Goal: Task Accomplishment & Management: Use online tool/utility

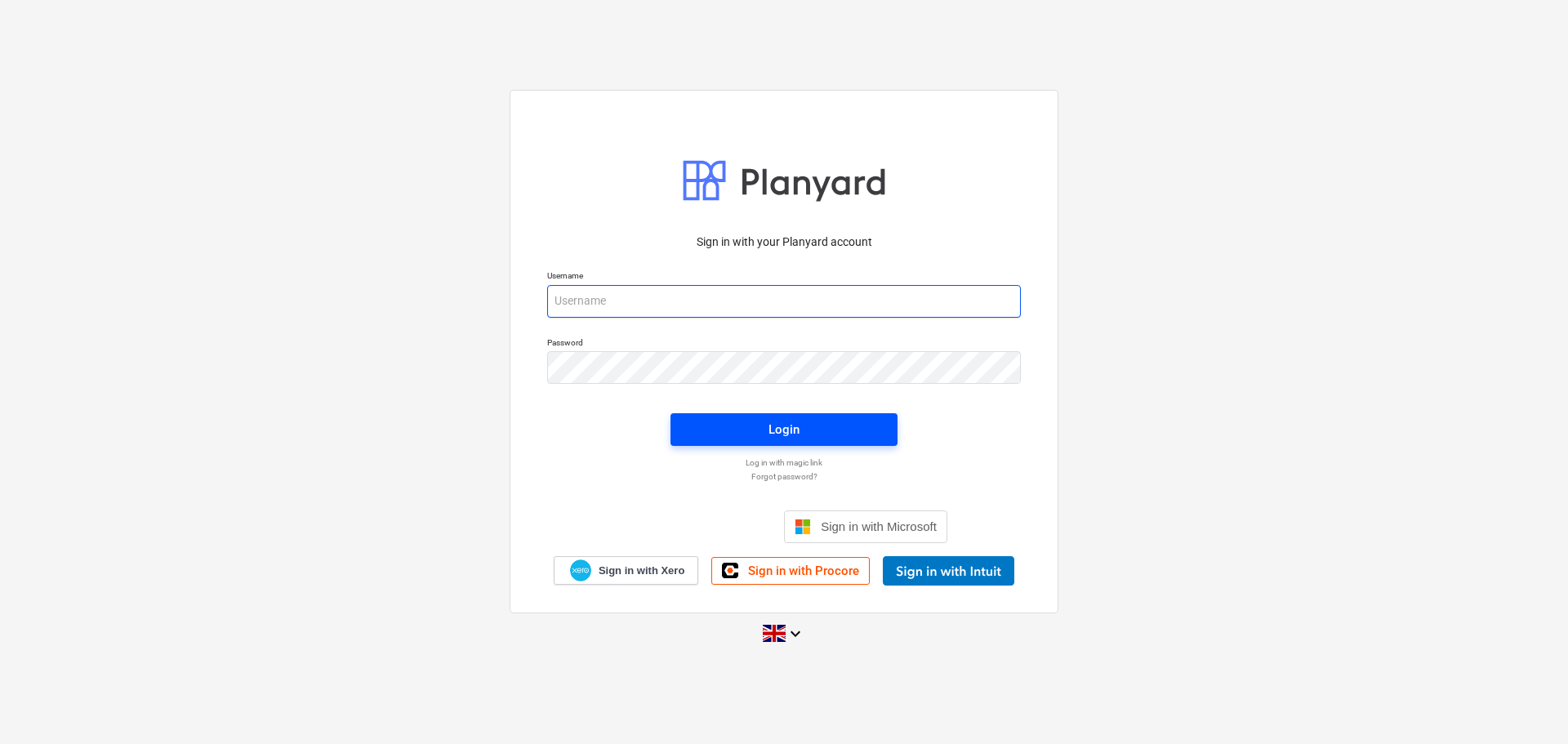
type input "[EMAIL_ADDRESS][DOMAIN_NAME]"
click at [789, 441] on button "Login" at bounding box center [784, 429] width 227 height 33
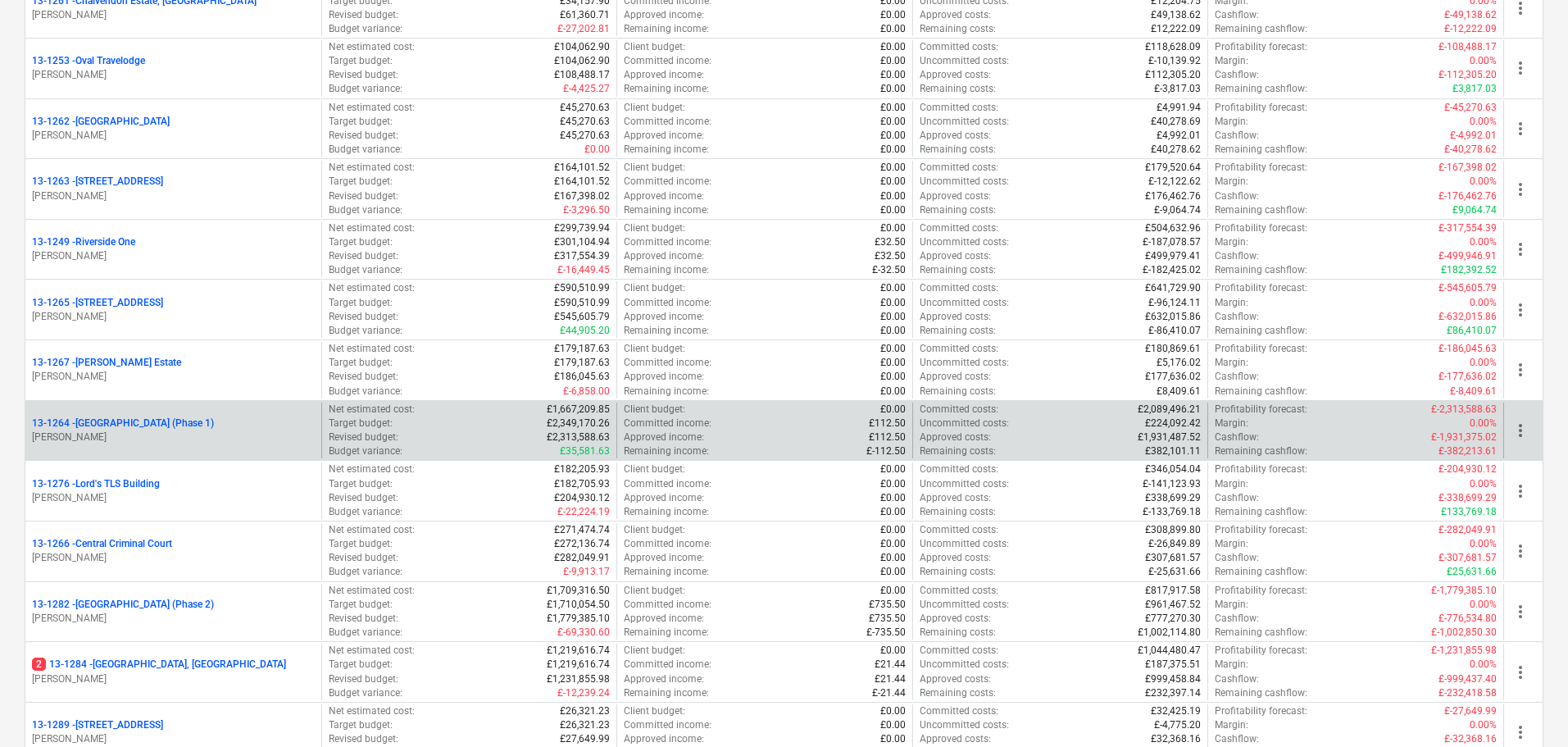
scroll to position [1640, 0]
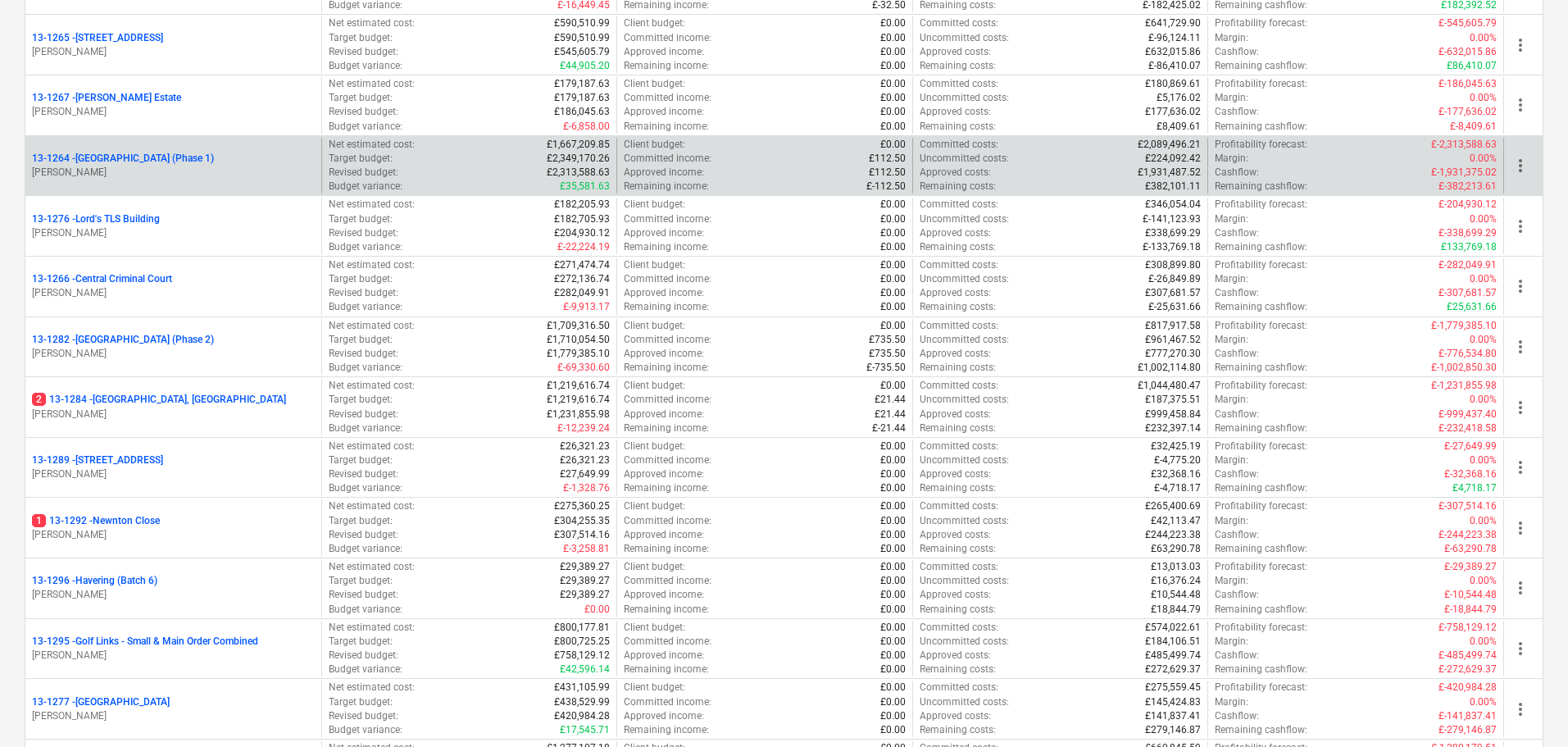
click at [220, 148] on div "13-1264 - Plumstead [GEOGRAPHIC_DATA] (Phase 1) [PERSON_NAME]" at bounding box center [173, 166] width 296 height 56
click at [214, 156] on p "13-1264 - Plumstead [GEOGRAPHIC_DATA] (Phase 1)" at bounding box center [123, 159] width 182 height 14
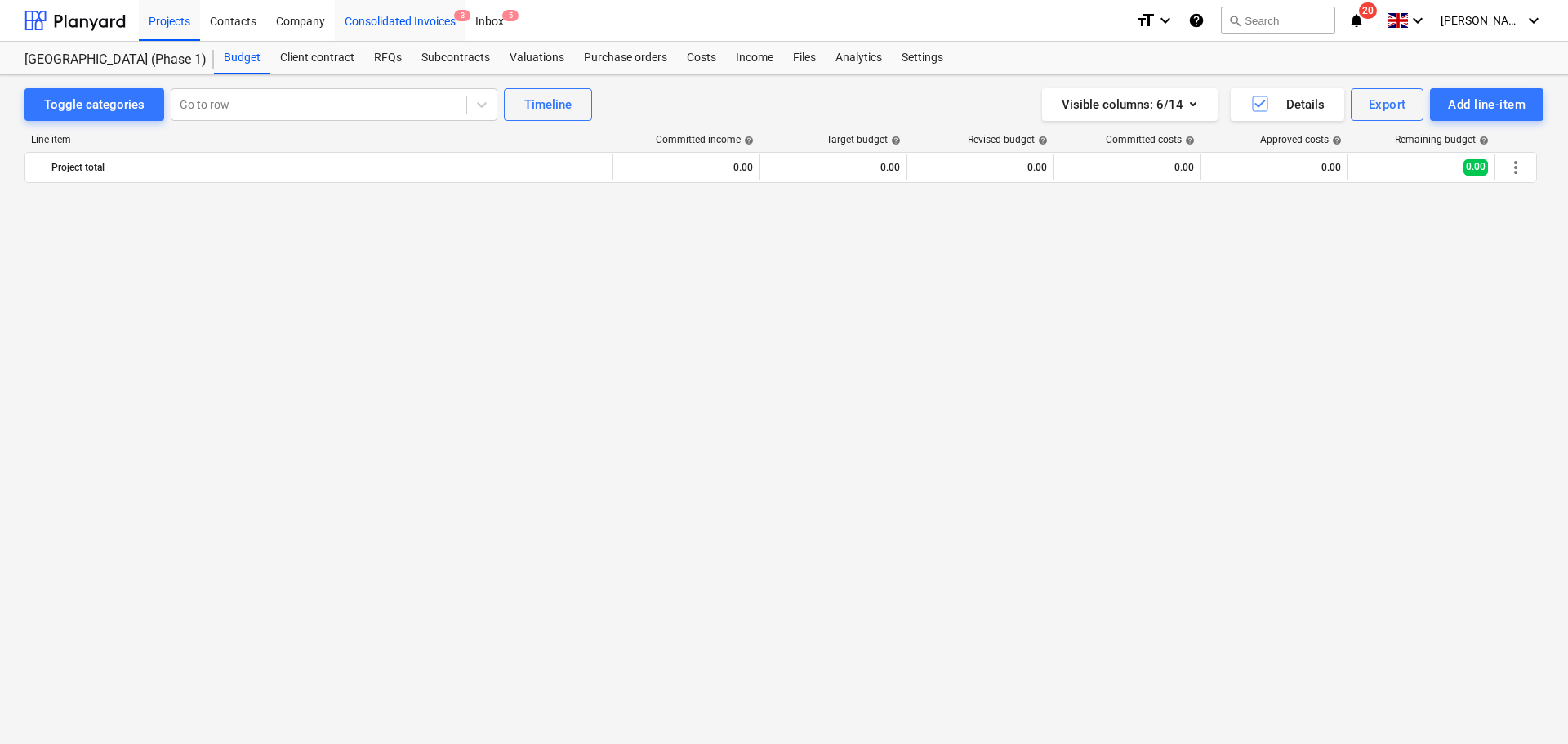
scroll to position [3342, 0]
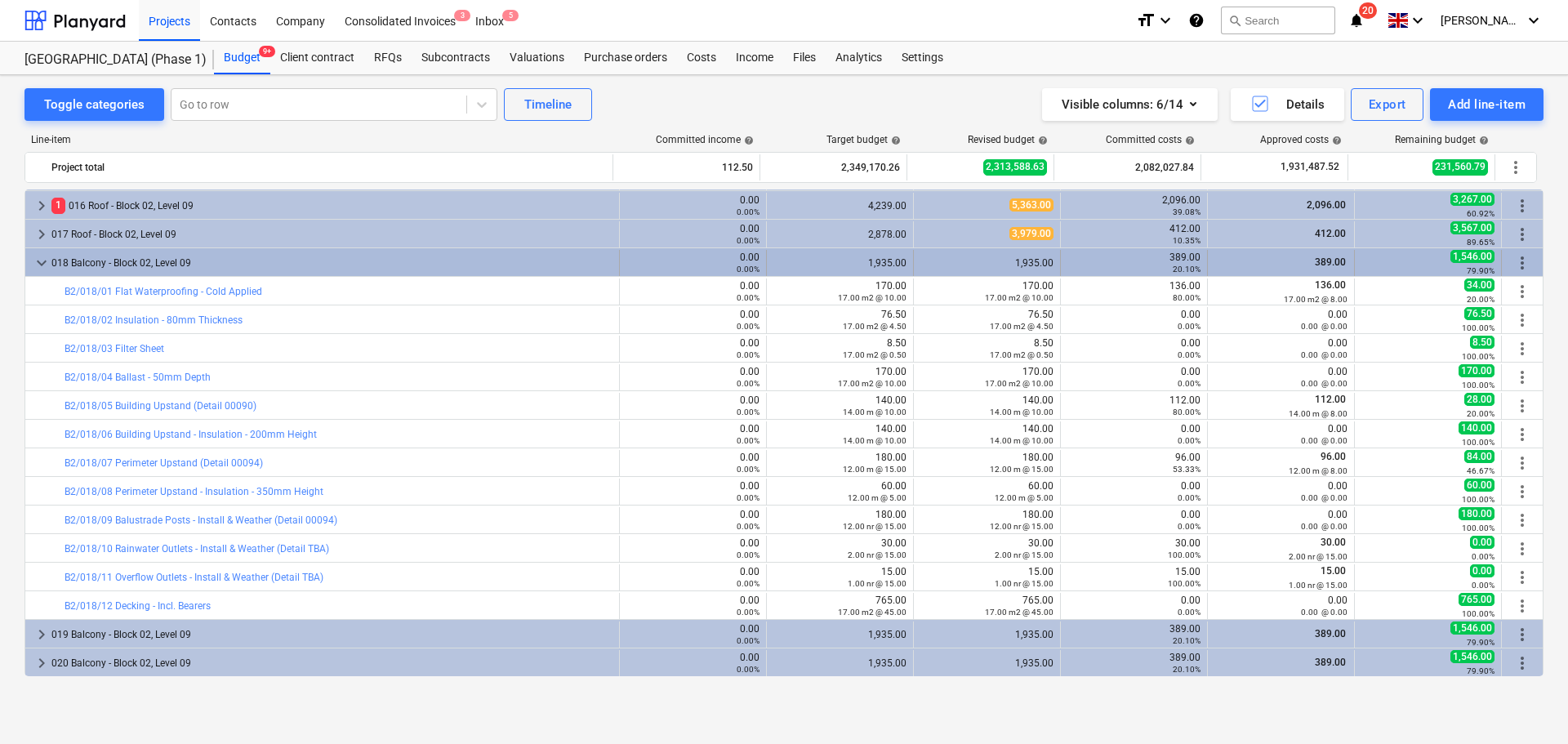
click at [307, 255] on div "018 Balcony - Block 02, Level 09" at bounding box center [332, 263] width 561 height 26
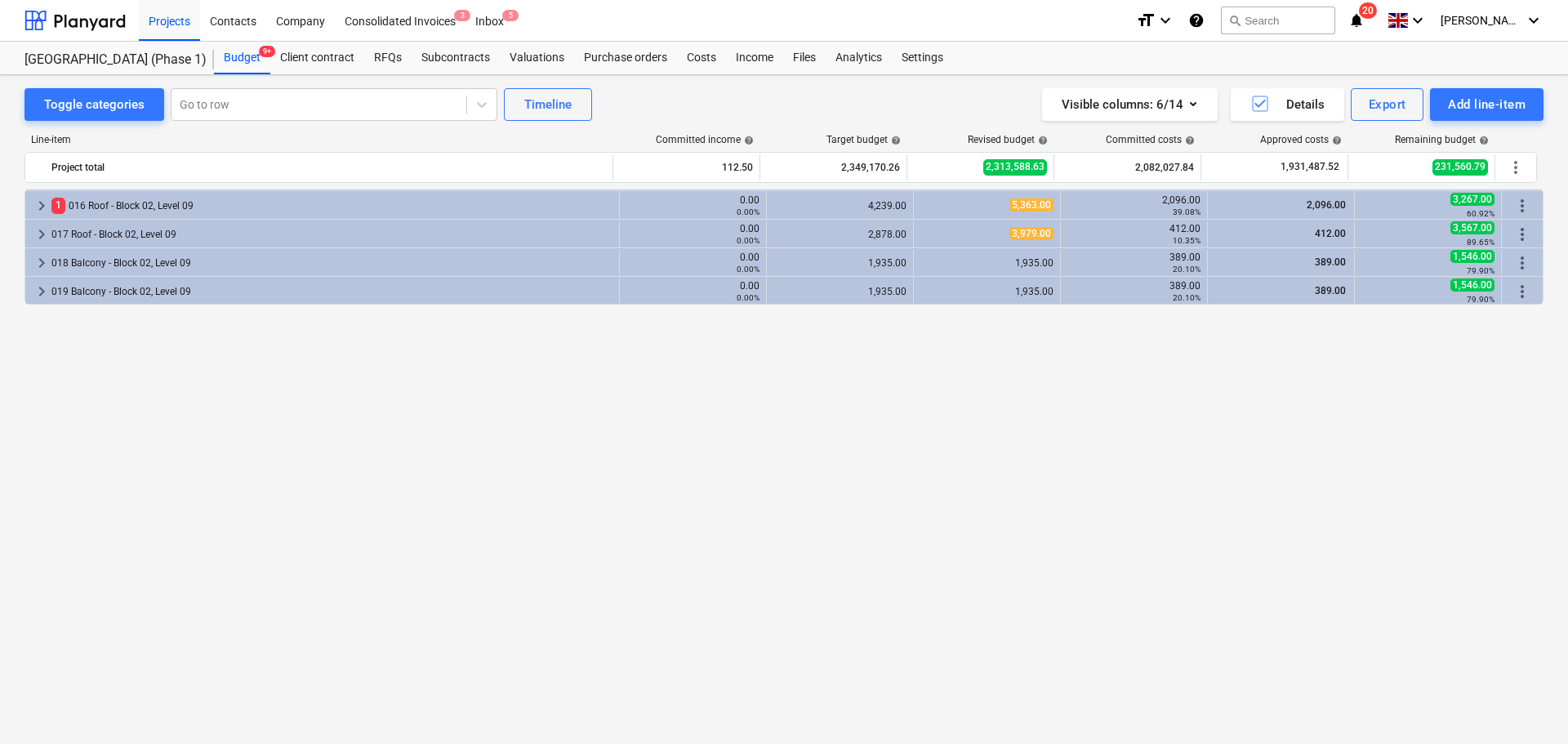
scroll to position [2935, 0]
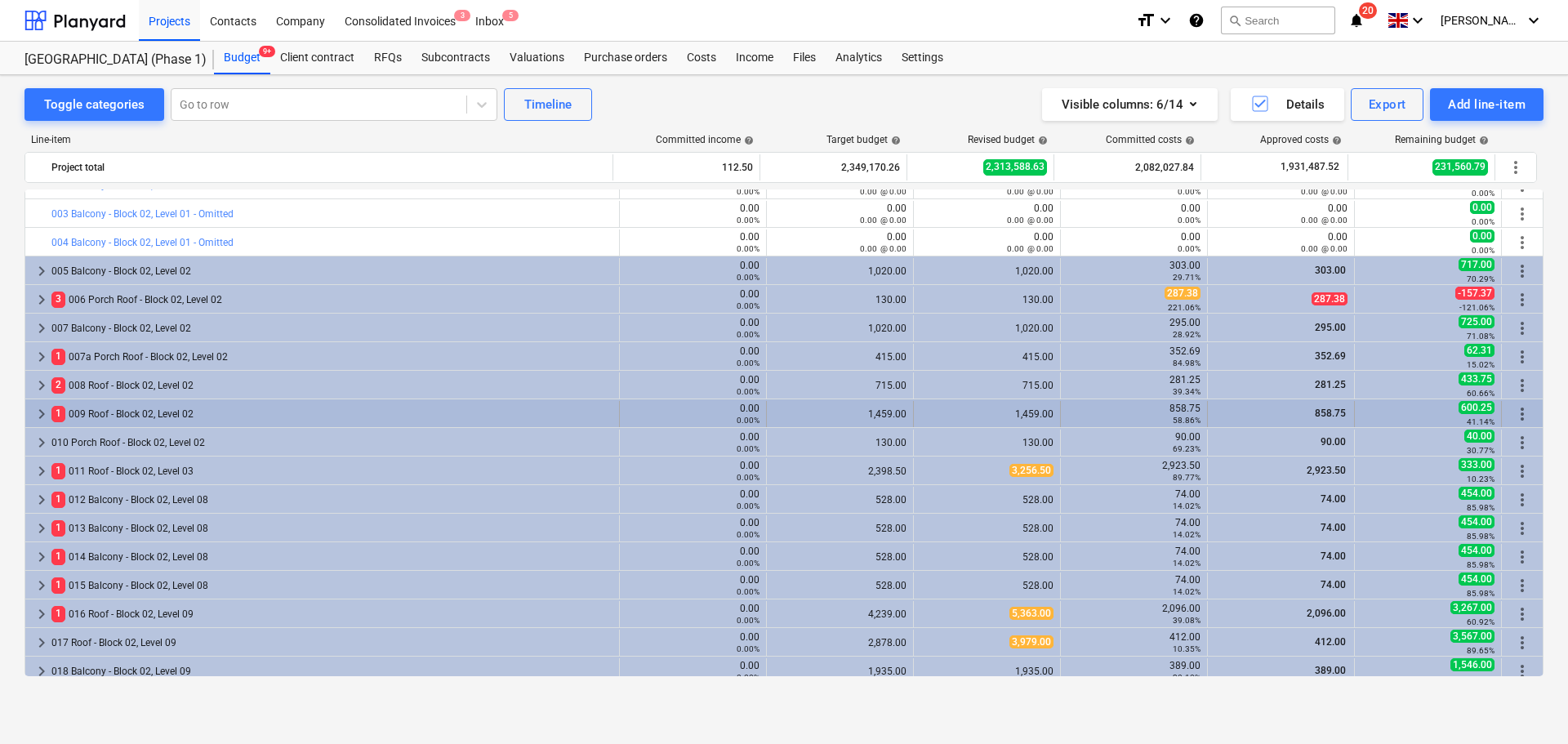
click at [131, 404] on div "1 009 Roof - Block 02, Level 02" at bounding box center [332, 414] width 561 height 26
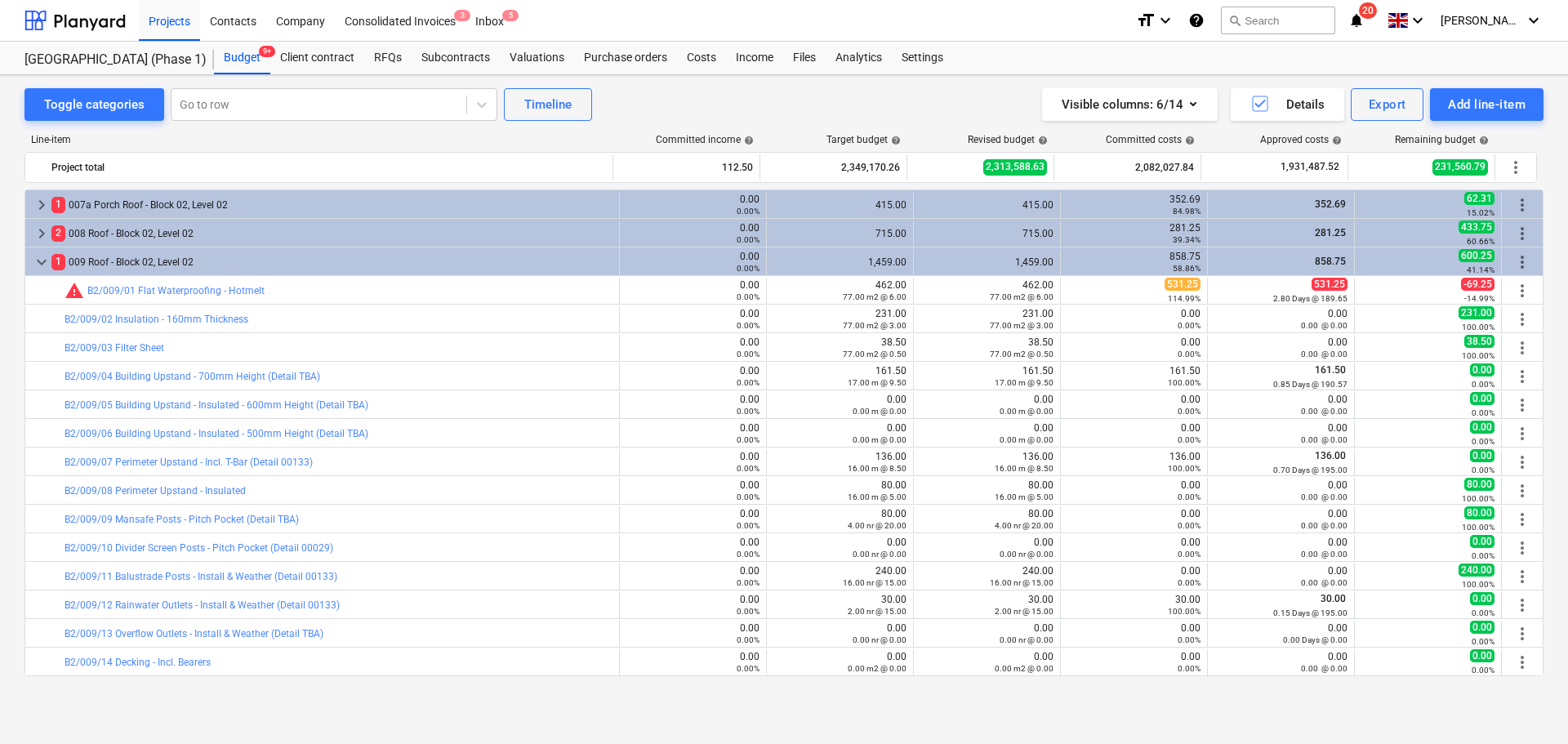
scroll to position [3098, 0]
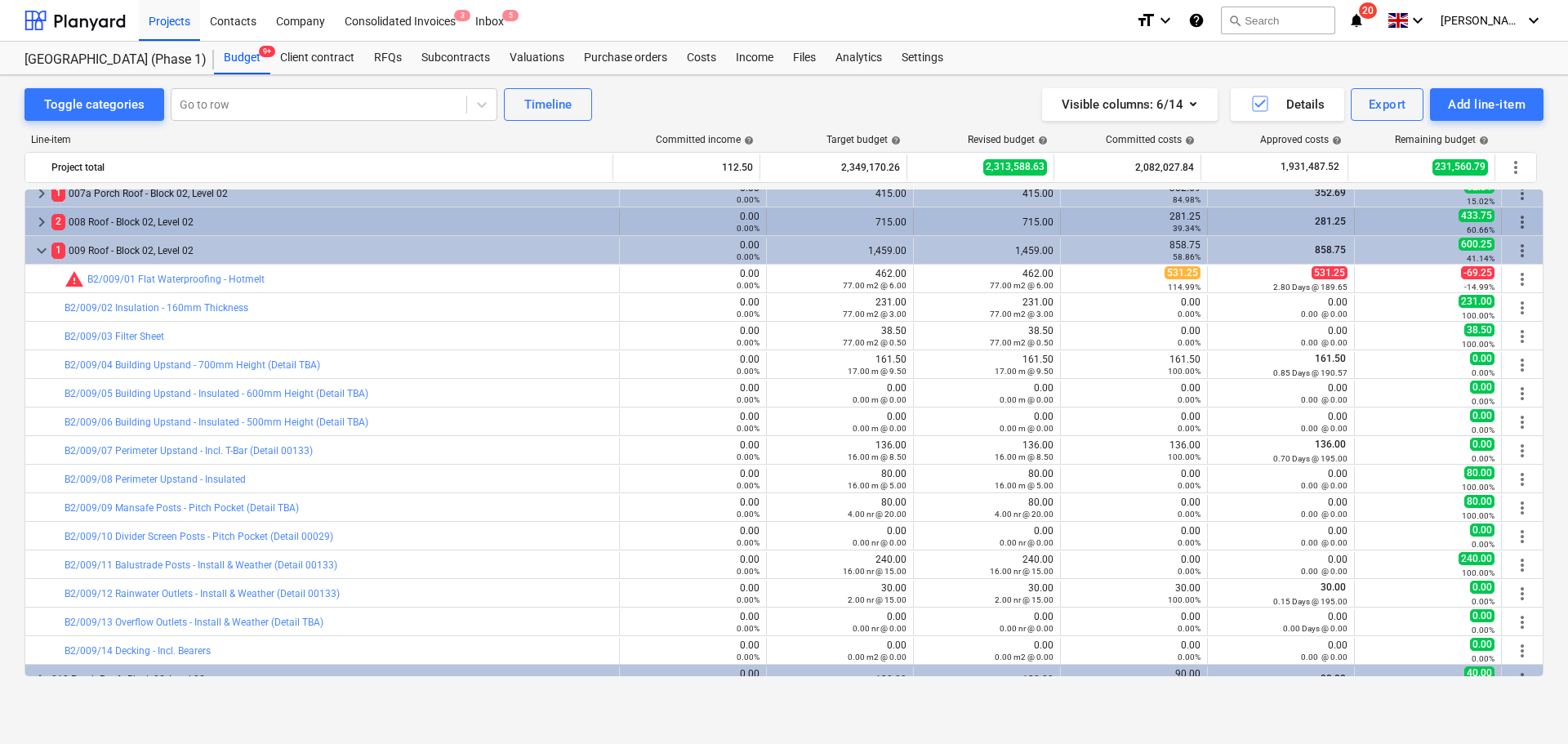
click at [300, 226] on div "2 008 Roof - Block 02, Level 02" at bounding box center [332, 222] width 561 height 26
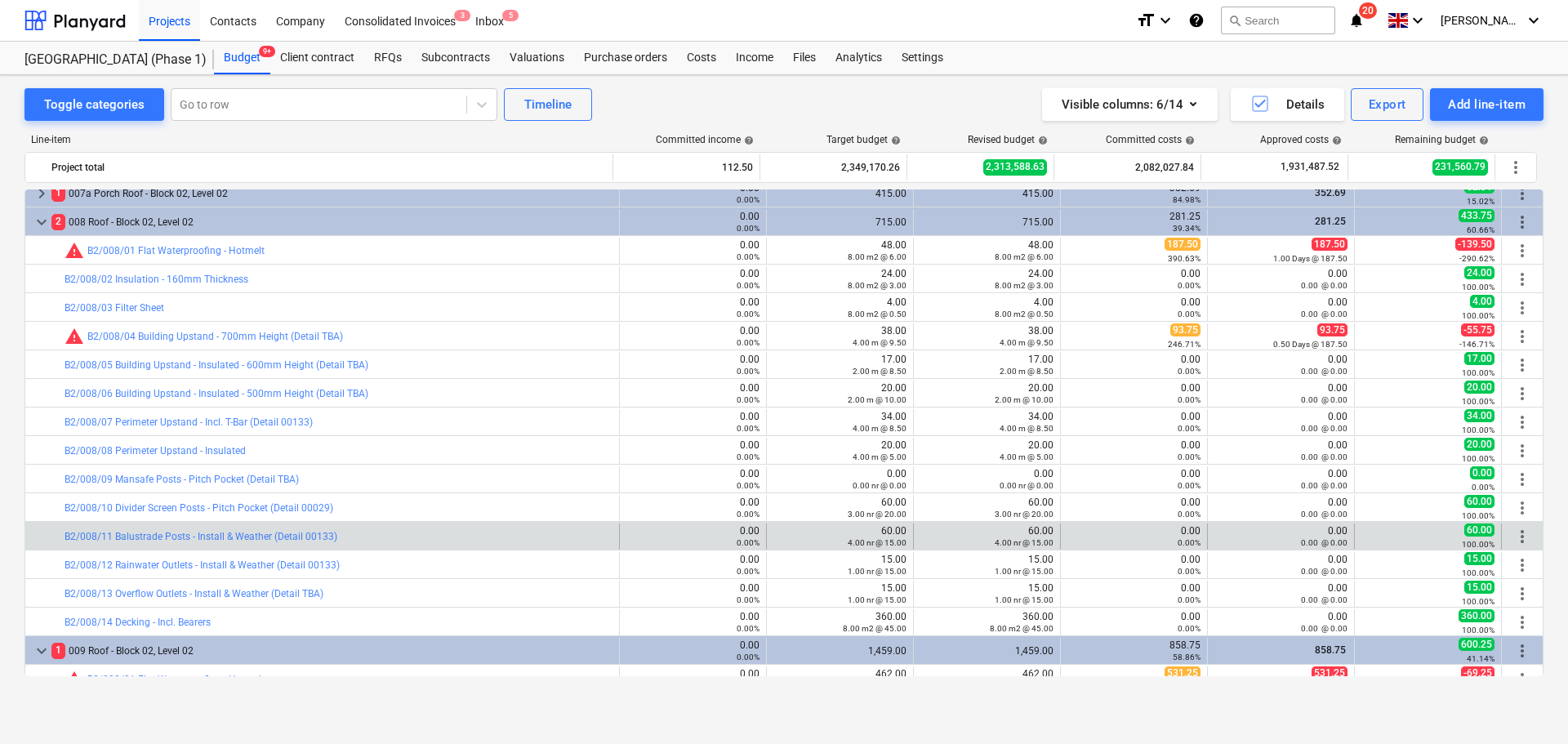
click at [396, 545] on div "bar_chart B2/008/11 Balustrade Posts - Install & Weather (Detail 00133)" at bounding box center [339, 537] width 548 height 26
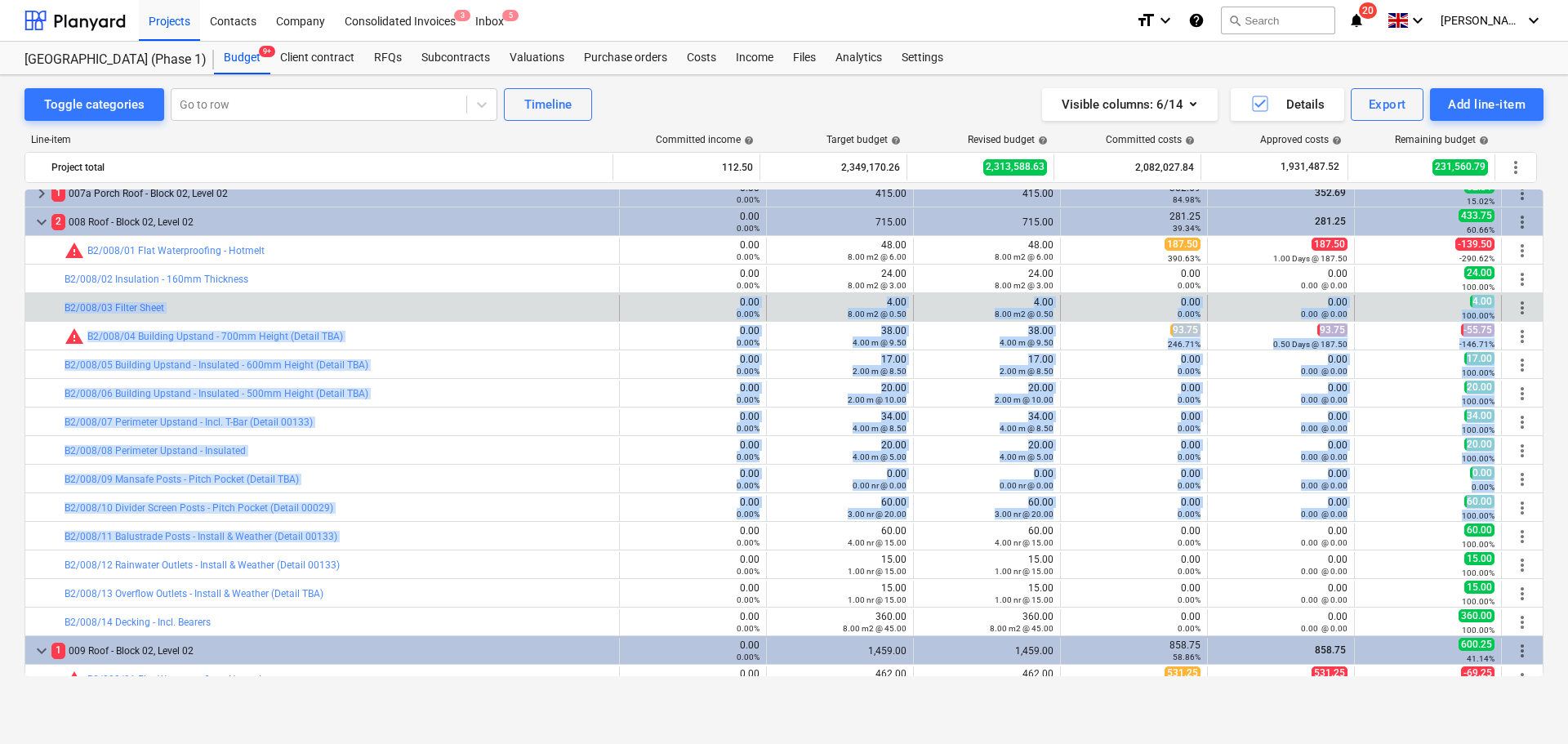
drag, startPoint x: 396, startPoint y: 545, endPoint x: 456, endPoint y: 293, distance: 259.0
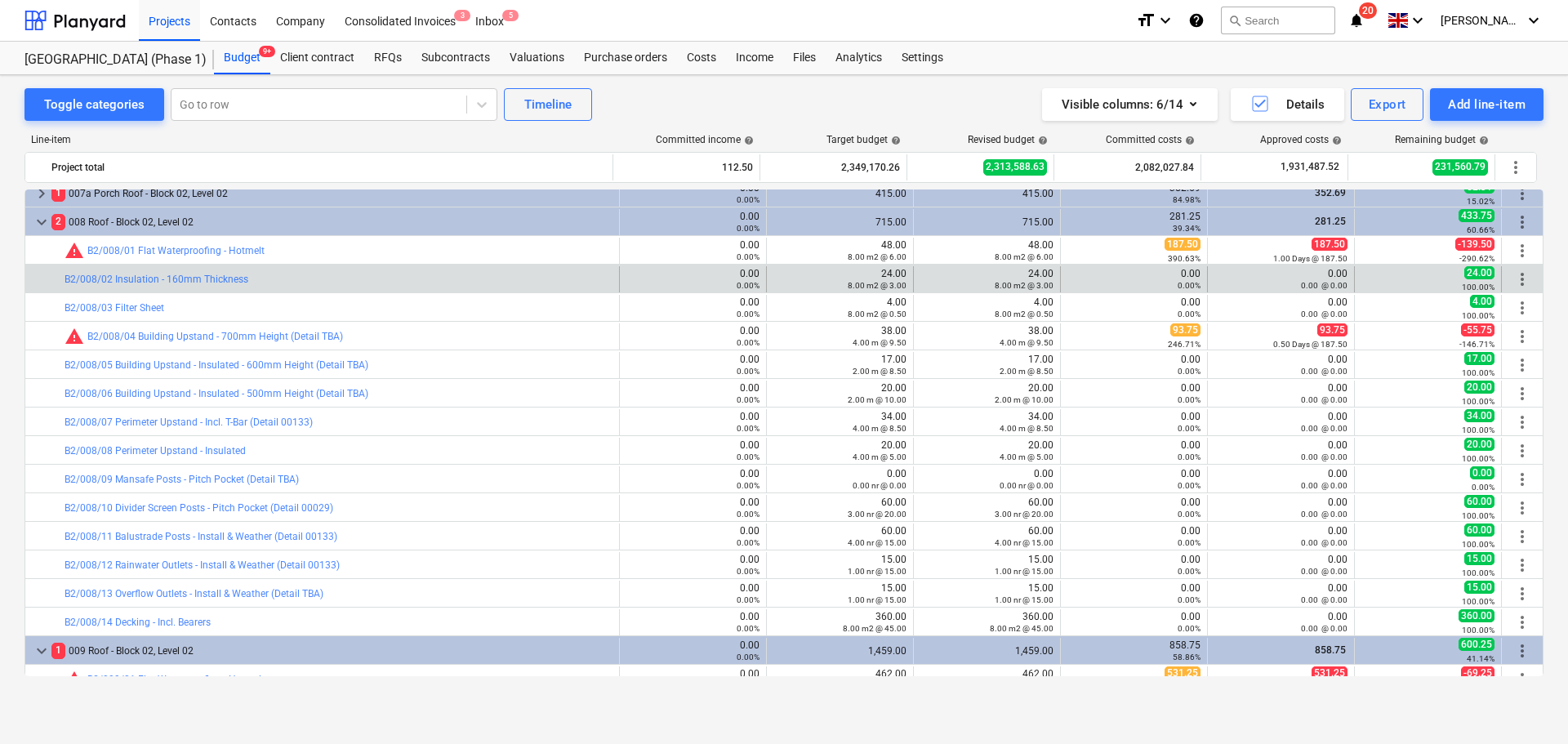
click at [456, 289] on div "bar_chart B2/008/02 Insulation - 160mm Thickness" at bounding box center [339, 279] width 548 height 26
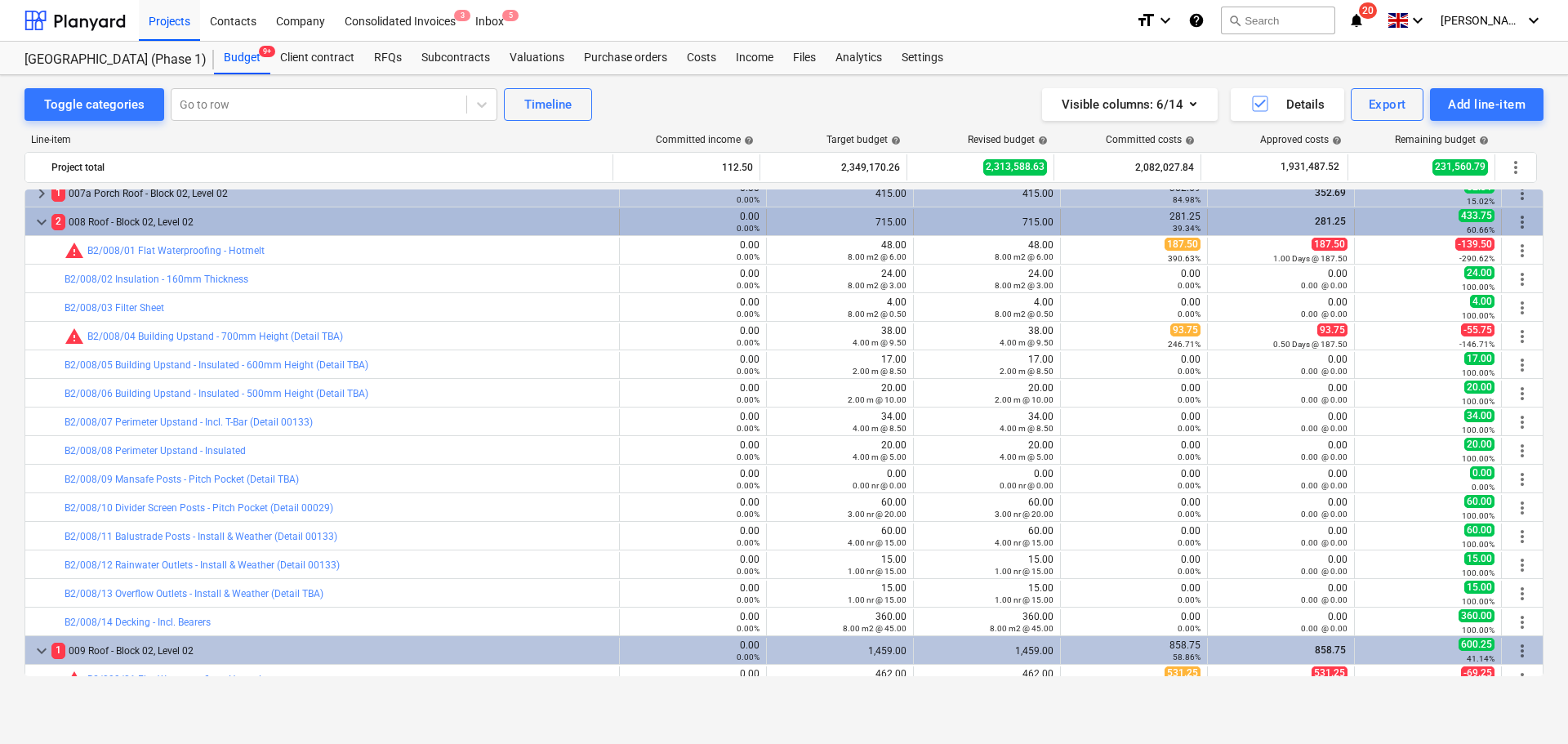
click at [443, 225] on div "2 008 Roof - Block 02, Level 02" at bounding box center [332, 222] width 561 height 26
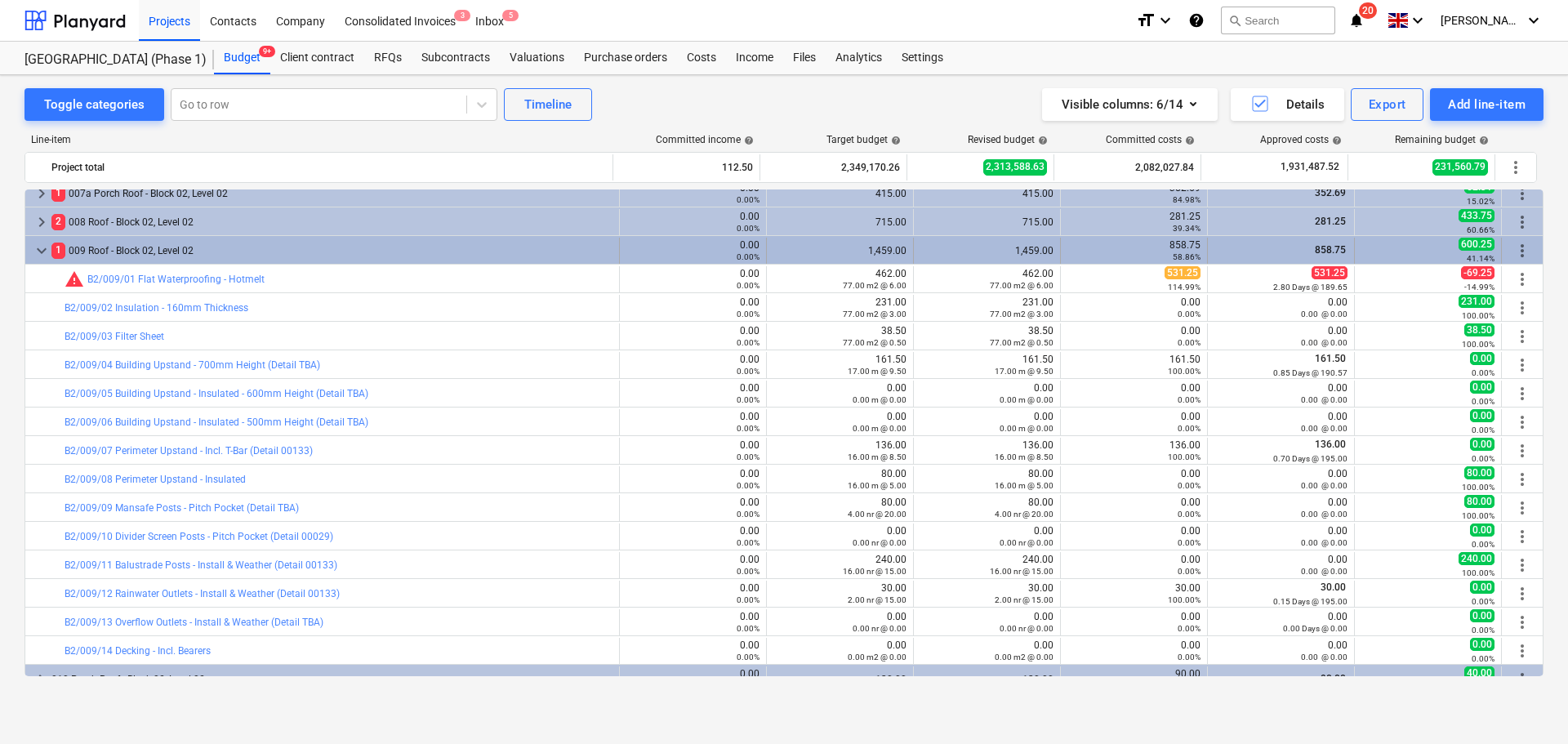
click at [421, 258] on div "1 009 Roof - Block 02, Level 02" at bounding box center [332, 251] width 561 height 26
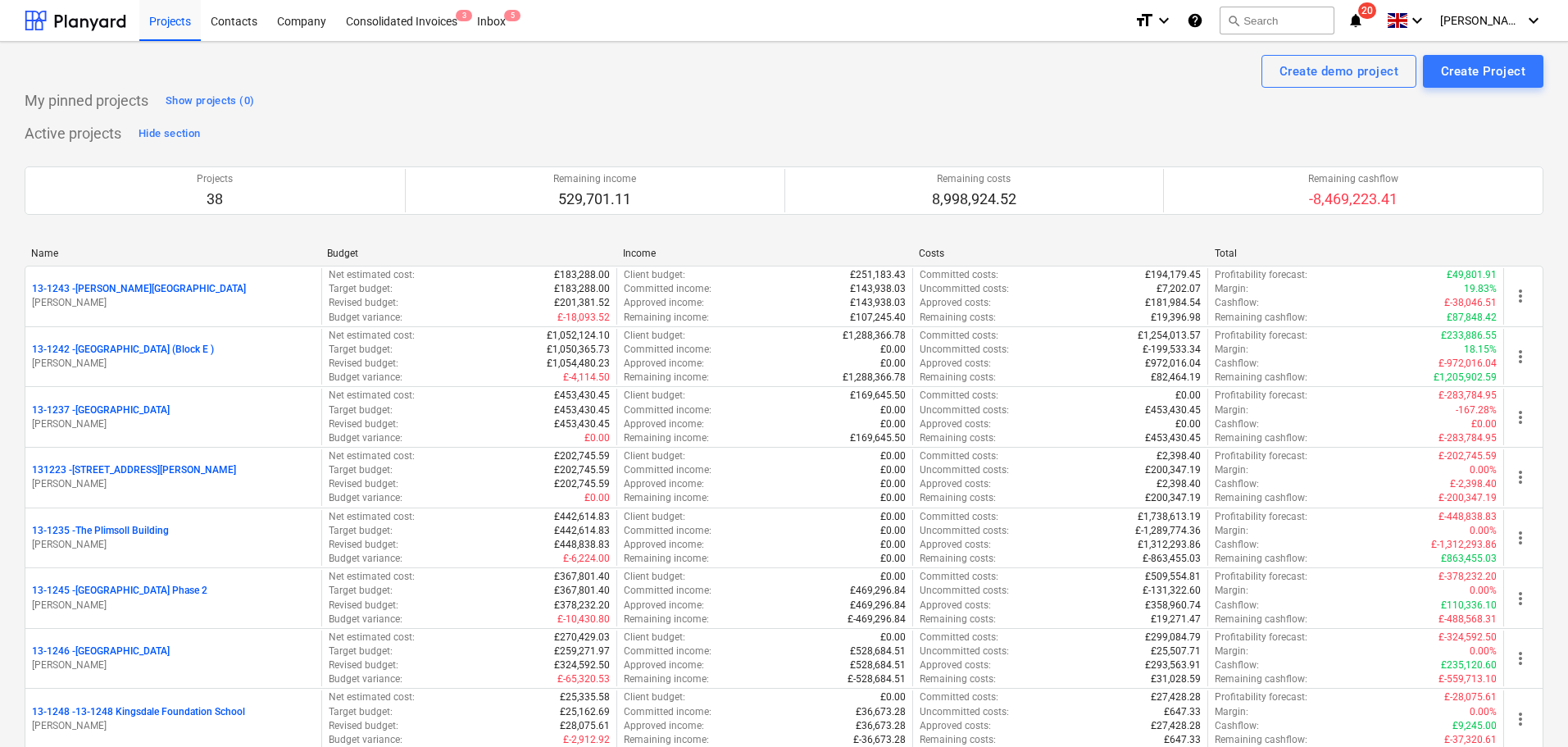
click at [48, 97] on p "My pinned projects" at bounding box center [86, 101] width 124 height 20
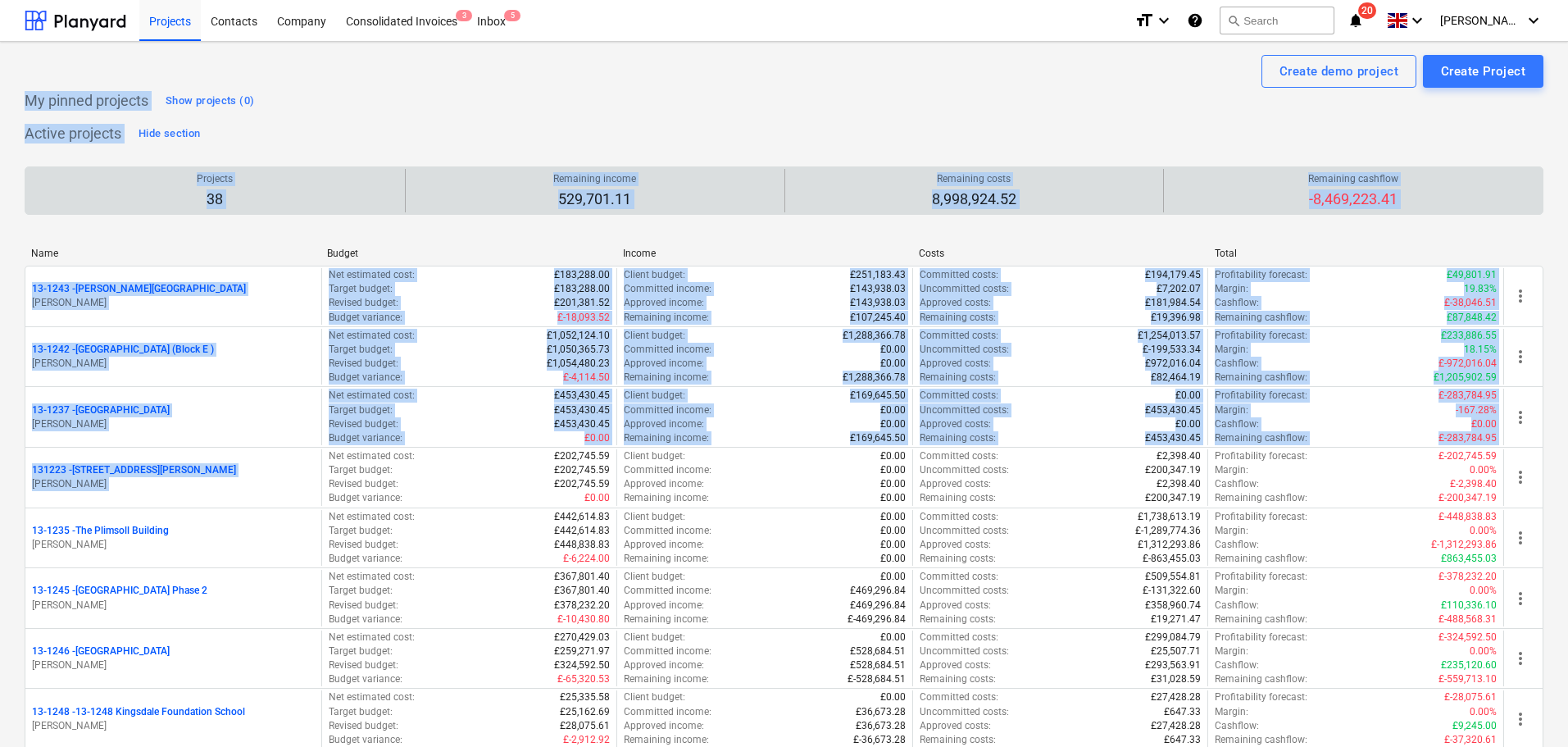
drag, startPoint x: 48, startPoint y: 97, endPoint x: 55, endPoint y: 194, distance: 97.3
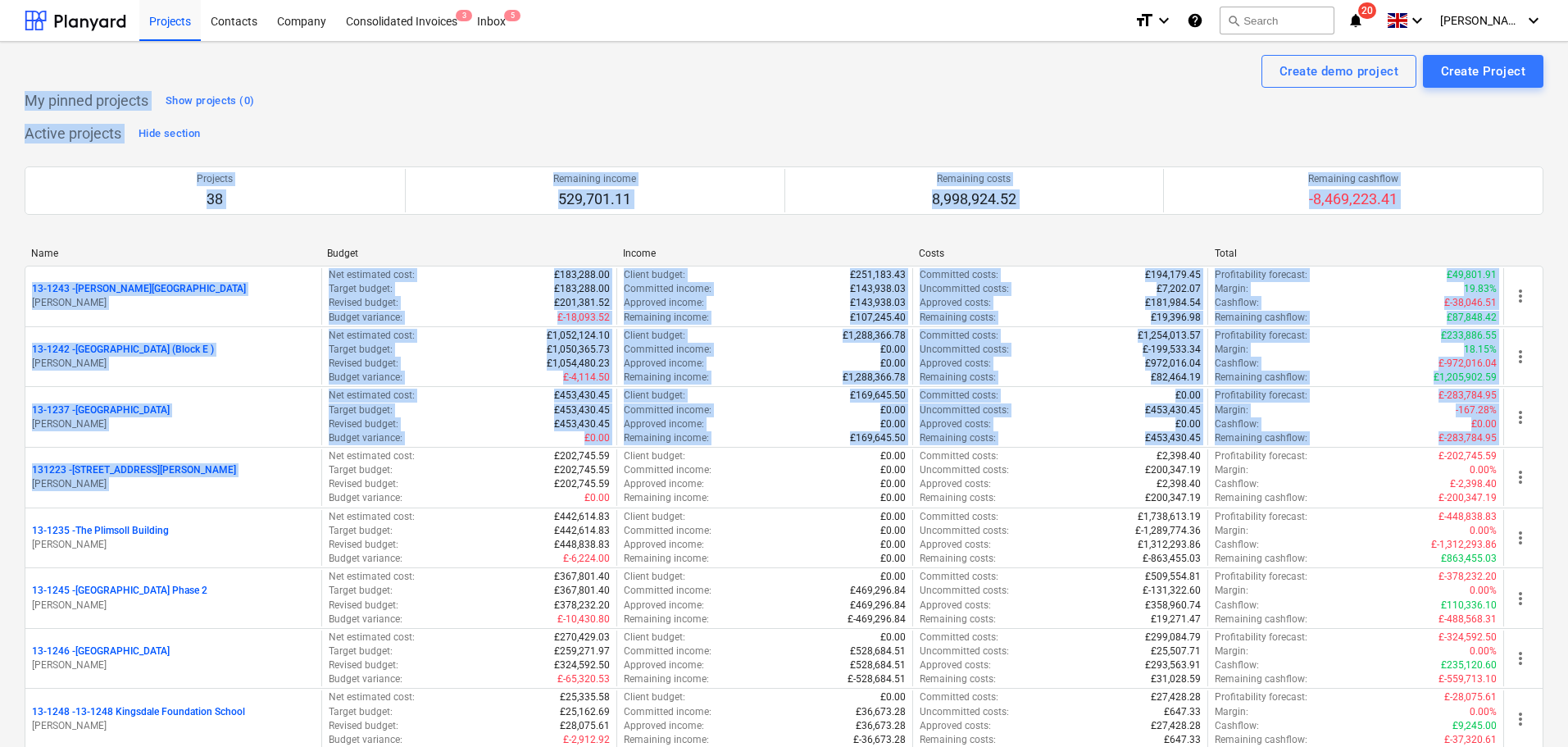
click at [82, 95] on p "My pinned projects" at bounding box center [86, 101] width 124 height 20
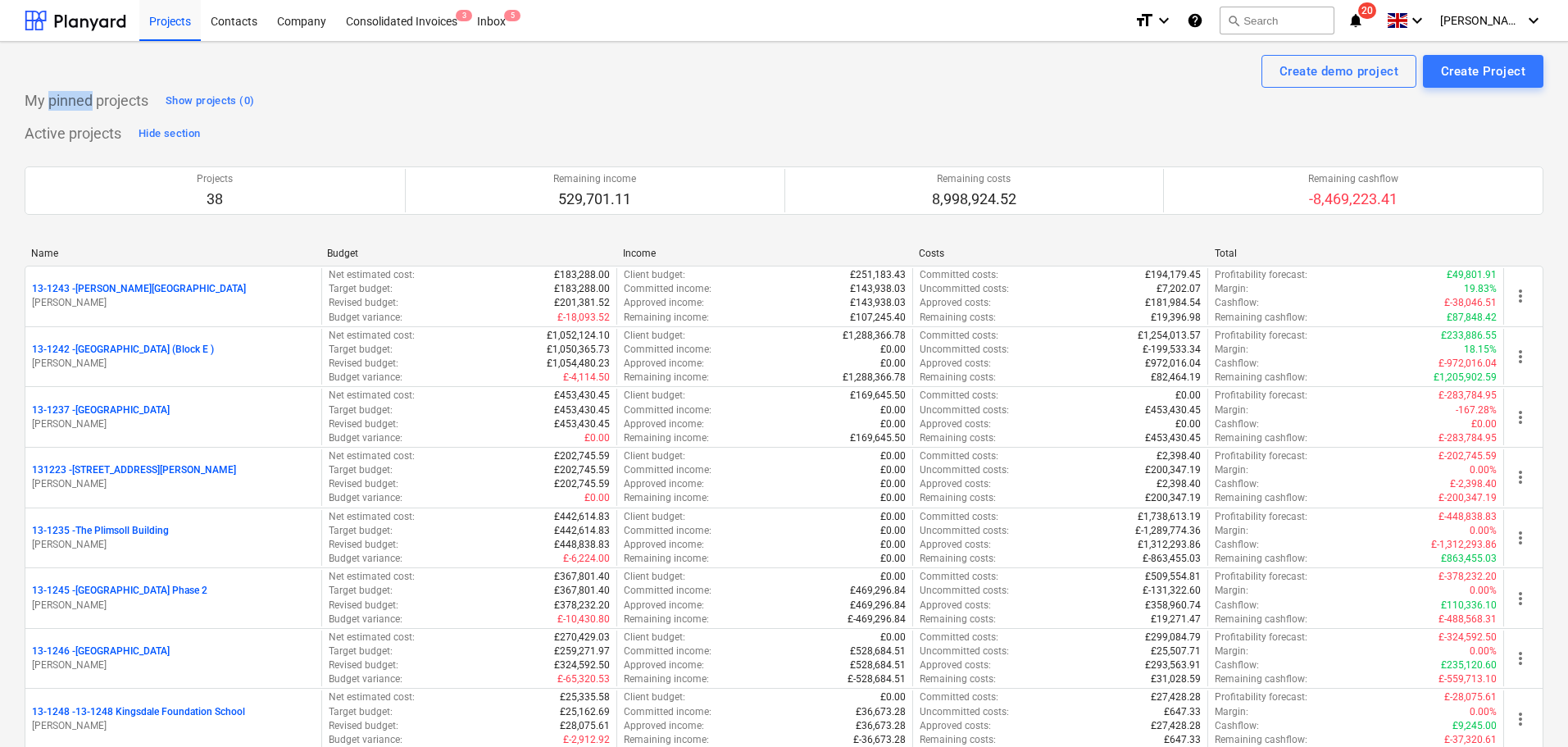
click at [82, 95] on p "My pinned projects" at bounding box center [86, 101] width 124 height 20
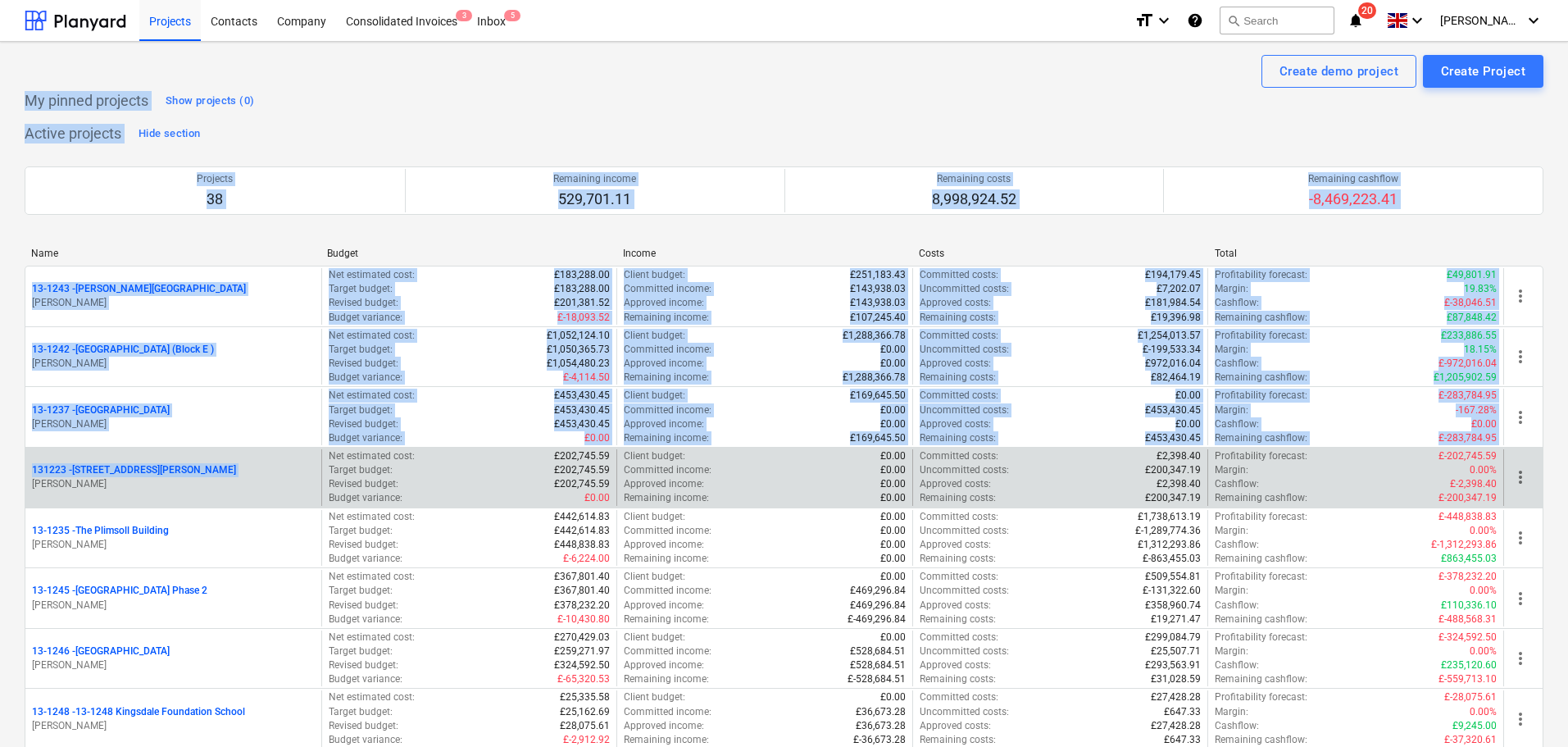
drag, startPoint x: 82, startPoint y: 95, endPoint x: 116, endPoint y: 471, distance: 377.5
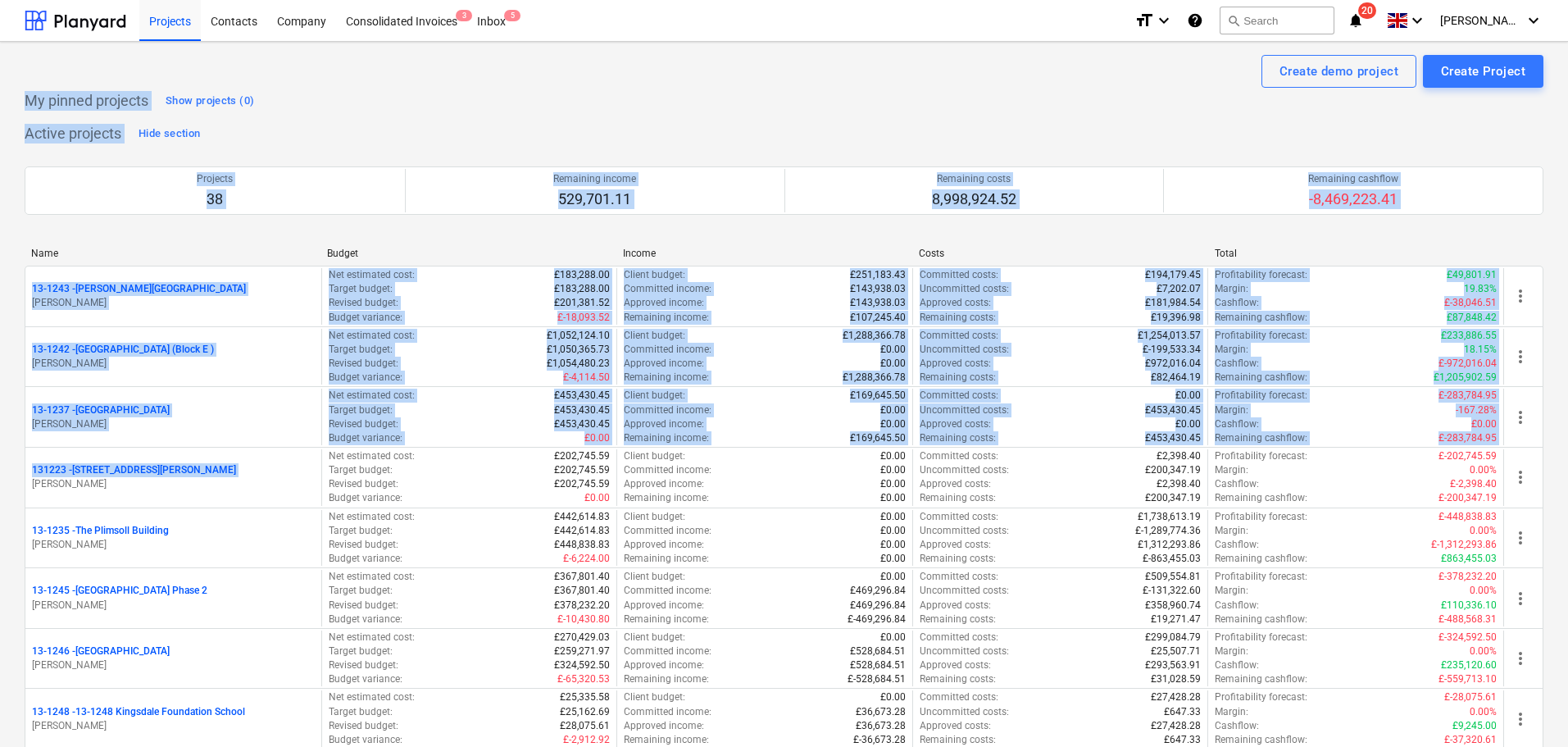
click at [82, 101] on p "My pinned projects" at bounding box center [86, 101] width 124 height 20
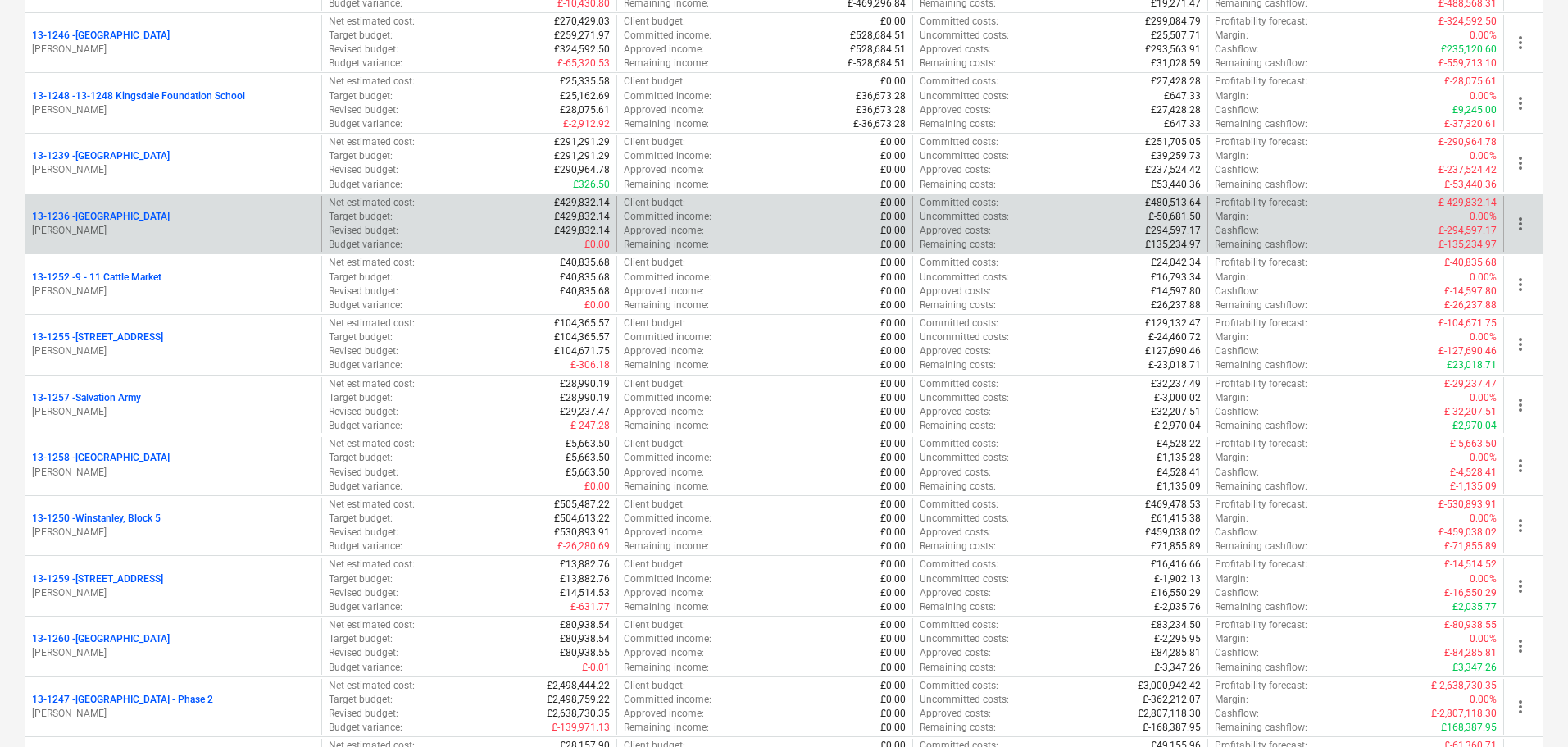
scroll to position [984, 0]
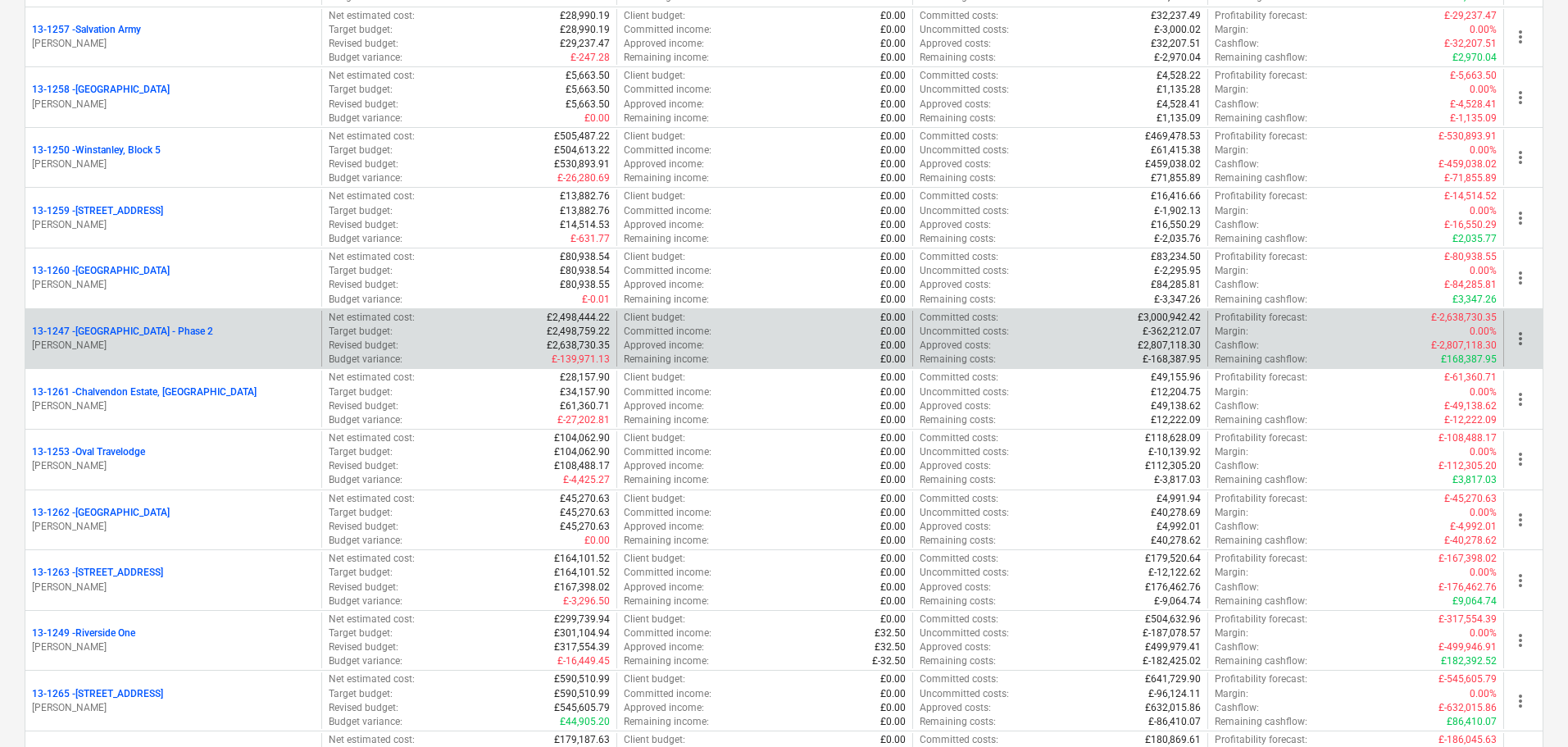
click at [239, 334] on div "13-1247 - Coronation Square - Phase 2" at bounding box center [174, 331] width 283 height 14
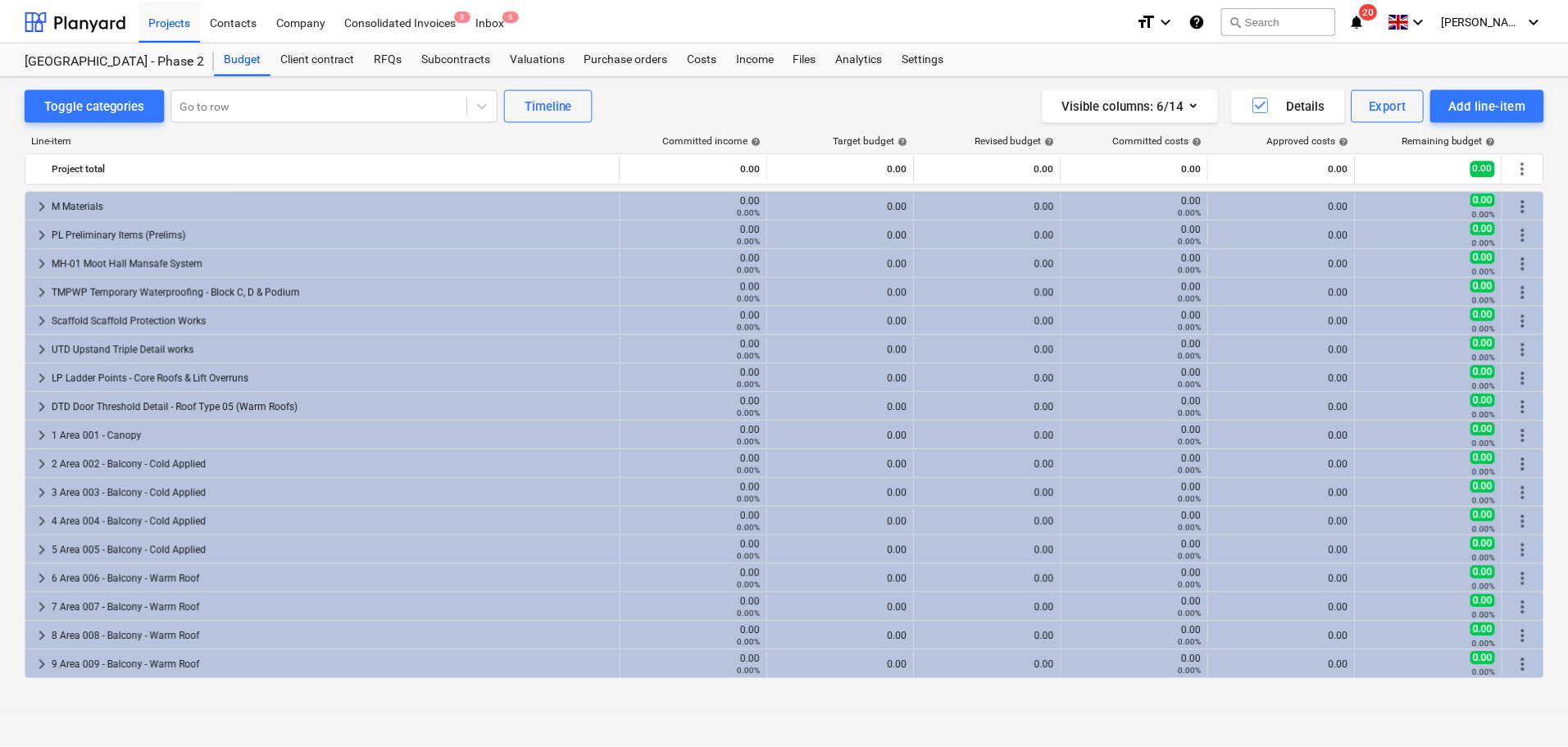
scroll to position [429, 0]
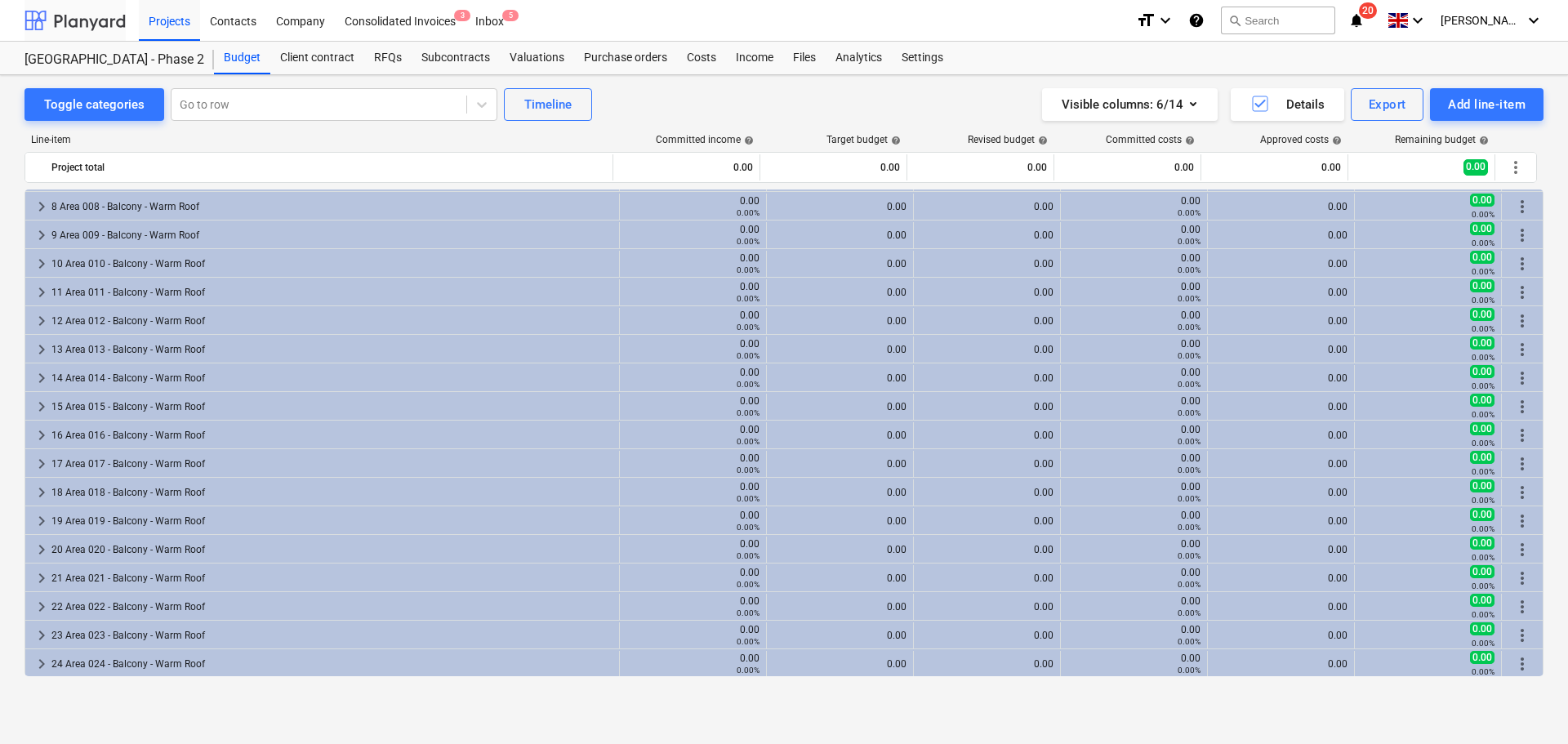
click at [76, 40] on div at bounding box center [74, 20] width 101 height 41
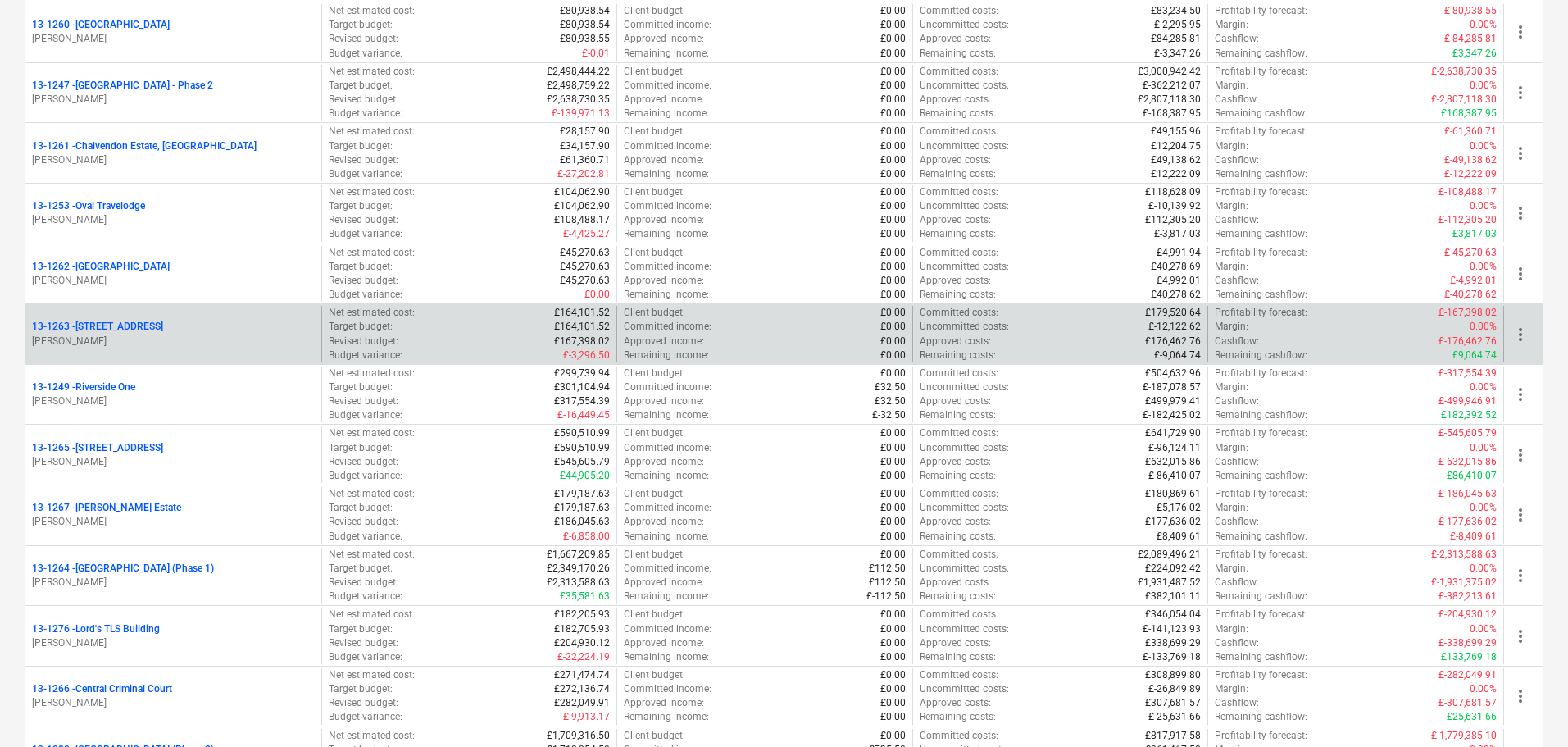
scroll to position [1640, 0]
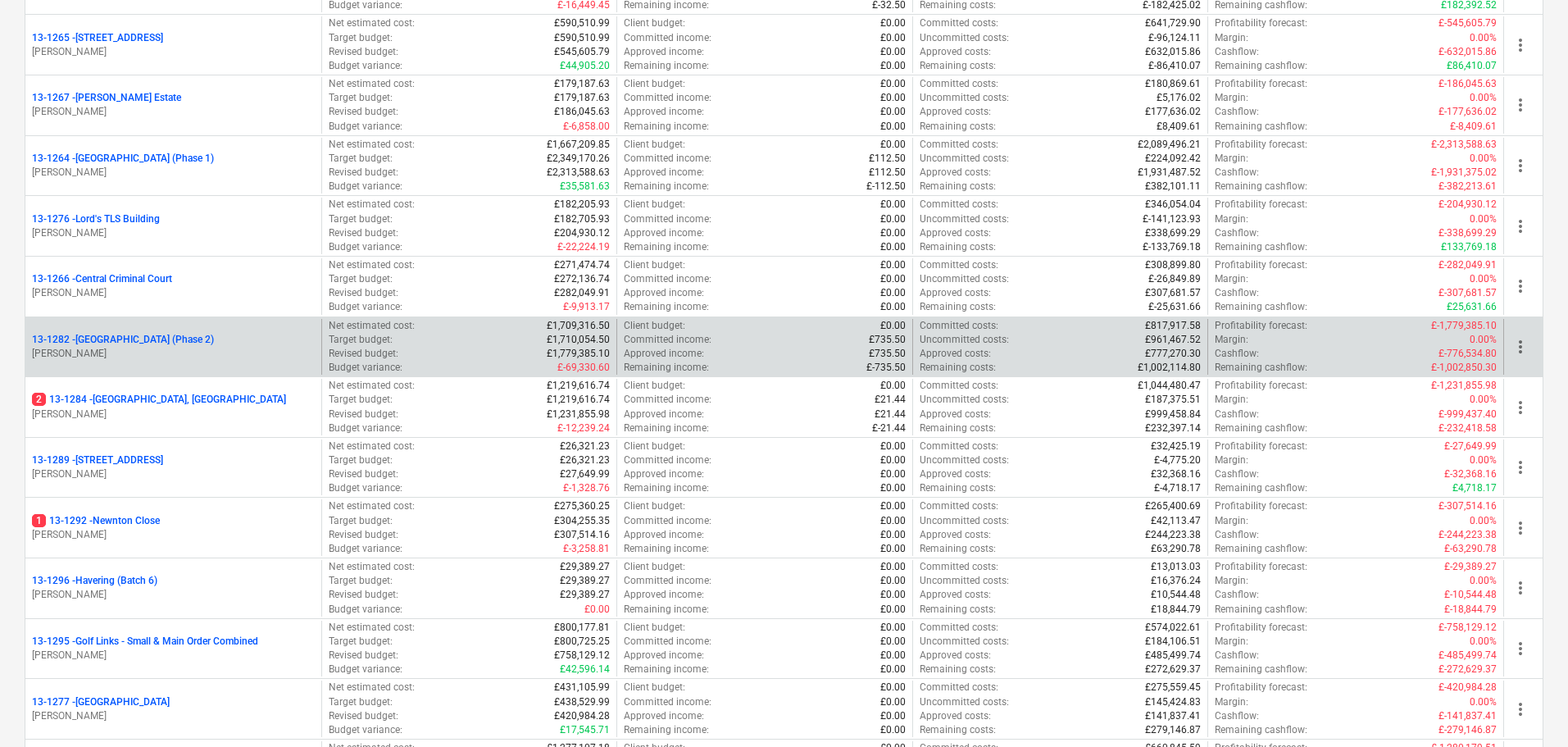
click at [212, 330] on div "13-1282 - Plumstead [GEOGRAPHIC_DATA] (Phase 2) [PERSON_NAME]" at bounding box center [173, 347] width 296 height 56
click at [207, 339] on p "13-1282 - [GEOGRAPHIC_DATA] (Phase 2)" at bounding box center [123, 340] width 182 height 14
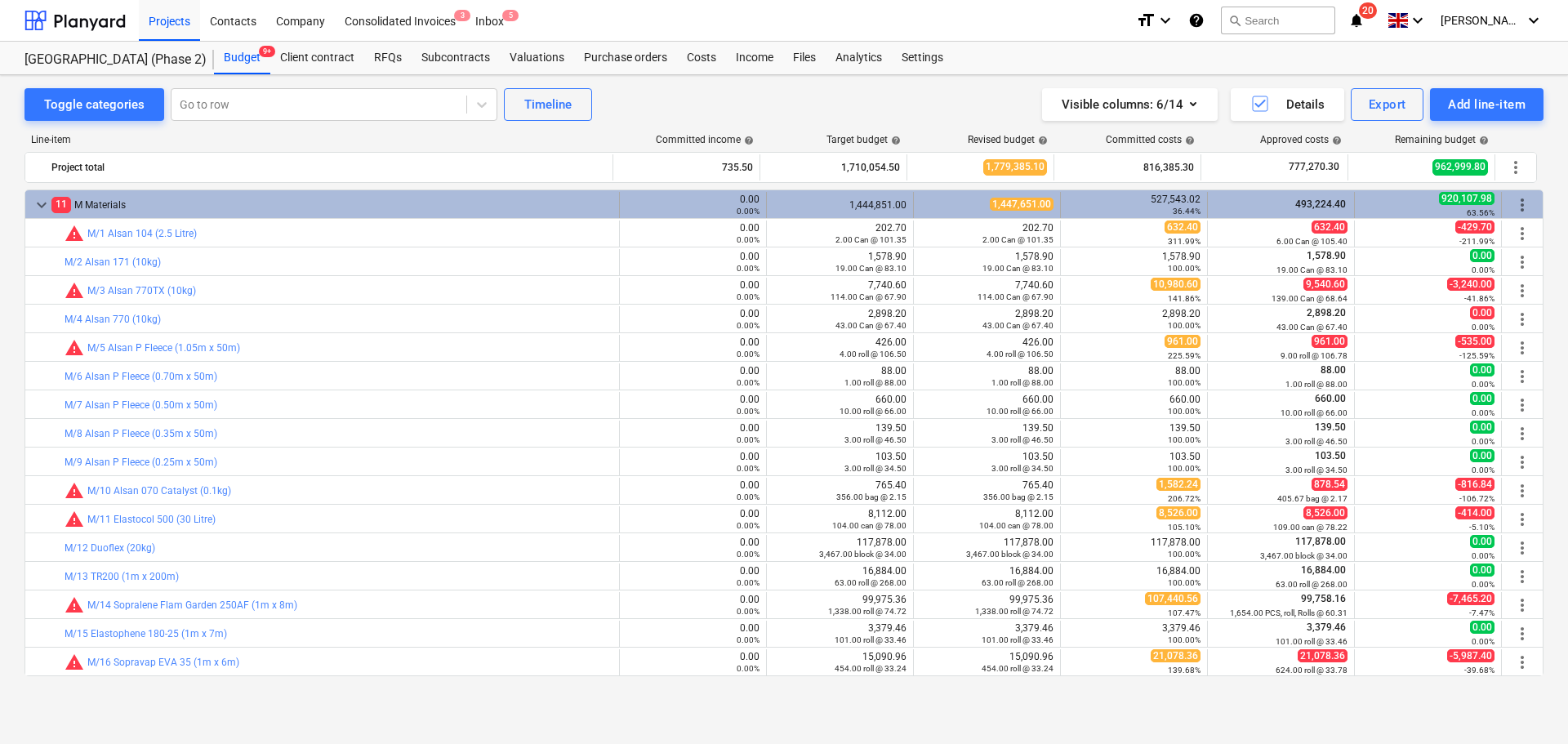
click at [366, 195] on div "11 M Materials" at bounding box center [332, 205] width 561 height 26
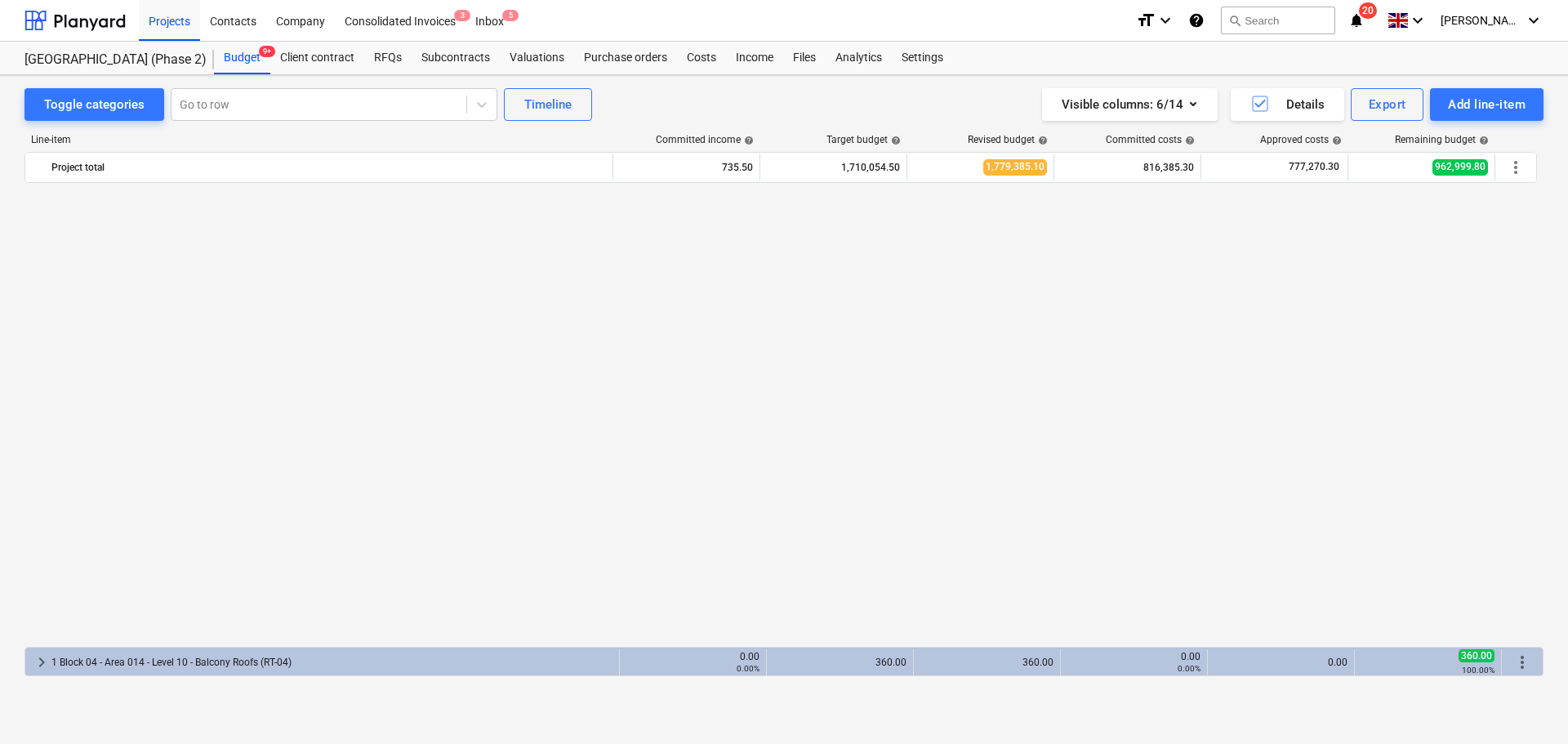
scroll to position [490, 0]
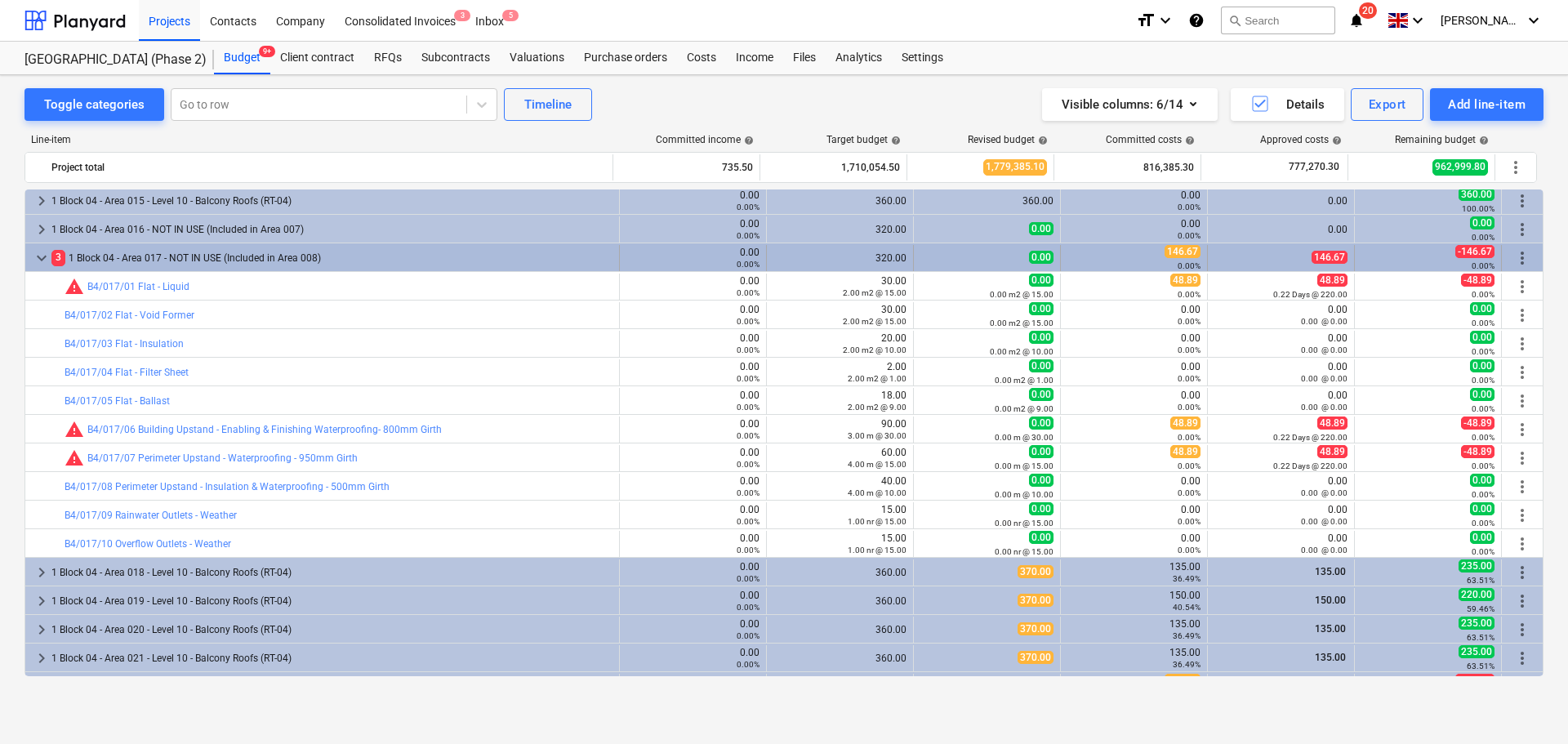
click at [224, 256] on div "3 1 Block 04 - Area 017 - NOT IN USE (Included in Area 008)" at bounding box center [332, 258] width 561 height 26
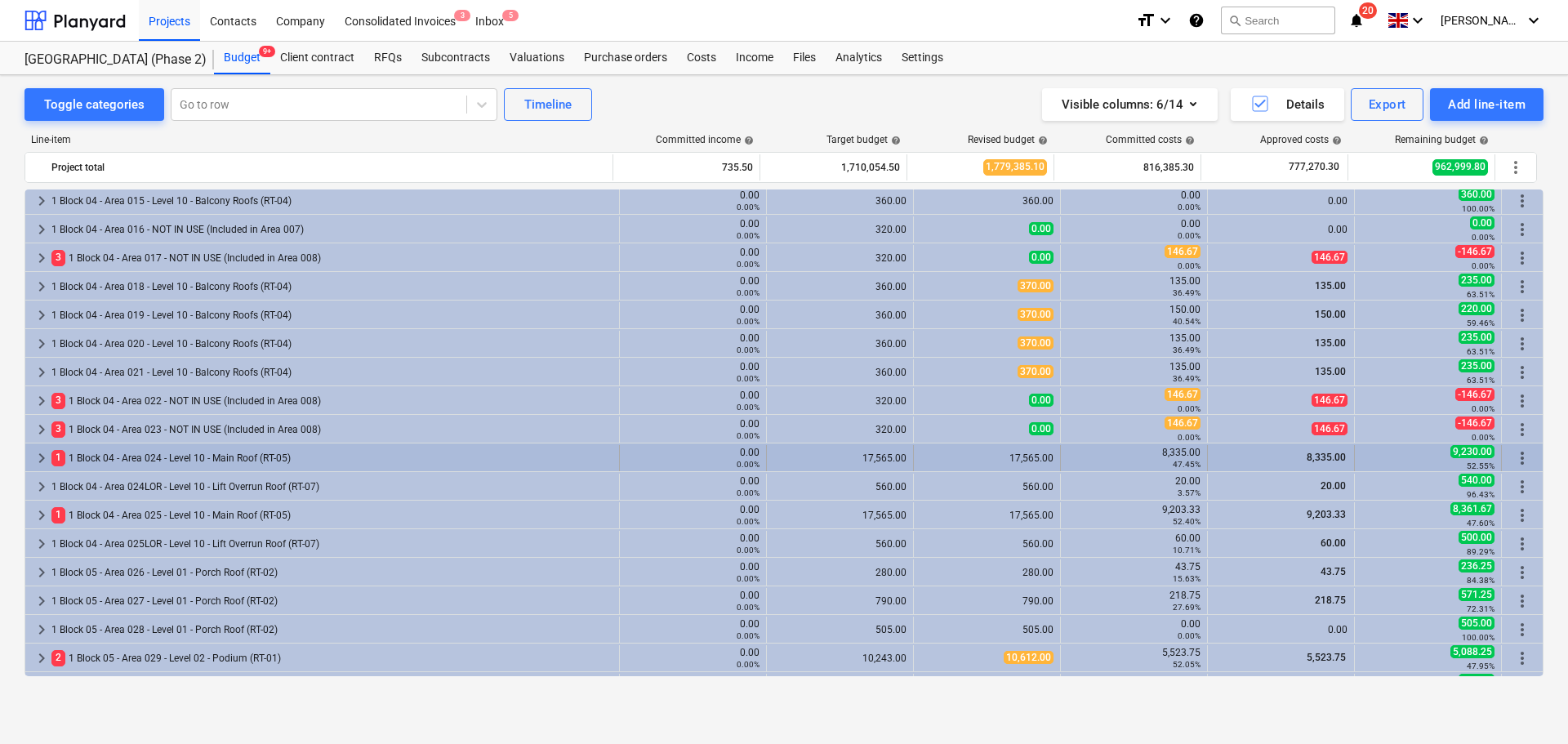
click at [215, 463] on div "1 1 Block 04 - Area 024 - Level 10 - Main Roof (RT-05)" at bounding box center [332, 458] width 561 height 26
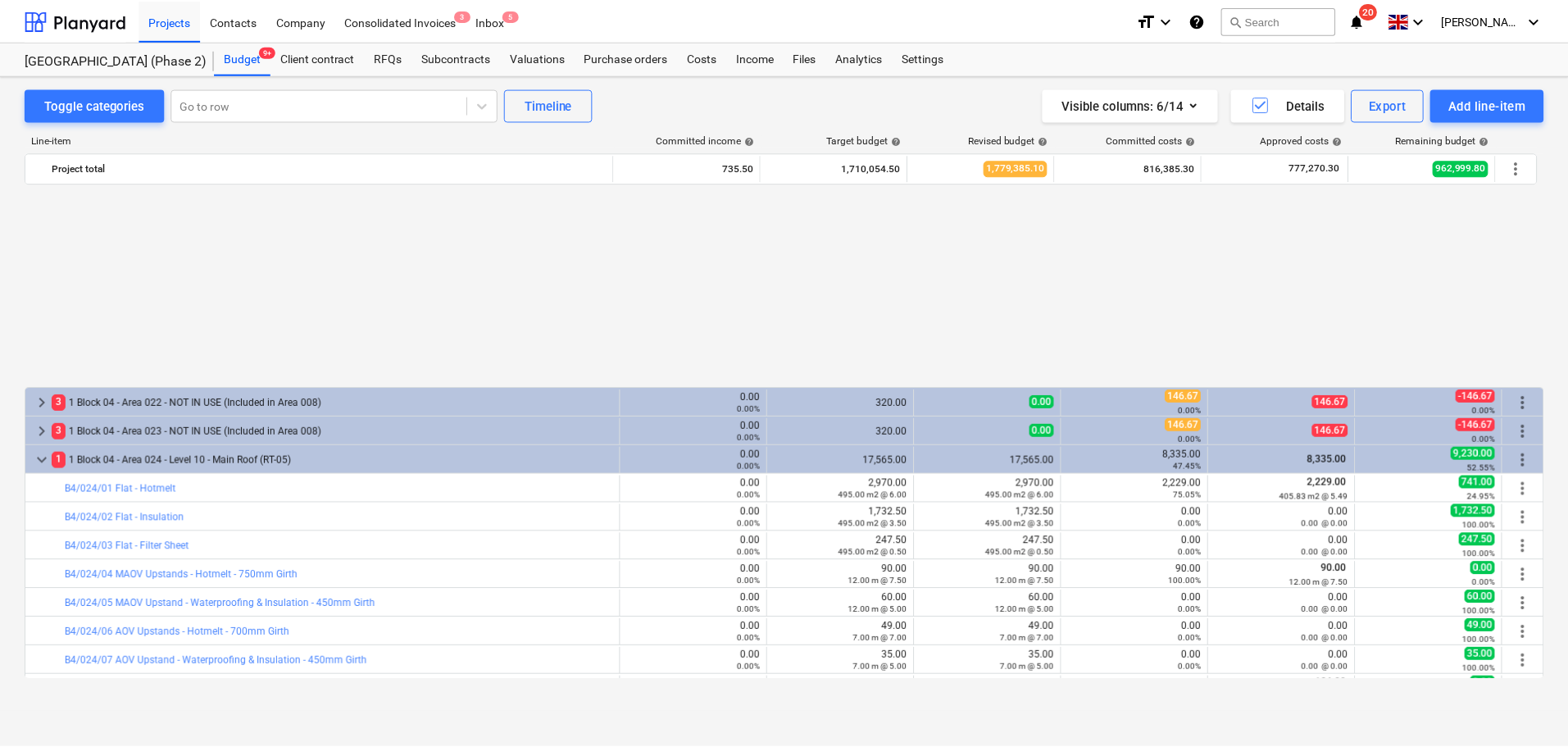
scroll to position [737, 0]
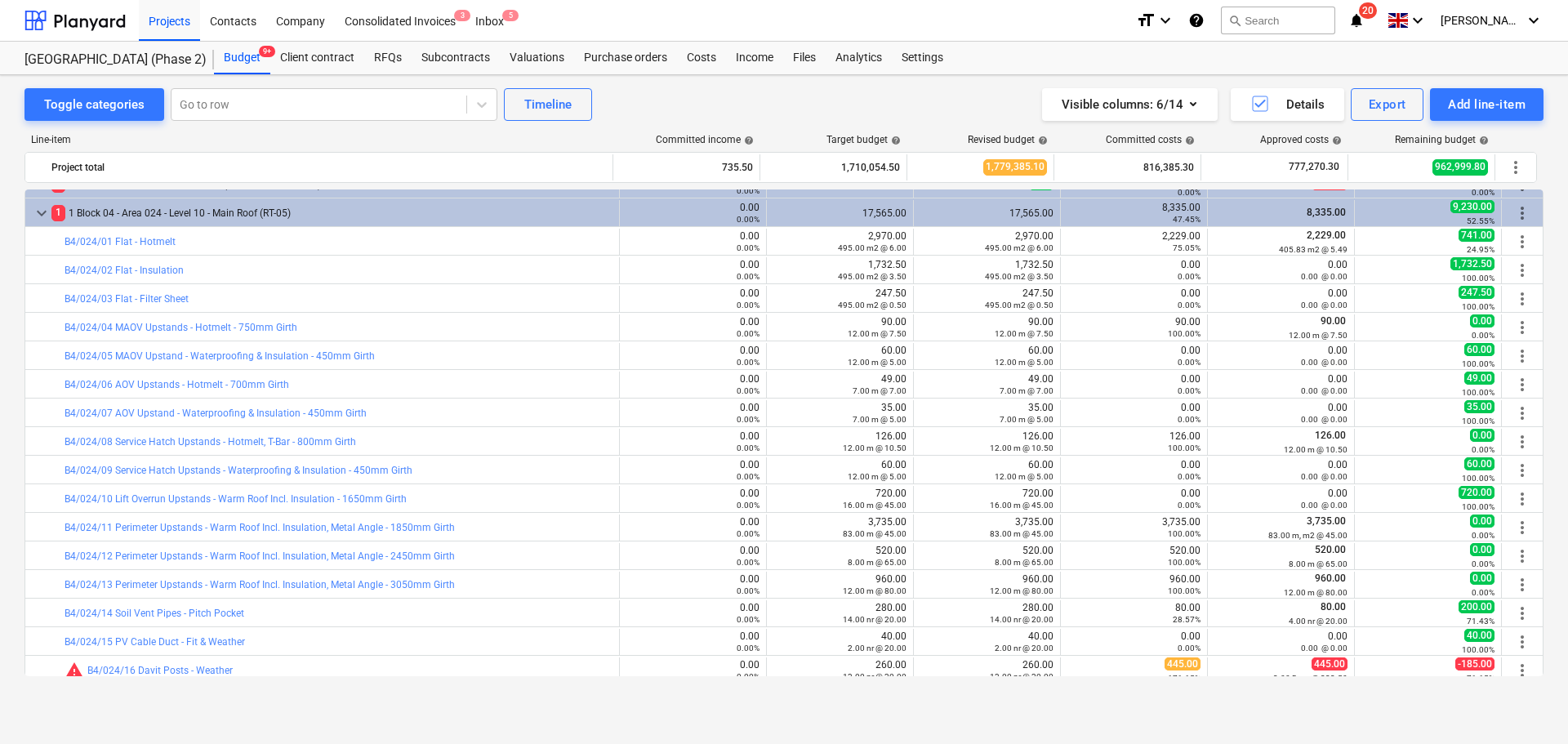
click at [347, 238] on div "bar_chart B4/024/01 Flat - Hotmelt" at bounding box center [339, 241] width 548 height 11
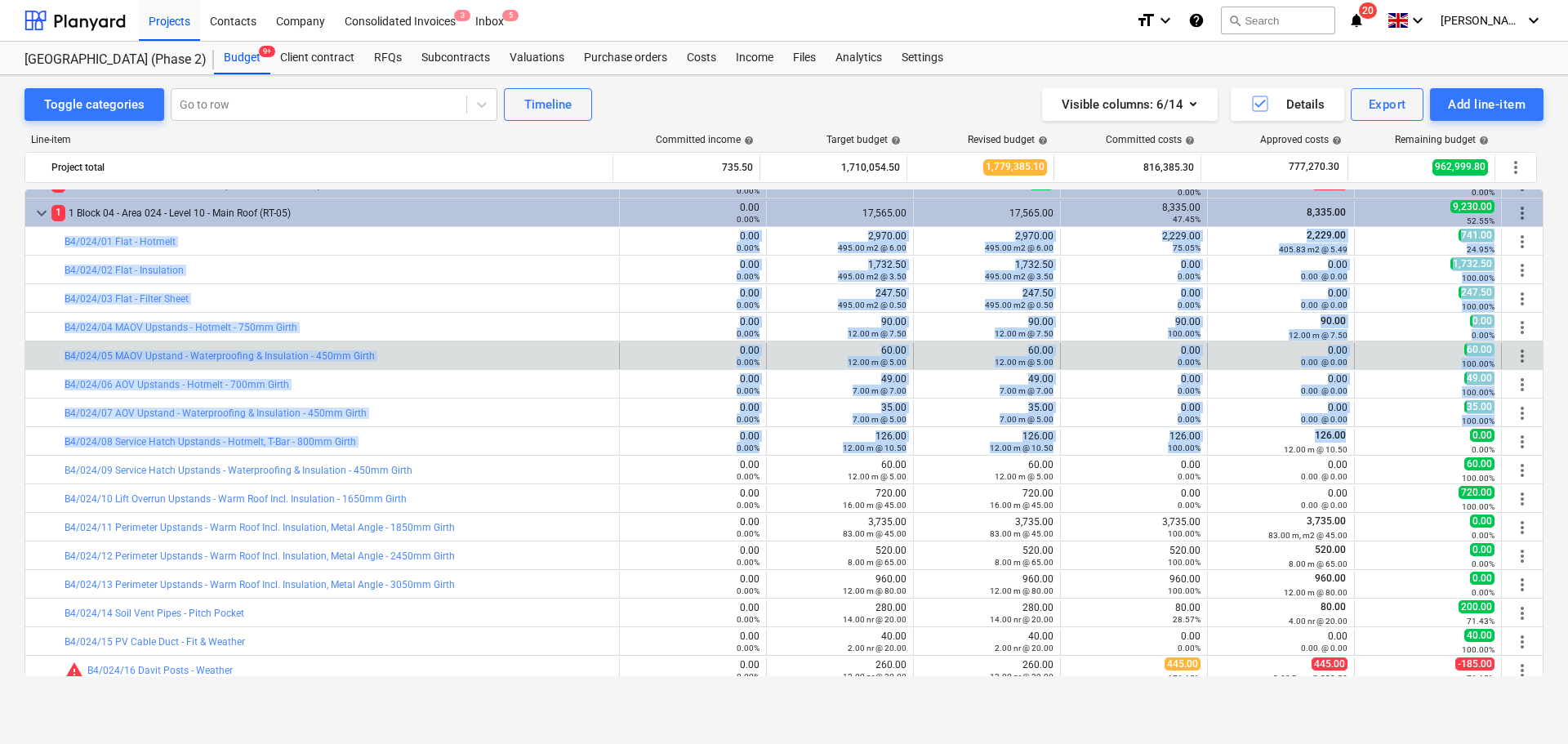
drag, startPoint x: 347, startPoint y: 238, endPoint x: 1269, endPoint y: 350, distance: 928.8
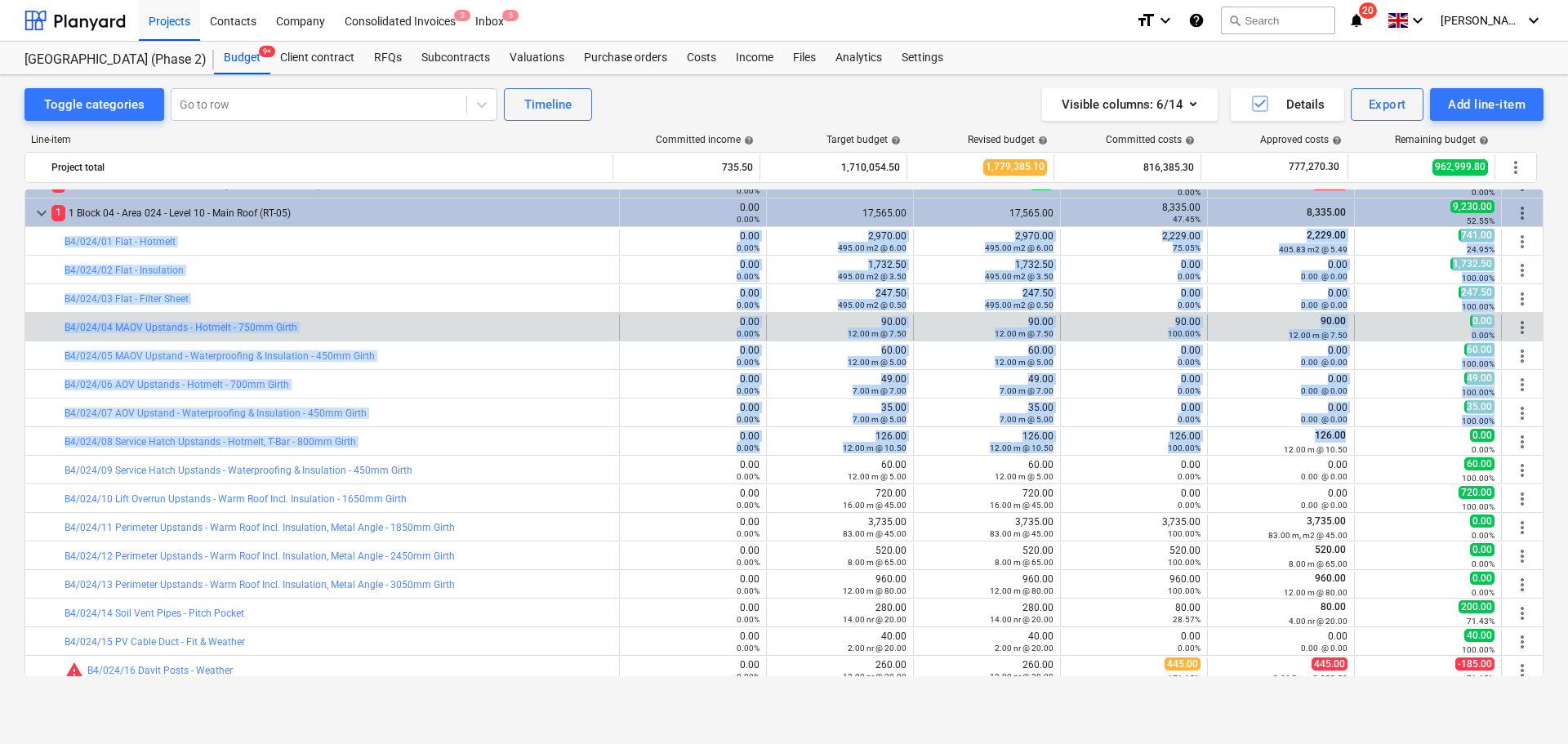
click at [1265, 318] on div "90.00 12.00 m @ 7.50" at bounding box center [1281, 327] width 133 height 25
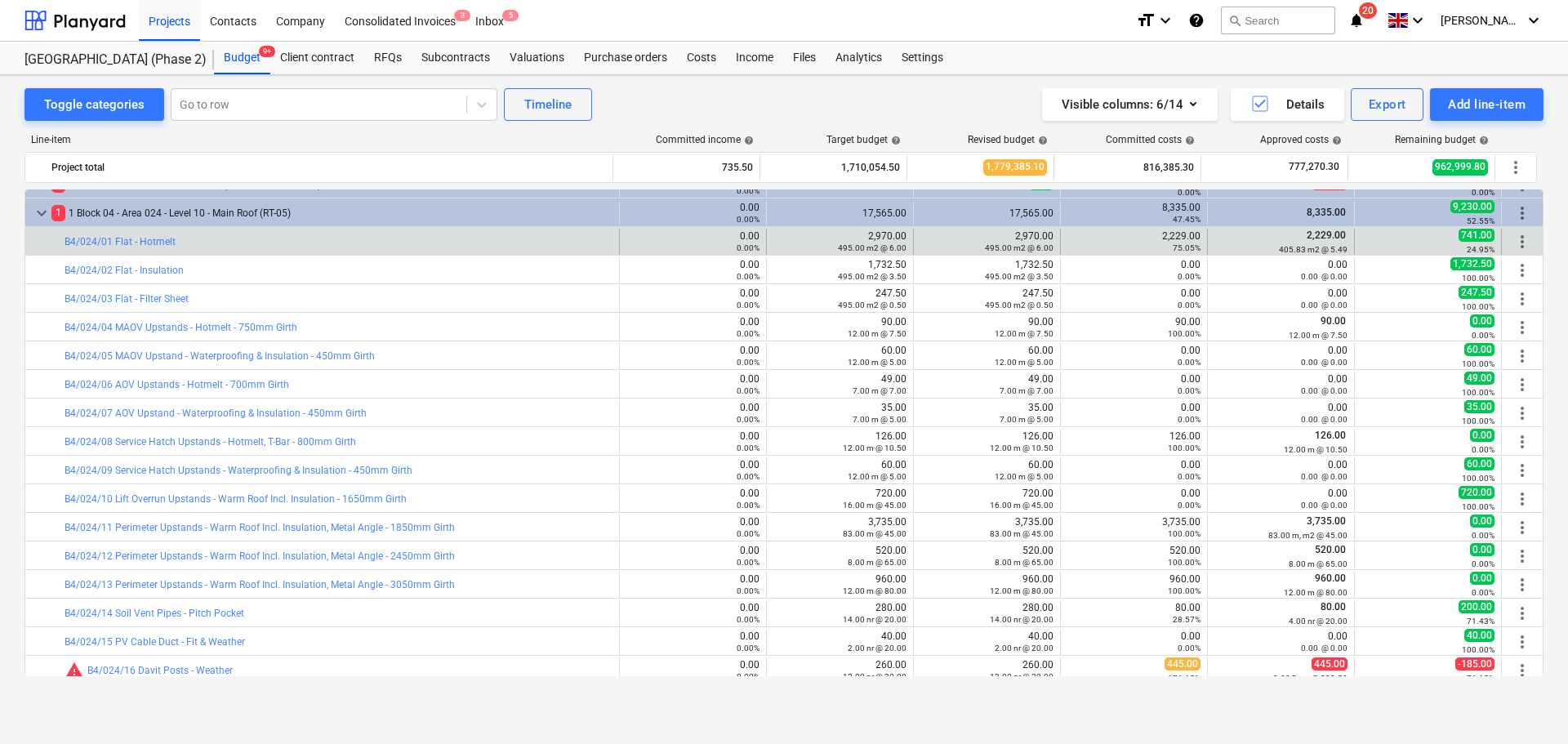
click at [1317, 240] on span "2,229.00" at bounding box center [1326, 234] width 42 height 11
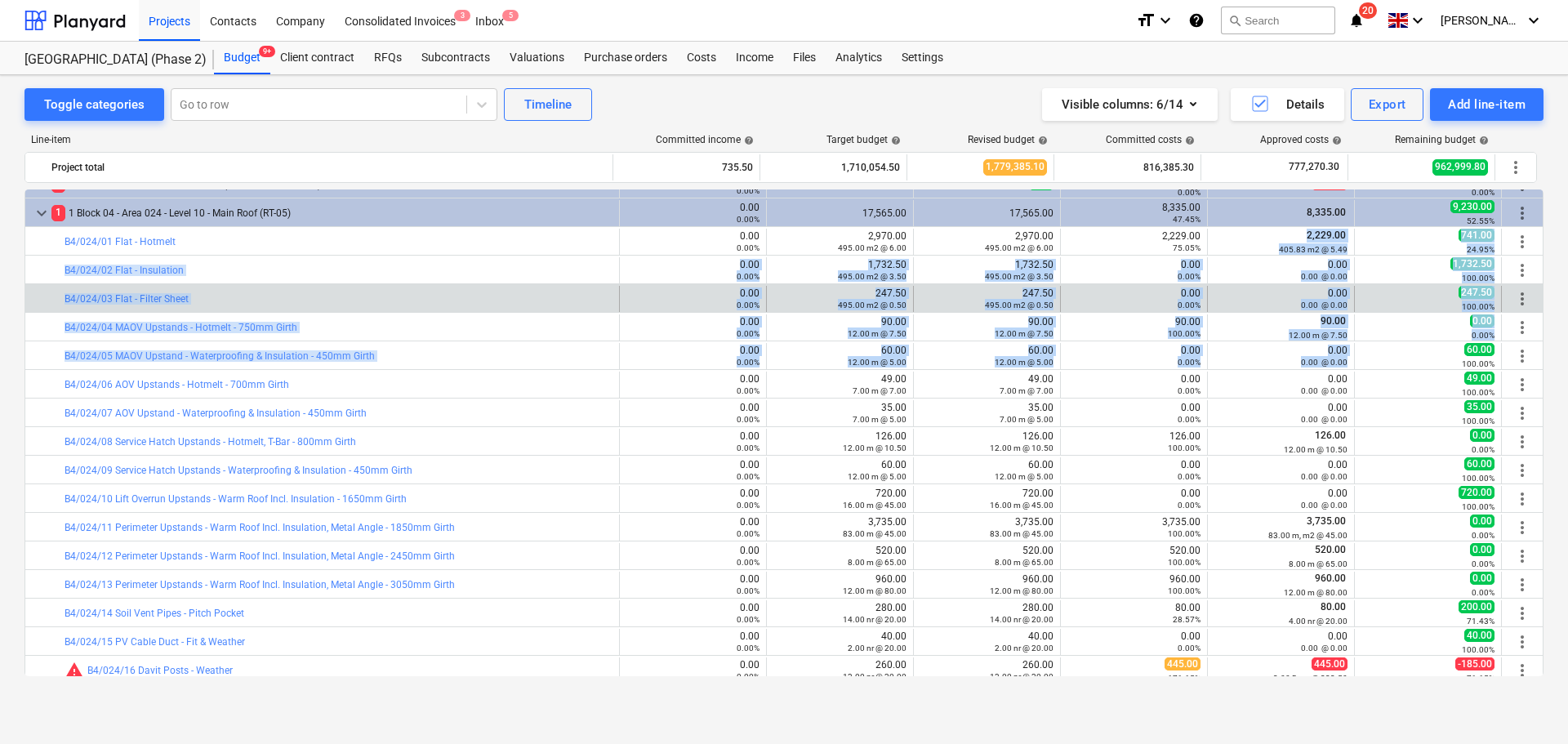
drag, startPoint x: 1317, startPoint y: 240, endPoint x: 1309, endPoint y: 294, distance: 54.6
click at [1309, 289] on div "0.00 0.00 @ 0.00" at bounding box center [1281, 299] width 133 height 22
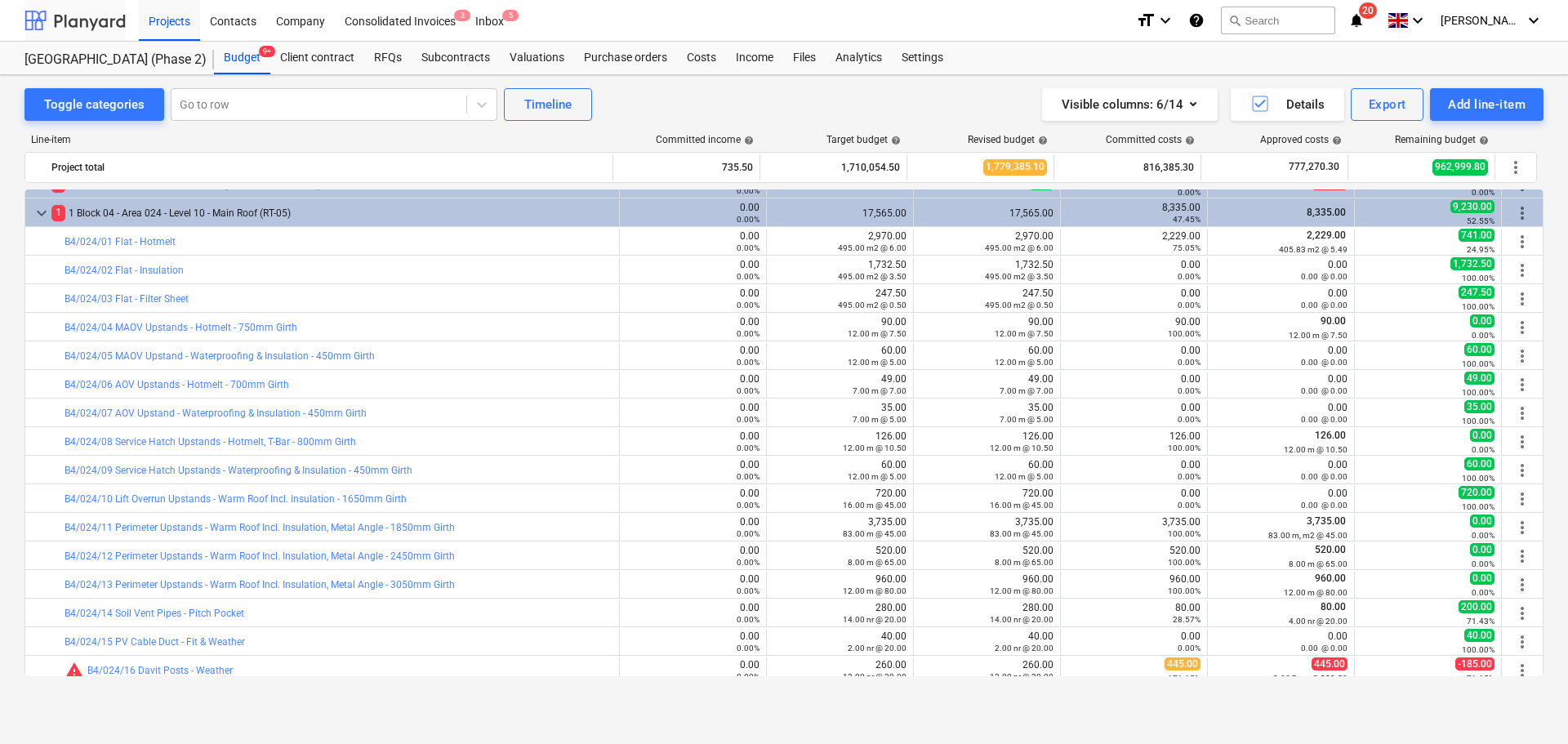
click at [104, 22] on div at bounding box center [74, 20] width 101 height 41
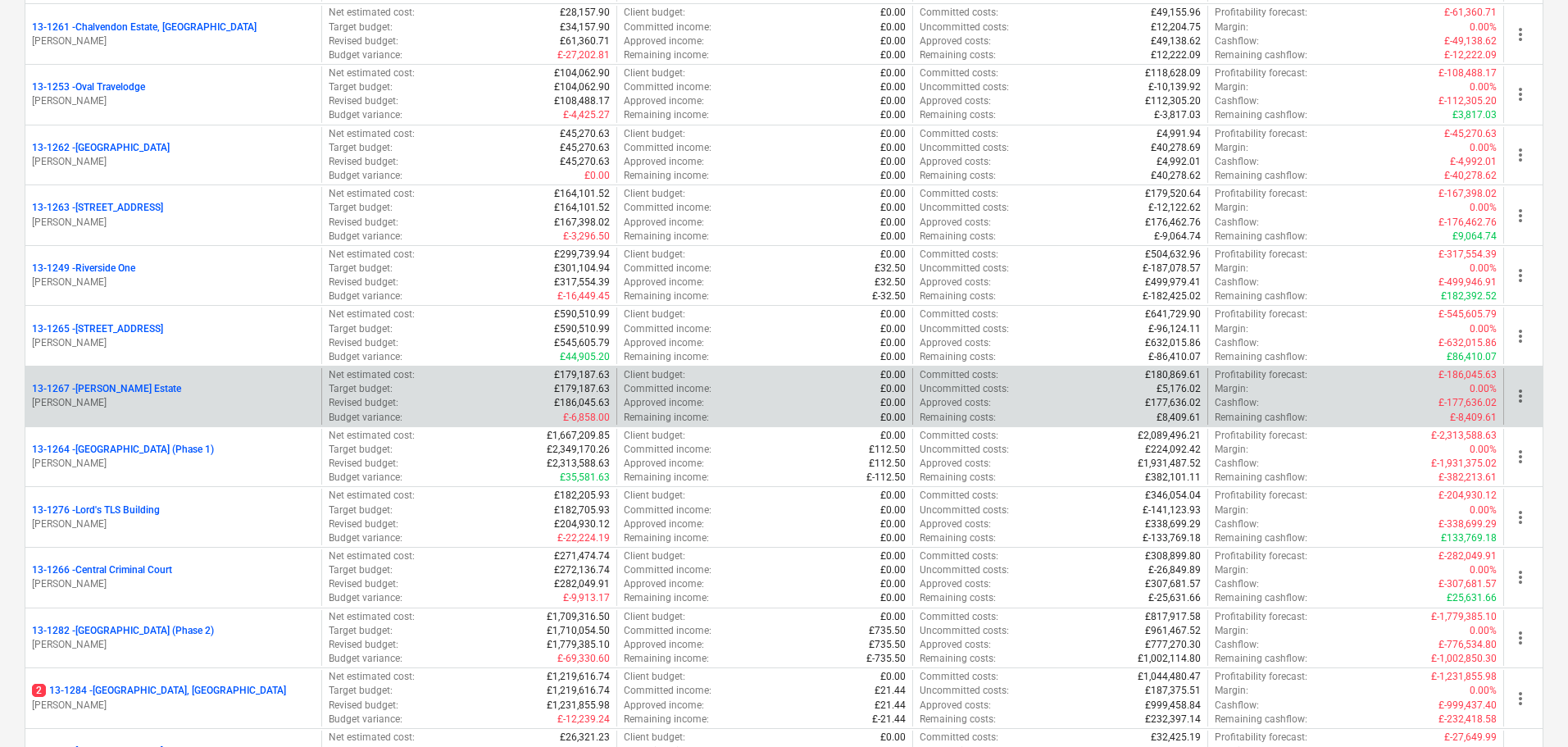
scroll to position [1804, 0]
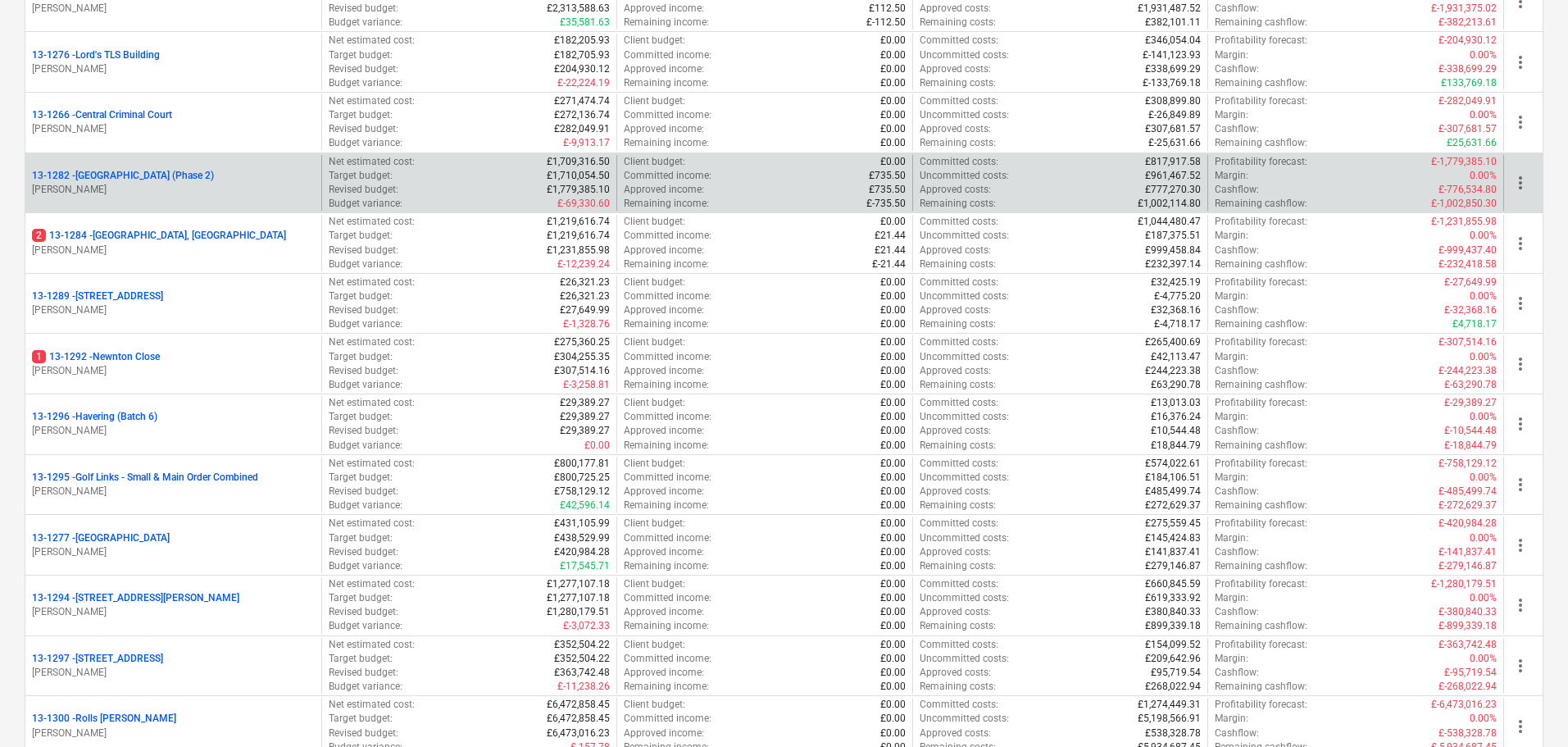
click at [214, 178] on p "13-1282 - [GEOGRAPHIC_DATA] (Phase 2)" at bounding box center [123, 176] width 182 height 14
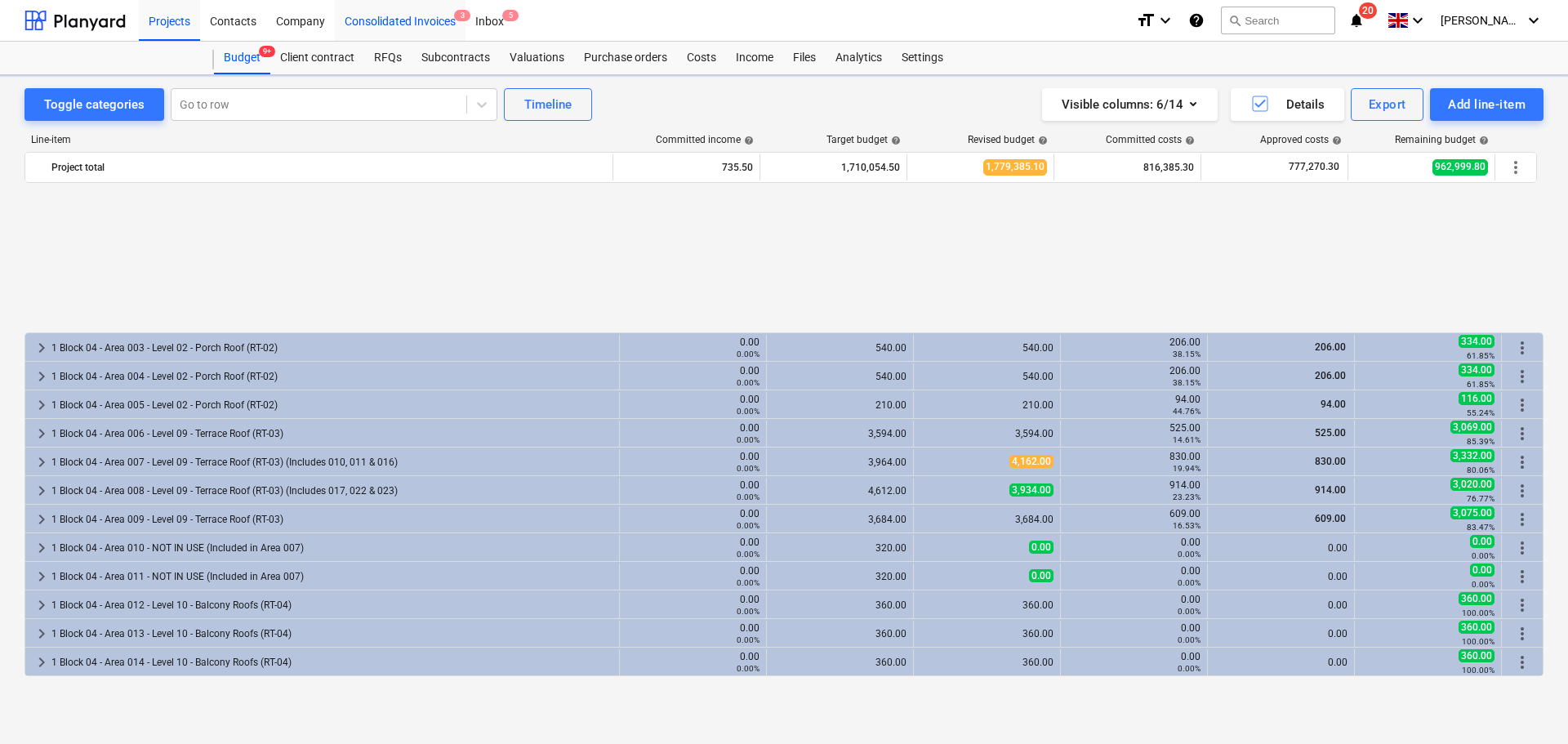
scroll to position [734, 0]
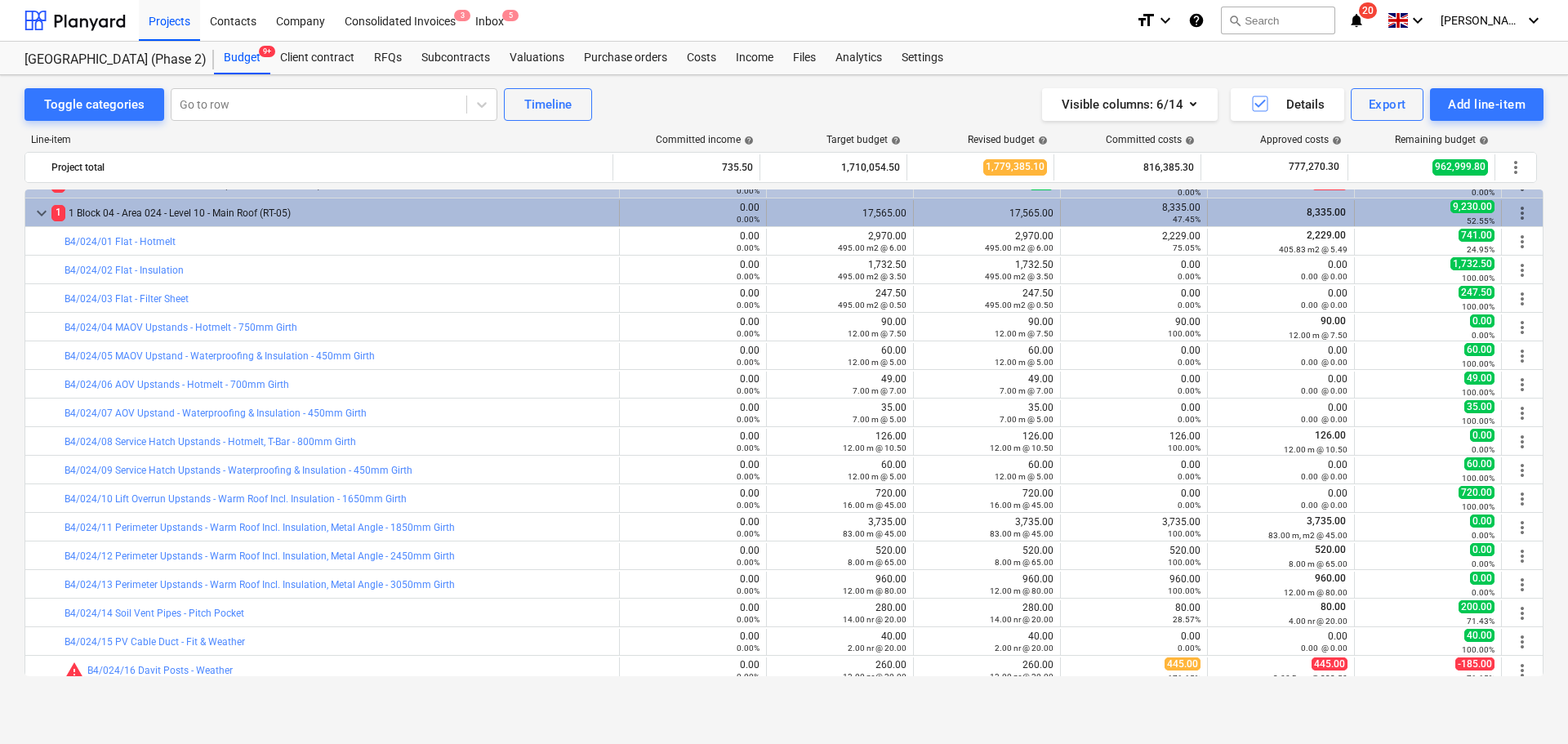
click at [176, 213] on div "1 1 Block 04 - Area 024 - Level 10 - Main Roof (RT-05)" at bounding box center [332, 213] width 561 height 26
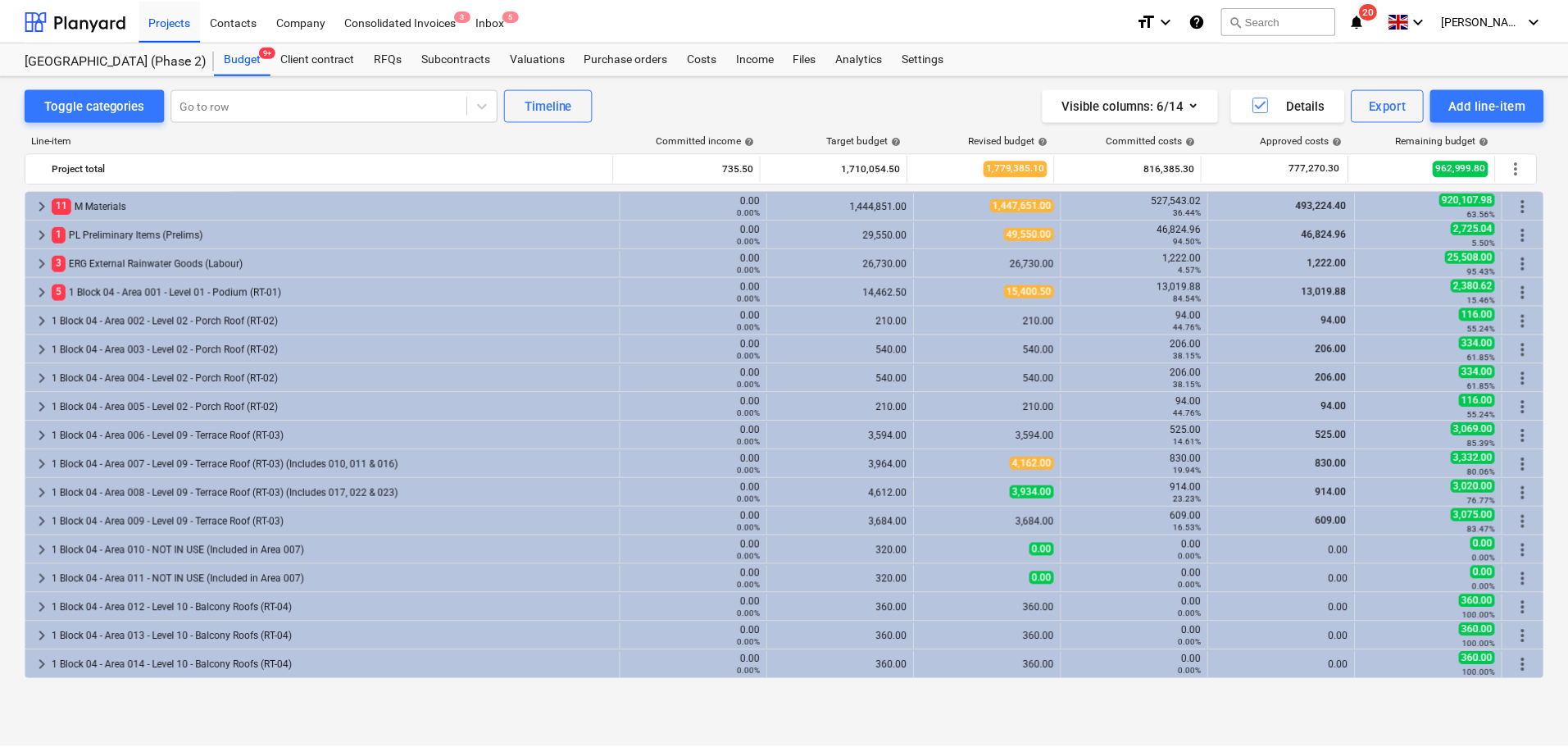
scroll to position [492, 0]
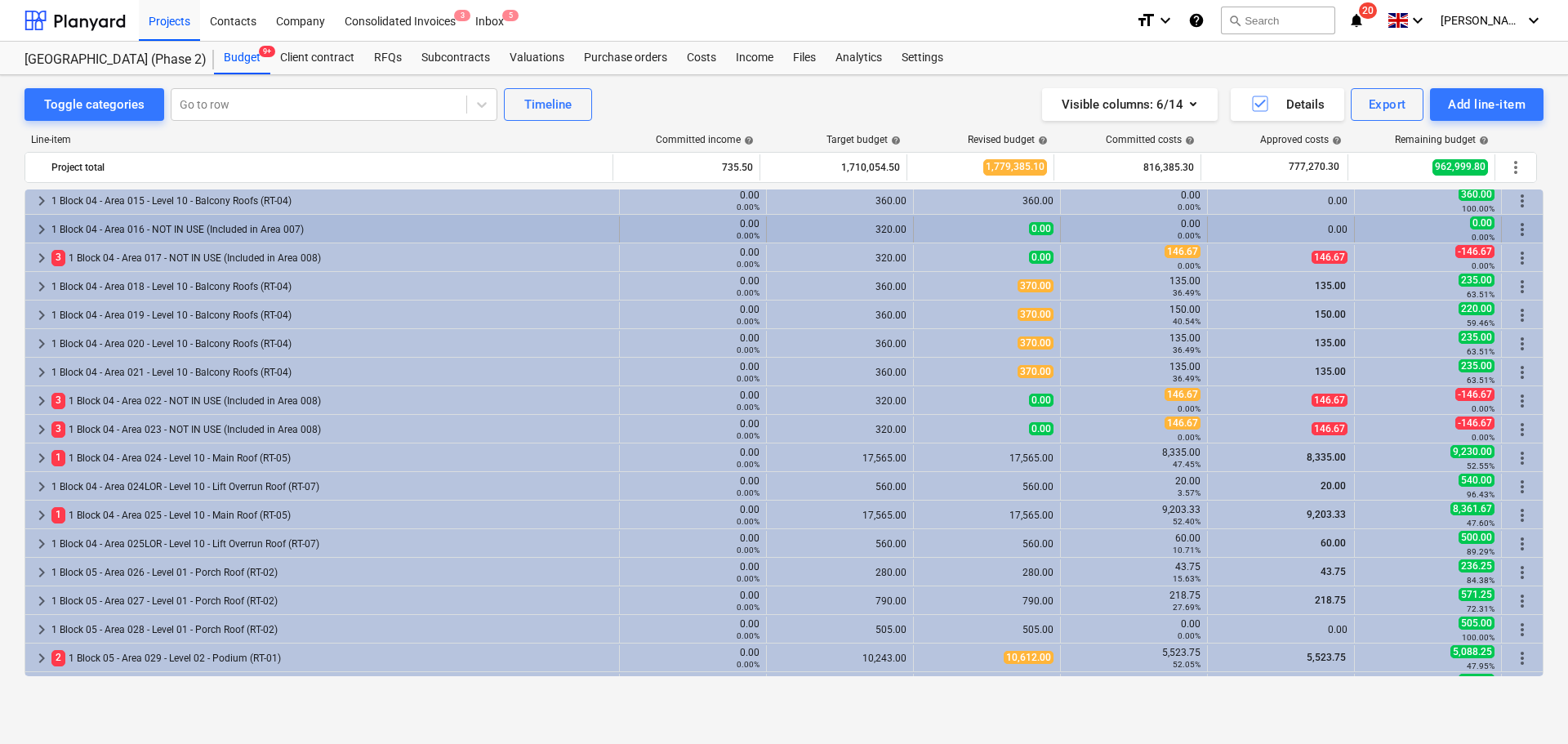
click at [185, 235] on div "1 Block 04 - Area 016 - NOT IN USE (Included in Area 007)" at bounding box center [332, 229] width 561 height 26
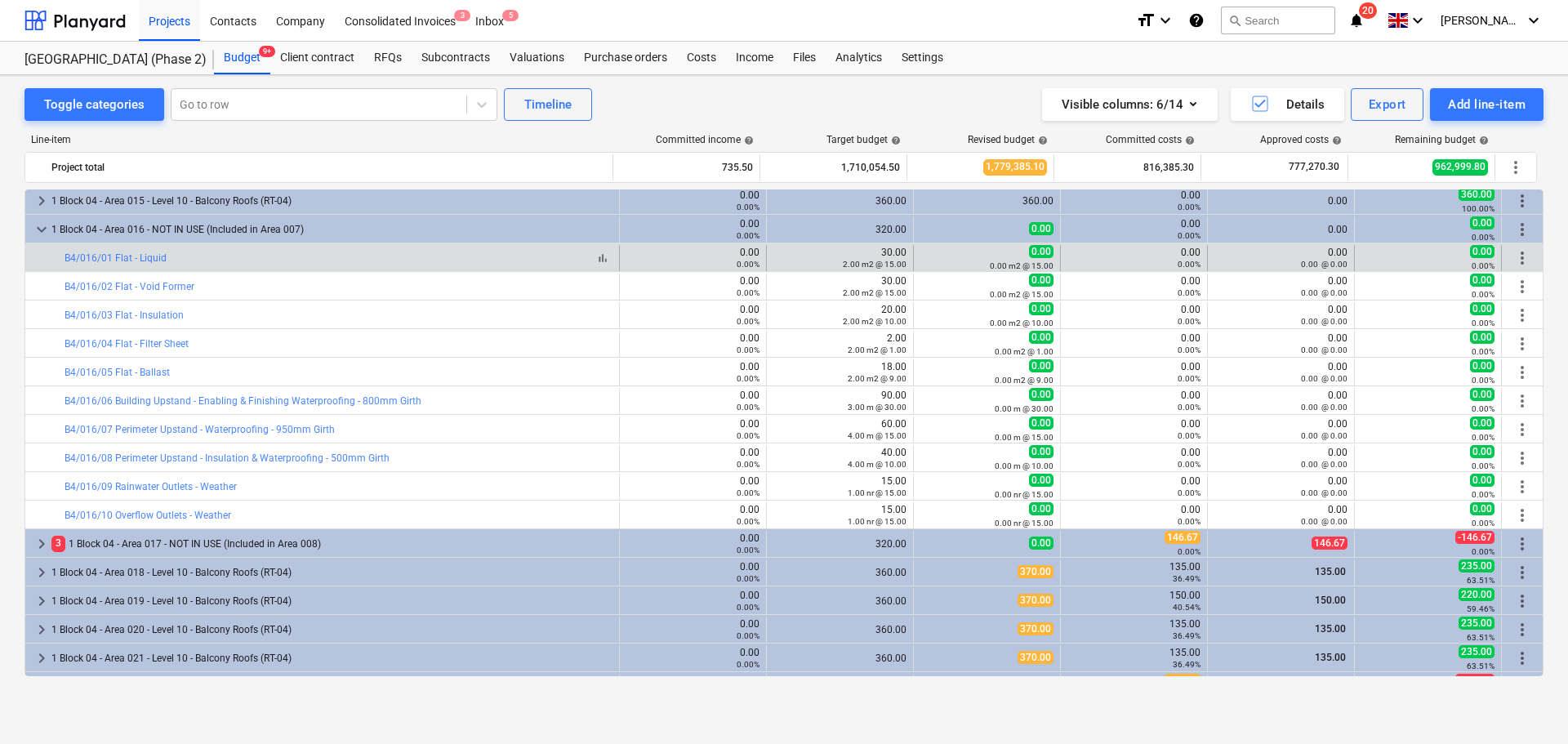
click at [207, 254] on div "bar_chart B4/016/01 Flat - Liquid" at bounding box center [339, 258] width 548 height 11
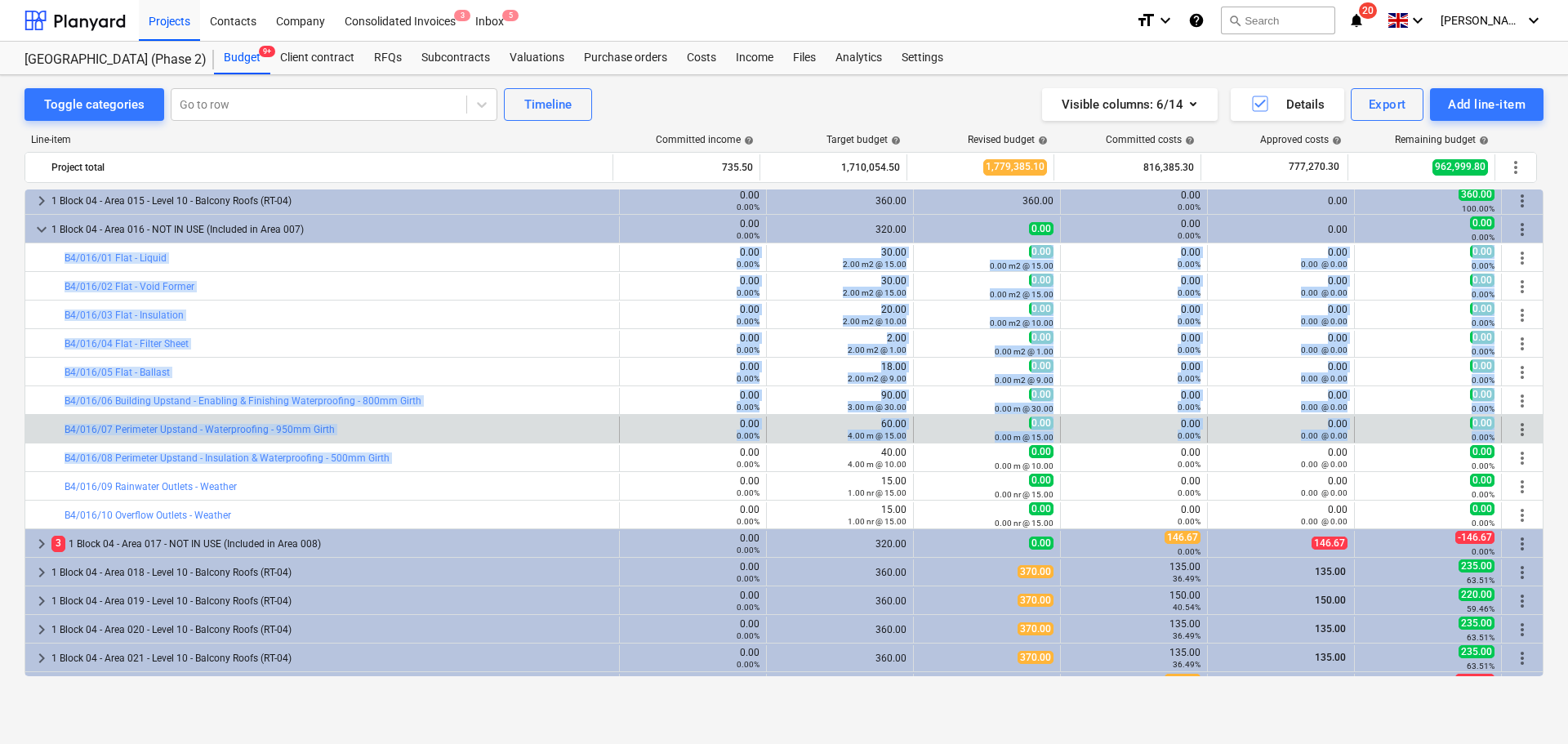
drag, startPoint x: 207, startPoint y: 254, endPoint x: 478, endPoint y: 440, distance: 328.7
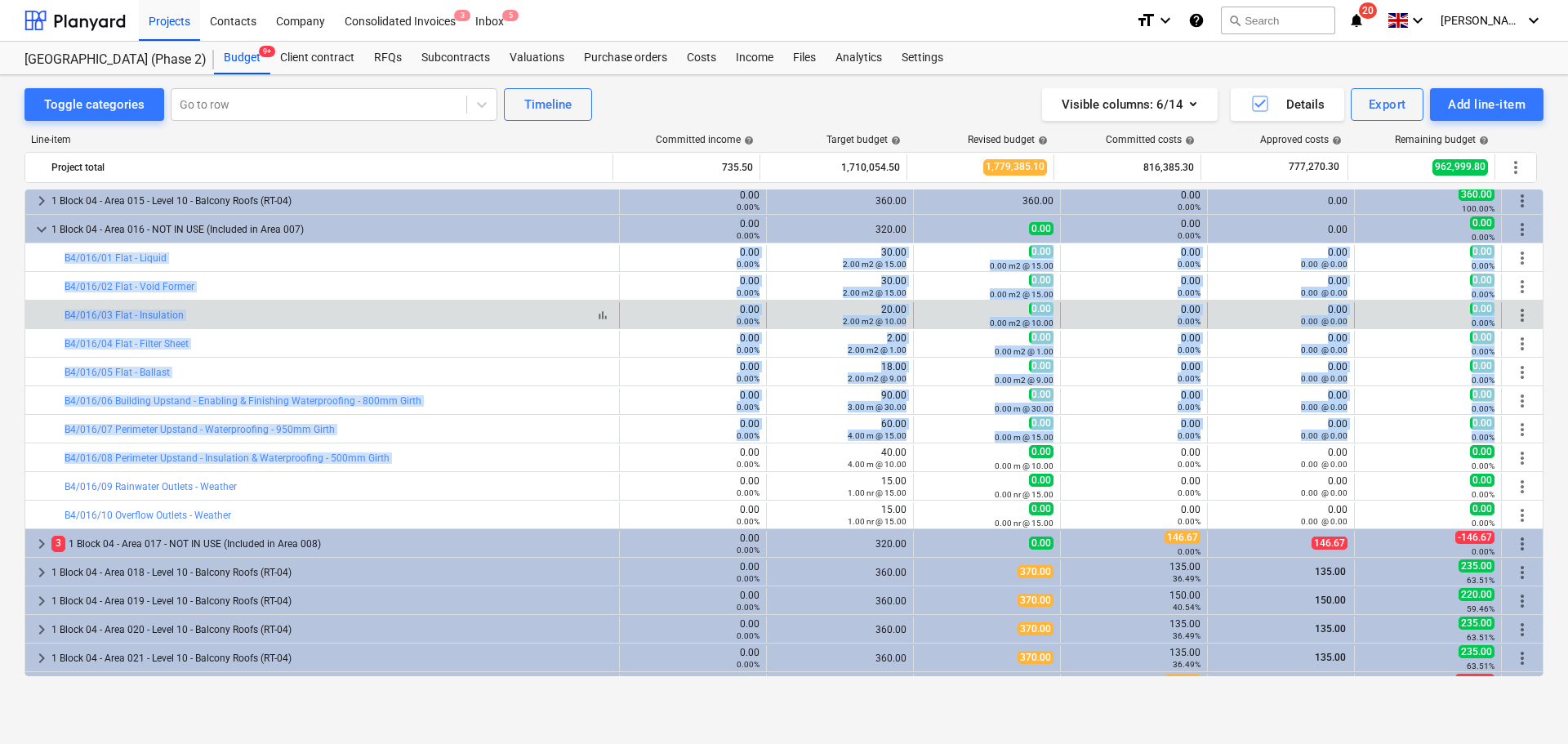
click at [371, 310] on div "bar_chart B4/016/03 Flat - Insulation" at bounding box center [339, 315] width 548 height 11
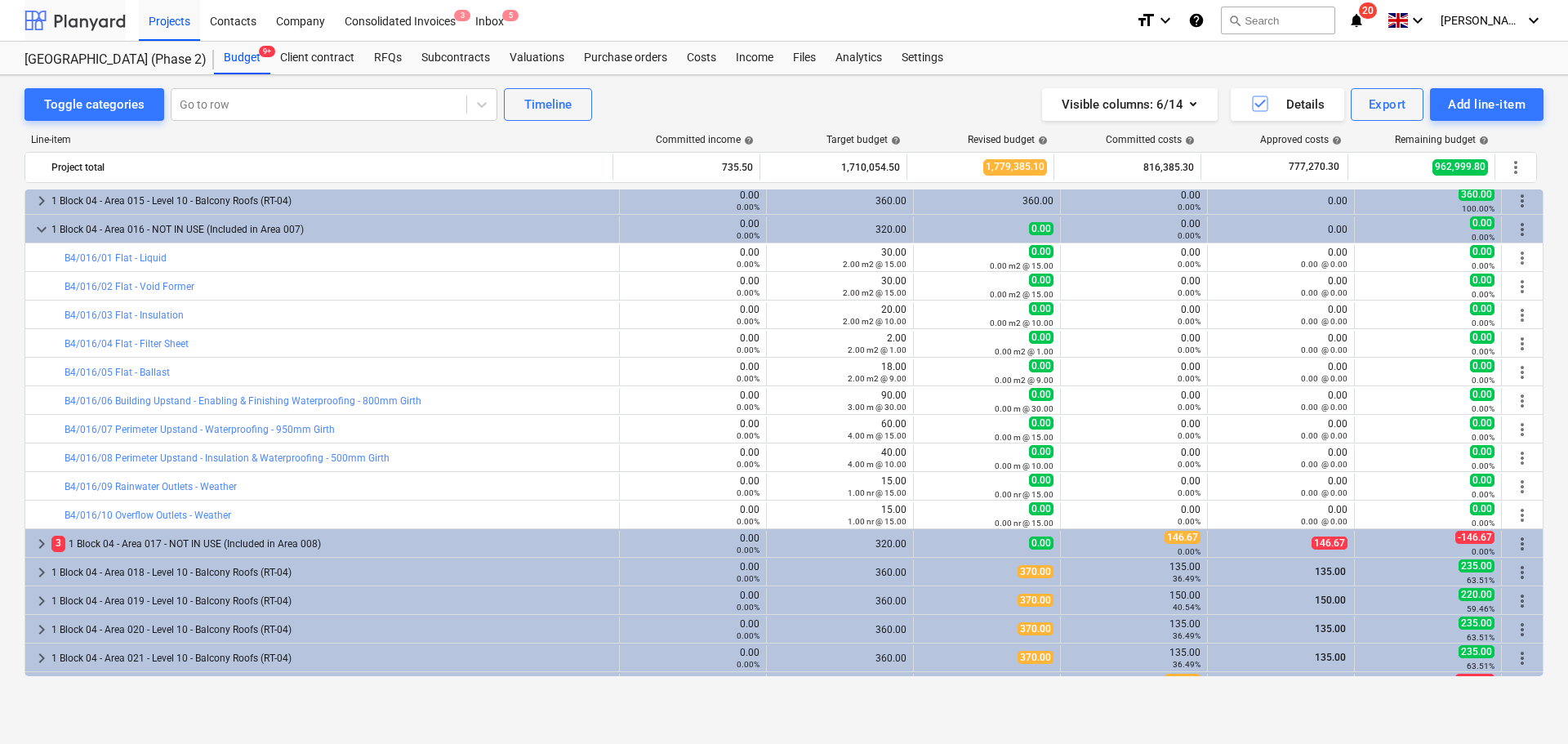
click at [99, 25] on div at bounding box center [74, 20] width 101 height 41
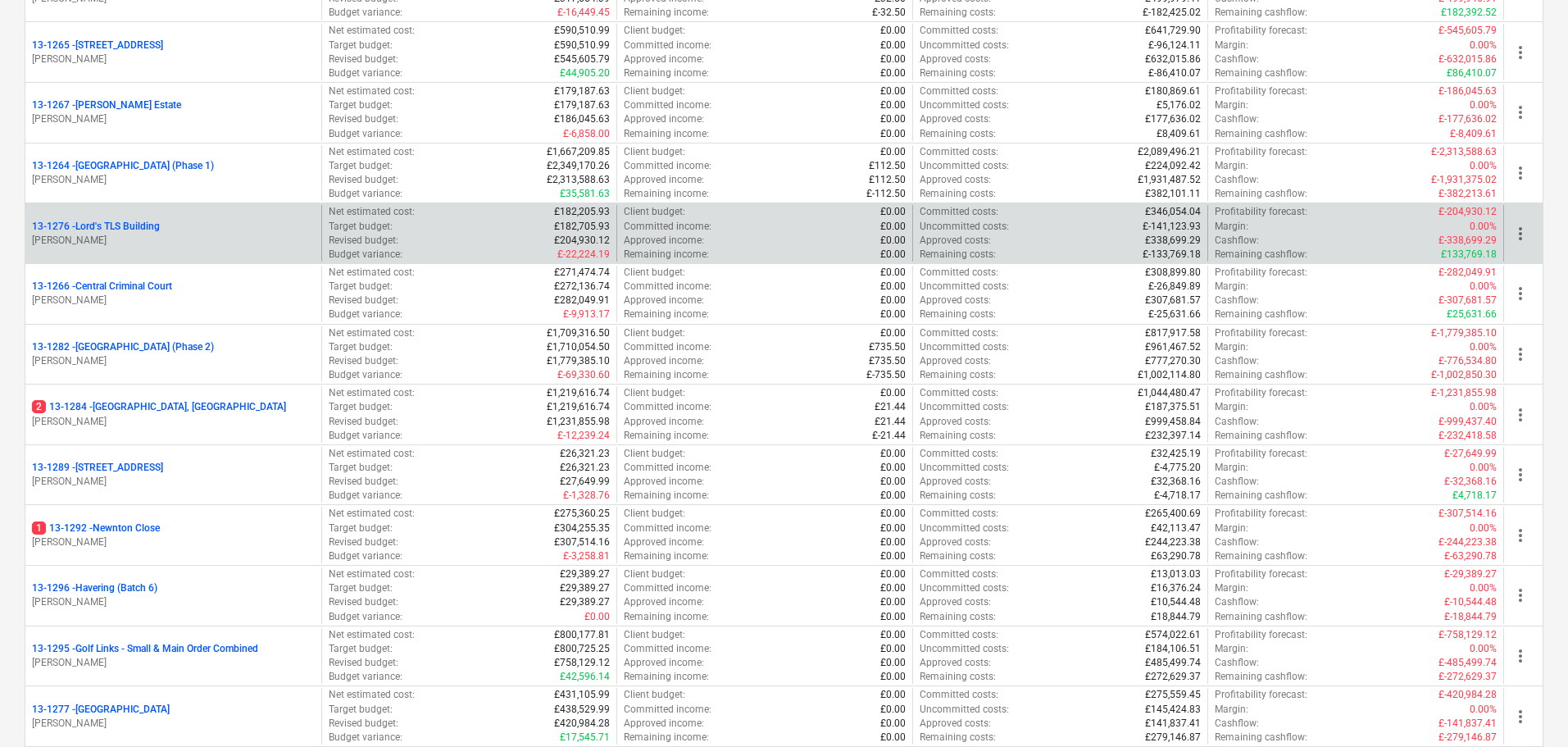
scroll to position [1640, 0]
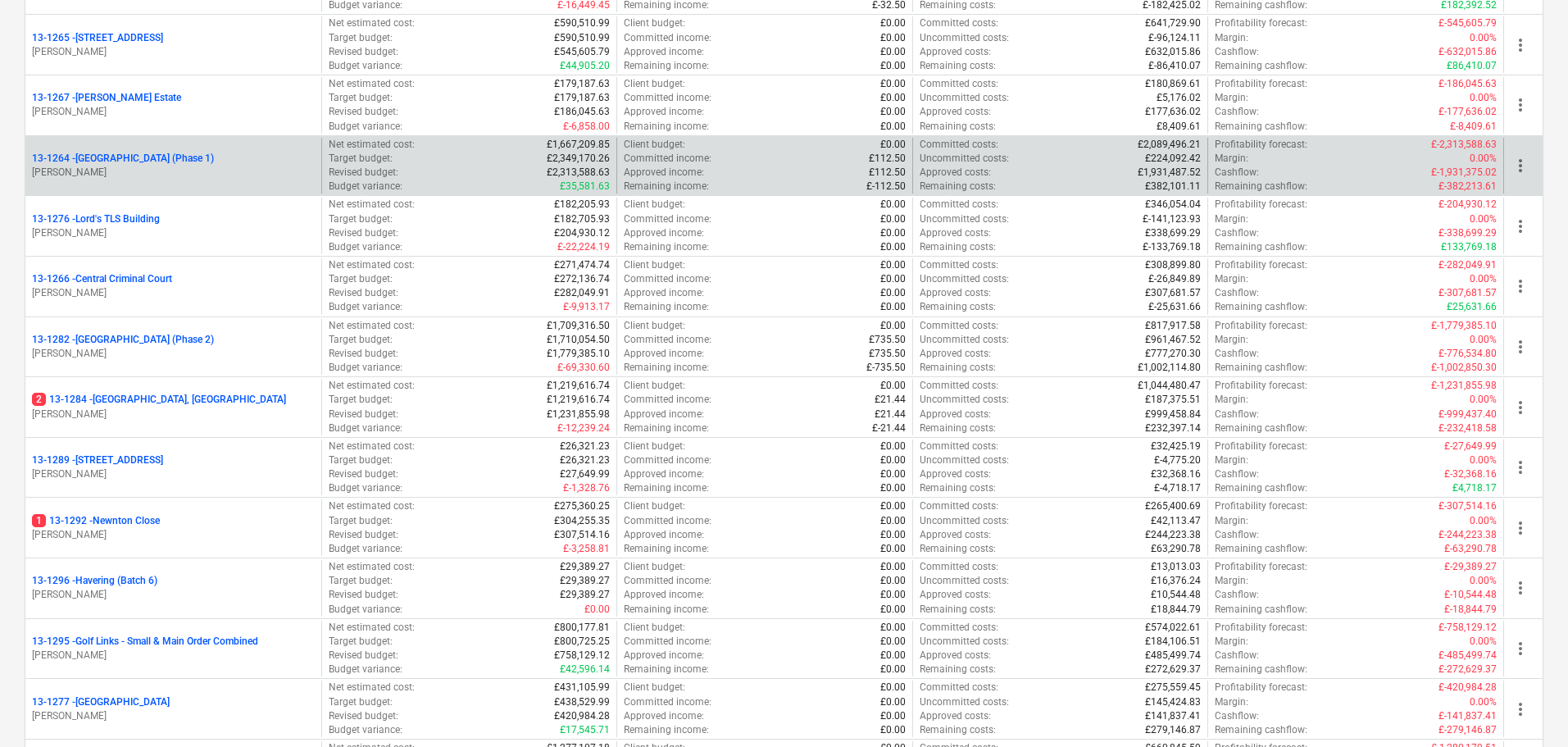
click at [259, 166] on p "[PERSON_NAME]" at bounding box center [174, 173] width 283 height 14
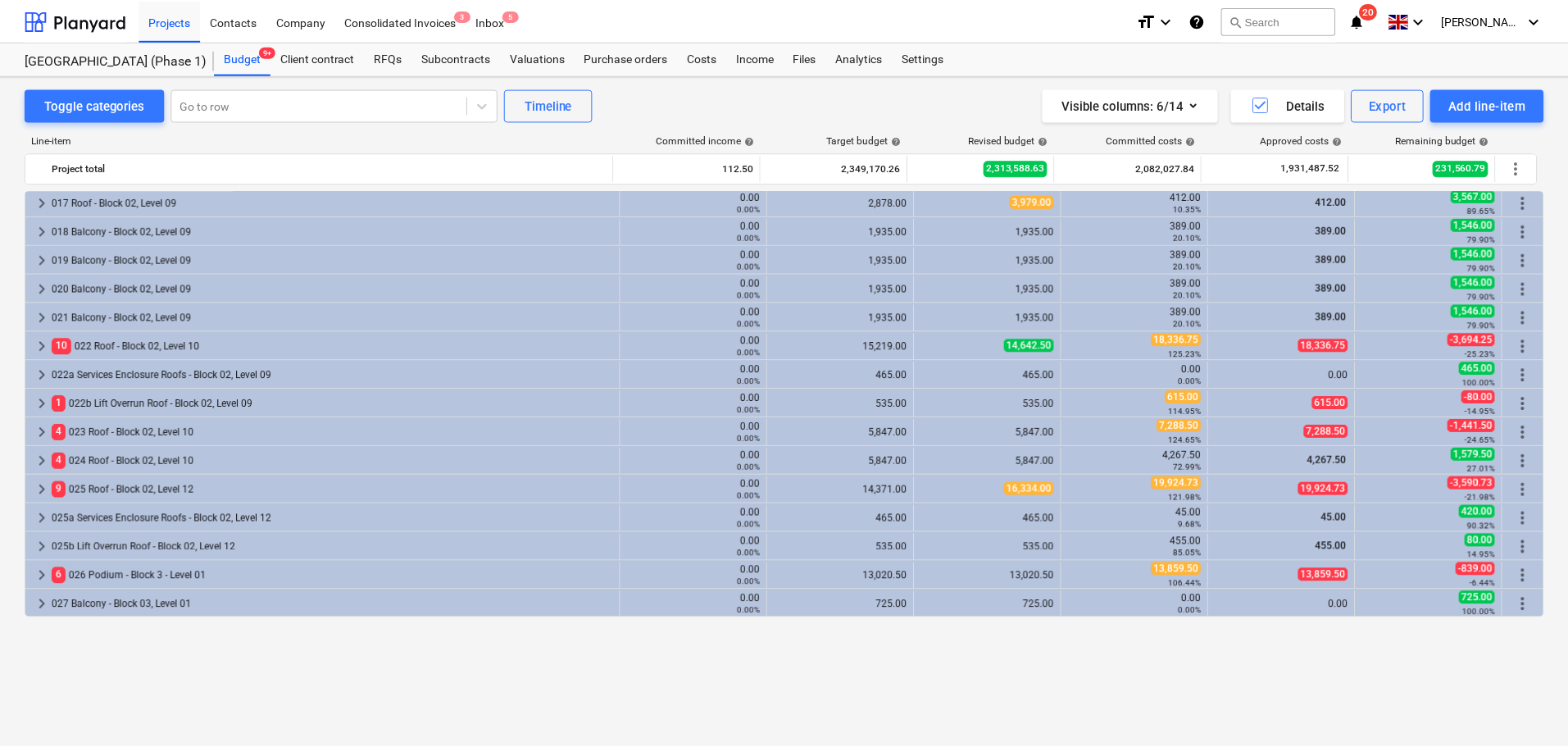
scroll to position [3274, 0]
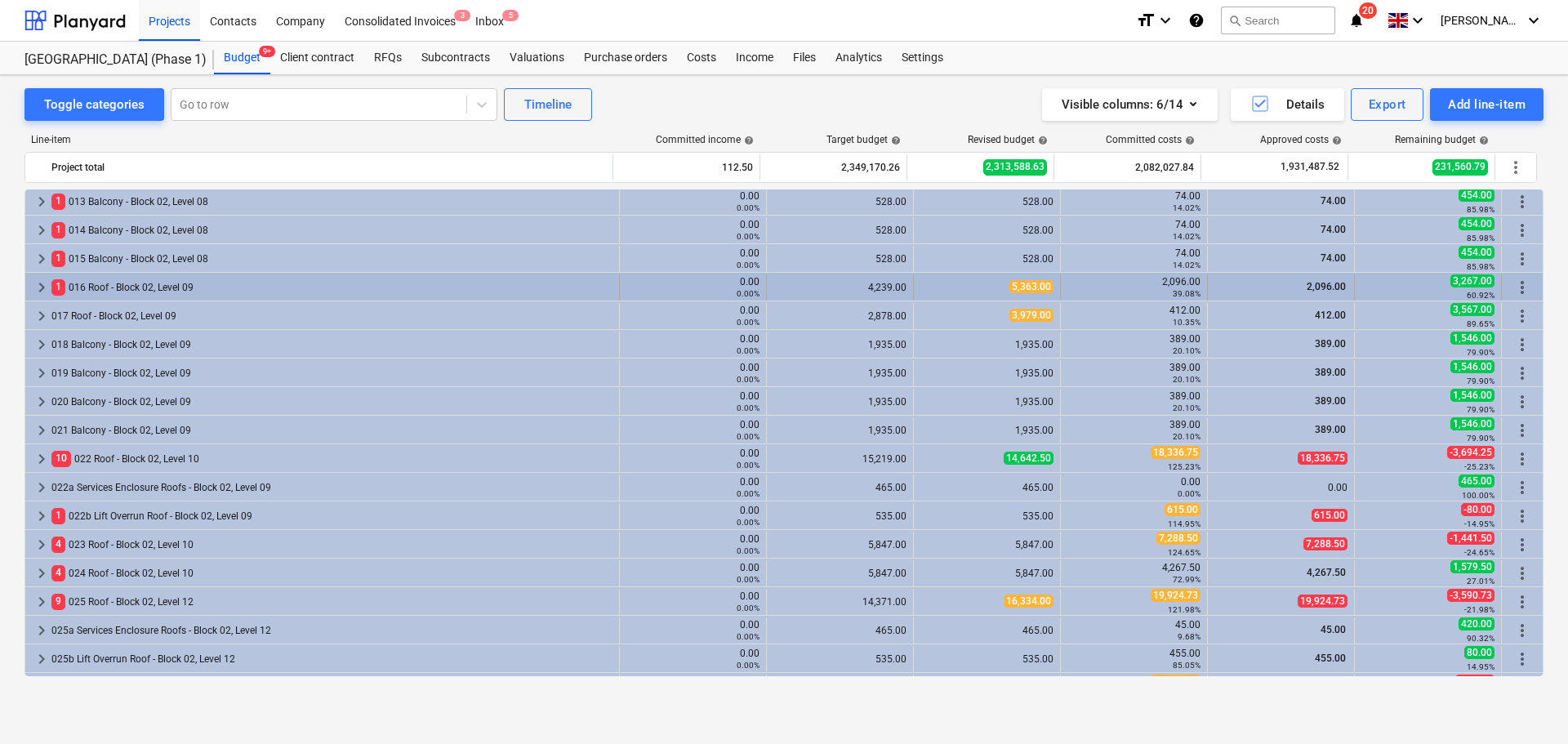
click at [105, 285] on div "1 016 Roof - Block 02, Level 09" at bounding box center [332, 287] width 561 height 26
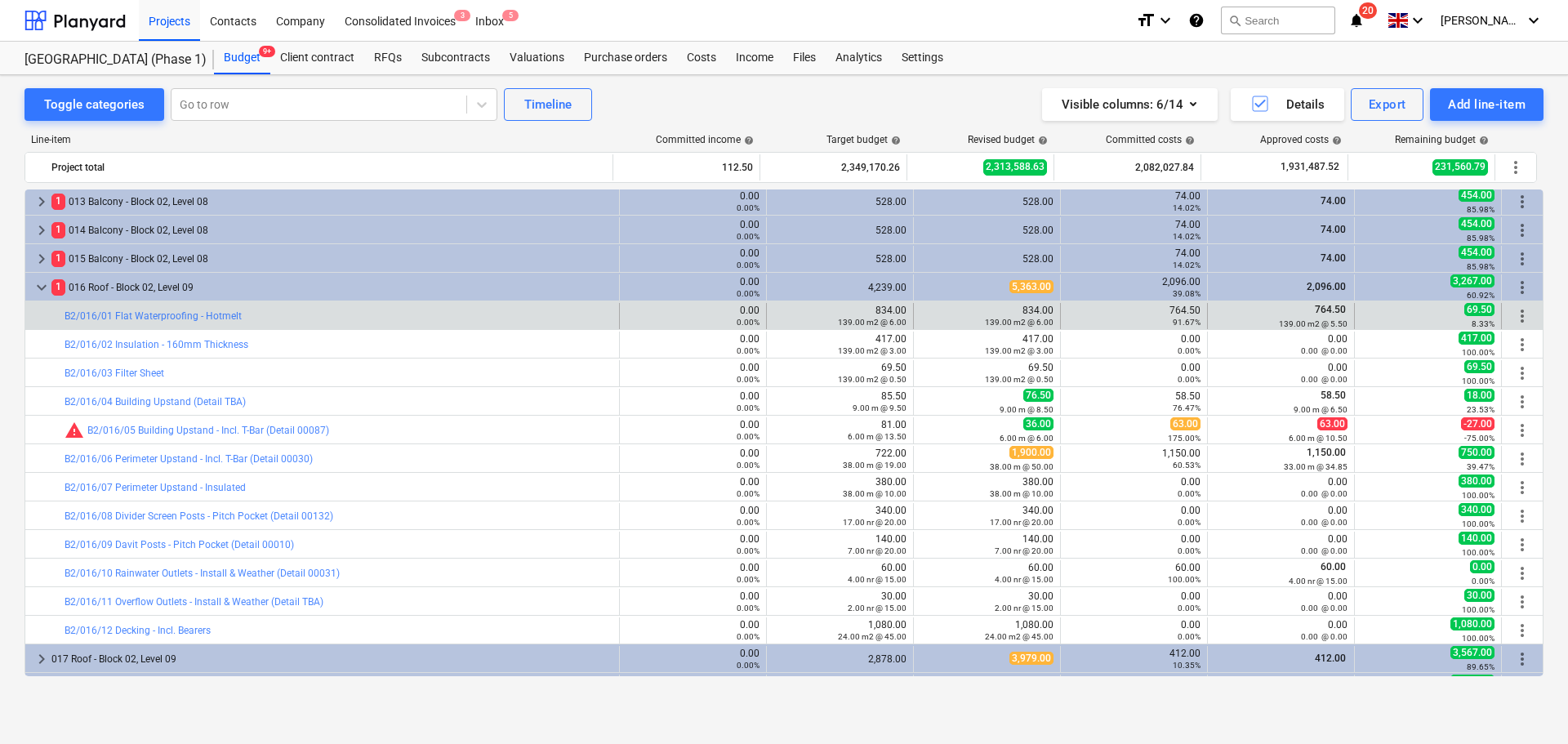
click at [305, 308] on div "bar_chart B2/016/01 Flat Waterproofing - Hotmelt" at bounding box center [339, 316] width 548 height 26
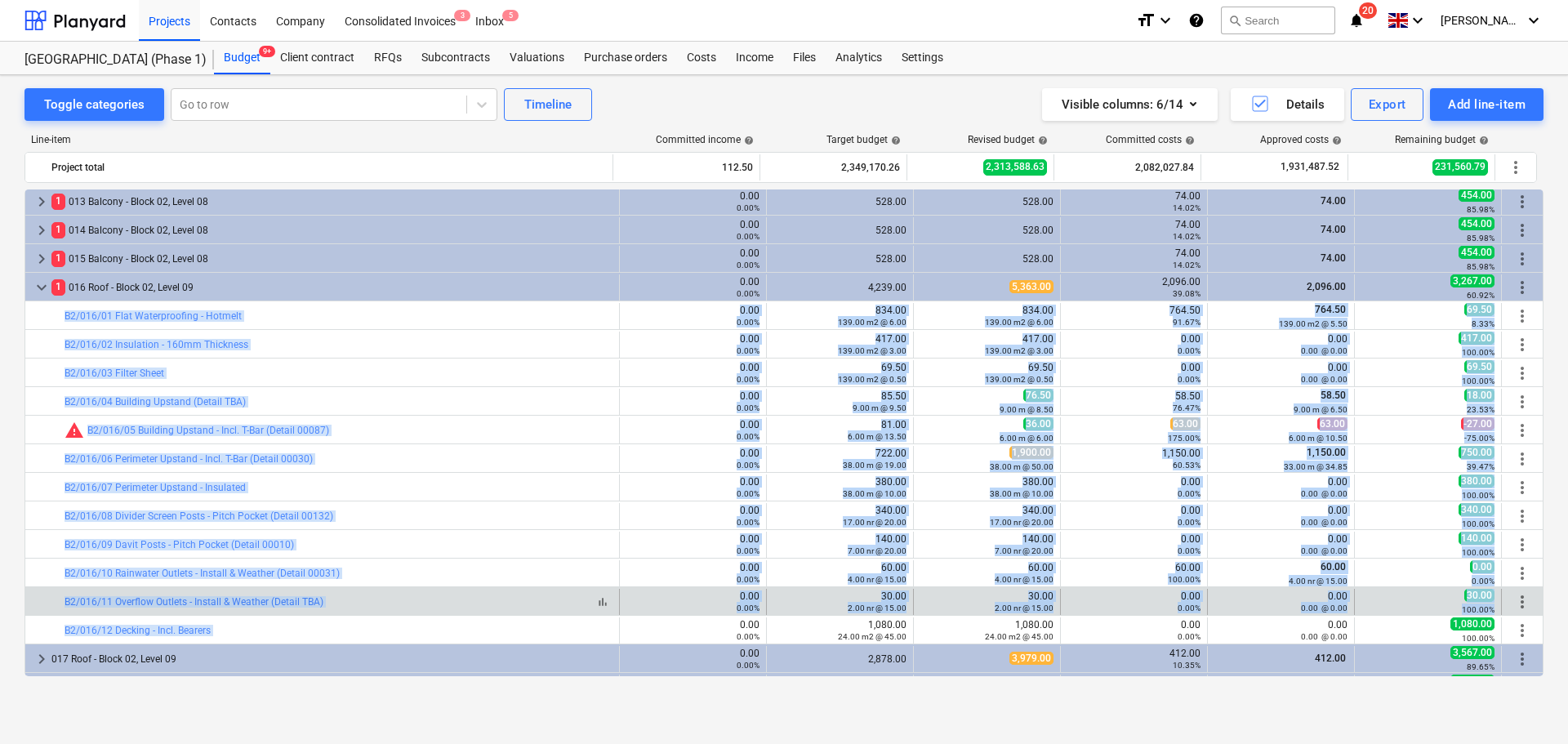
drag, startPoint x: 305, startPoint y: 308, endPoint x: 428, endPoint y: 606, distance: 322.4
click at [430, 628] on div "bar_chart M/98 Green Roof System & Associated Works (Area 085) 0.00 0.00% edit …" at bounding box center [783, 544] width 1519 height 7229
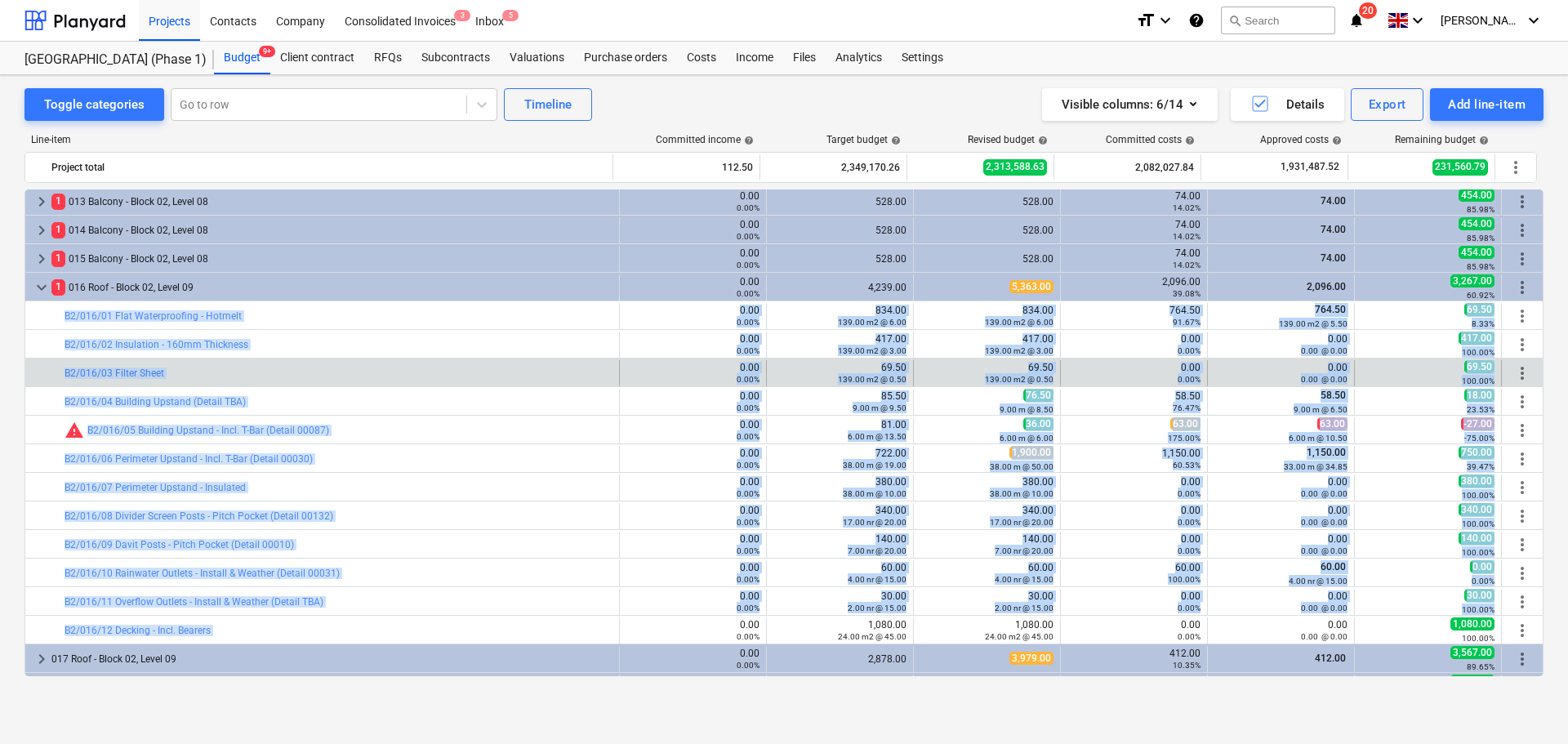
click at [378, 381] on div "bar_chart B2/016/03 Filter Sheet" at bounding box center [339, 373] width 548 height 26
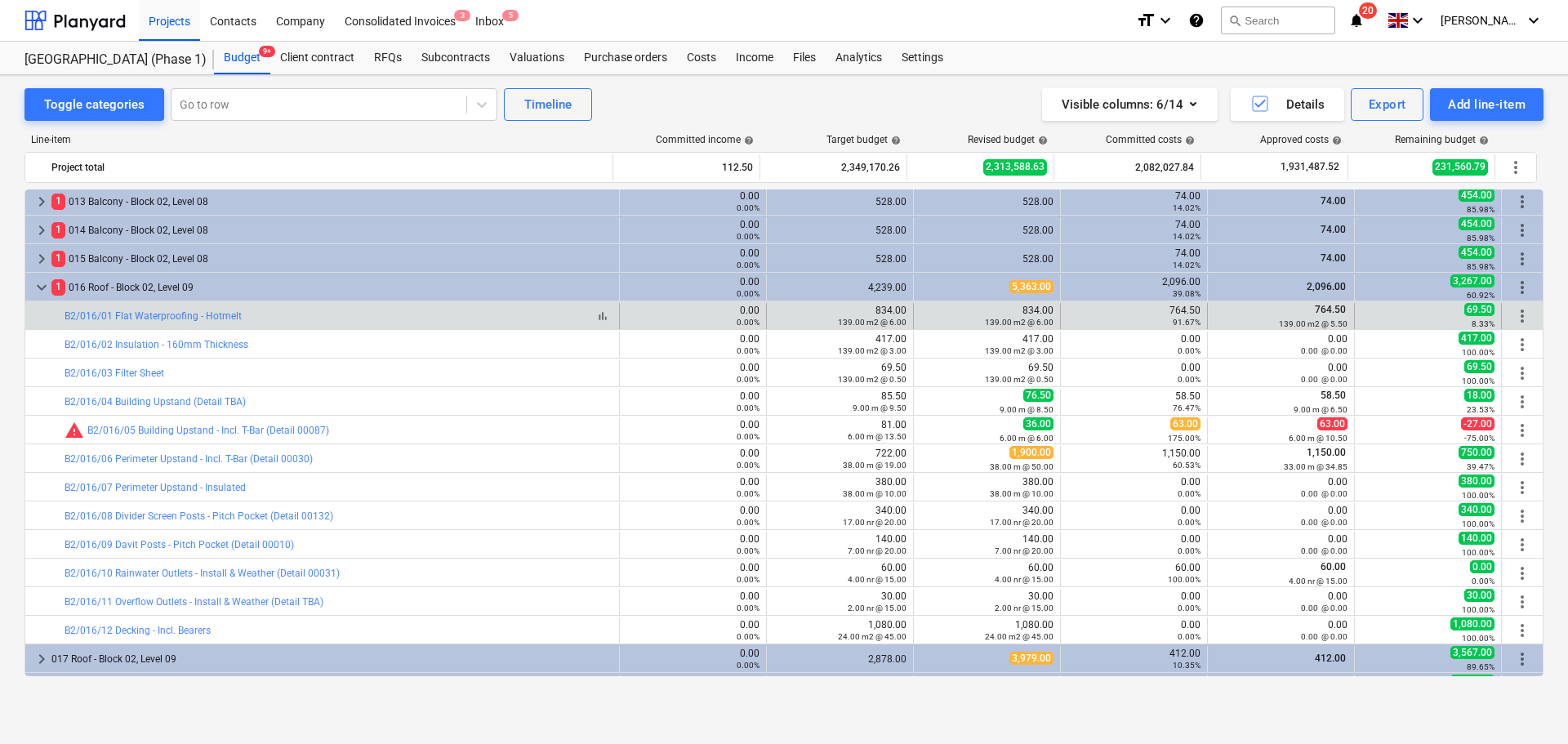
click at [345, 318] on div "bar_chart B2/016/01 Flat Waterproofing - Hotmelt" at bounding box center [339, 315] width 548 height 11
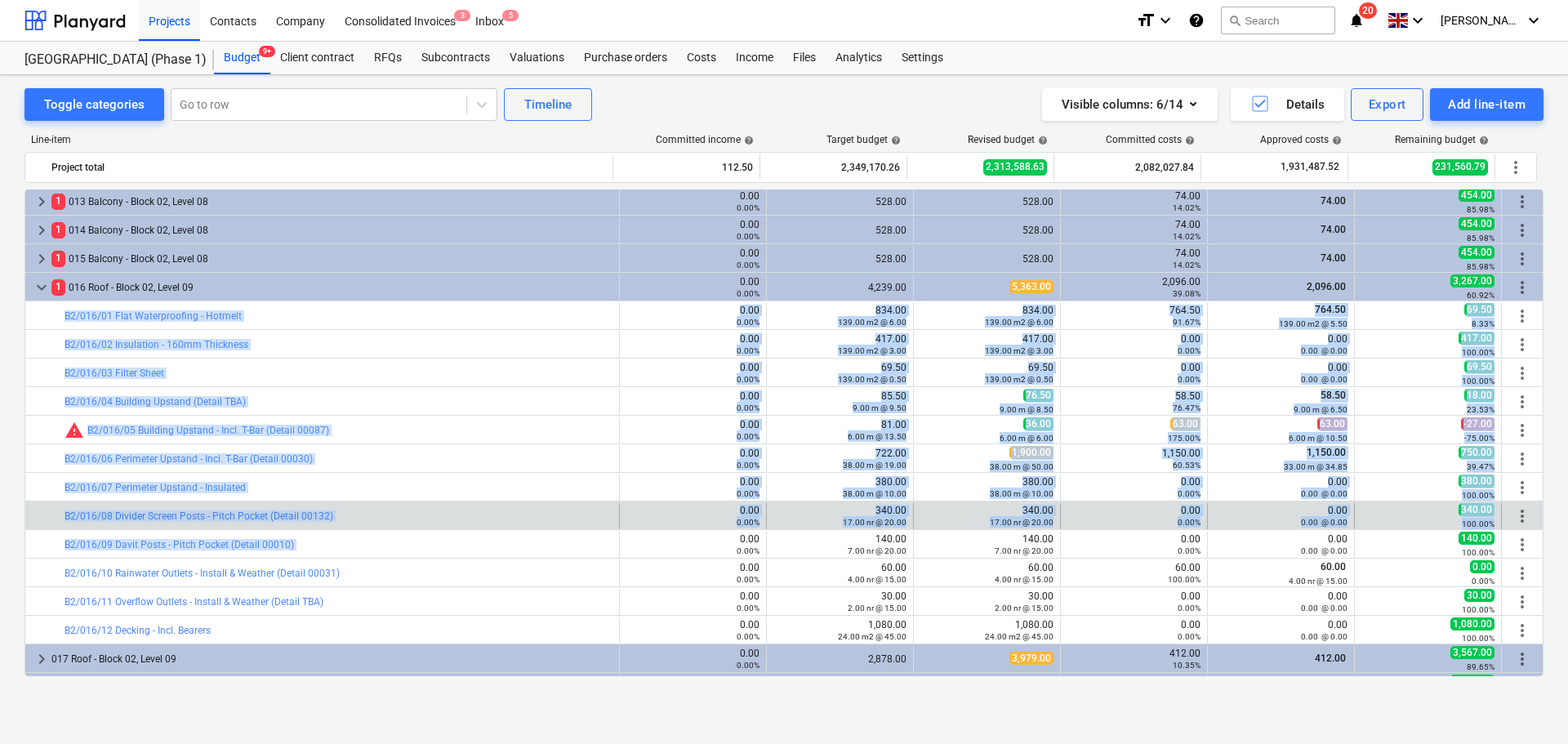
drag, startPoint x: 345, startPoint y: 318, endPoint x: 368, endPoint y: 527, distance: 210.3
click at [360, 540] on div "bar_chart M/98 Green Roof System & Associated Works (Area 085) 0.00 0.00% edit …" at bounding box center [783, 544] width 1519 height 7229
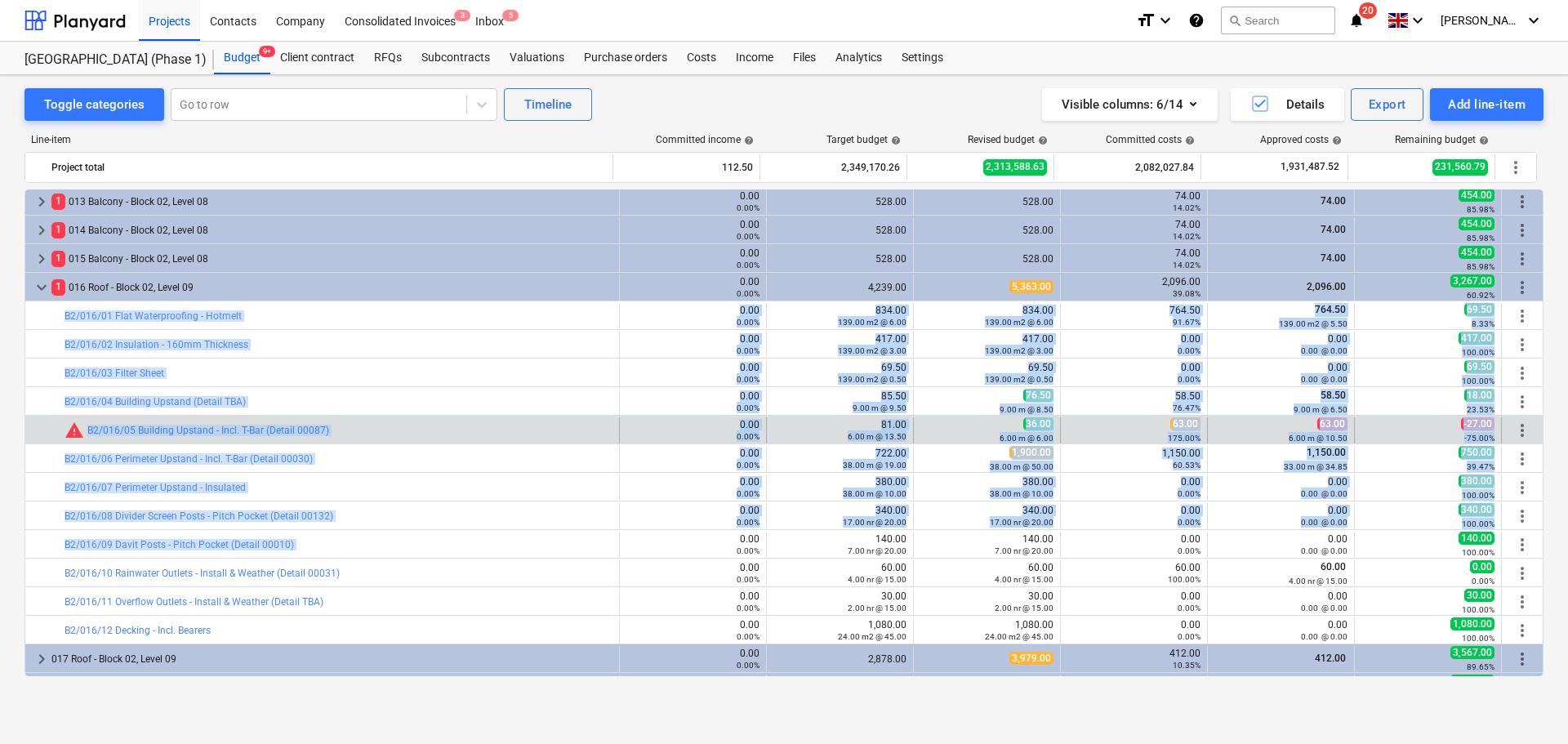
click at [383, 419] on div "bar_chart warning B2/016/05 Building Upstand - Incl. T-Bar (Detail 00087)" at bounding box center [339, 430] width 548 height 26
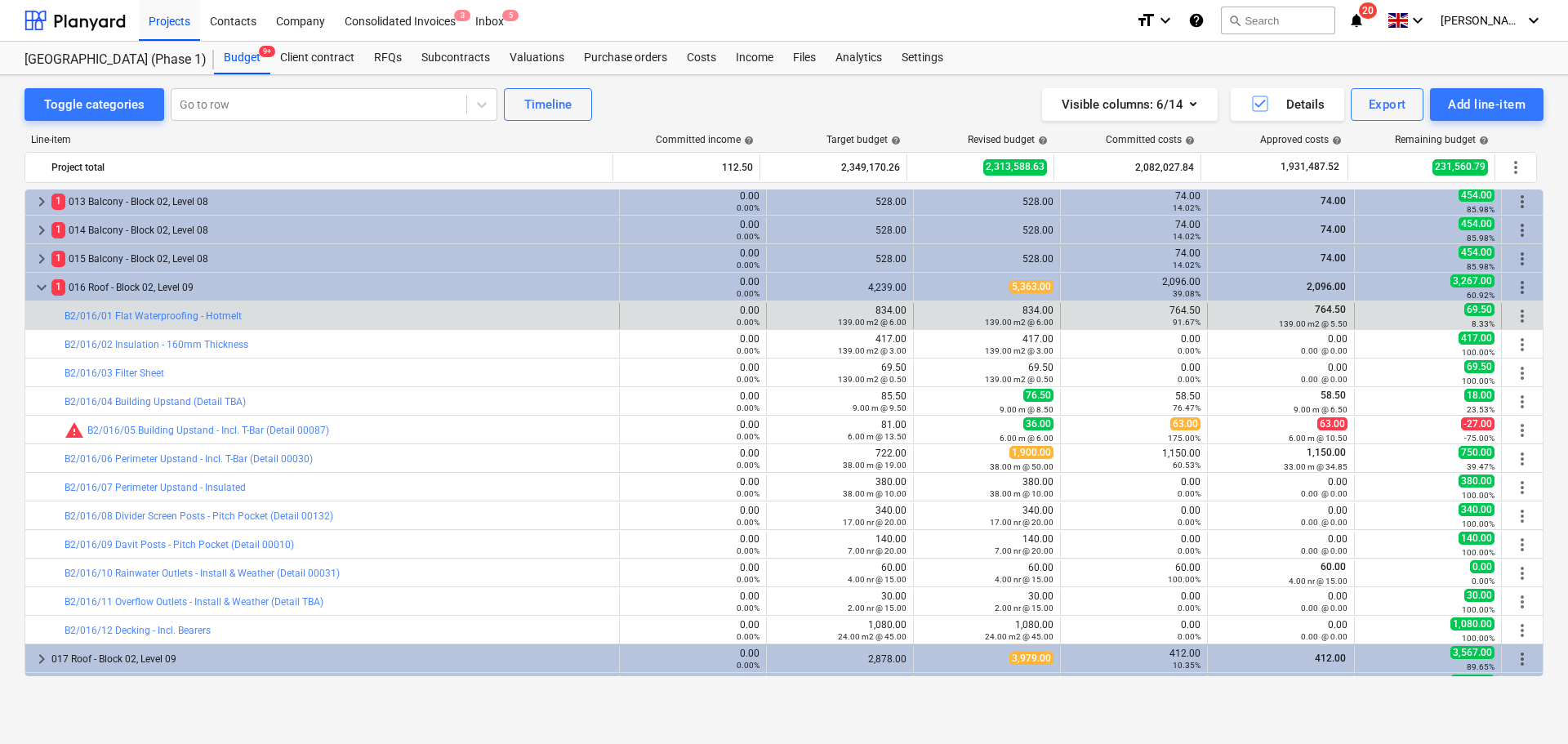
click at [346, 321] on div "bar_chart B2/016/01 Flat Waterproofing - Hotmelt" at bounding box center [339, 316] width 548 height 26
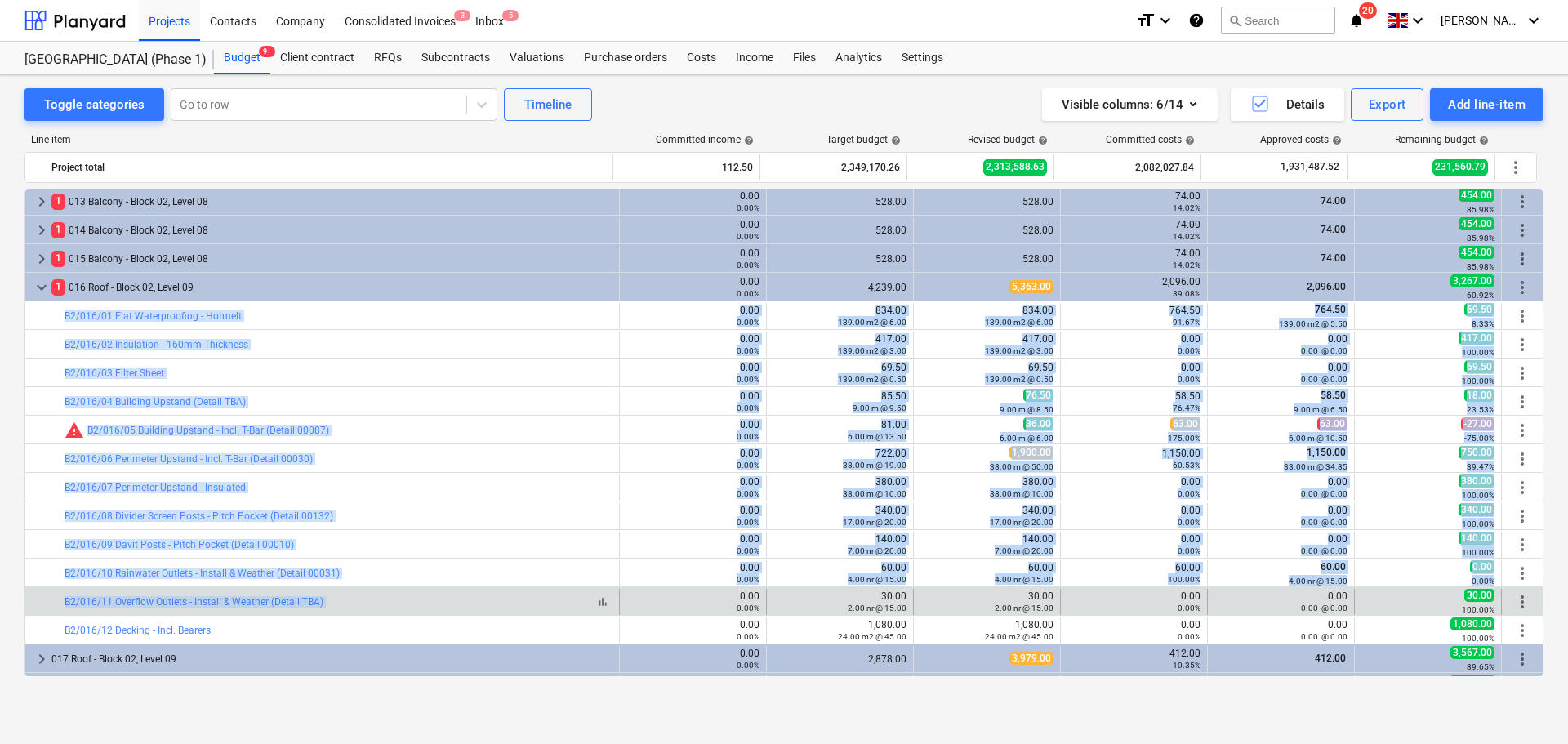
drag, startPoint x: 346, startPoint y: 321, endPoint x: 357, endPoint y: 604, distance: 283.2
click at [357, 604] on div "bar_chart M/98 Green Roof System & Associated Works (Area 085) 0.00 0.00% edit …" at bounding box center [783, 544] width 1519 height 7229
click at [357, 604] on div "bar_chart B2/016/11 Overflow Outlets - Install & Weather (Detail TBA)" at bounding box center [339, 601] width 548 height 11
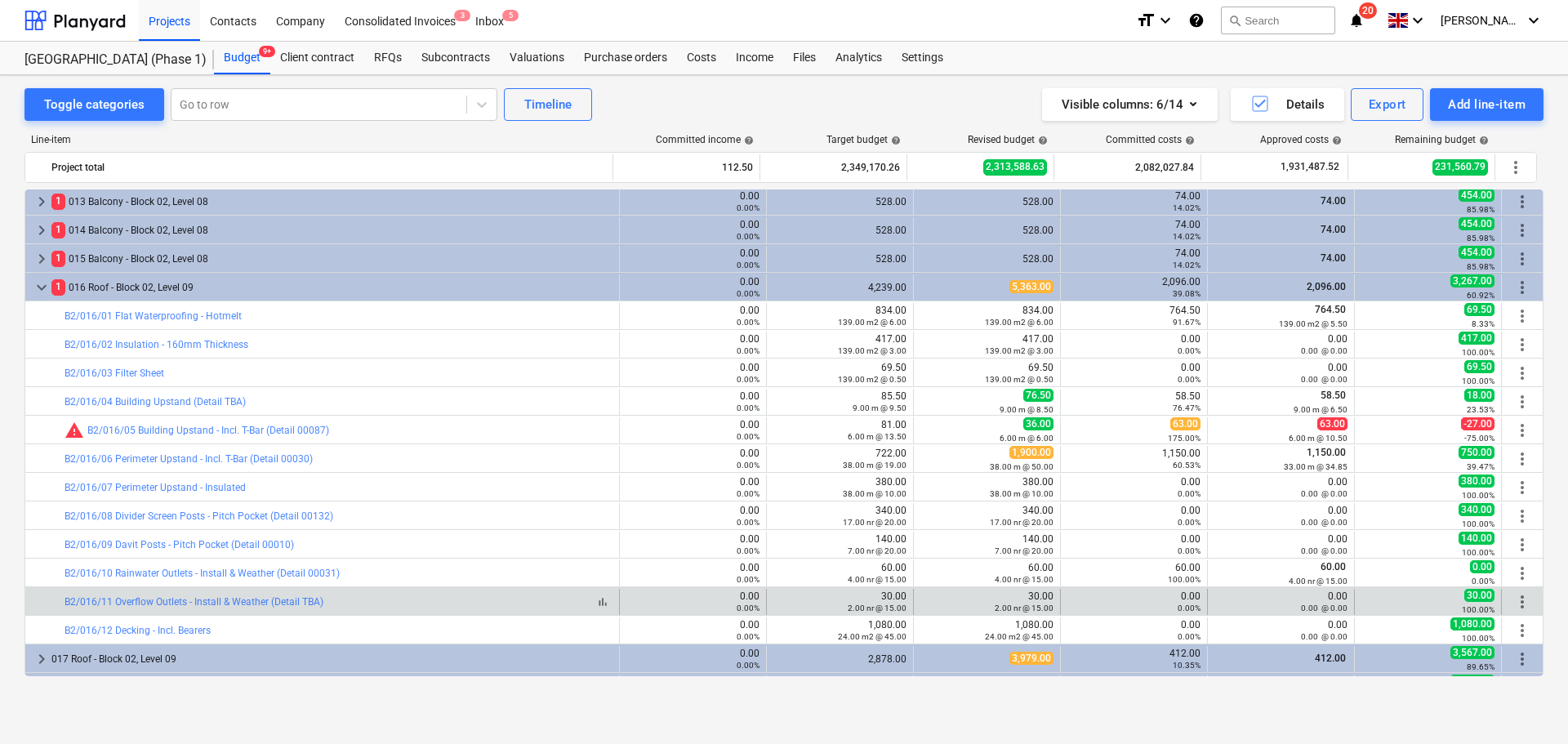
click at [357, 604] on div "bar_chart B2/016/11 Overflow Outlets - Install & Weather (Detail TBA)" at bounding box center [339, 601] width 548 height 11
drag, startPoint x: 357, startPoint y: 604, endPoint x: 1234, endPoint y: 604, distance: 877.0
click at [1234, 604] on div "bar_chart B2/016/11 Overflow Outlets - Install & Weather (Detail TBA) 0.00 0.00…" at bounding box center [783, 601] width 1517 height 26
click at [1234, 604] on div "0.00 @ 0.00" at bounding box center [1281, 607] width 133 height 11
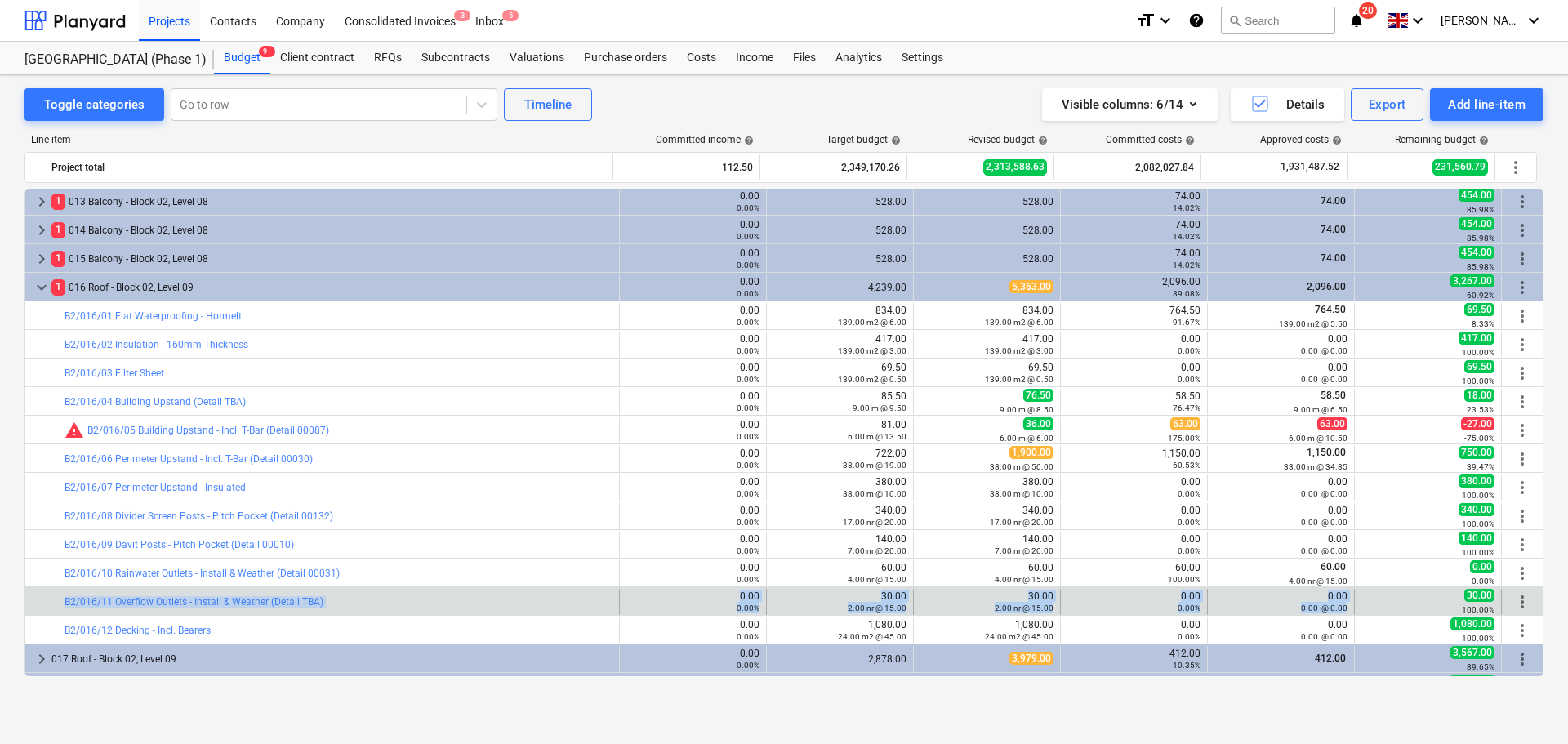
drag, startPoint x: 1234, startPoint y: 604, endPoint x: 369, endPoint y: 608, distance: 865.0
click at [368, 608] on div "bar_chart B2/016/11 Overflow Outlets - Install & Weather (Detail TBA) 0.00 0.00…" at bounding box center [783, 601] width 1517 height 26
click at [372, 607] on div "bar_chart B2/016/11 Overflow Outlets - Install & Weather (Detail TBA)" at bounding box center [339, 601] width 548 height 26
drag, startPoint x: 372, startPoint y: 607, endPoint x: 1245, endPoint y: 601, distance: 873.0
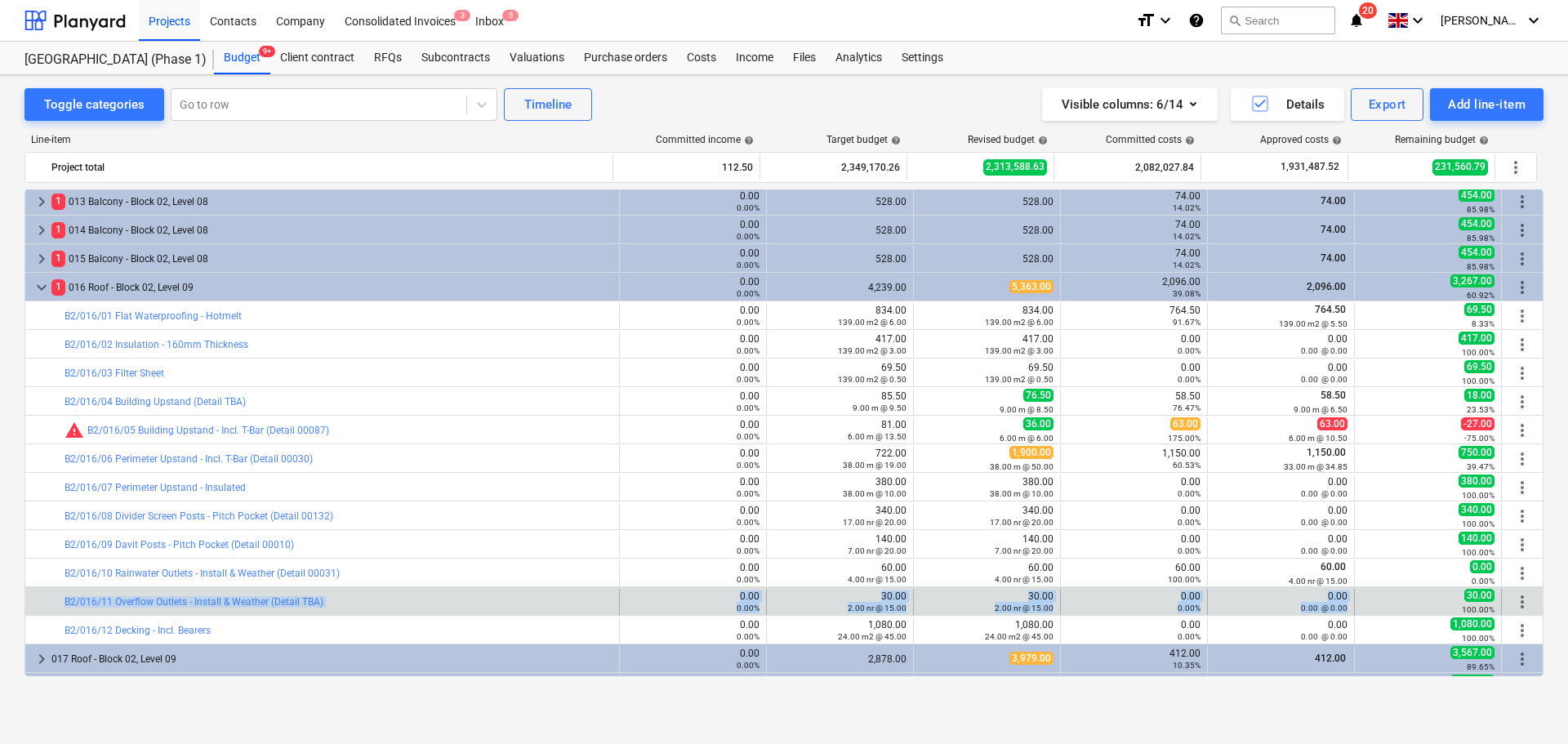
click at [1245, 601] on div "bar_chart B2/016/11 Overflow Outlets - Install & Weather (Detail TBA) 0.00 0.00…" at bounding box center [783, 601] width 1517 height 26
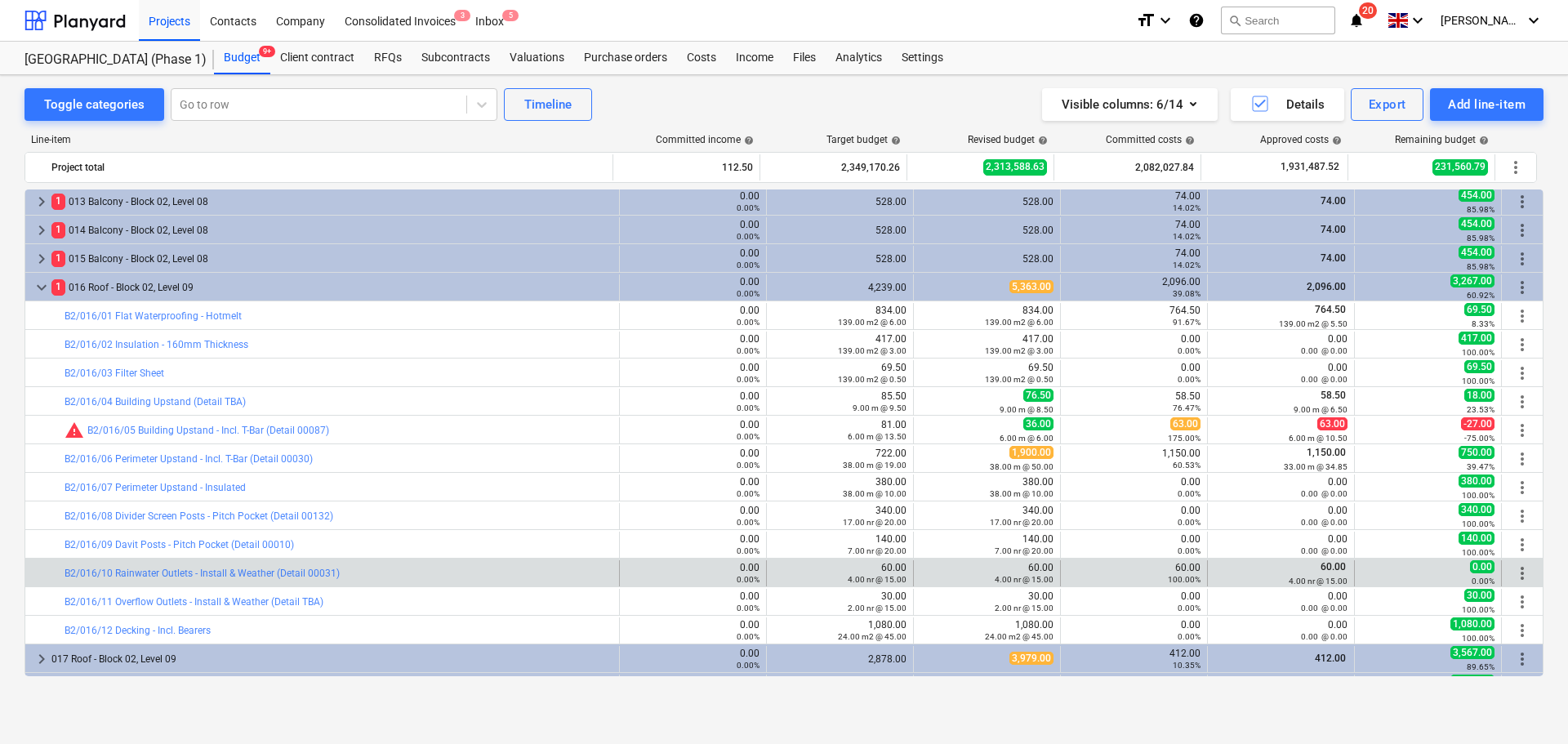
click at [1273, 569] on div "60.00 4.00 nr @ 15.00" at bounding box center [1281, 572] width 133 height 25
drag, startPoint x: 1273, startPoint y: 569, endPoint x: 1272, endPoint y: 583, distance: 14.0
click at [1272, 583] on div "60.00 4.00 nr @ 15.00" at bounding box center [1281, 572] width 133 height 25
click at [1272, 583] on div "4.00 nr @ 15.00" at bounding box center [1281, 580] width 133 height 11
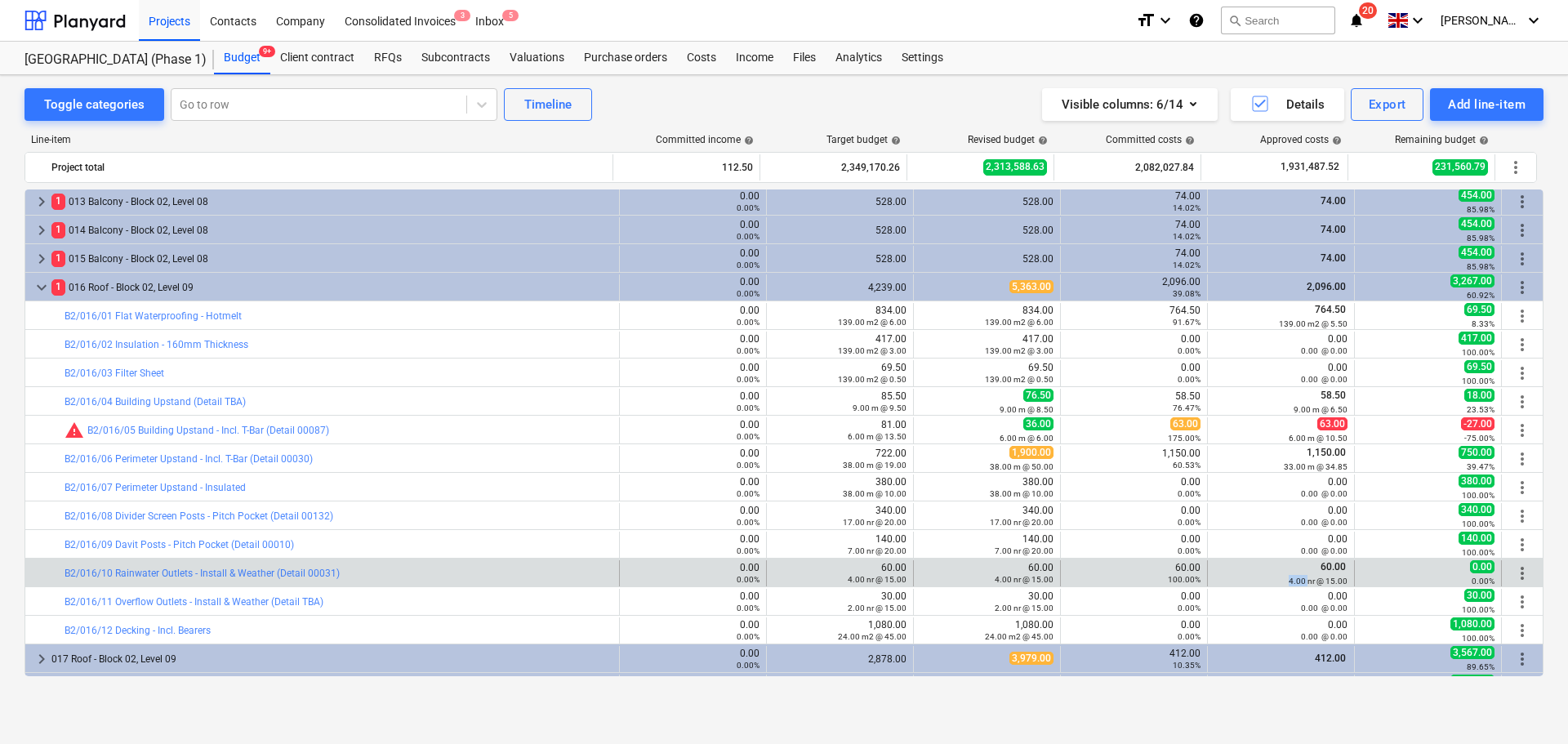
click at [1272, 583] on div "4.00 nr @ 15.00" at bounding box center [1281, 580] width 133 height 11
drag, startPoint x: 1272, startPoint y: 583, endPoint x: 437, endPoint y: 575, distance: 835.0
click at [437, 575] on div "bar_chart B2/016/10 Rainwater Outlets - Install & Weather (Detail 00031) 0.00 0…" at bounding box center [783, 573] width 1517 height 26
click at [437, 575] on div "bar_chart B2/016/10 Rainwater Outlets - Install & Weather (Detail 00031)" at bounding box center [339, 573] width 548 height 11
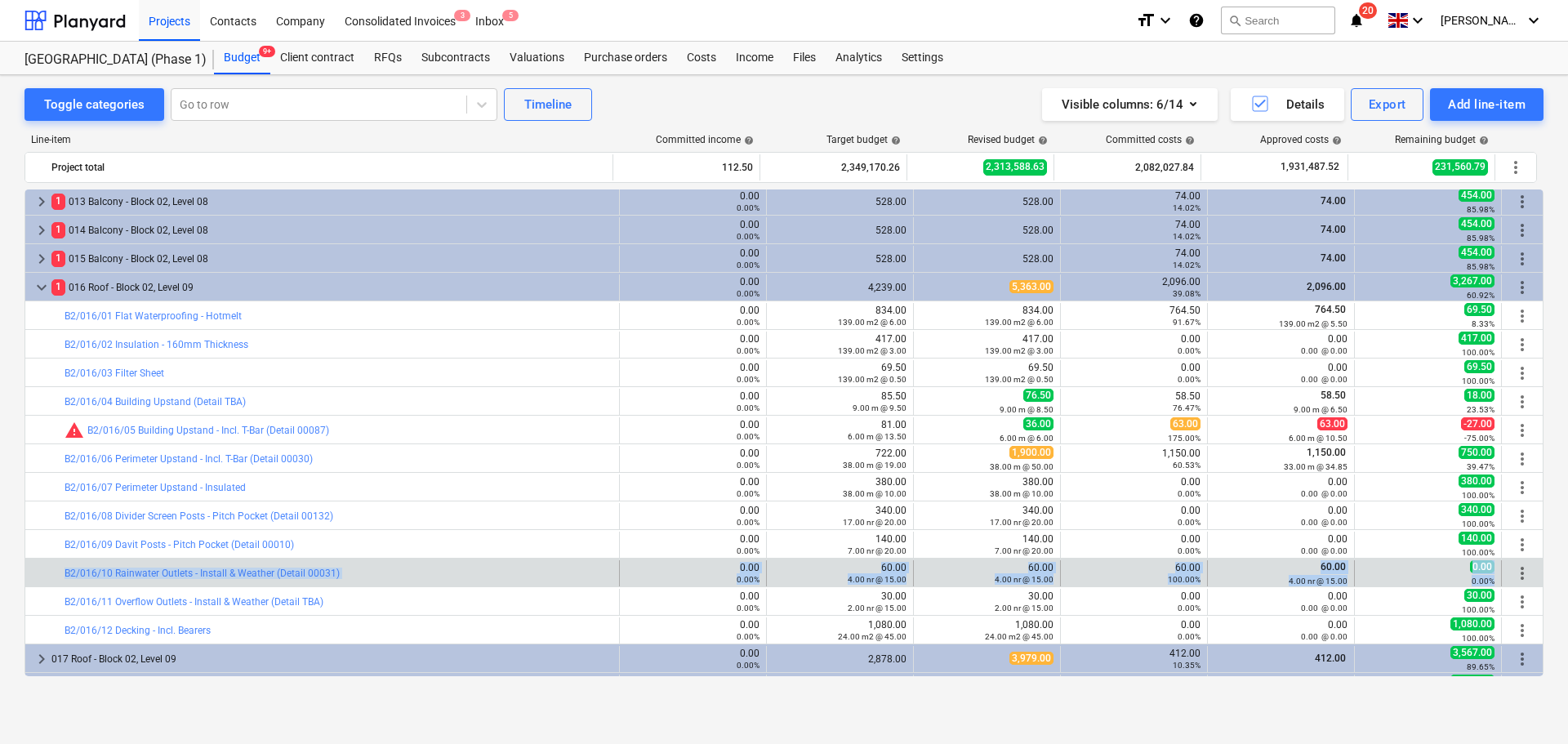
drag, startPoint x: 437, startPoint y: 575, endPoint x: 1415, endPoint y: 578, distance: 978.0
click at [1413, 578] on div "bar_chart B2/016/10 Rainwater Outlets - Install & Weather (Detail 00031) 0.00 0…" at bounding box center [783, 573] width 1517 height 26
click at [1415, 578] on div "0.00%" at bounding box center [1428, 580] width 133 height 11
drag, startPoint x: 1415, startPoint y: 578, endPoint x: 460, endPoint y: 569, distance: 955.0
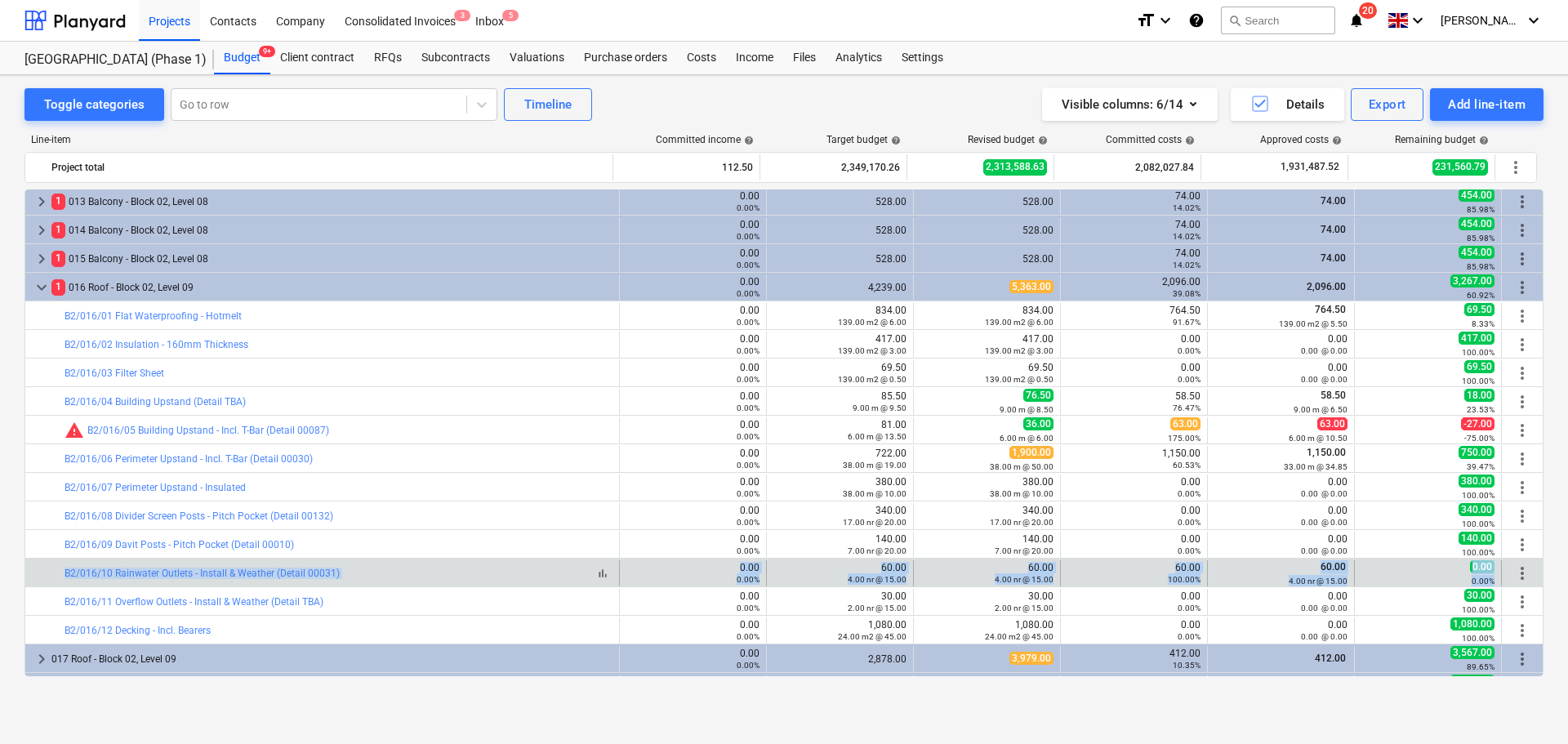
click at [460, 569] on div "bar_chart B2/016/10 Rainwater Outlets - Install & Weather (Detail 00031) 0.00 0…" at bounding box center [783, 573] width 1517 height 26
click at [460, 569] on div "bar_chart B2/016/10 Rainwater Outlets - Install & Weather (Detail 00031)" at bounding box center [339, 573] width 548 height 11
drag, startPoint x: 460, startPoint y: 569, endPoint x: 1313, endPoint y: 573, distance: 853.0
click at [1313, 573] on div "bar_chart B2/016/10 Rainwater Outlets - Install & Weather (Detail 00031) 0.00 0…" at bounding box center [783, 573] width 1517 height 26
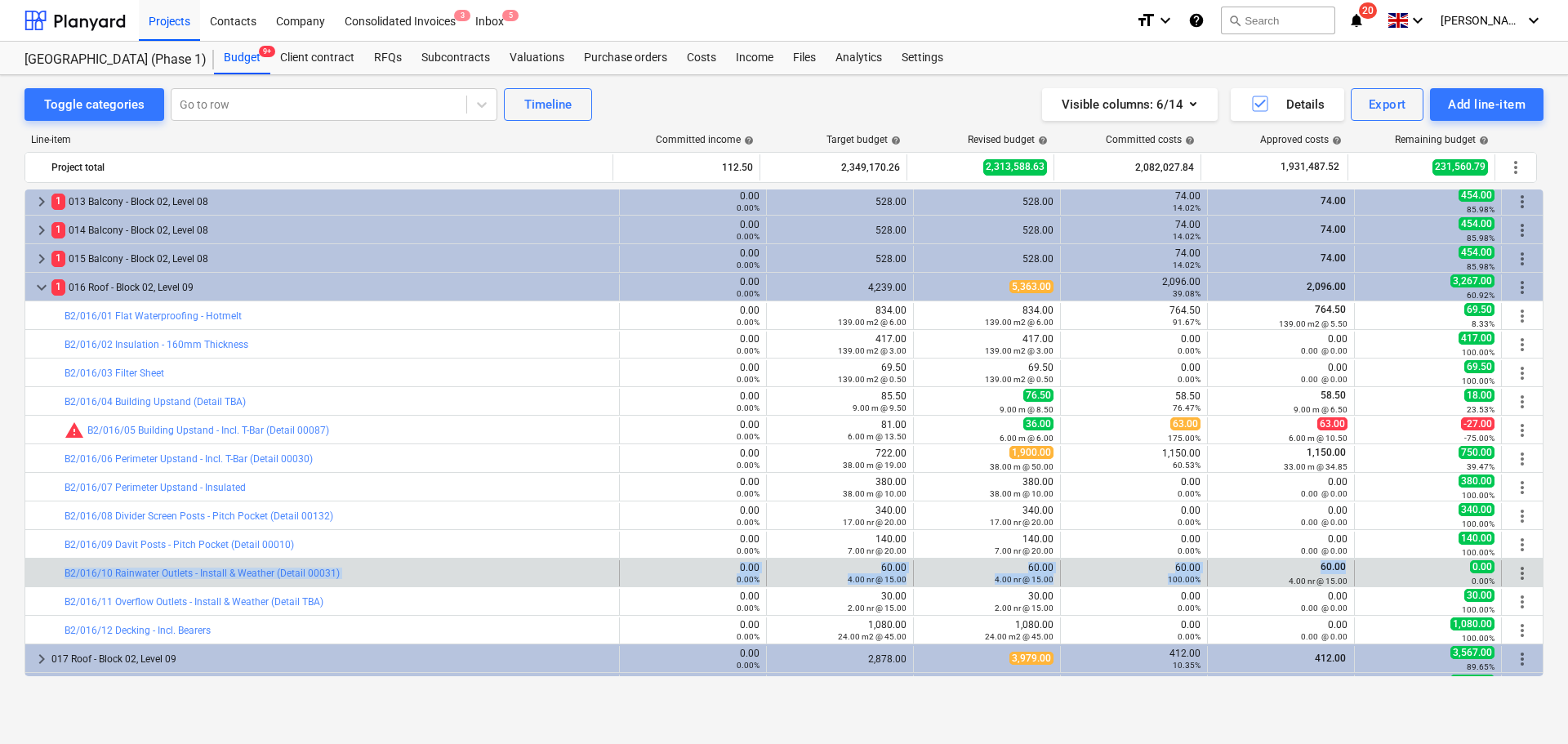
click at [1313, 573] on div "60.00 4.00 nr @ 15.00" at bounding box center [1281, 572] width 133 height 25
drag, startPoint x: 1313, startPoint y: 573, endPoint x: 349, endPoint y: 581, distance: 964.0
click at [349, 581] on div "bar_chart B2/016/10 Rainwater Outlets - Install & Weather (Detail 00031) 0.00 0…" at bounding box center [783, 573] width 1517 height 26
click at [360, 570] on div "bar_chart B2/016/10 Rainwater Outlets - Install & Weather (Detail 00031)" at bounding box center [339, 573] width 548 height 11
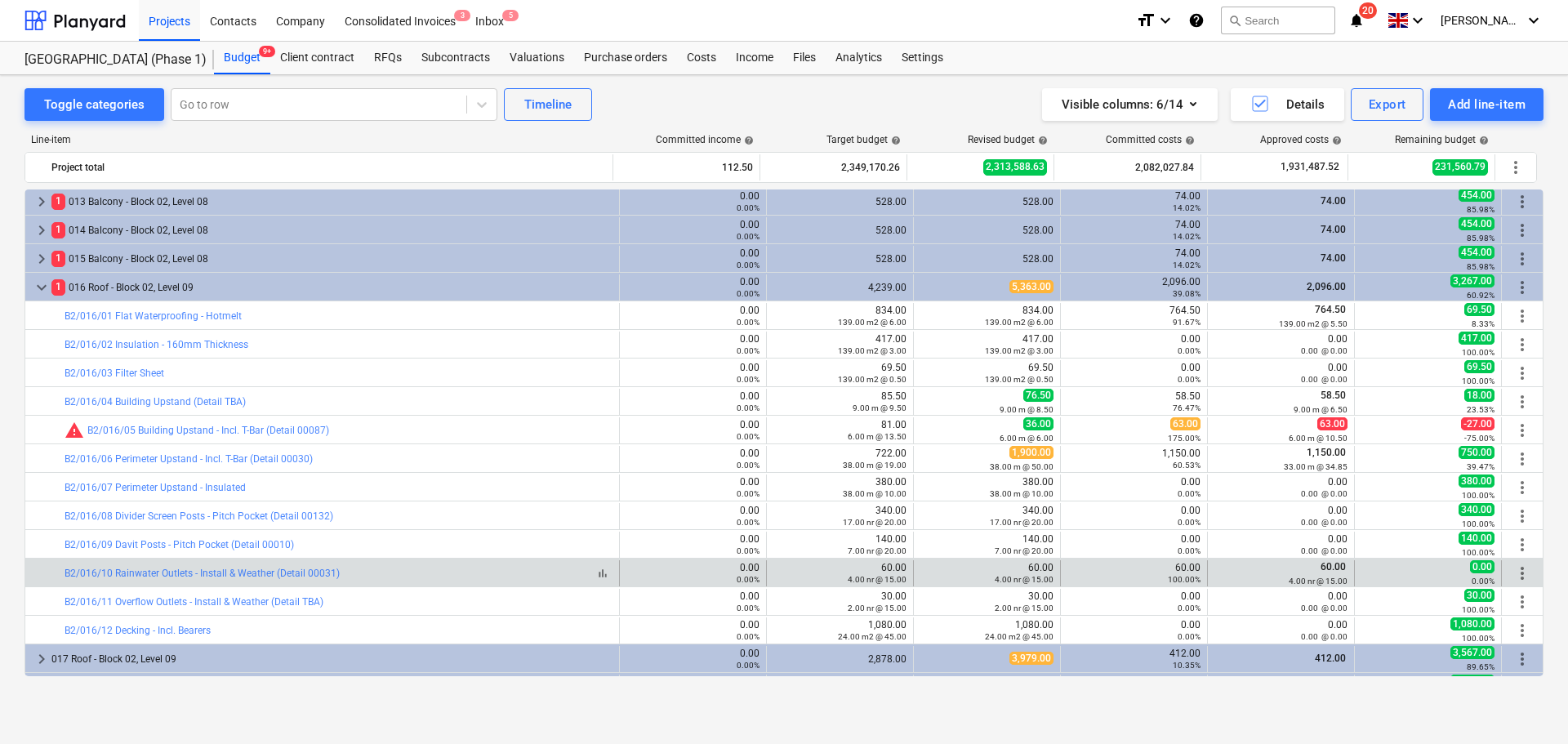
click at [360, 570] on div "bar_chart B2/016/10 Rainwater Outlets - Install & Weather (Detail 00031)" at bounding box center [339, 573] width 548 height 11
drag, startPoint x: 360, startPoint y: 570, endPoint x: 1297, endPoint y: 576, distance: 937.0
click at [1297, 576] on div "bar_chart B2/016/10 Rainwater Outlets - Install & Weather (Detail 00031) 0.00 0…" at bounding box center [783, 573] width 1517 height 26
click at [1297, 576] on small "4.00 nr @ 15.00" at bounding box center [1318, 581] width 59 height 9
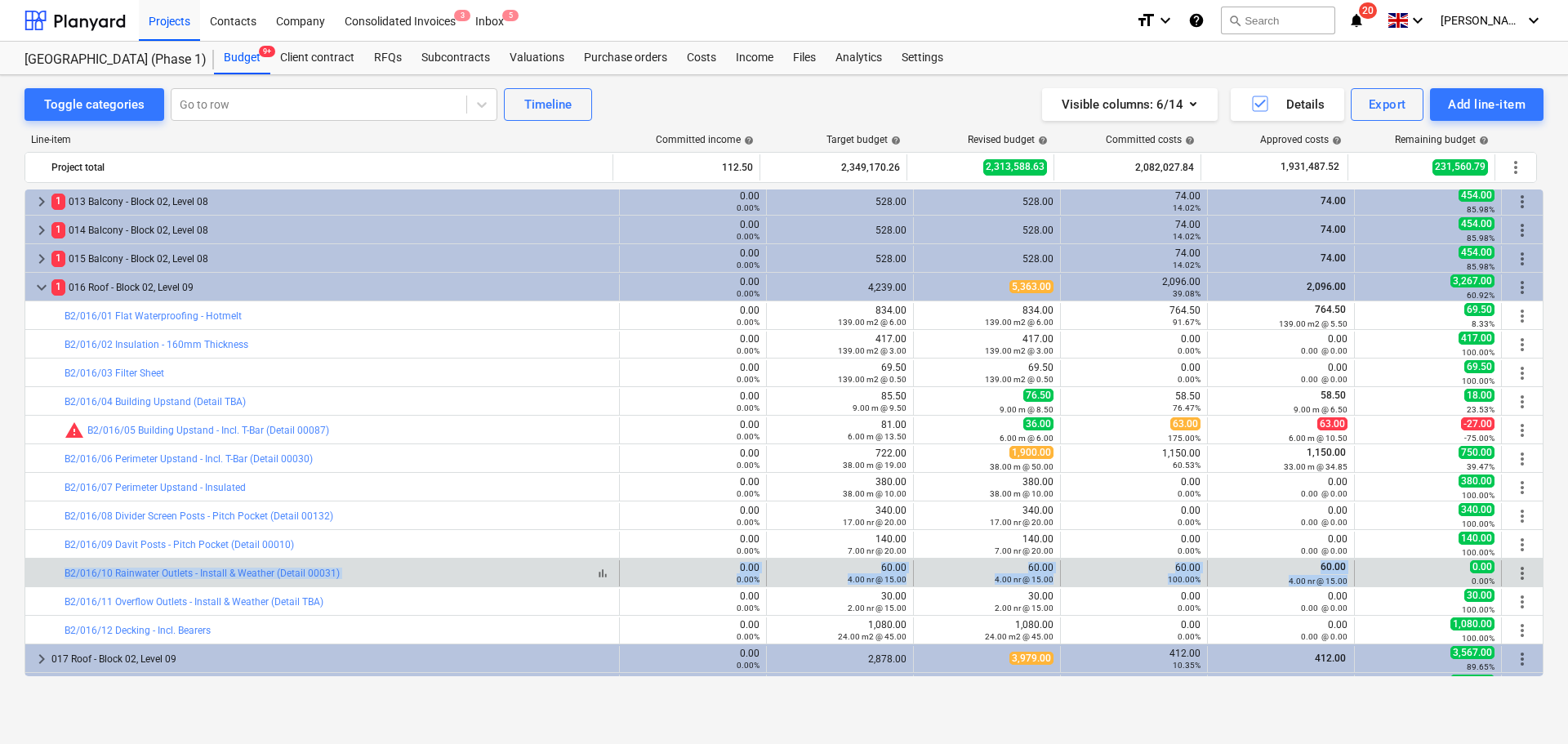
drag, startPoint x: 1297, startPoint y: 576, endPoint x: 484, endPoint y: 569, distance: 813.0
click at [484, 569] on div "bar_chart B2/016/10 Rainwater Outlets - Install & Weather (Detail 00031) 0.00 0…" at bounding box center [783, 573] width 1517 height 26
click at [484, 569] on div "bar_chart B2/016/10 Rainwater Outlets - Install & Weather (Detail 00031)" at bounding box center [339, 573] width 548 height 11
drag, startPoint x: 484, startPoint y: 569, endPoint x: 1292, endPoint y: 585, distance: 808.2
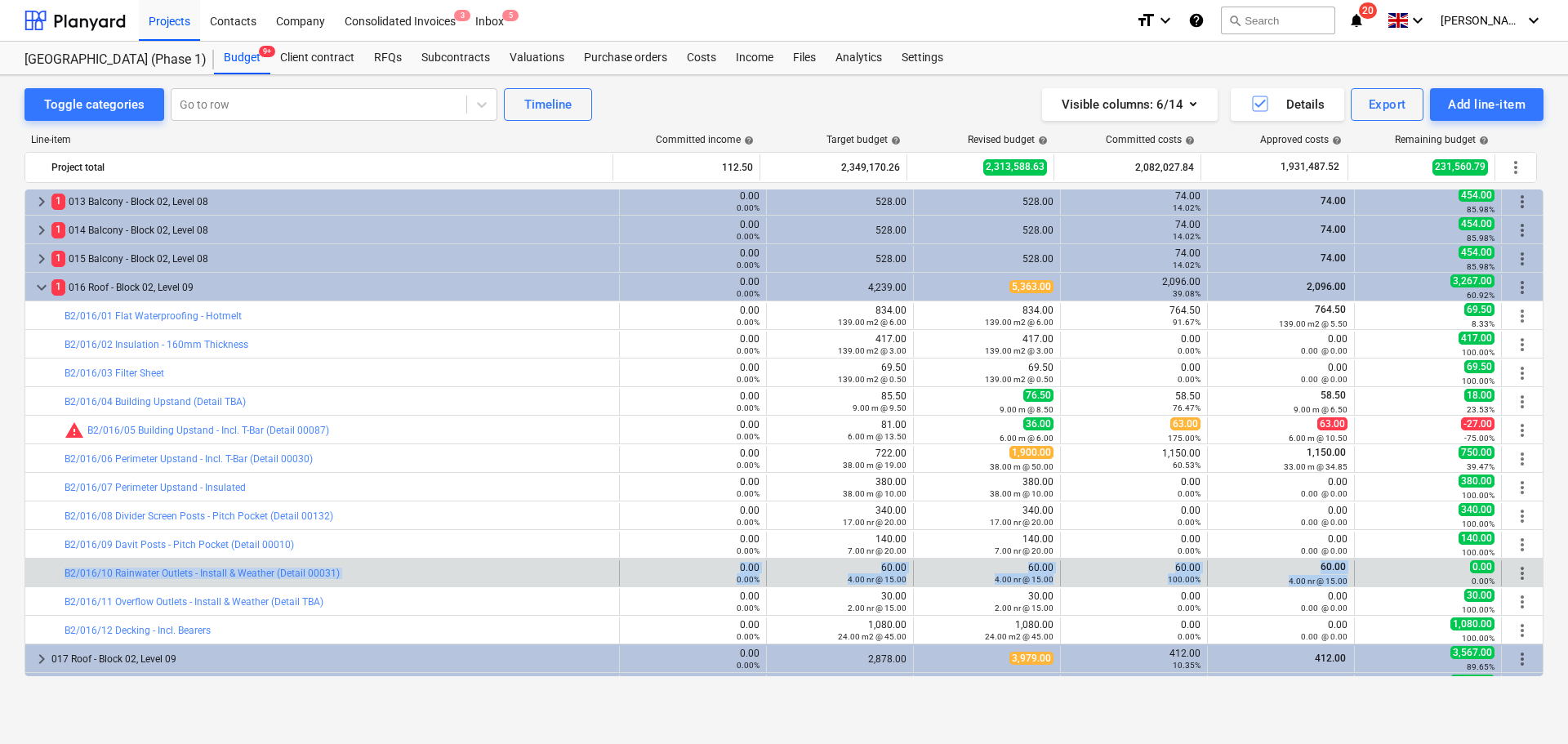
click at [1292, 585] on div "bar_chart B2/016/10 Rainwater Outlets - Install & Weather (Detail 00031) 0.00 0…" at bounding box center [783, 573] width 1517 height 26
click at [1295, 583] on small "4.00 nr @ 15.00" at bounding box center [1318, 581] width 59 height 9
drag, startPoint x: 1295, startPoint y: 583, endPoint x: 430, endPoint y: 564, distance: 865.2
click at [430, 564] on div "bar_chart B2/016/10 Rainwater Outlets - Install & Weather (Detail 00031) 0.00 0…" at bounding box center [783, 573] width 1517 height 26
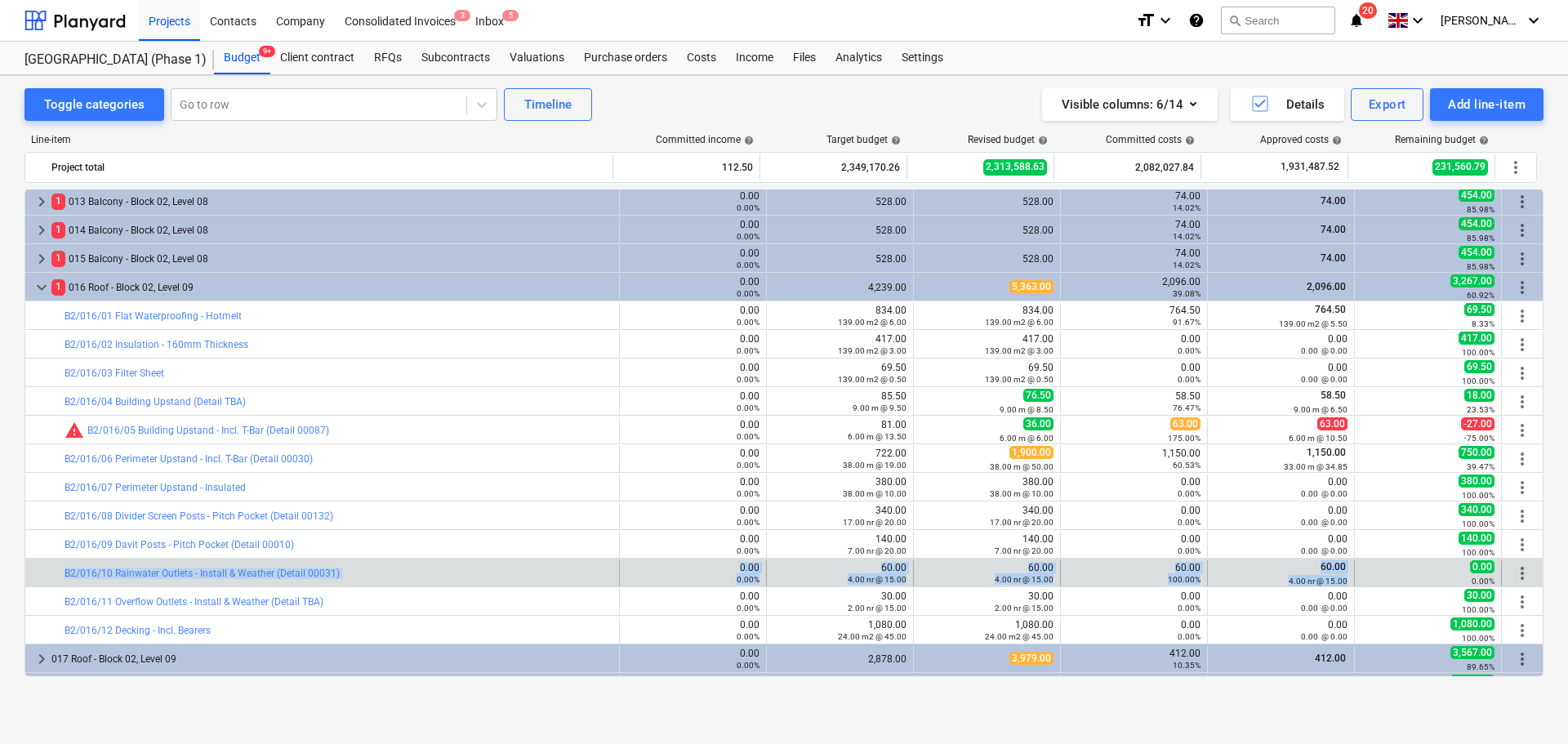
click at [430, 564] on div "bar_chart B2/016/10 Rainwater Outlets - Install & Weather (Detail 00031)" at bounding box center [339, 573] width 548 height 26
drag, startPoint x: 430, startPoint y: 564, endPoint x: 1282, endPoint y: 583, distance: 852.2
click at [1282, 583] on div "bar_chart B2/016/10 Rainwater Outlets - Install & Weather (Detail 00031) 0.00 0…" at bounding box center [783, 573] width 1517 height 26
click at [1282, 583] on div "4.00 nr @ 15.00" at bounding box center [1281, 580] width 133 height 11
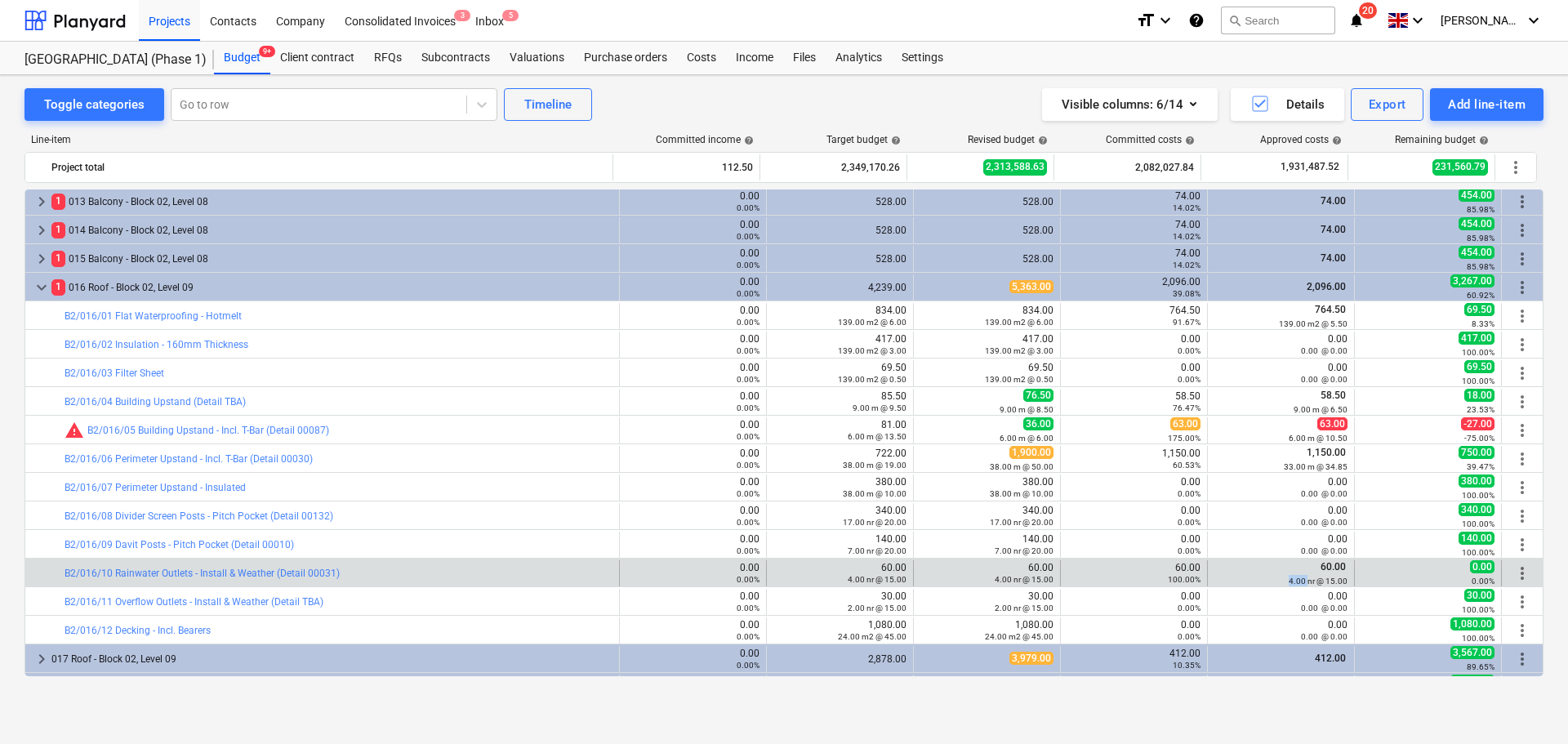
click at [1282, 583] on div "4.00 nr @ 15.00" at bounding box center [1281, 580] width 133 height 11
drag, startPoint x: 1282, startPoint y: 583, endPoint x: 511, endPoint y: 569, distance: 771.1
click at [513, 571] on div "bar_chart B2/016/10 Rainwater Outlets - Install & Weather (Detail 00031) 0.00 0…" at bounding box center [783, 573] width 1517 height 26
click at [511, 569] on div "bar_chart B2/016/10 Rainwater Outlets - Install & Weather (Detail 00031)" at bounding box center [339, 573] width 548 height 11
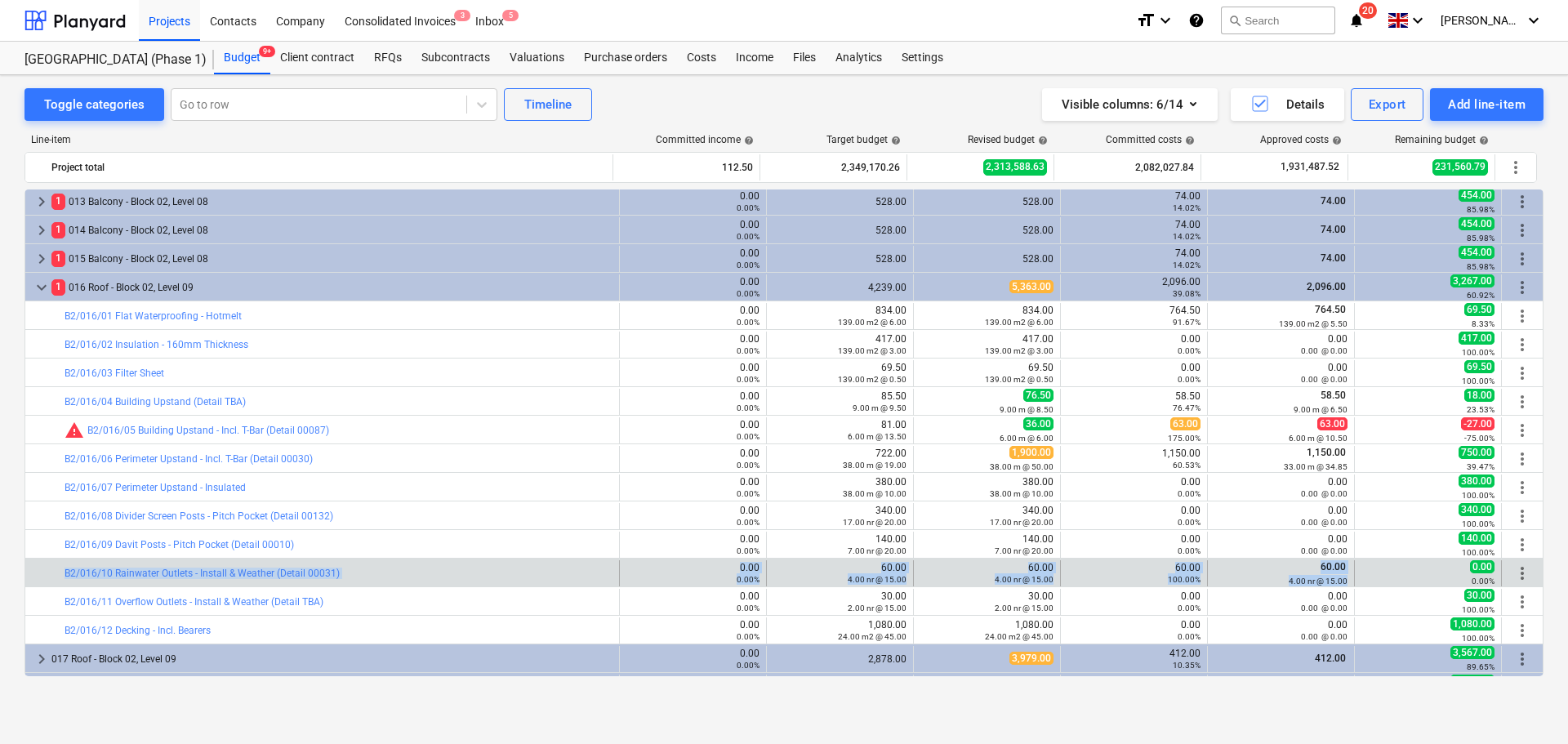
drag, startPoint x: 511, startPoint y: 569, endPoint x: 1305, endPoint y: 583, distance: 794.1
click at [1305, 583] on div "bar_chart B2/016/10 Rainwater Outlets - Install & Weather (Detail 00031) 0.00 0…" at bounding box center [783, 573] width 1517 height 26
click at [1305, 583] on small "4.00 nr @ 15.00" at bounding box center [1318, 581] width 59 height 9
drag, startPoint x: 1305, startPoint y: 583, endPoint x: 477, endPoint y: 571, distance: 828.1
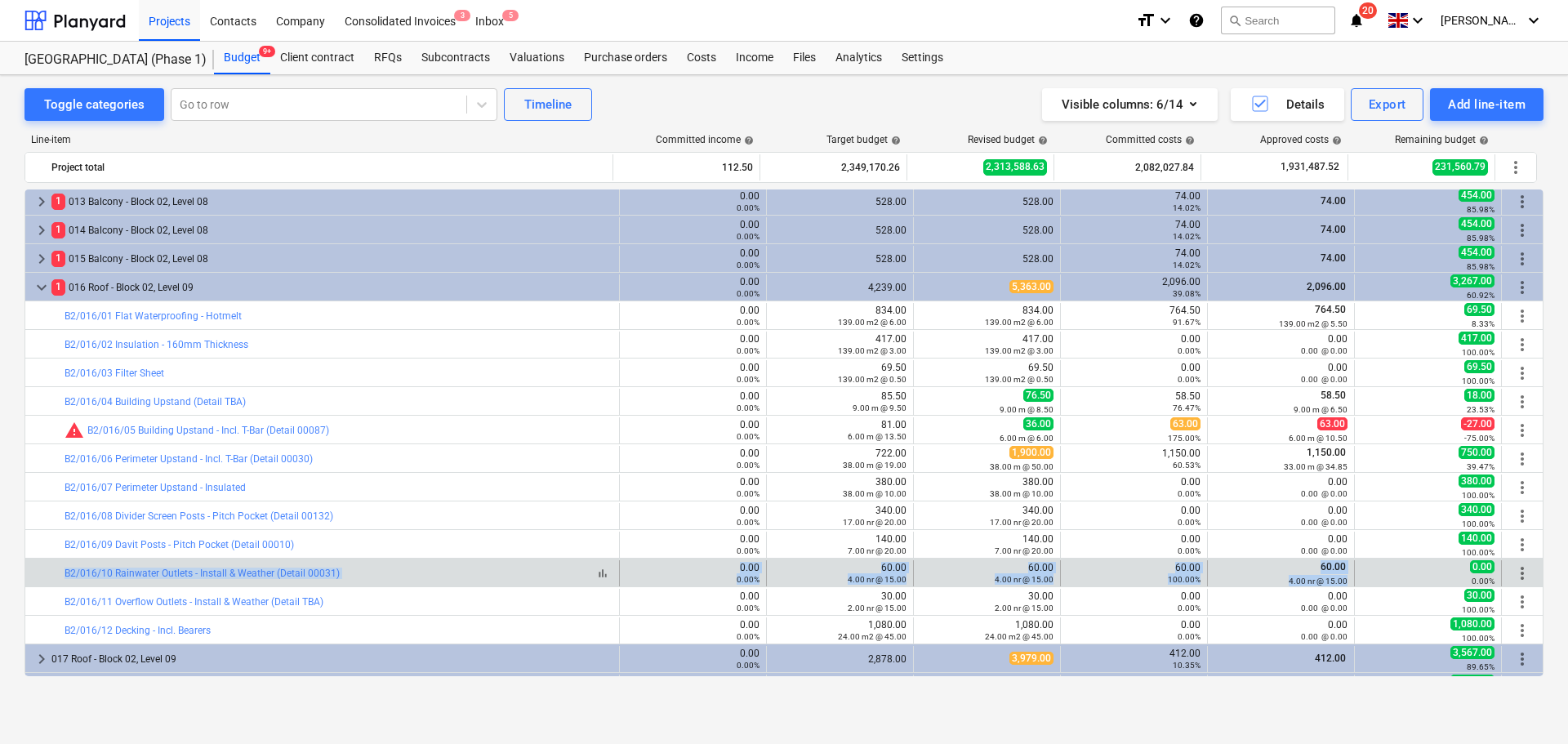
click at [477, 571] on div "bar_chart B2/016/10 Rainwater Outlets - Install & Weather (Detail 00031) 0.00 0…" at bounding box center [783, 573] width 1517 height 26
click at [477, 571] on div "bar_chart B2/016/10 Rainwater Outlets - Install & Weather (Detail 00031)" at bounding box center [339, 573] width 548 height 11
drag, startPoint x: 477, startPoint y: 571, endPoint x: 1369, endPoint y: 580, distance: 892.0
click at [1369, 580] on div "bar_chart B2/016/10 Rainwater Outlets - Install & Weather (Detail 00031) 0.00 0…" at bounding box center [783, 573] width 1517 height 26
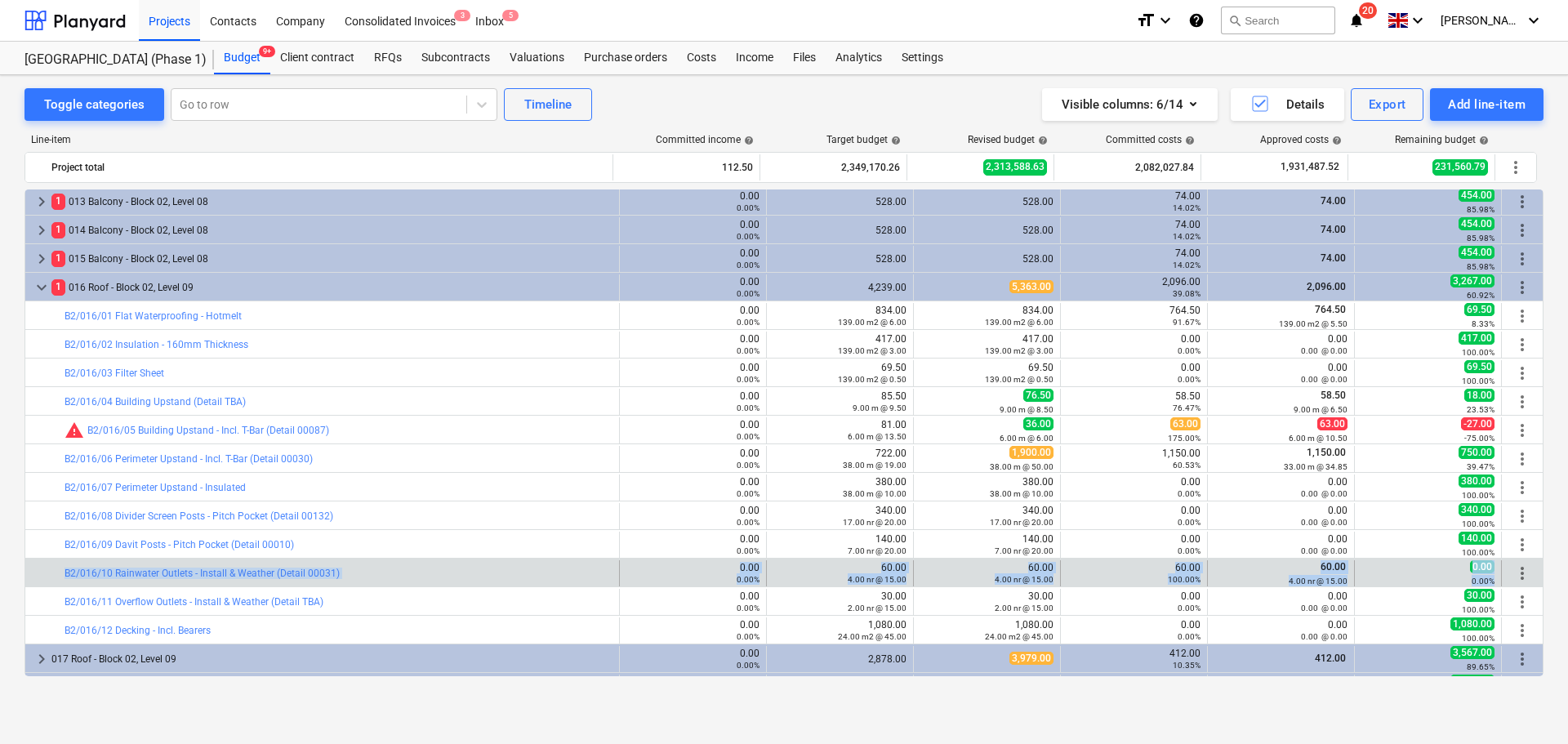
click at [1281, 571] on div "60.00 4.00 nr @ 15.00" at bounding box center [1281, 572] width 133 height 25
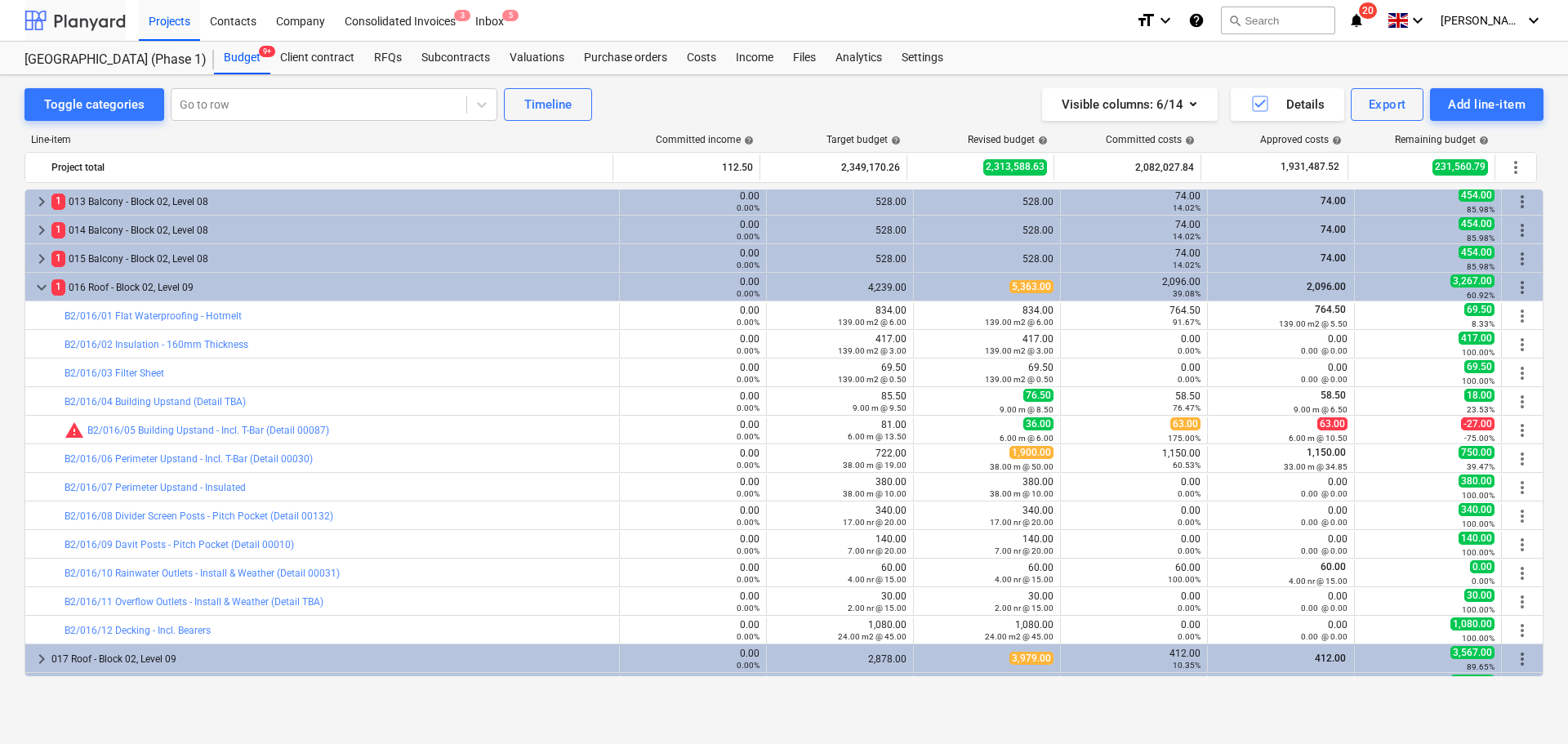
click at [79, 16] on div at bounding box center [74, 20] width 101 height 41
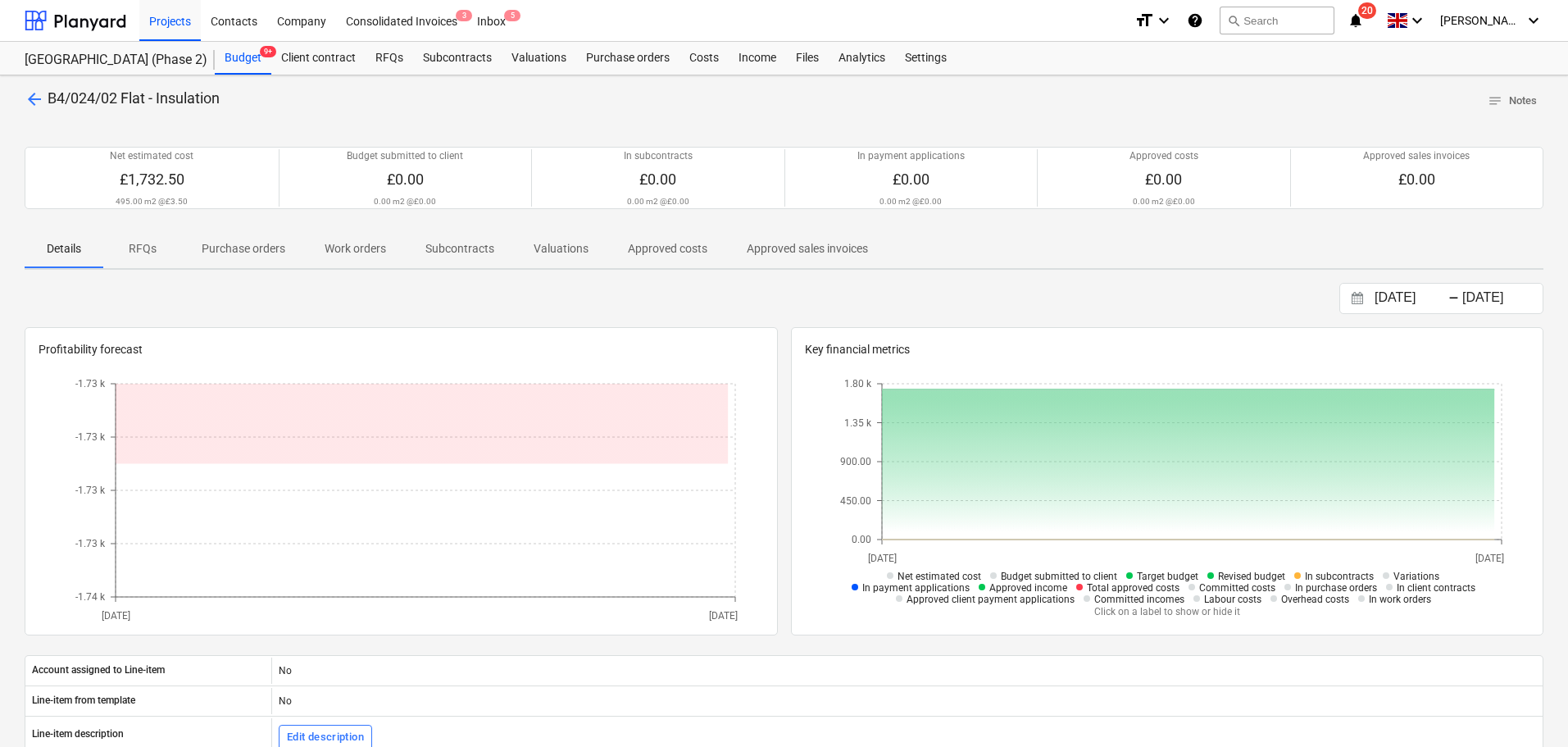
click at [54, 90] on span "B4/024/02 Flat - Insulation" at bounding box center [134, 98] width 172 height 17
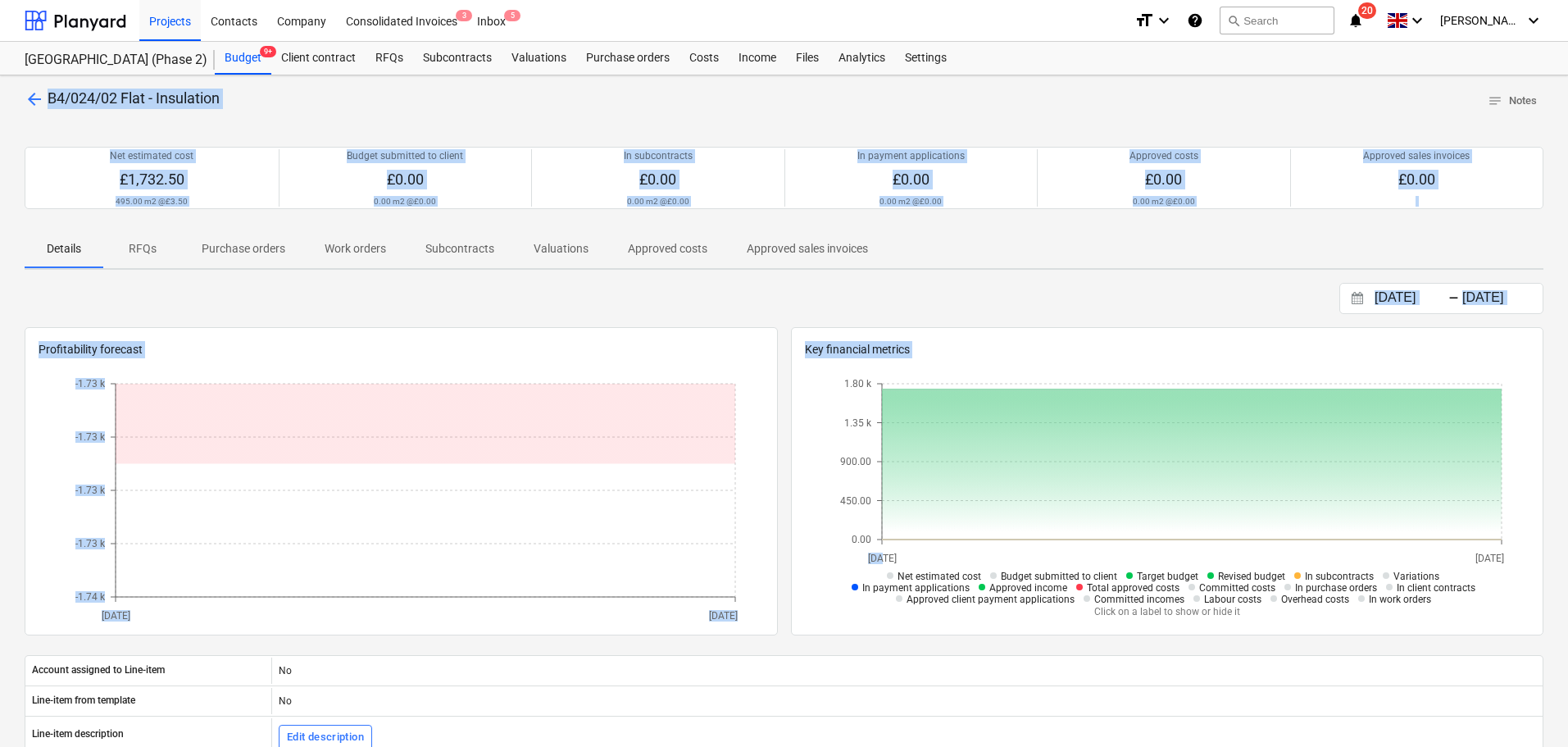
drag, startPoint x: 54, startPoint y: 90, endPoint x: 806, endPoint y: 577, distance: 895.9
click at [807, 577] on div "arrow_back B4/024/02 Flat - Insulation notes Notes Net estimated cost £1,732.50…" at bounding box center [784, 582] width 1568 height 1014
click at [534, 251] on p "Valuations" at bounding box center [561, 249] width 55 height 17
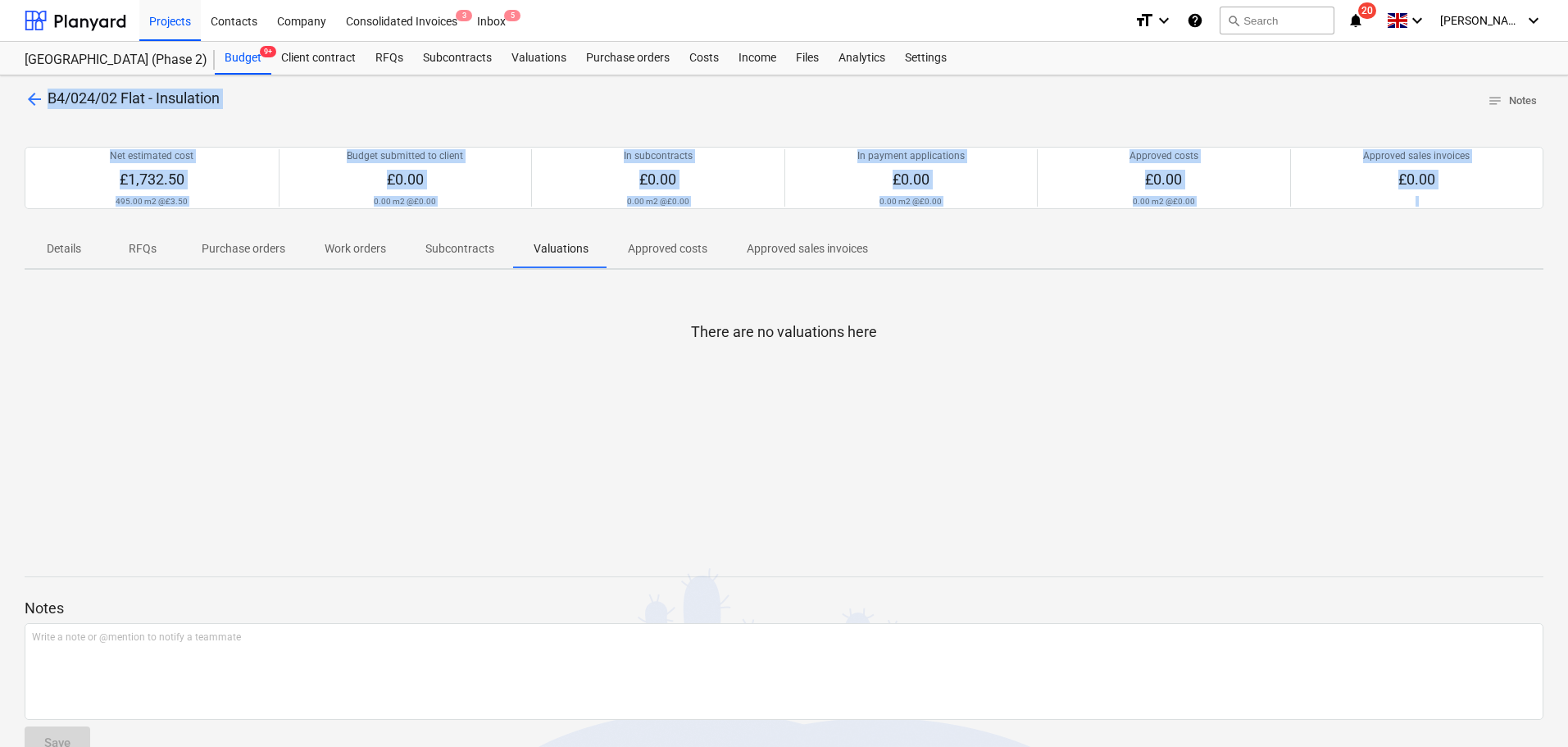
click at [75, 249] on p "Details" at bounding box center [63, 249] width 39 height 17
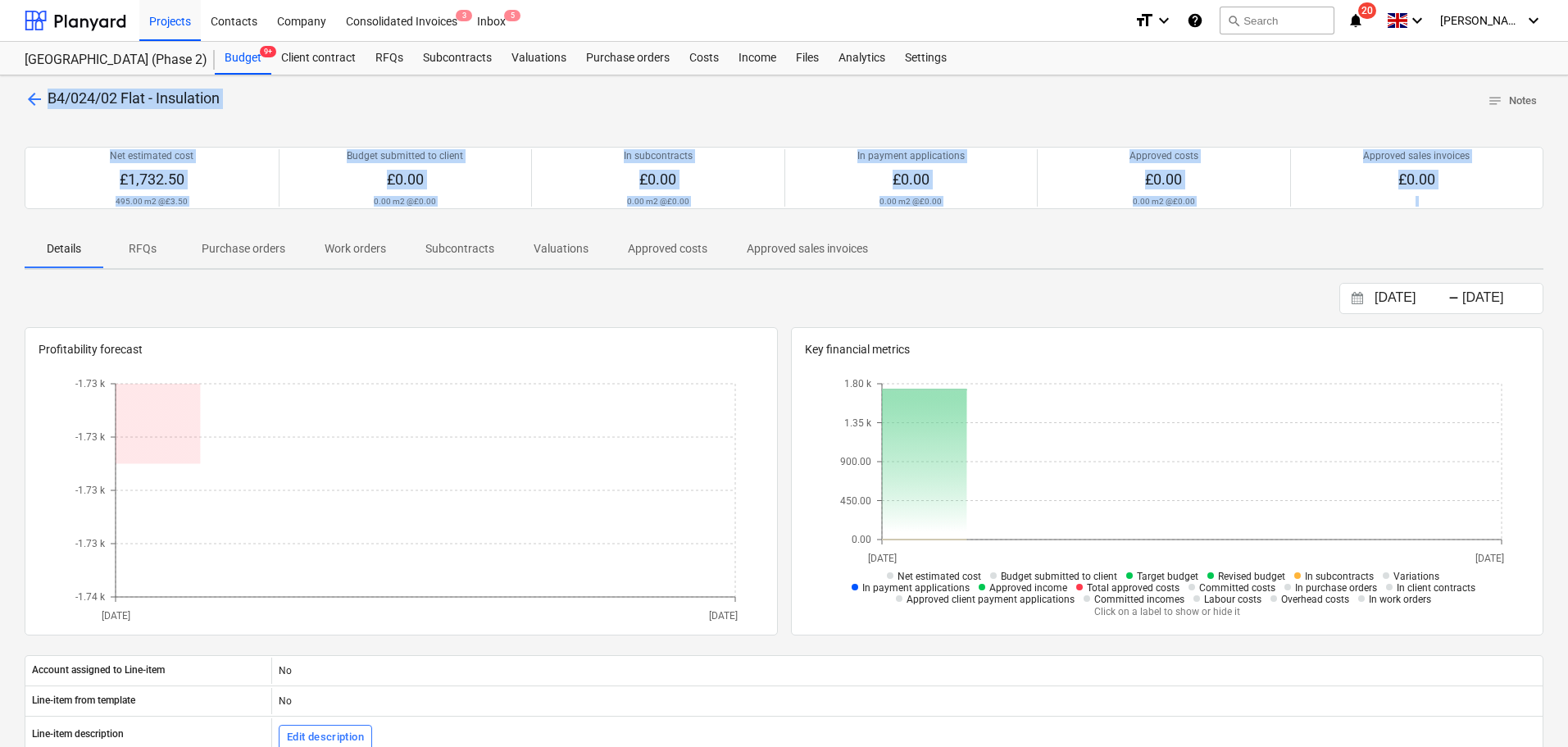
click at [220, 102] on span "B4/024/02 Flat - Insulation" at bounding box center [134, 98] width 172 height 17
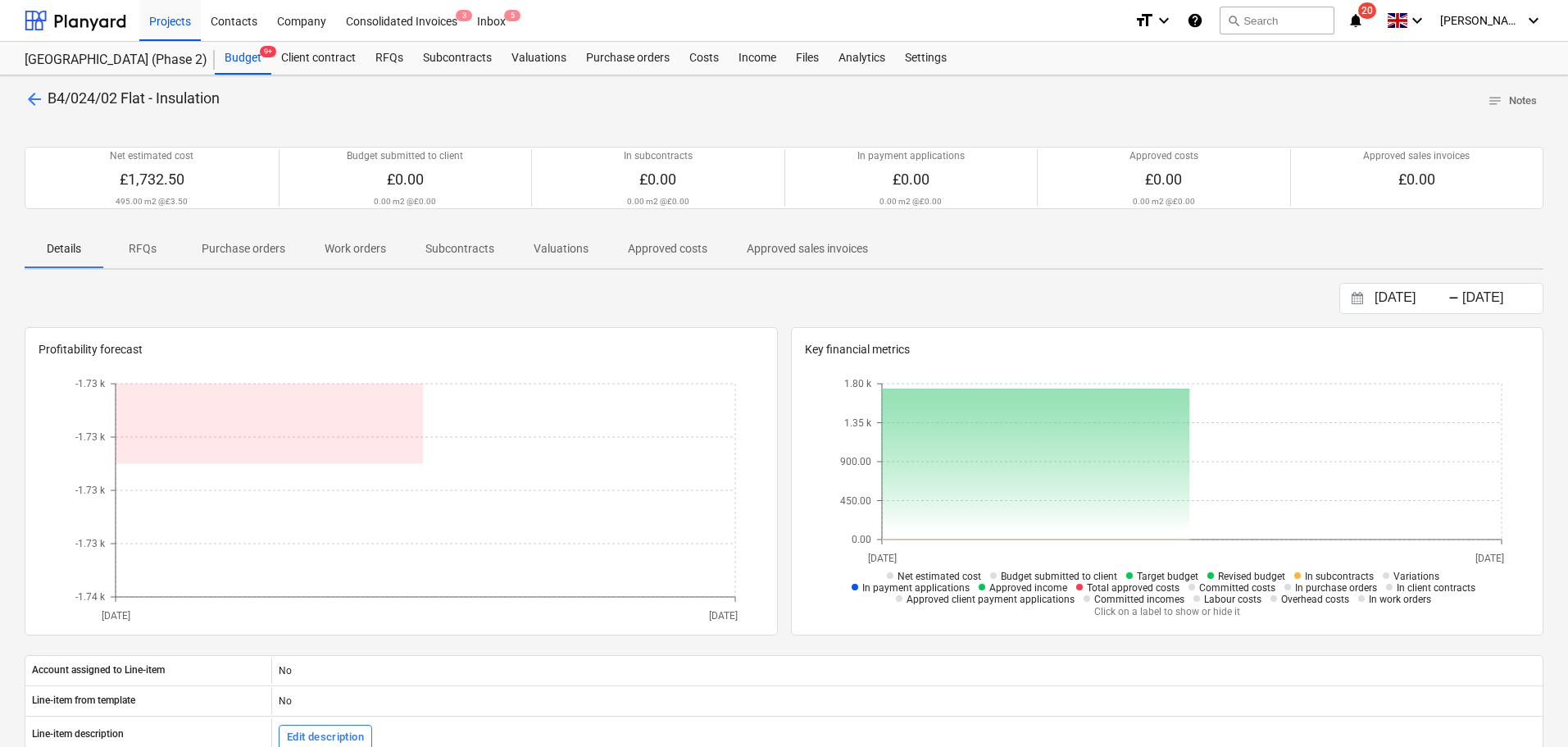
click at [220, 102] on span "B4/024/02 Flat - Insulation" at bounding box center [134, 98] width 172 height 17
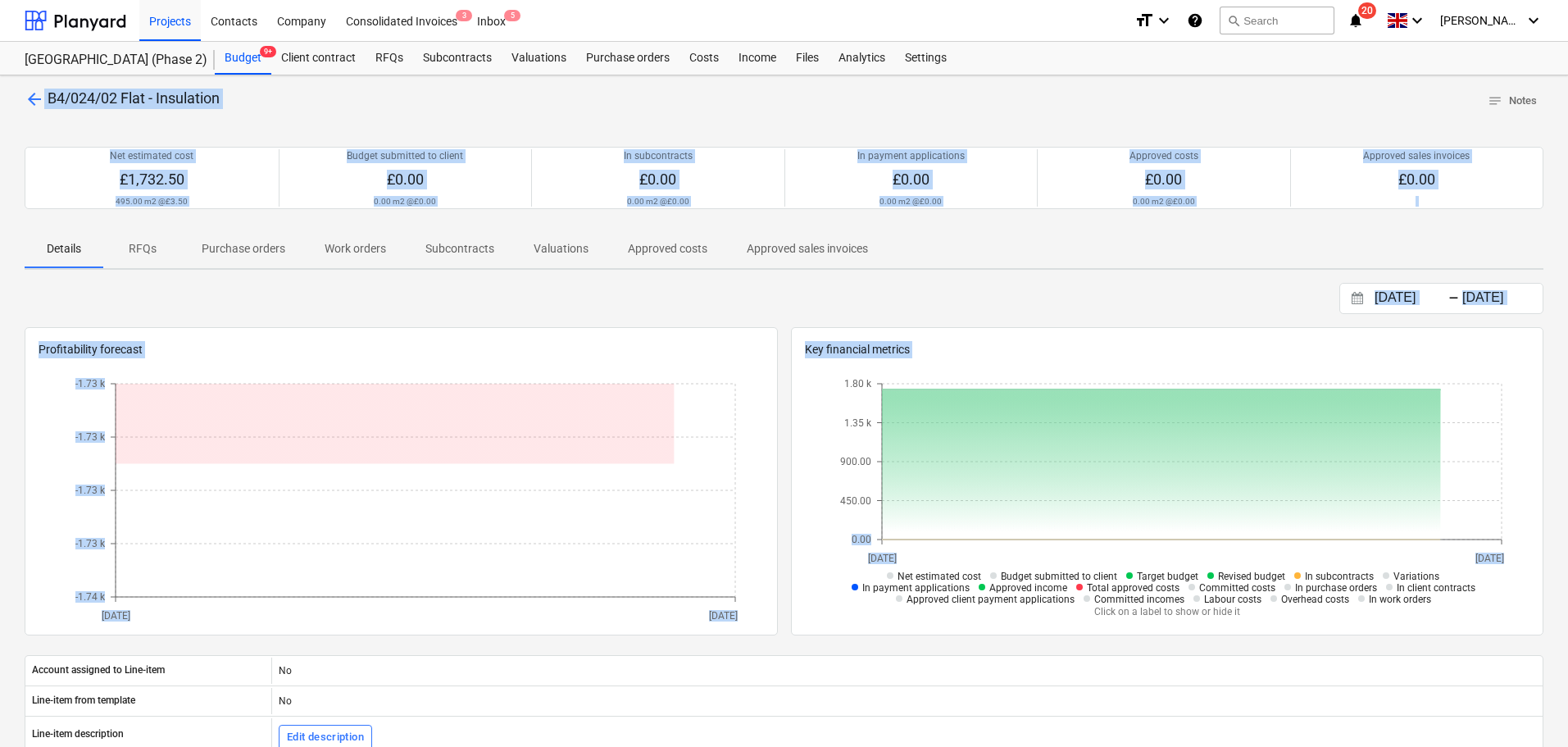
drag, startPoint x: 220, startPoint y: 102, endPoint x: 876, endPoint y: 574, distance: 808.2
click at [875, 567] on div "arrow_back B4/024/02 Flat - Insulation notes Notes Net estimated cost £1,732.50…" at bounding box center [784, 582] width 1568 height 1014
click at [717, 292] on div "12.03.2024 Press the down arrow key to interact with the calendar and select a …" at bounding box center [784, 298] width 1519 height 31
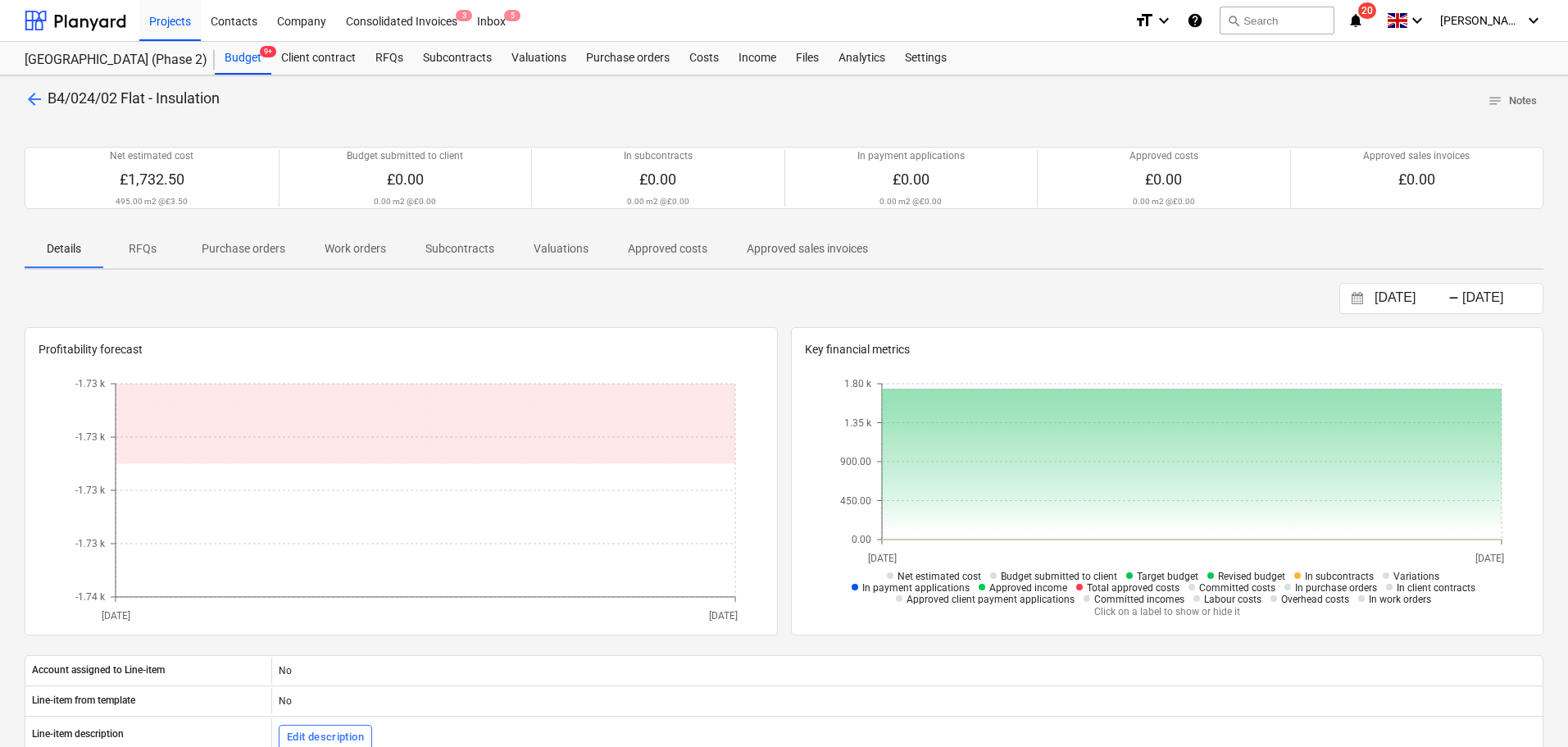
click at [357, 88] on div "arrow_back B4/024/02 Flat - Insulation notes Notes" at bounding box center [784, 101] width 1519 height 25
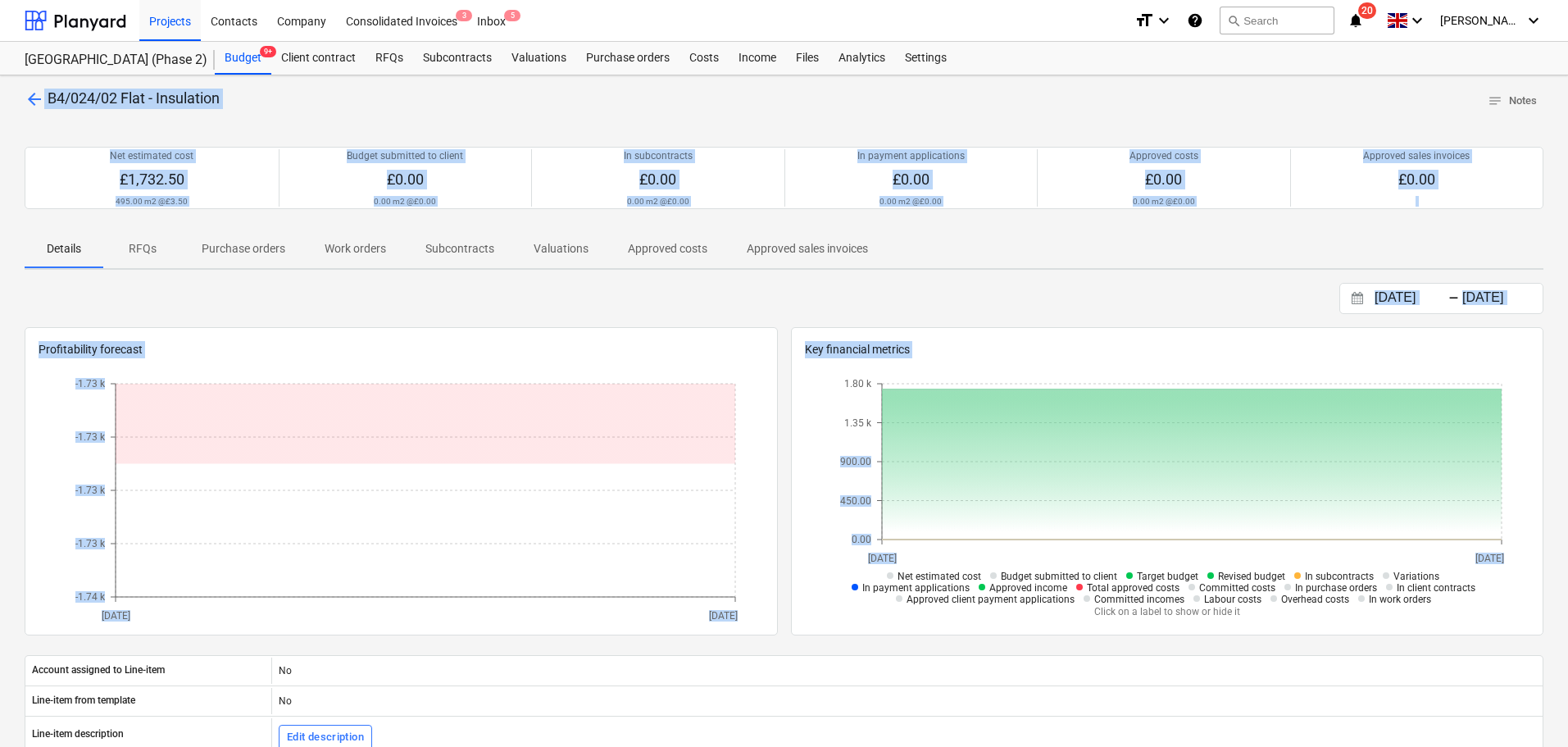
drag, startPoint x: 357, startPoint y: 88, endPoint x: 757, endPoint y: 356, distance: 481.5
click at [790, 470] on div "arrow_back B4/024/02 Flat - Insulation notes Notes Net estimated cost £1,732.50…" at bounding box center [784, 582] width 1568 height 1014
click at [789, 108] on div "arrow_back B4/024/02 Flat - Insulation notes Notes" at bounding box center [784, 101] width 1519 height 25
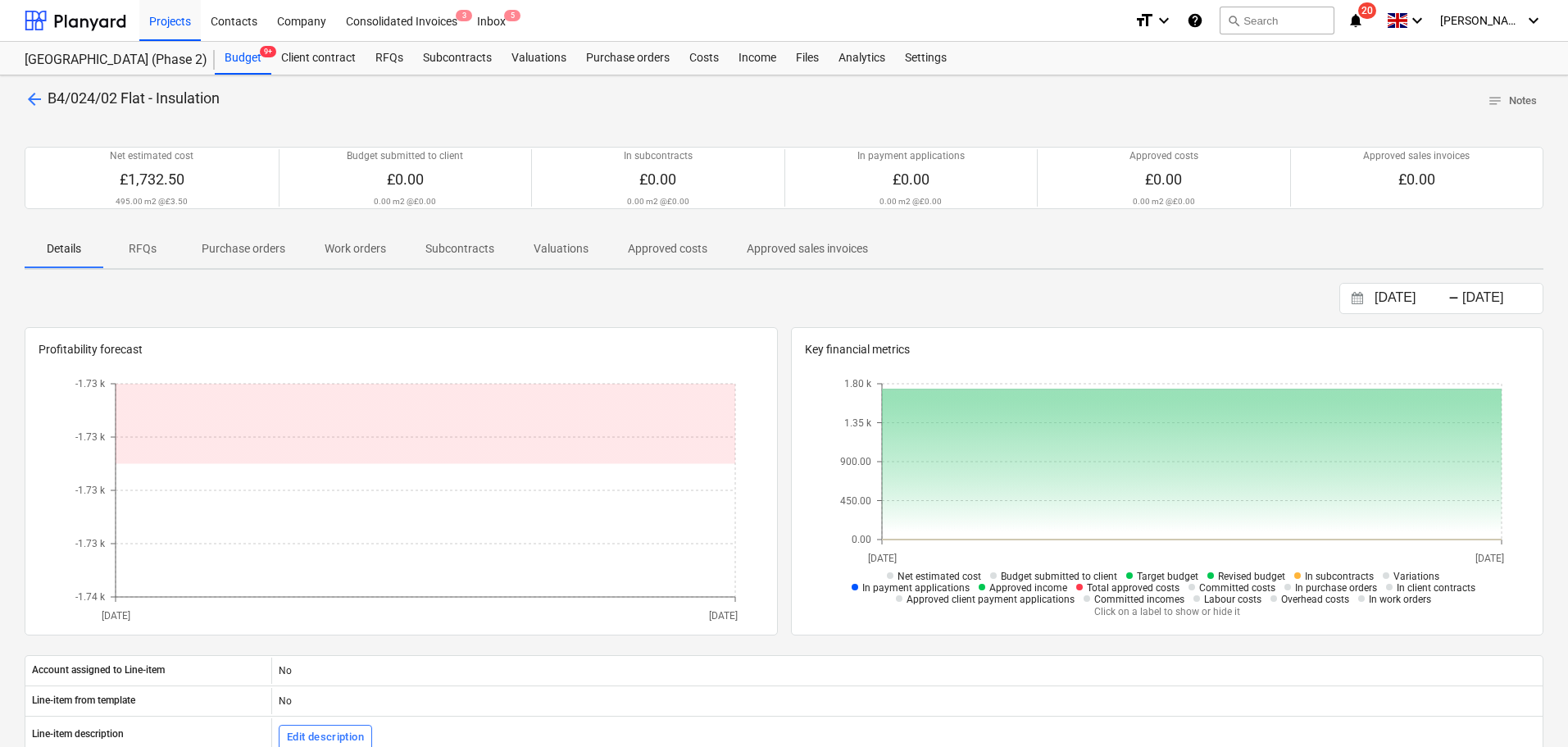
click at [1364, 21] on icon "notifications" at bounding box center [1355, 20] width 16 height 20
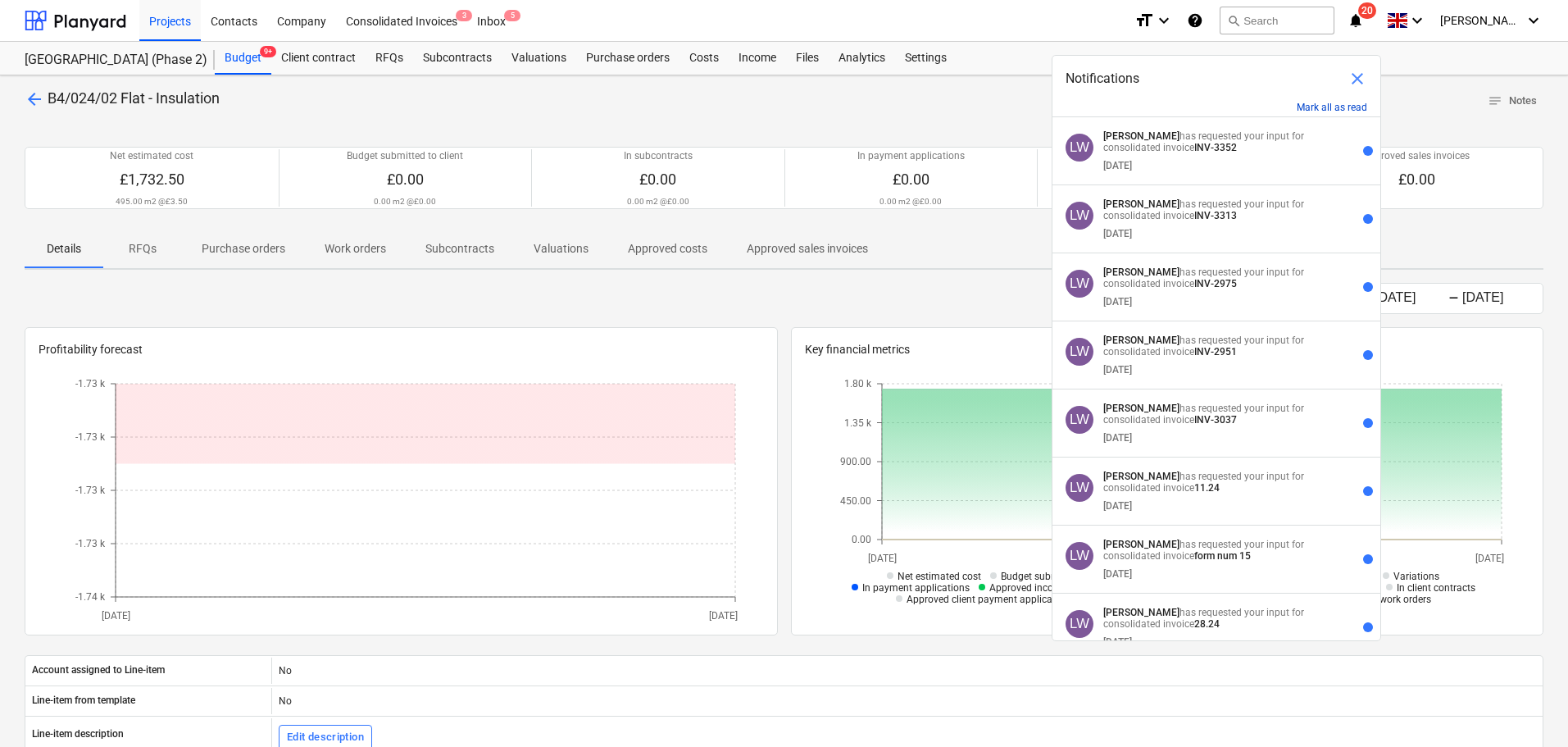
click at [1330, 105] on button "Mark all as read" at bounding box center [1332, 107] width 70 height 11
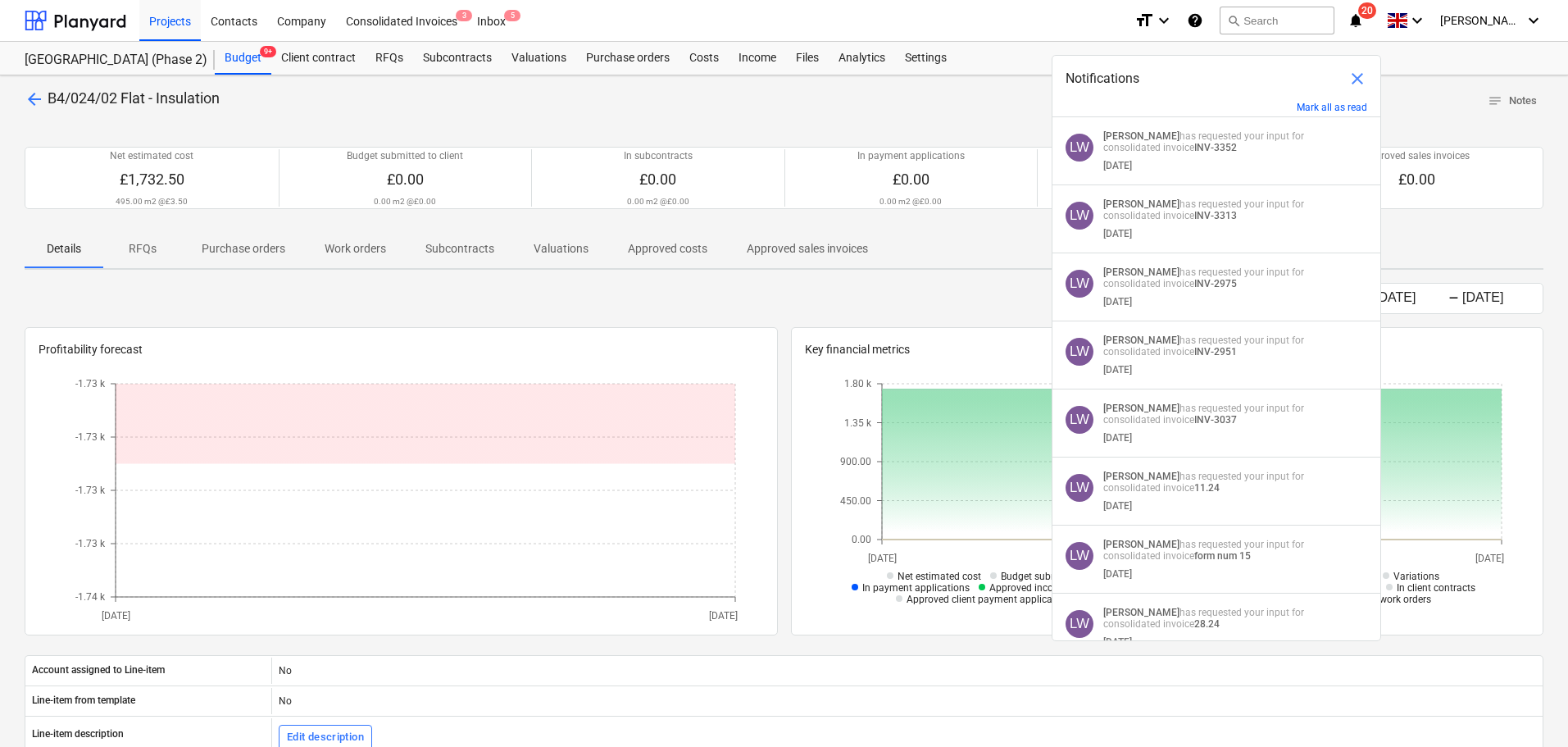
click at [1360, 74] on span "close" at bounding box center [1357, 78] width 20 height 20
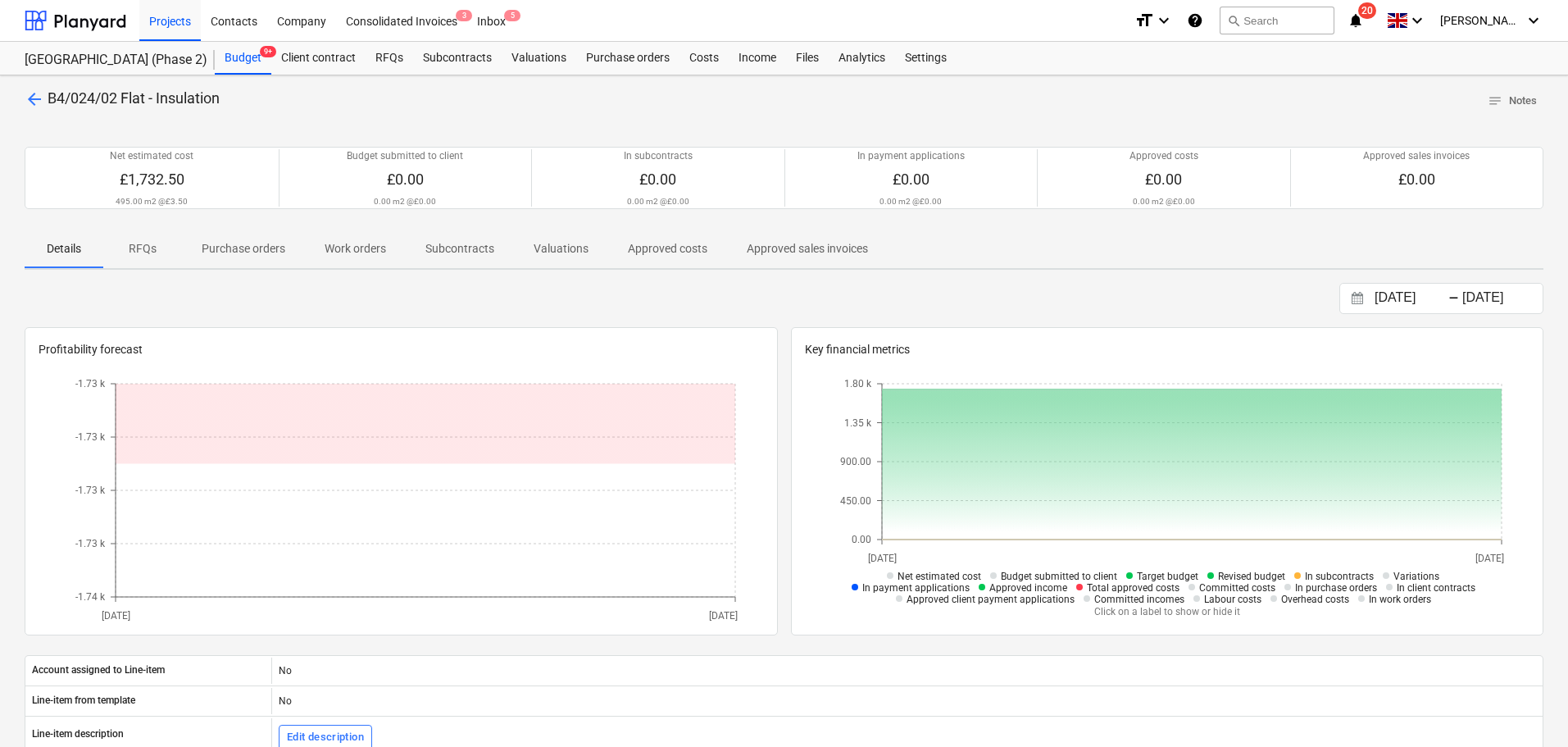
click at [983, 109] on div "arrow_back B4/024/02 Flat - Insulation notes Notes" at bounding box center [784, 101] width 1519 height 25
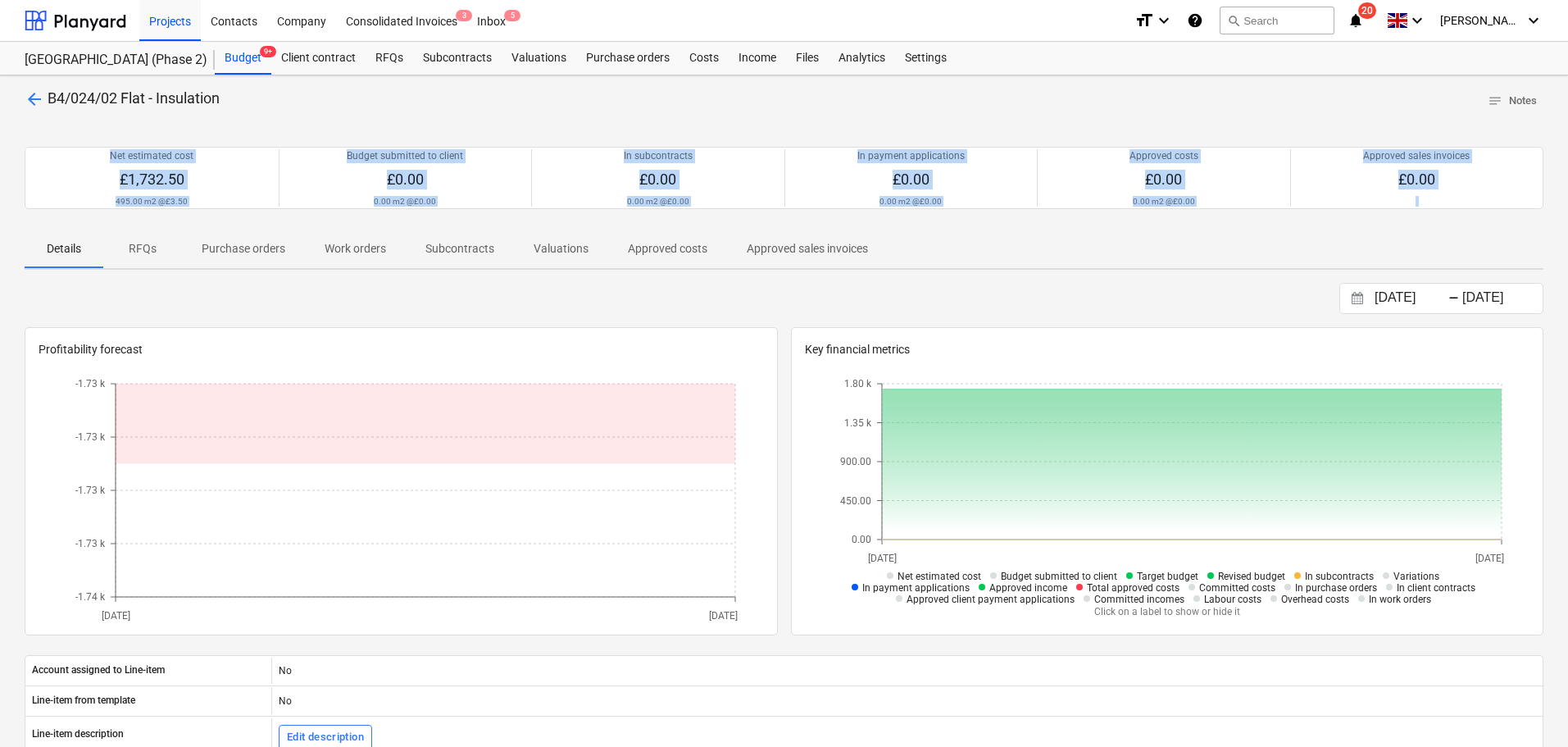
drag, startPoint x: 944, startPoint y: 95, endPoint x: 943, endPoint y: 290, distance: 195.0
click at [943, 283] on div "arrow_back B4/024/02 Flat - Insulation notes Notes Net estimated cost £1,732.50…" at bounding box center [784, 582] width 1568 height 1014
click at [868, 266] on button "Approved sales invoices" at bounding box center [807, 248] width 161 height 39
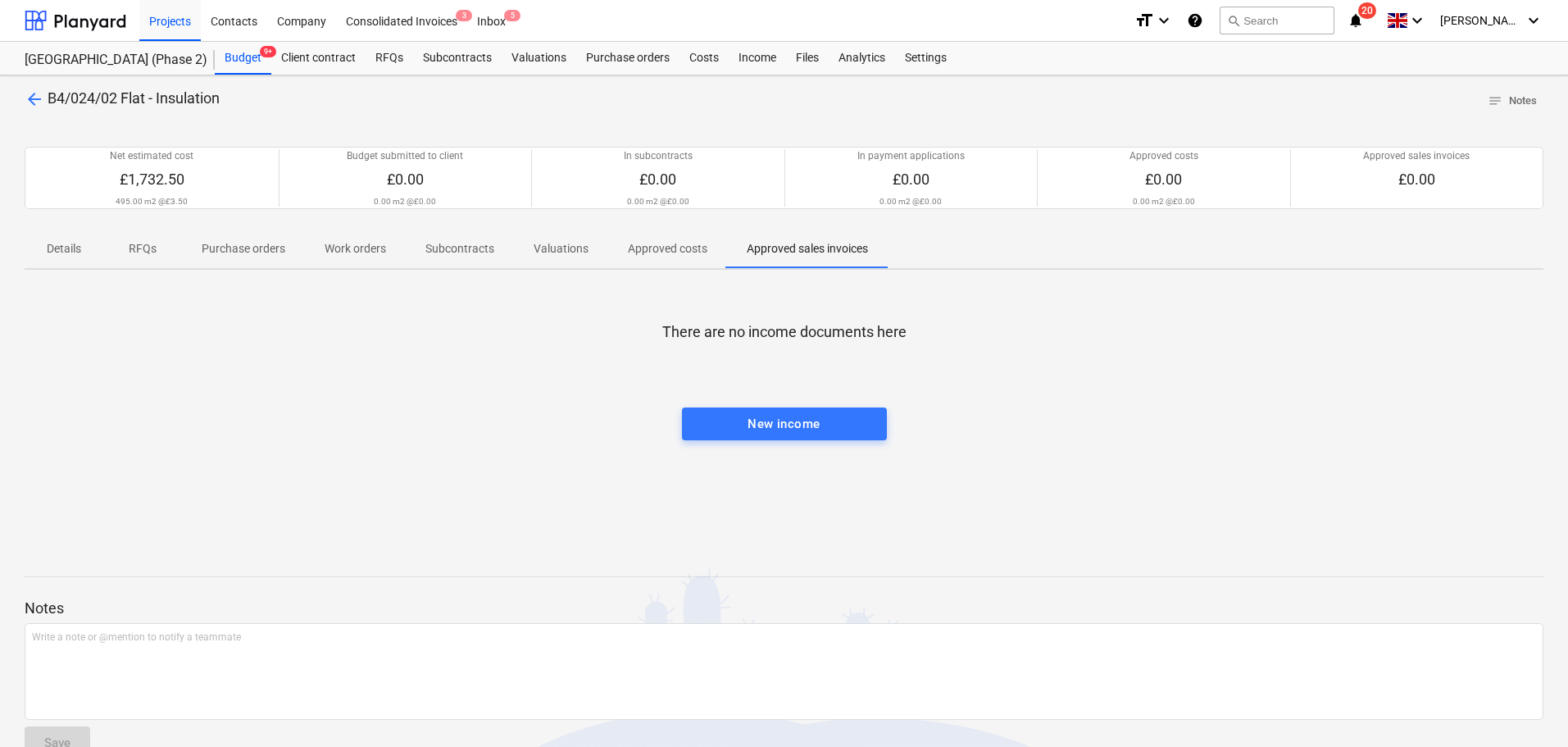
click at [185, 92] on span "B4/024/02 Flat - Insulation" at bounding box center [134, 98] width 172 height 17
drag, startPoint x: 314, startPoint y: 344, endPoint x: 1107, endPoint y: 557, distance: 821.1
click at [1131, 605] on div "arrow_back B4/024/02 Flat - Insulation notes Notes Net estimated cost £1,732.50…" at bounding box center [784, 430] width 1568 height 710
click at [1017, 410] on div "There are no income documents here New income" at bounding box center [784, 405] width 1519 height 246
click at [895, 356] on div at bounding box center [784, 358] width 1519 height 33
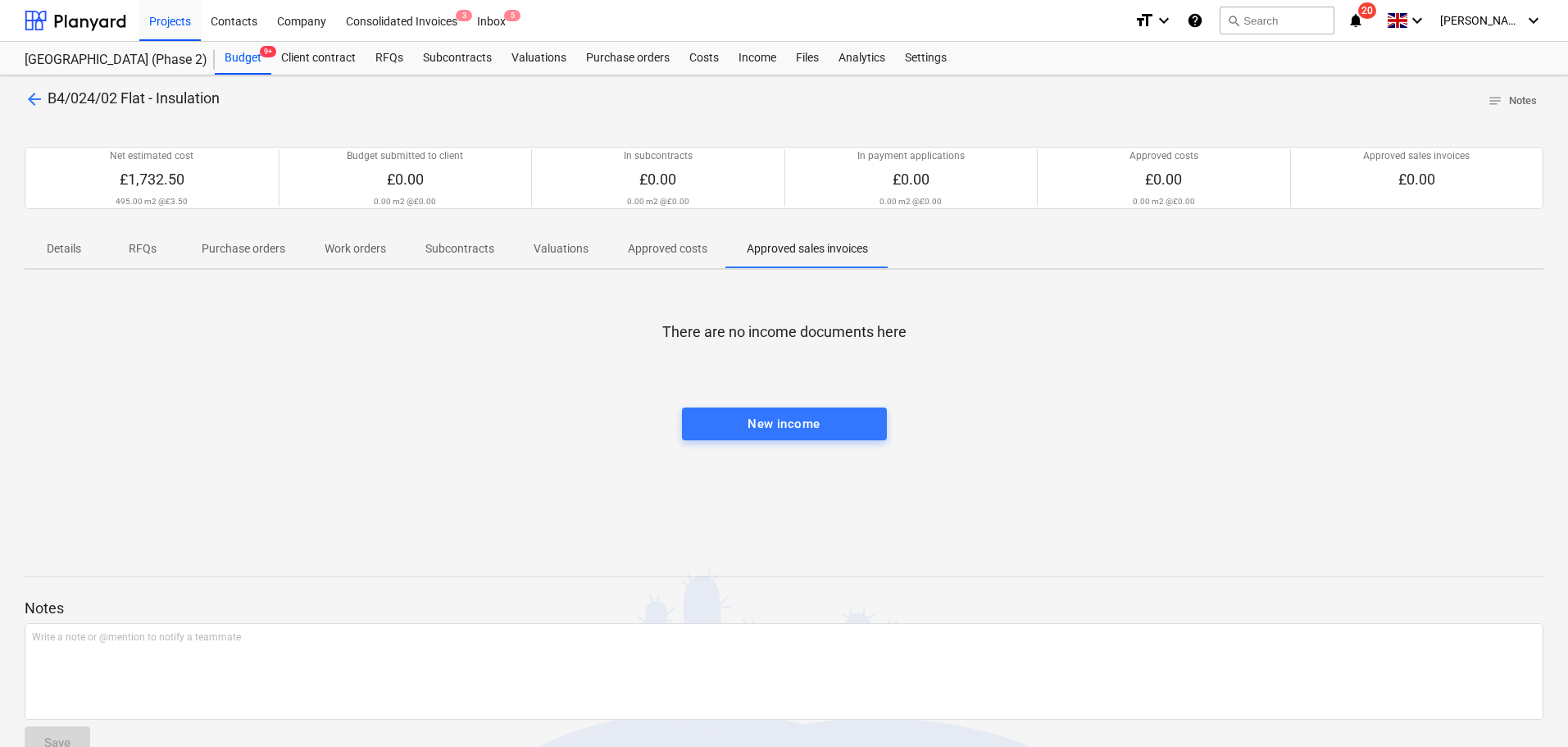
click at [897, 326] on p "There are no income documents here" at bounding box center [784, 331] width 245 height 20
drag, startPoint x: 897, startPoint y: 326, endPoint x: 1003, endPoint y: 396, distance: 127.0
click at [995, 617] on div "arrow_back B4/024/02 Flat - Insulation notes Notes Net estimated cost £1,732.50…" at bounding box center [784, 430] width 1568 height 710
click at [1003, 396] on div at bounding box center [784, 391] width 1519 height 33
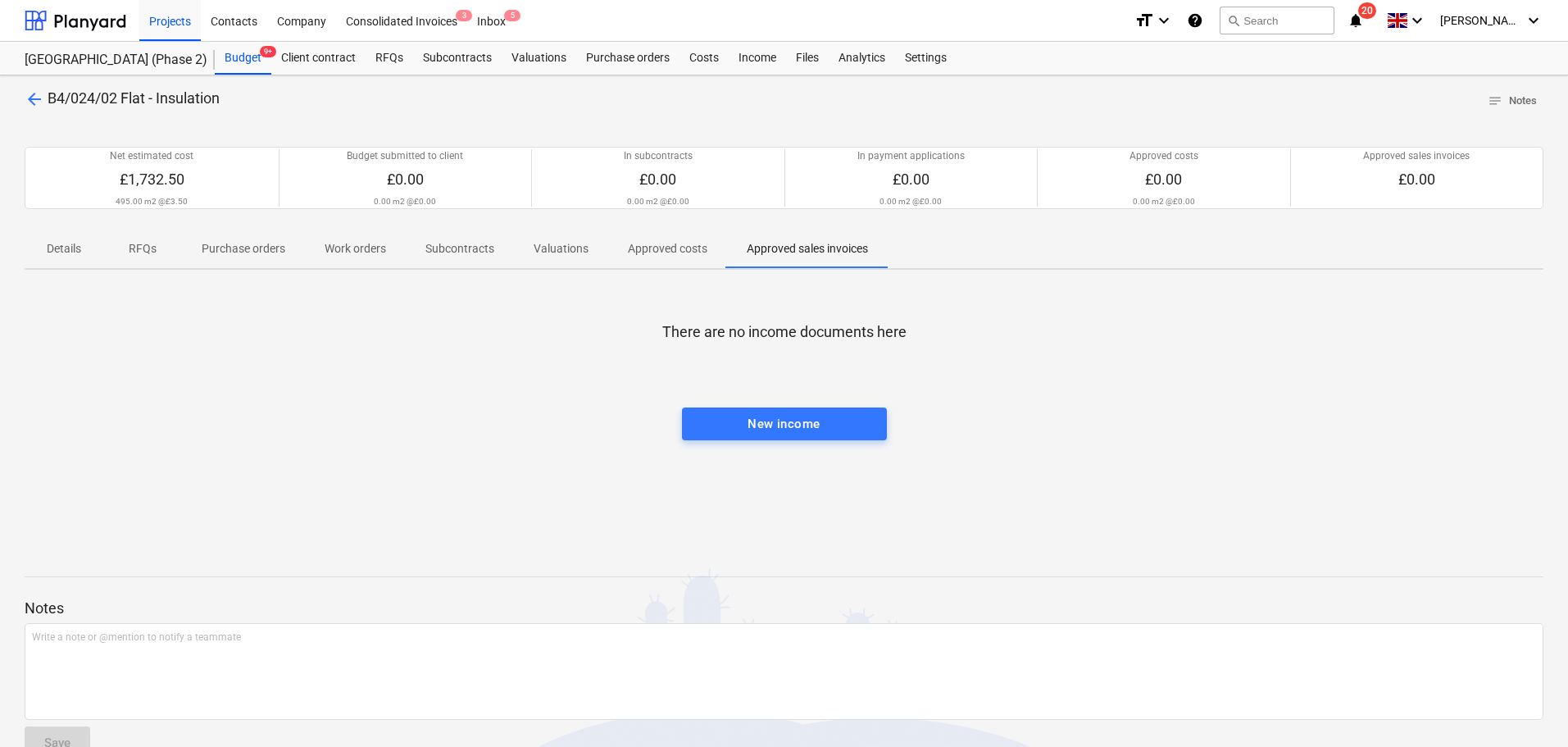
click at [702, 301] on div "There are no income documents here New income" at bounding box center [784, 405] width 1519 height 246
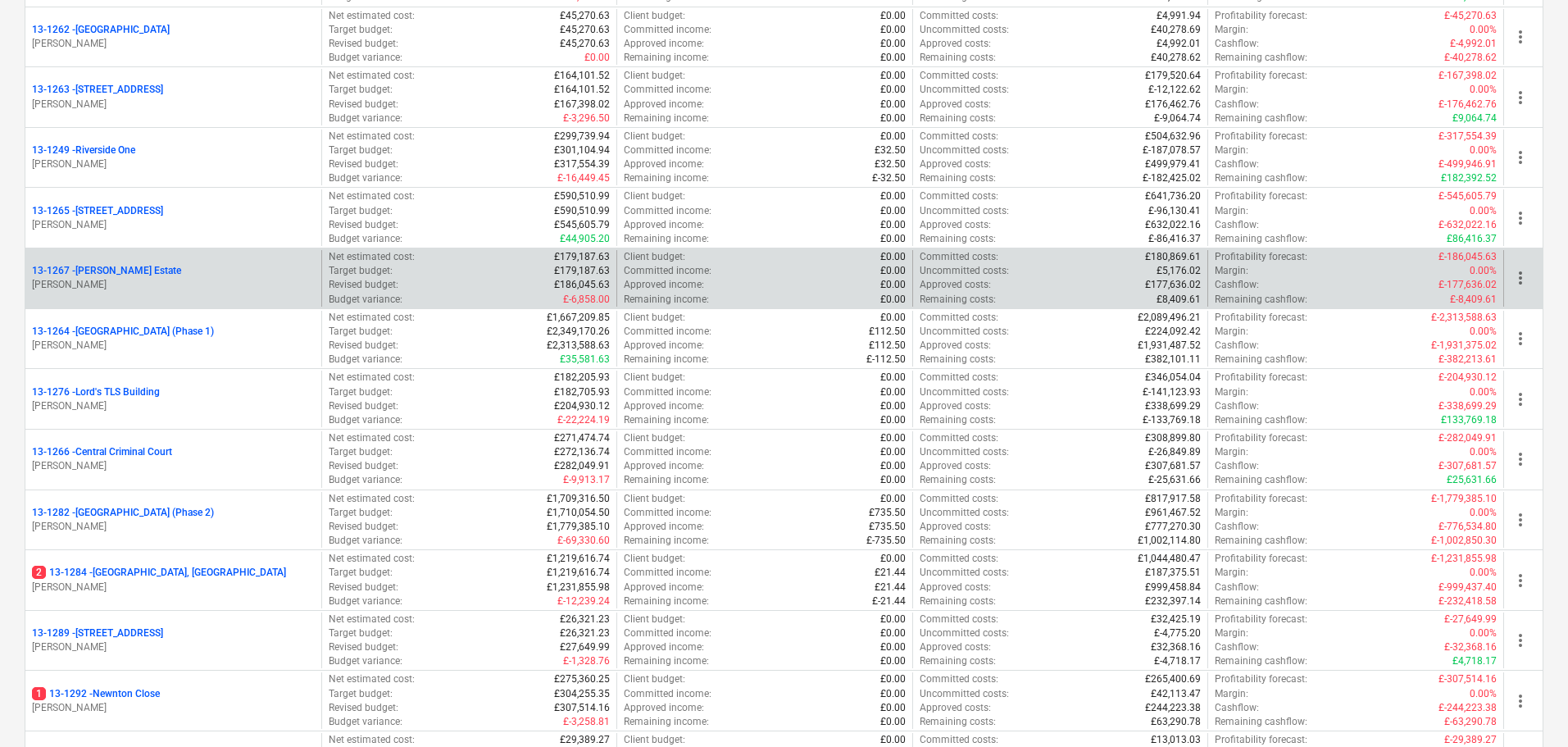
scroll to position [1476, 0]
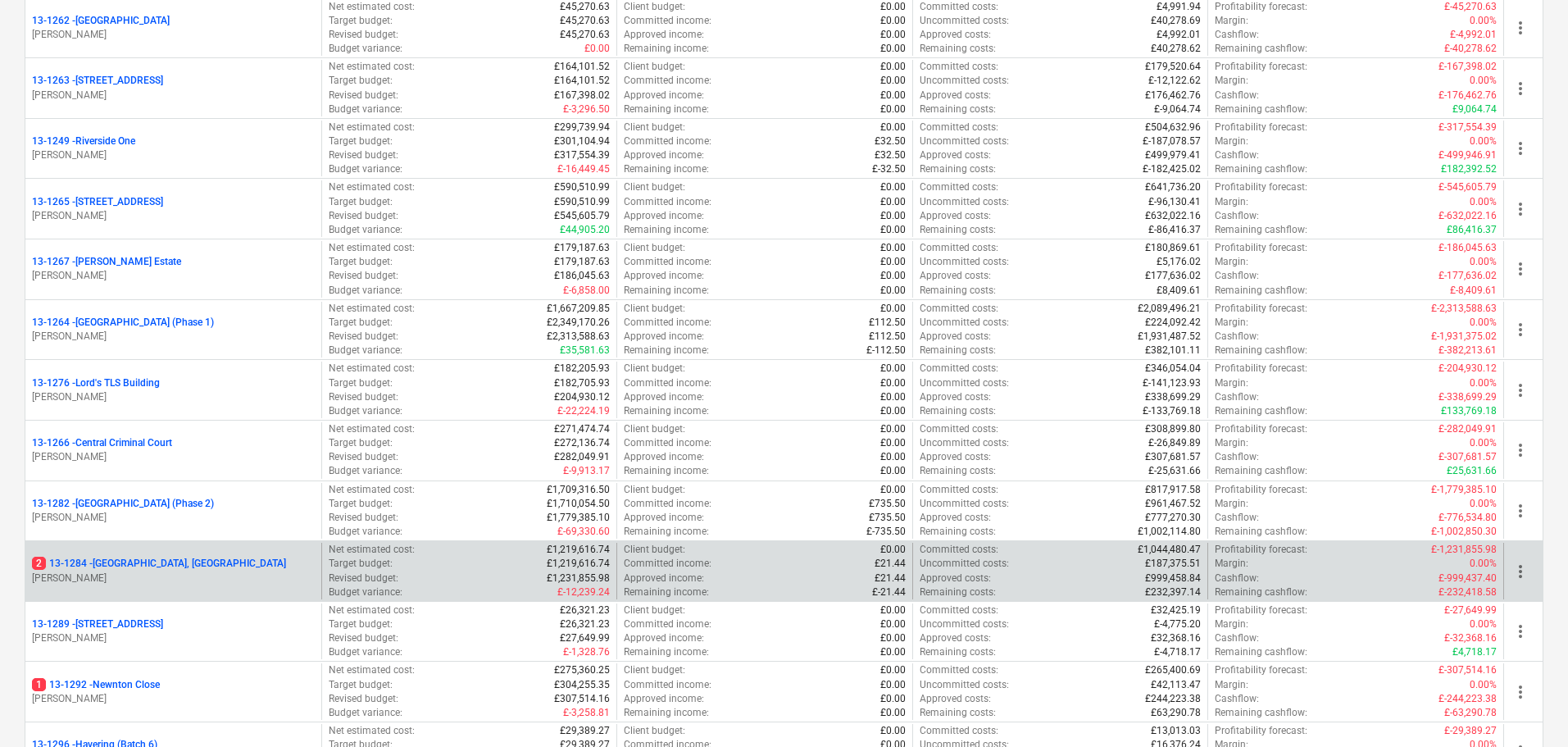
click at [205, 578] on p "[PERSON_NAME]" at bounding box center [174, 579] width 283 height 14
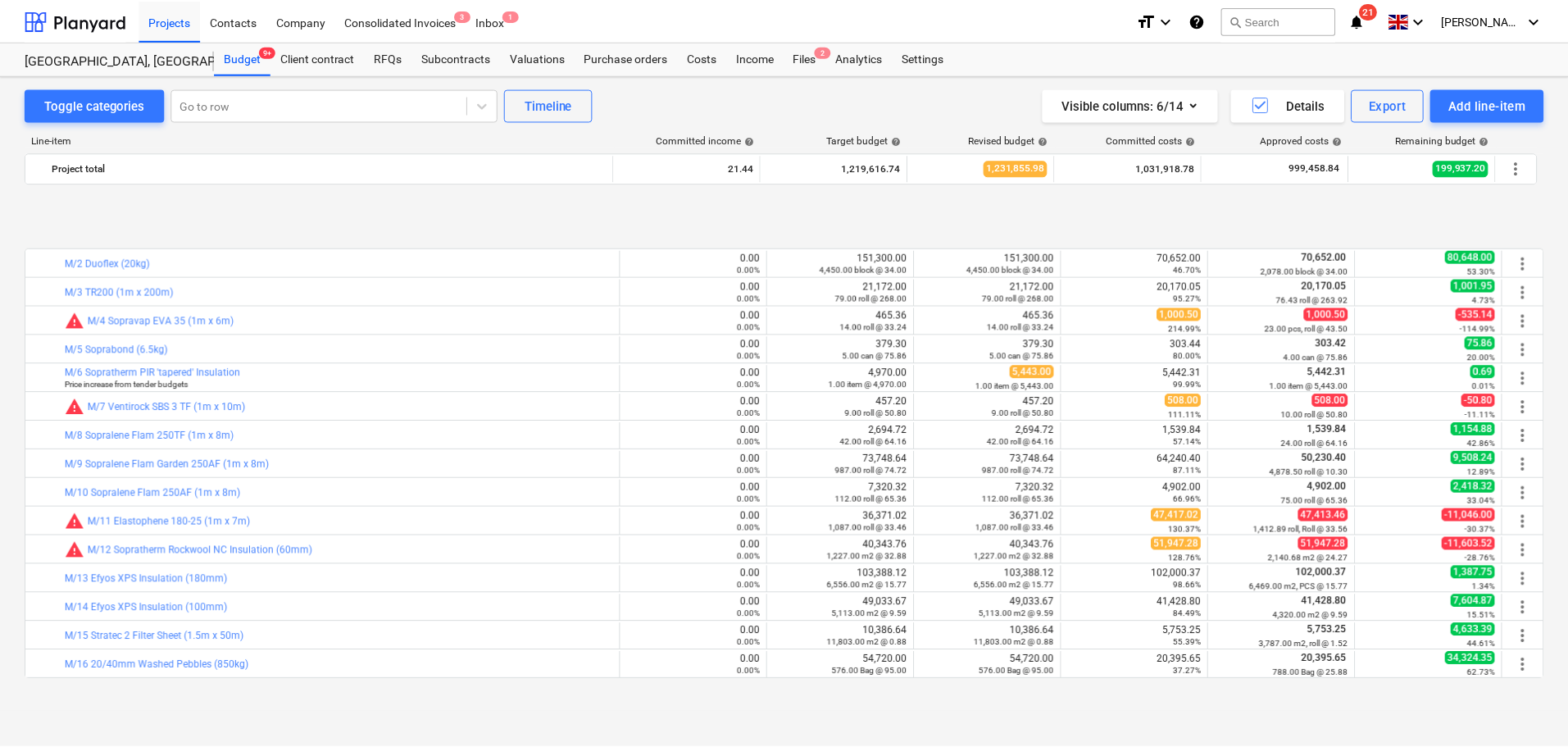
scroll to position [656, 0]
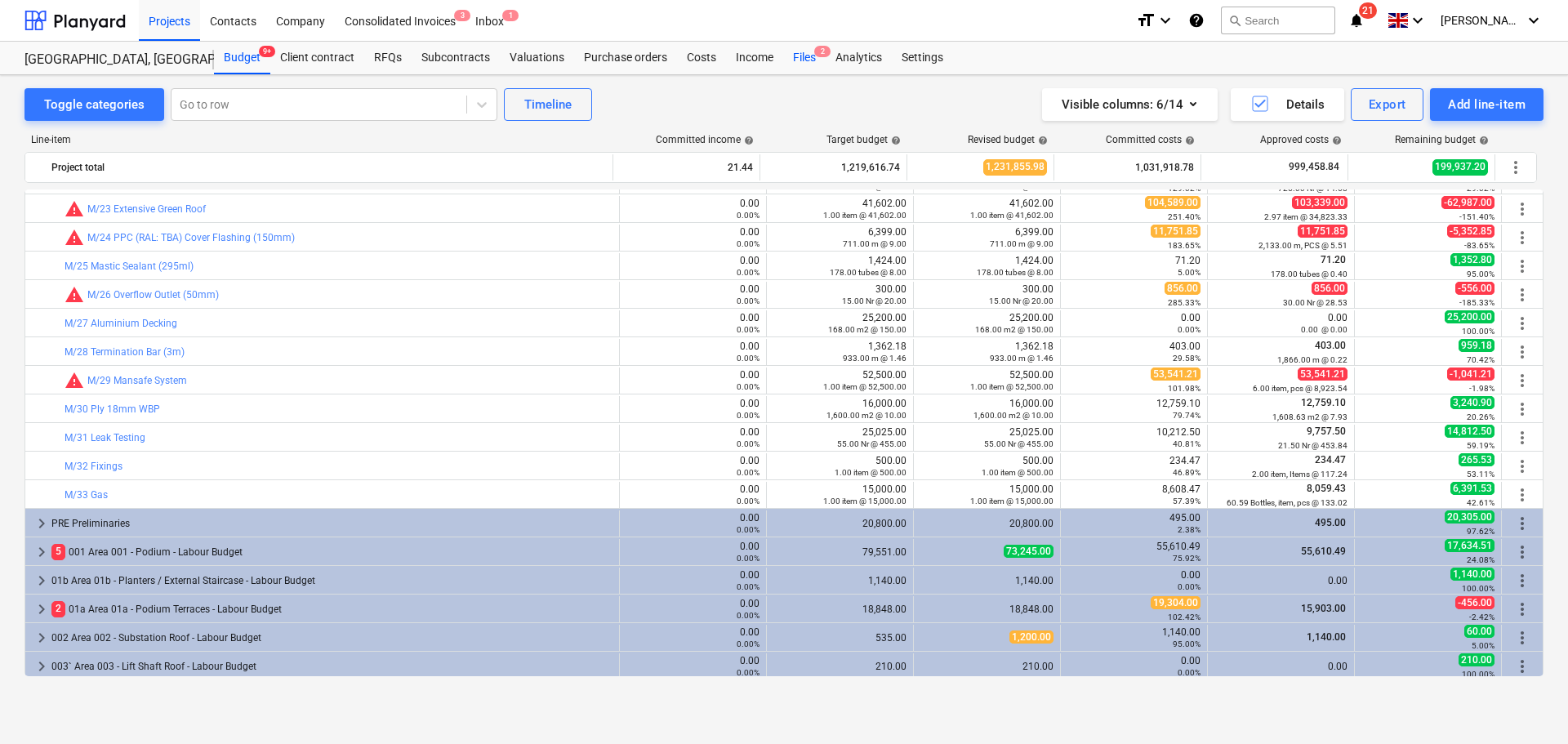
click at [802, 64] on div "Files 2" at bounding box center [804, 58] width 42 height 33
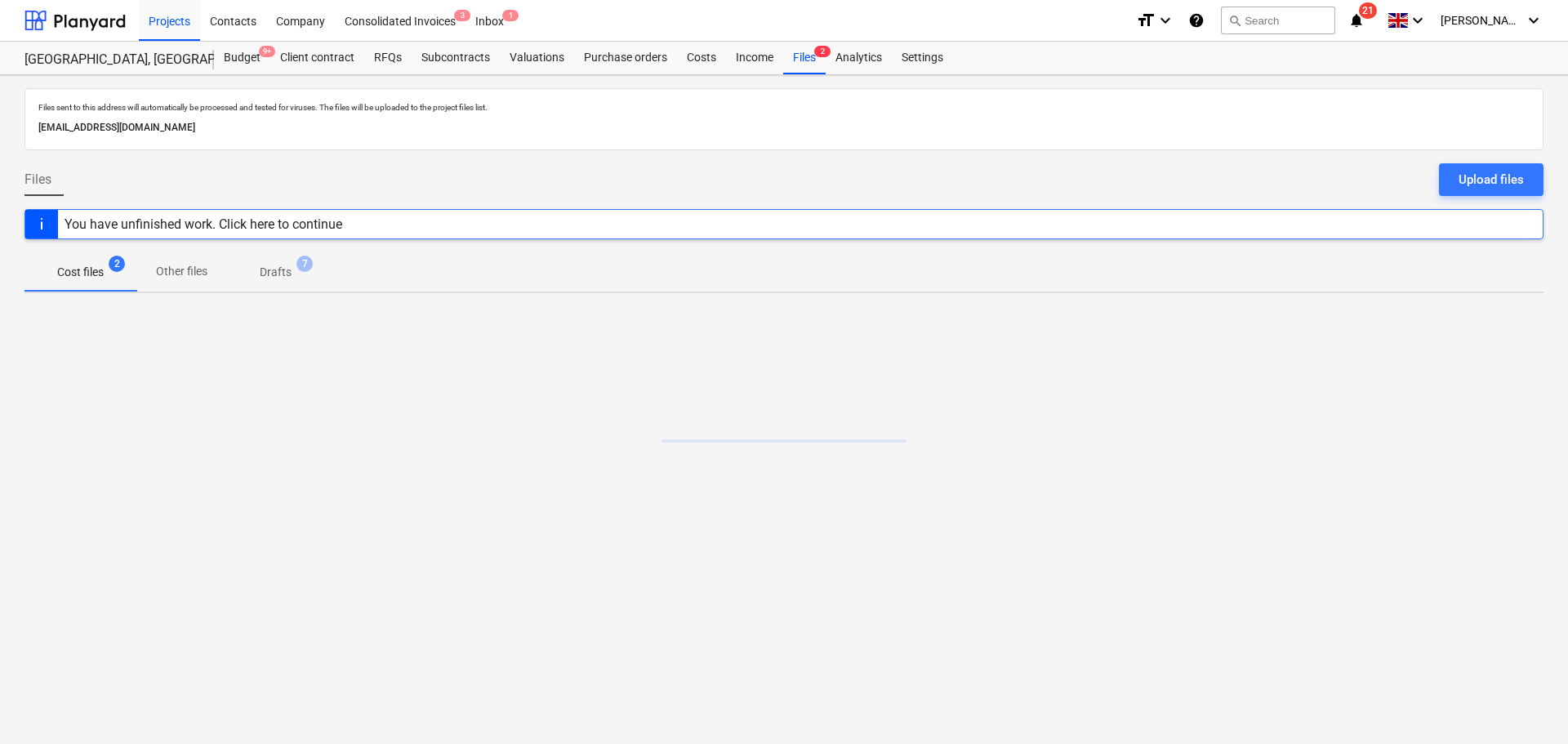
click at [1365, 20] on icon "notifications" at bounding box center [1356, 20] width 16 height 20
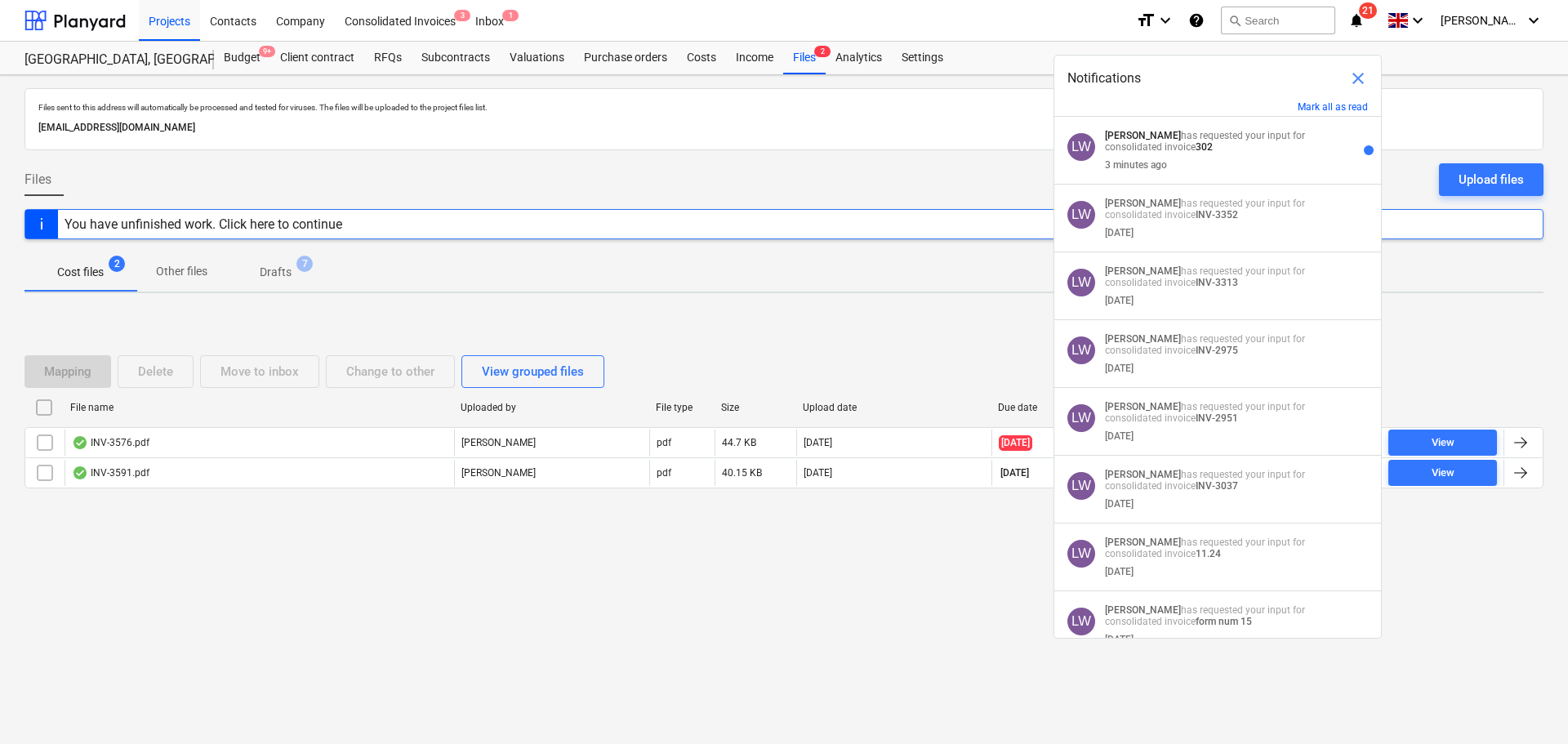
click at [1351, 79] on span "close" at bounding box center [1358, 78] width 20 height 20
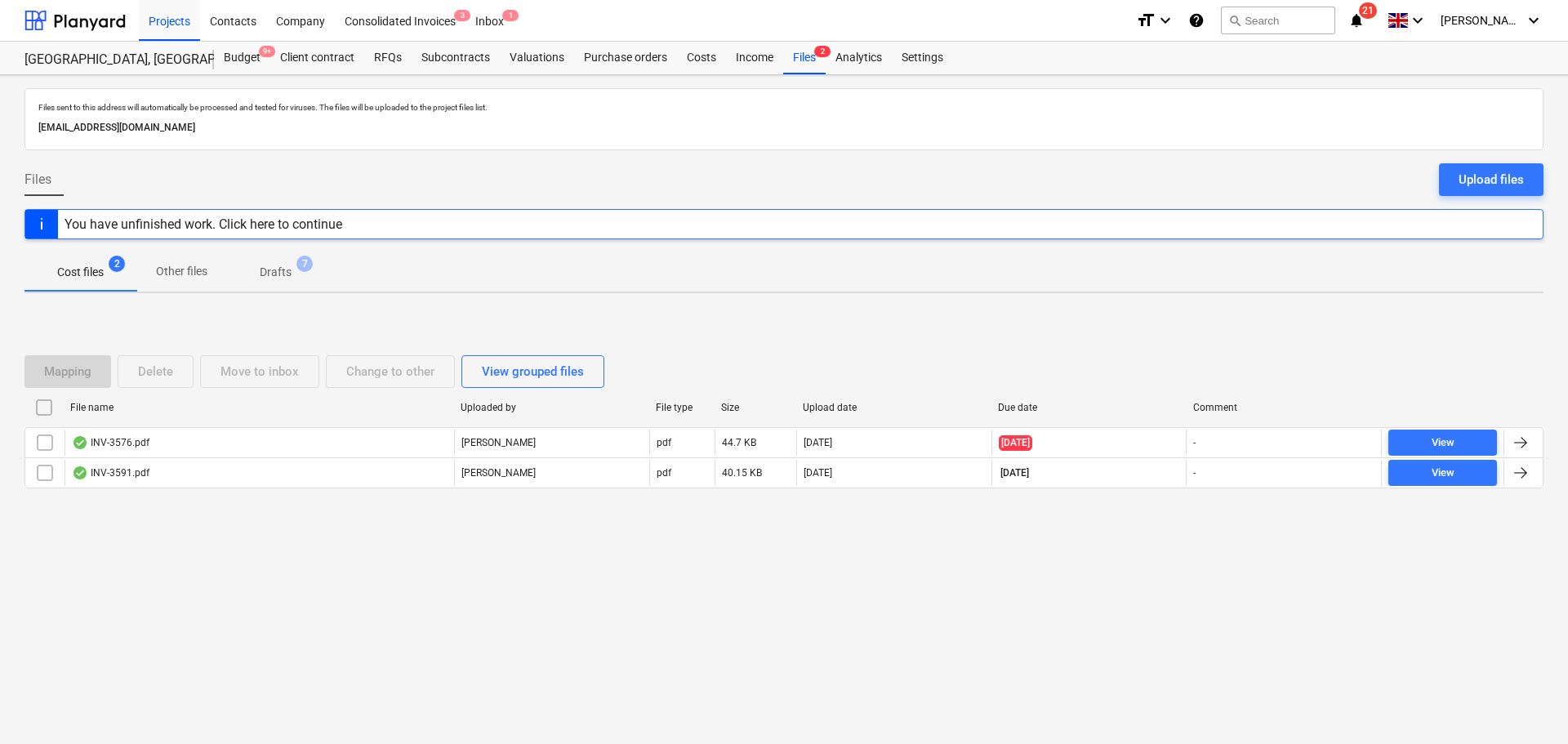
click at [1023, 29] on div "Projects Contacts Company Consolidated Invoices 3 Inbox 1" at bounding box center [631, 20] width 985 height 41
click at [1501, 182] on div "Upload files" at bounding box center [1491, 180] width 66 height 22
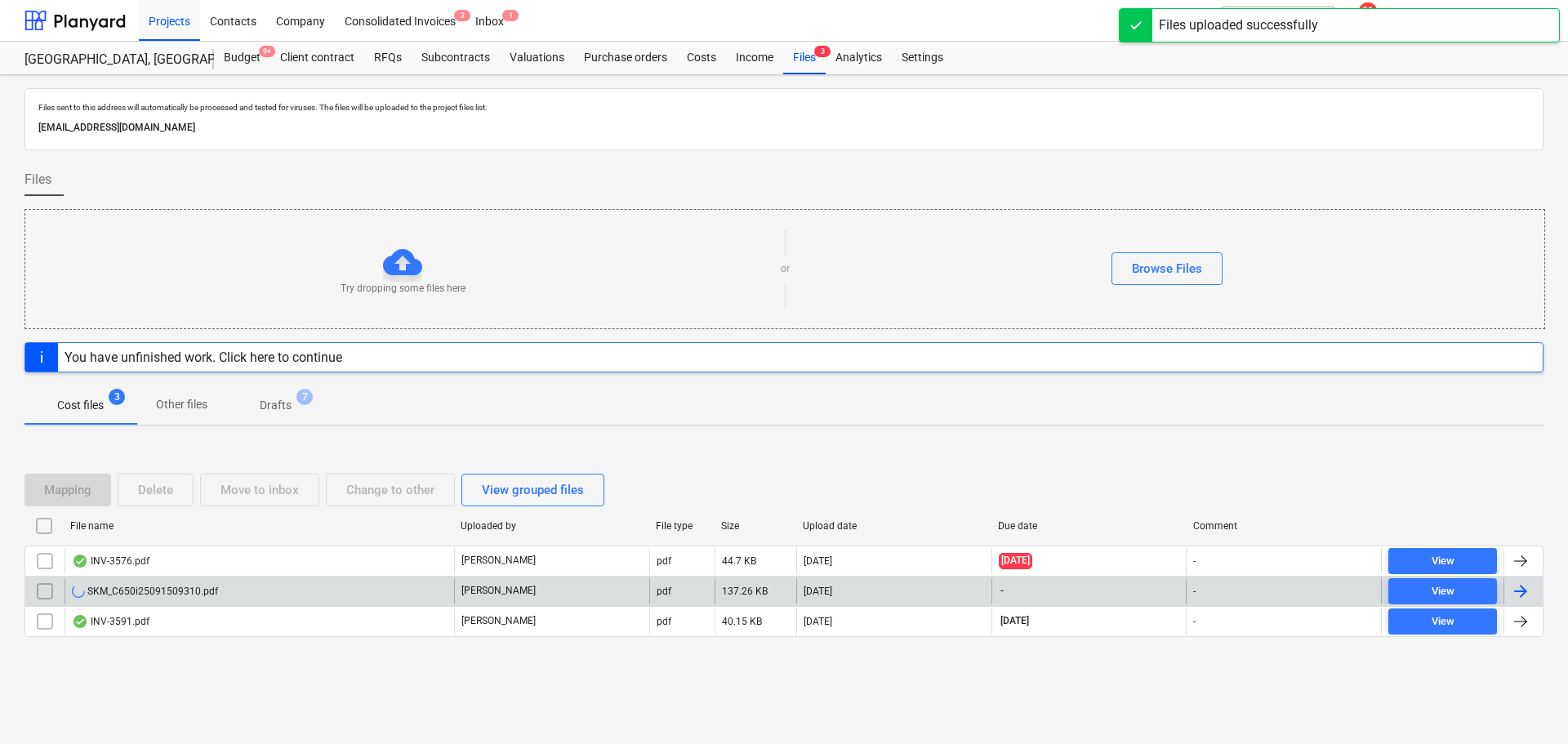
click at [187, 600] on div "SKM_C650i25091509310.pdf" at bounding box center [259, 591] width 390 height 26
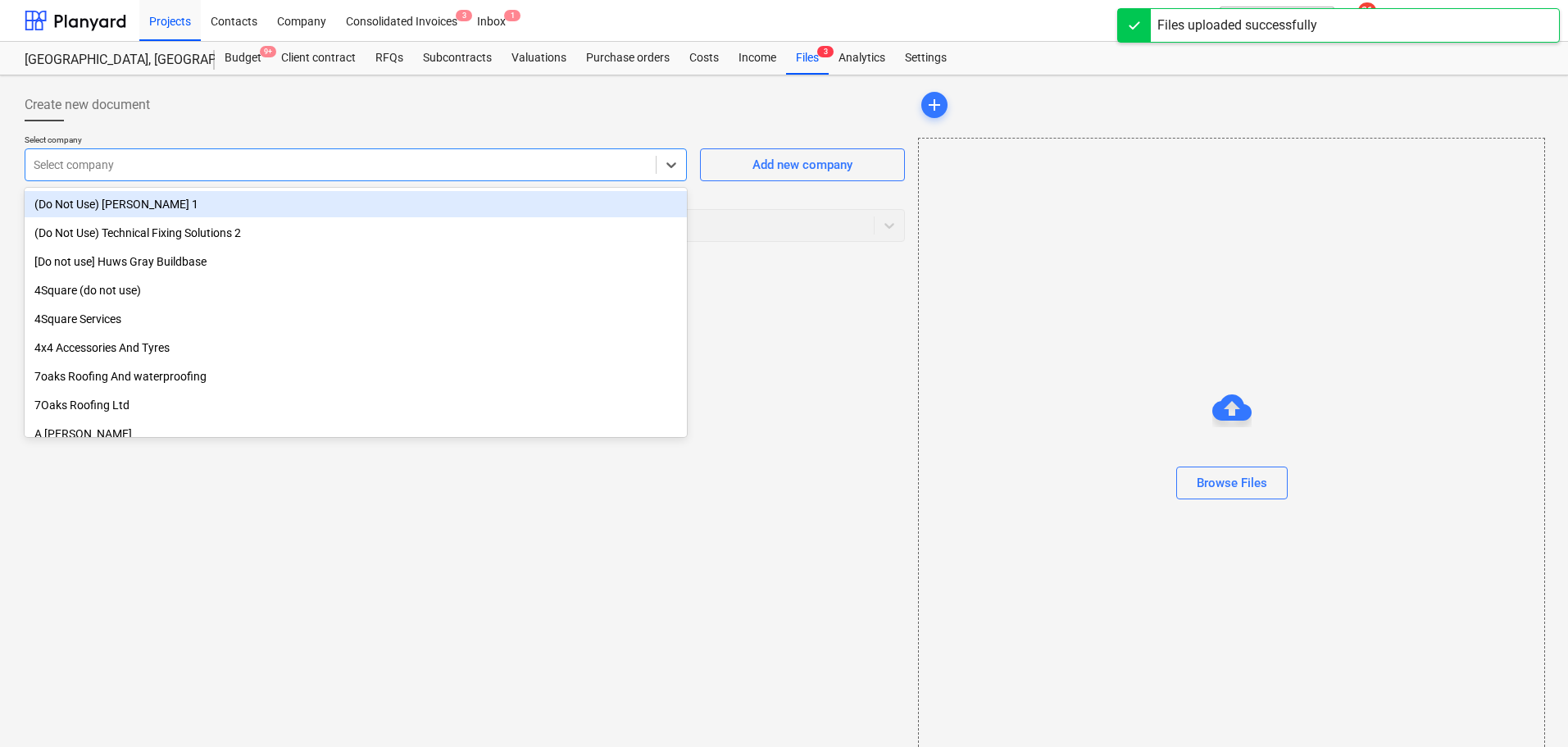
click at [216, 171] on div at bounding box center [341, 164] width 614 height 16
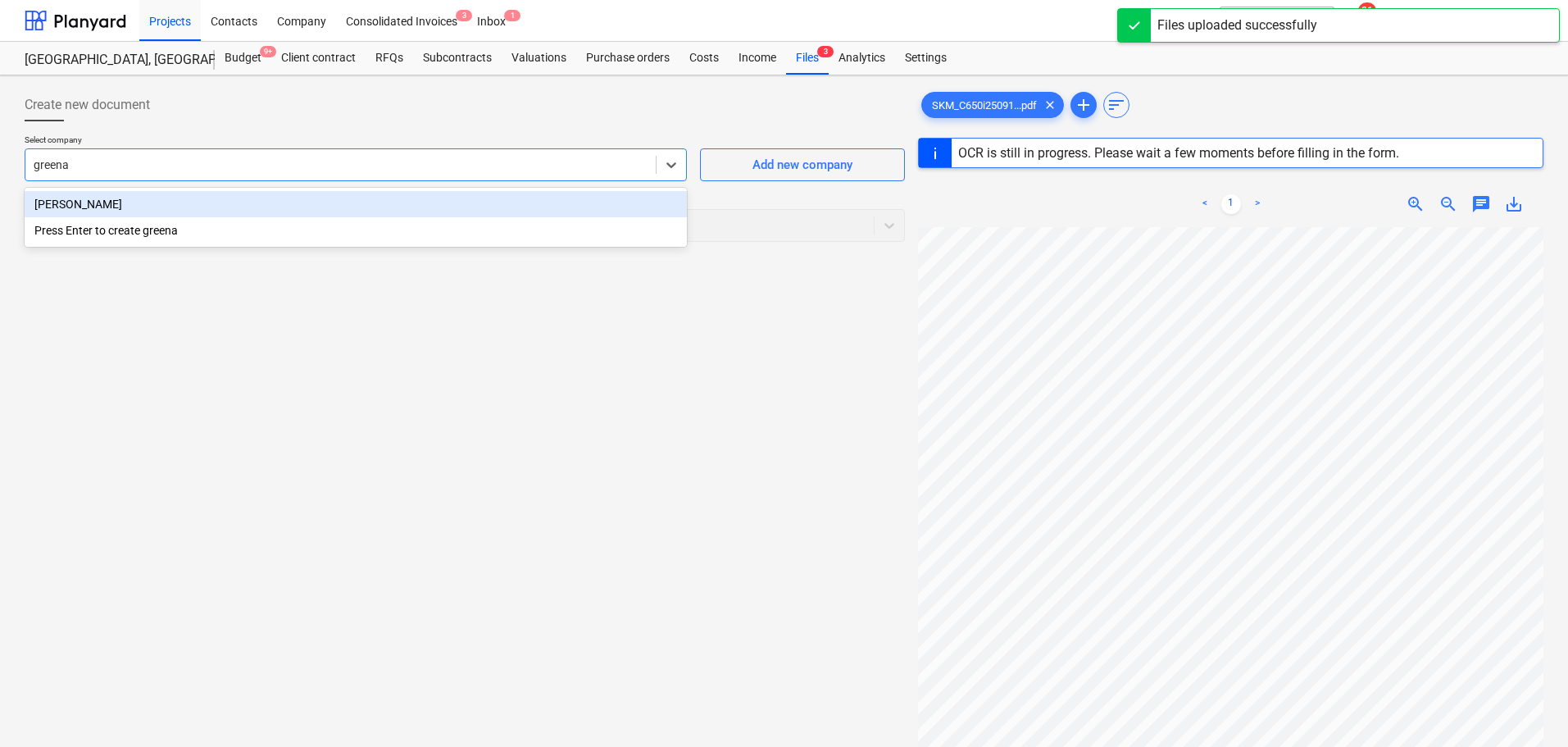
type input "greenaw"
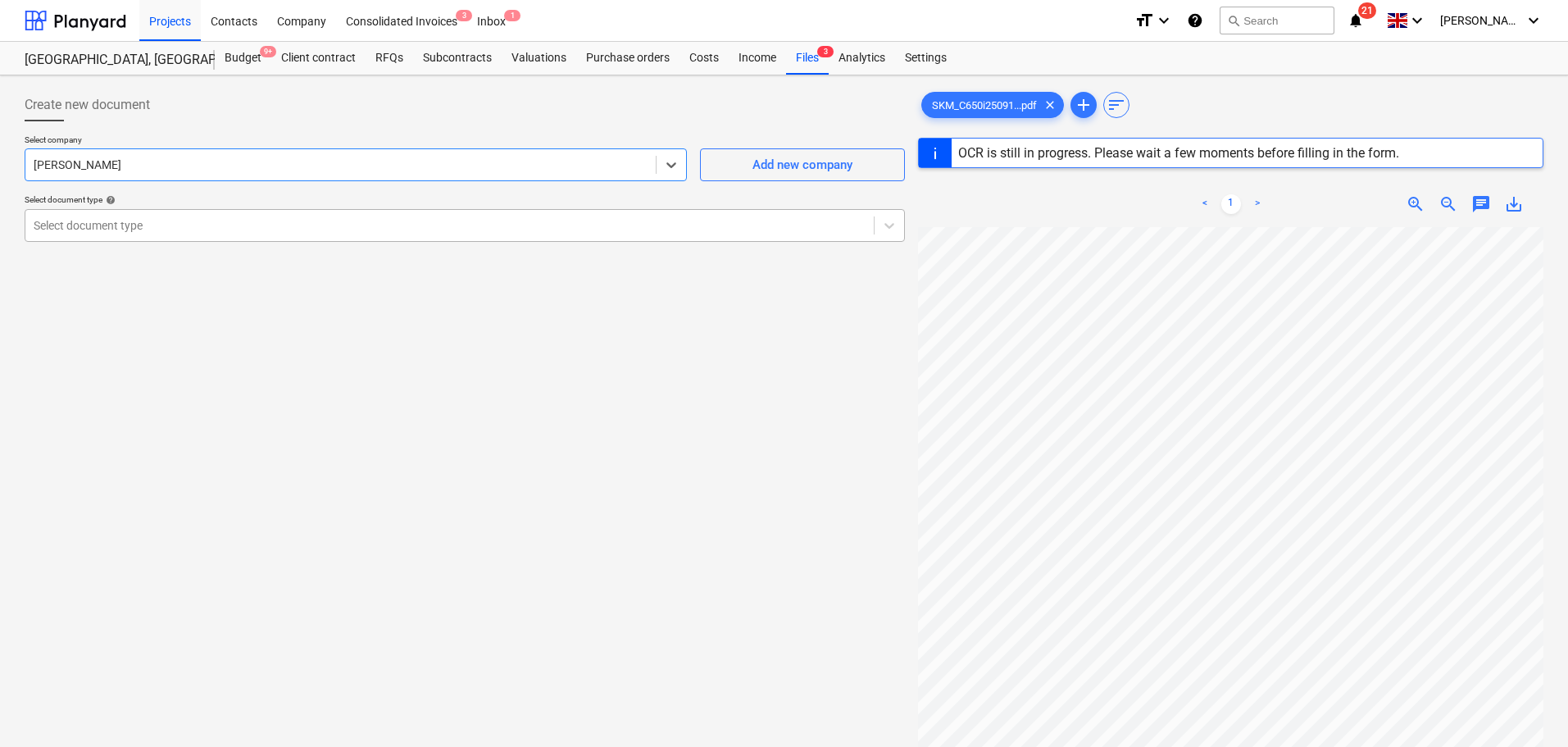
click at [207, 220] on div at bounding box center [449, 225] width 832 height 16
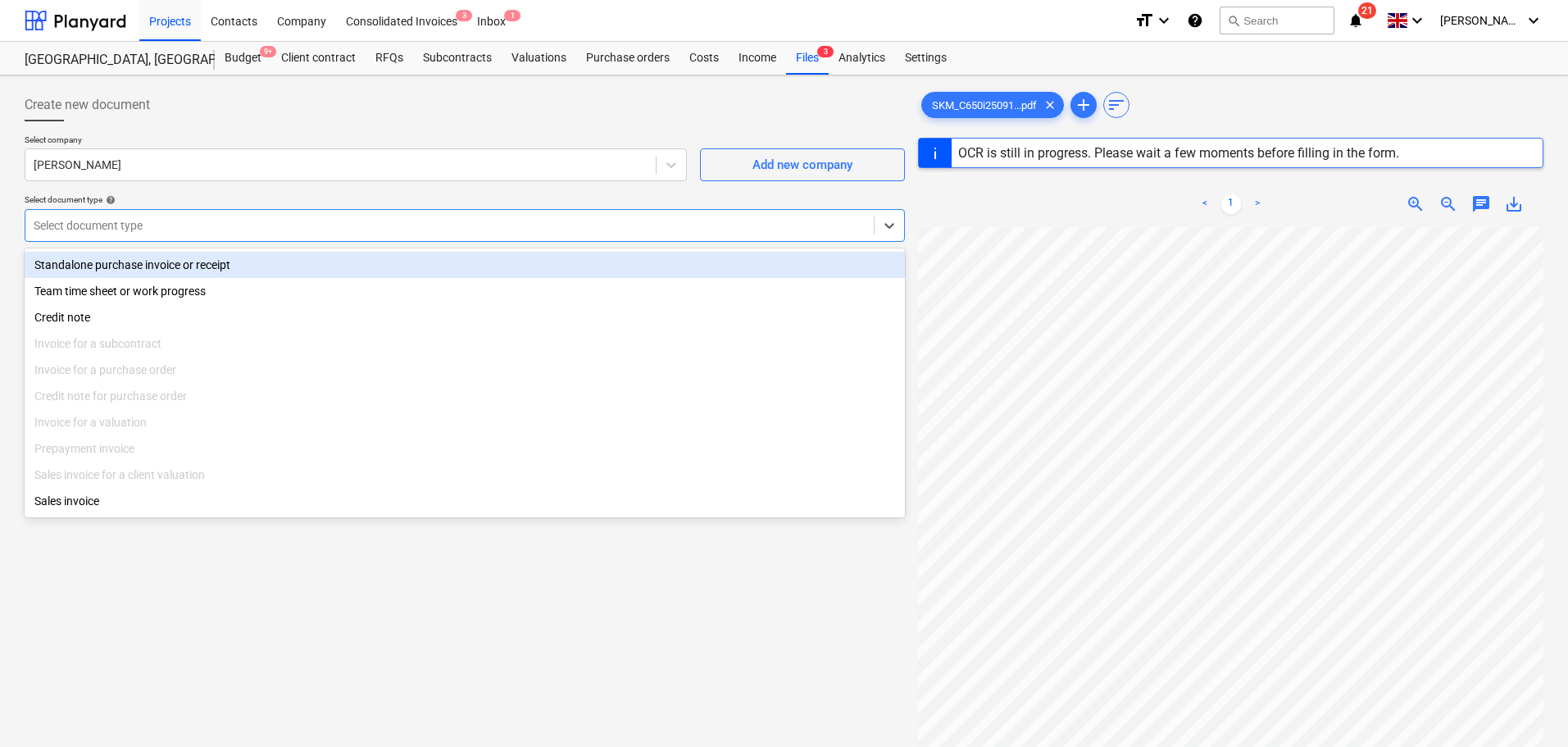
click at [204, 253] on div "Standalone purchase invoice or receipt" at bounding box center [464, 265] width 881 height 26
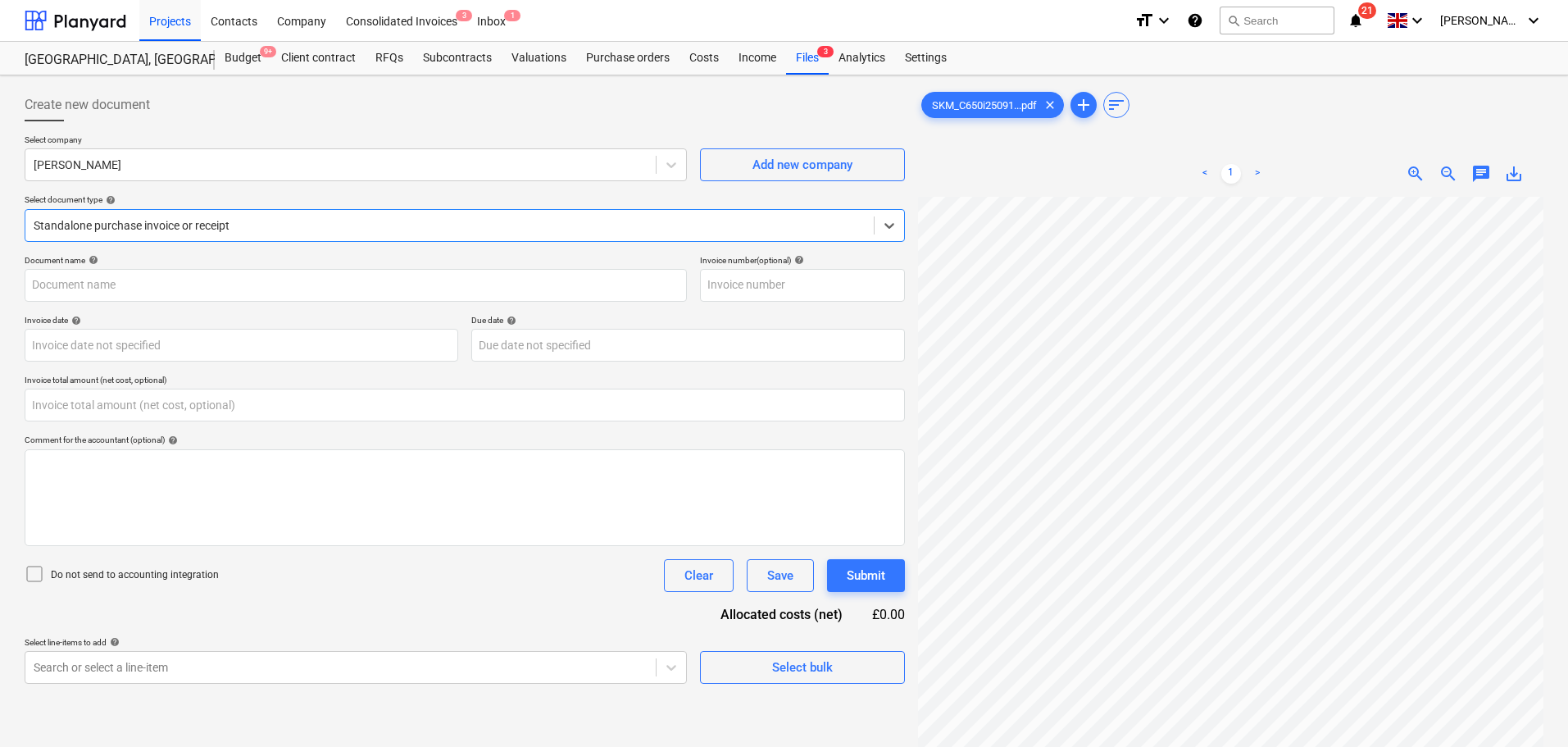
type input "21770719"
type input "0.00"
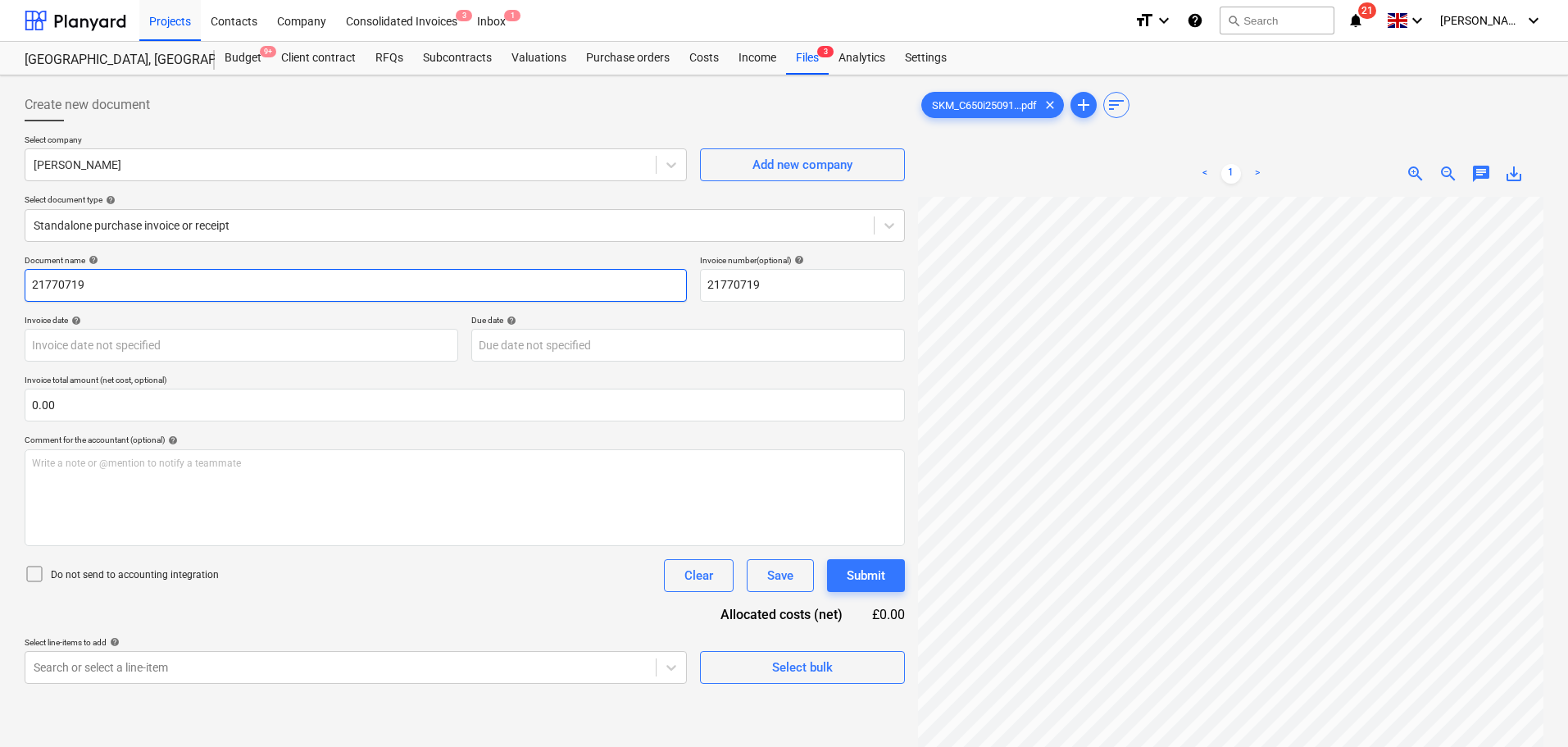
click at [202, 278] on input "21770719" at bounding box center [355, 285] width 662 height 33
type input "[PERSON_NAME] -0 Inv 046"
type input "046"
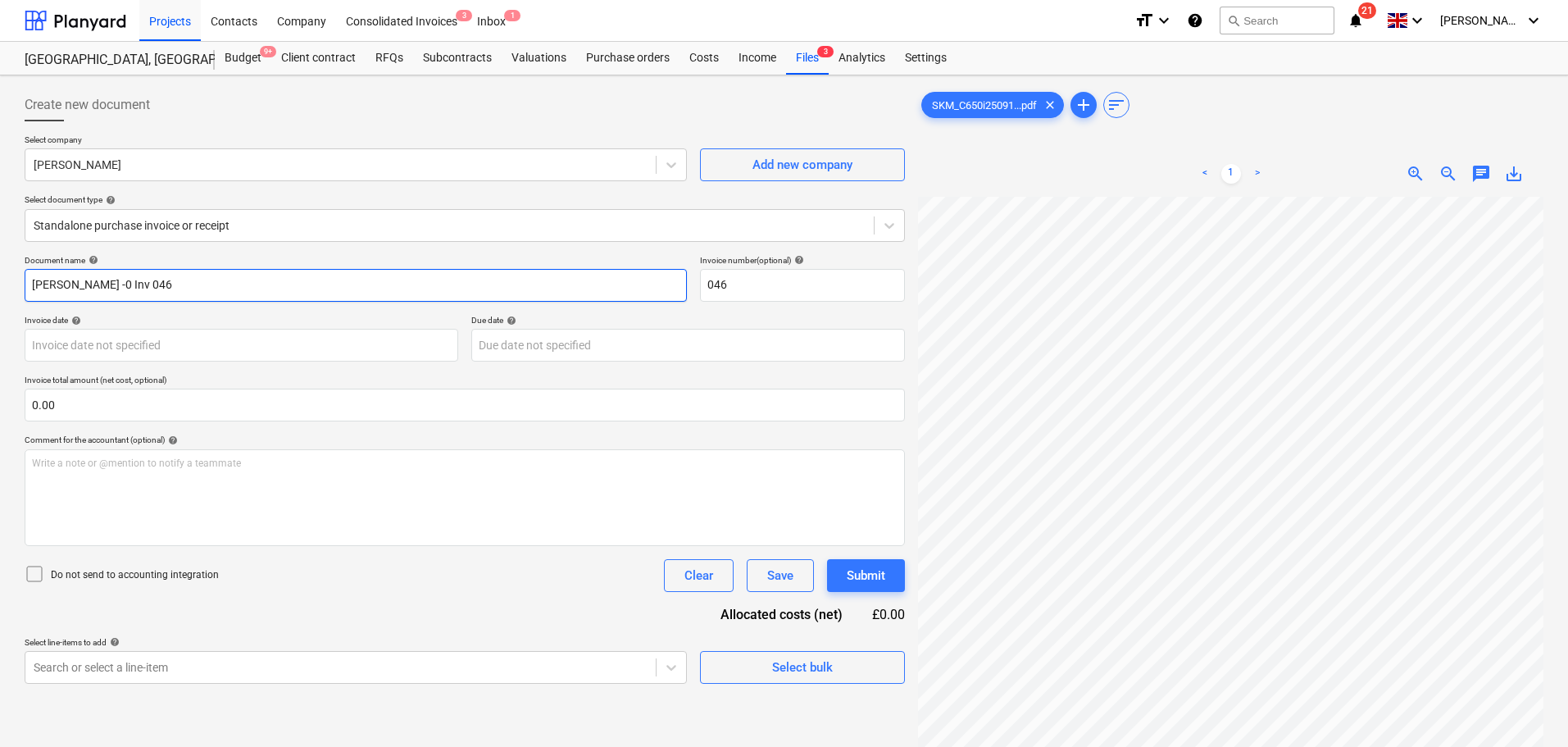
drag, startPoint x: 128, startPoint y: 284, endPoint x: 174, endPoint y: 271, distance: 47.8
click at [129, 282] on input "[PERSON_NAME] -0 Inv 046" at bounding box center [355, 285] width 662 height 33
type input "[PERSON_NAME] - Inv 046"
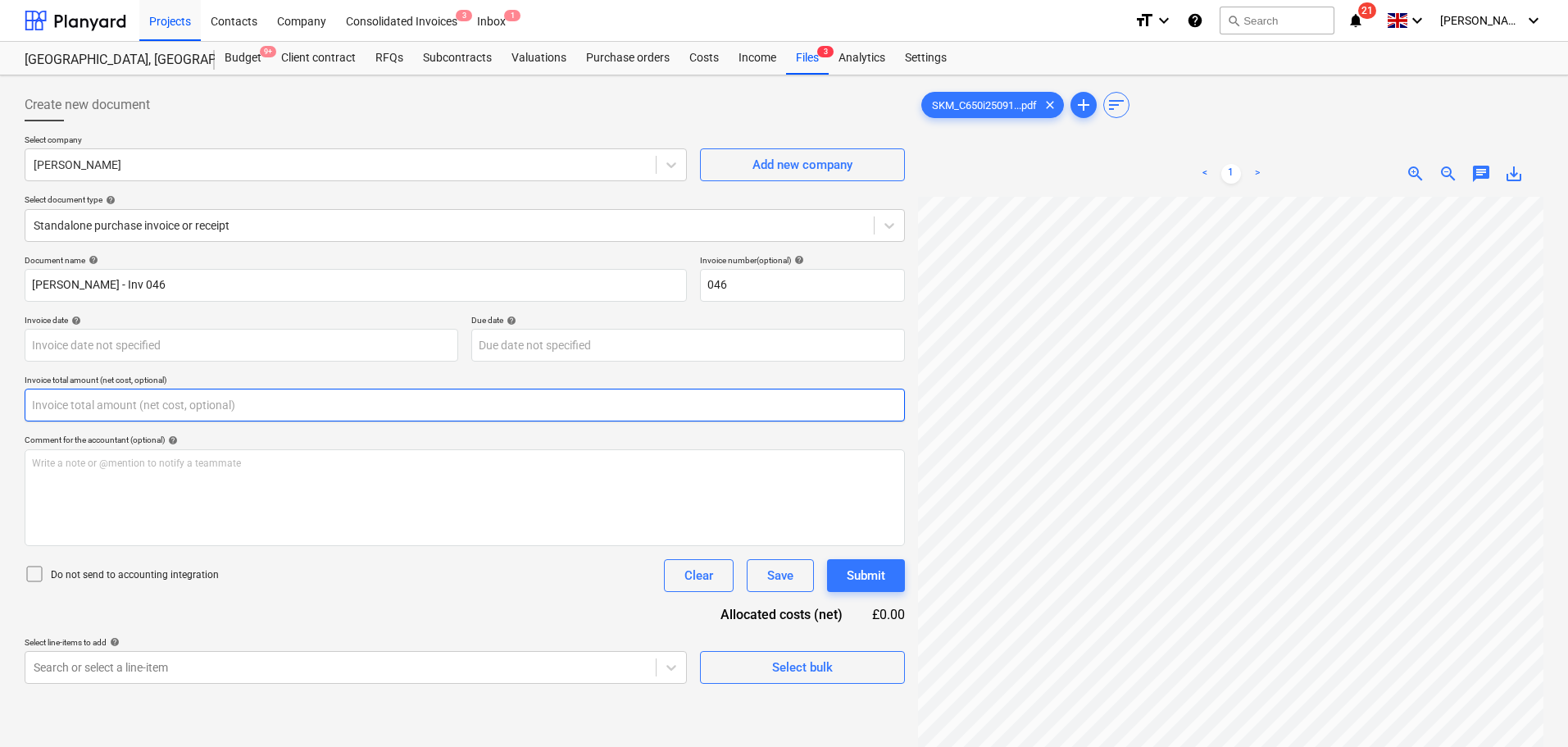
click at [75, 403] on input "text" at bounding box center [464, 405] width 881 height 33
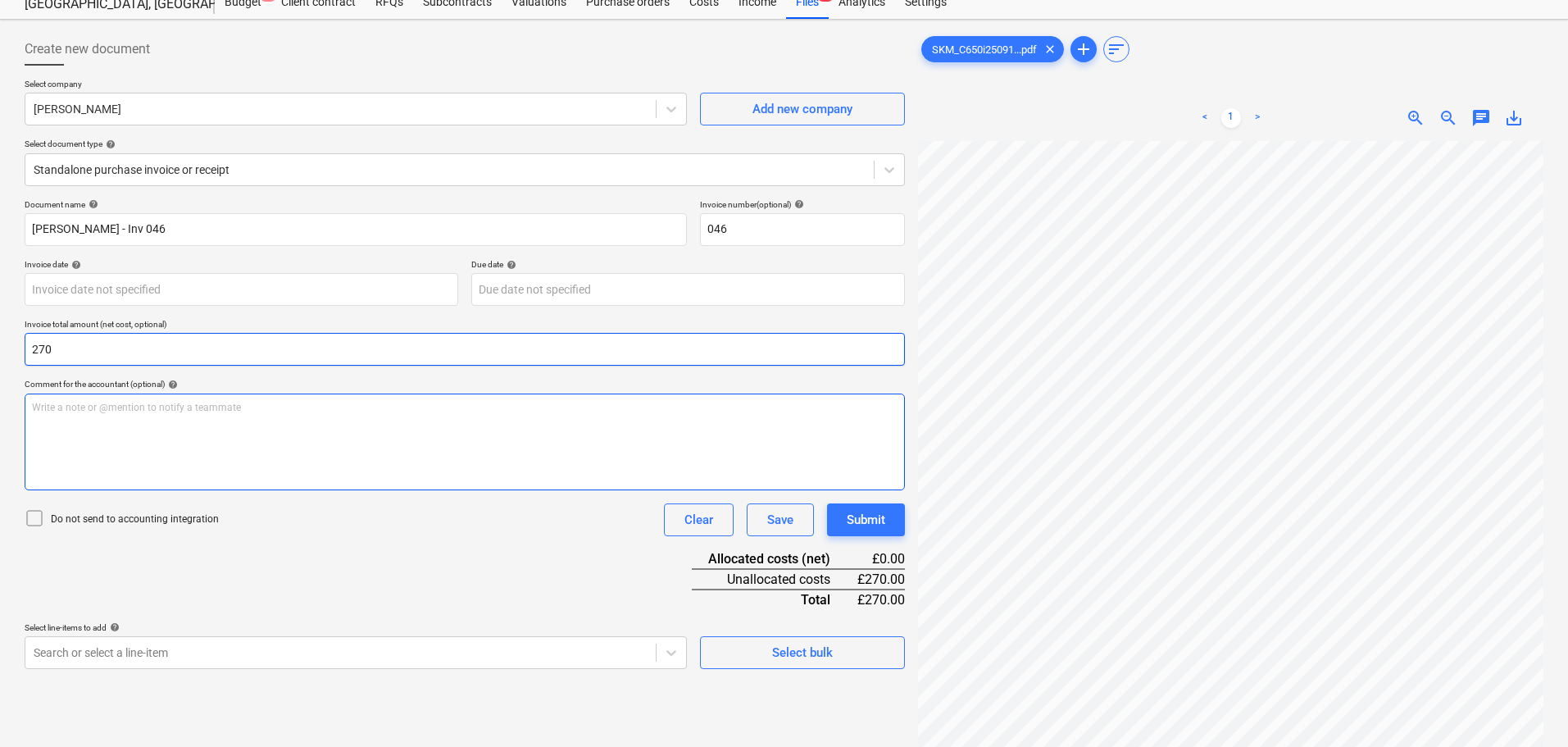
scroll to position [164, 0]
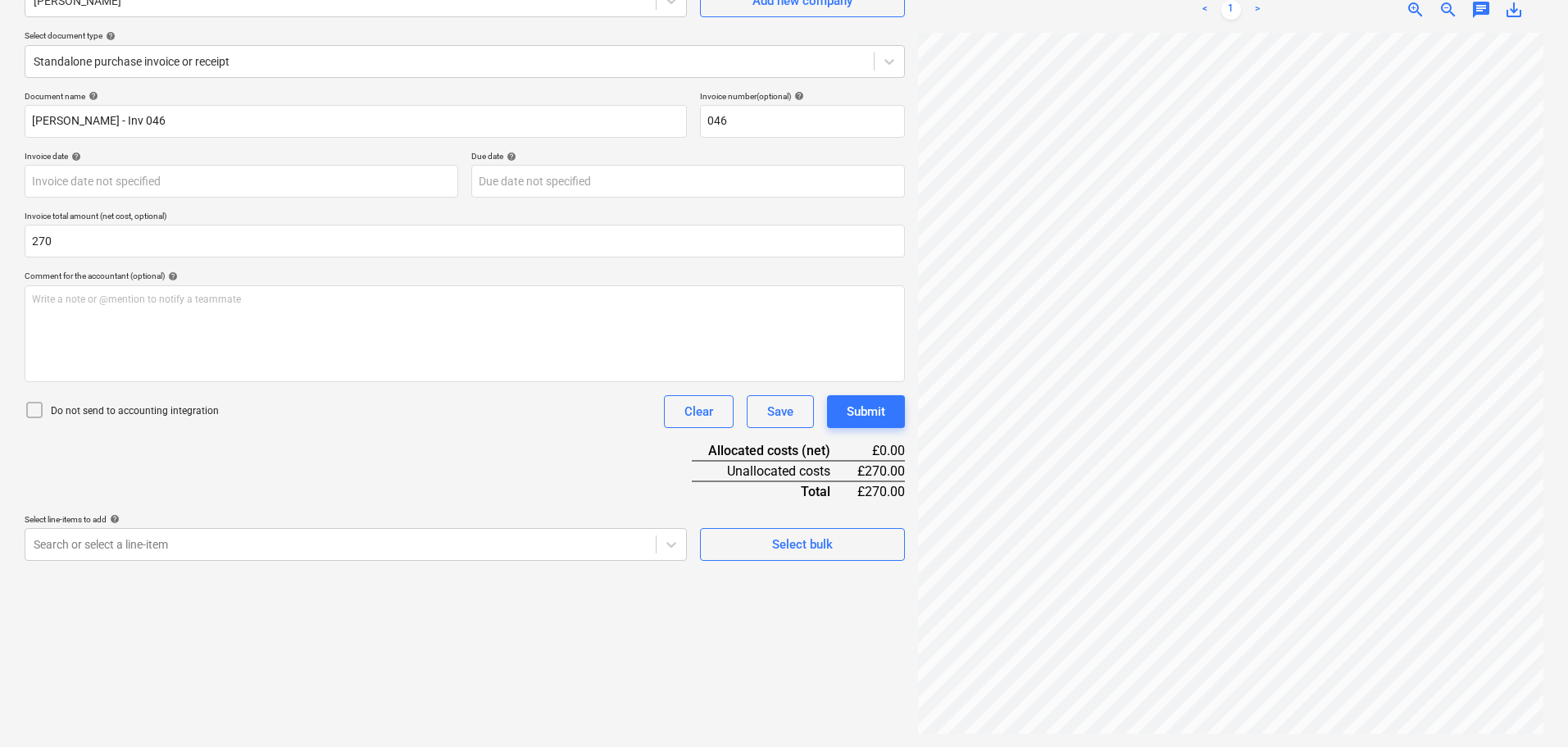
type input "270.00"
click at [193, 409] on p "Do not send to accounting integration" at bounding box center [135, 411] width 168 height 14
click at [345, 440] on div "Document name help [PERSON_NAME] - Inv 046 Invoice number (optional) help 046 I…" at bounding box center [464, 325] width 881 height 469
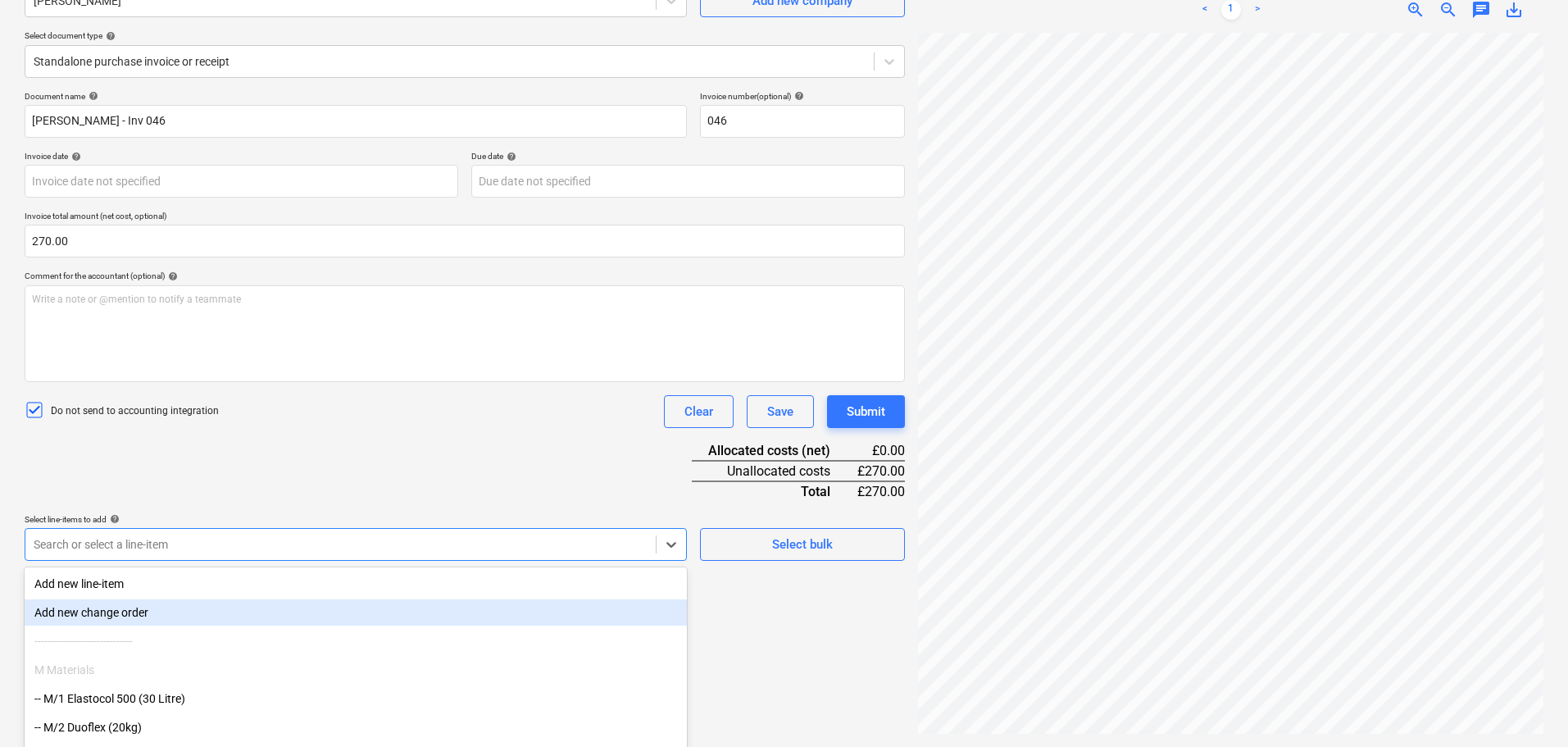
scroll to position [233, 0]
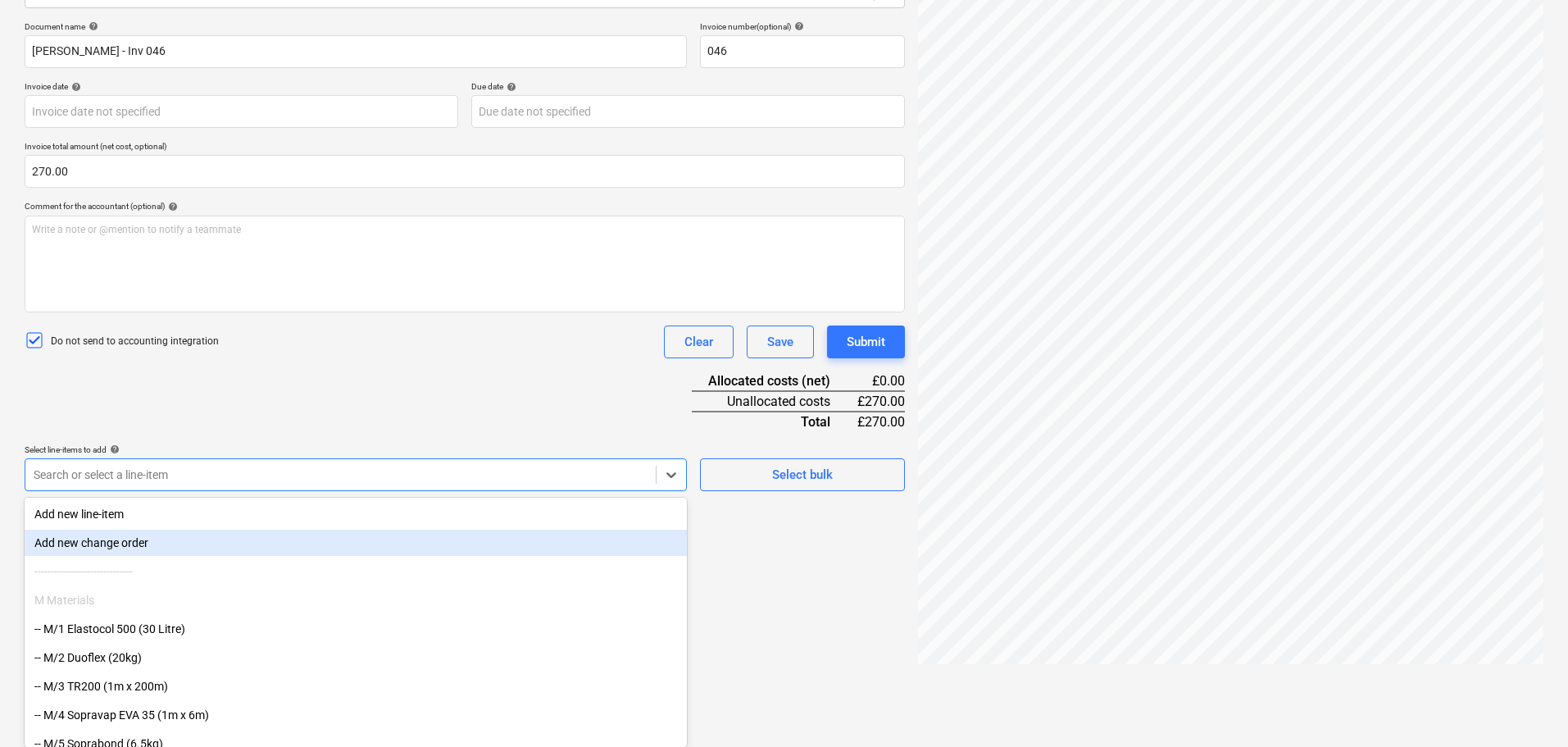
click at [336, 513] on body "Projects Contacts Company Consolidated Invoices 3 Inbox 1 format_size keyboard_…" at bounding box center [784, 140] width 1568 height 747
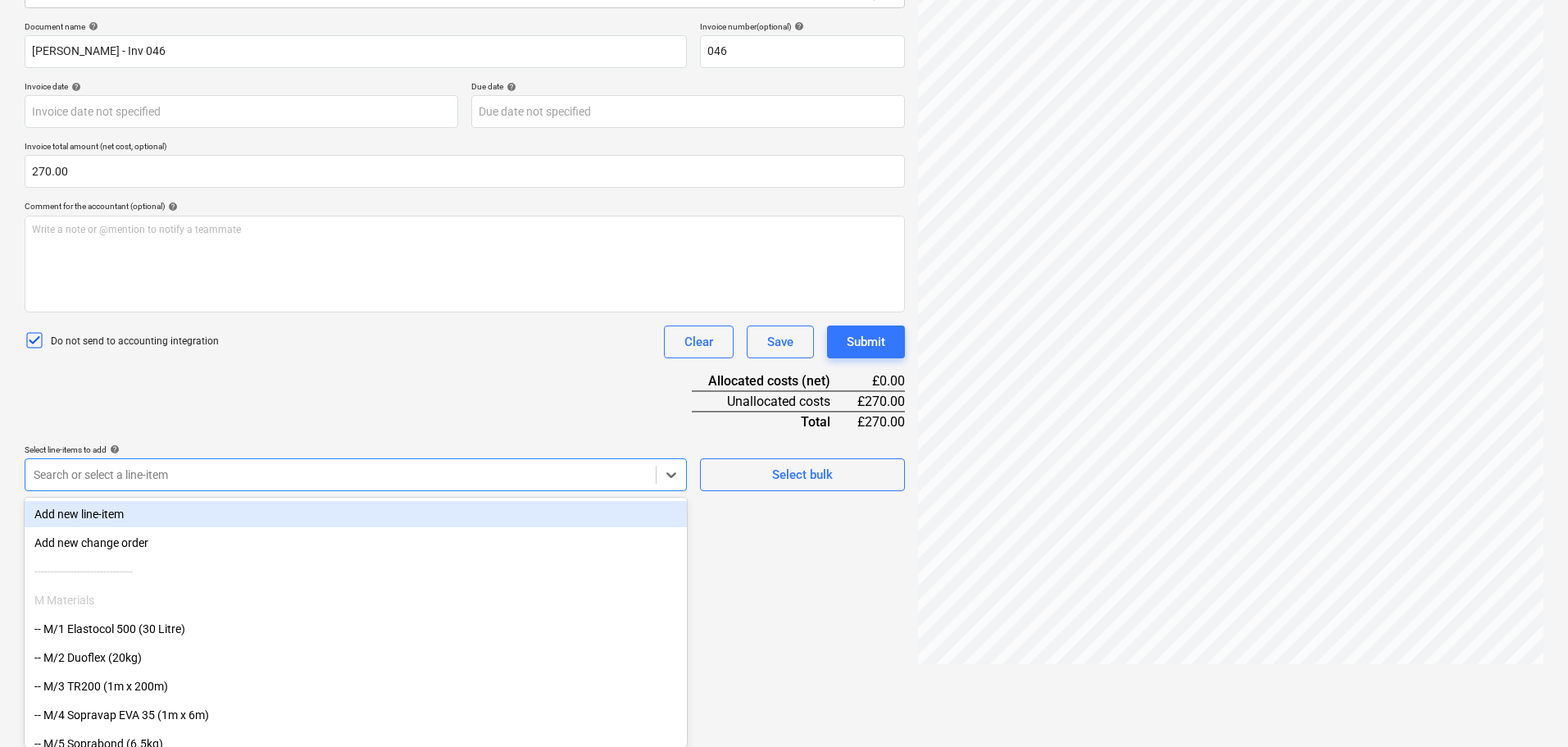
click at [390, 473] on div "Document name help [PERSON_NAME] - Inv 046 Invoice number (optional) help 046 I…" at bounding box center [464, 256] width 881 height 469
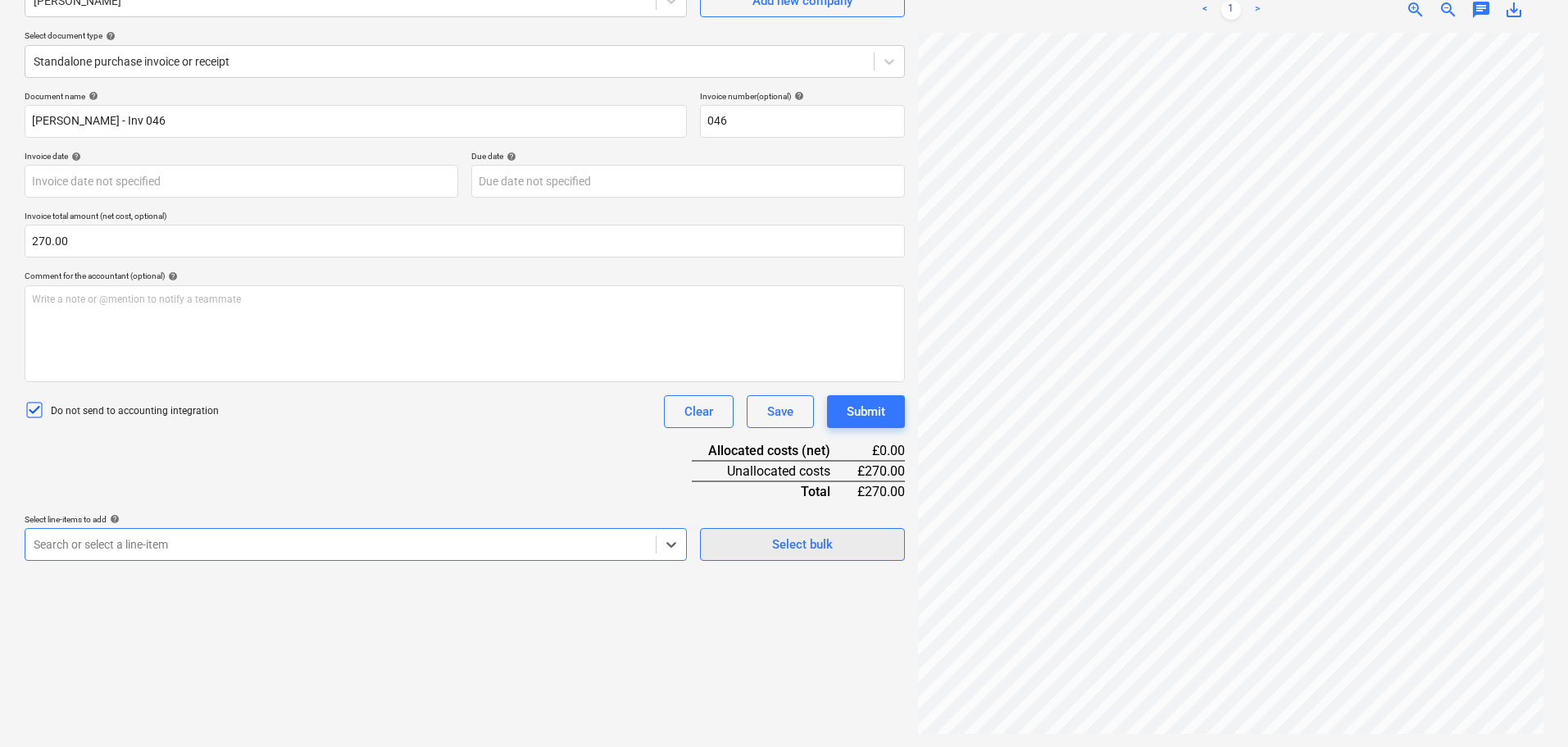
click at [833, 535] on div "Select bulk" at bounding box center [803, 544] width 61 height 22
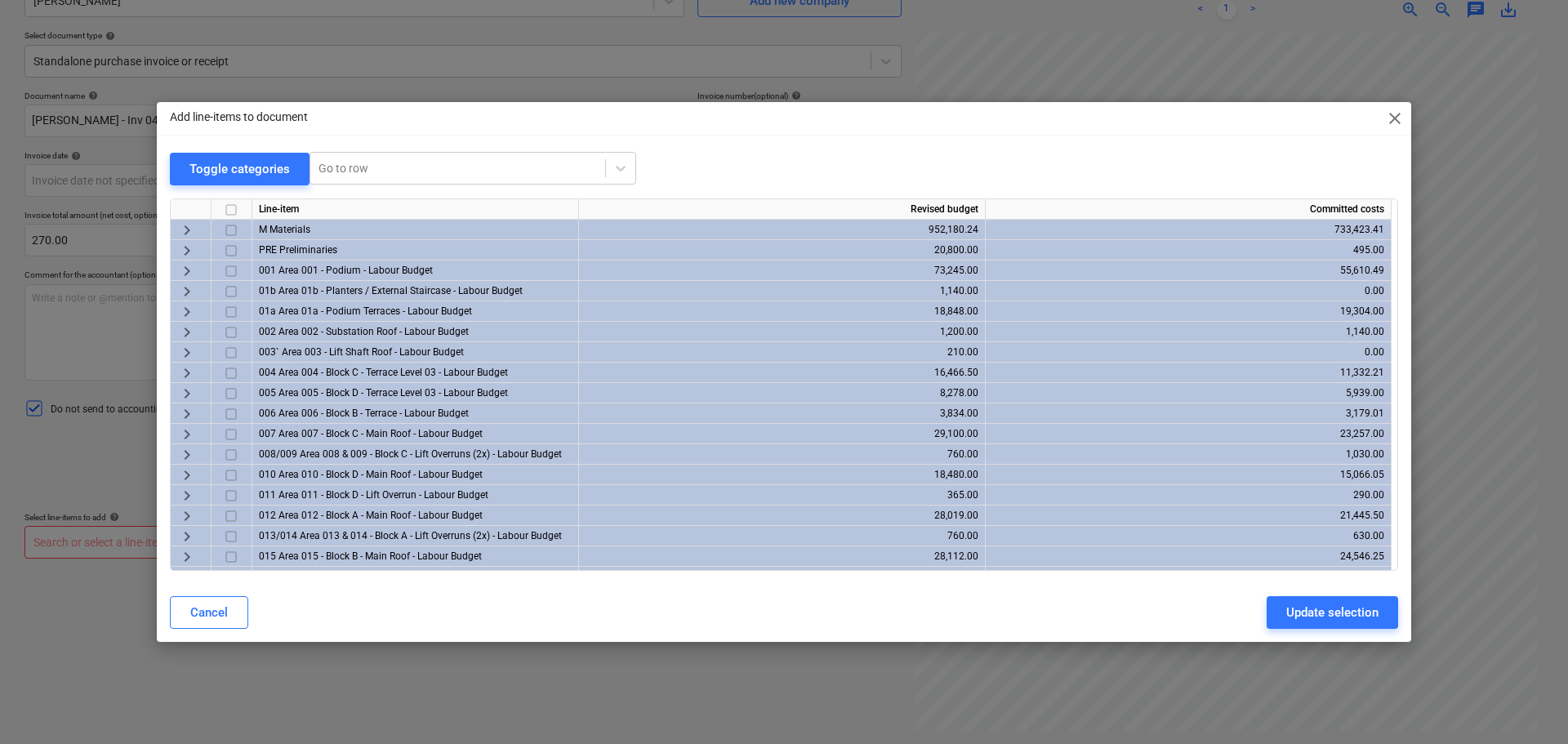
click at [202, 273] on div "keyboard_arrow_right" at bounding box center [190, 270] width 41 height 21
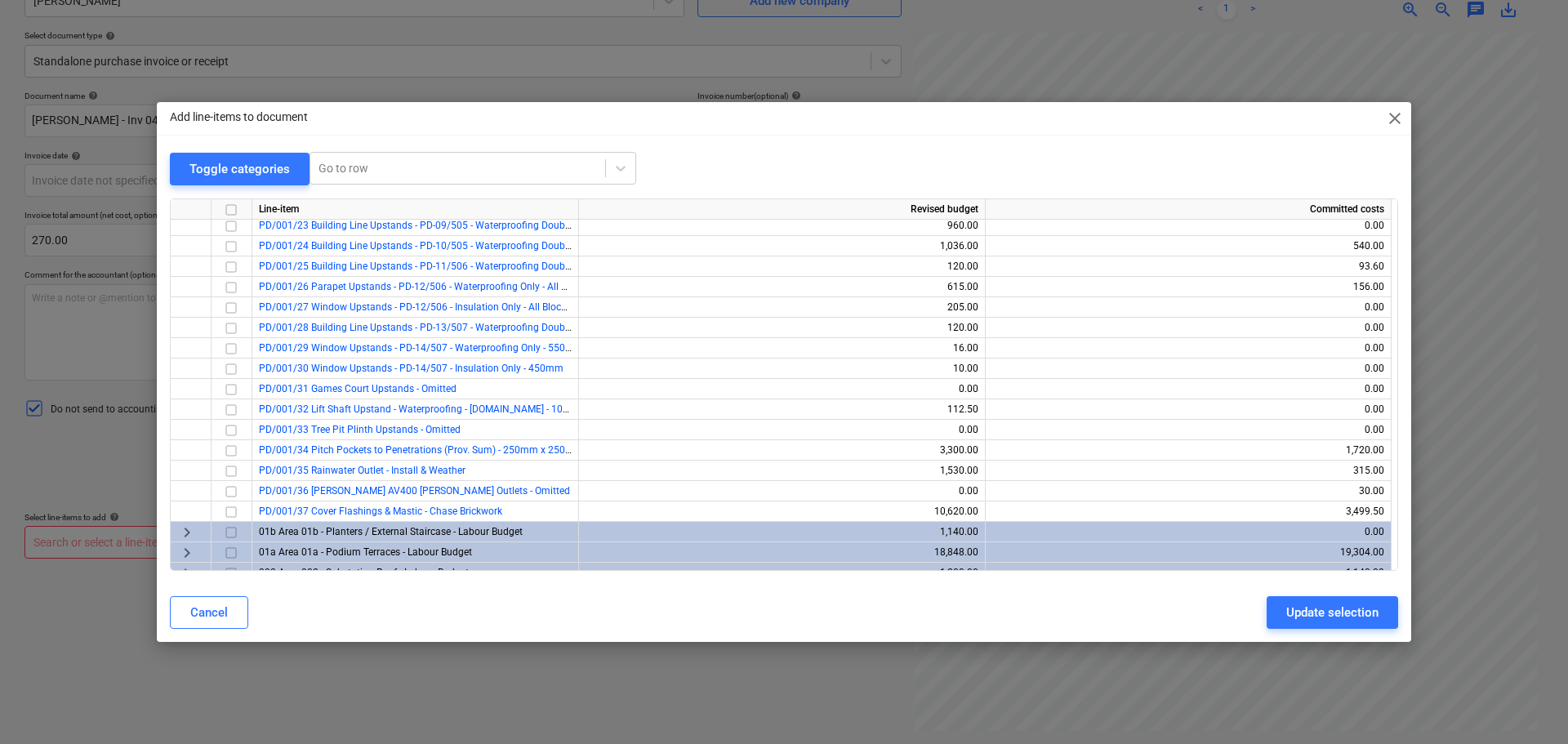
scroll to position [571, 0]
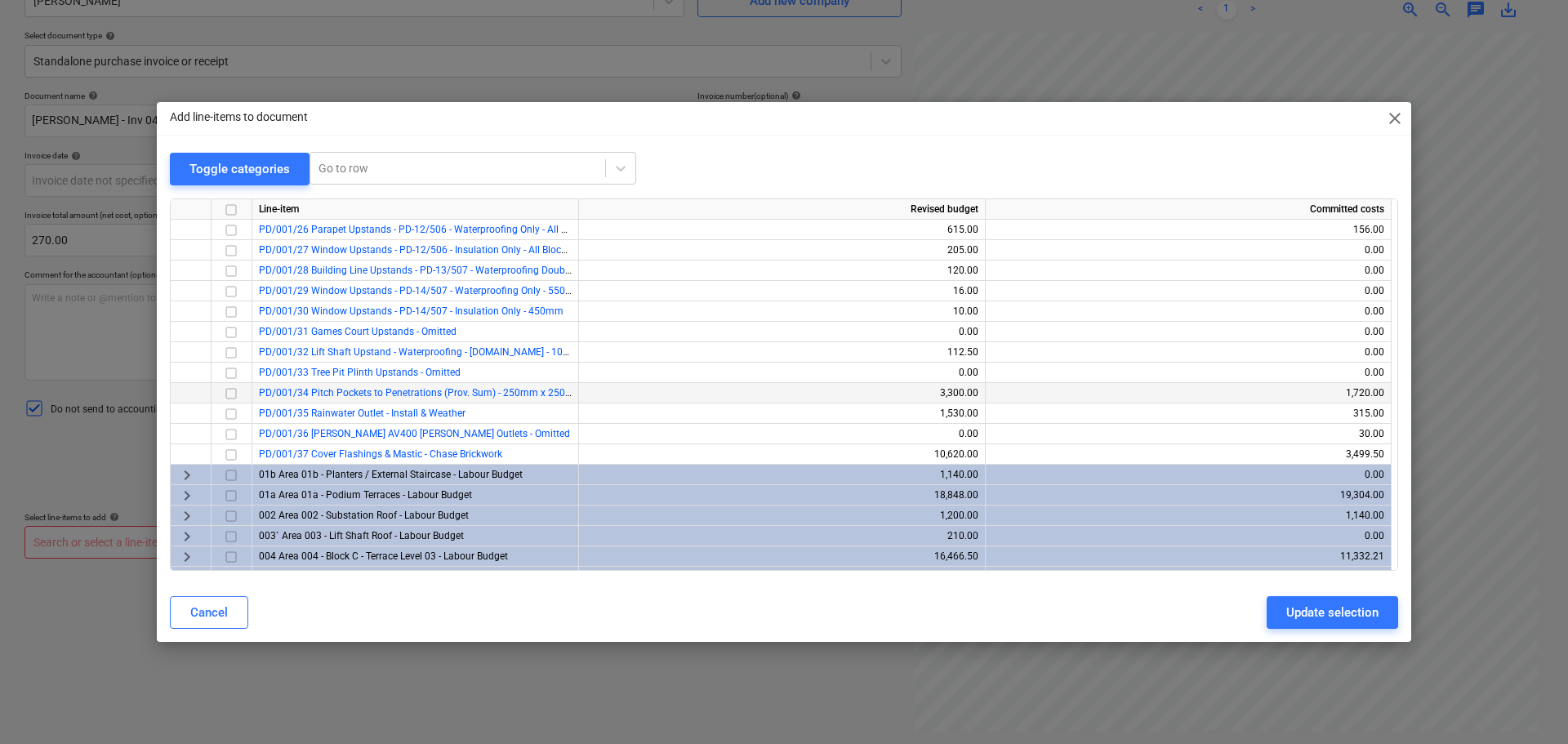
click at [233, 391] on input "checkbox" at bounding box center [231, 392] width 20 height 20
click at [1320, 597] on button "Update selection" at bounding box center [1332, 613] width 131 height 33
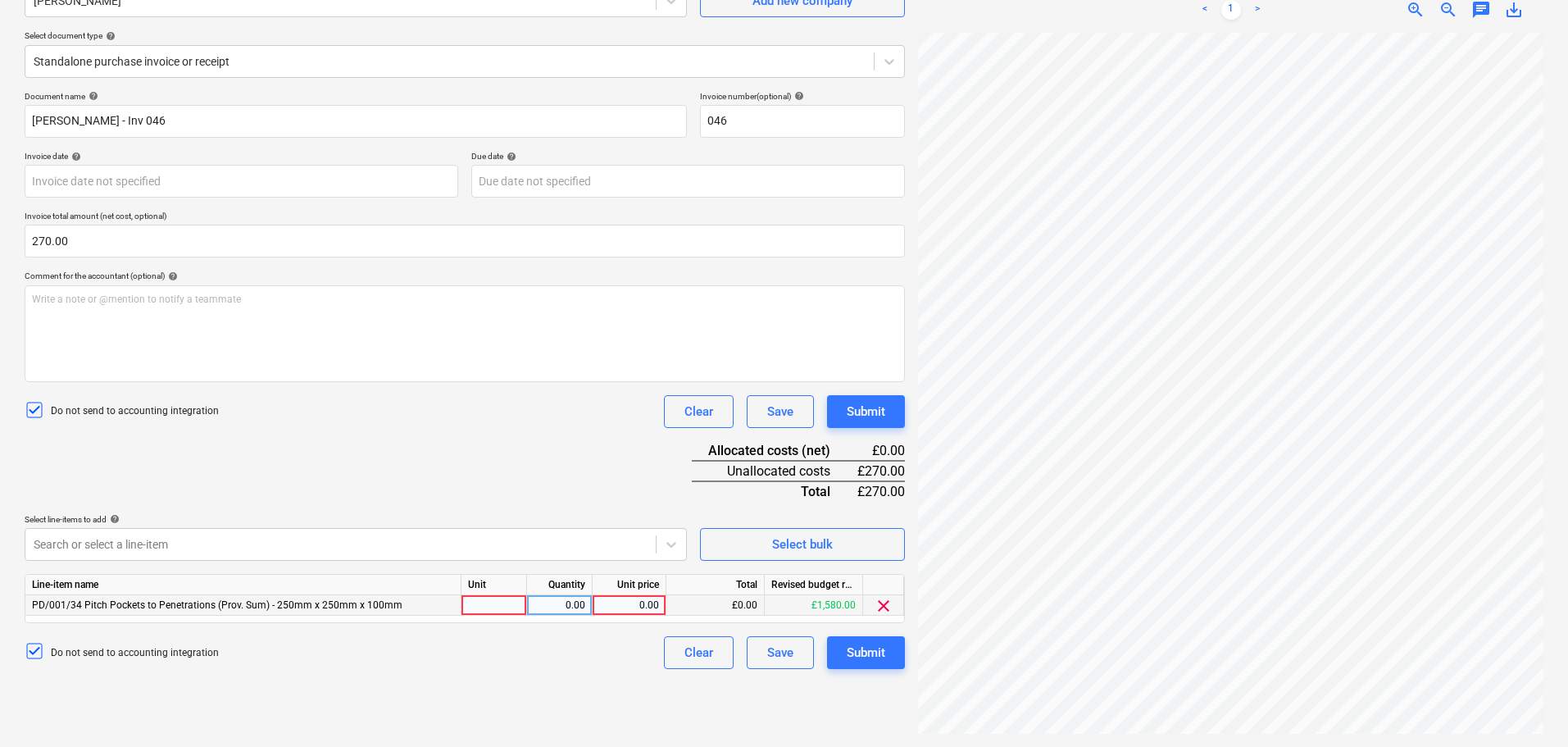
click at [490, 601] on div at bounding box center [495, 606] width 66 height 21
type input "nr"
click at [563, 606] on div "0.00" at bounding box center [560, 606] width 52 height 21
type input "19"
type input "14.21052632"
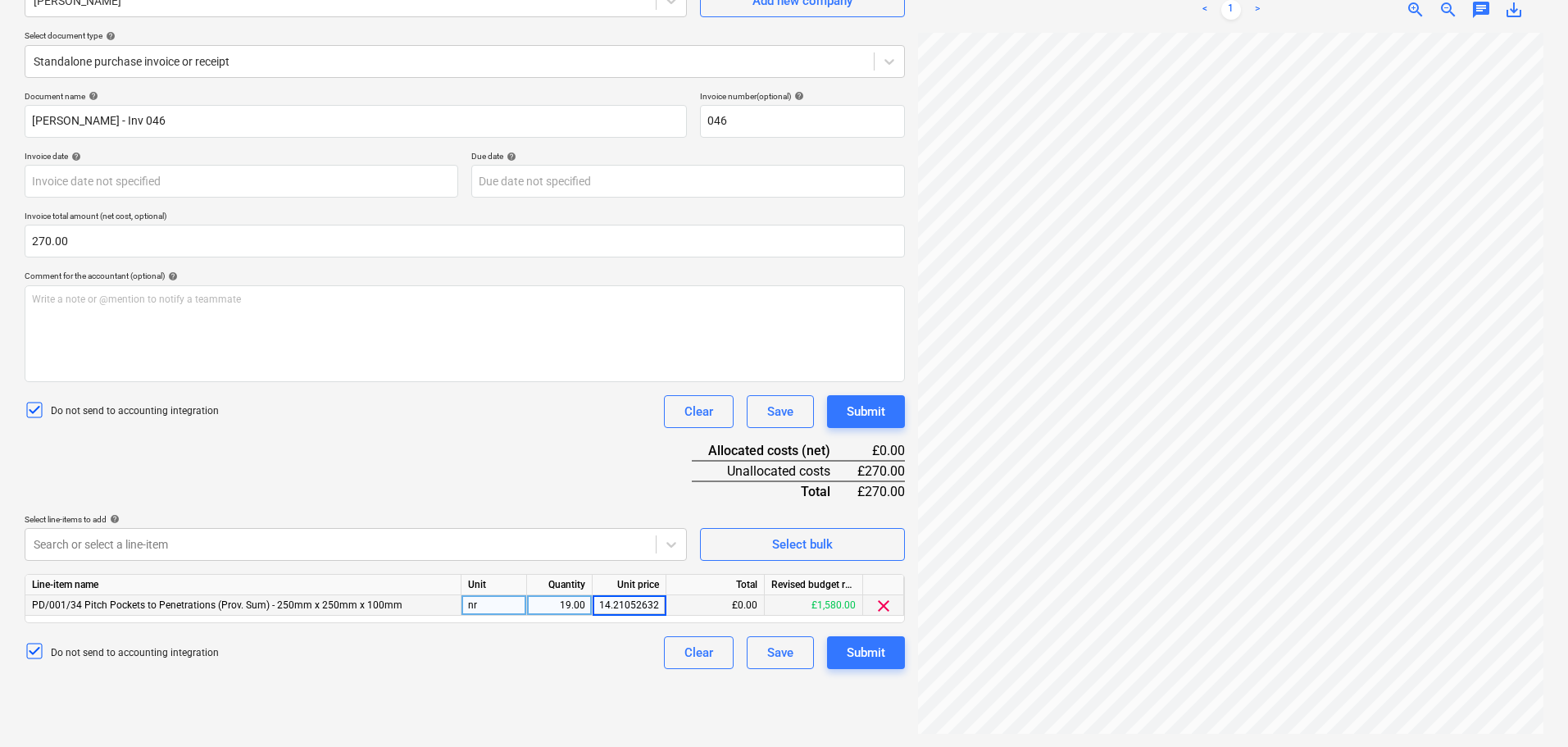
click at [558, 468] on div "Document name help [PERSON_NAME] - Inv 046 Invoice number (optional) help 046 I…" at bounding box center [464, 380] width 881 height 578
click at [883, 420] on div "Submit" at bounding box center [866, 411] width 38 height 22
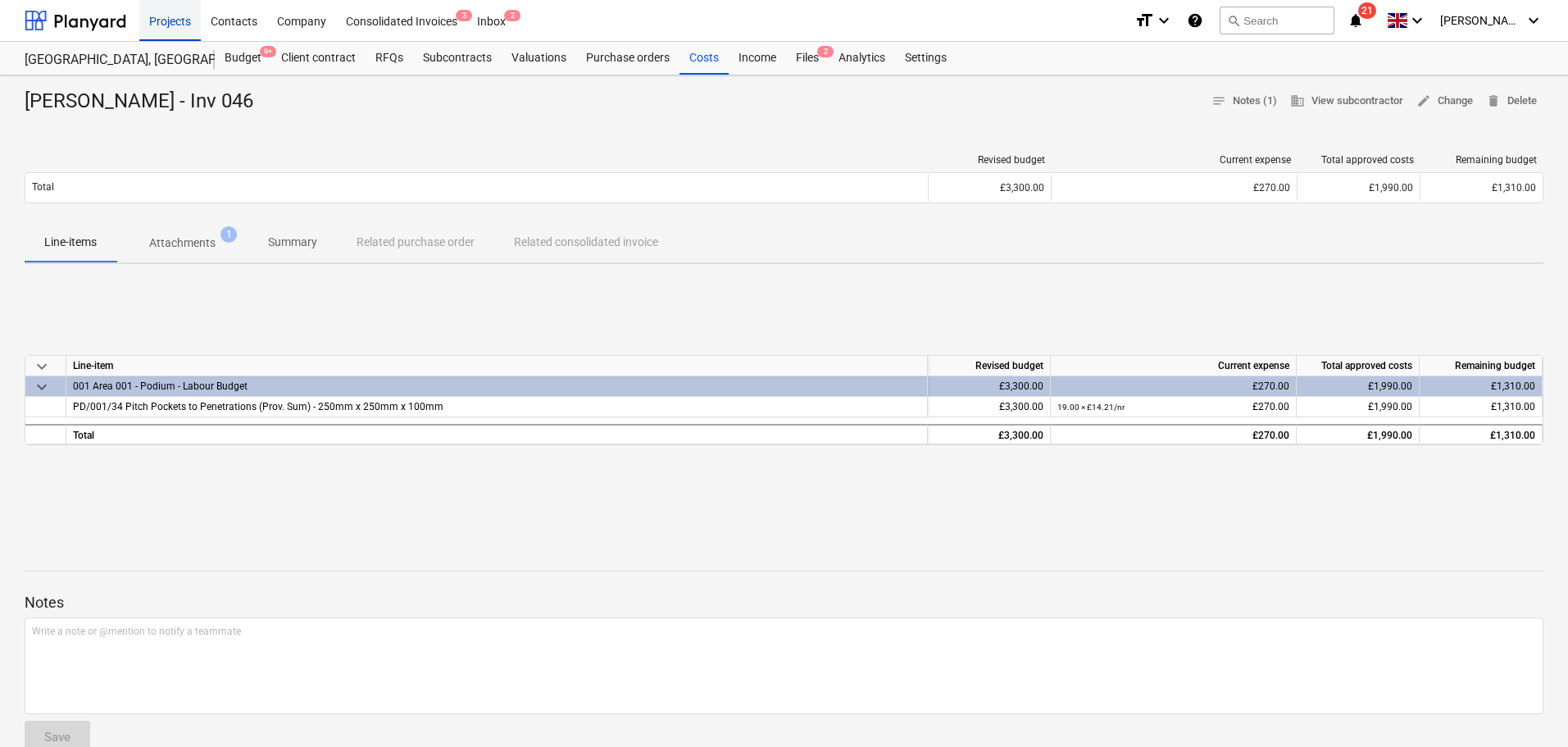
drag, startPoint x: 95, startPoint y: 24, endPoint x: 168, endPoint y: 10, distance: 74.3
click at [95, 24] on div at bounding box center [75, 20] width 102 height 41
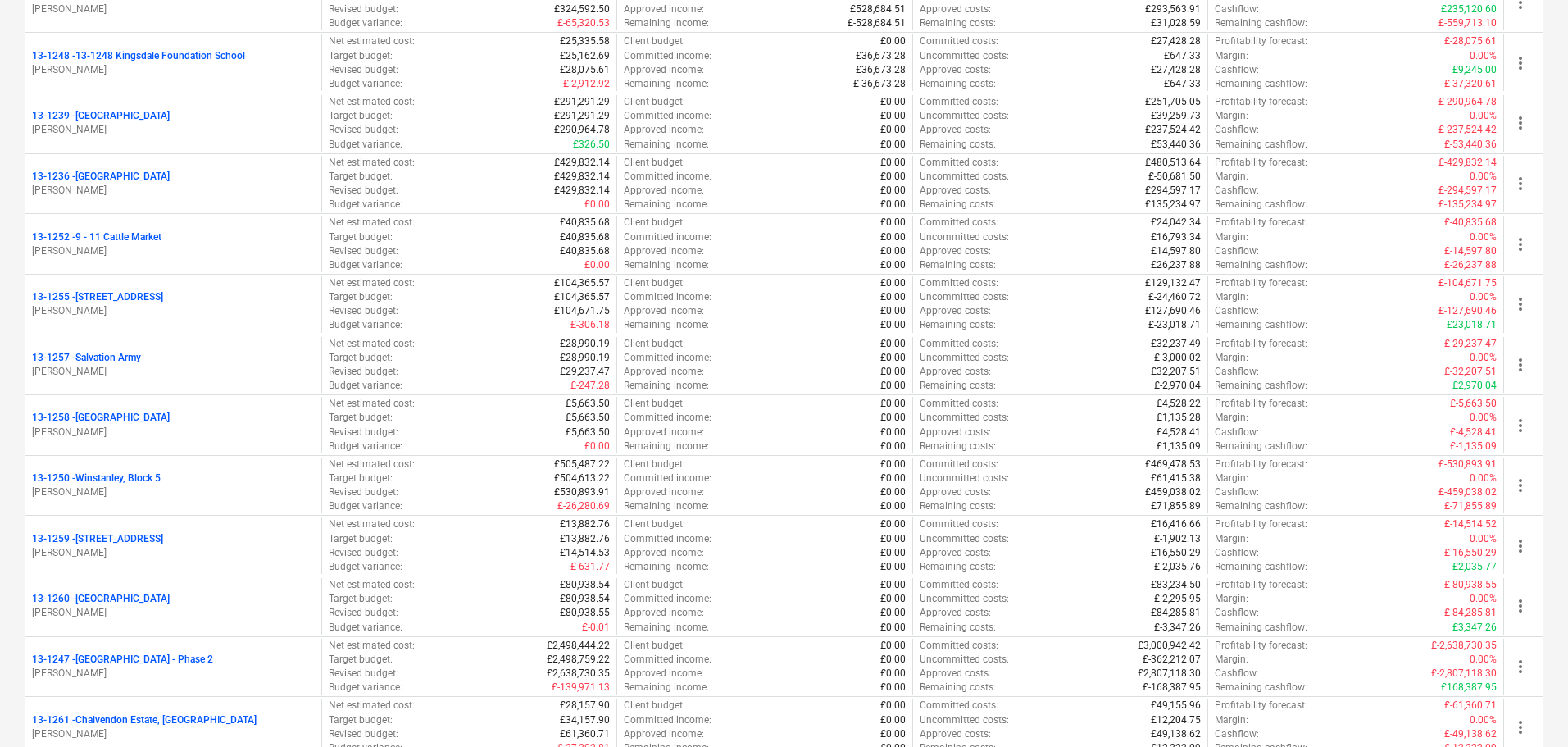
scroll to position [1229, 0]
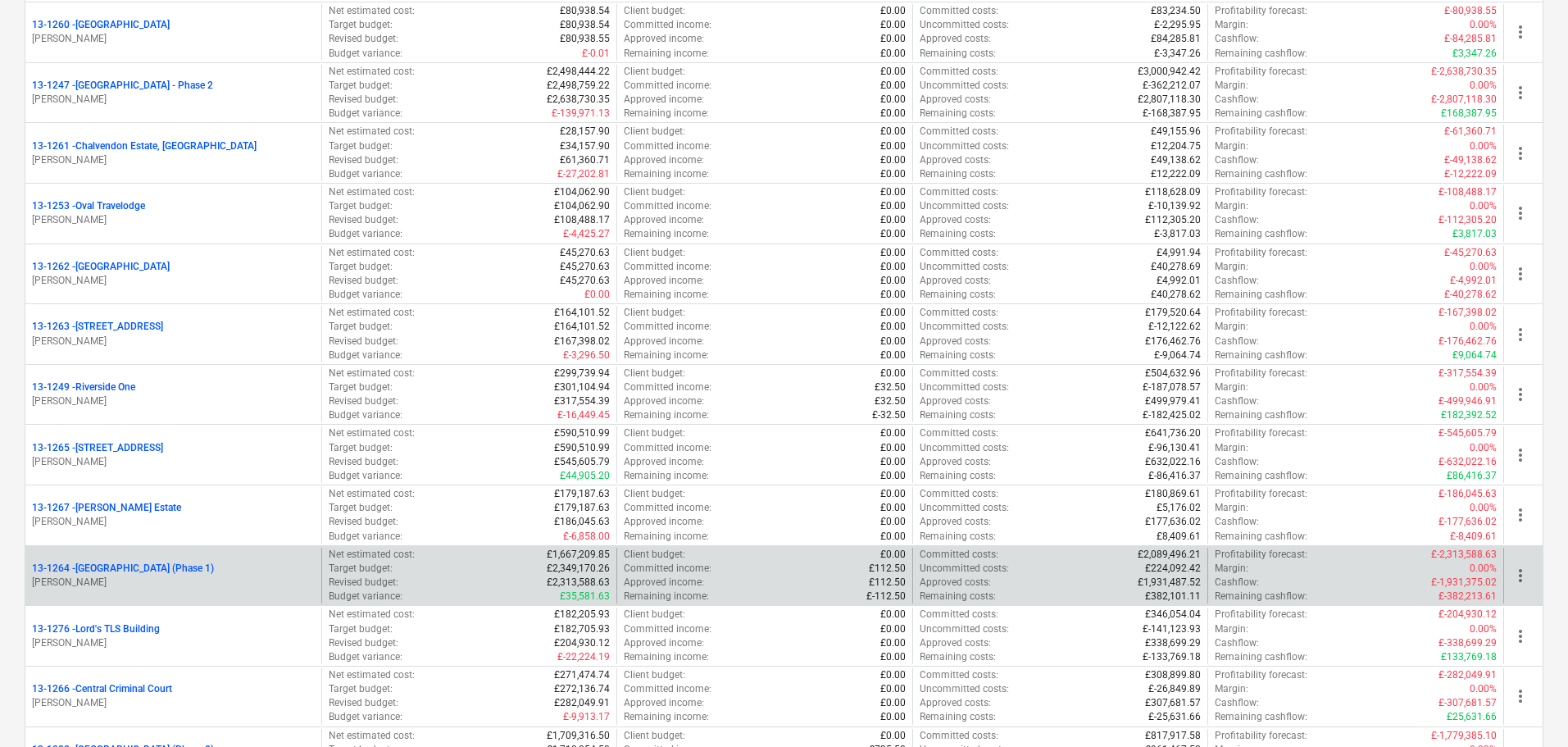
click at [214, 562] on p "13-1264 - Plumstead [GEOGRAPHIC_DATA] (Phase 1)" at bounding box center [123, 568] width 182 height 14
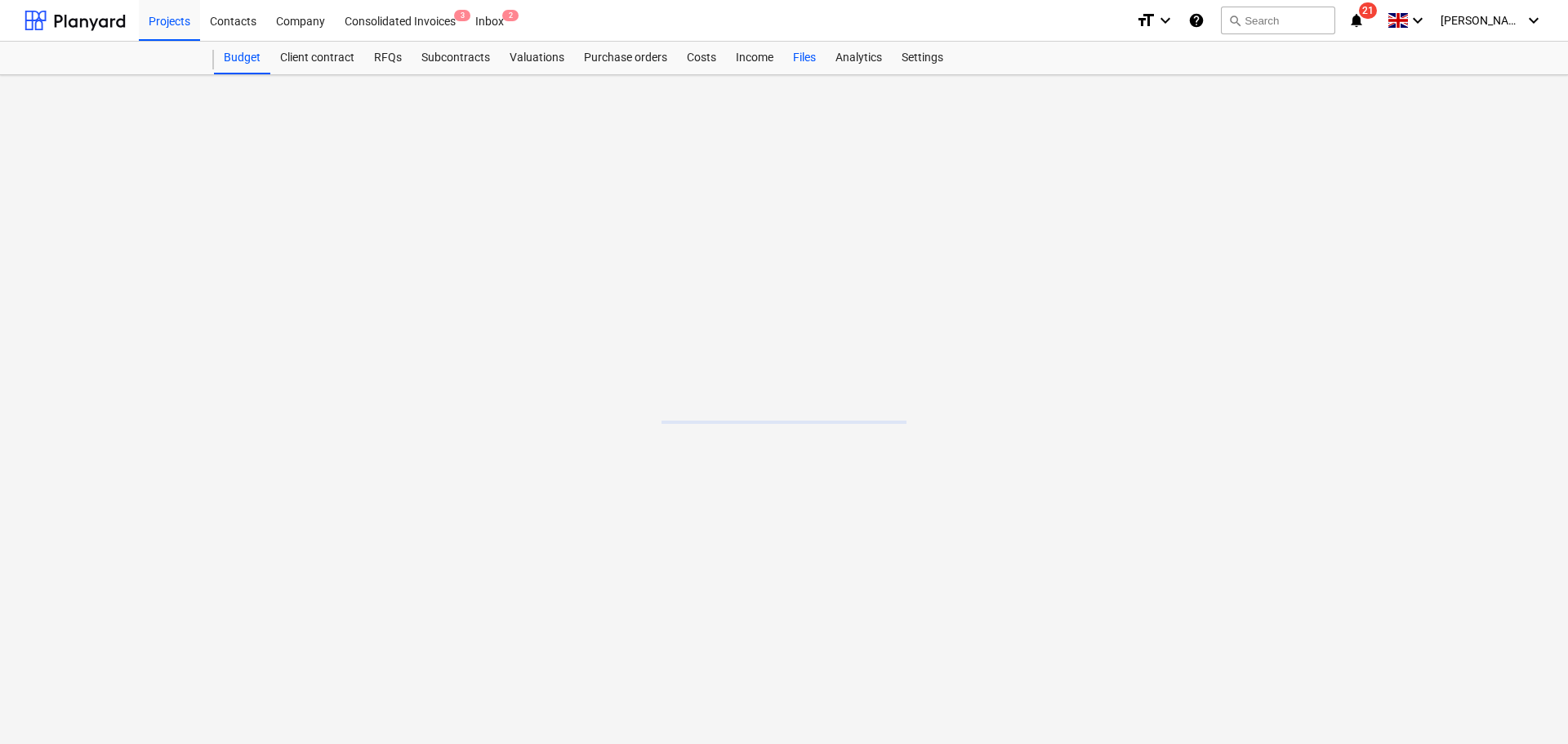
click at [794, 62] on div "Files" at bounding box center [804, 58] width 42 height 33
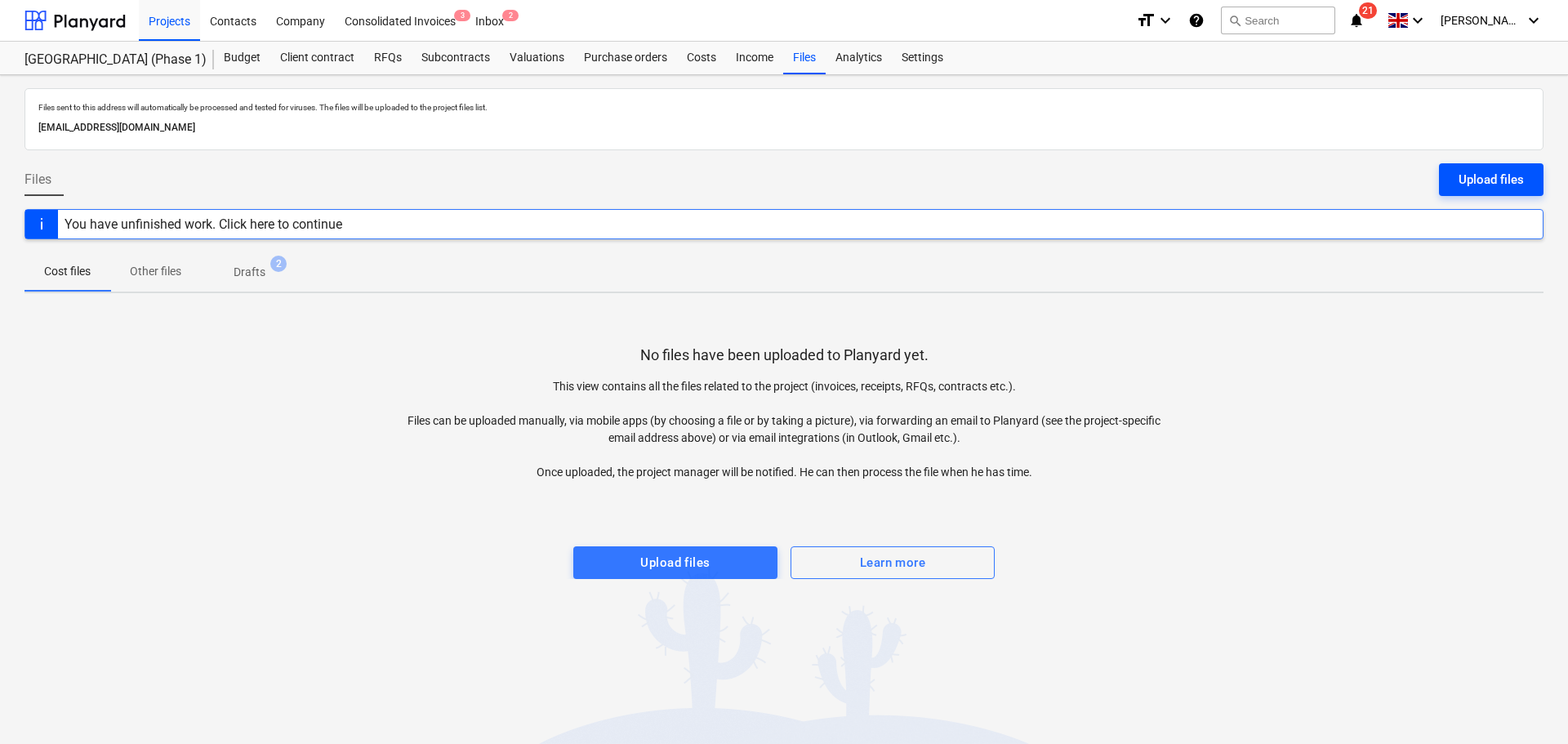
click at [1480, 169] on div "Upload files" at bounding box center [1491, 180] width 66 height 22
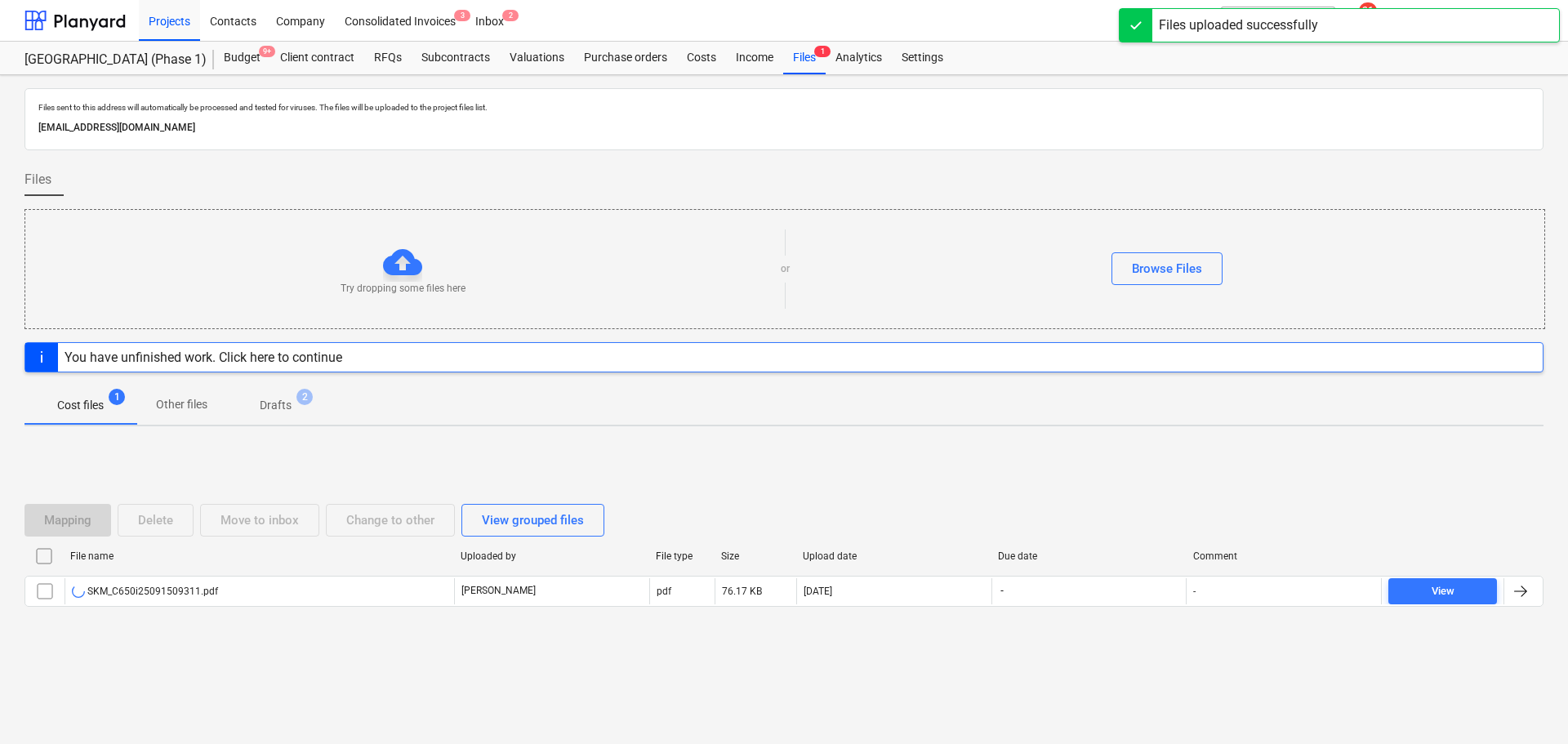
click at [313, 148] on div "Files sent to this address will automatically be processed and tested for virus…" at bounding box center [783, 119] width 1519 height 62
click at [252, 609] on div "File name Uploaded by File type Size Upload date Due date Comment SKM_C650i2509…" at bounding box center [783, 577] width 1519 height 70
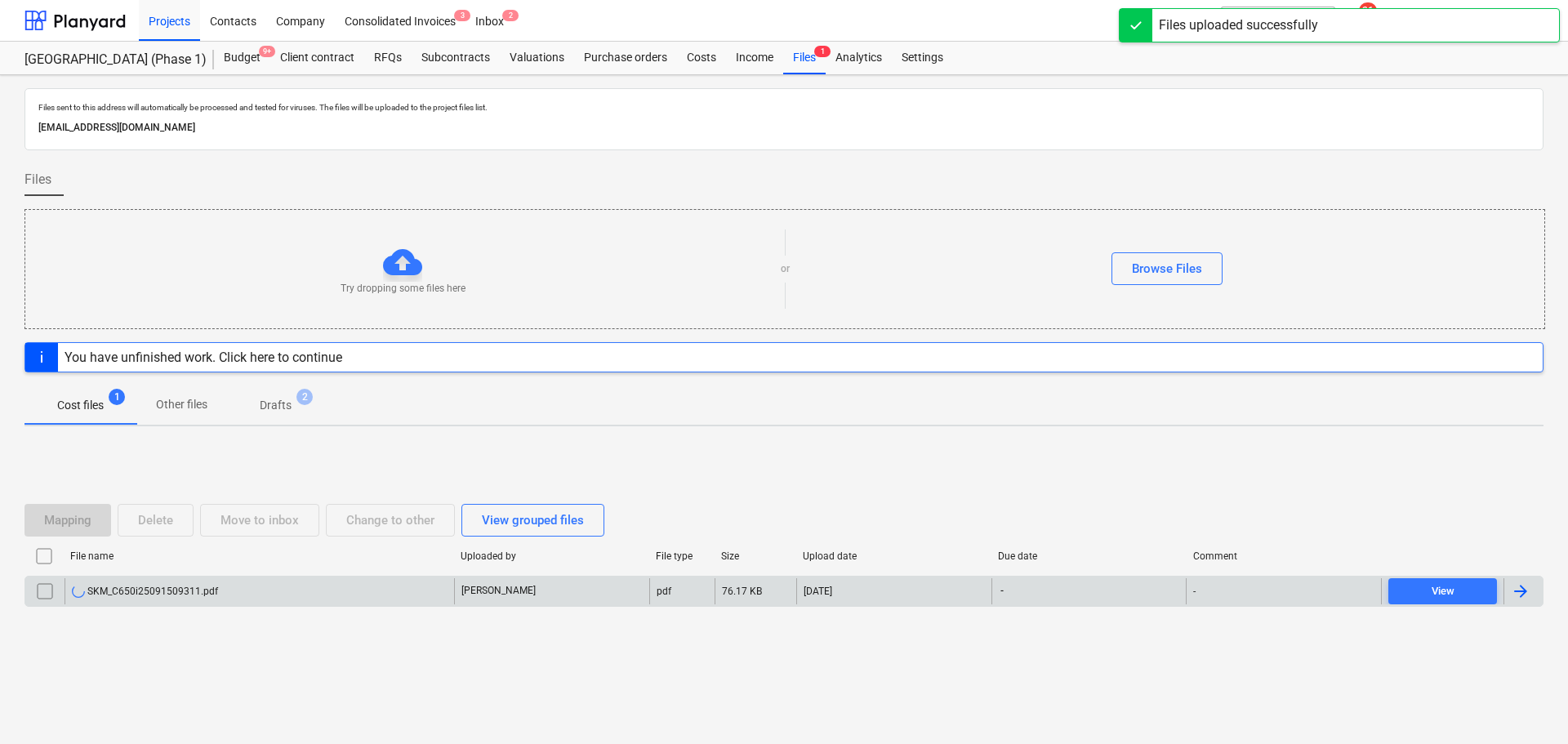
click at [257, 601] on div "SKM_C650i25091509311.pdf" at bounding box center [259, 591] width 390 height 26
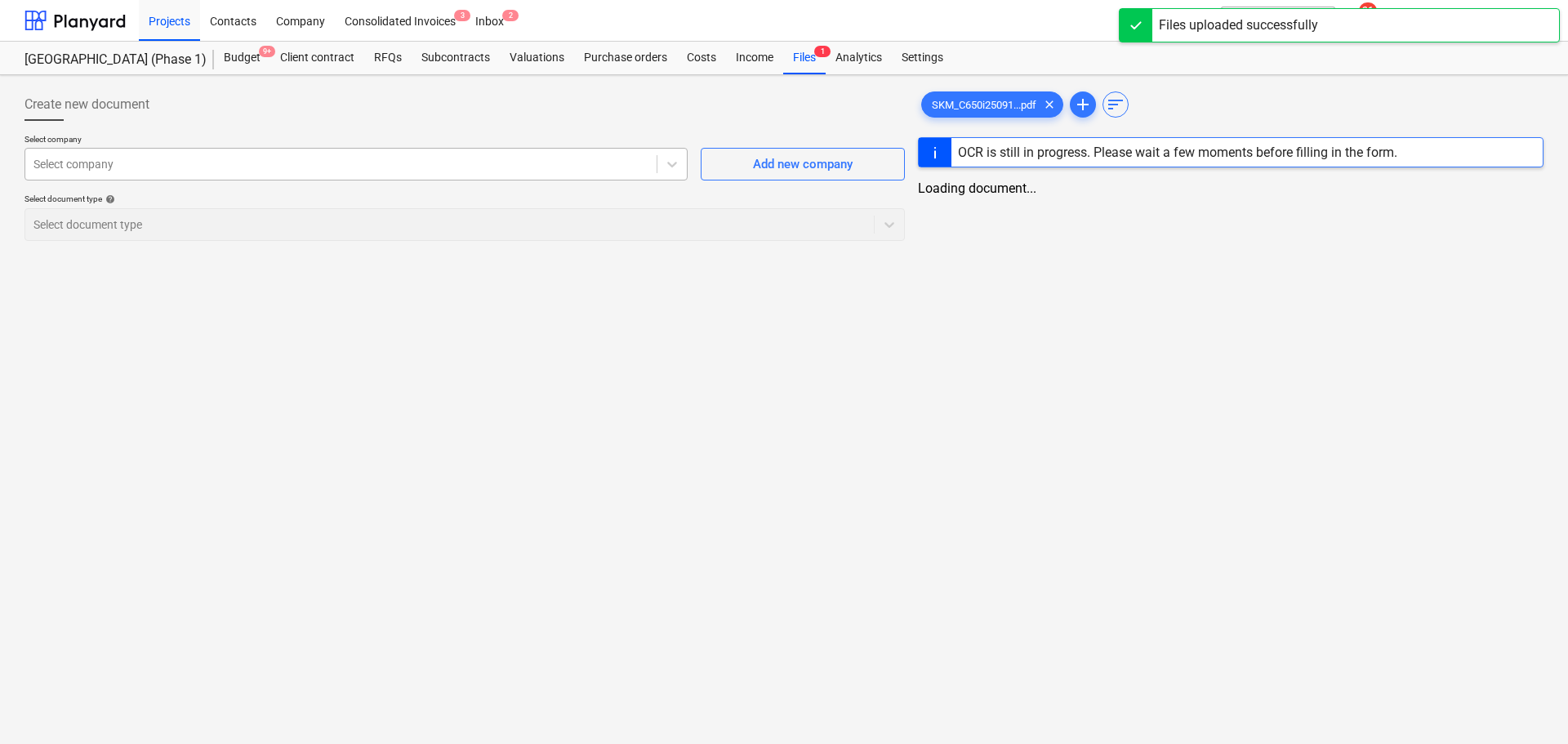
click at [277, 177] on div "Select company" at bounding box center [355, 164] width 663 height 33
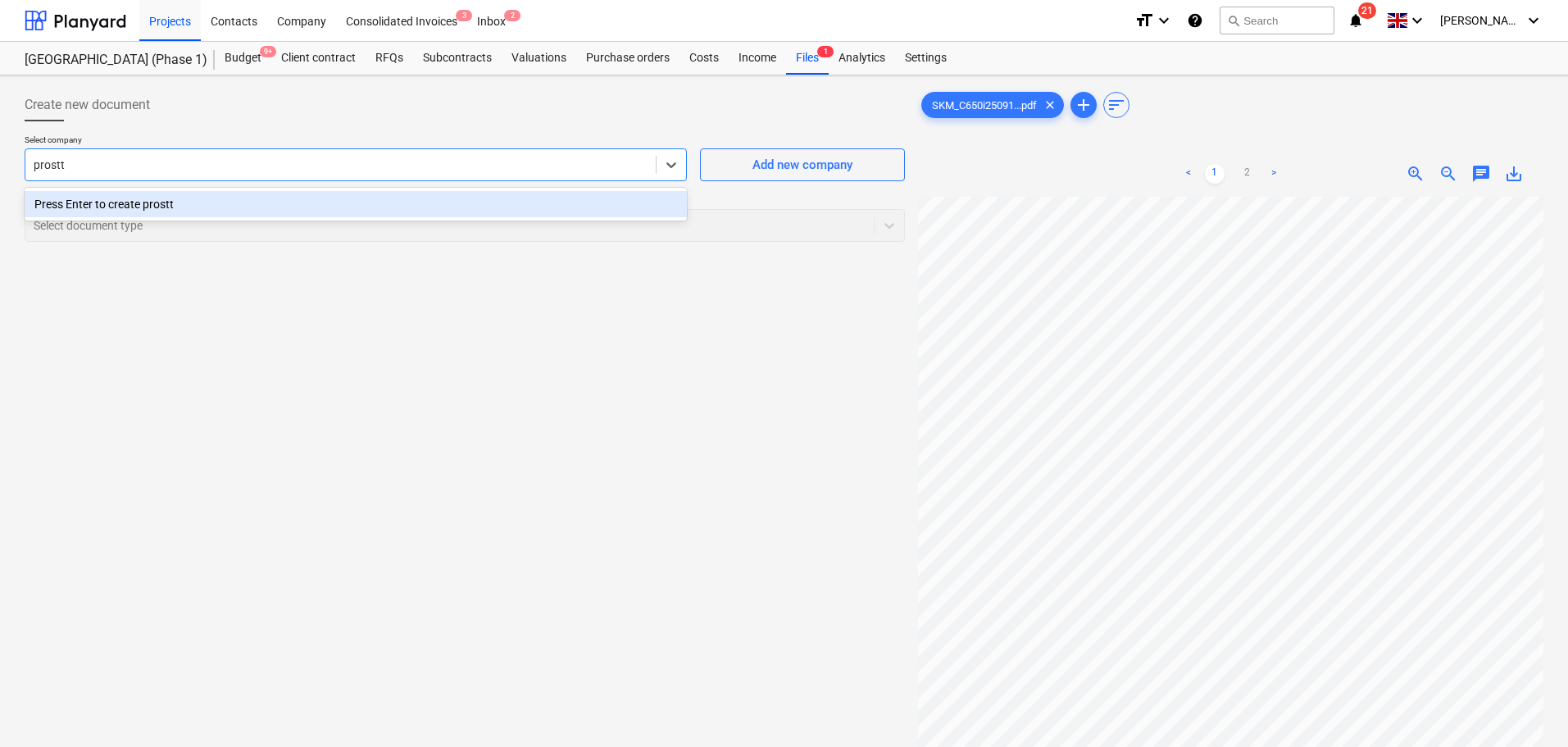
type input "prost"
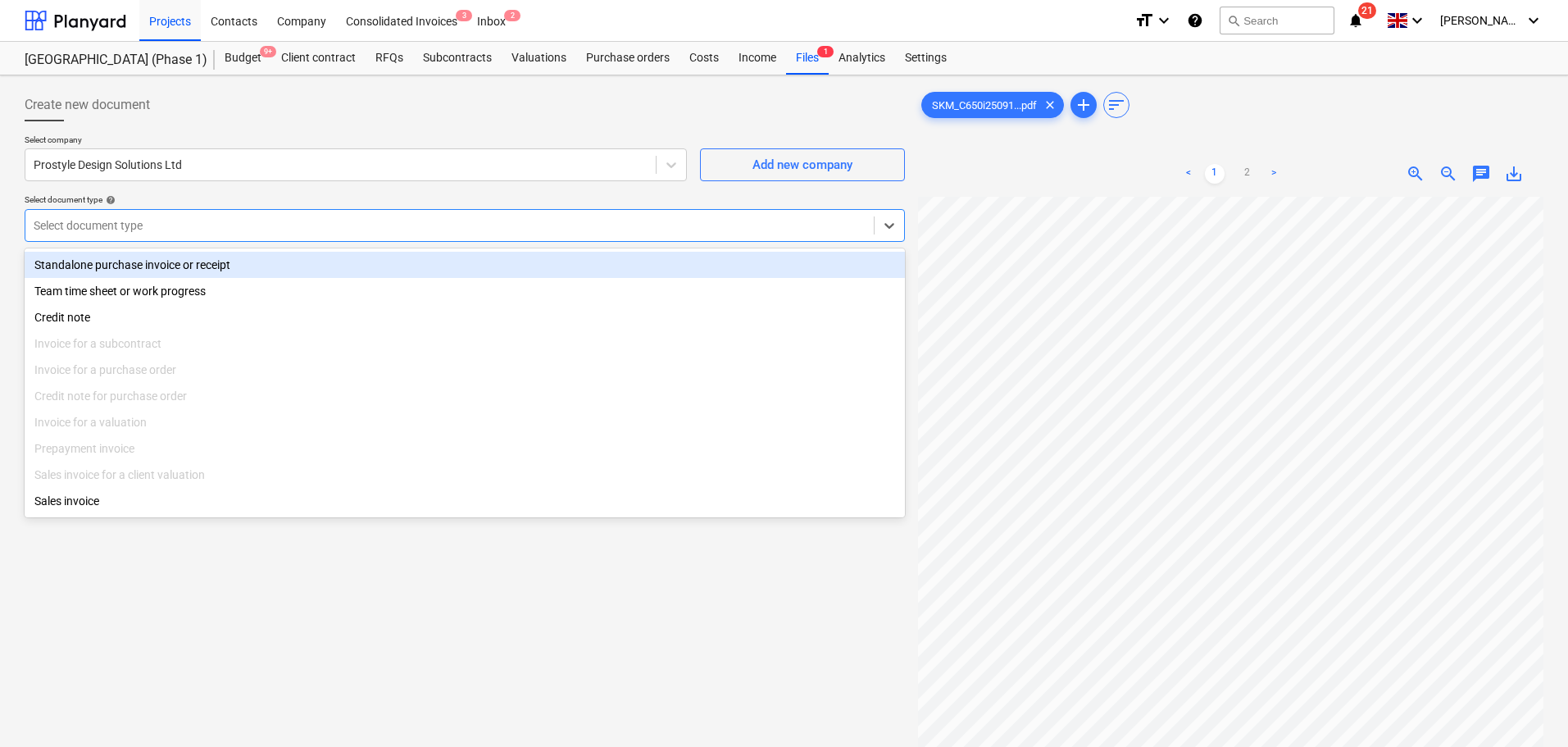
click at [285, 217] on div at bounding box center [449, 225] width 832 height 16
click at [282, 239] on div "Select document type" at bounding box center [464, 226] width 881 height 33
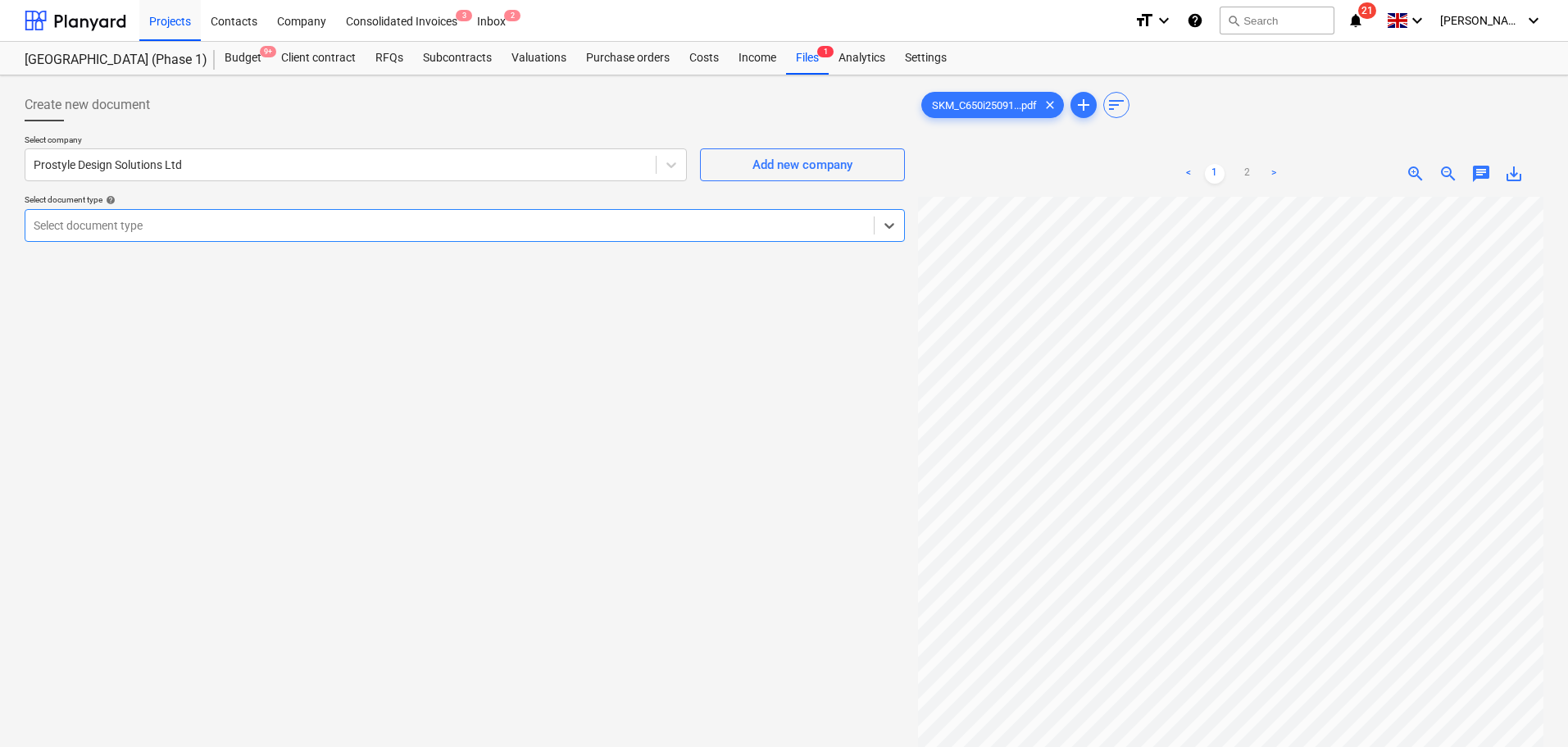
click at [277, 244] on div "Select company Prostyle Design Solutions Ltd Add new company Select document ty…" at bounding box center [464, 194] width 881 height 121
drag, startPoint x: 277, startPoint y: 265, endPoint x: 277, endPoint y: 225, distance: 40.0
click at [279, 265] on div "Create new document Select company Prostyle Design Solutions Ltd Add new compan…" at bounding box center [465, 493] width 894 height 822
click at [277, 225] on div at bounding box center [449, 225] width 832 height 16
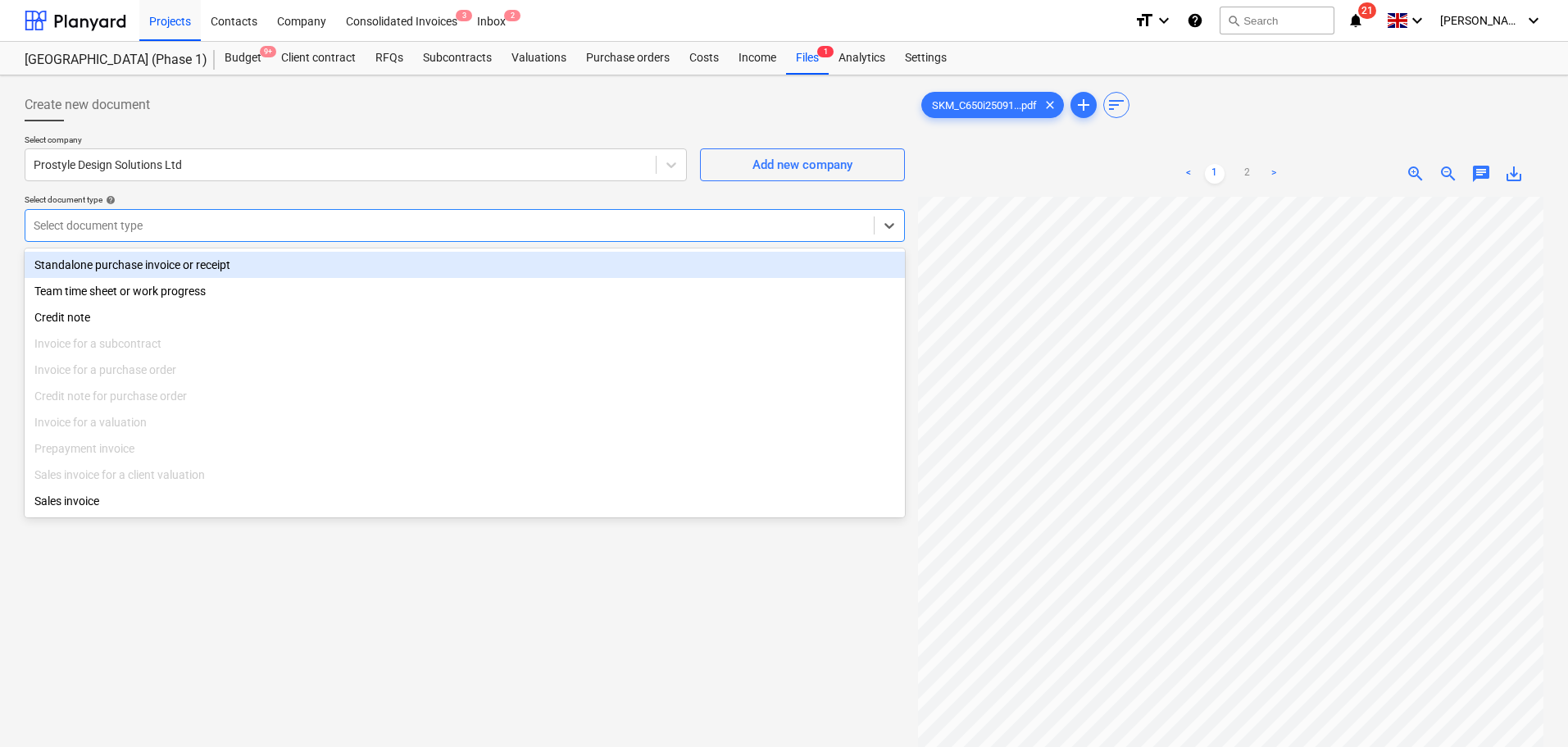
click at [278, 277] on div "Standalone purchase invoice or receipt" at bounding box center [464, 265] width 881 height 26
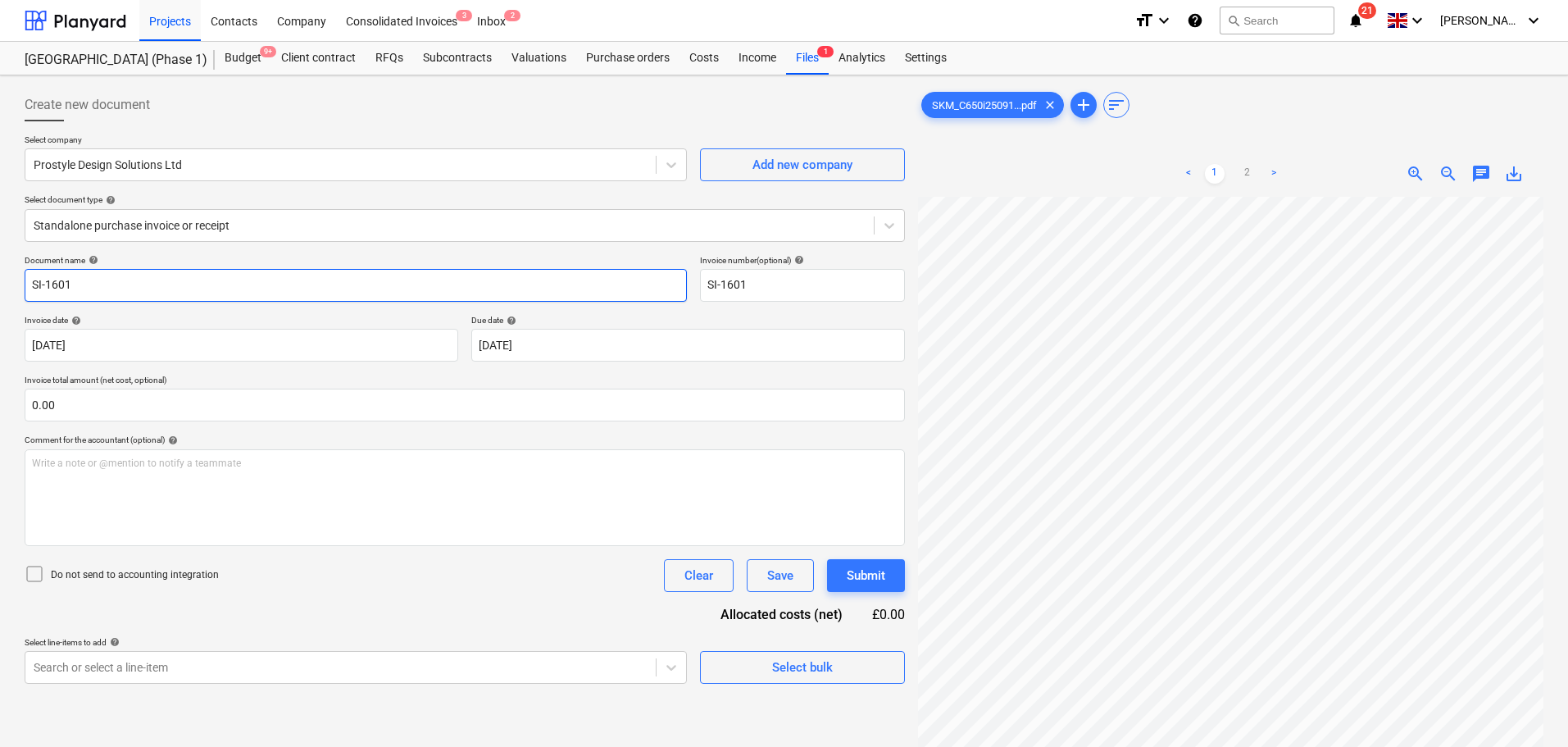
click at [167, 283] on input "SI-1601" at bounding box center [355, 285] width 662 height 33
type input "ProStyle - SI-1601"
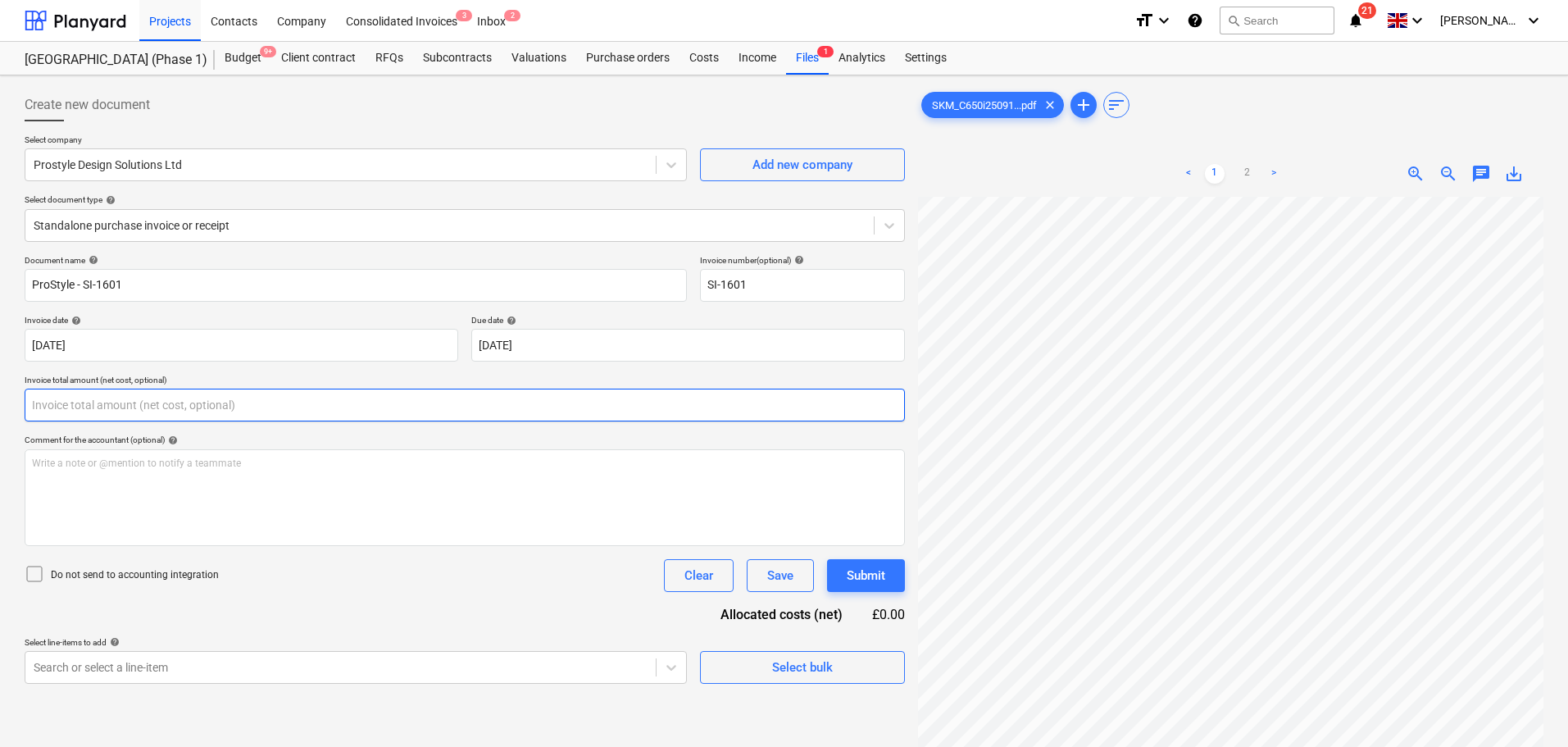
click at [101, 409] on input "text" at bounding box center [464, 405] width 881 height 33
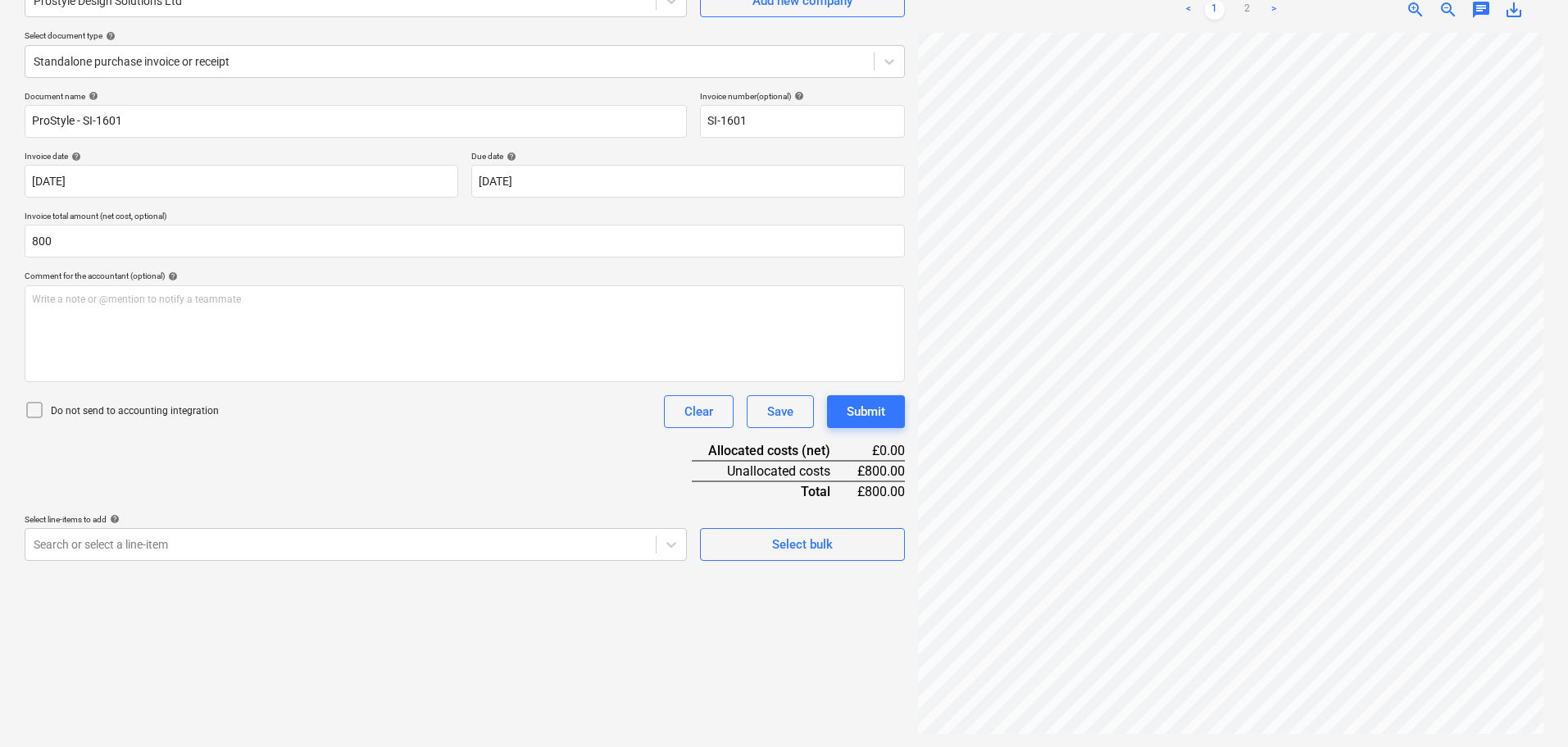
type input "800.00"
click at [95, 415] on p "Do not send to accounting integration" at bounding box center [135, 411] width 168 height 14
click at [217, 498] on div "Document name help ProStyle - SI-1601 Invoice number (optional) help SI-1601 In…" at bounding box center [464, 325] width 881 height 469
click at [246, 554] on body "Projects Contacts Company Consolidated Invoices 3 Inbox 2 format_size keyboard_…" at bounding box center [784, 209] width 1568 height 747
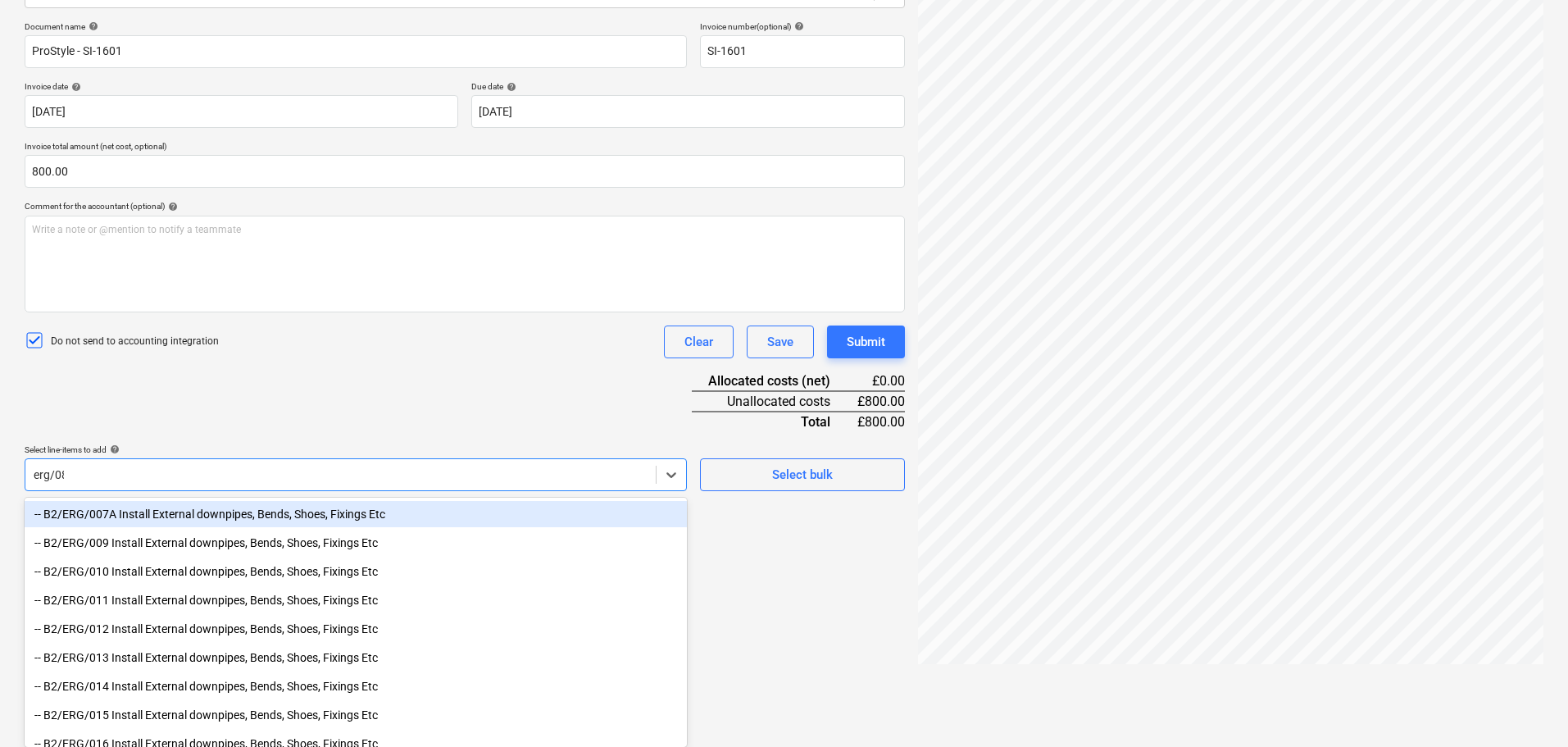
scroll to position [164, 0]
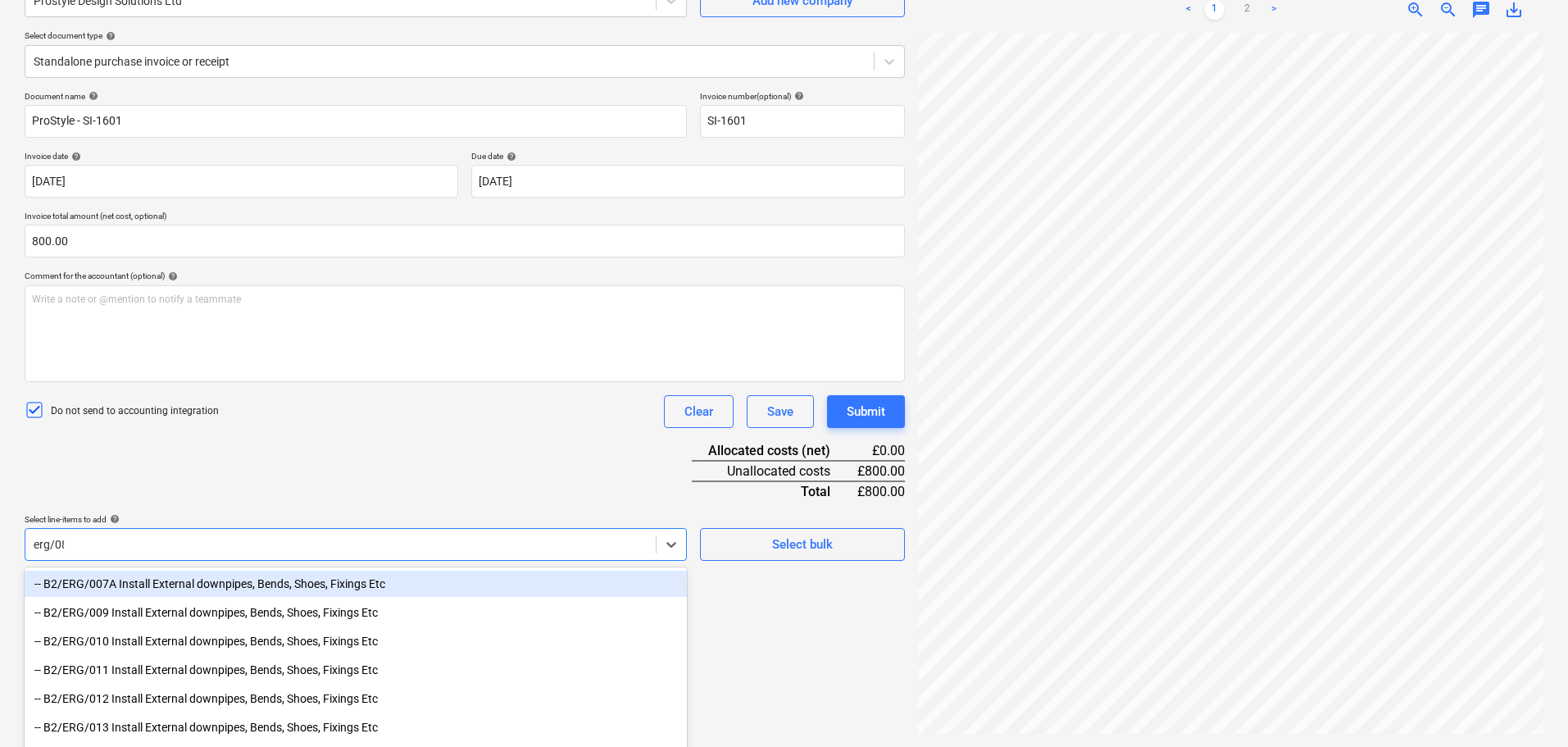
type input "erg/084"
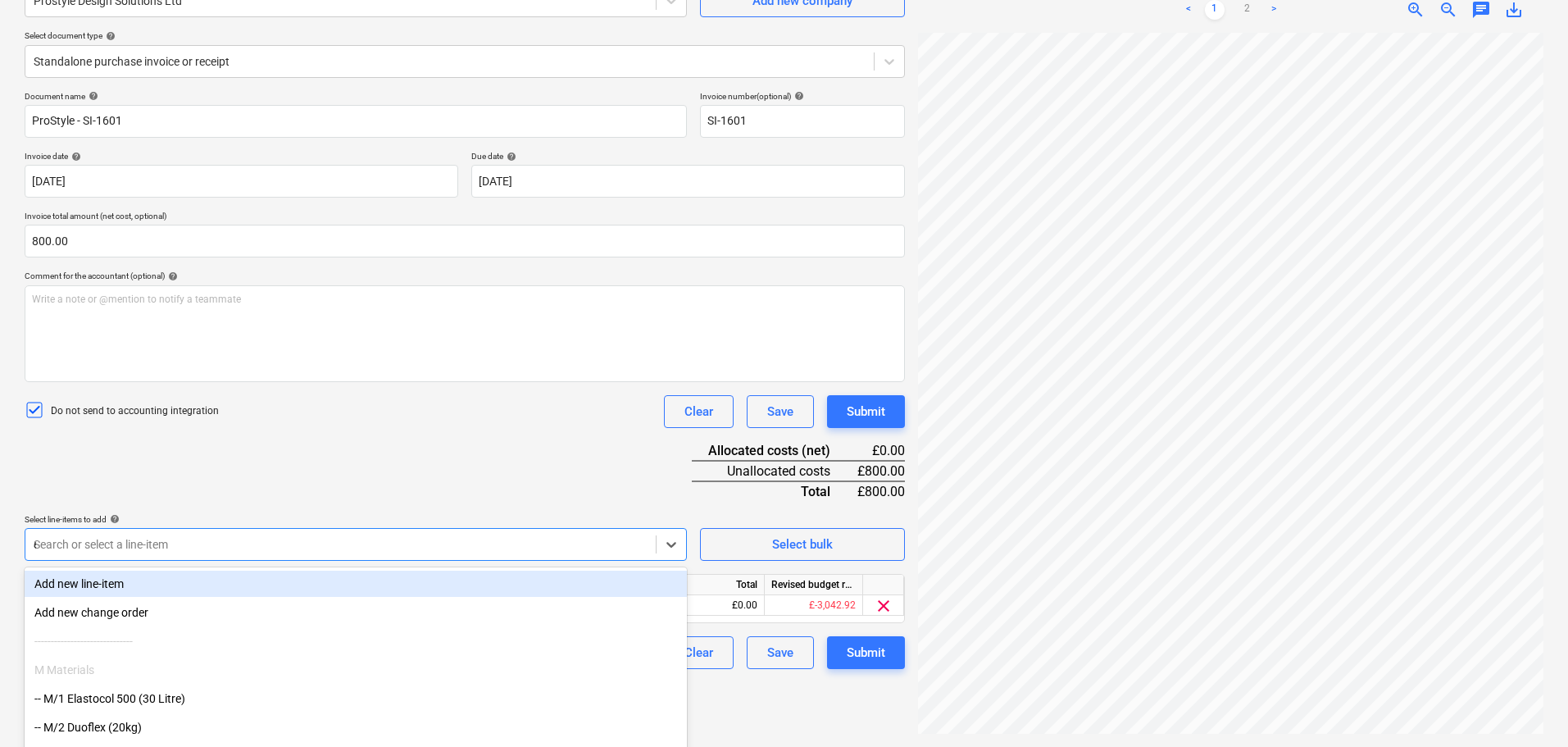
type input "er"
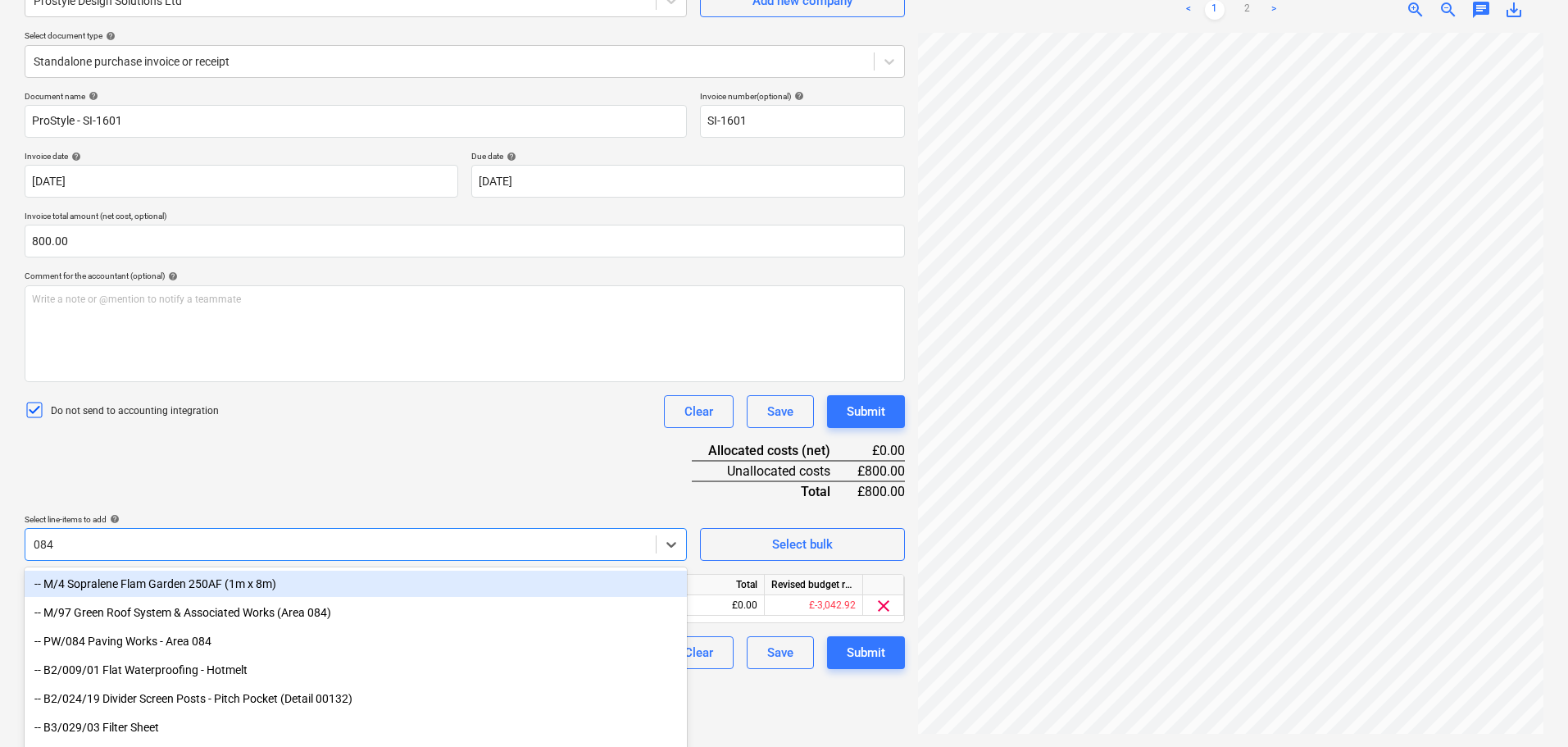
type input "084/"
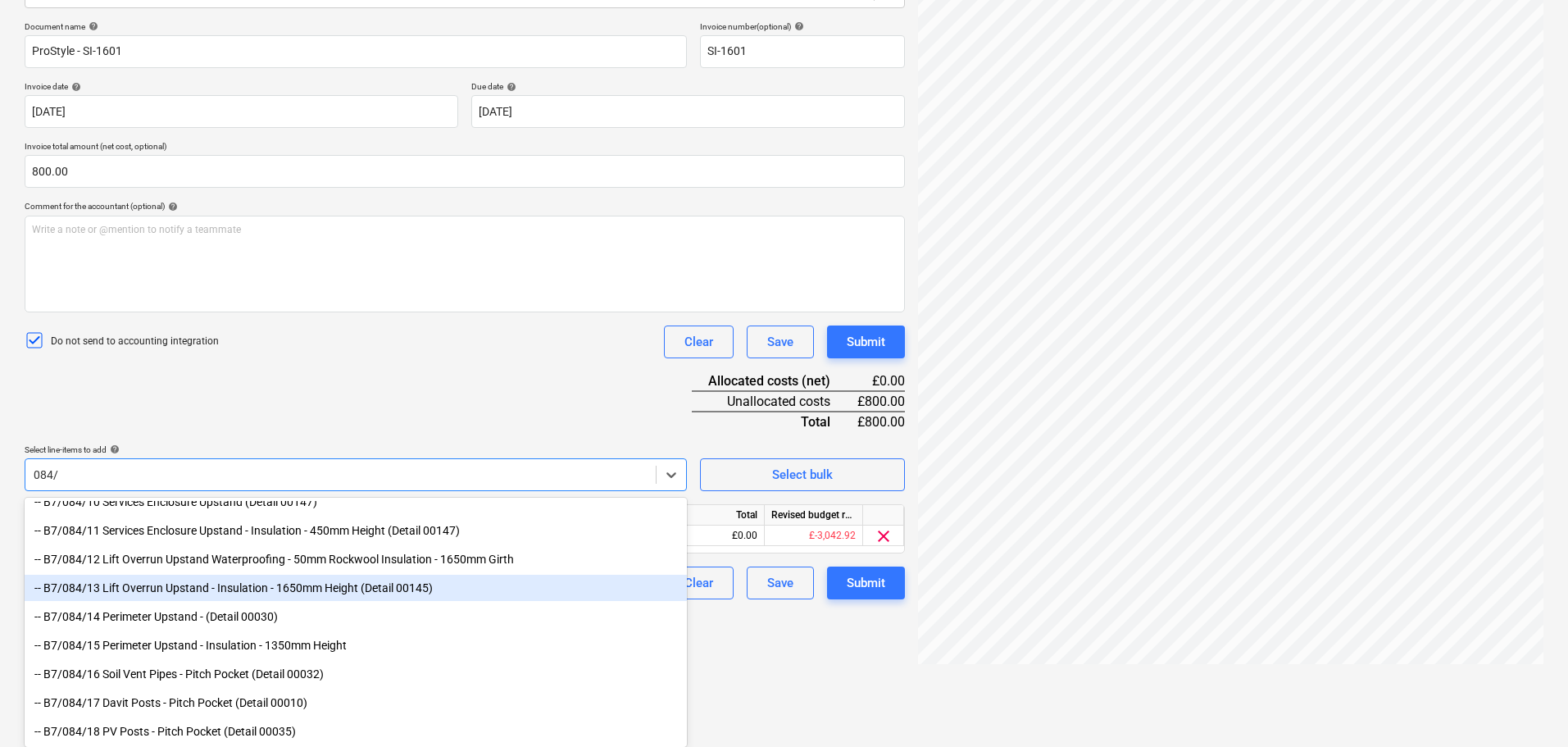
scroll to position [328, 0]
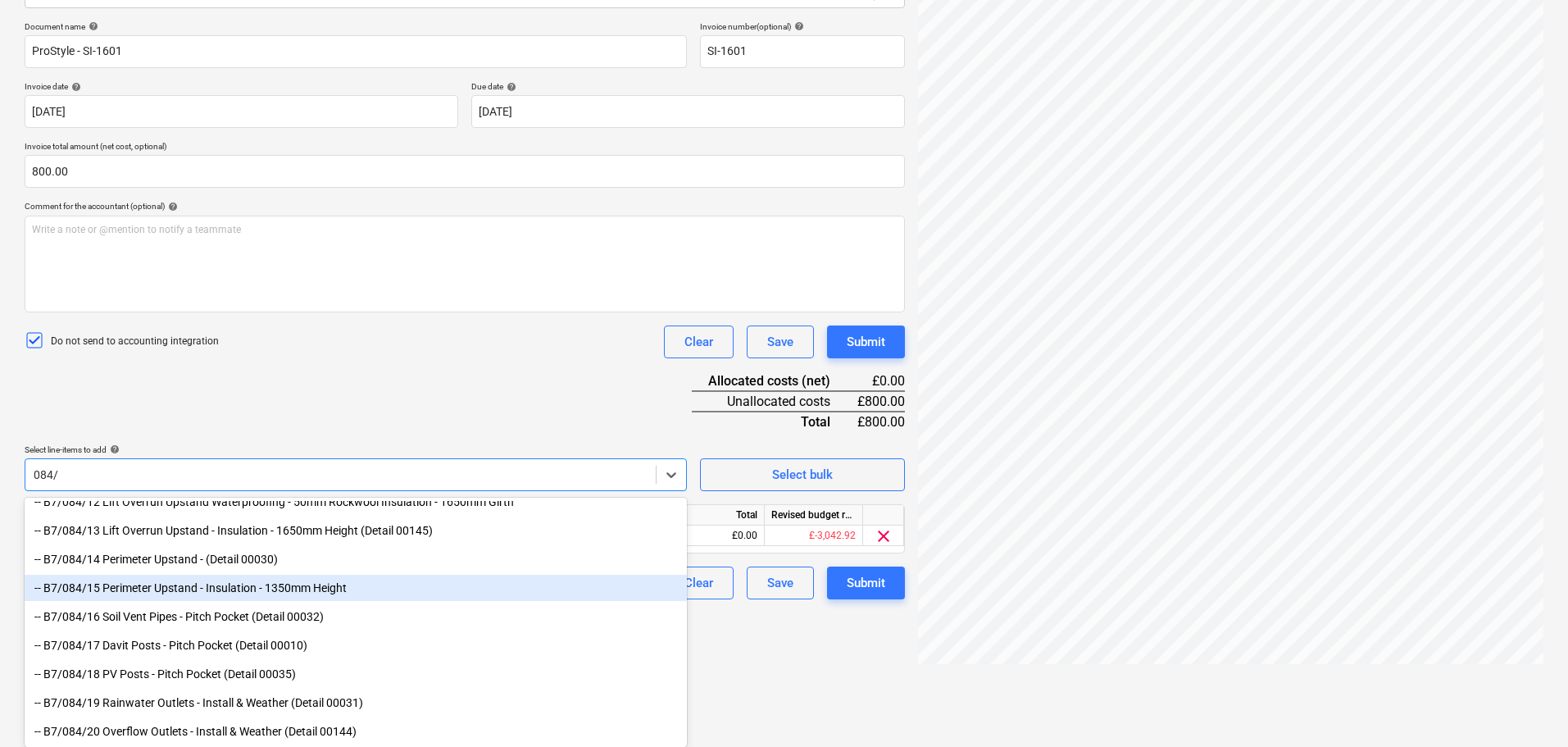
click at [171, 579] on div "-- B7/084/15 Perimeter Upstand - Insulation - 1350mm Height" at bounding box center [355, 587] width 662 height 26
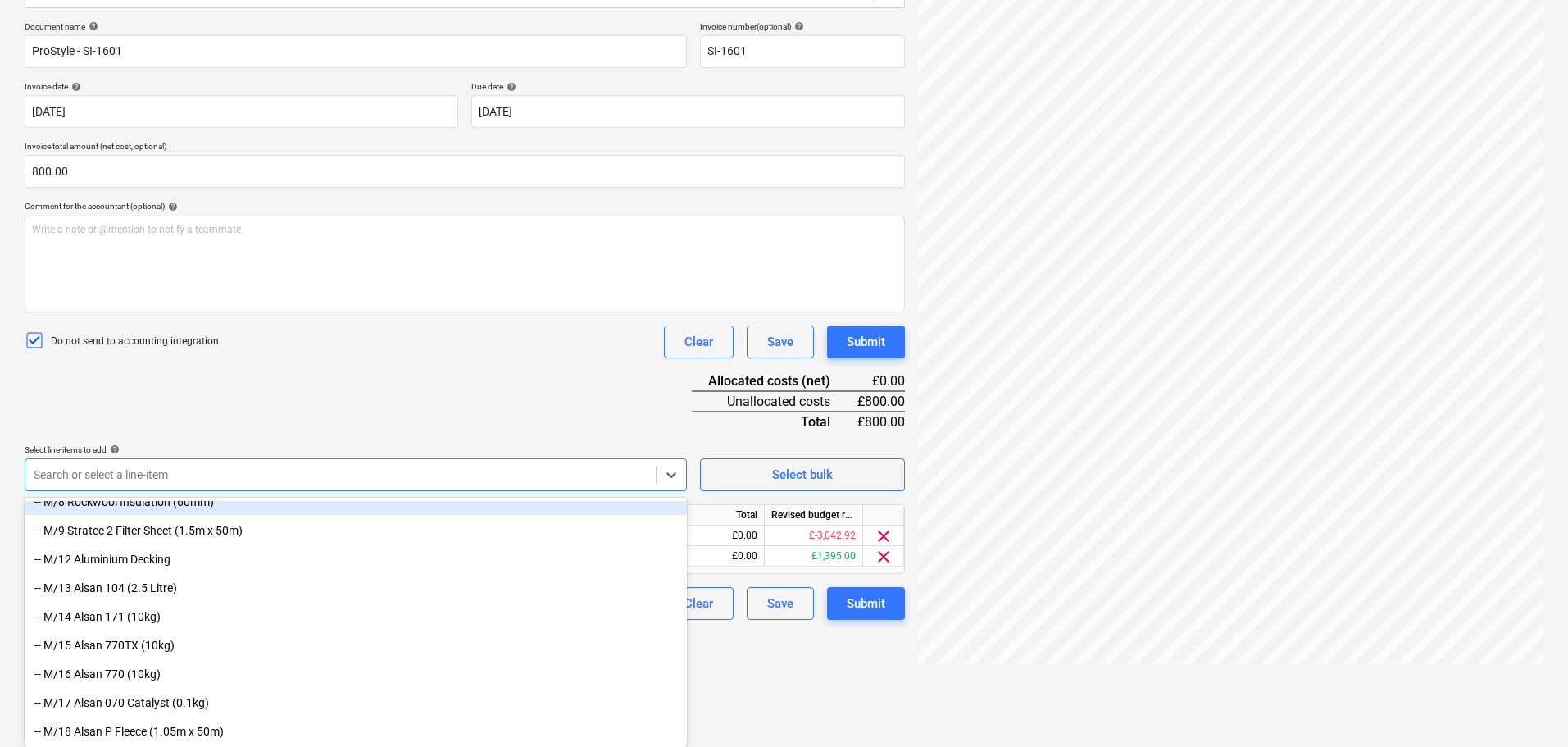
click at [389, 397] on div "Document name help ProStyle - SI-1601 Invoice number (optional) help SI-1601 In…" at bounding box center [464, 321] width 881 height 599
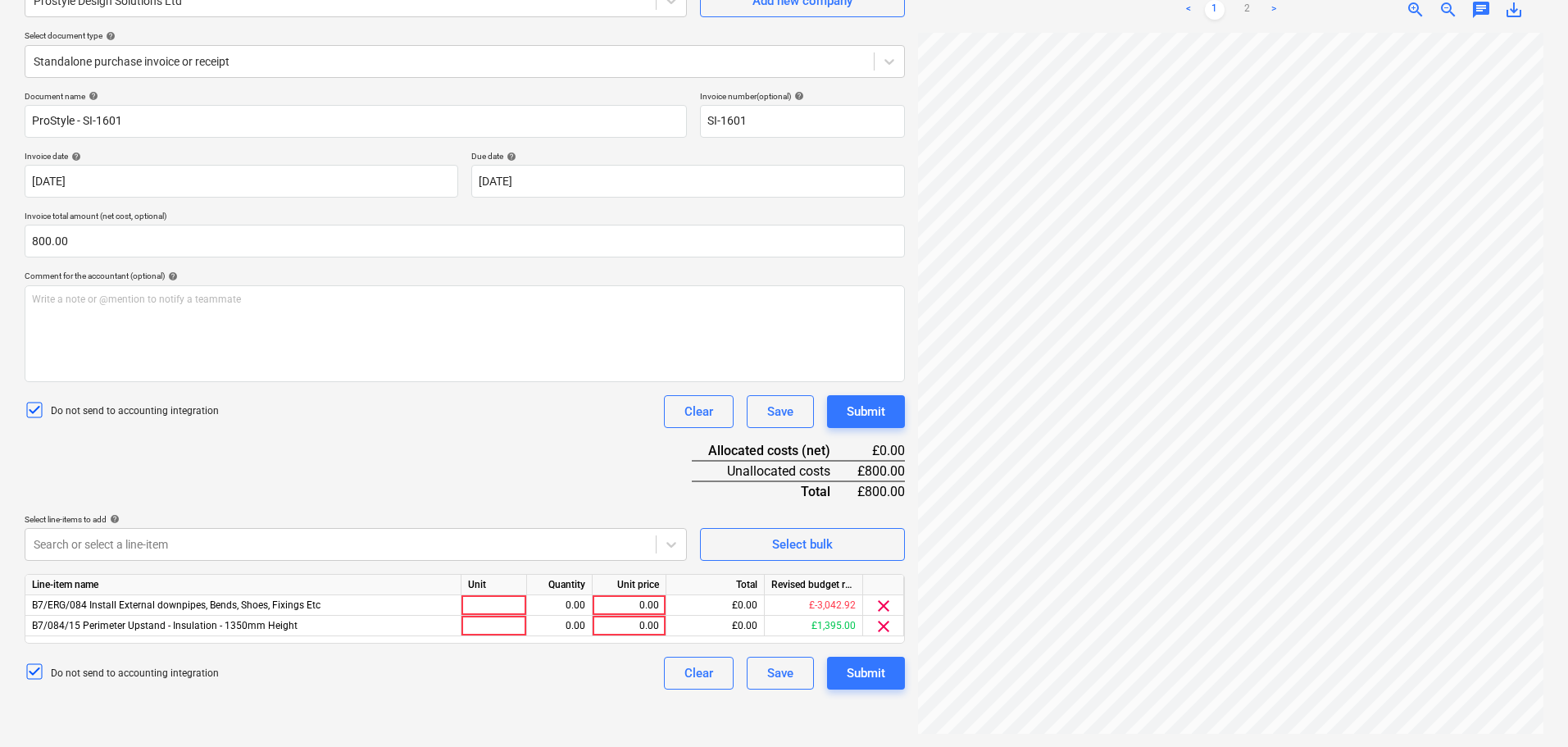
scroll to position [164, 0]
click at [484, 605] on div at bounding box center [495, 606] width 66 height 21
type input "Days"
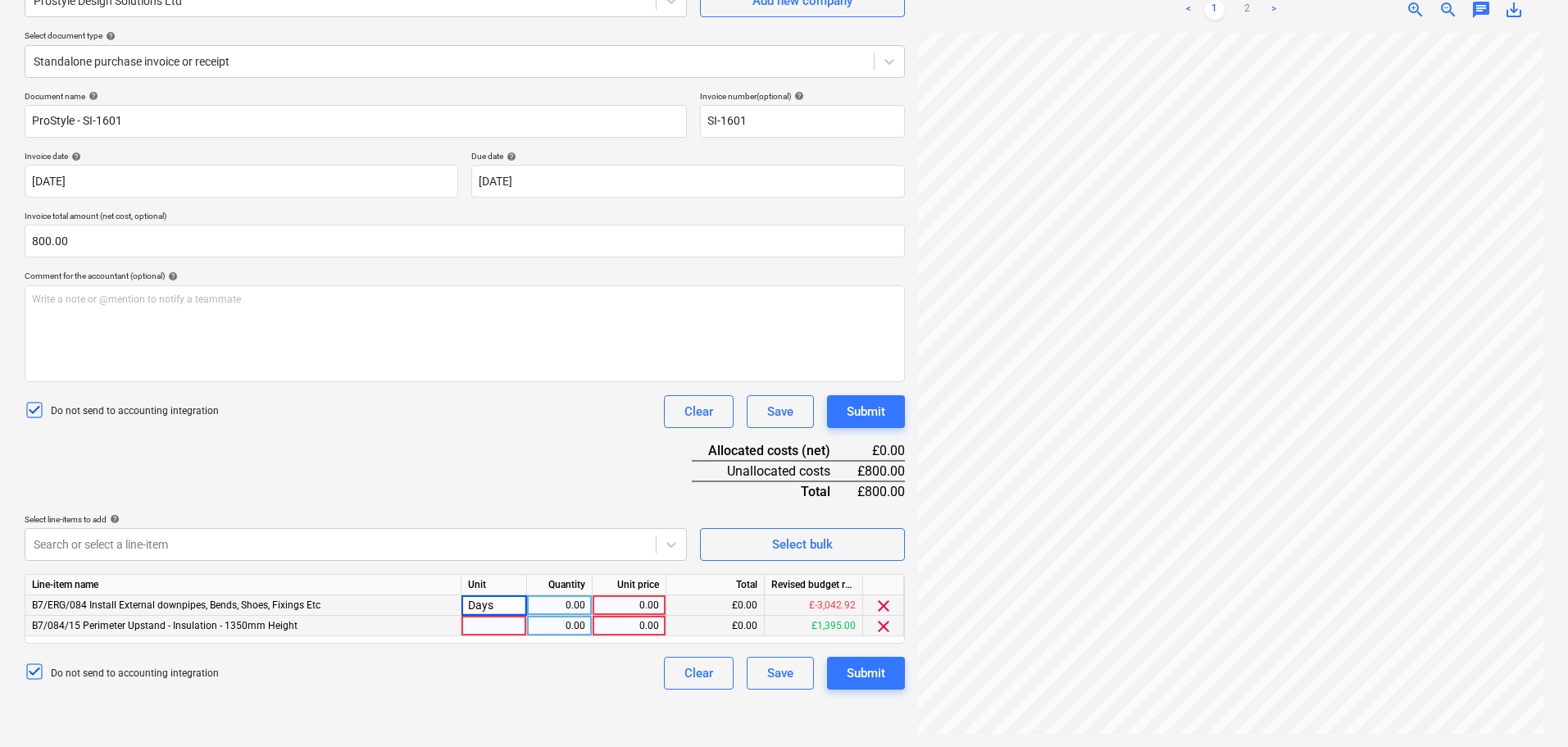
click at [495, 625] on div at bounding box center [495, 626] width 66 height 21
type input "Days"
click at [554, 604] on div "0.00" at bounding box center [560, 606] width 52 height 21
type input ".5"
click at [561, 620] on div "0.00" at bounding box center [560, 626] width 52 height 21
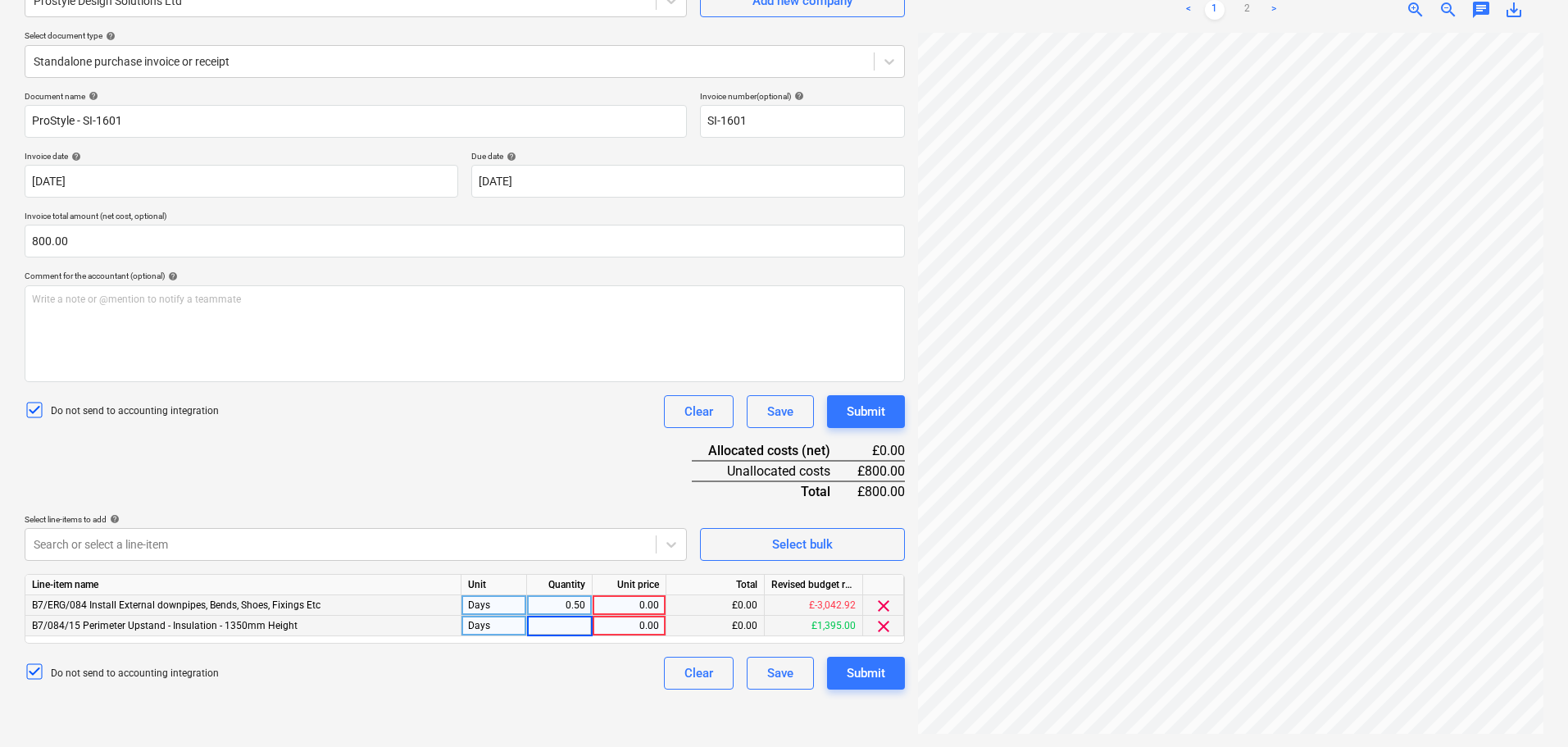
type input ".5"
click at [629, 602] on div "0.00" at bounding box center [629, 606] width 60 height 21
type input "200"
click at [632, 632] on div "0.00" at bounding box center [629, 626] width 60 height 21
type input "200"
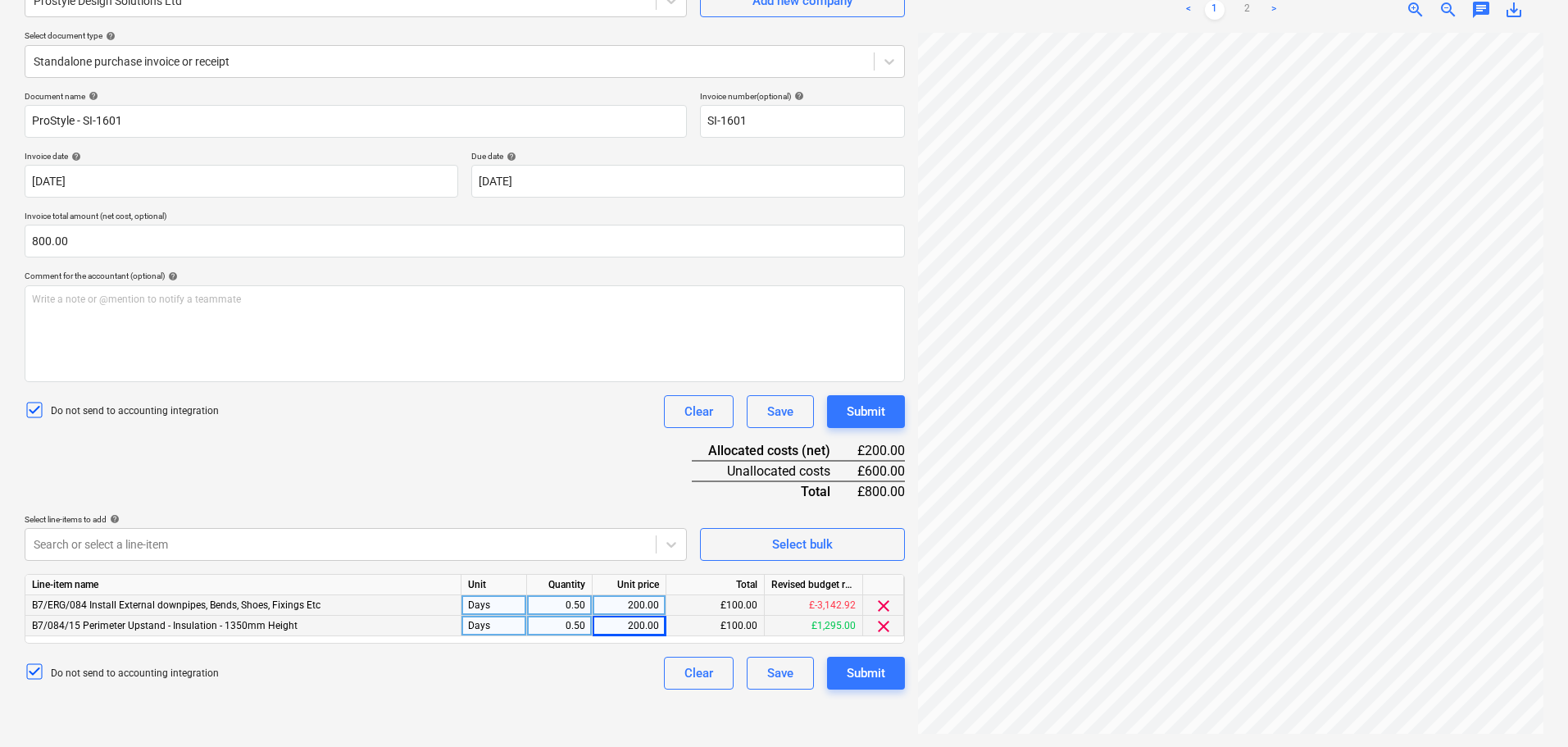
click at [528, 490] on div "Document name help ProStyle - SI-1601 Invoice number (optional) help SI-1601 In…" at bounding box center [464, 390] width 881 height 599
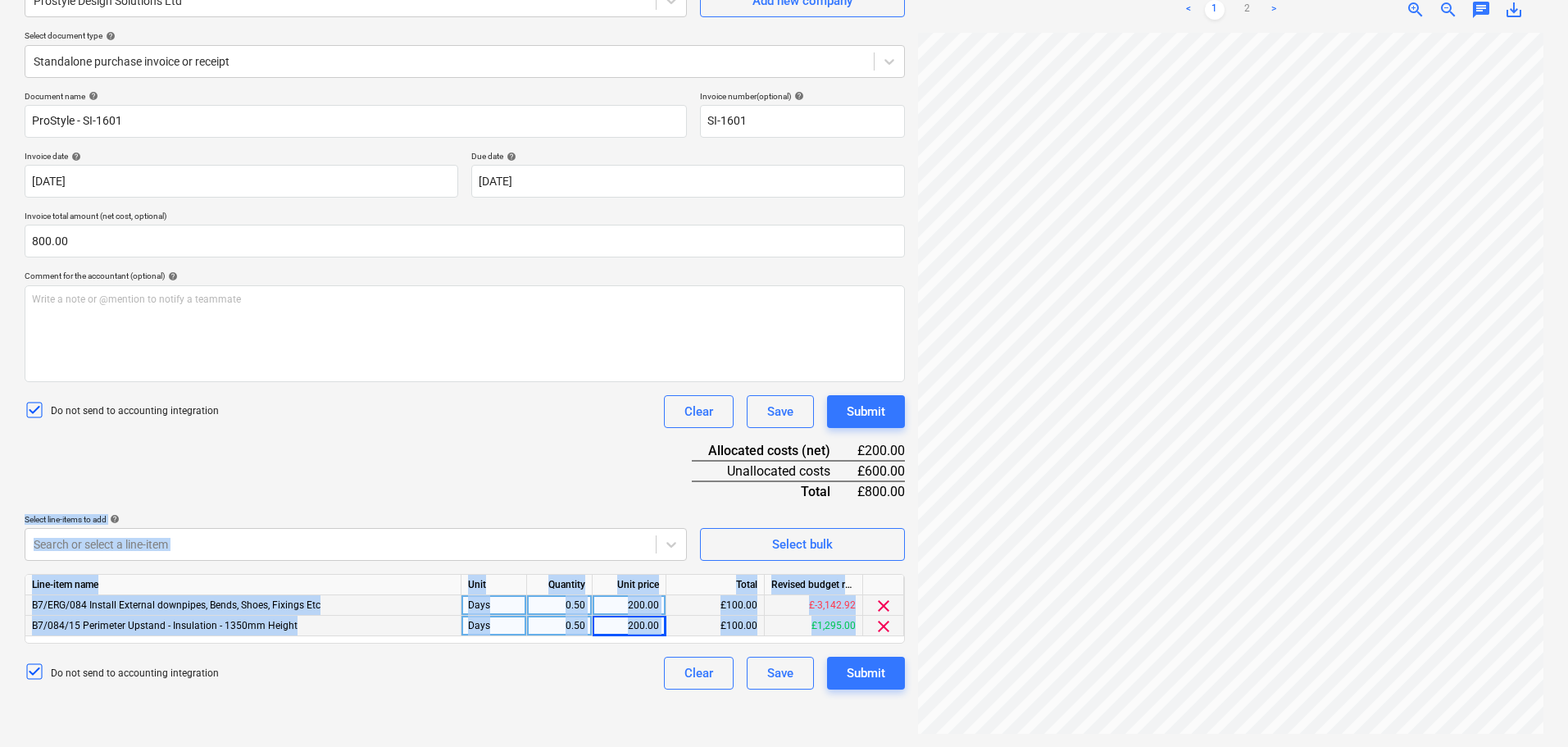
drag, startPoint x: 523, startPoint y: 480, endPoint x: 510, endPoint y: 681, distance: 201.4
click at [510, 728] on div "Create new document Select company Prostyle Design Solutions Ltd Add new compan…" at bounding box center [465, 330] width 894 height 822
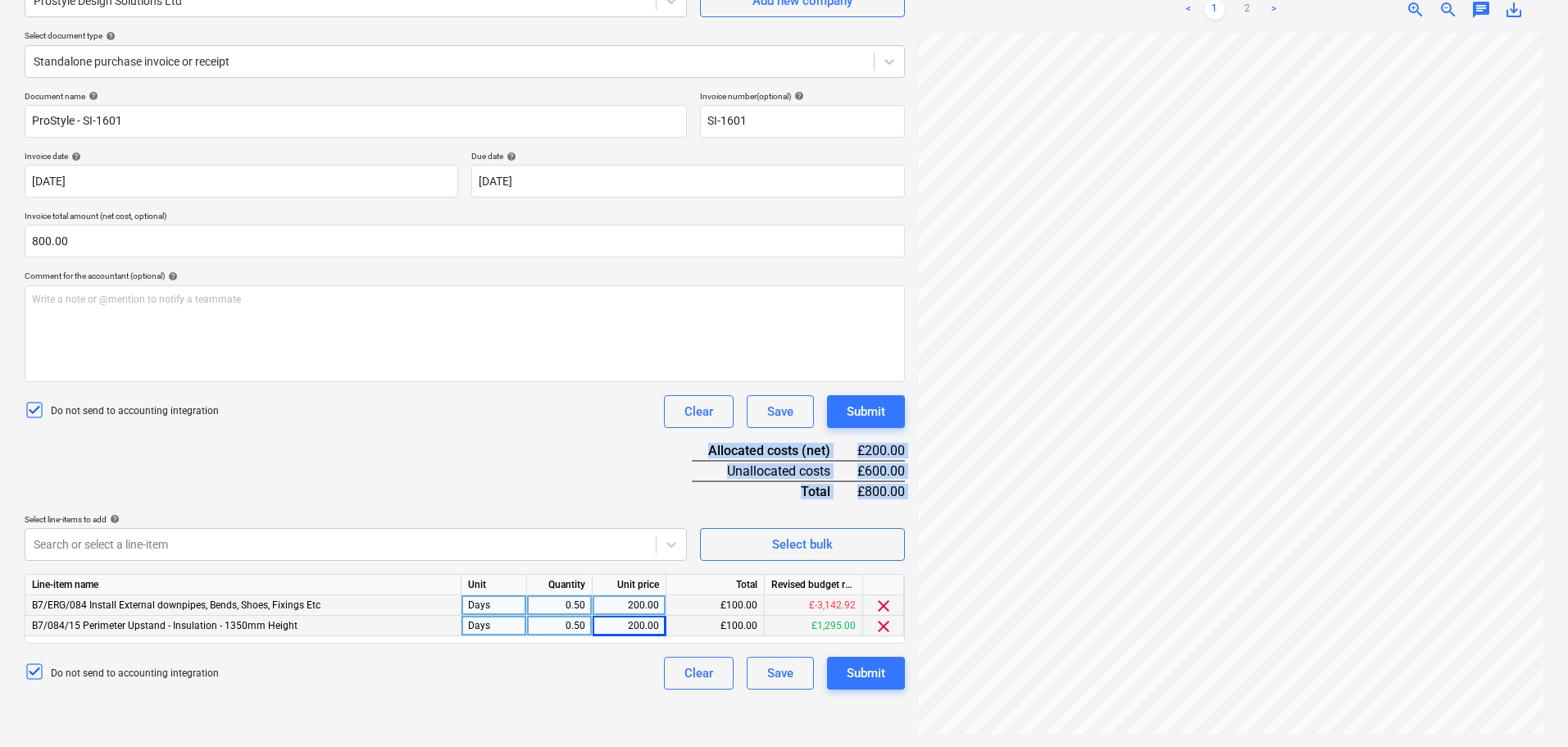
drag, startPoint x: 503, startPoint y: 470, endPoint x: 508, endPoint y: 447, distance: 23.5
click at [503, 469] on div "Document name help ProStyle - SI-1601 Invoice number (optional) help SI-1601 In…" at bounding box center [464, 390] width 881 height 599
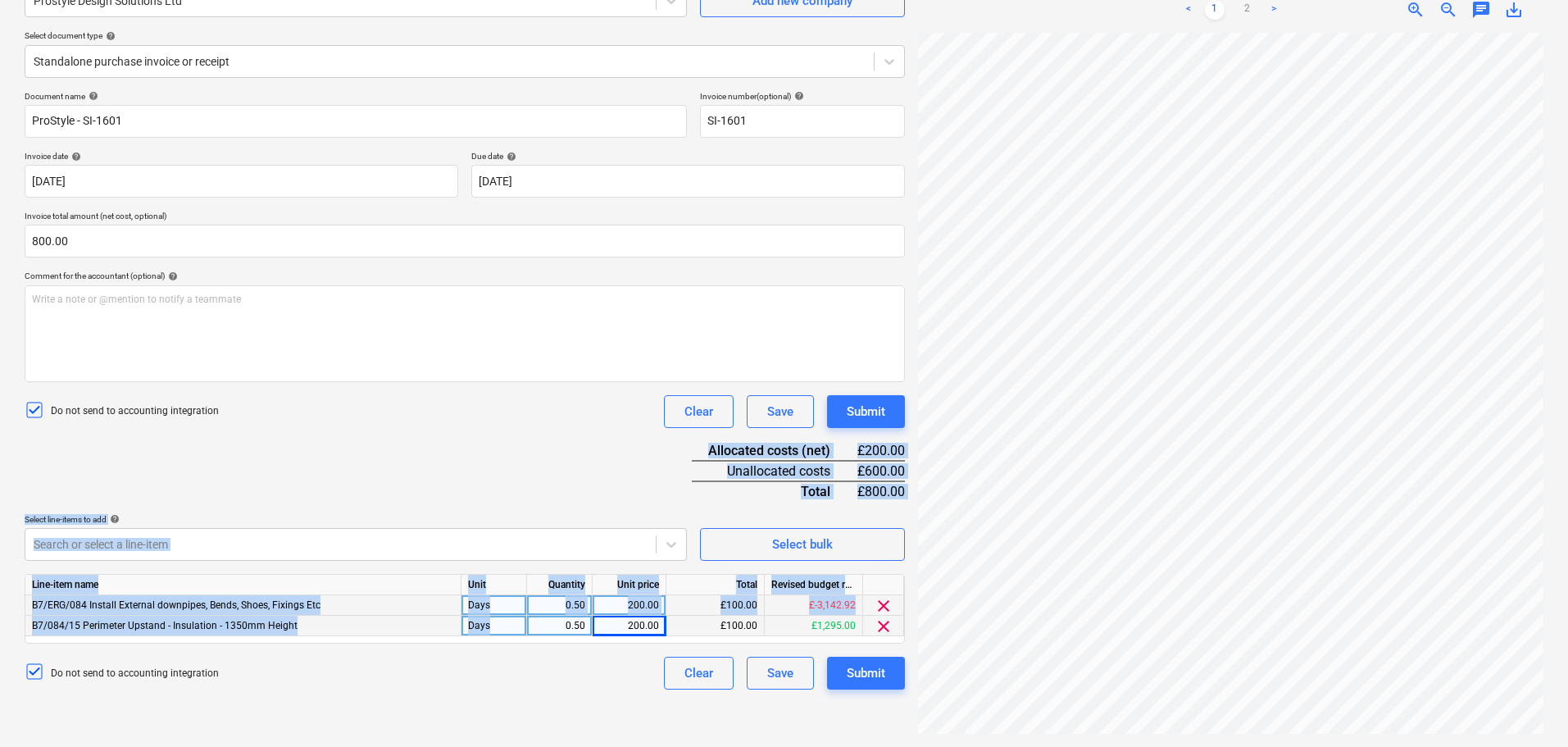
drag, startPoint x: 508, startPoint y: 444, endPoint x: 535, endPoint y: 613, distance: 171.1
click at [532, 631] on div "Document name help ProStyle - SI-1601 Invoice number (optional) help SI-1601 In…" at bounding box center [464, 390] width 881 height 599
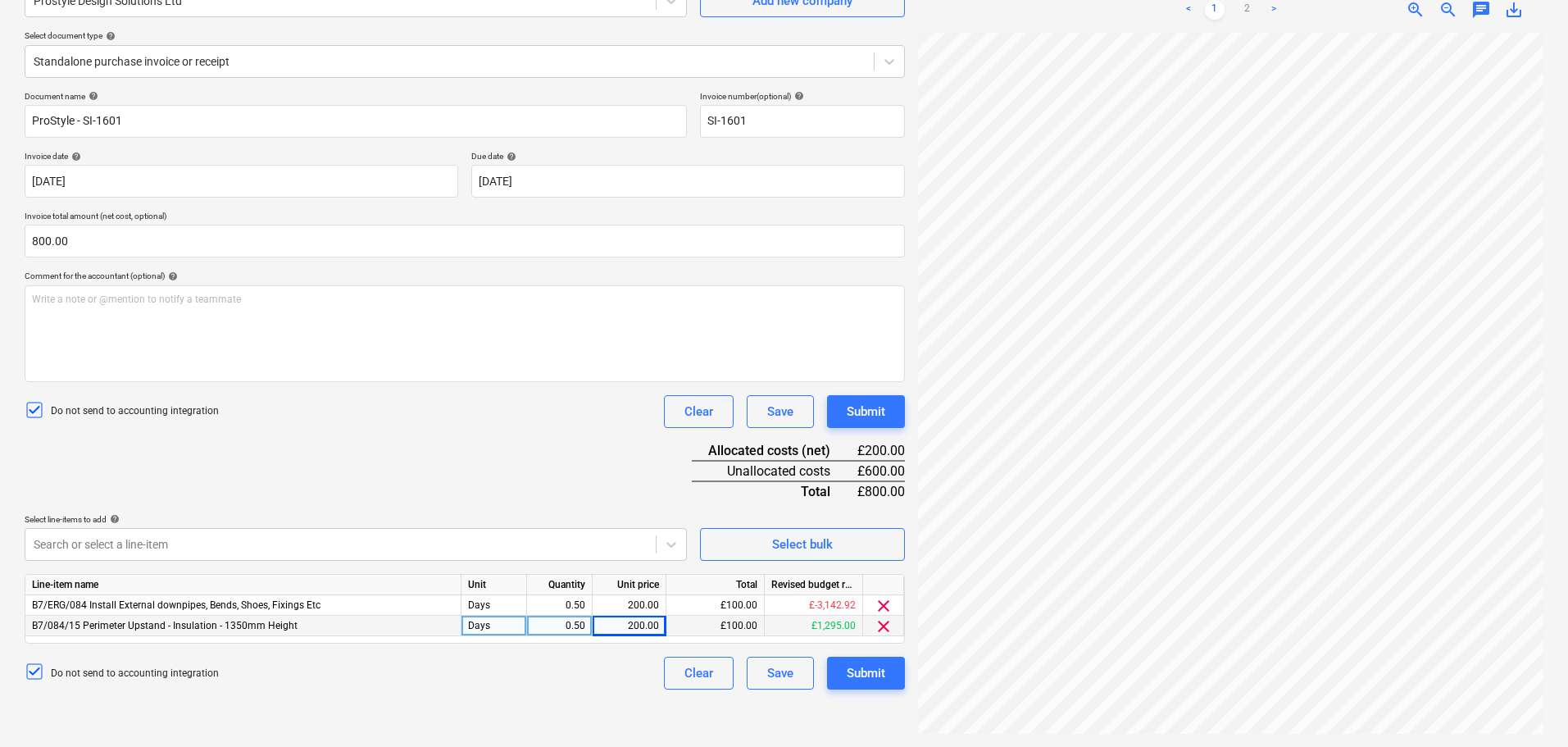
click at [528, 467] on div "Document name help ProStyle - SI-1601 Invoice number (optional) help SI-1601 In…" at bounding box center [464, 390] width 881 height 599
click at [532, 543] on body "Projects Contacts Company Consolidated Invoices 3 Inbox 2 format_size keyboard_…" at bounding box center [784, 209] width 1568 height 747
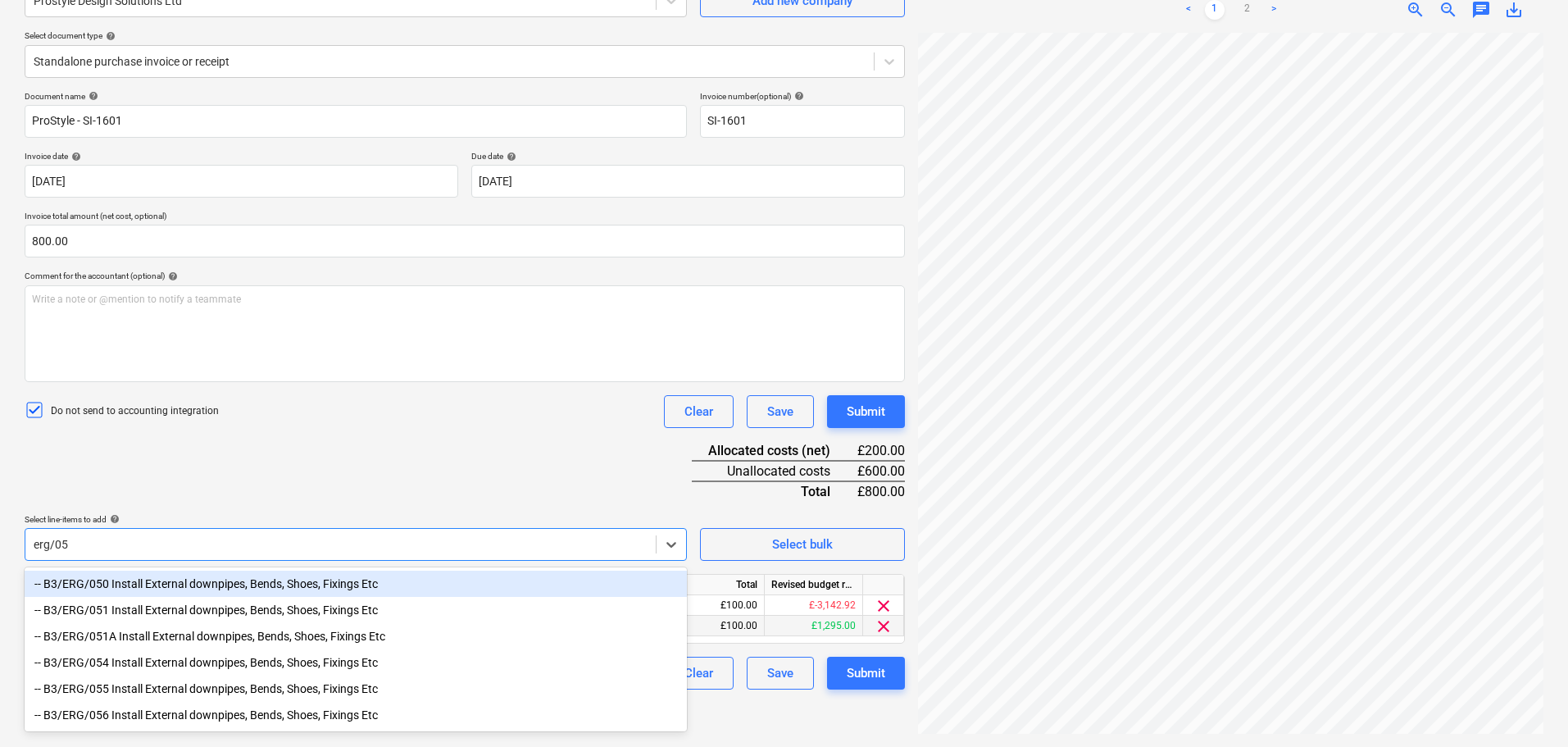
type input "erg/051"
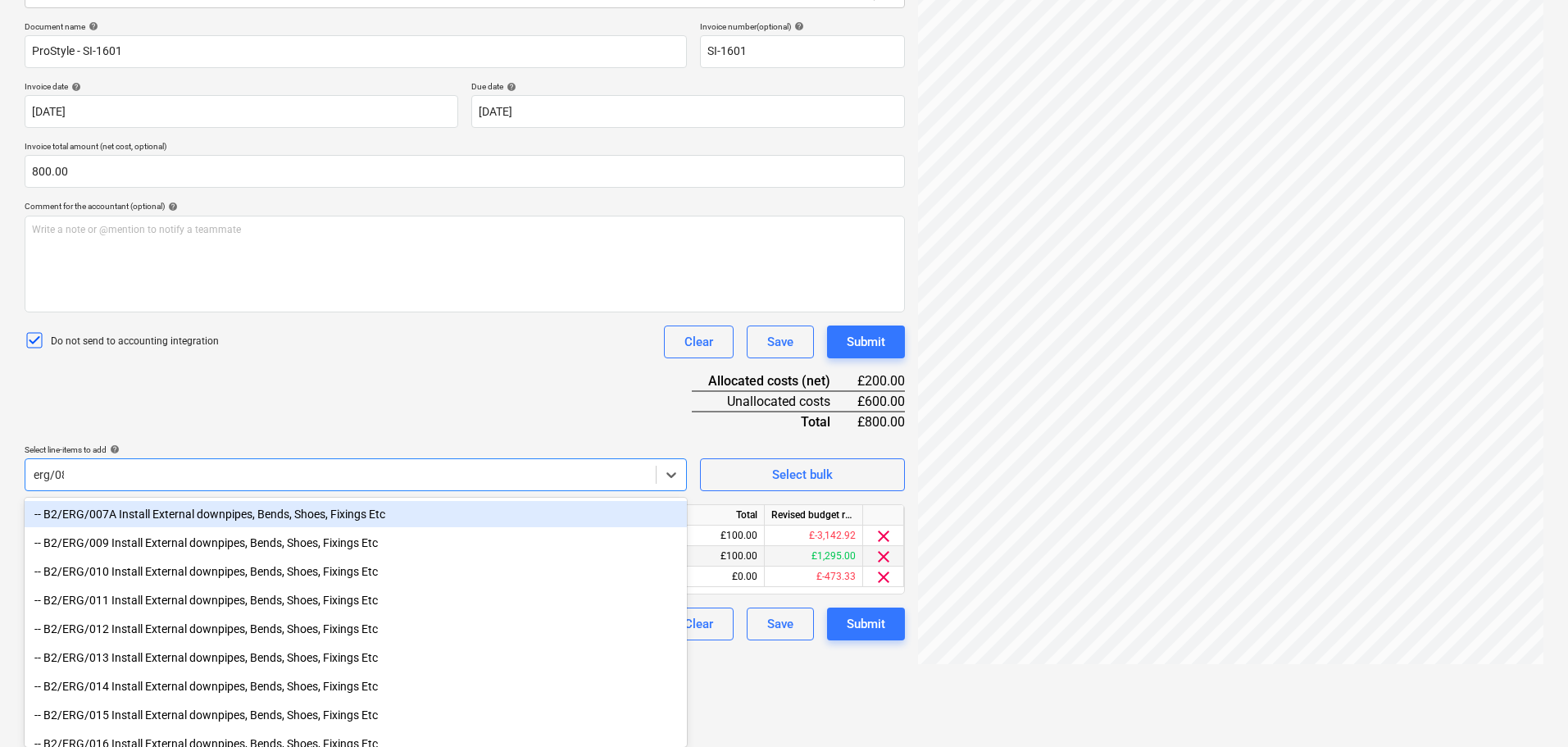
type input "erg/085"
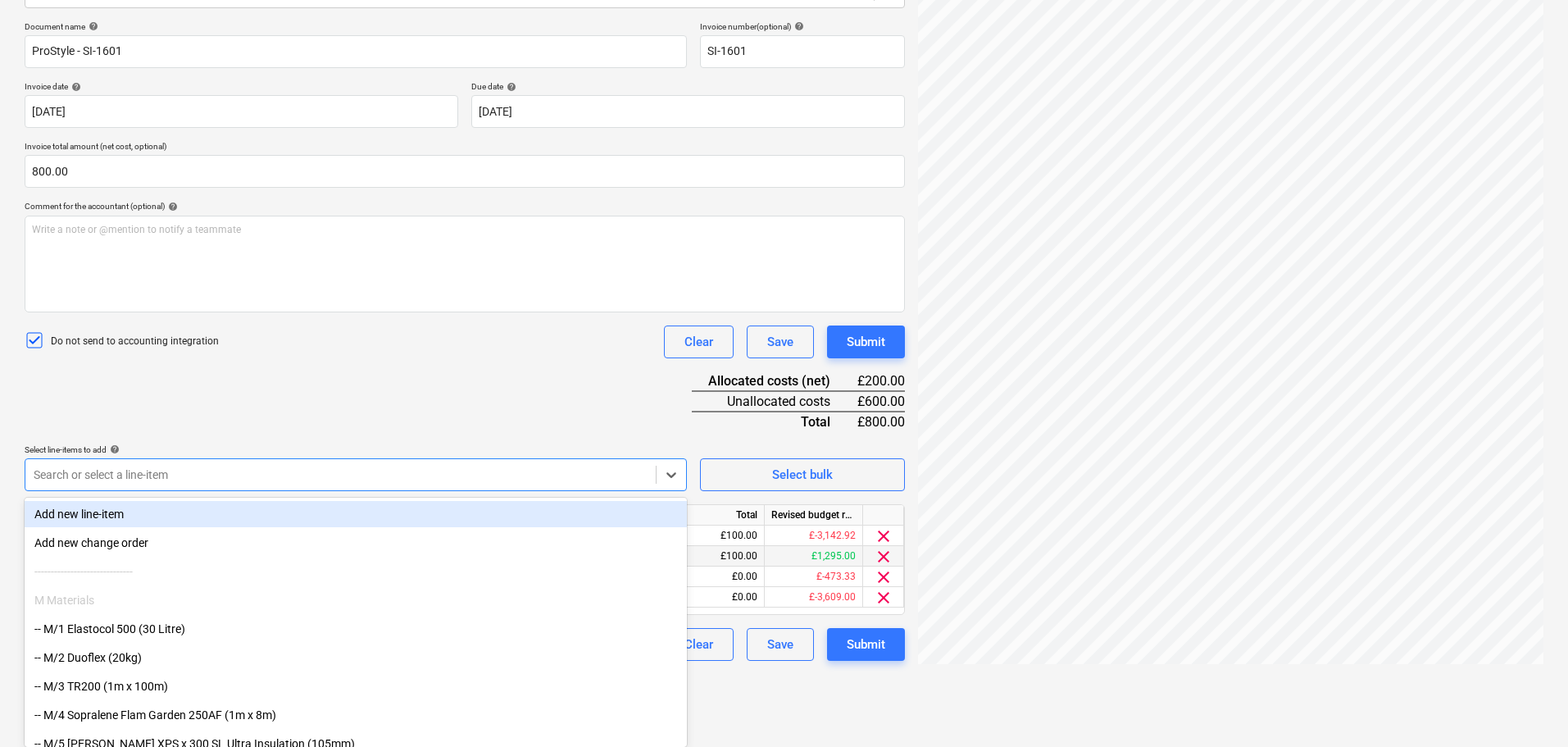
click at [540, 424] on div "Document name help ProStyle - SI-1601 Invoice number (optional) help SI-1601 In…" at bounding box center [464, 341] width 881 height 639
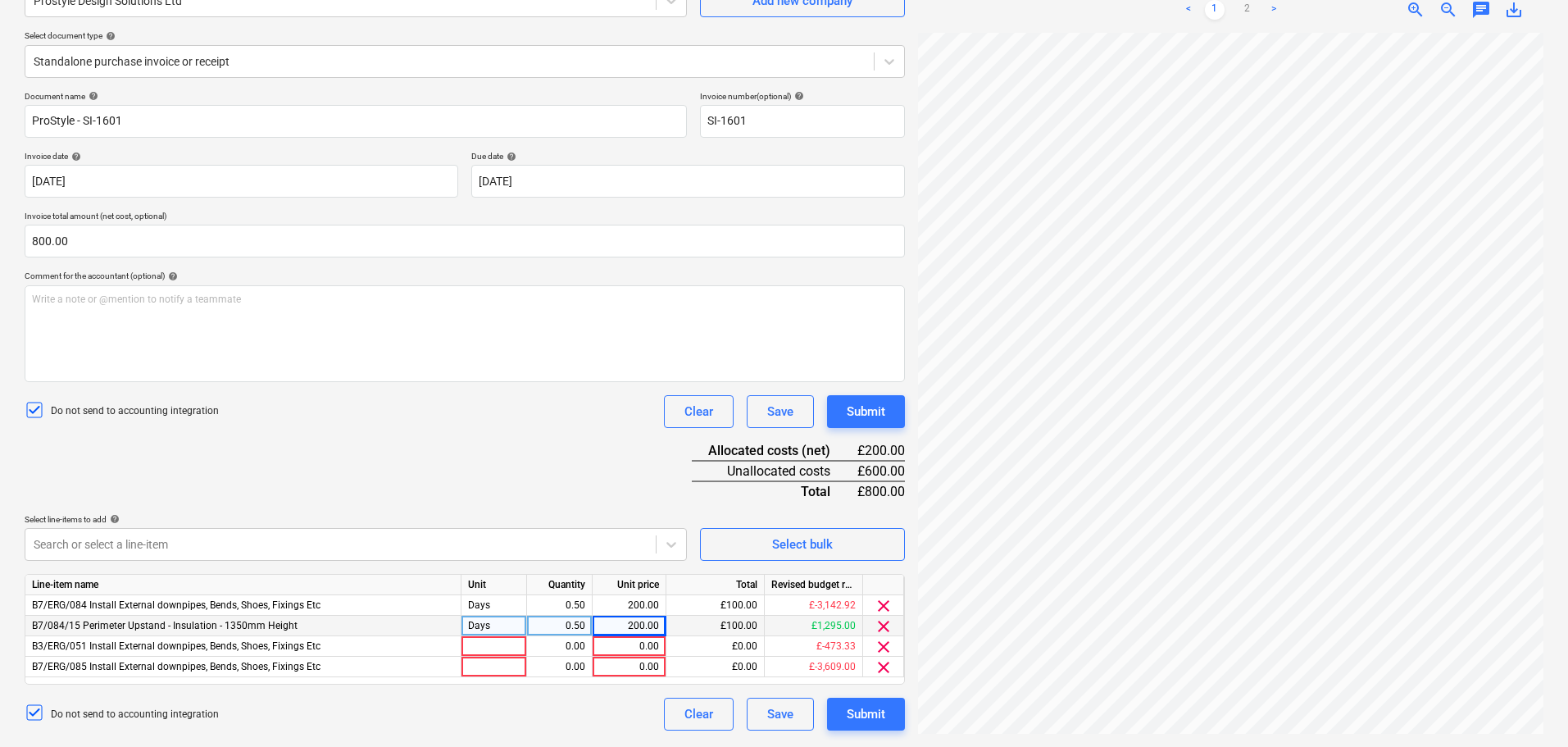
click at [488, 626] on div "Days" at bounding box center [495, 626] width 66 height 21
click at [500, 650] on div at bounding box center [495, 646] width 66 height 21
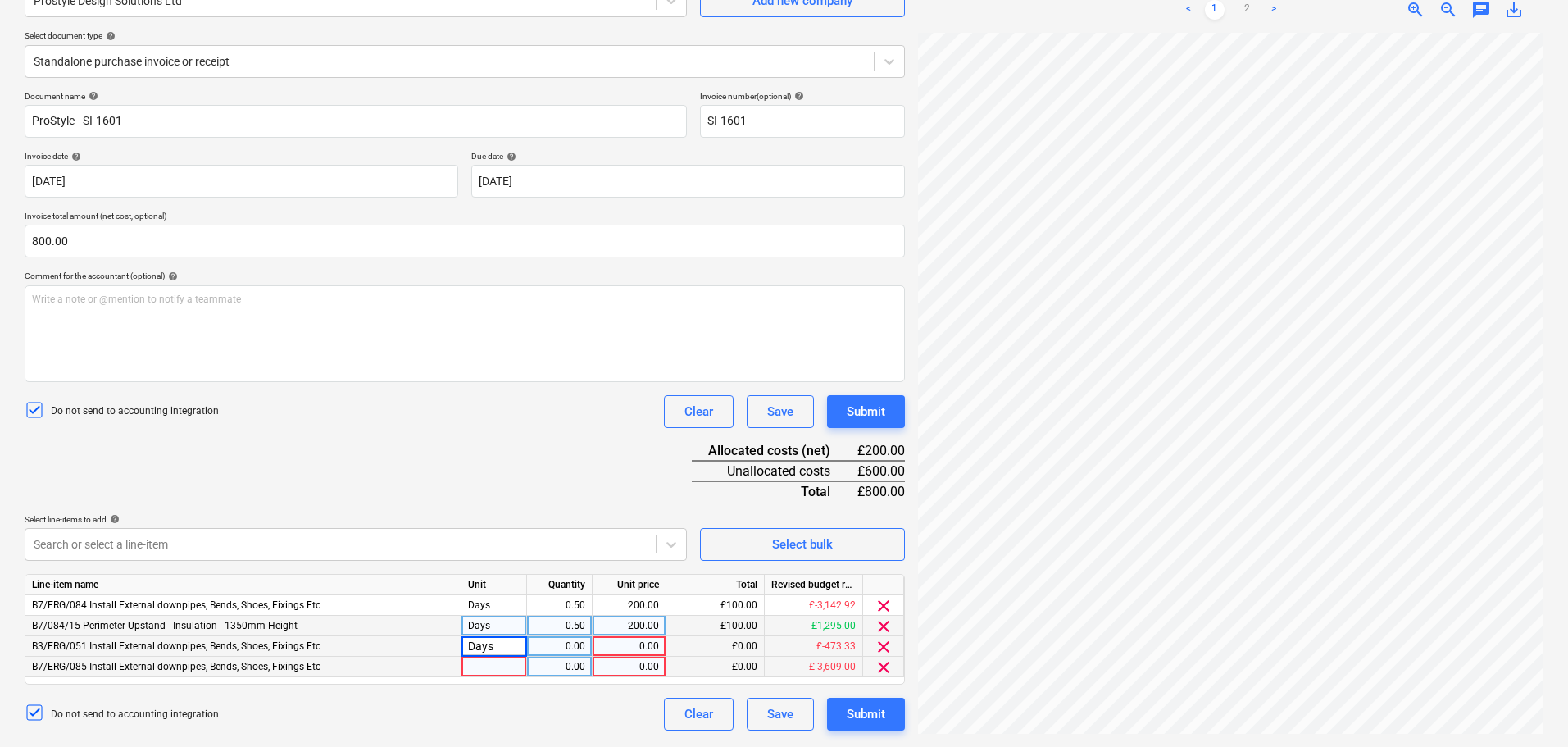
click at [502, 666] on div at bounding box center [495, 667] width 66 height 21
click at [588, 606] on div "0.50" at bounding box center [561, 606] width 66 height 21
click at [566, 646] on div "0.00" at bounding box center [560, 646] width 52 height 21
click at [566, 662] on div "0.00" at bounding box center [560, 667] width 52 height 21
click at [627, 624] on div "200.00" at bounding box center [629, 626] width 60 height 21
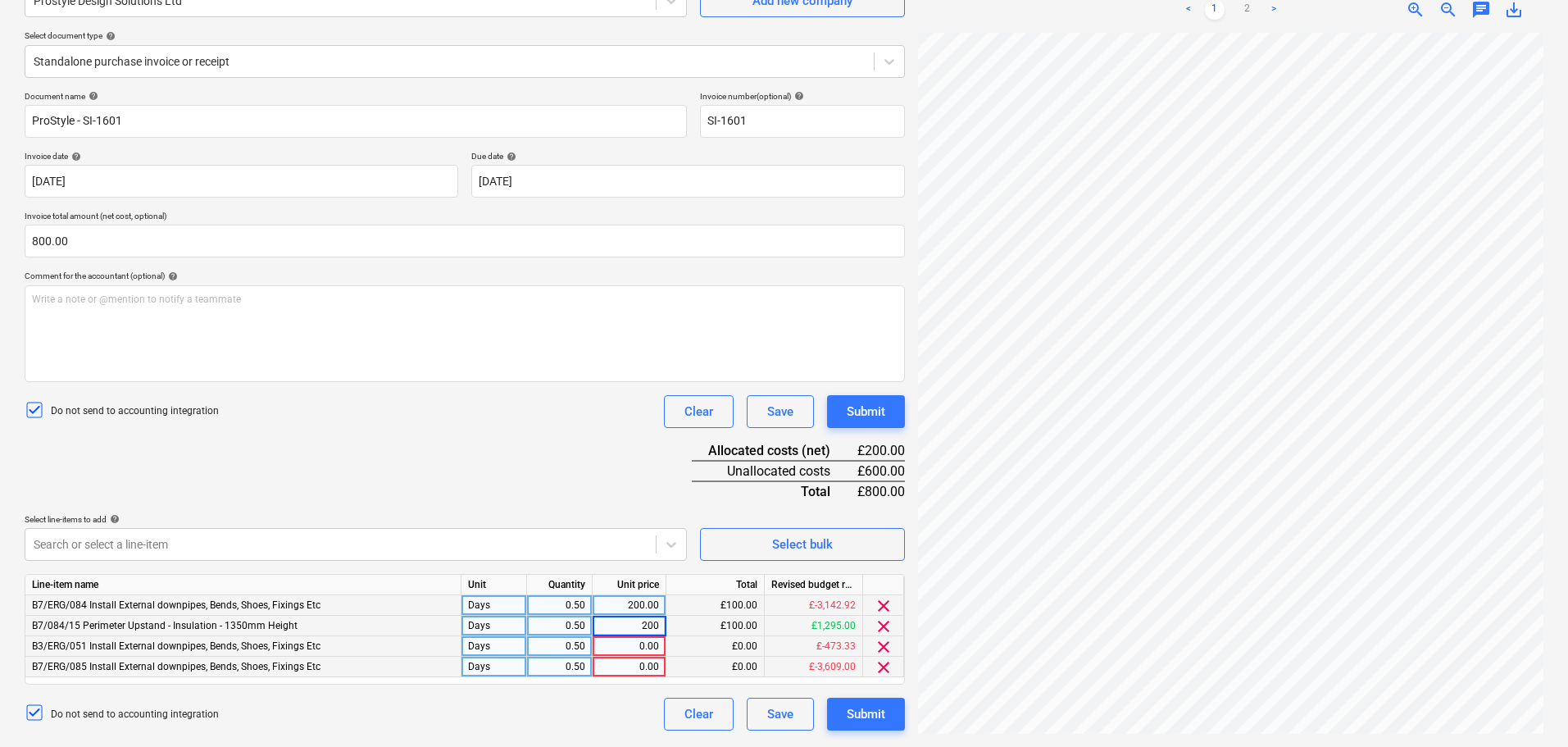
click at [621, 646] on div "0.00" at bounding box center [629, 646] width 60 height 21
type input "200"
click at [620, 666] on div "0.00" at bounding box center [629, 667] width 60 height 21
click at [574, 502] on div "Document name help ProStyle - SI-1601 Invoice number (optional) help SI-1601 In…" at bounding box center [464, 410] width 881 height 639
click at [517, 538] on body "Projects Contacts Company Consolidated Invoices 3 Inbox 2 format_size keyboard_…" at bounding box center [784, 209] width 1568 height 747
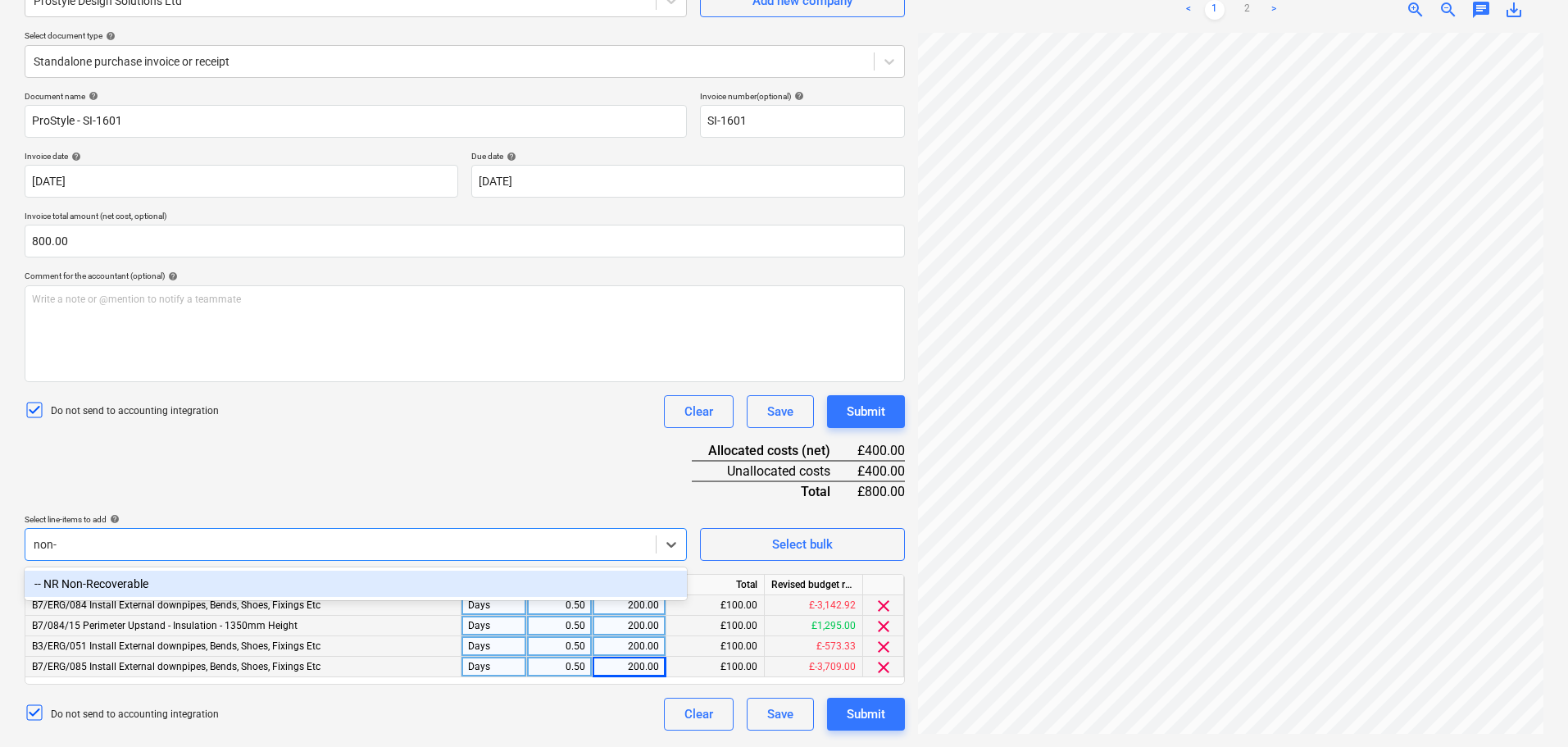
type input "non-r"
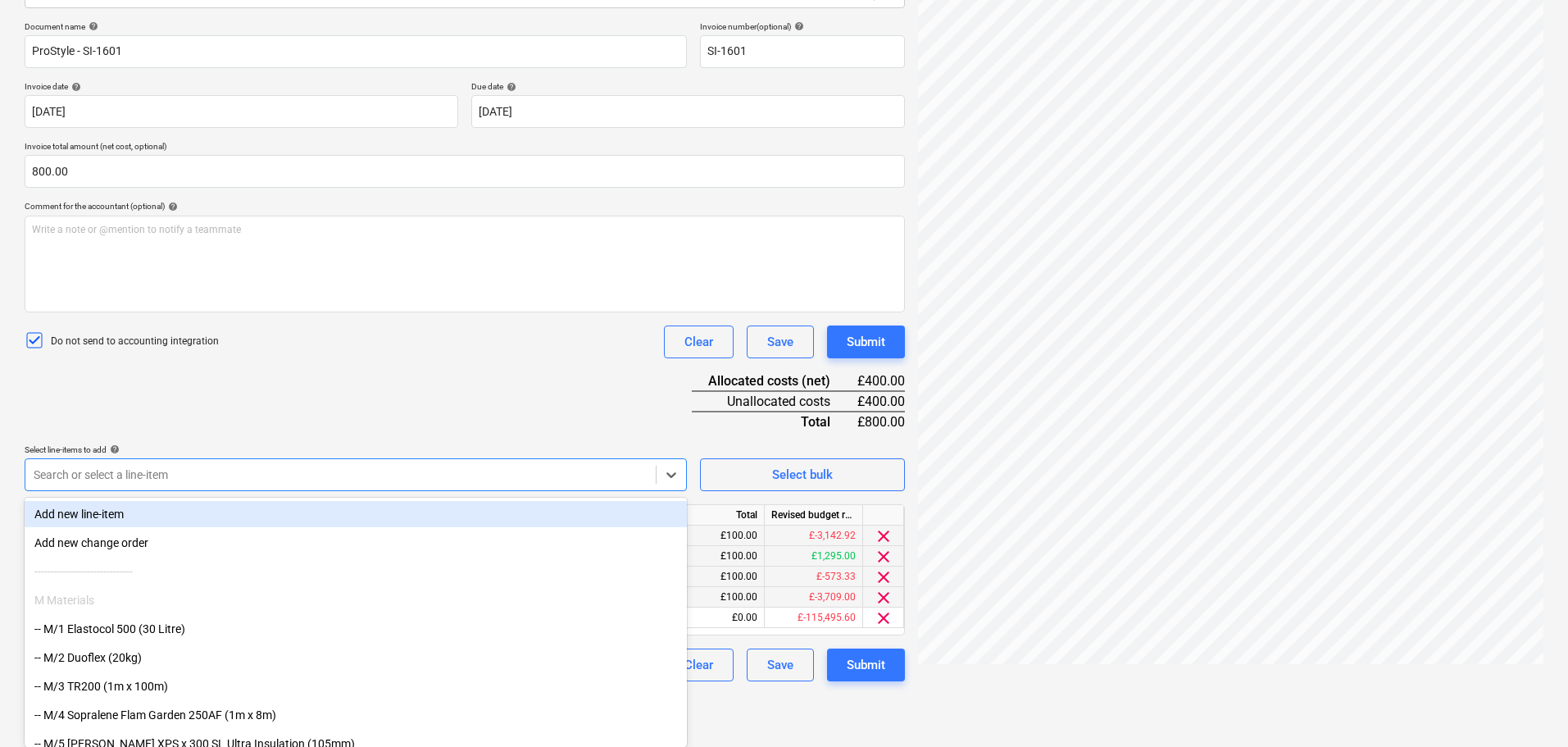
click at [540, 395] on div "Document name help ProStyle - SI-1601 Invoice number (optional) help SI-1601 In…" at bounding box center [464, 351] width 881 height 660
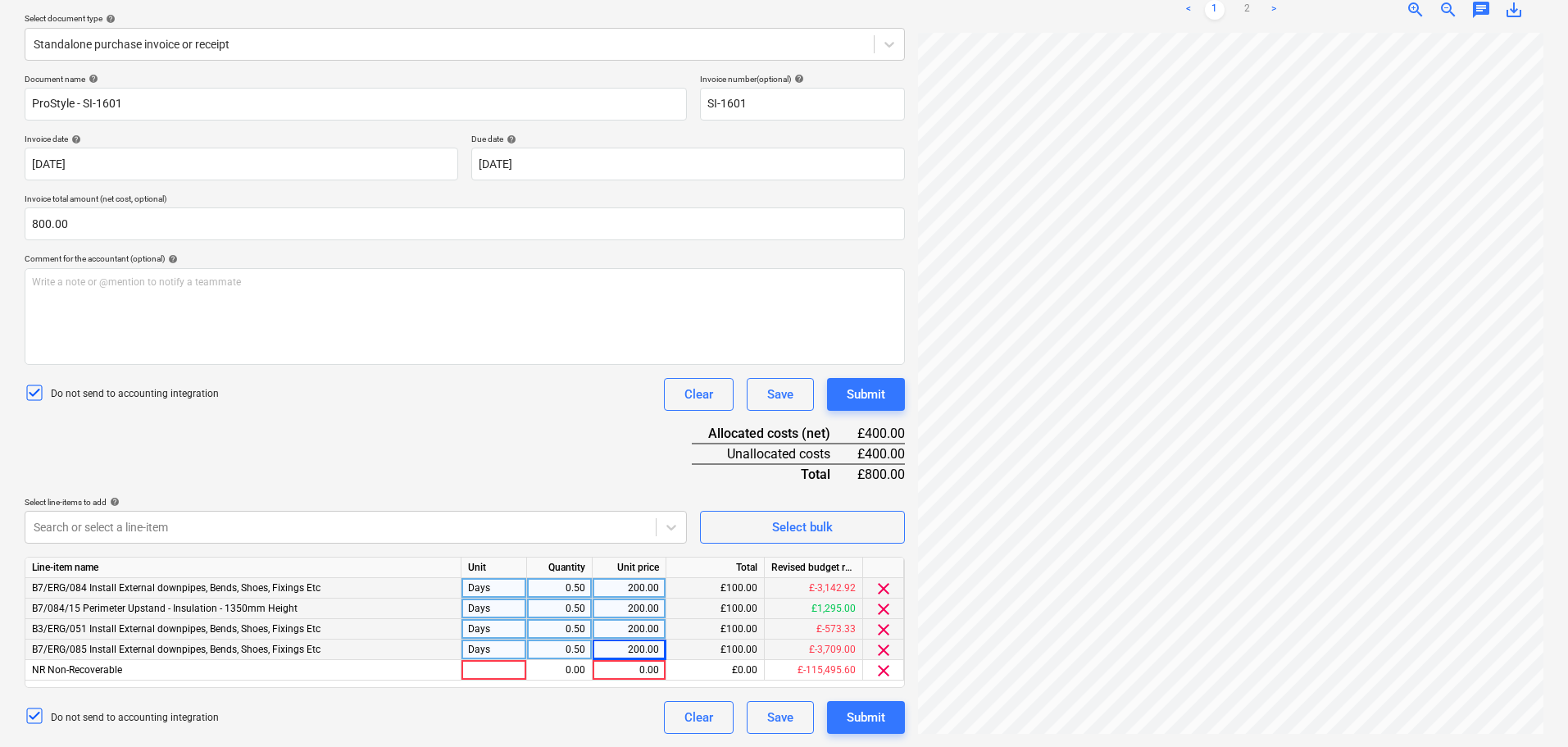
click at [489, 640] on div "Days" at bounding box center [495, 650] width 66 height 21
click at [495, 668] on div at bounding box center [495, 671] width 66 height 21
click at [577, 666] on div "0.00" at bounding box center [560, 671] width 52 height 21
type input ".66666666666666666"
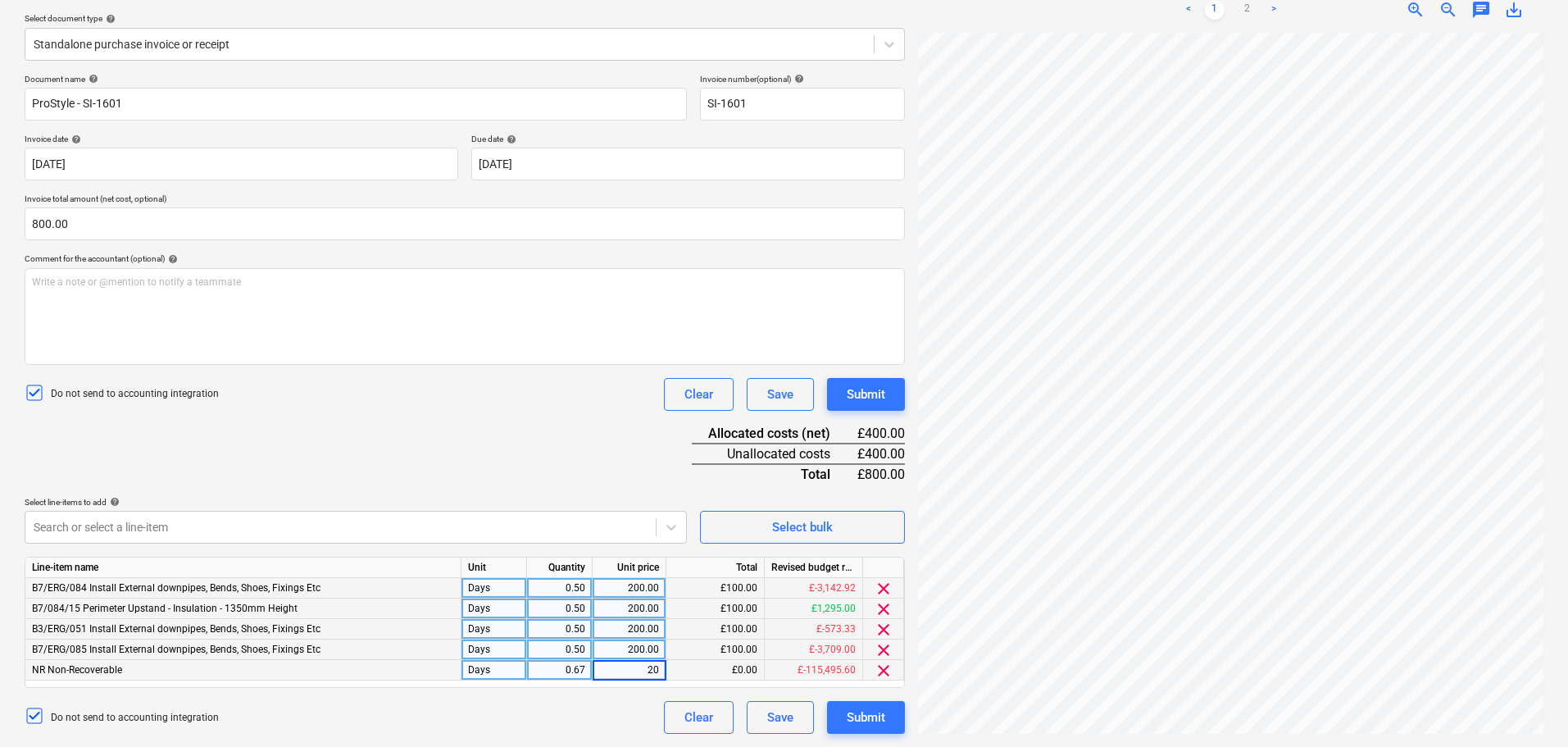
type input "200"
click at [507, 491] on div "Document name help ProStyle - SI-1601 Invoice number (optional) help SI-1601 In…" at bounding box center [464, 403] width 881 height 660
click at [530, 626] on div "0.50" at bounding box center [561, 629] width 66 height 21
type input ".83333333333333333333"
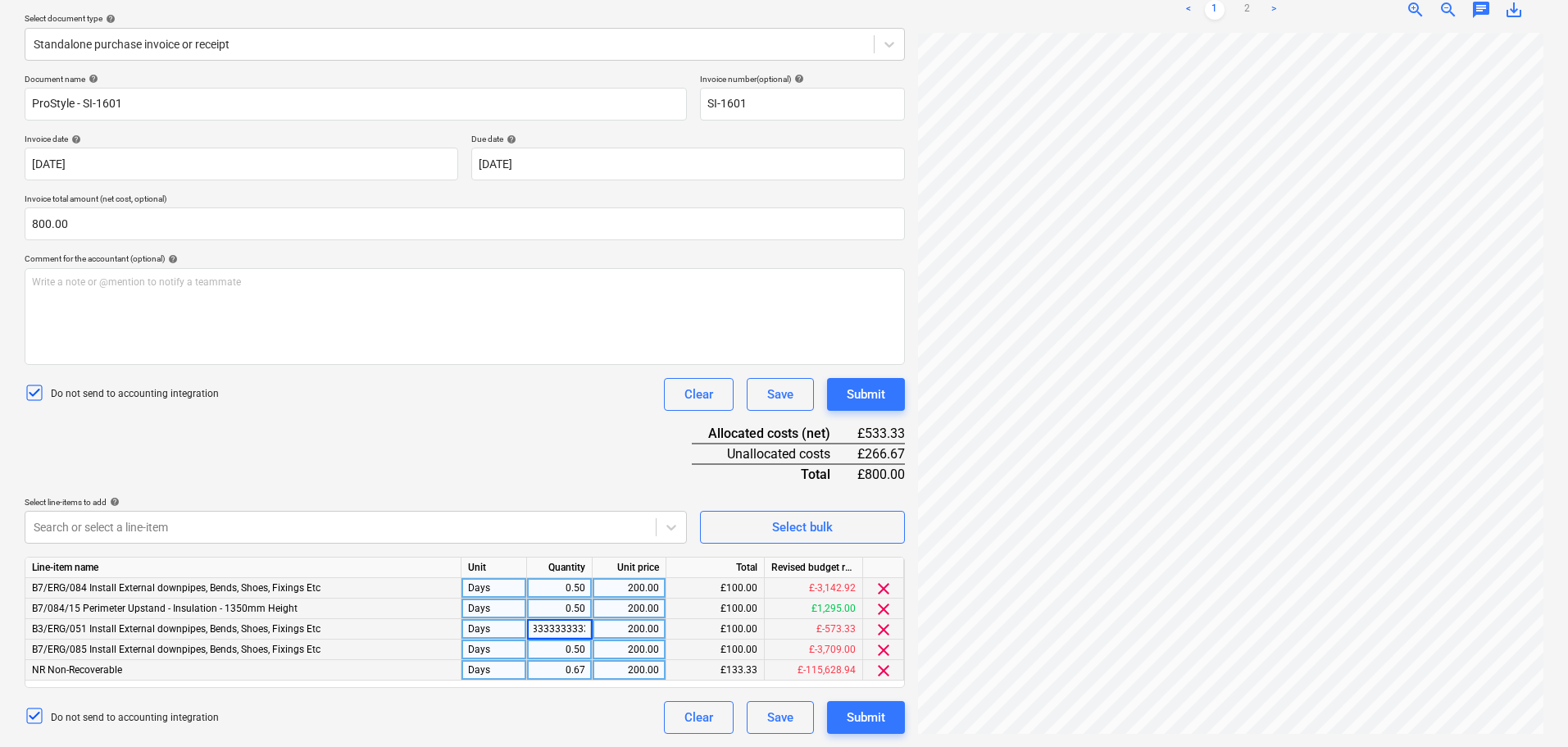
click at [506, 464] on div "Document name help ProStyle - SI-1601 Invoice number (optional) help SI-1601 In…" at bounding box center [464, 403] width 881 height 660
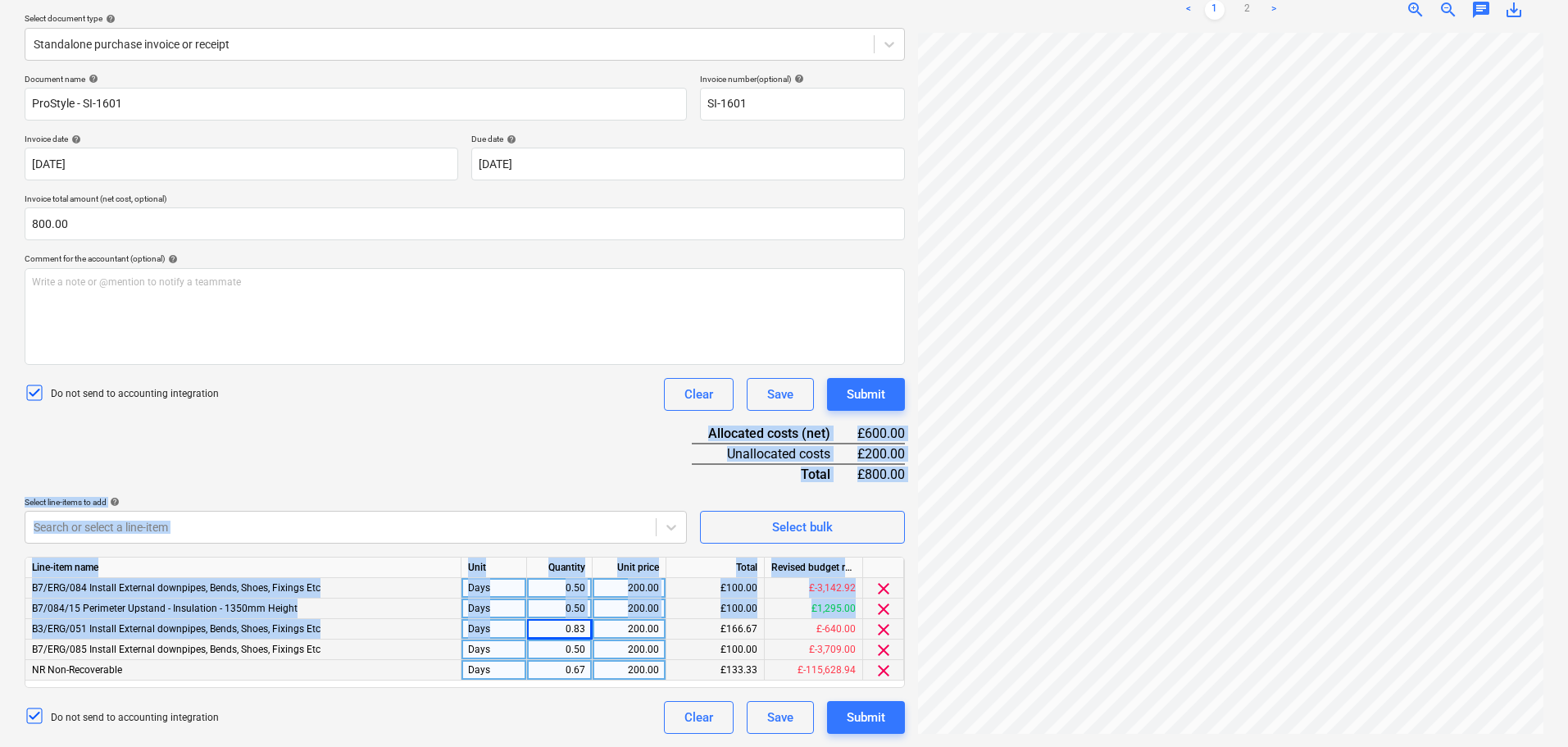
drag, startPoint x: 523, startPoint y: 446, endPoint x: 530, endPoint y: 630, distance: 184.1
click at [530, 630] on div "Document name help ProStyle - SI-1601 Invoice number (optional) help SI-1601 In…" at bounding box center [464, 403] width 881 height 660
click at [535, 472] on div "Document name help ProStyle - SI-1601 Invoice number (optional) help SI-1601 In…" at bounding box center [464, 403] width 881 height 660
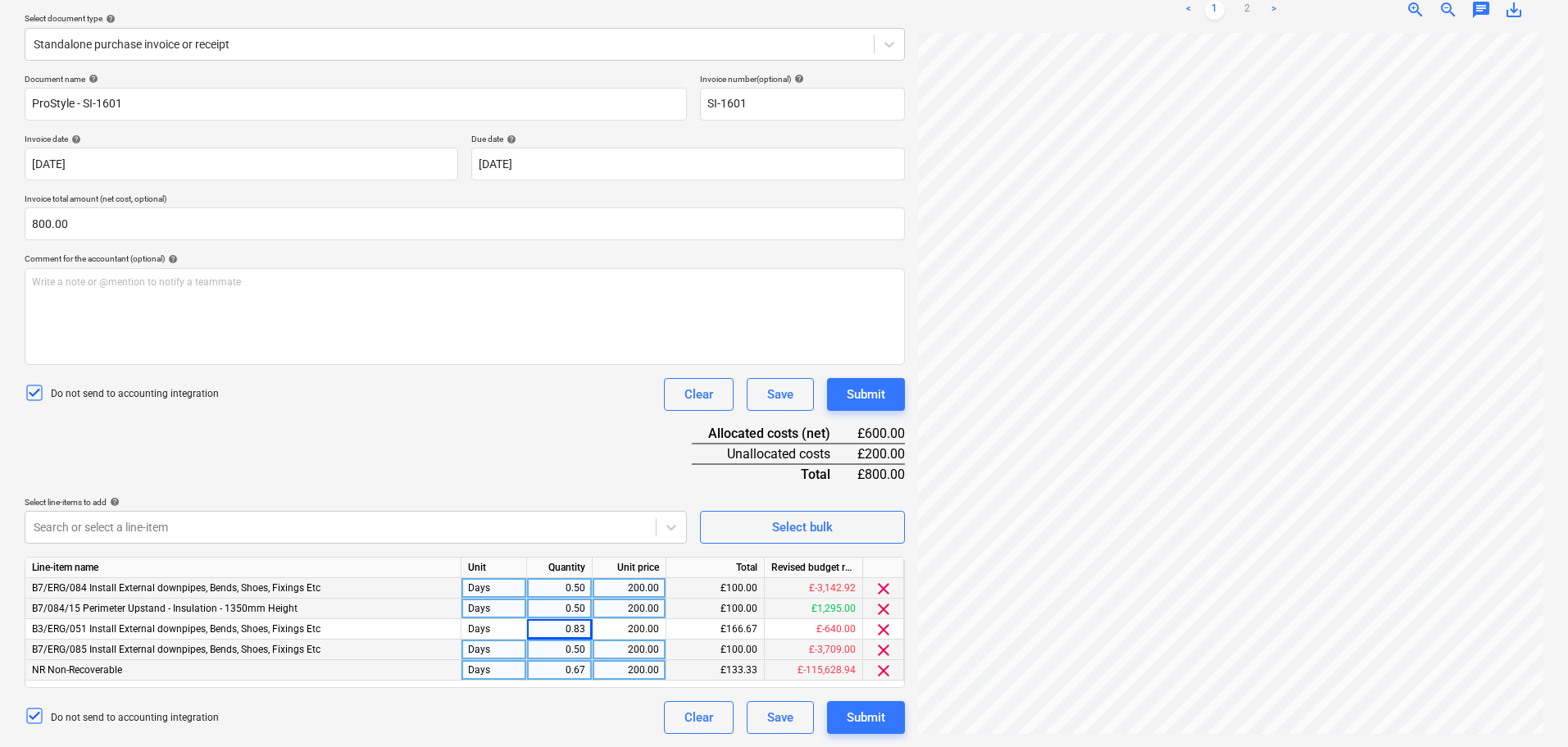
click at [542, 584] on div "0.50" at bounding box center [560, 588] width 52 height 21
type input "1"
click at [554, 649] on div "0.50" at bounding box center [560, 650] width 52 height 21
type input "1"
click at [472, 476] on div "Document name help ProStyle - SI-1601 Invoice number (optional) help SI-1601 In…" at bounding box center [464, 403] width 881 height 660
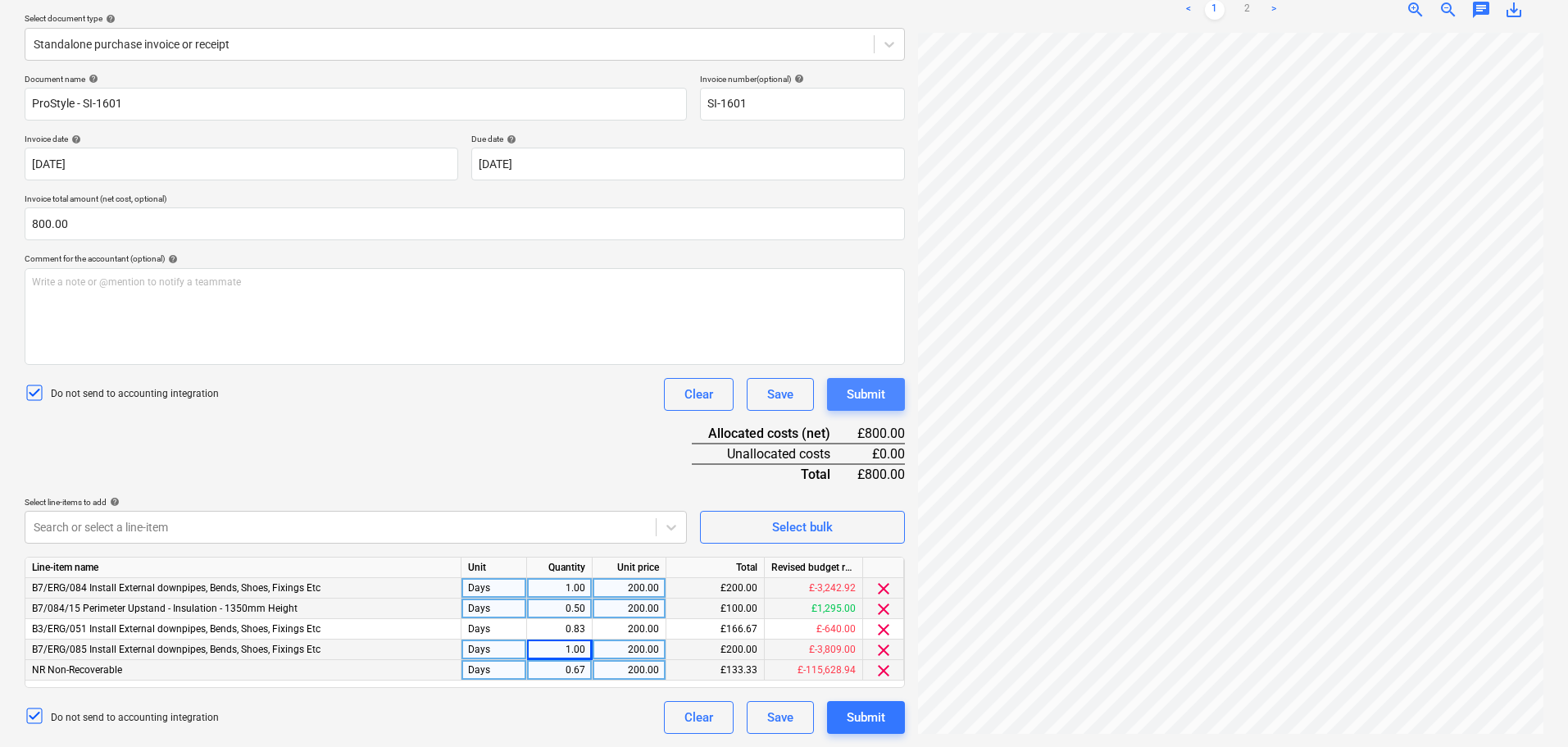
click at [877, 392] on div "Submit" at bounding box center [866, 394] width 38 height 22
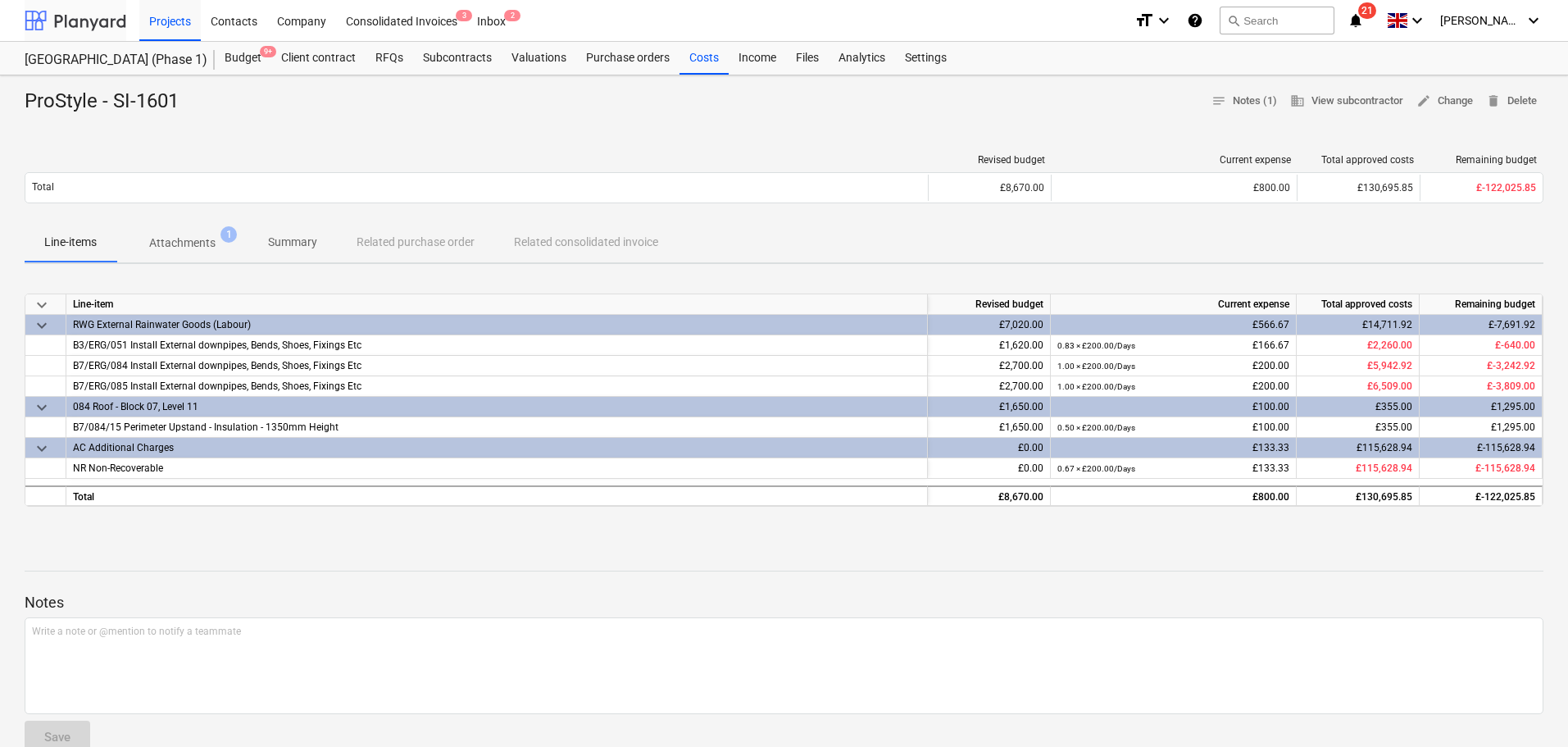
click at [76, 25] on div at bounding box center [75, 20] width 102 height 41
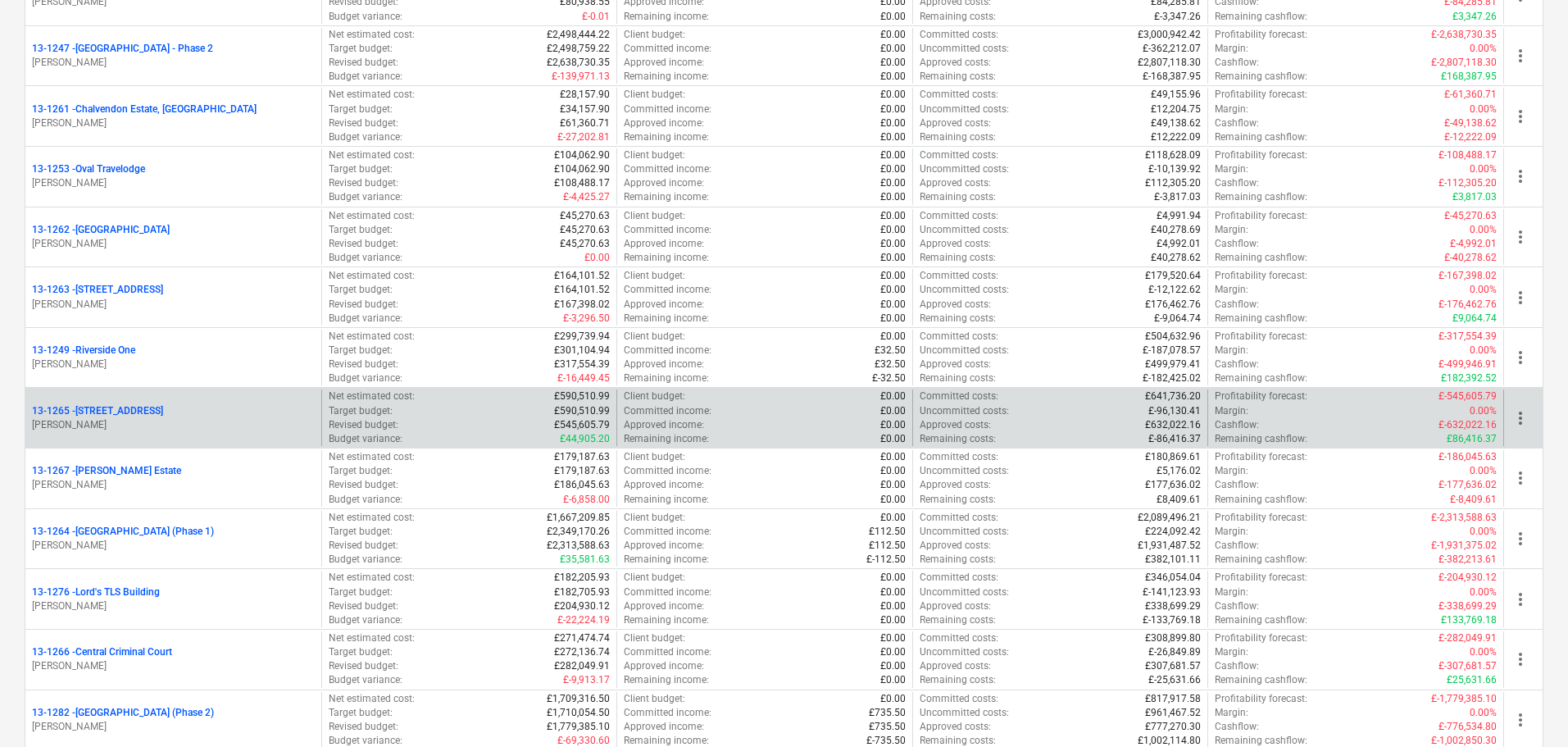
scroll to position [1279, 0]
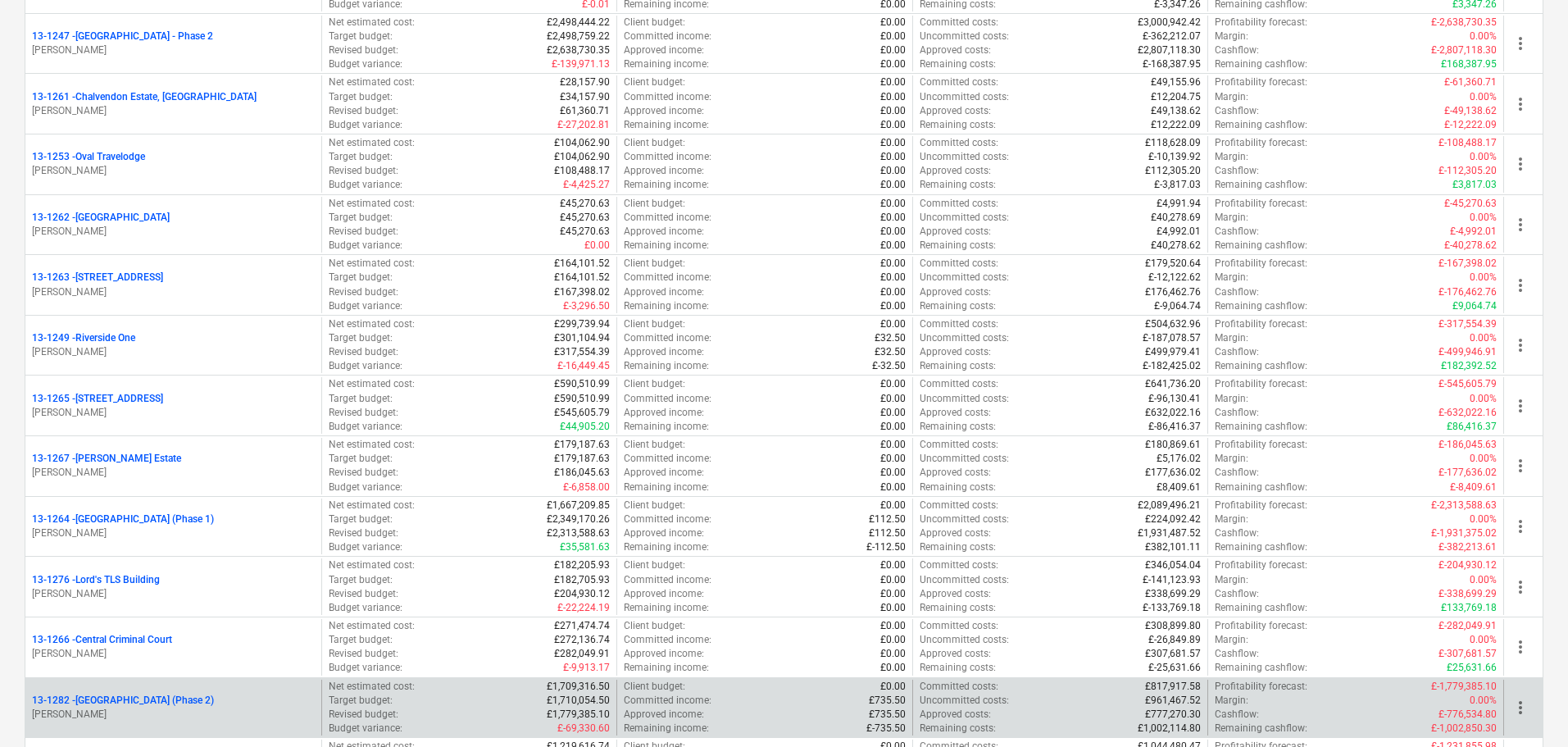
click at [214, 694] on p "13-1282 - [GEOGRAPHIC_DATA] (Phase 2)" at bounding box center [123, 700] width 182 height 14
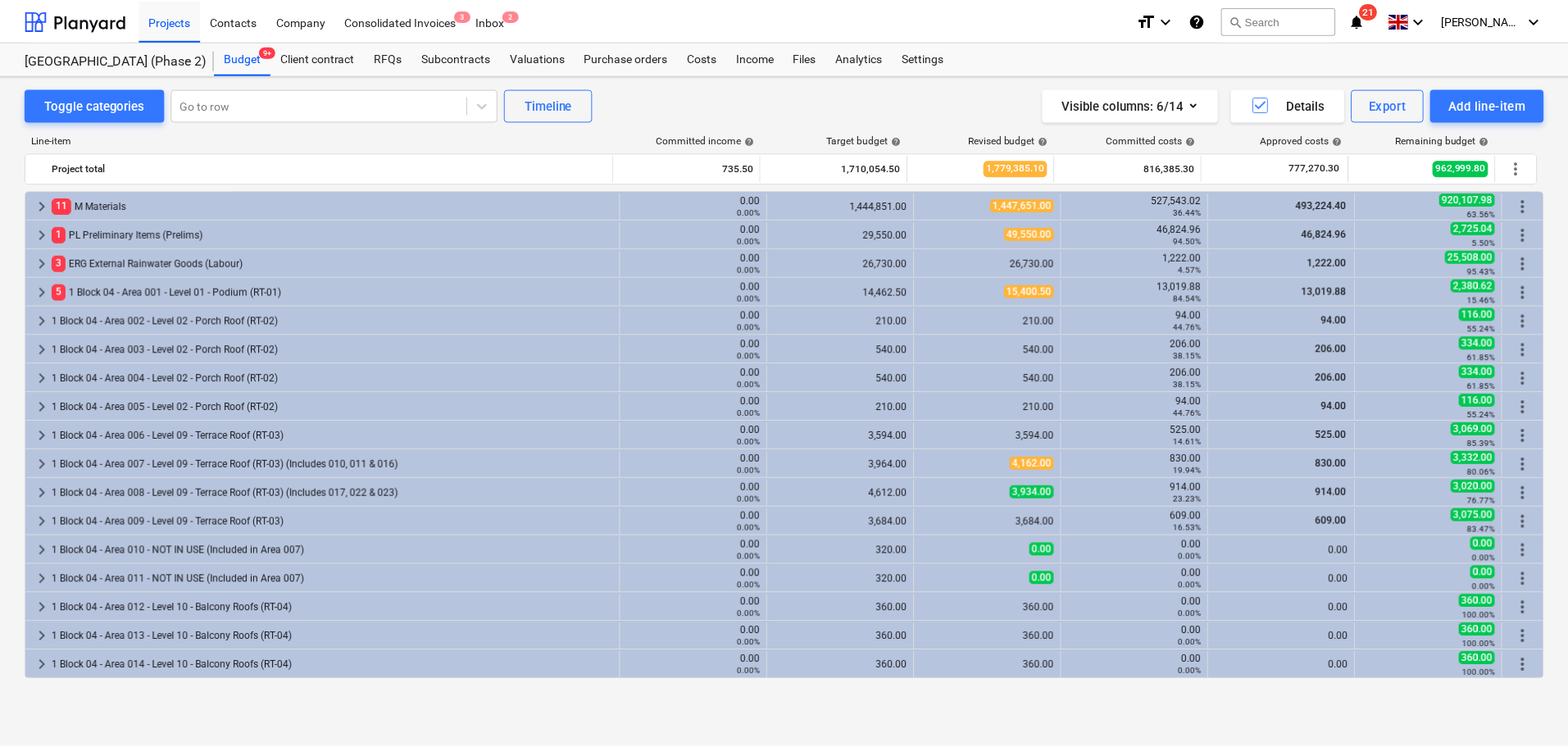
scroll to position [492, 0]
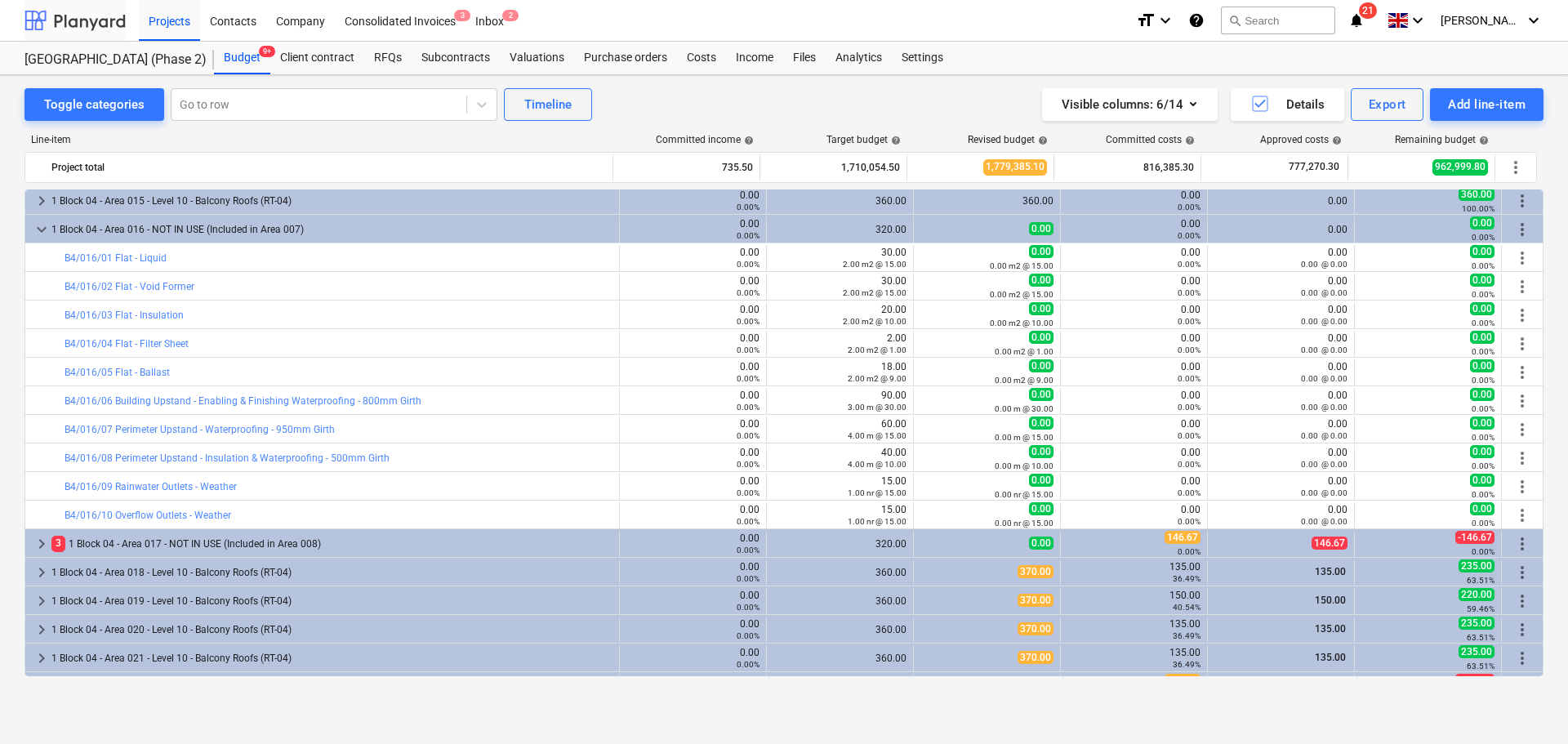
click at [90, 24] on div at bounding box center [74, 20] width 101 height 41
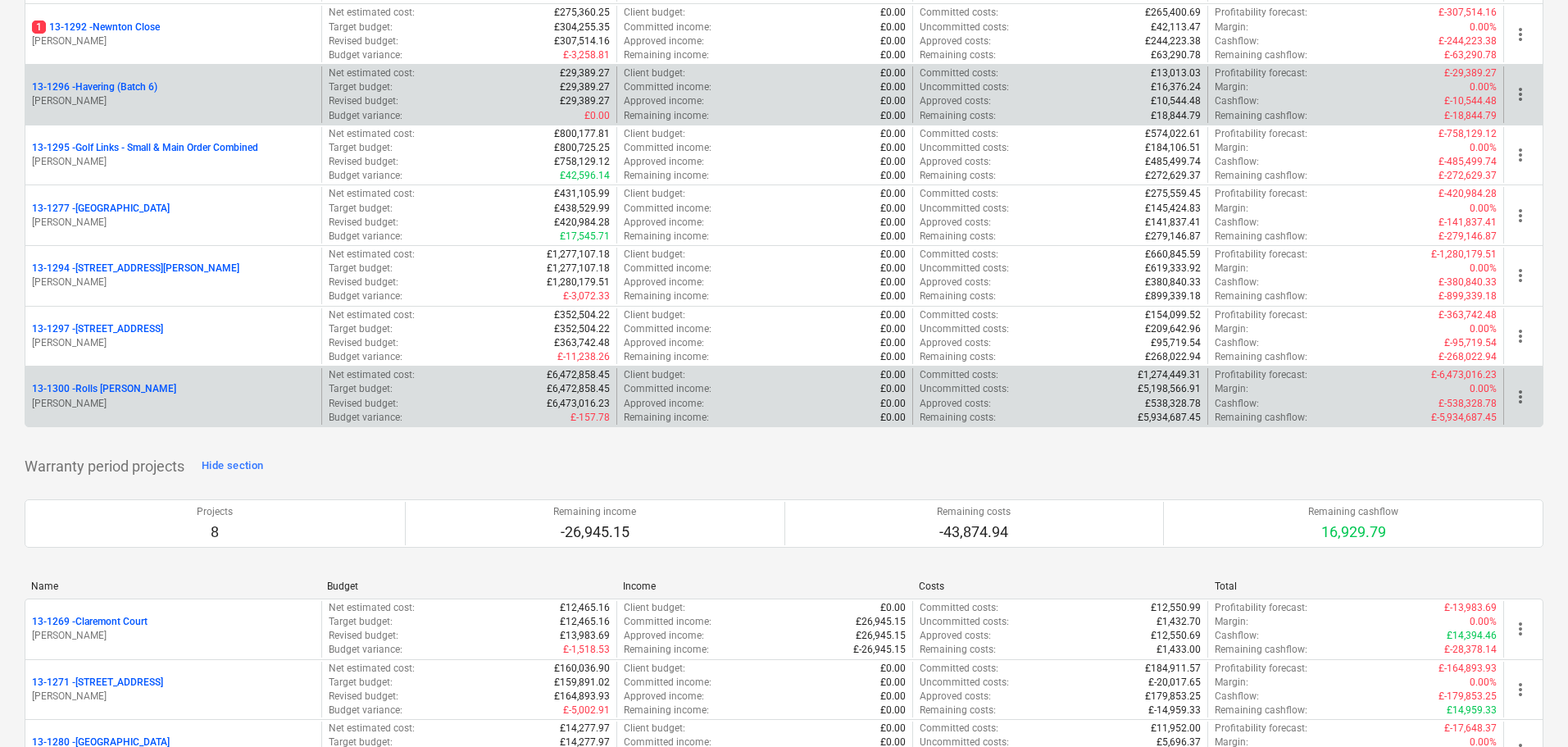
scroll to position [2132, 0]
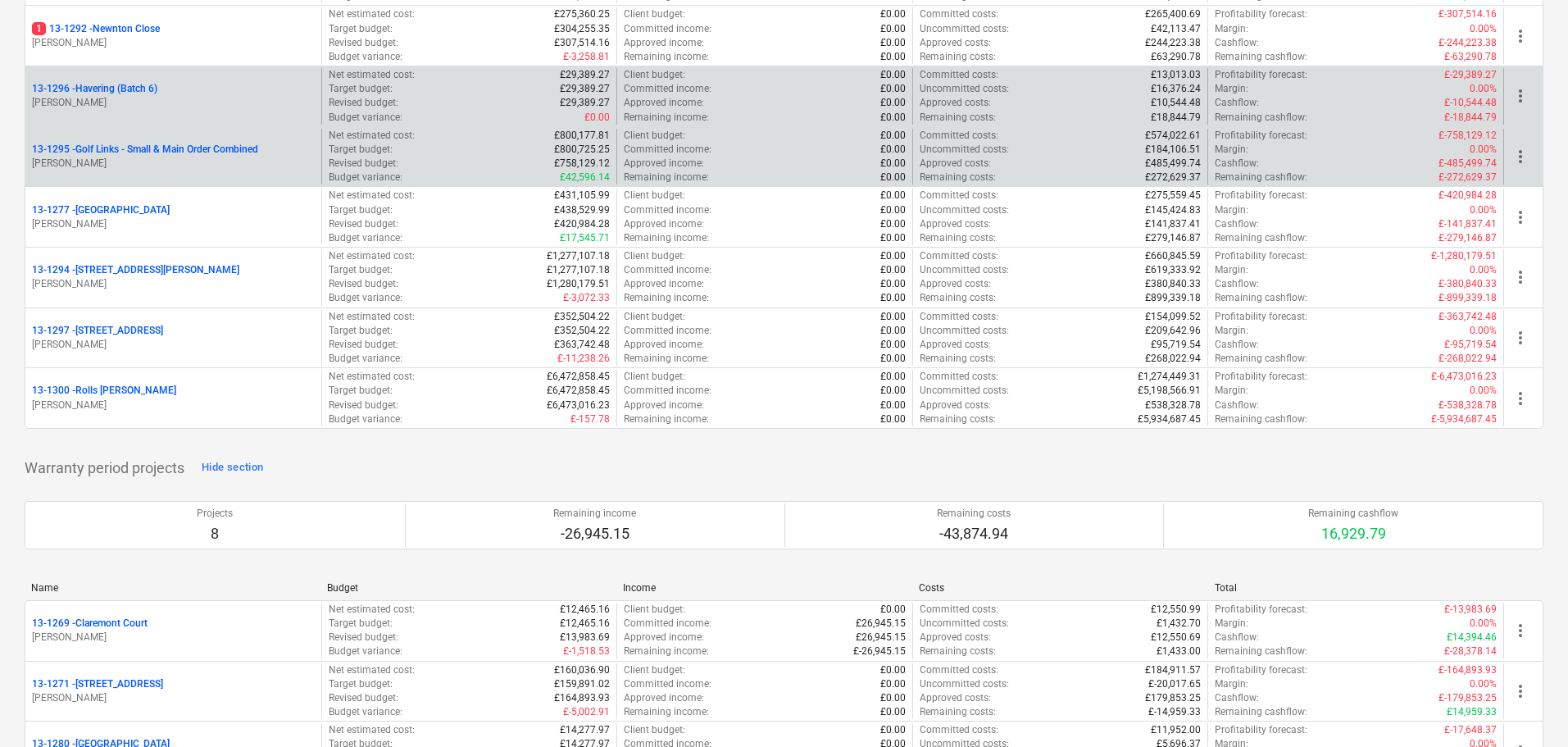
click at [187, 161] on p "[PERSON_NAME]" at bounding box center [174, 163] width 283 height 14
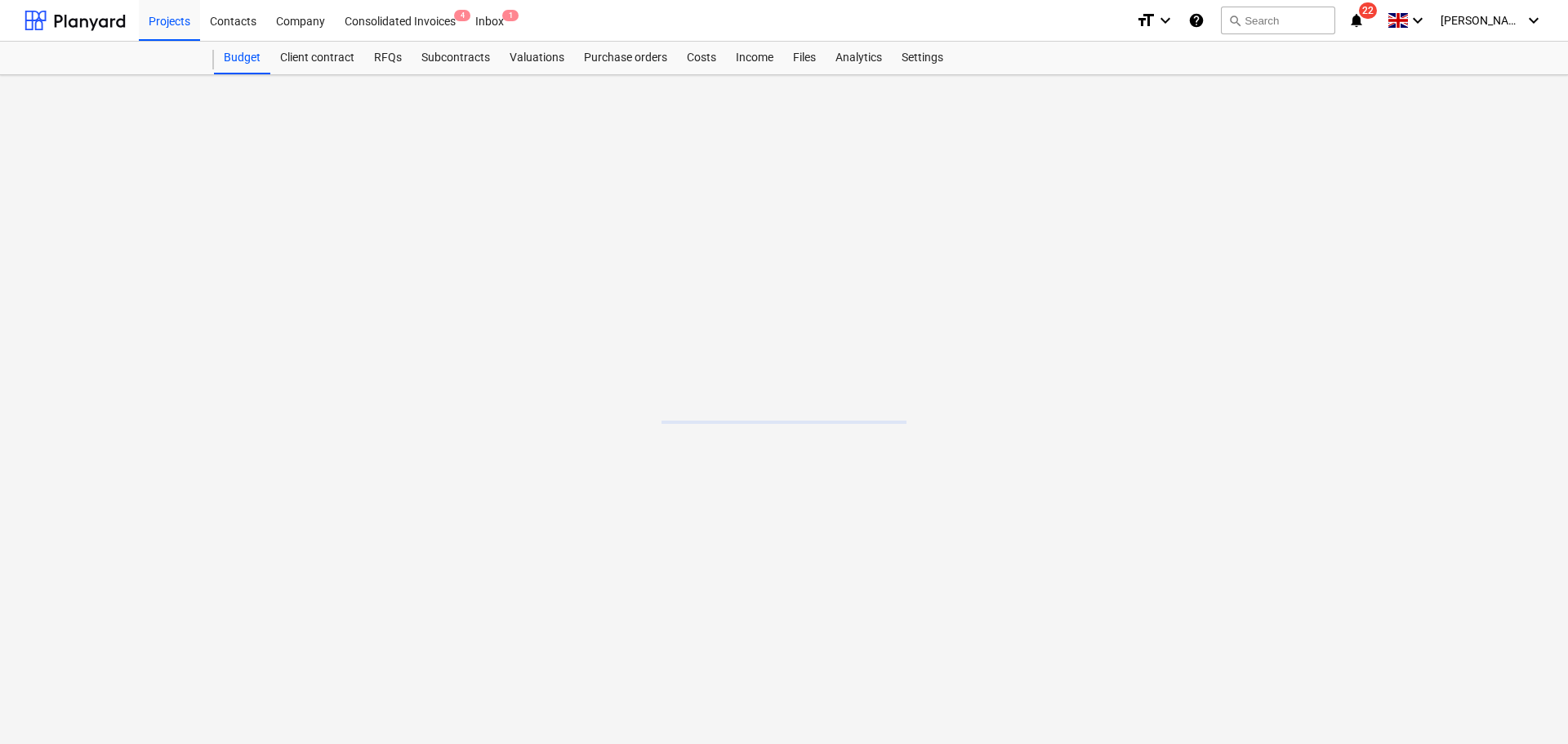
drag, startPoint x: 792, startPoint y: 67, endPoint x: 800, endPoint y: 7, distance: 60.5
click at [792, 67] on div "Files" at bounding box center [804, 58] width 42 height 33
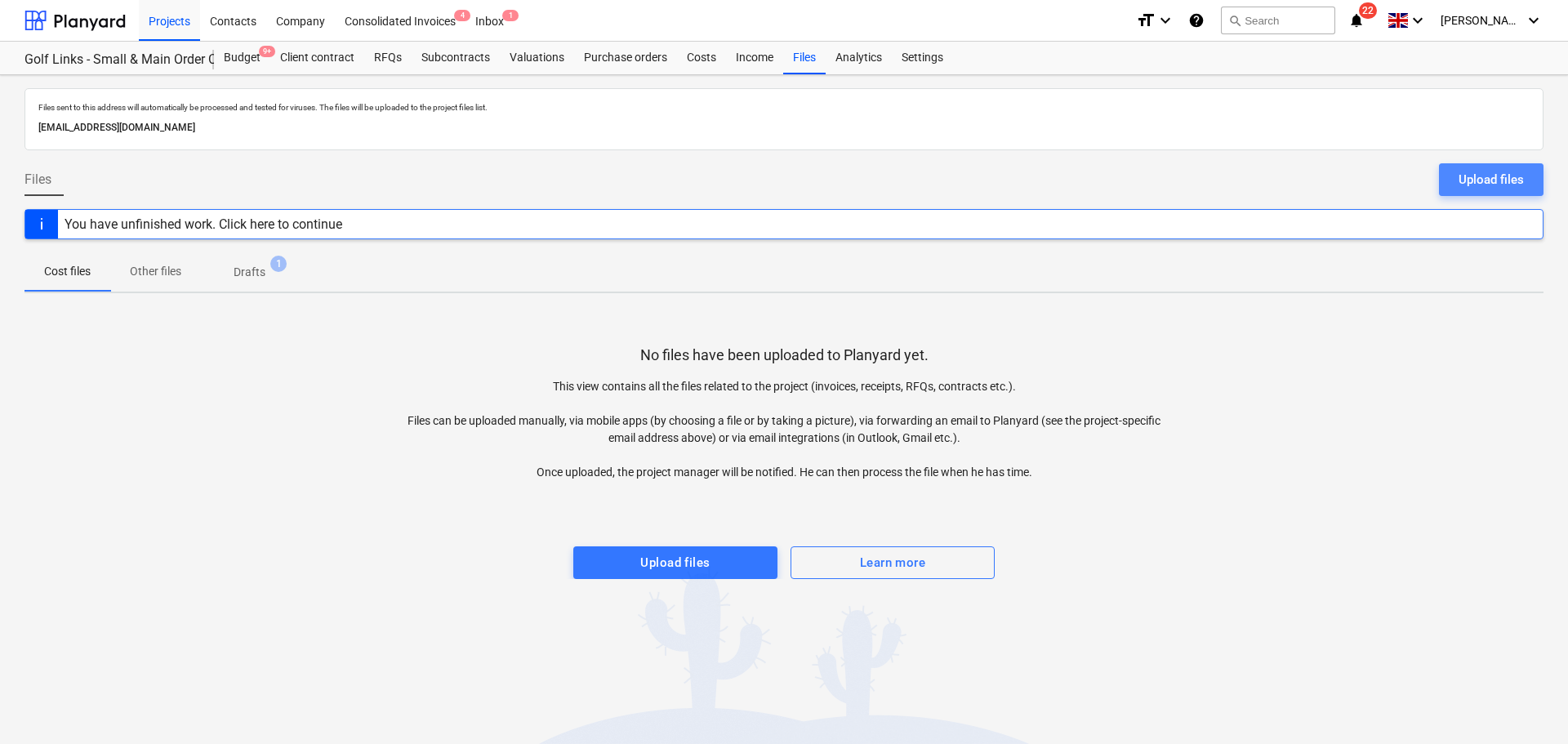
click at [1476, 178] on div "Upload files" at bounding box center [1491, 180] width 66 height 22
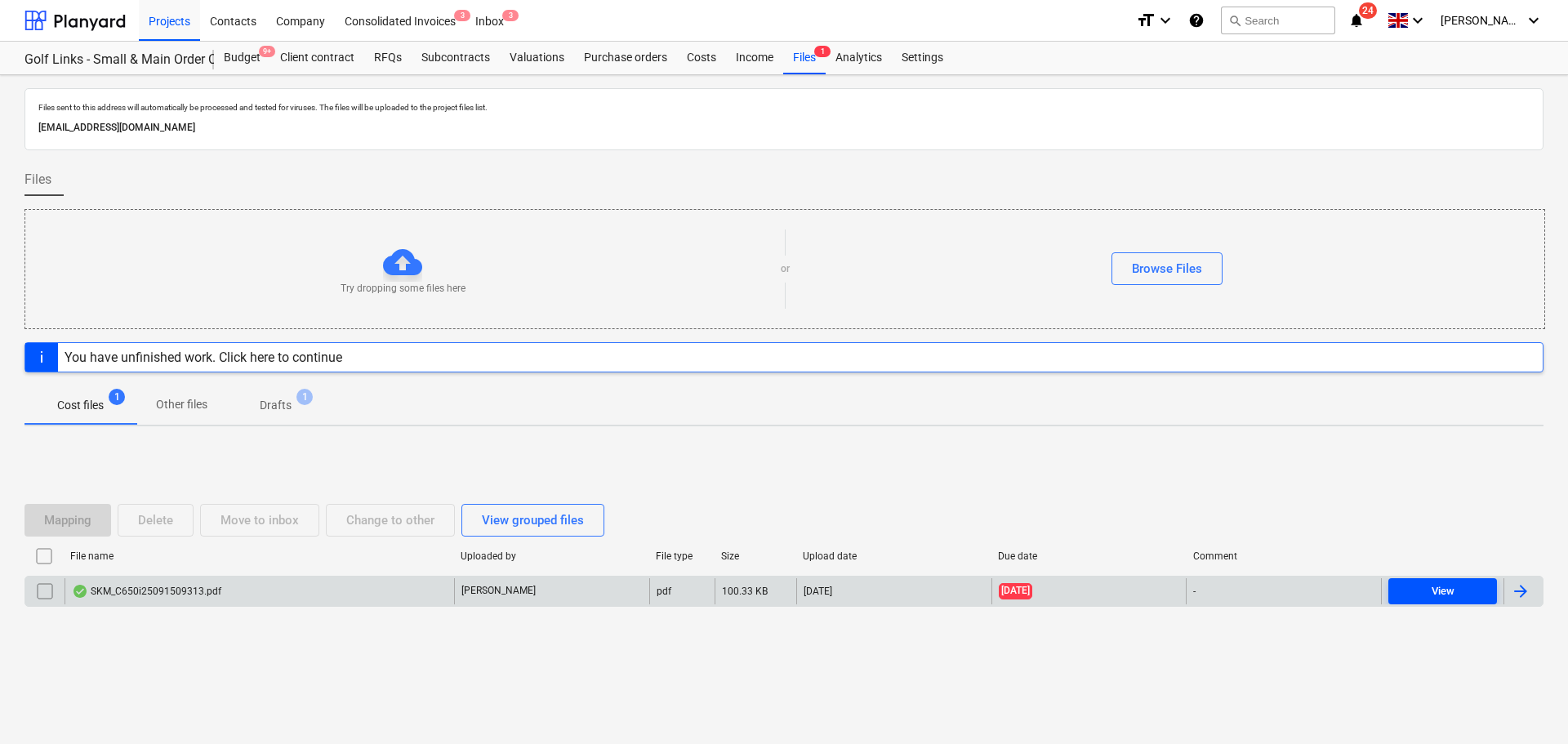
click at [1447, 588] on div "View" at bounding box center [1443, 592] width 22 height 19
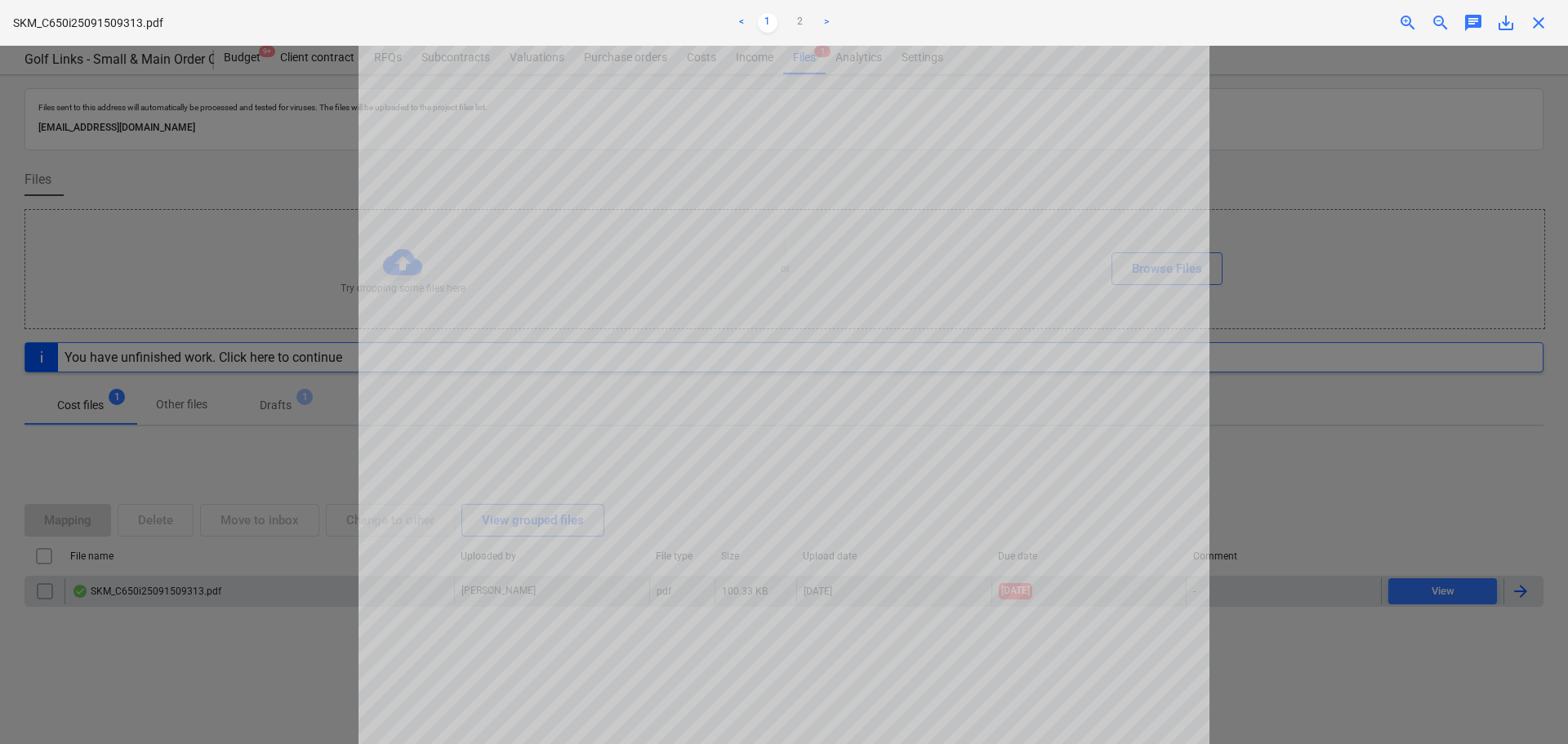
click at [1540, 20] on span "close" at bounding box center [1539, 22] width 20 height 20
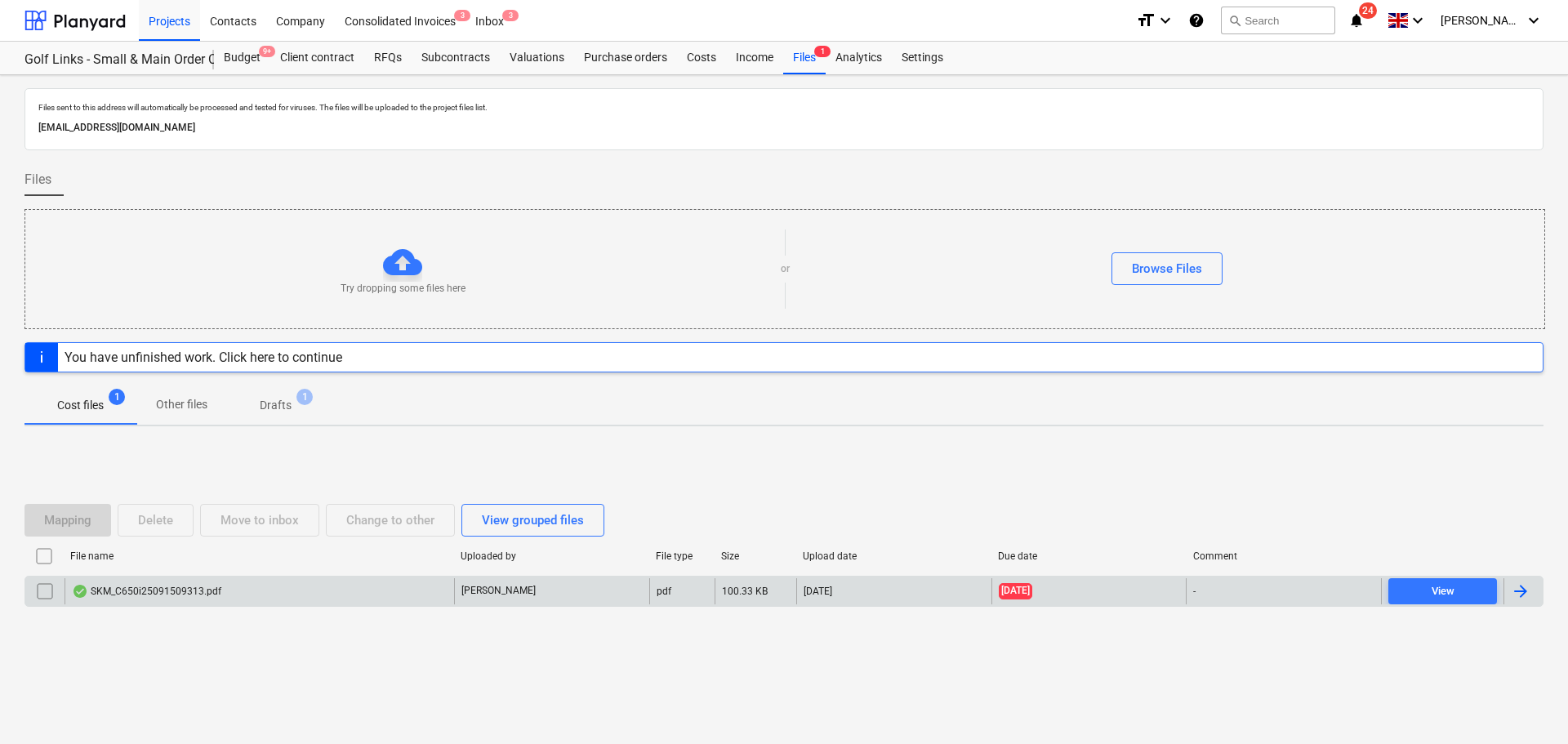
click at [1522, 588] on div at bounding box center [1520, 591] width 20 height 20
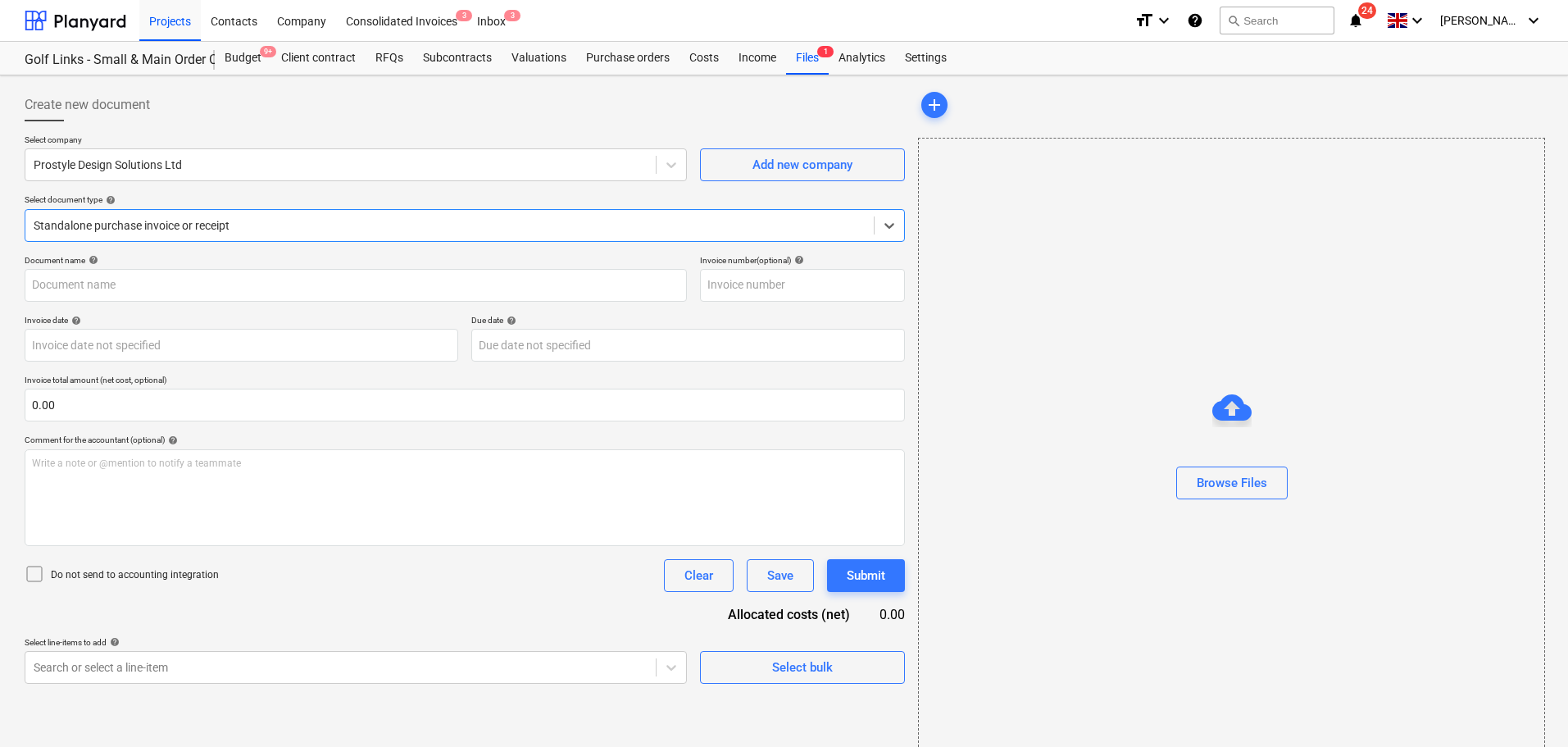
type input "SI-1602"
type input "[DATE]"
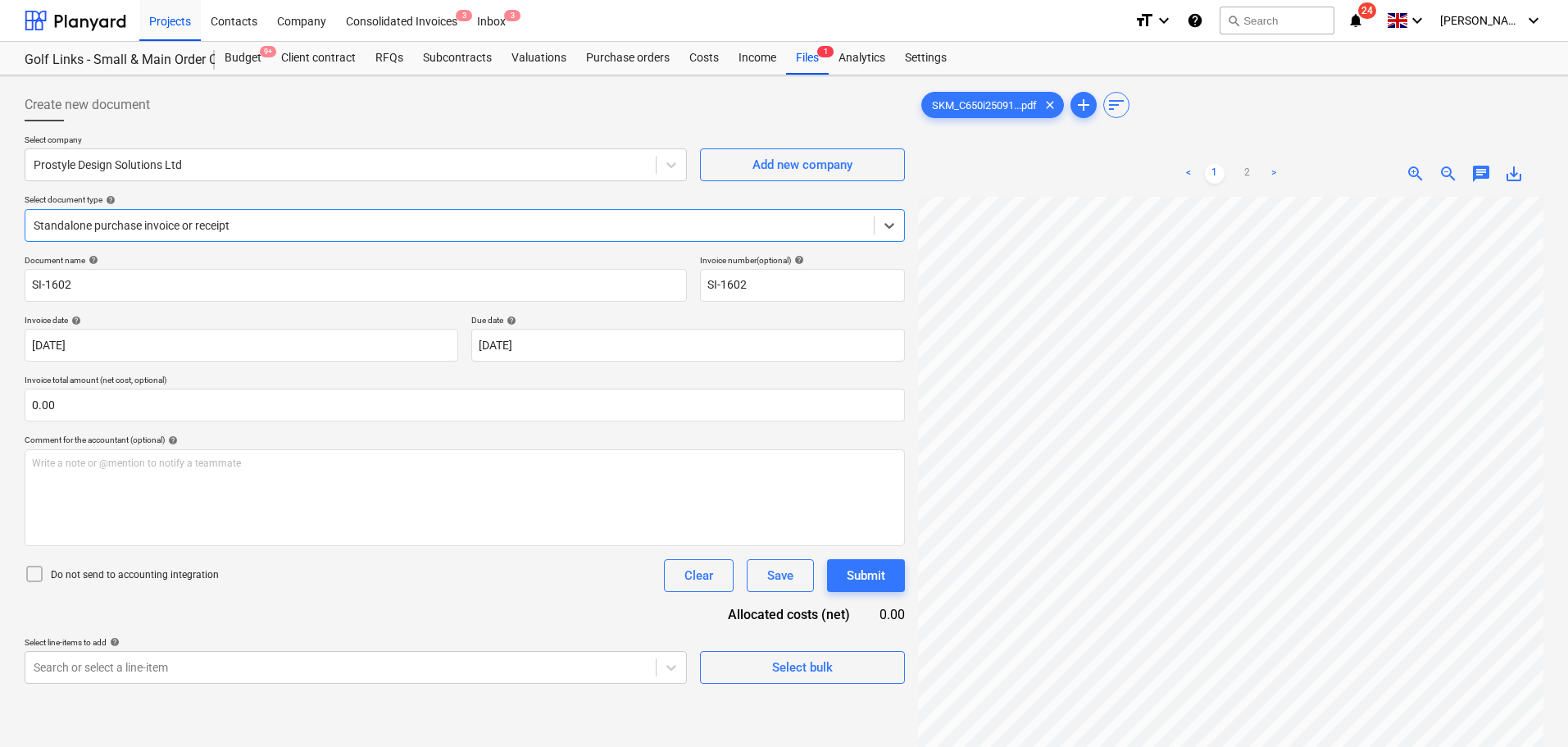
click at [193, 114] on div "Create new document" at bounding box center [464, 105] width 881 height 33
click at [200, 112] on div "Create new document" at bounding box center [464, 105] width 881 height 33
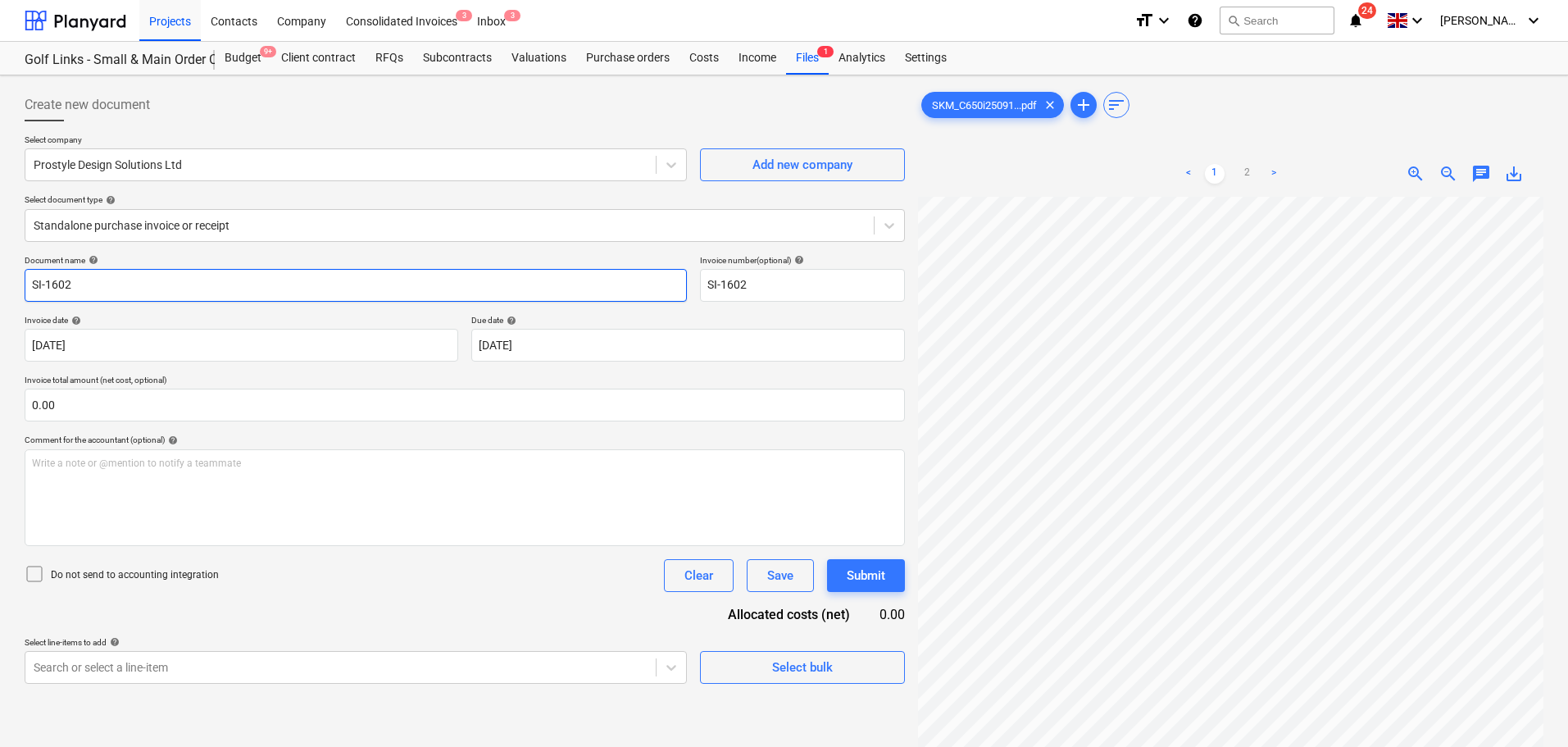
click at [162, 293] on input "SI-1602" at bounding box center [355, 285] width 662 height 33
click at [161, 293] on input "SI-1602" at bounding box center [355, 285] width 662 height 33
type input "ProStyle - SI-1602"
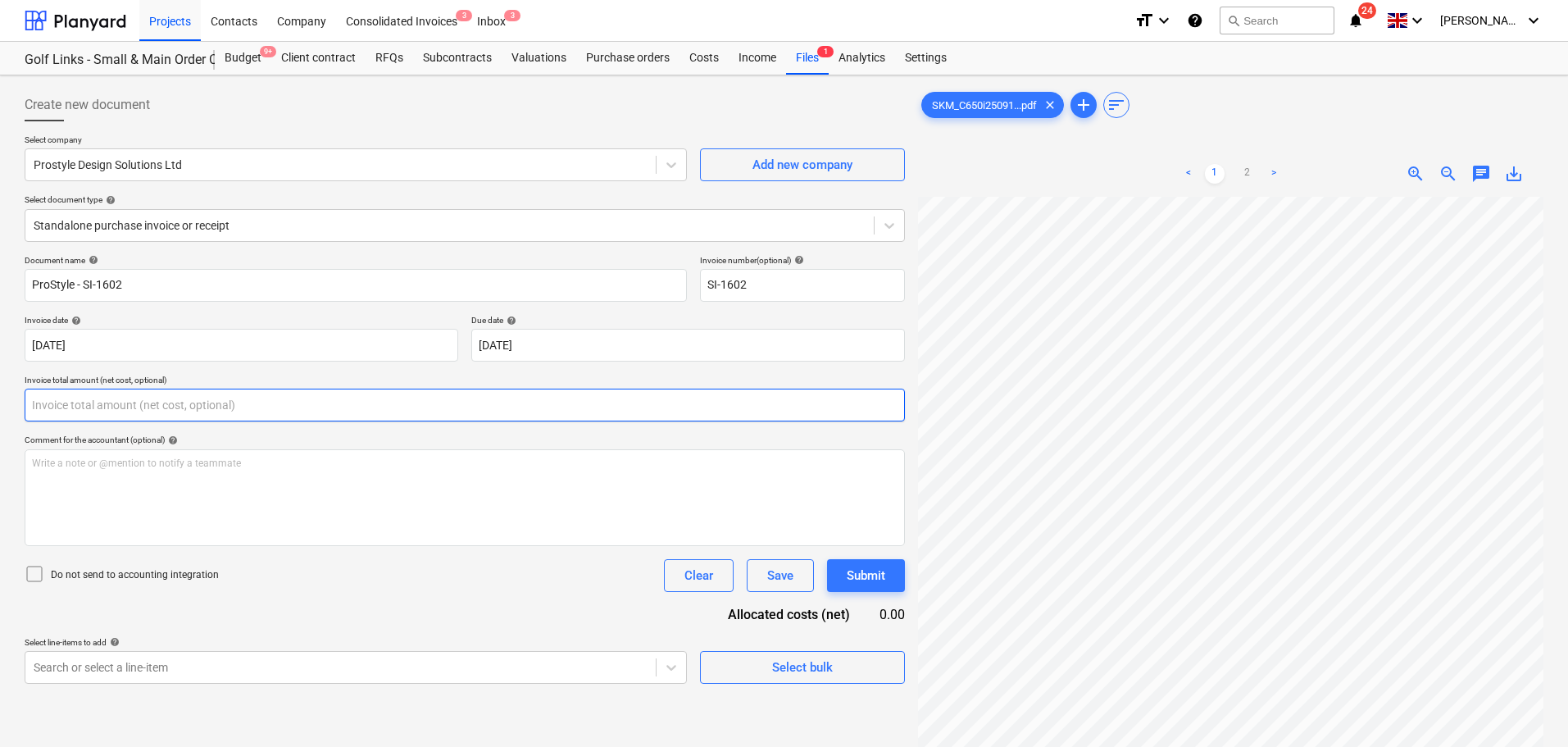
click at [226, 415] on input "text" at bounding box center [464, 405] width 881 height 33
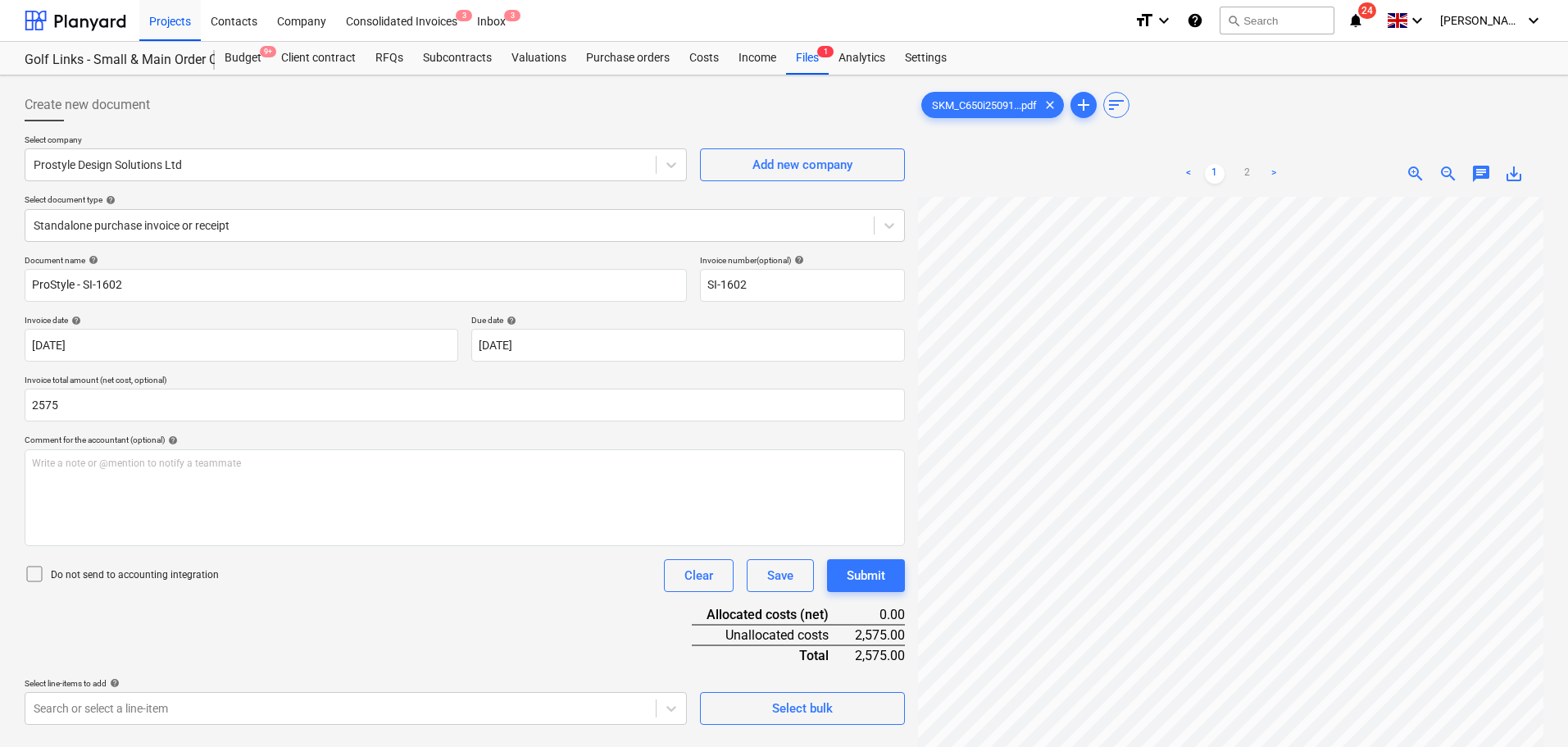
type input "2,575.00"
click at [191, 575] on p "Do not send to accounting integration" at bounding box center [135, 575] width 168 height 14
click at [458, 638] on div "Document name help ProStyle - SI-1602 Invoice number (optional) help SI-1602 In…" at bounding box center [464, 489] width 881 height 469
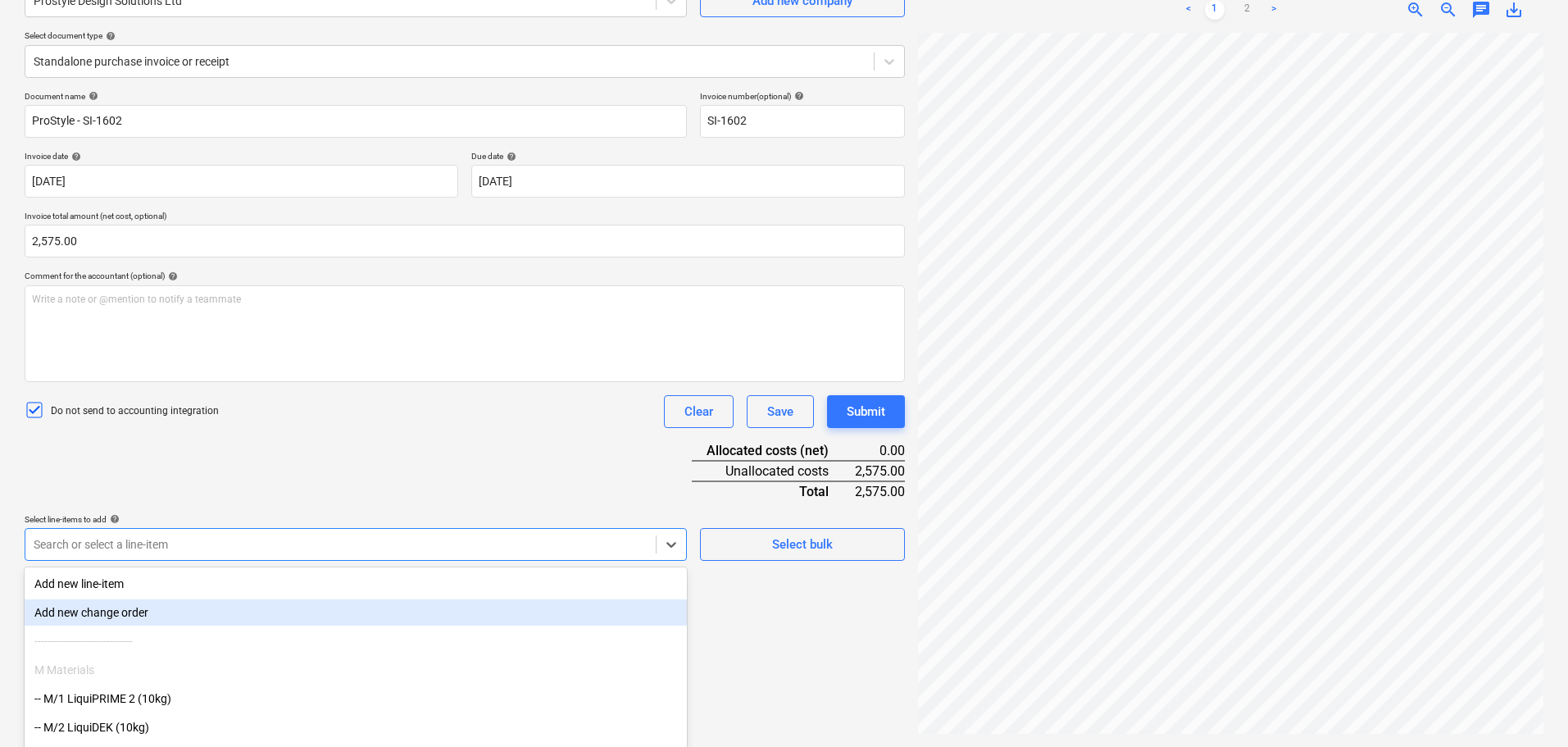
scroll to position [233, 0]
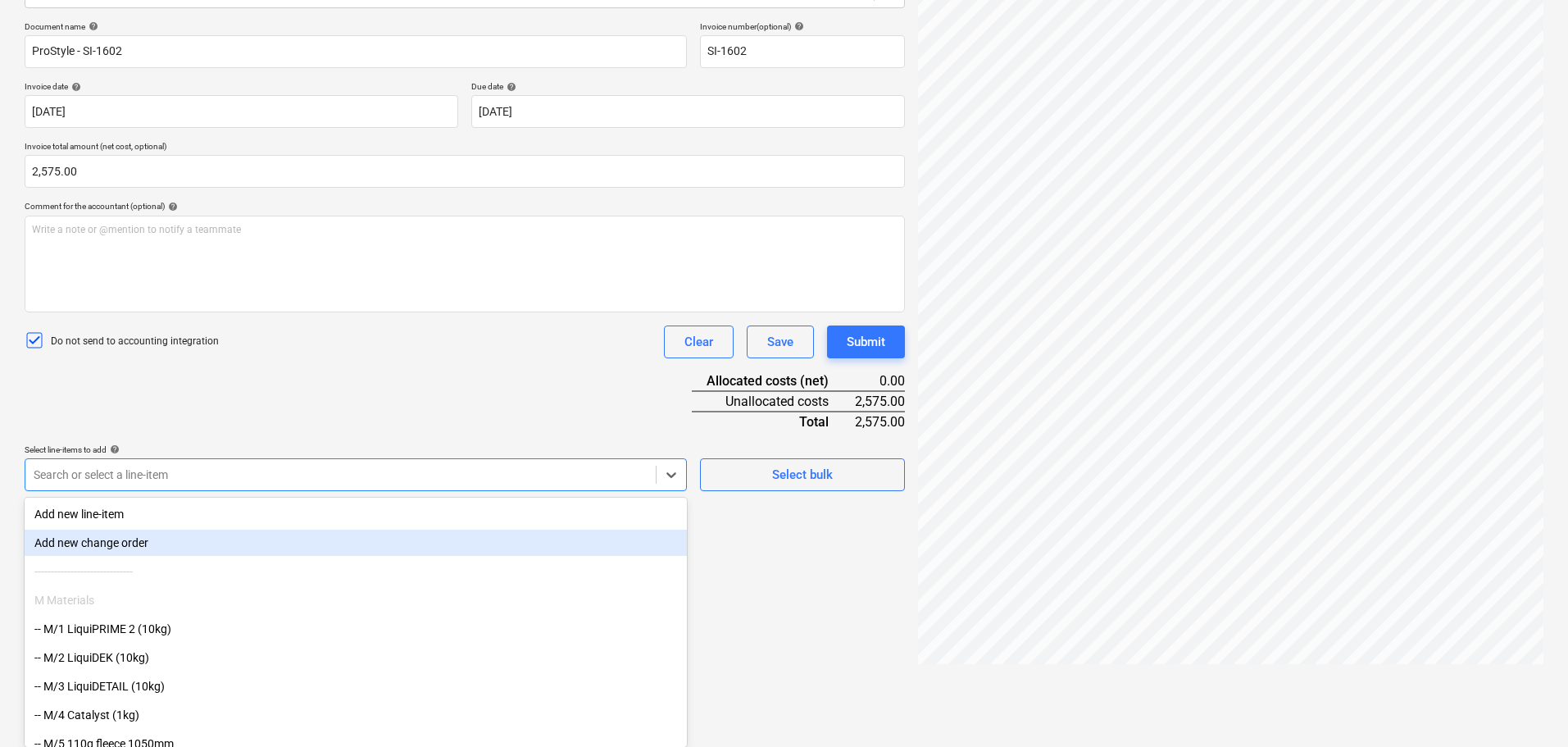
click at [463, 513] on body "Projects Contacts Company Consolidated Invoices 3 Inbox 3 format_size keyboard_…" at bounding box center [784, 140] width 1568 height 747
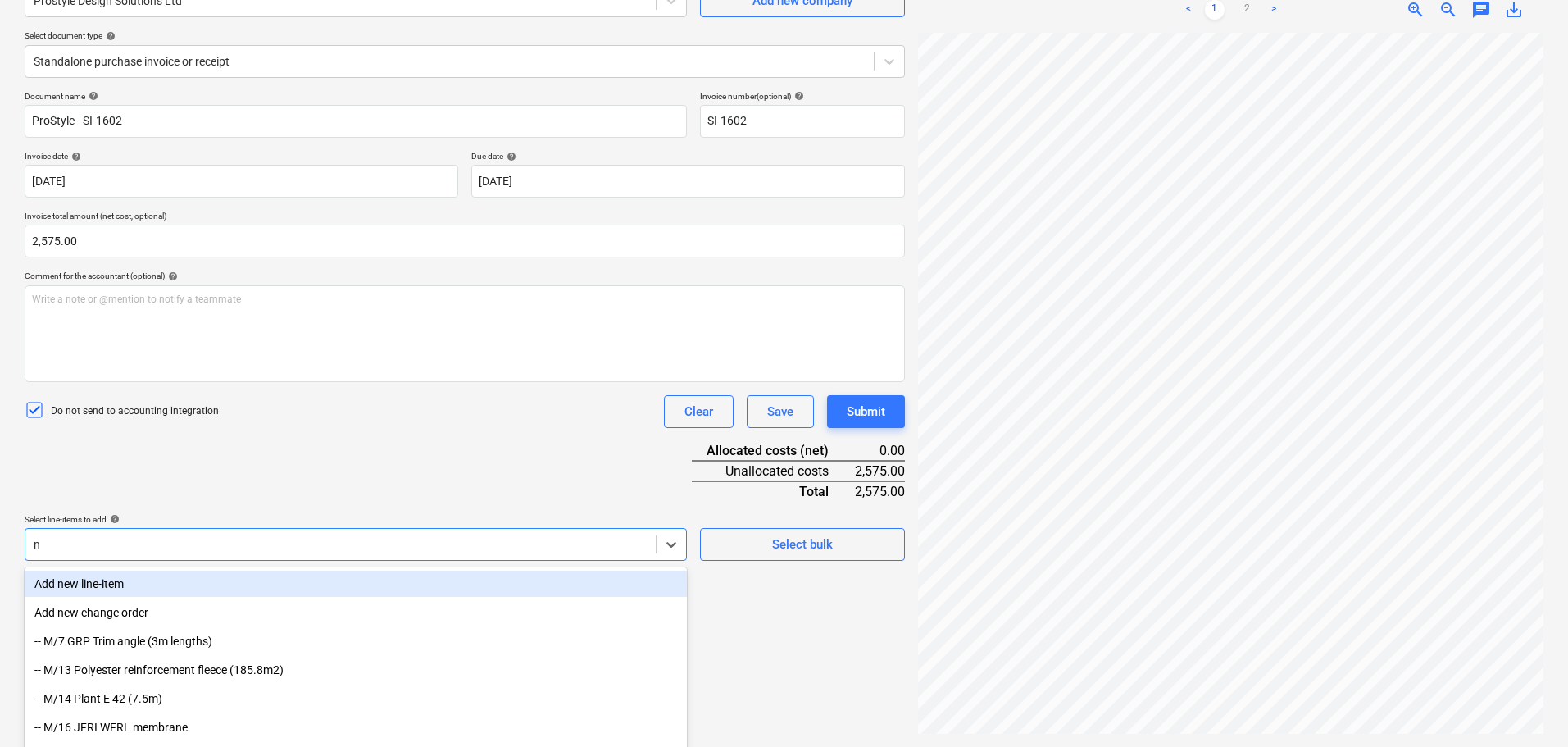
scroll to position [164, 0]
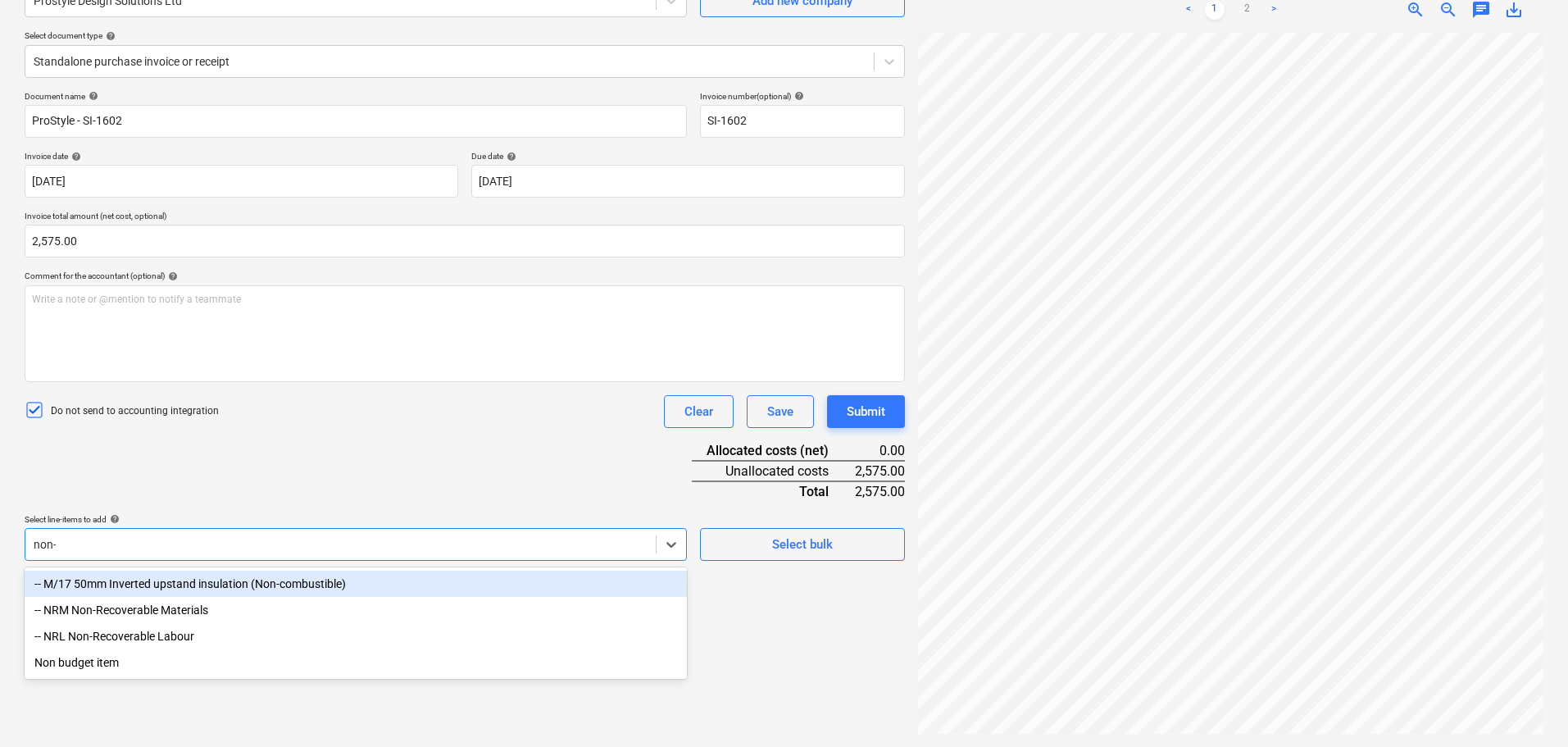
type input "non-r"
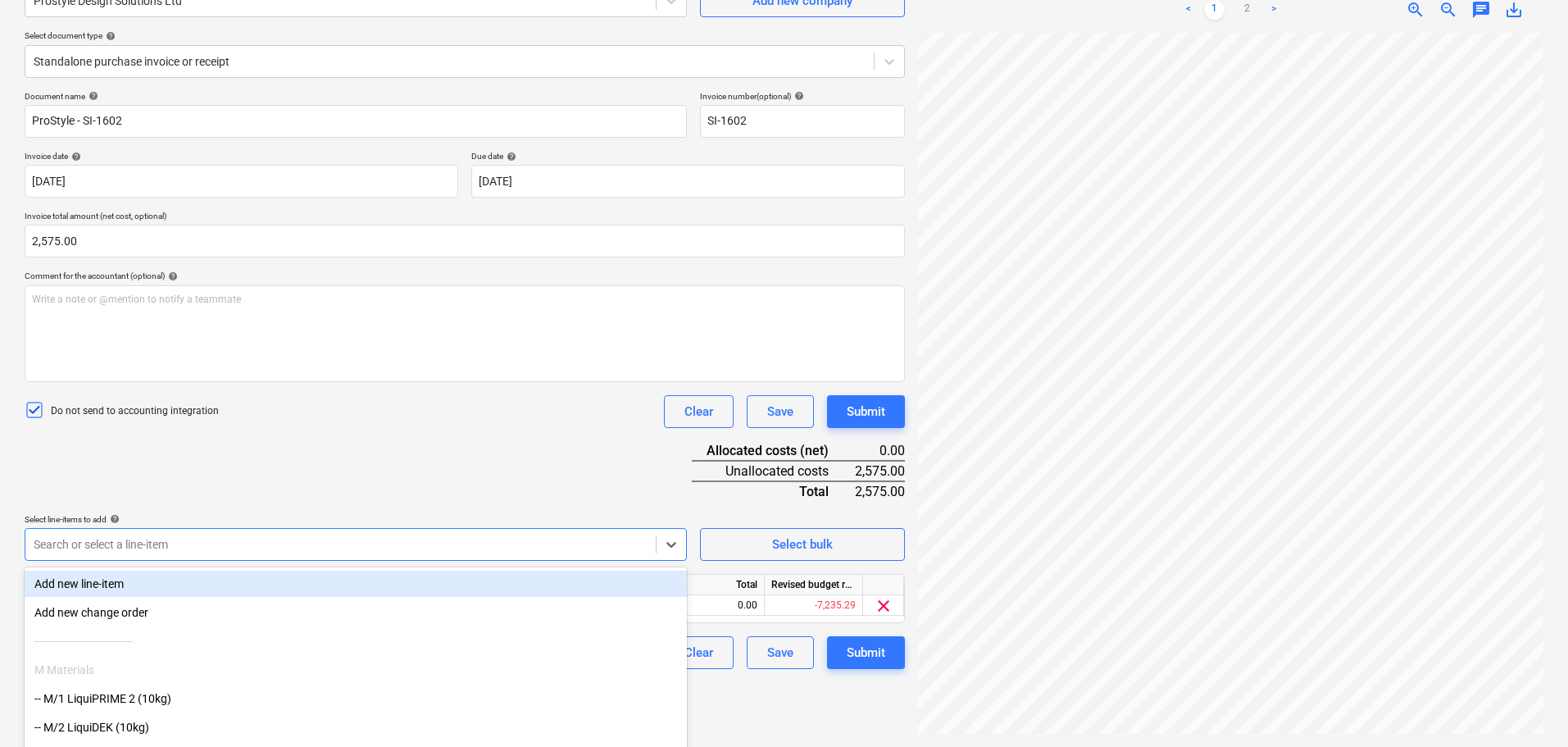
click at [473, 465] on div "Document name help ProStyle - SI-1602 Invoice number (optional) help SI-1602 In…" at bounding box center [464, 380] width 881 height 578
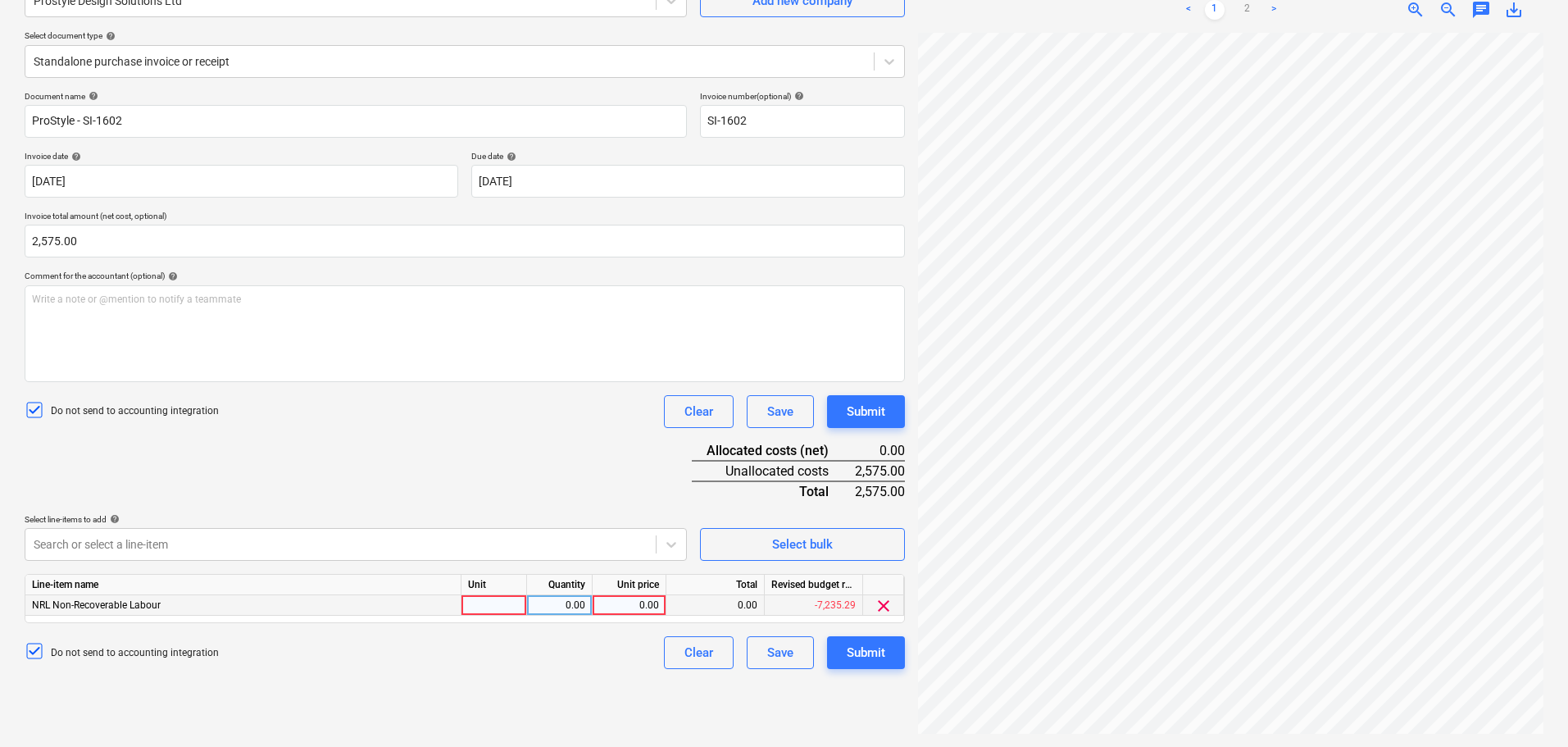
click at [485, 611] on div at bounding box center [495, 606] width 66 height 21
type input "Days"
type input "200"
click at [497, 485] on div "Document name help ProStyle - SI-1602 Invoice number (optional) help SI-1602 In…" at bounding box center [464, 380] width 881 height 578
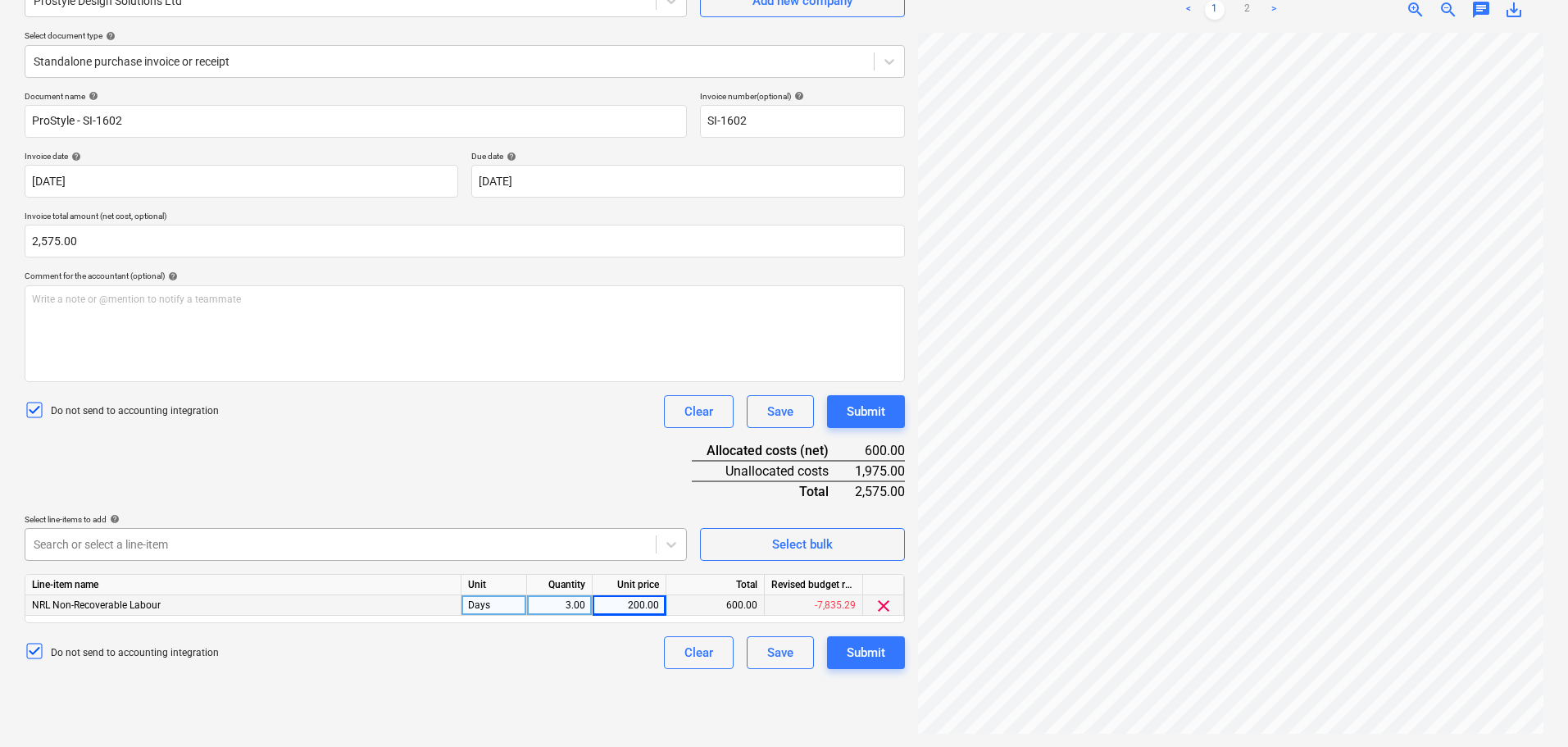
click at [489, 547] on body "Projects Contacts Company Consolidated Invoices 3 Inbox 3 format_size keyboard_…" at bounding box center [784, 209] width 1568 height 747
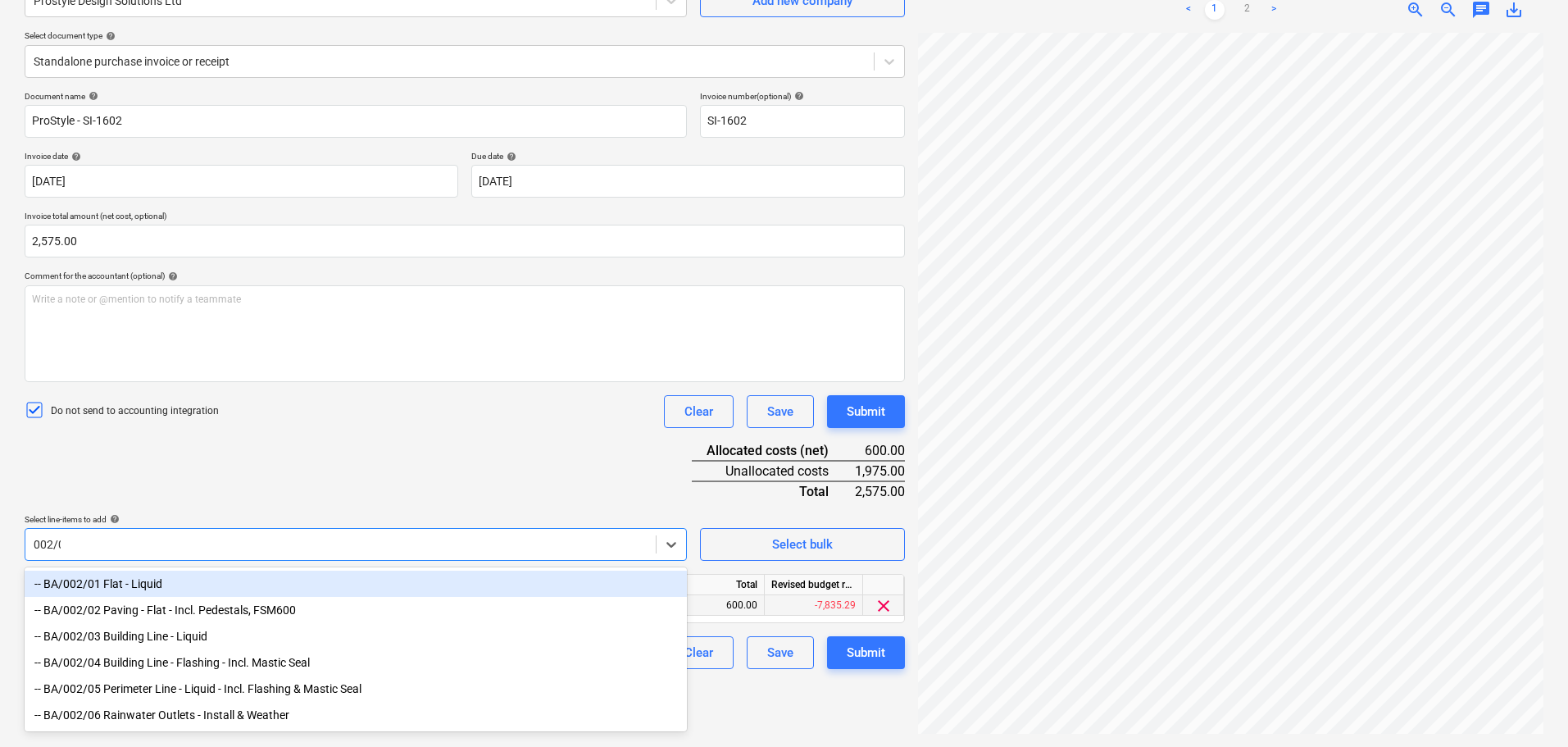
type input "002/02"
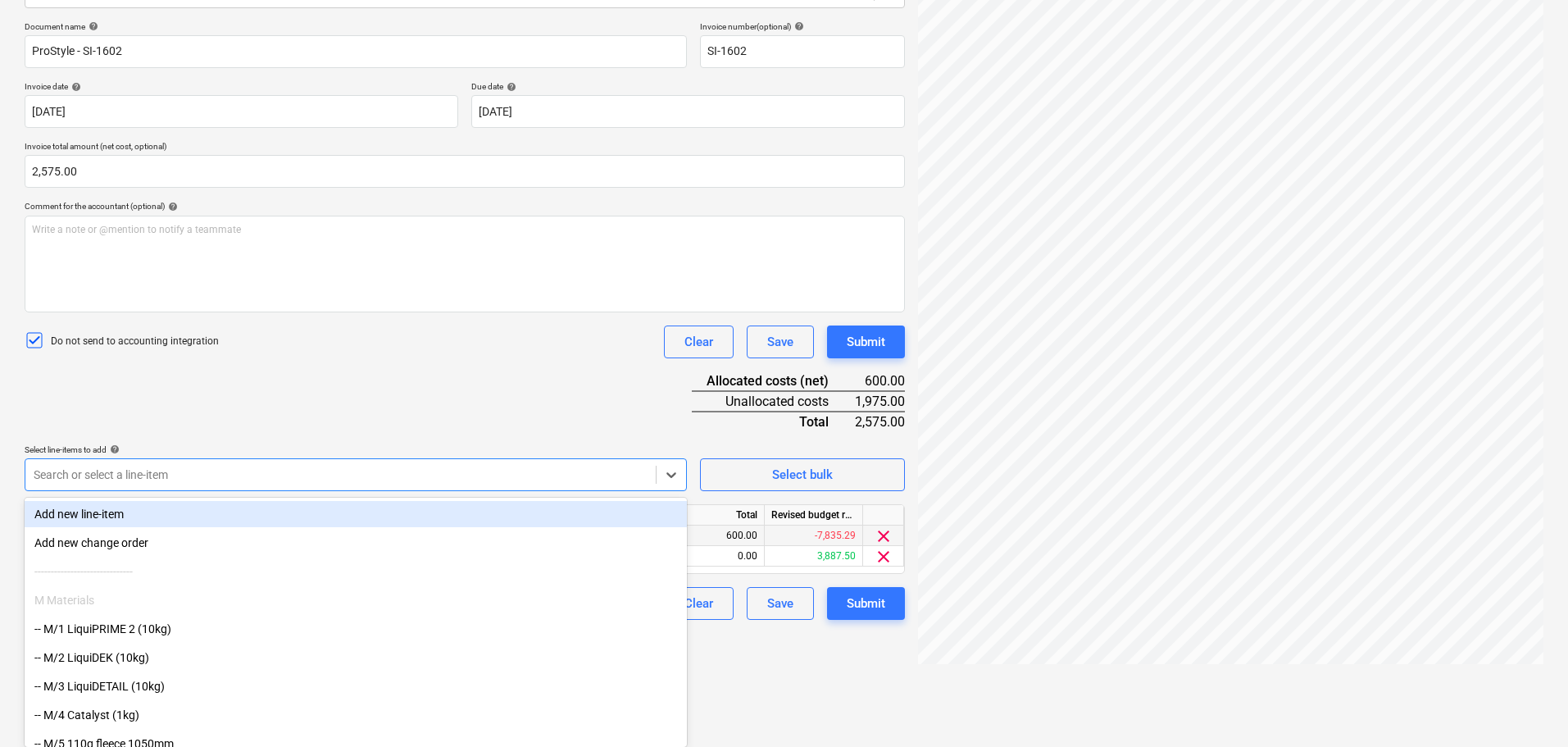
click at [511, 423] on div "Document name help ProStyle - SI-1602 Invoice number (optional) help SI-1602 In…" at bounding box center [464, 321] width 881 height 599
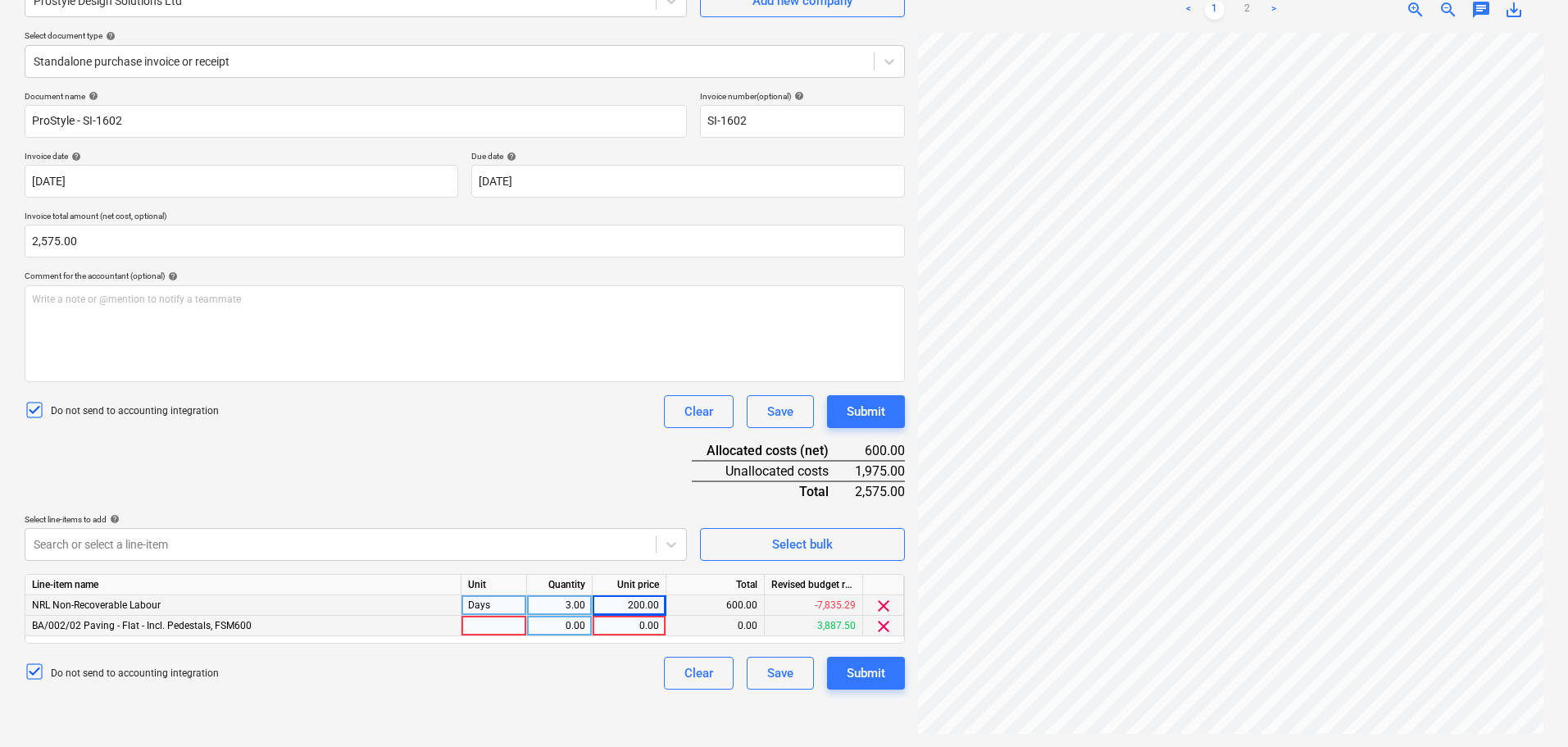
click at [478, 628] on div at bounding box center [495, 626] width 66 height 21
type input "m2"
type input "39.5"
type input "50"
click at [576, 402] on div "Do not send to accounting integration Clear Save Submit" at bounding box center [464, 411] width 881 height 33
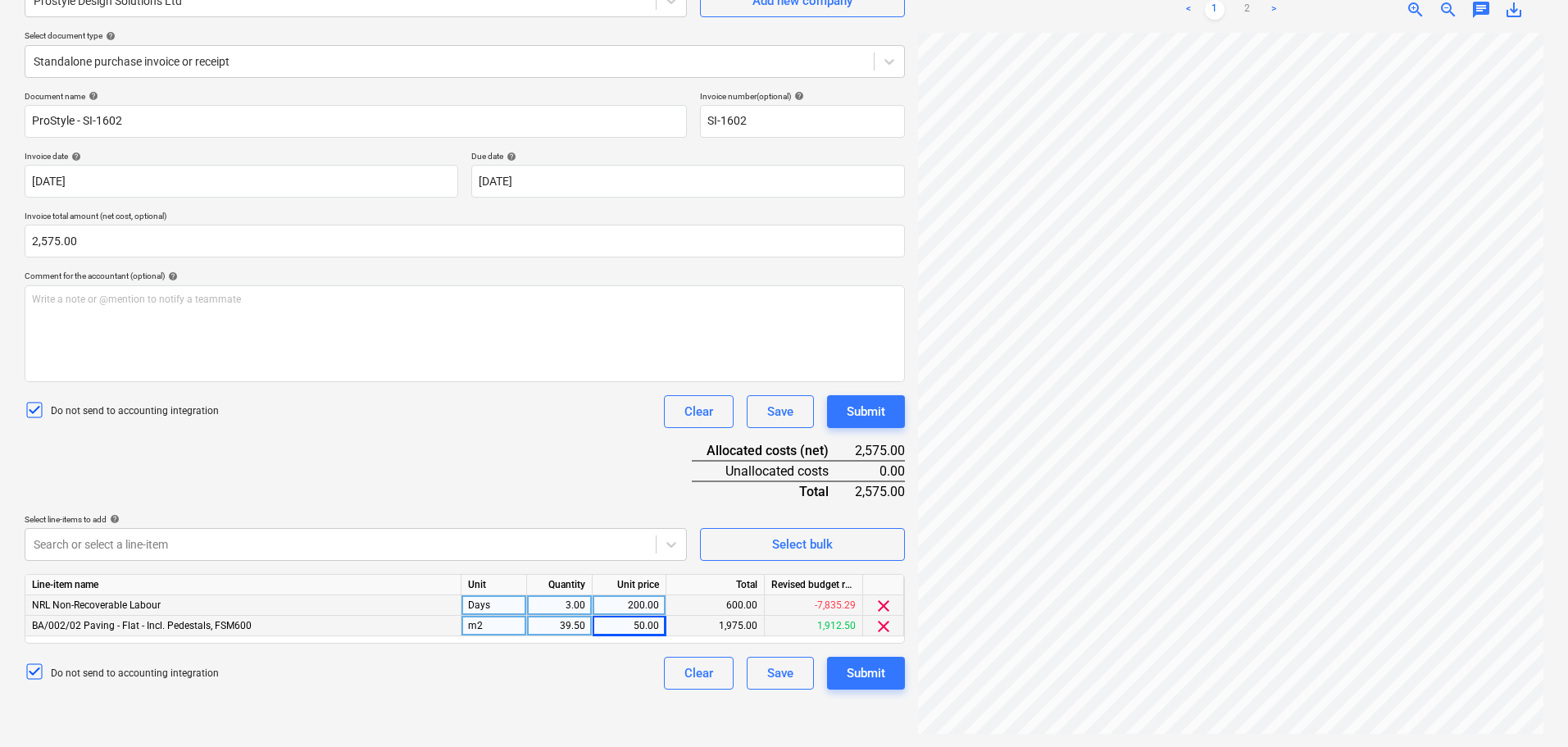
click at [569, 462] on div "Document name help ProStyle - SI-1602 Invoice number (optional) help SI-1602 In…" at bounding box center [464, 390] width 881 height 599
click at [867, 411] on div "Submit" at bounding box center [866, 411] width 38 height 22
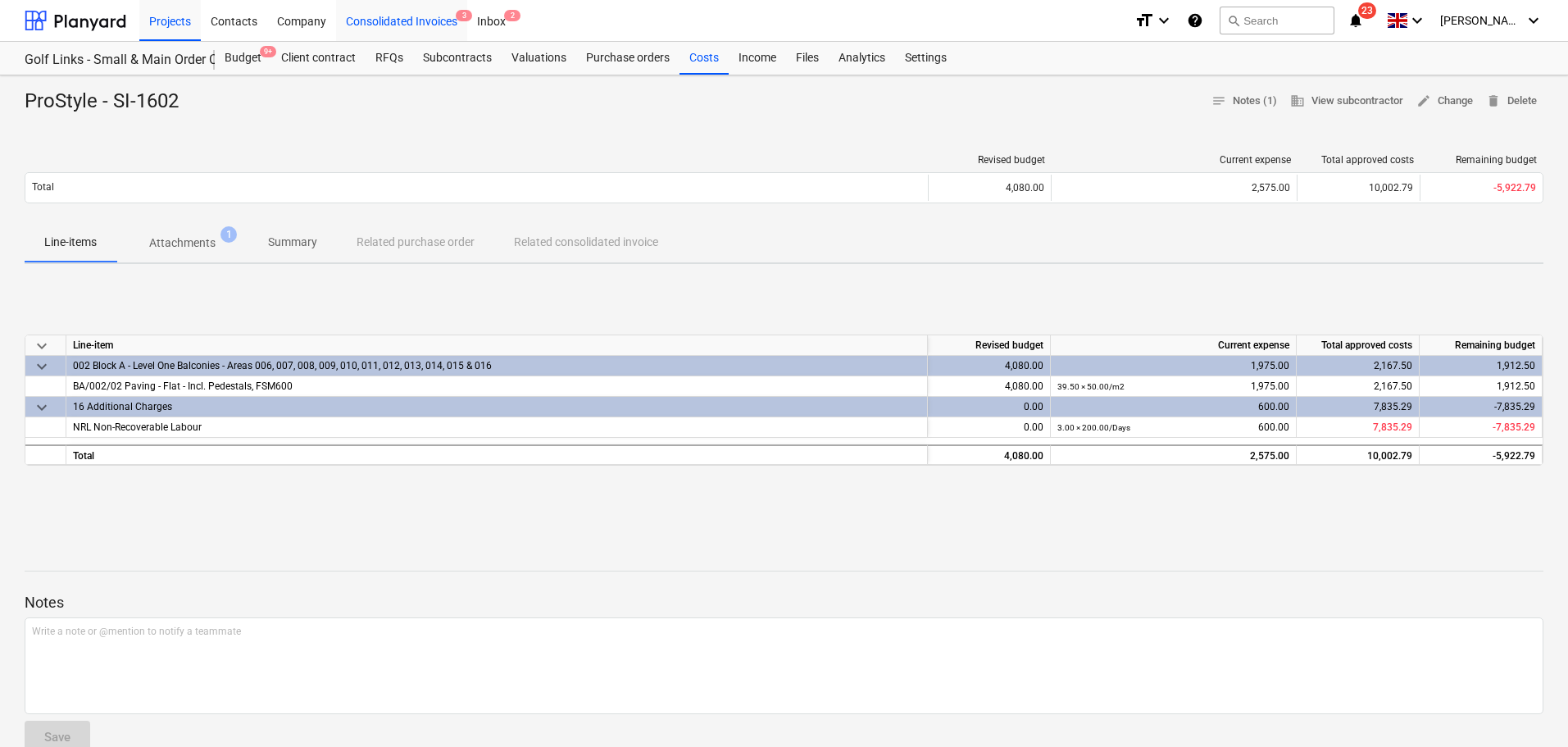
click at [388, 13] on div "Consolidated Invoices 3" at bounding box center [401, 20] width 131 height 42
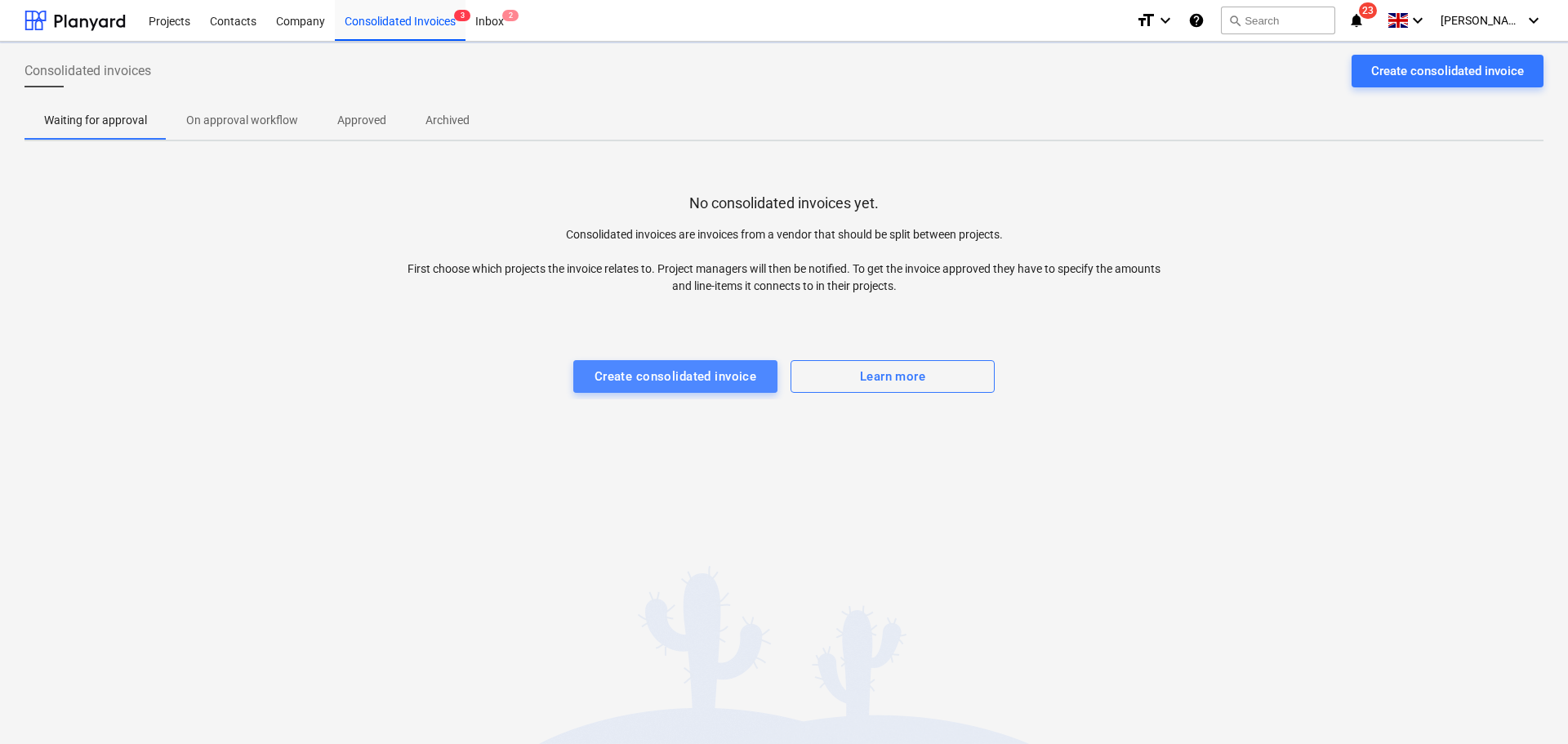
click at [665, 367] on div "Create consolidated invoice" at bounding box center [676, 376] width 163 height 22
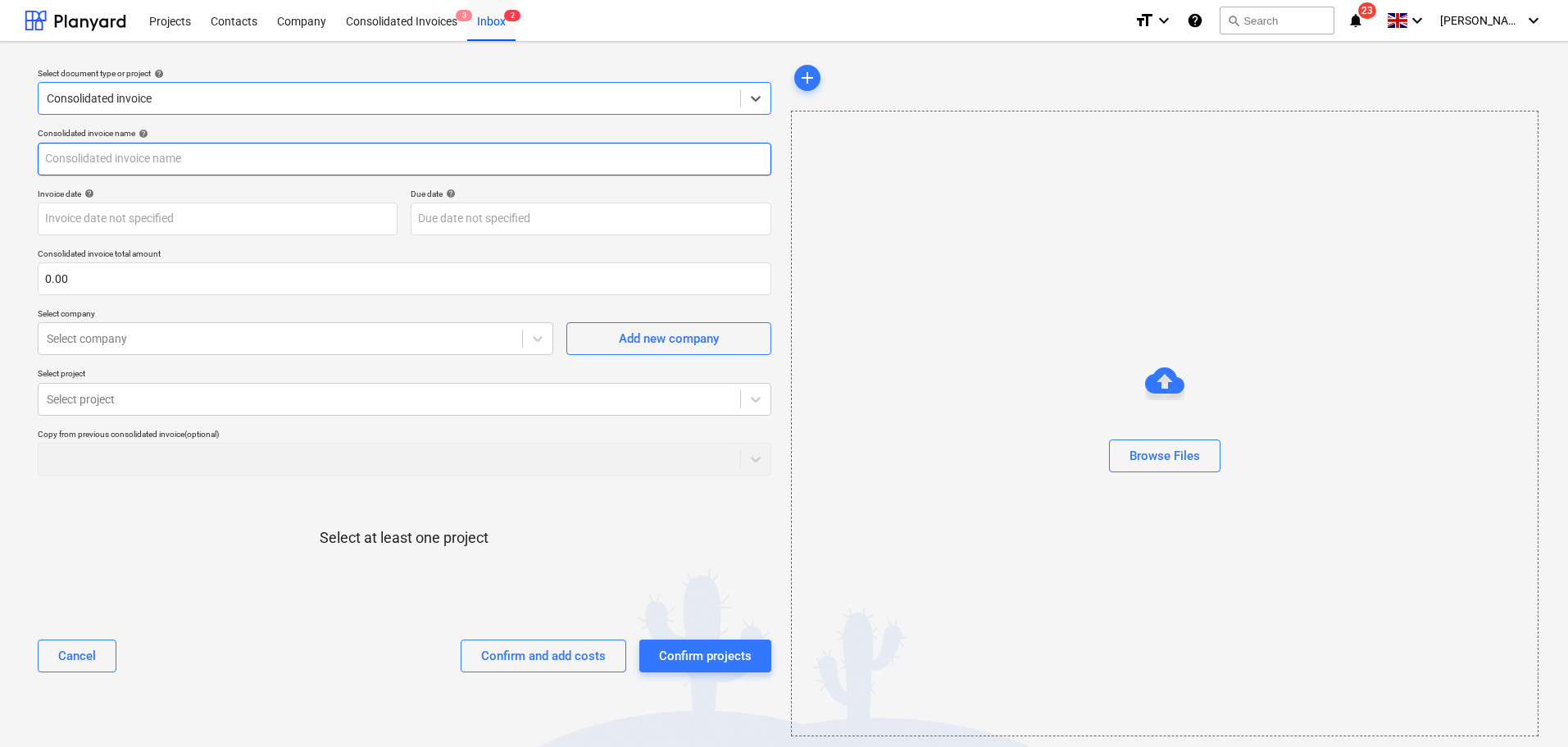
click at [183, 159] on input "text" at bounding box center [404, 159] width 734 height 33
type input "[PERSON_NAME] - Inv 034"
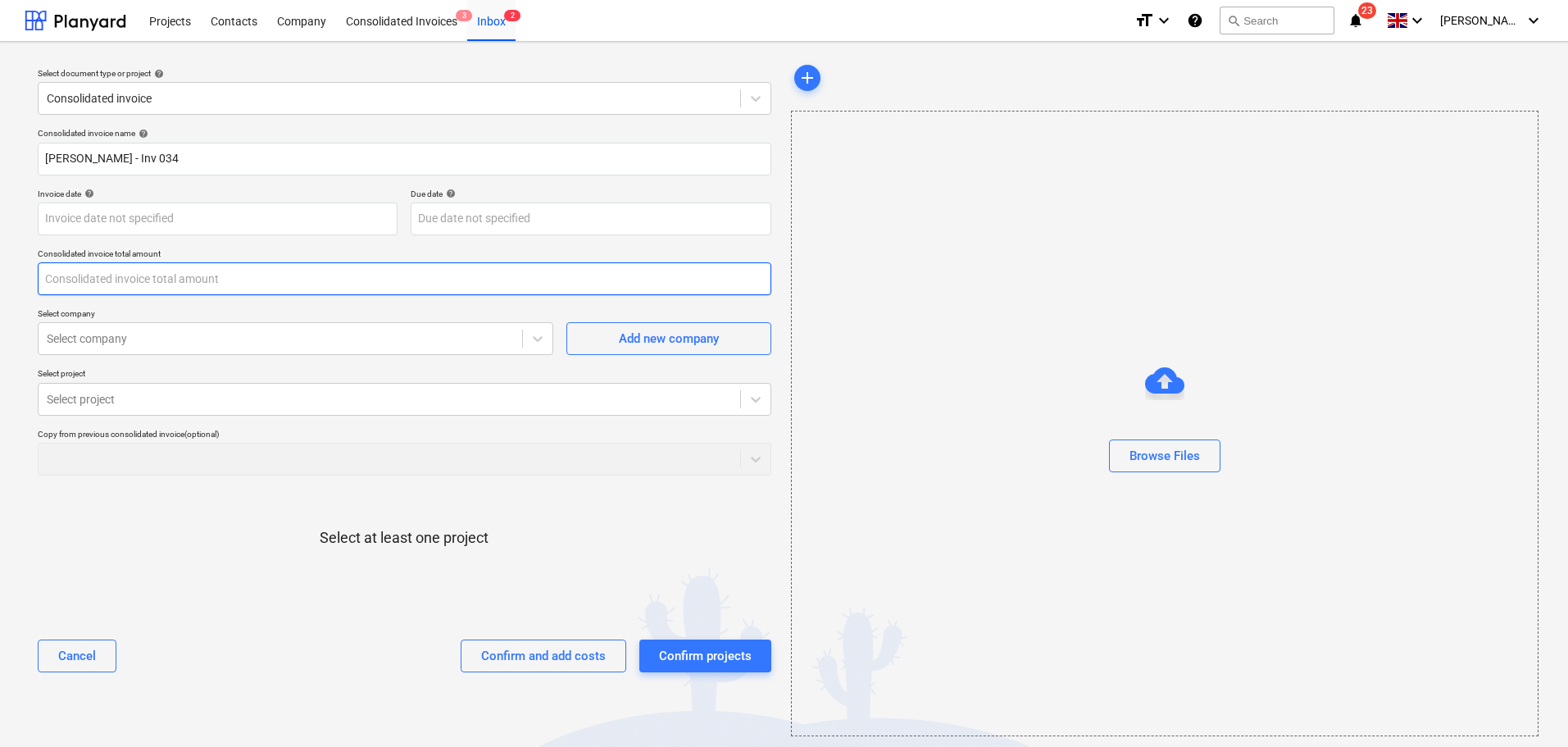
click at [177, 276] on input "text" at bounding box center [404, 278] width 734 height 33
type input "1,320.00"
click at [153, 364] on div "Consolidated invoice name help [PERSON_NAME] - Inv 034 Invoice date help Press …" at bounding box center [404, 407] width 747 height 571
click at [184, 338] on div at bounding box center [280, 338] width 468 height 16
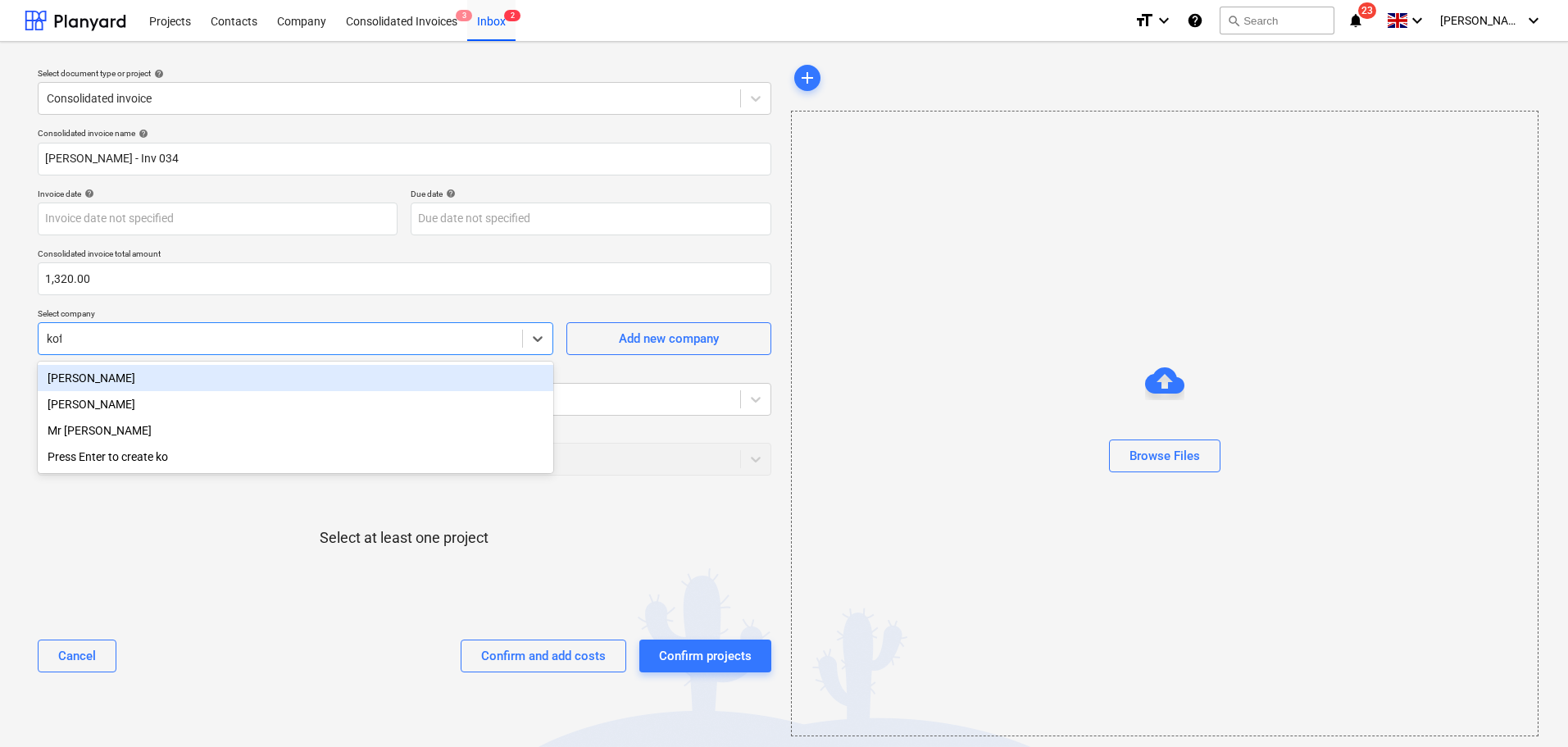
type input "[PERSON_NAME]"
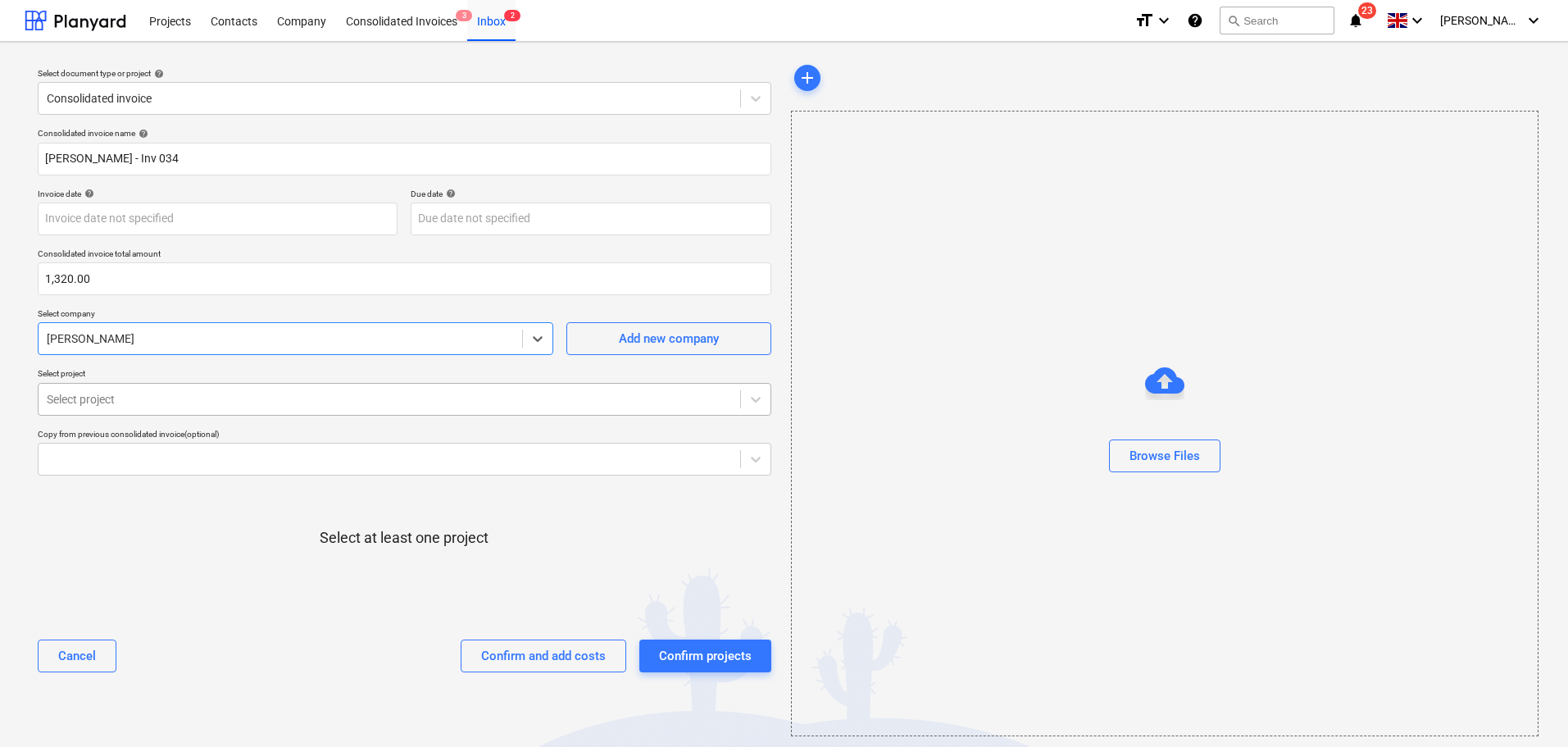
click at [177, 389] on div "Select project" at bounding box center [389, 399] width 702 height 23
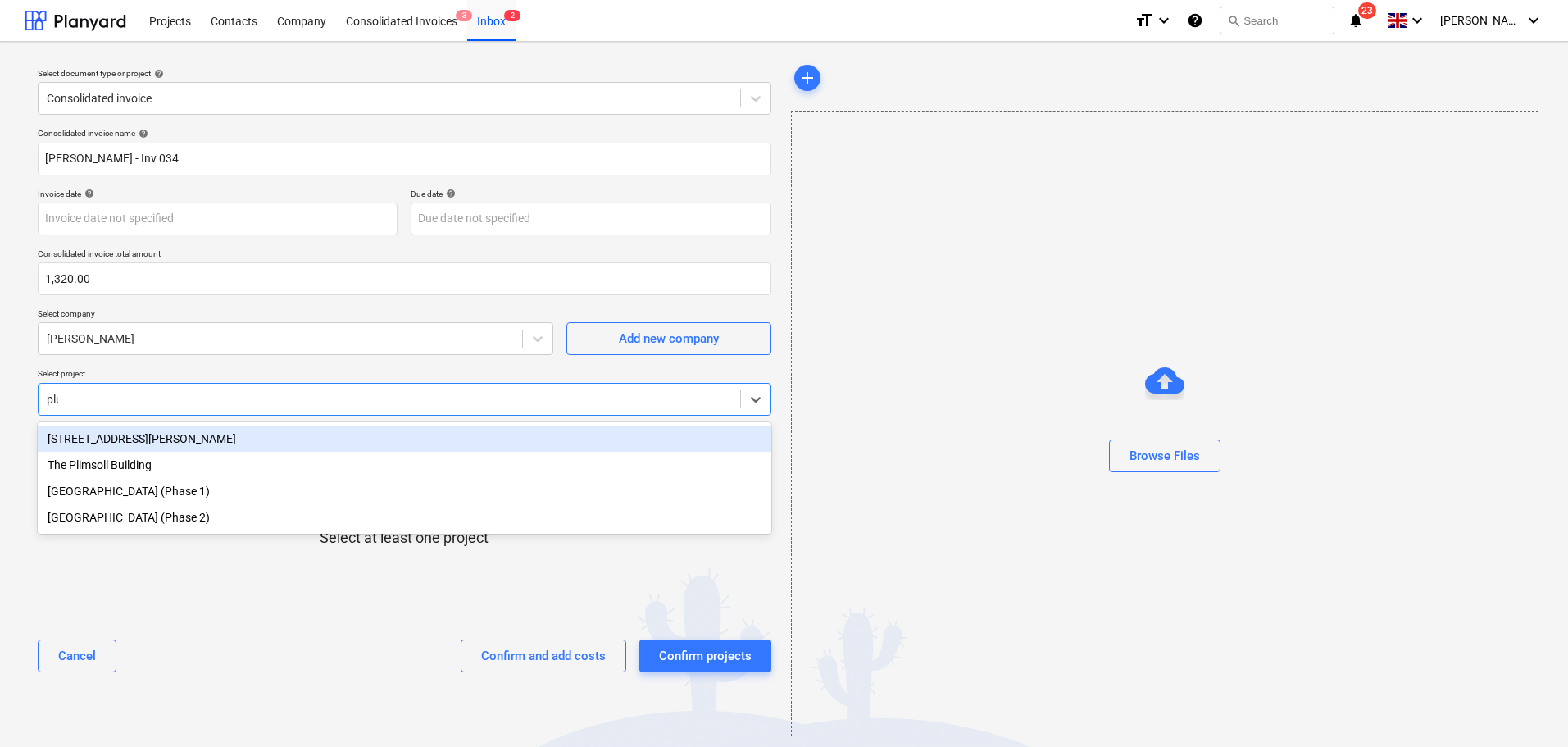
type input "plum"
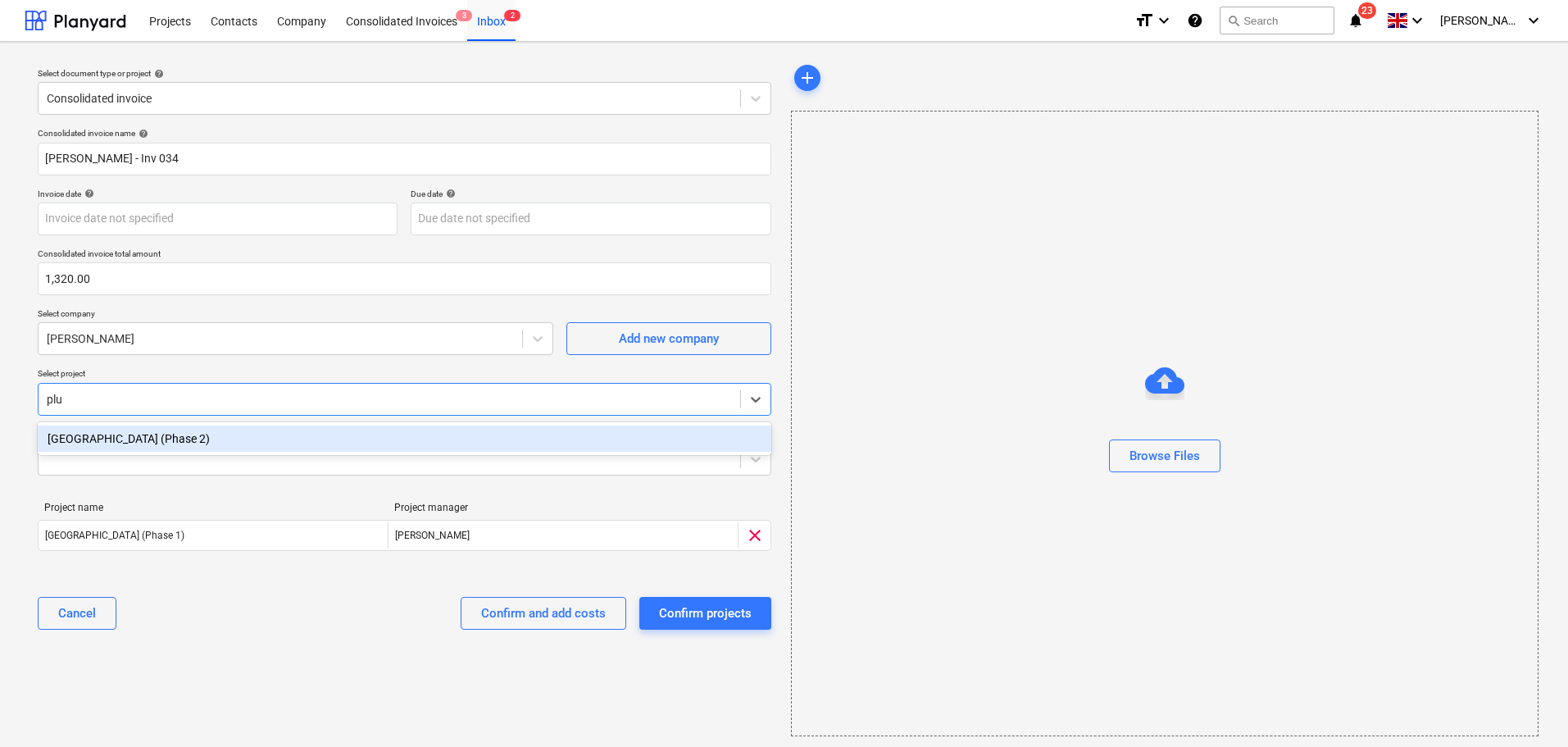
type input "plum"
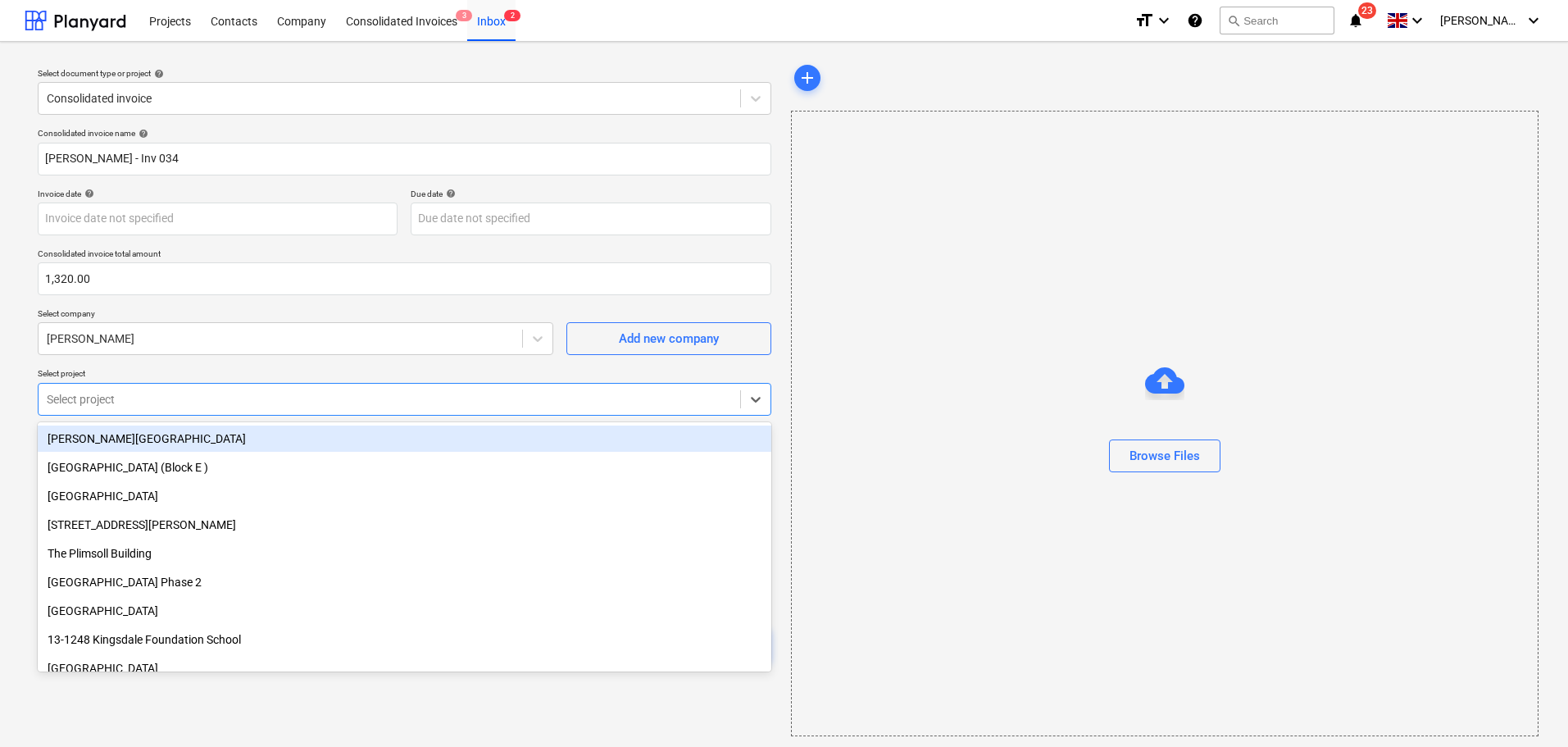
click at [224, 375] on p "Select project" at bounding box center [404, 375] width 734 height 14
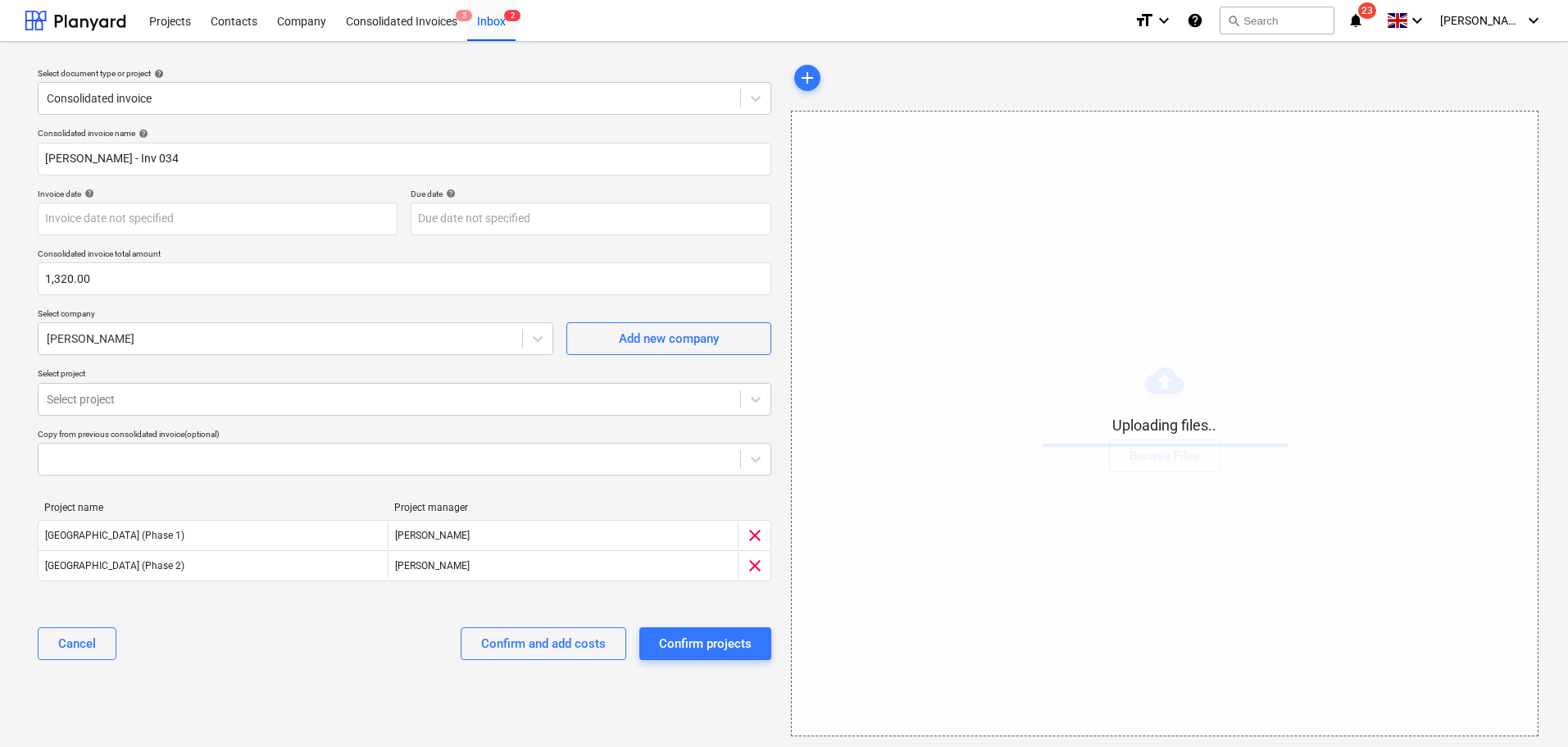
click at [334, 726] on div "Select document type or project help Consolidated invoice Consolidated invoice …" at bounding box center [404, 398] width 760 height 688
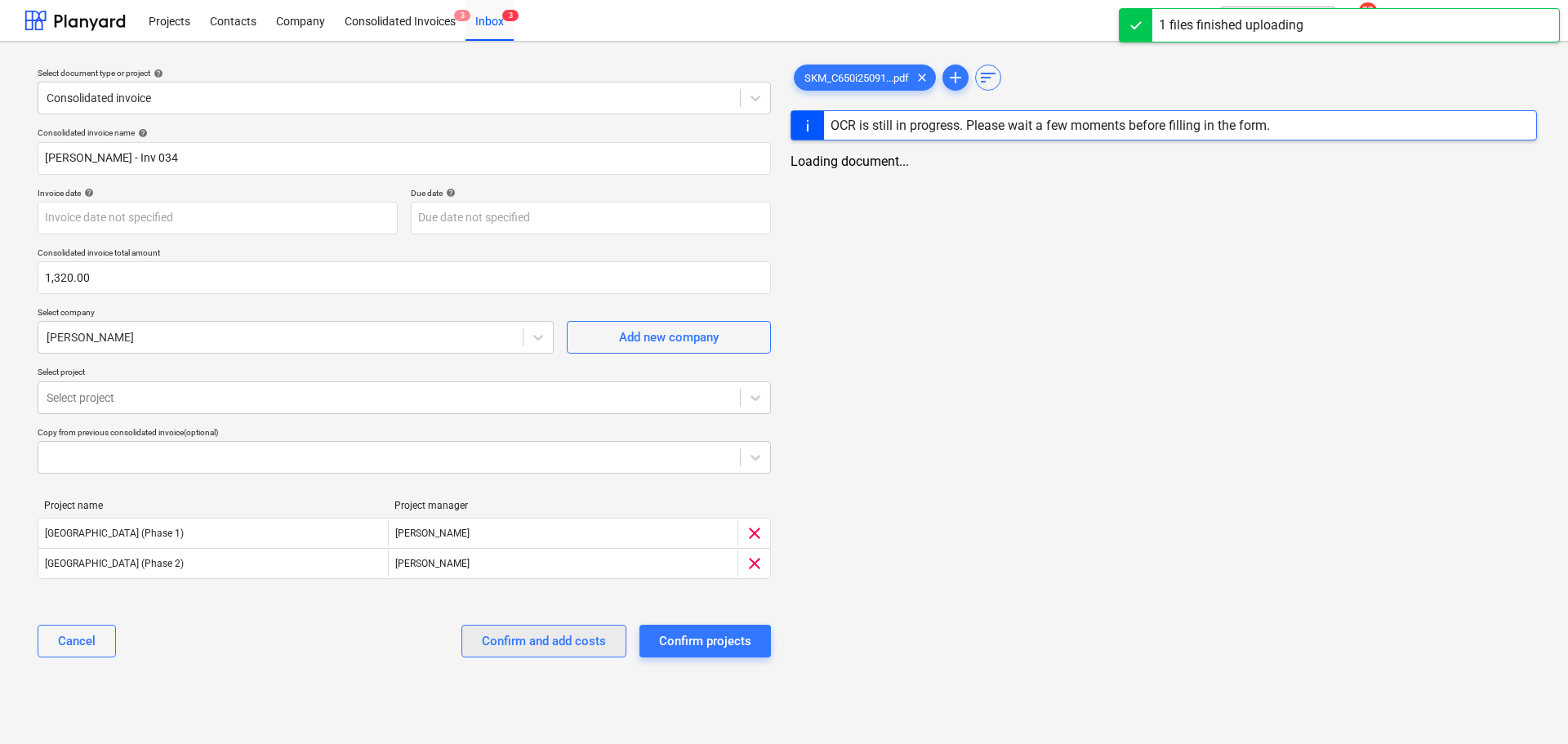
click at [555, 636] on div "Confirm and add costs" at bounding box center [544, 640] width 124 height 22
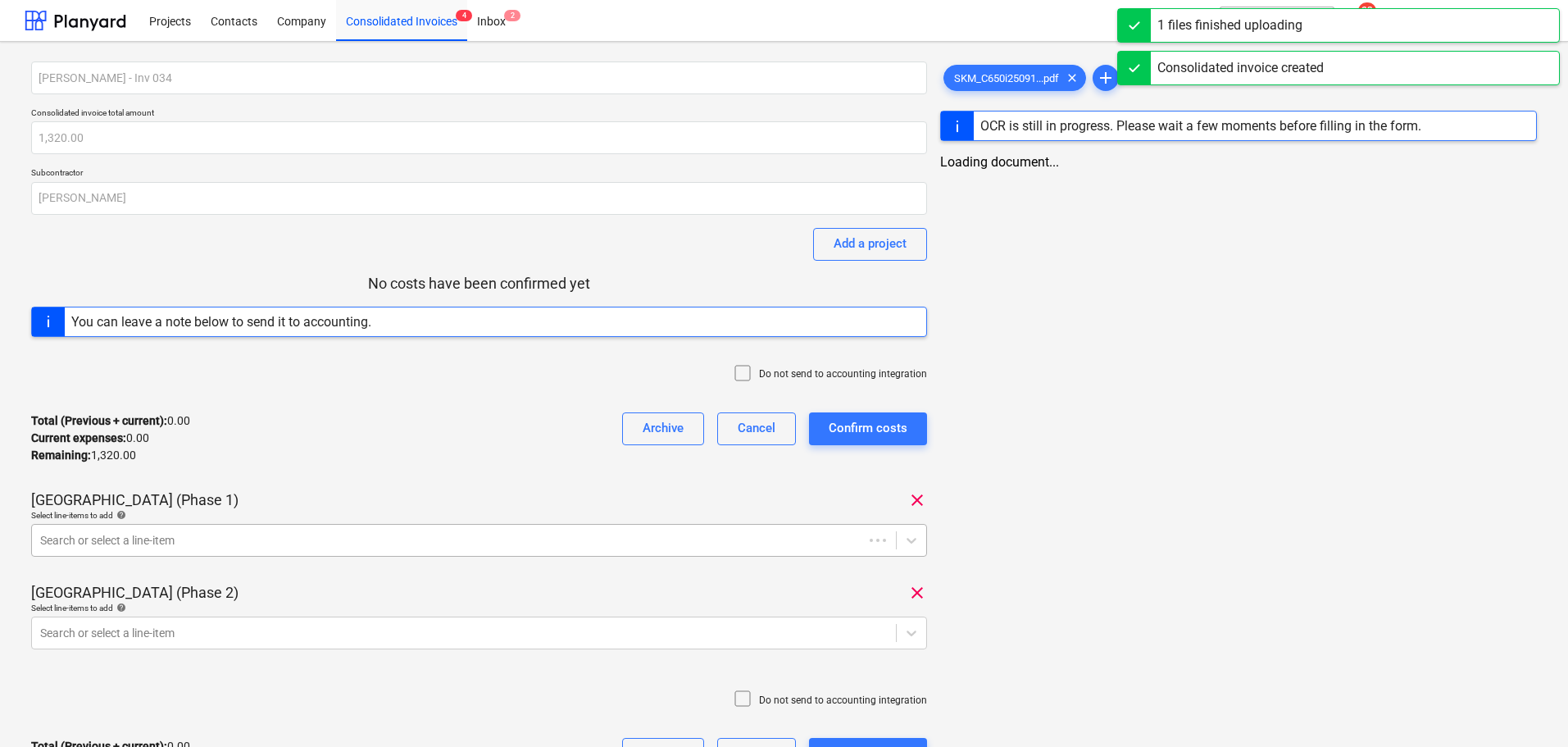
click at [397, 532] on body "Projects Contacts Company Consolidated Invoices 4 Inbox 2 format_size keyboard_…" at bounding box center [784, 373] width 1568 height 747
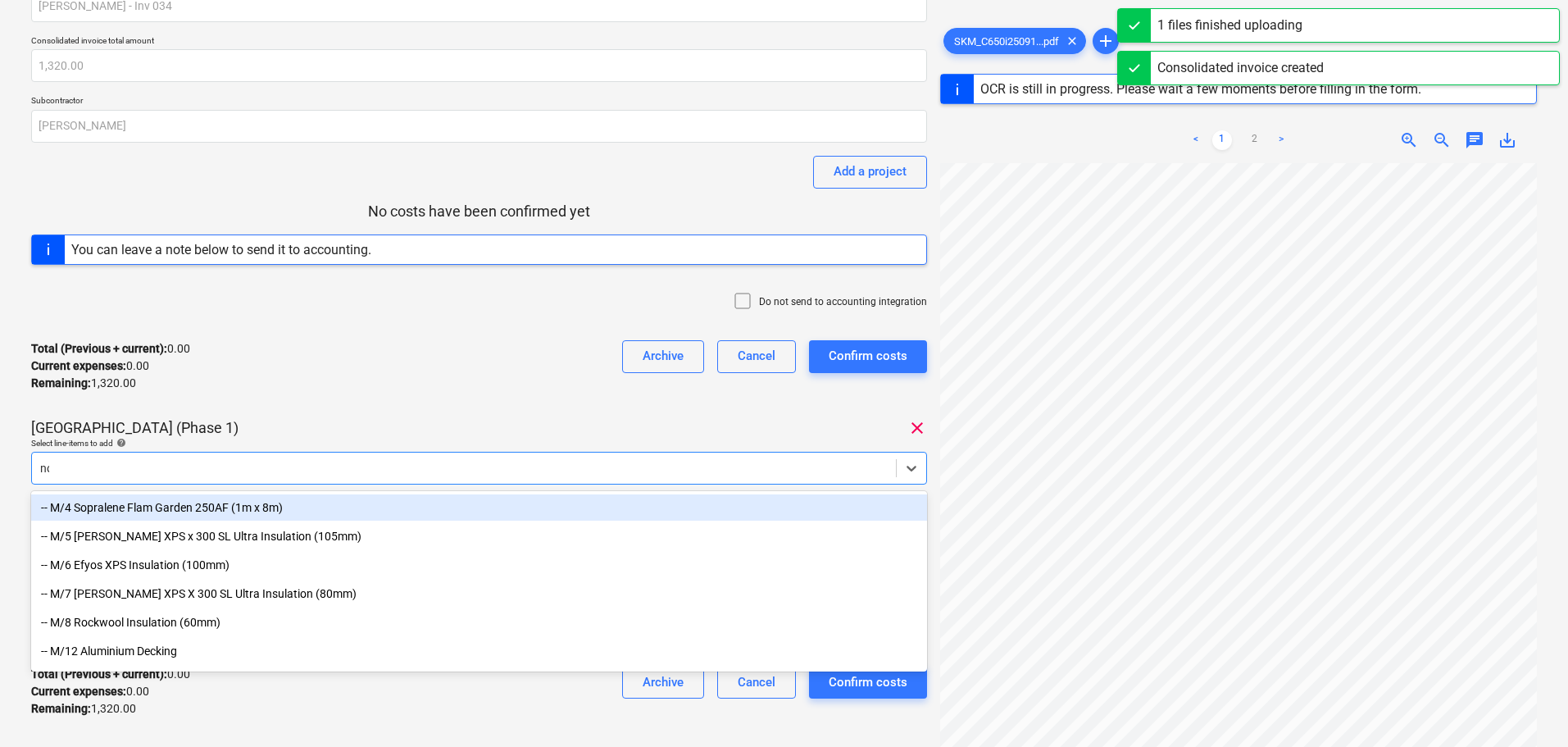
type input "non-"
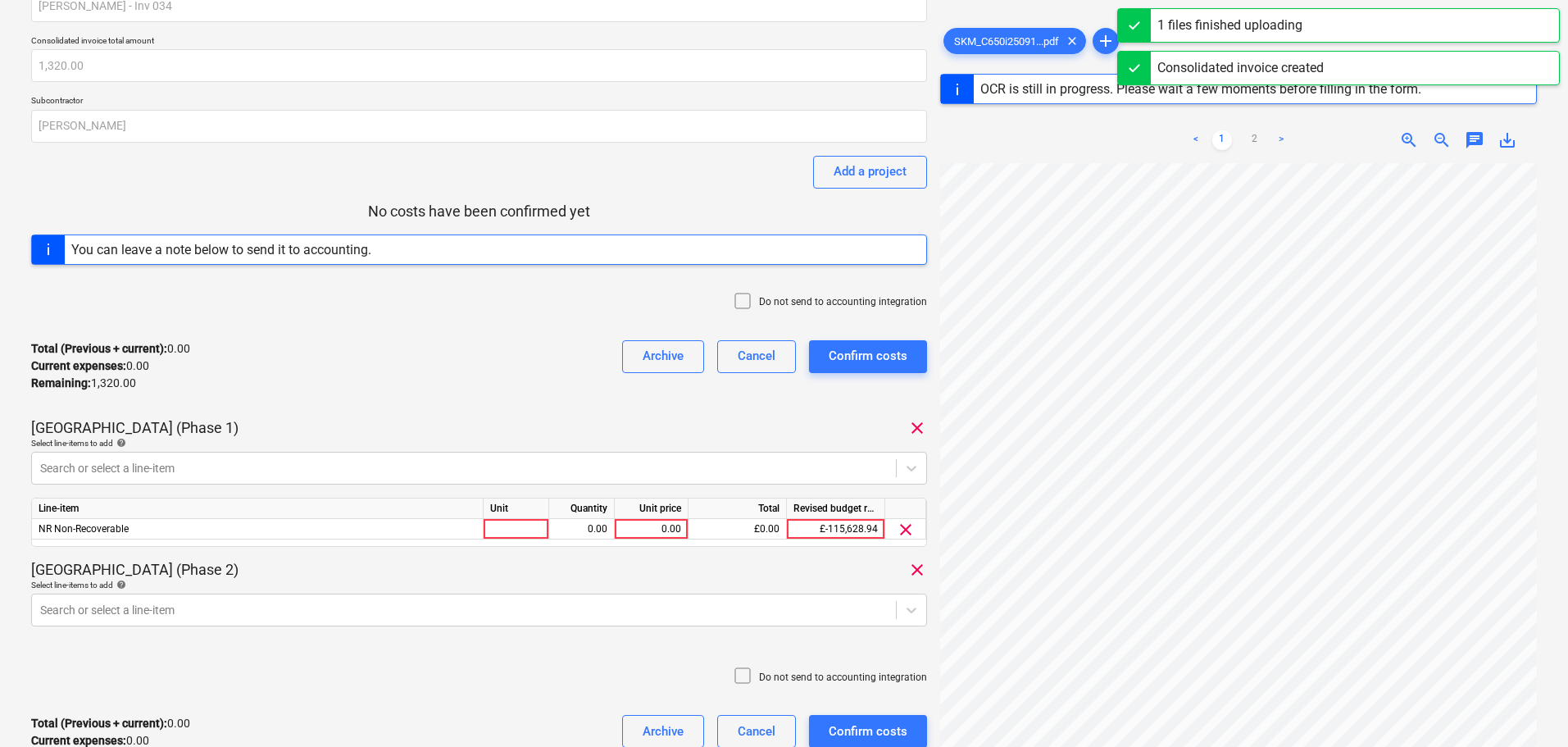
drag, startPoint x: 543, startPoint y: 288, endPoint x: 524, endPoint y: 354, distance: 68.7
click at [542, 291] on div "Do not send to accounting integration" at bounding box center [479, 302] width 896 height 49
click at [466, 591] on p "Select line-items to add help" at bounding box center [479, 586] width 896 height 14
drag, startPoint x: 465, startPoint y: 590, endPoint x: 454, endPoint y: 600, distance: 14.9
click at [458, 596] on div "Select line-items to add help Search or select a line-item" at bounding box center [479, 603] width 896 height 47
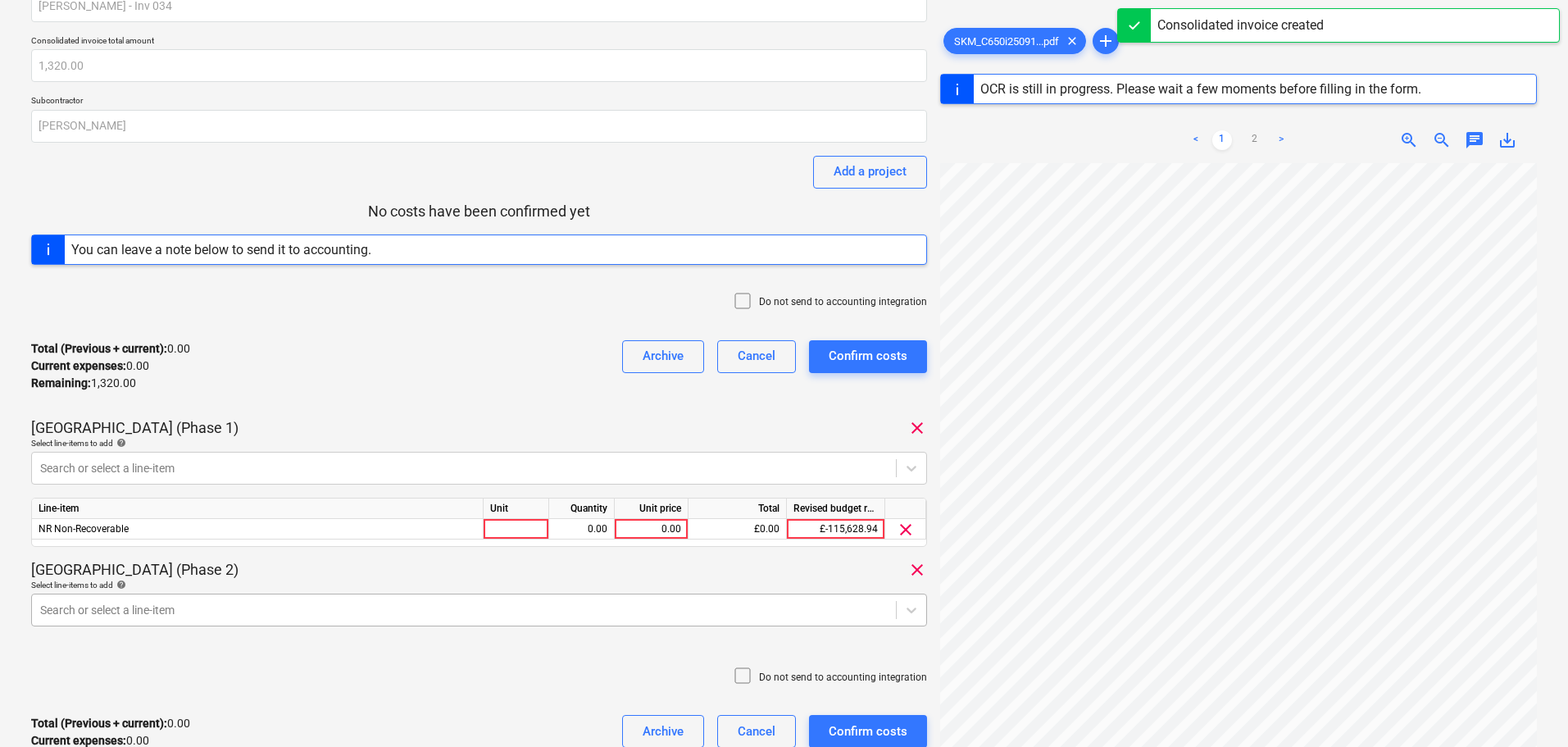
click at [460, 604] on body "Projects Contacts Company Consolidated Invoices 4 Inbox 2 format_size keyboard_…" at bounding box center [784, 301] width 1568 height 747
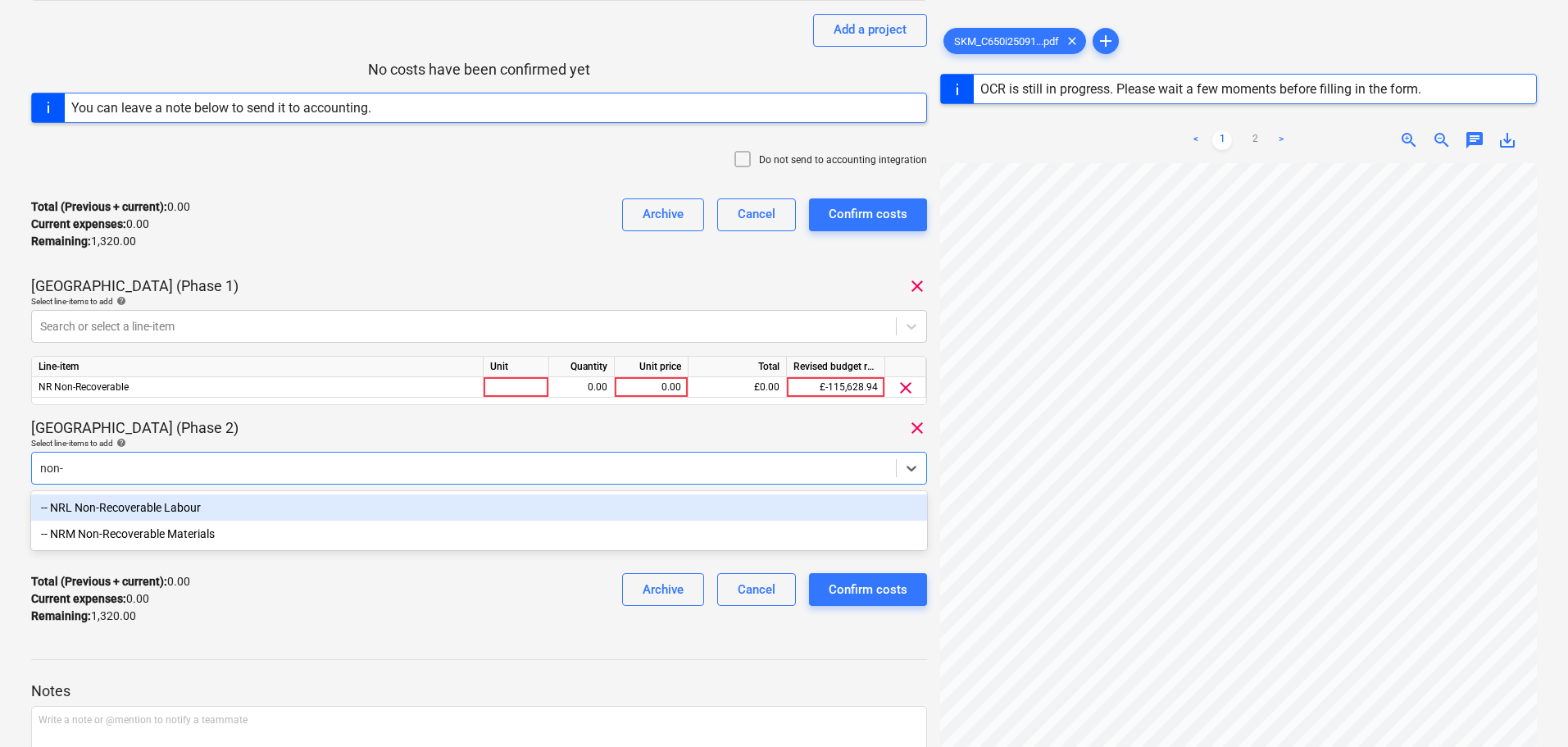
type input "non-r"
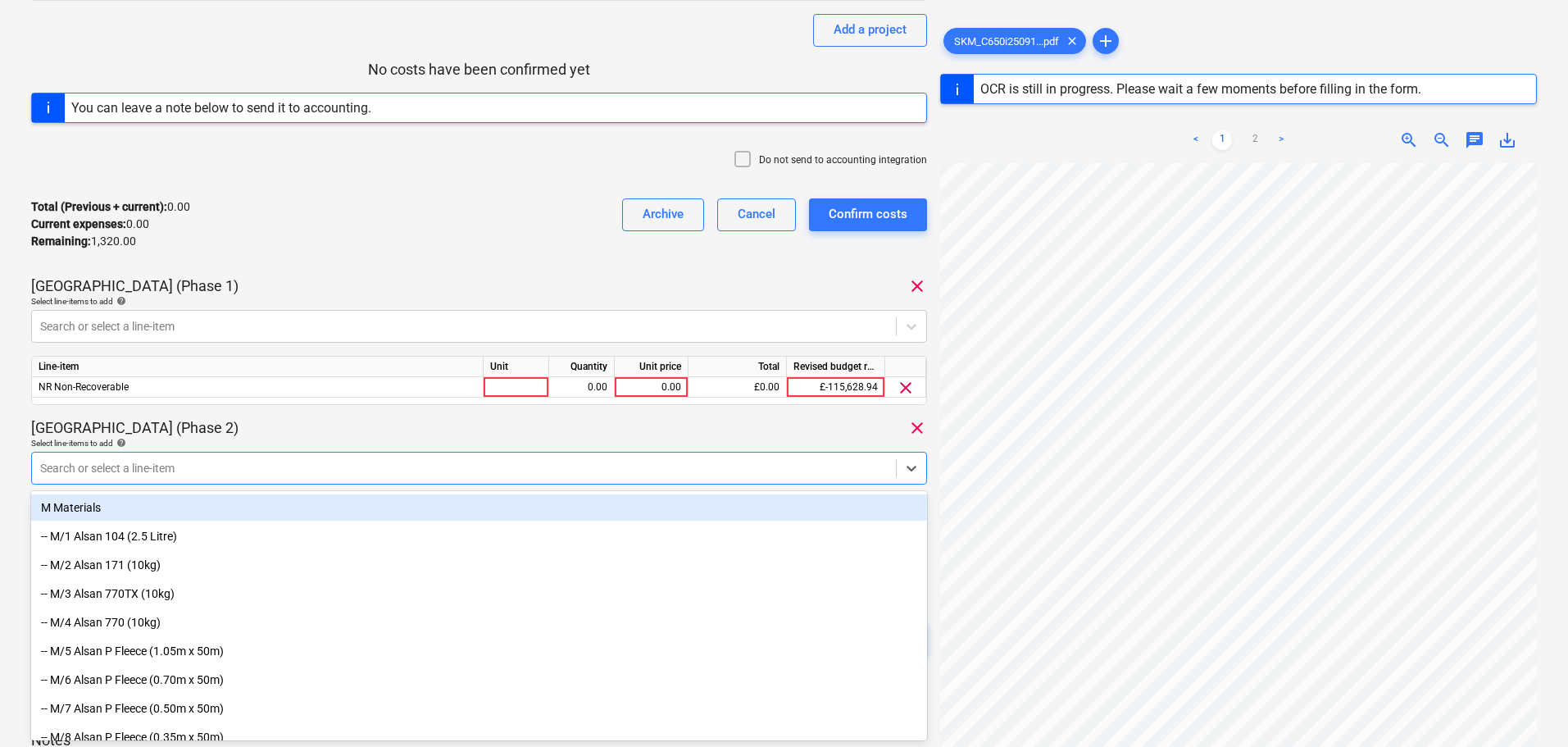
click at [528, 255] on div "Total (Previous + current) : 0.00 Current expenses : 0.00 Remaining : 1,320.00 …" at bounding box center [479, 225] width 896 height 78
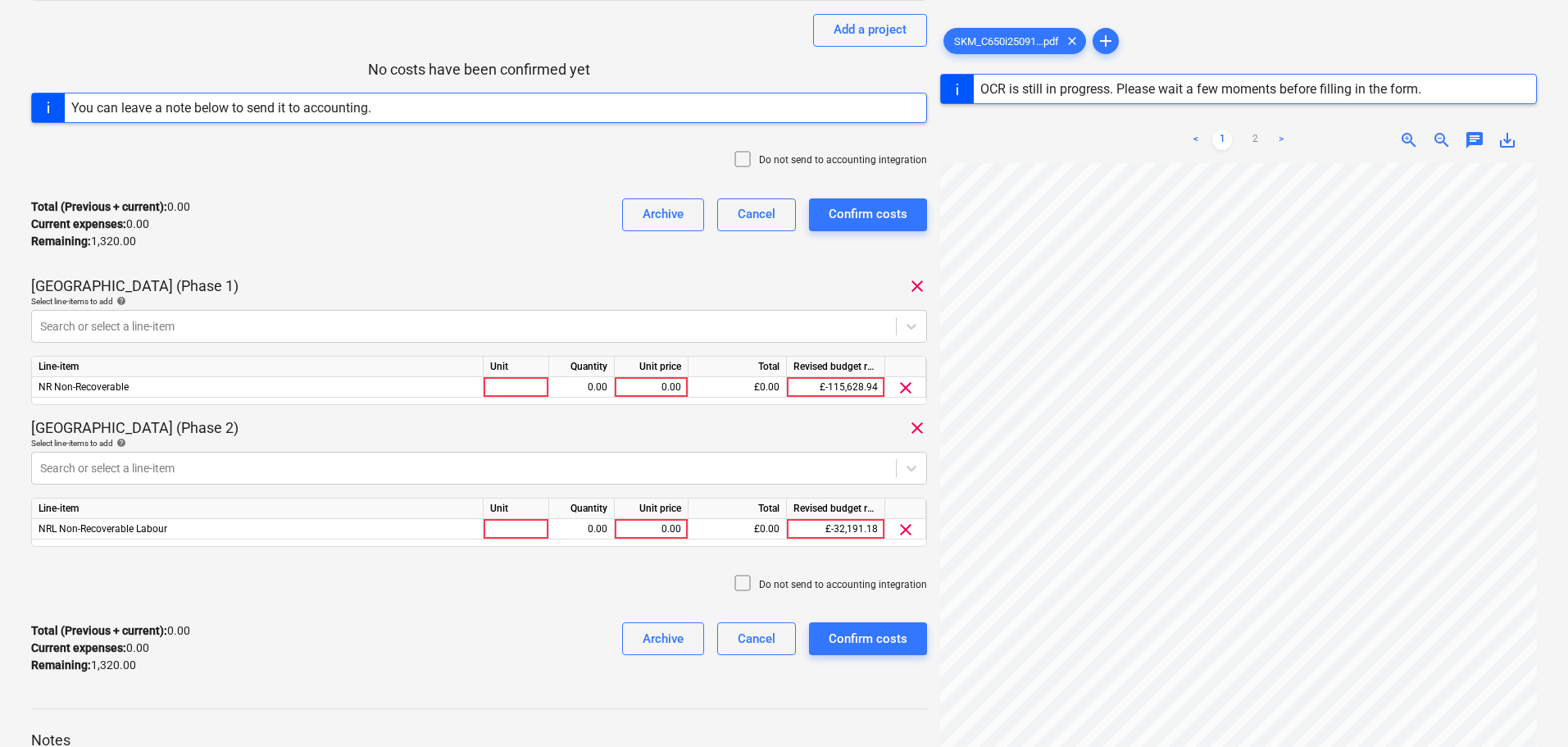
click at [747, 161] on icon at bounding box center [743, 159] width 20 height 20
click at [511, 380] on div at bounding box center [516, 388] width 66 height 21
type input "Days"
type input "220"
drag, startPoint x: 632, startPoint y: 529, endPoint x: 607, endPoint y: 521, distance: 26.2
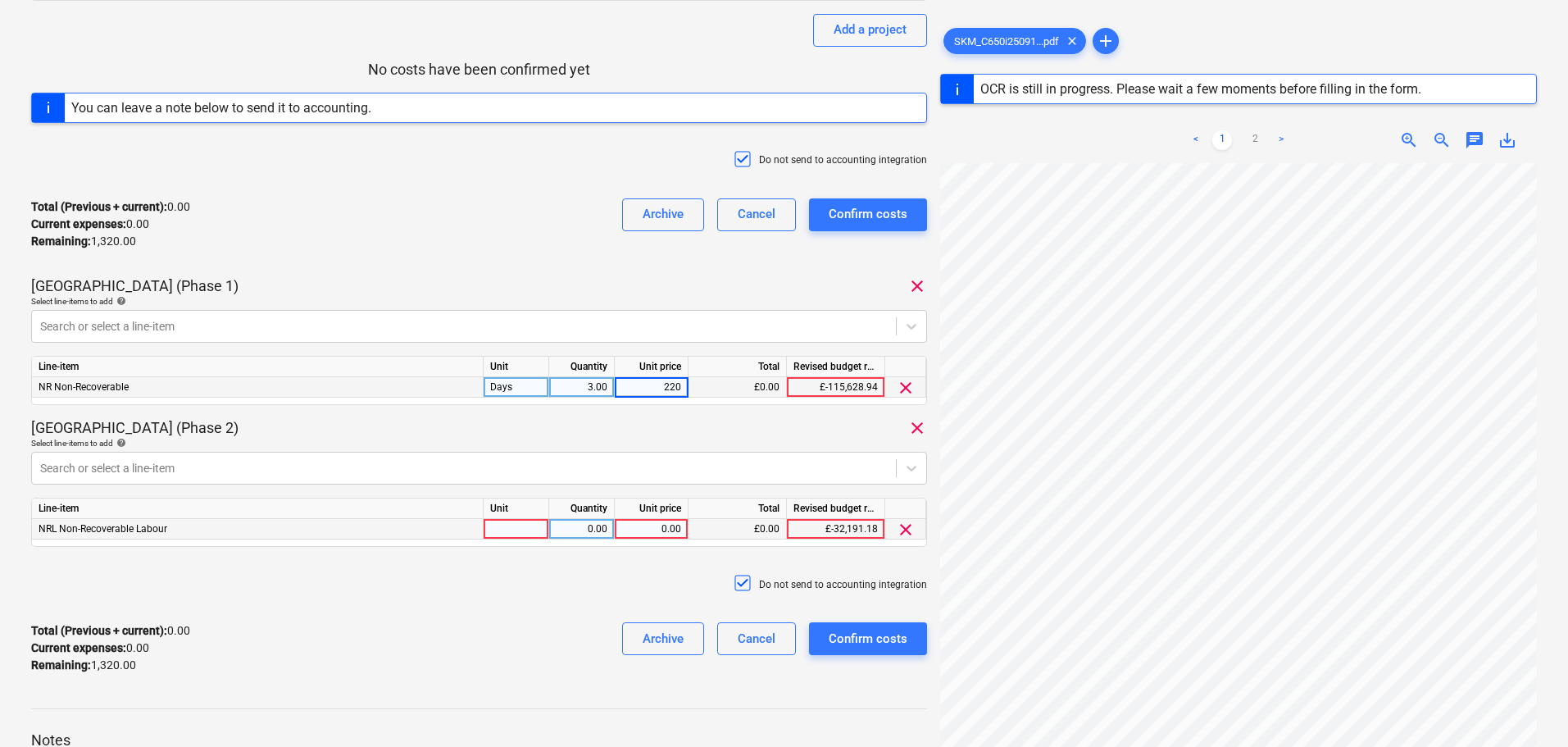
click at [632, 529] on div "0.00" at bounding box center [651, 529] width 60 height 21
click at [587, 521] on div "0.00" at bounding box center [582, 529] width 52 height 21
type input "3"
click at [506, 374] on div "Unit" at bounding box center [516, 367] width 66 height 21
click at [509, 386] on div "Days" at bounding box center [516, 388] width 66 height 21
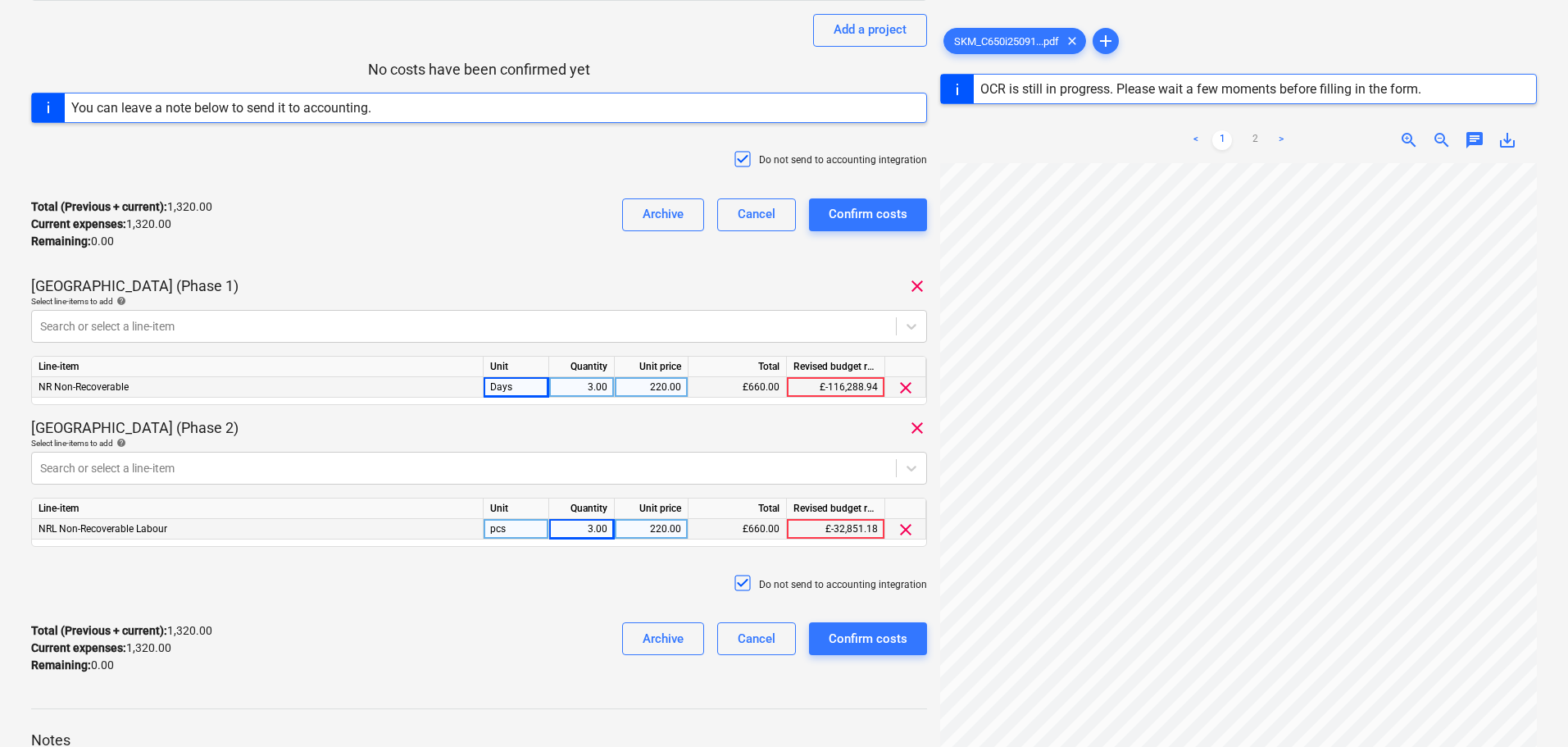
click at [506, 529] on div "pcs" at bounding box center [516, 529] width 66 height 21
click at [505, 576] on div "Do not send to accounting integration" at bounding box center [479, 584] width 896 height 49
click at [875, 649] on div "Confirm costs" at bounding box center [868, 639] width 79 height 22
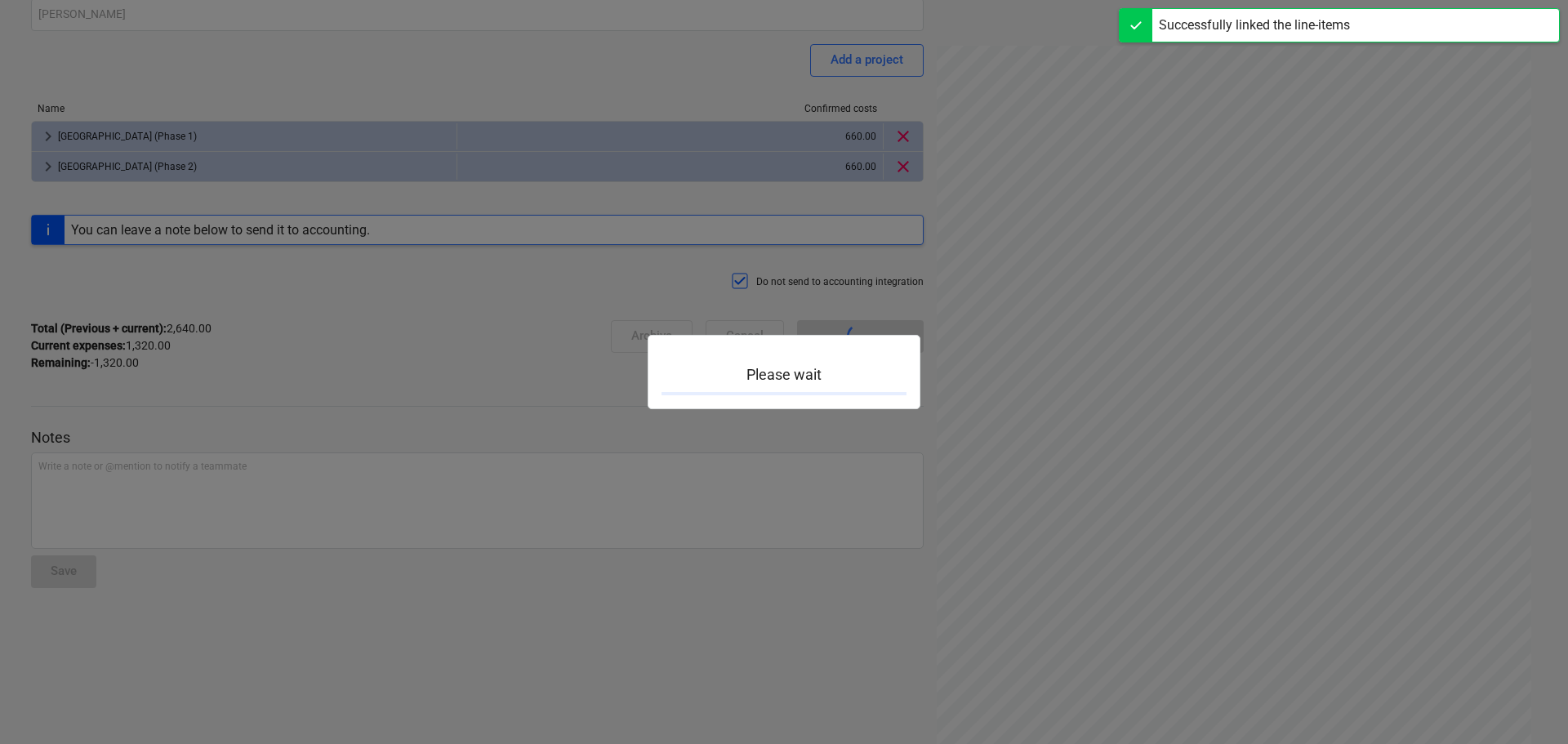
scroll to position [173, 0]
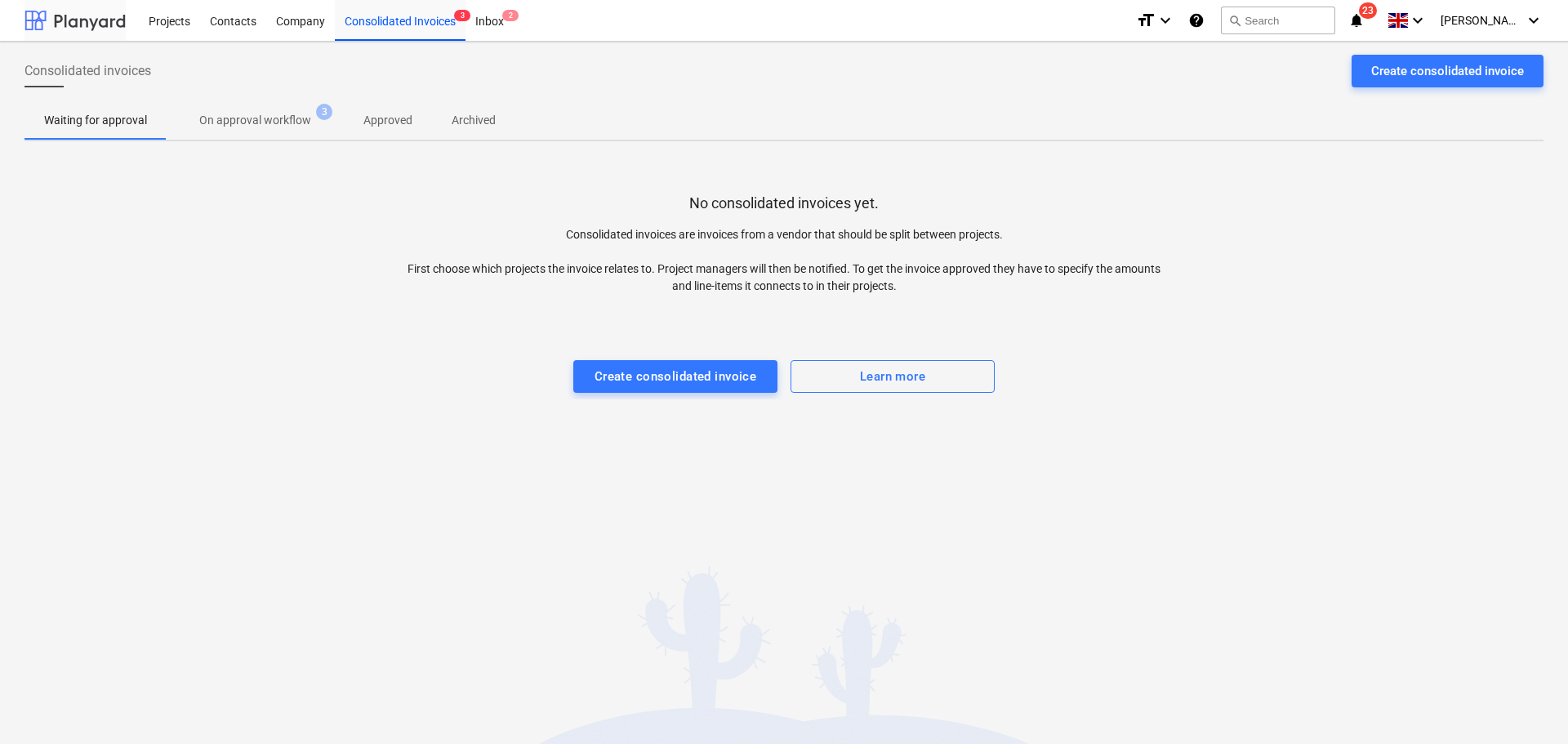
click at [89, 19] on div at bounding box center [74, 20] width 101 height 41
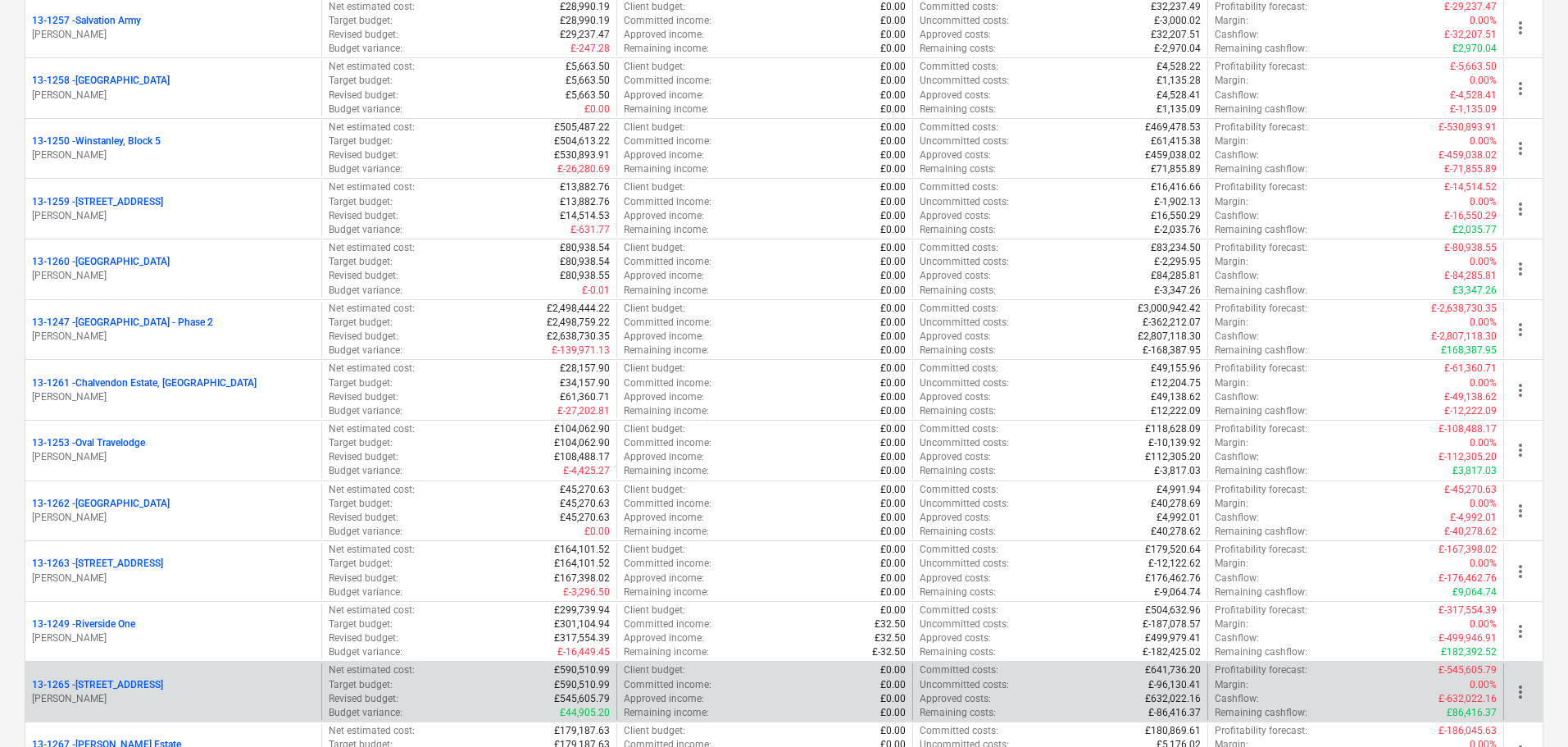
scroll to position [1312, 0]
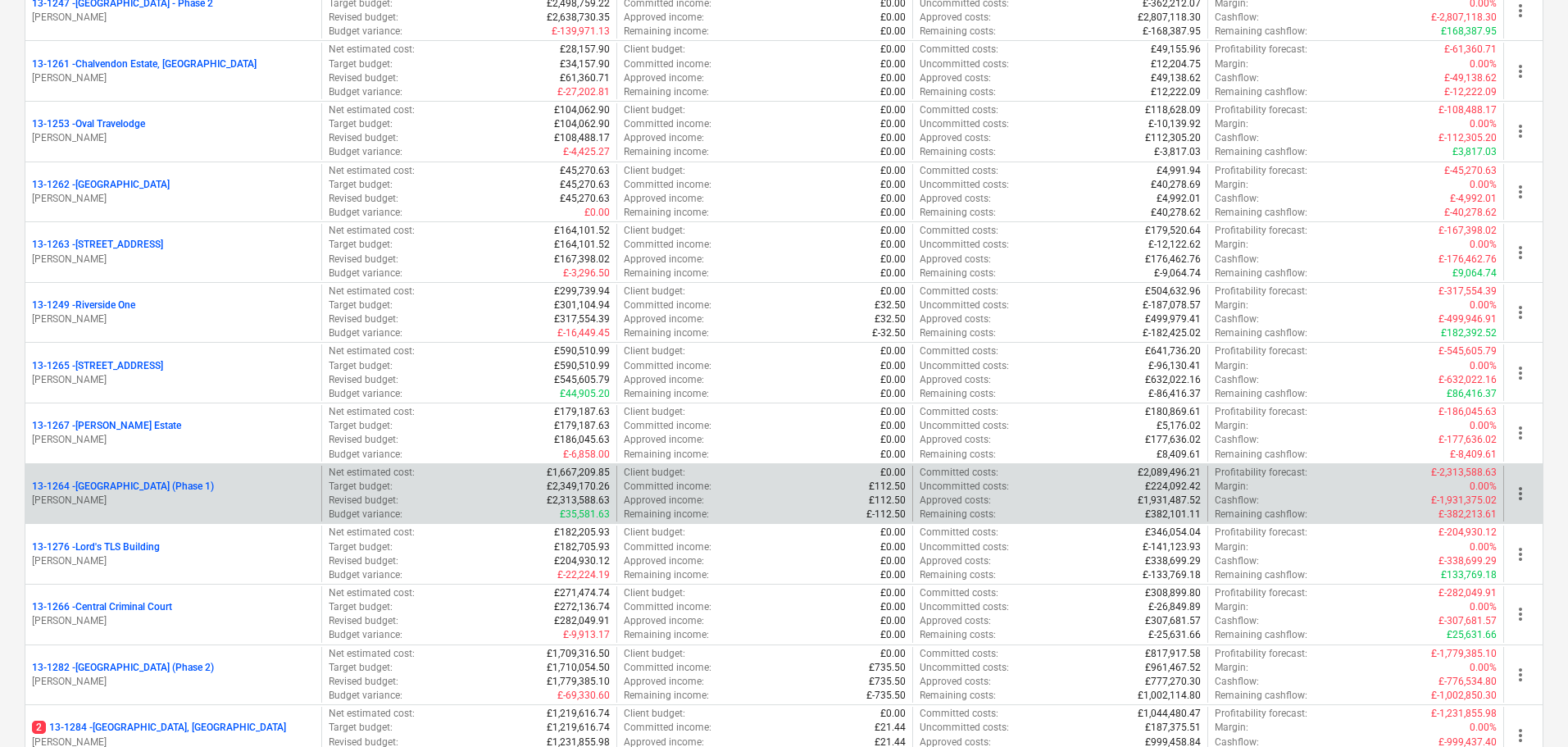
click at [279, 480] on div "13-1264 - Plumstead [GEOGRAPHIC_DATA] (Phase 1)" at bounding box center [174, 487] width 283 height 14
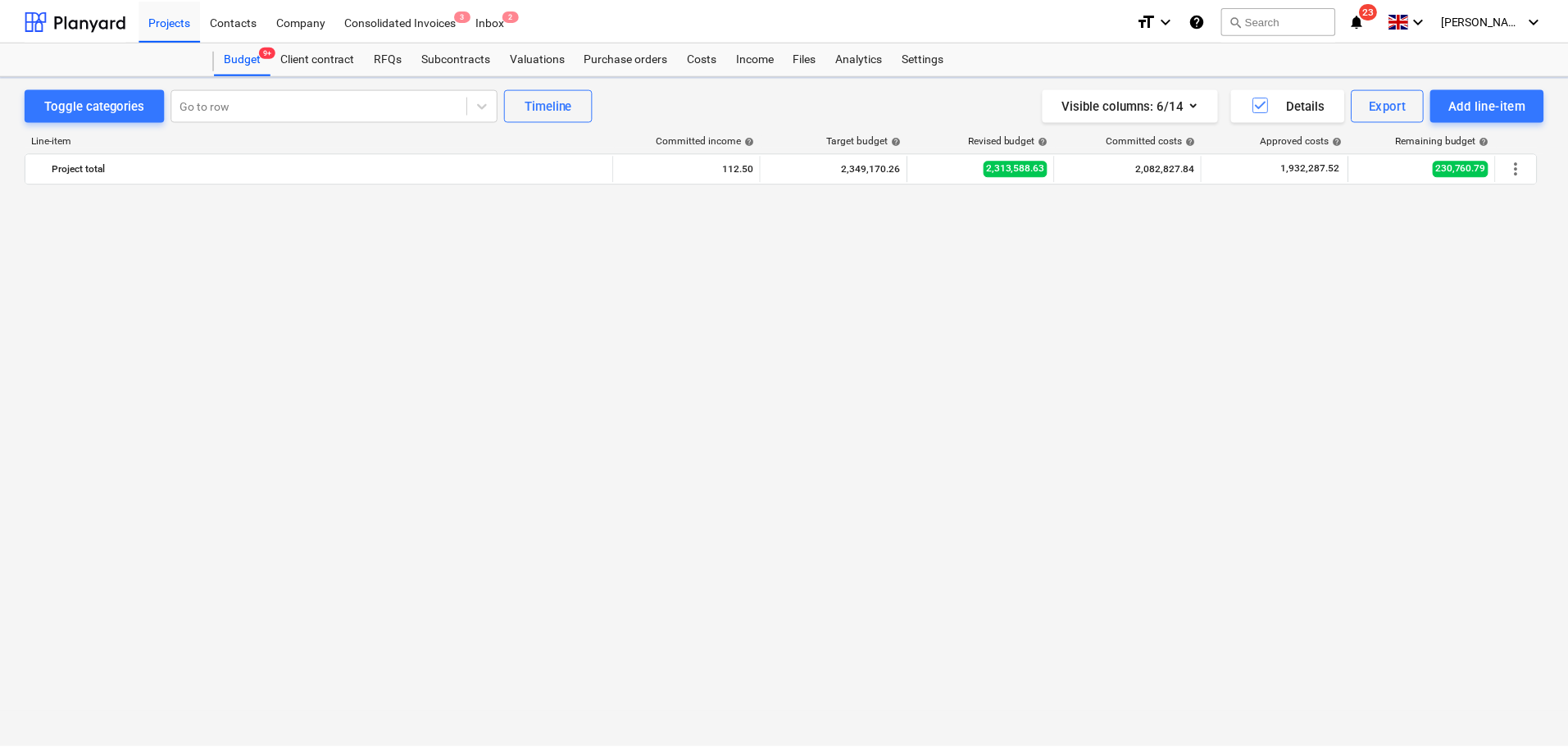
scroll to position [3274, 0]
click at [815, 67] on div "Files" at bounding box center [807, 58] width 43 height 33
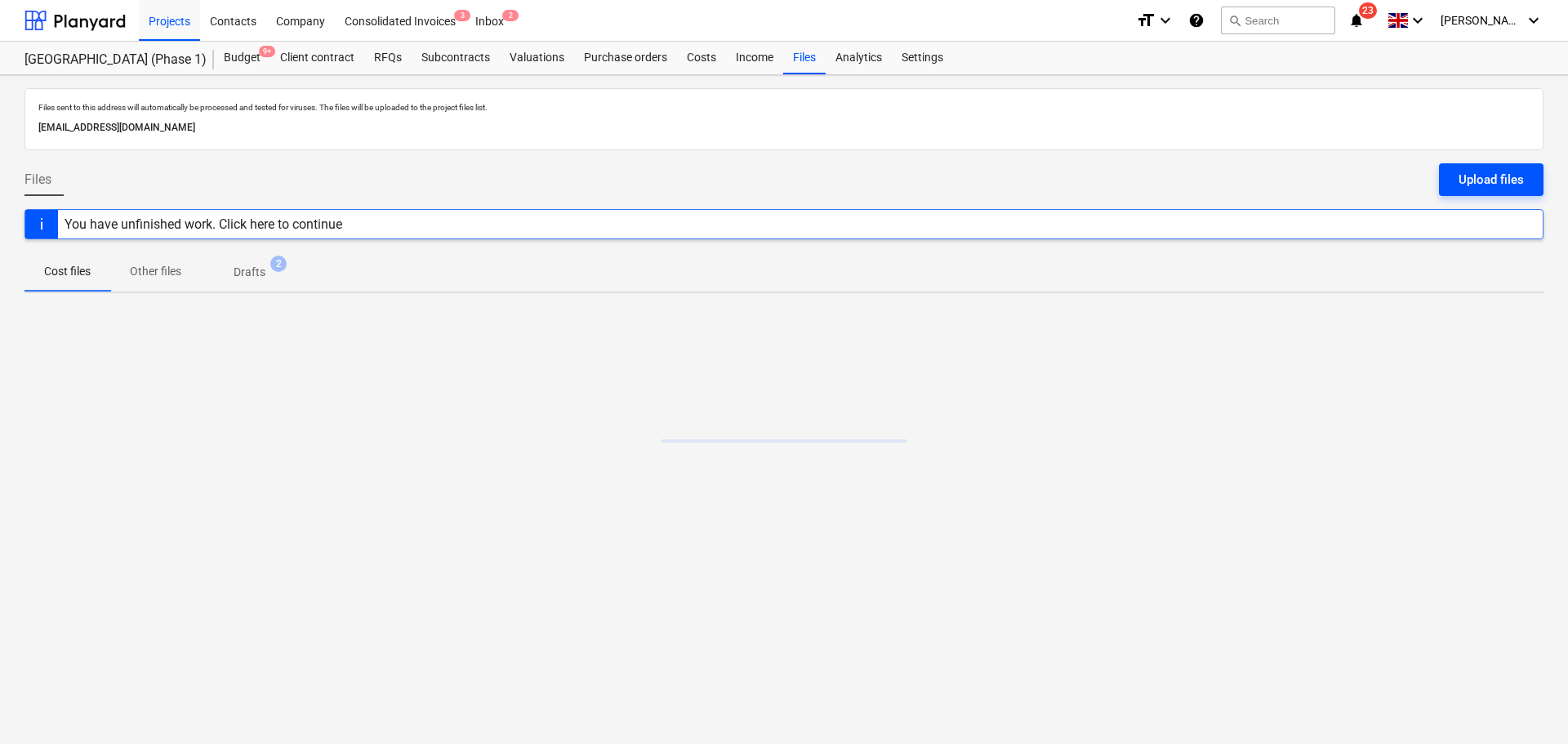
click at [1473, 163] on button "Upload files" at bounding box center [1491, 180] width 105 height 33
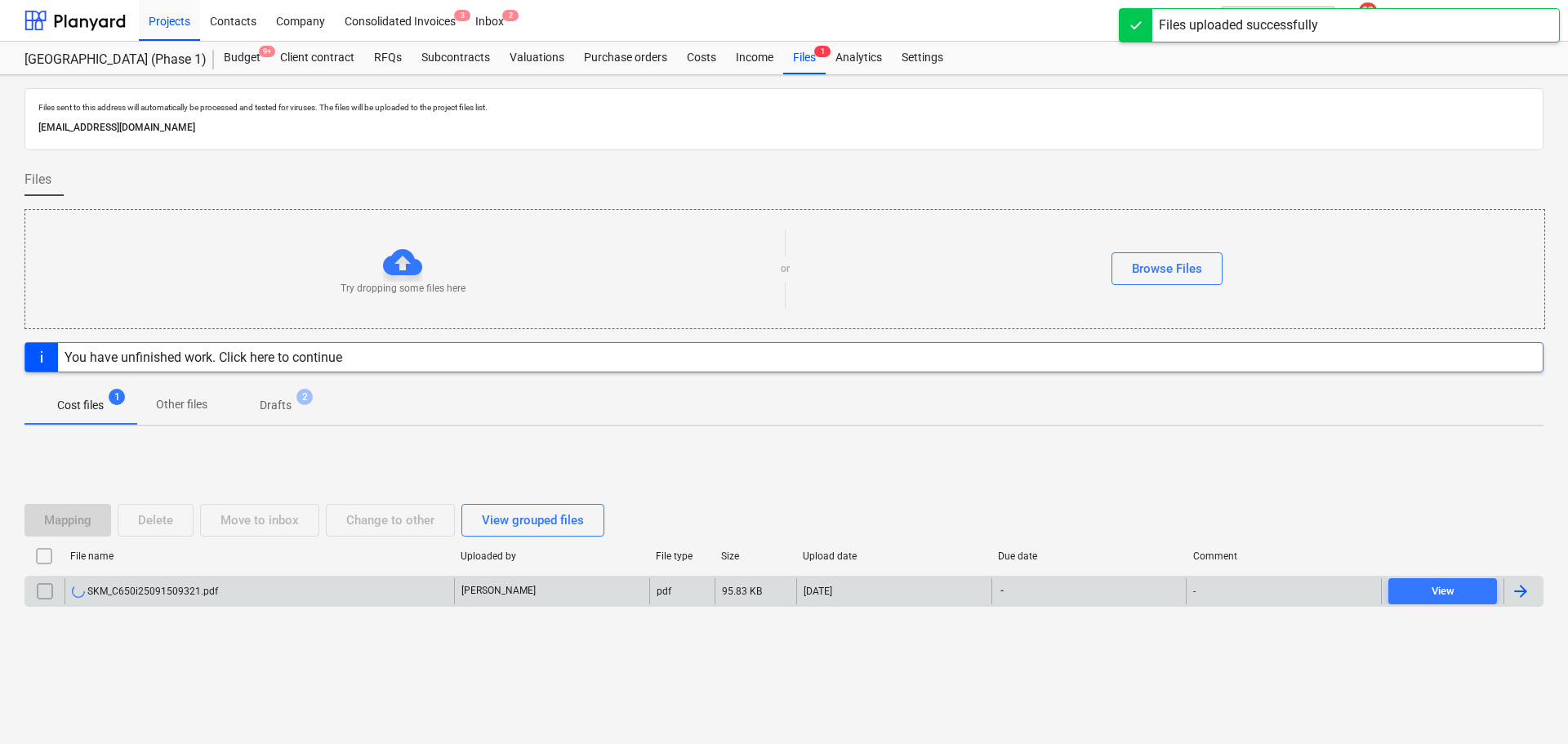
click at [411, 593] on div "SKM_C650i25091509321.pdf" at bounding box center [259, 591] width 390 height 26
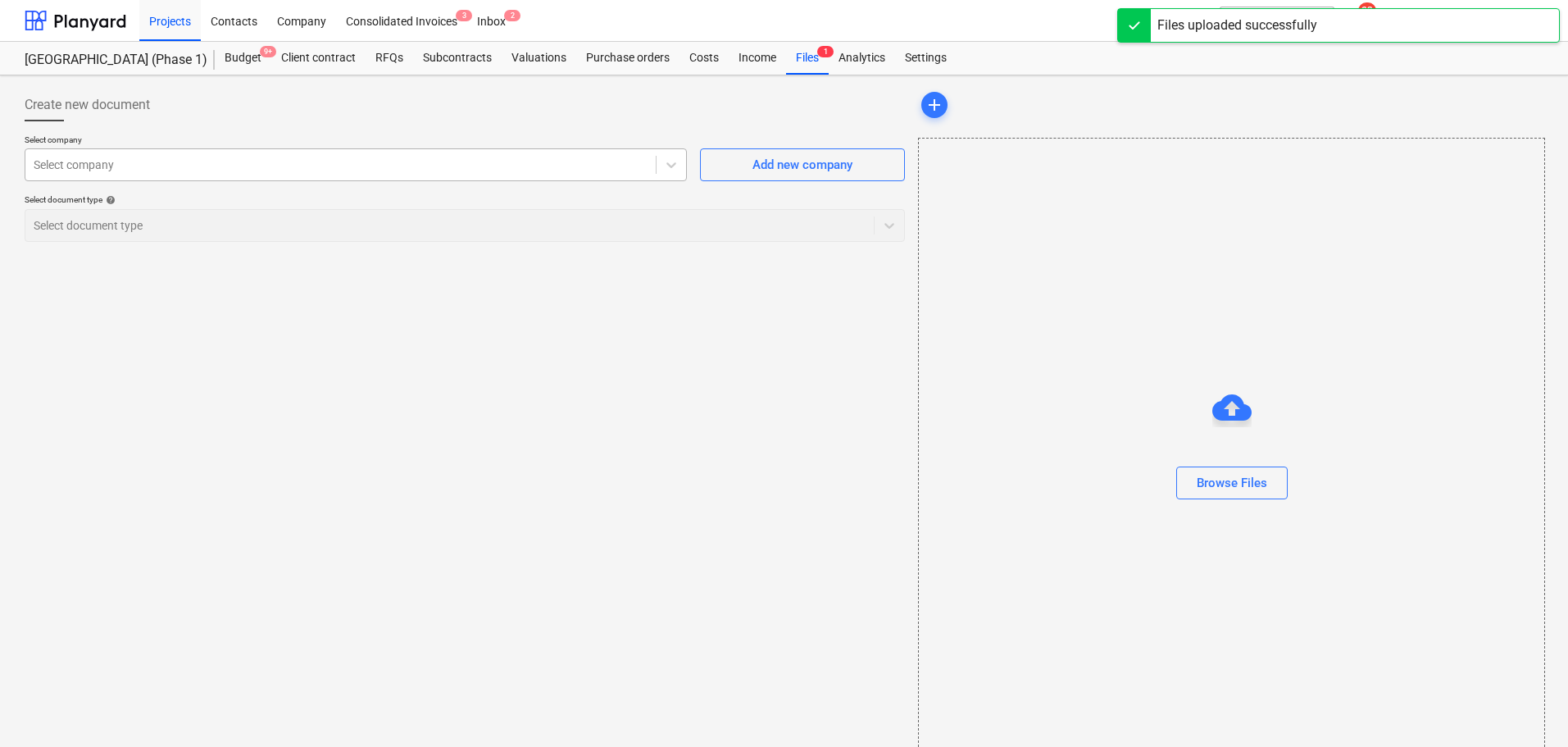
click at [281, 168] on div at bounding box center [341, 164] width 614 height 16
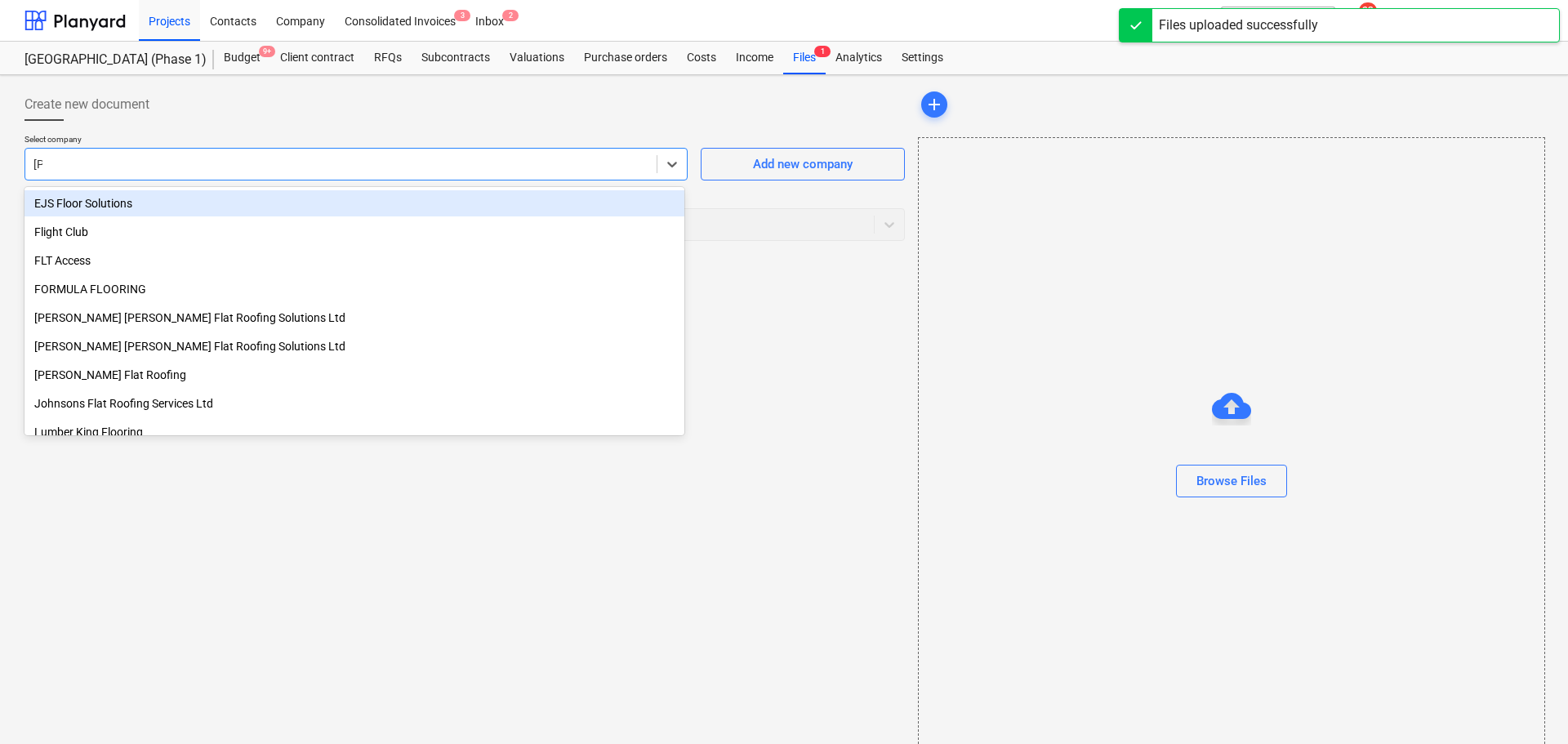
type input "flori"
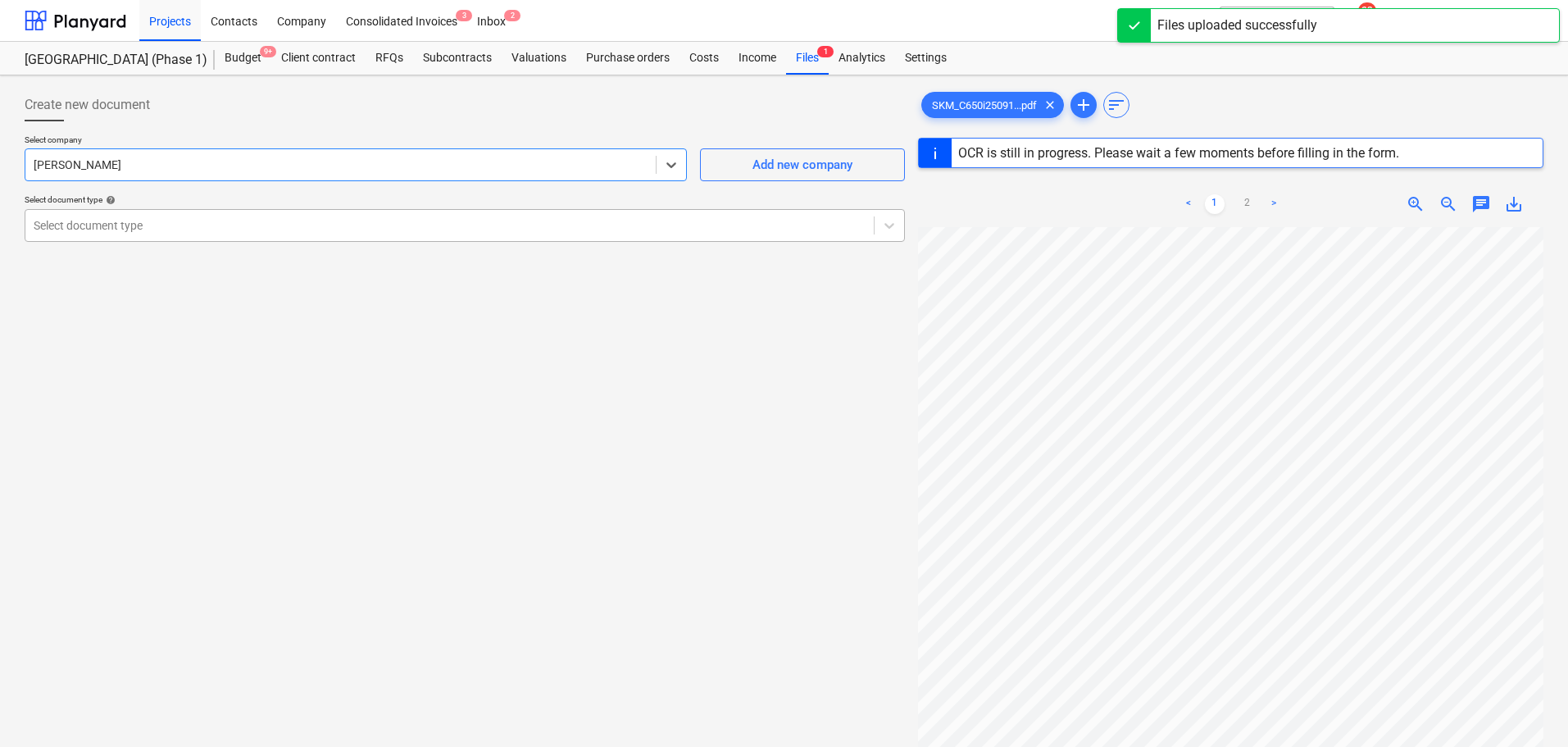
click at [263, 233] on div at bounding box center [449, 225] width 832 height 16
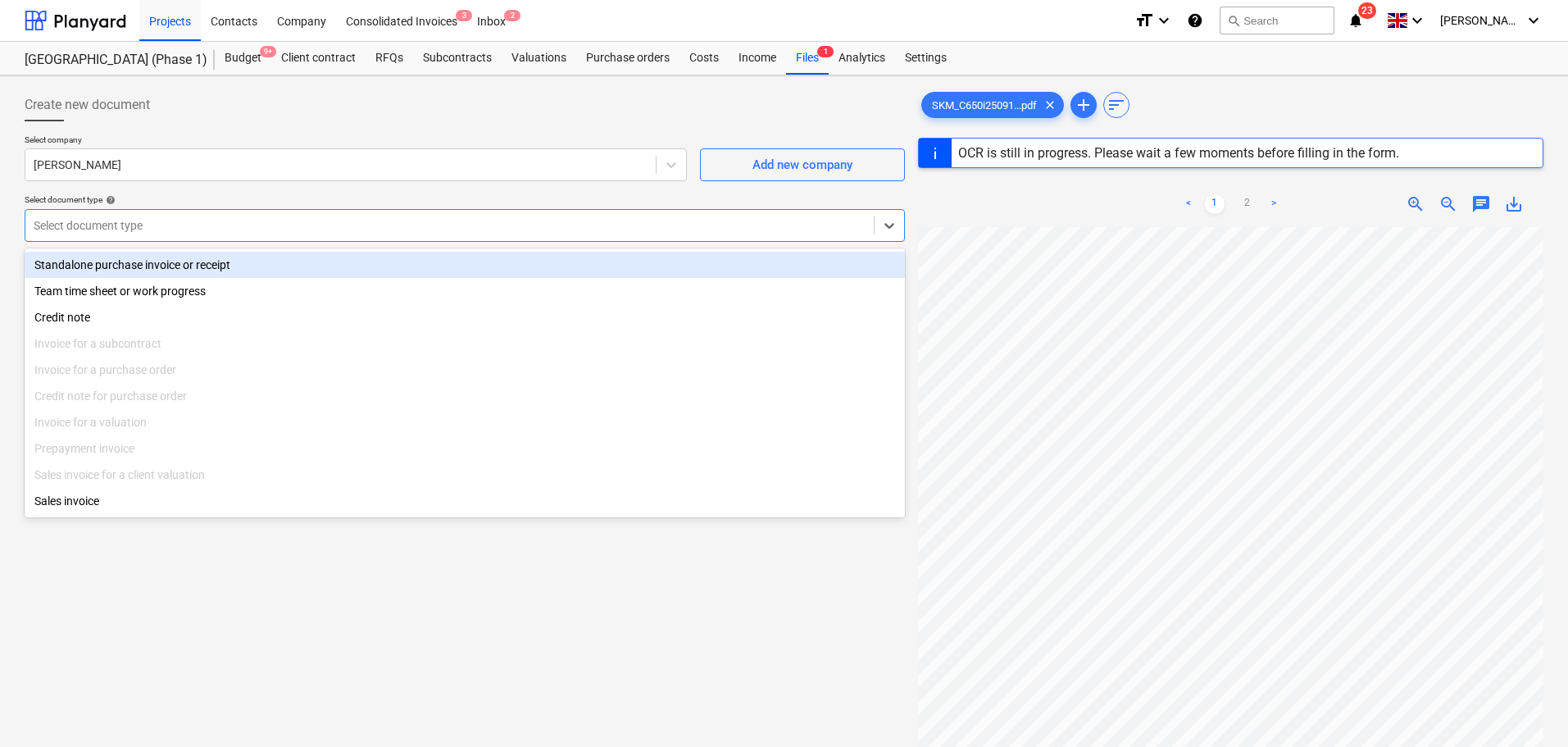
click at [262, 276] on div "Standalone purchase invoice or receipt" at bounding box center [464, 265] width 881 height 26
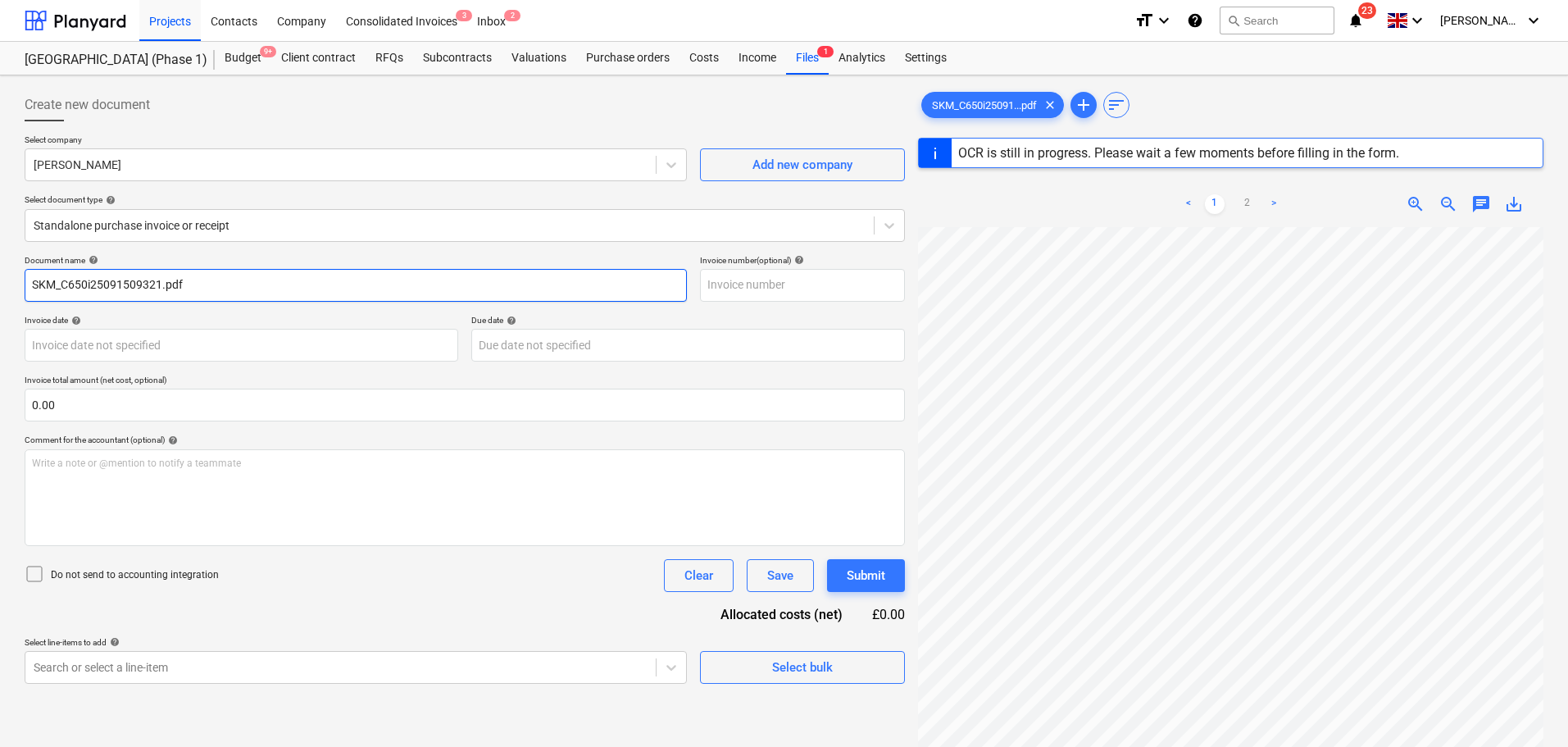
click at [265, 277] on input "SKM_C650i25091509321.pdf" at bounding box center [355, 285] width 662 height 33
type input "175"
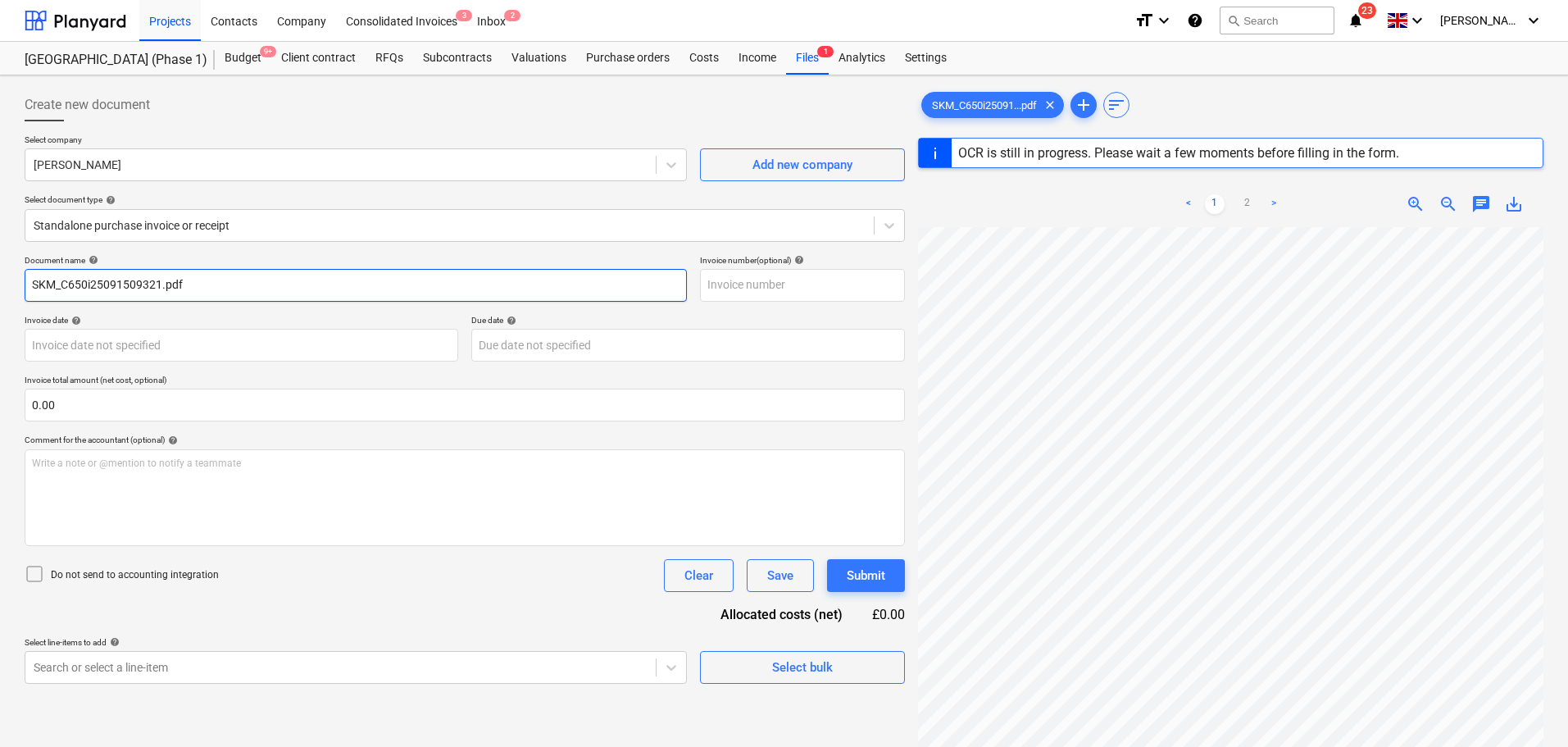
type input "[DATE]"
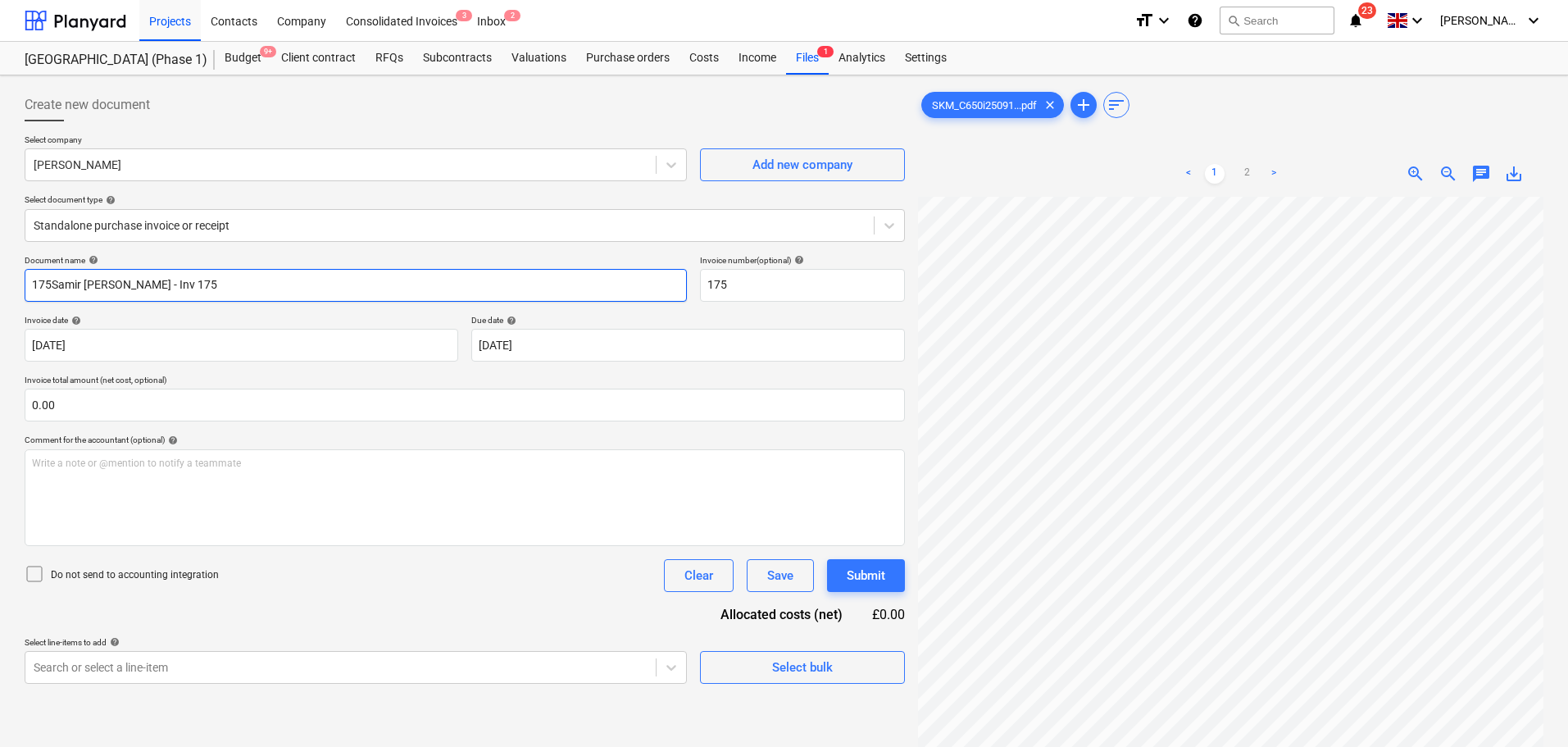
drag, startPoint x: 50, startPoint y: 284, endPoint x: -4, endPoint y: 284, distance: 54.0
click at [0, 284] on html "Projects Contacts Company Consolidated Invoices 3 Inbox 2 format_size keyboard_…" at bounding box center [784, 373] width 1568 height 747
type input "[PERSON_NAME] - Inv 175"
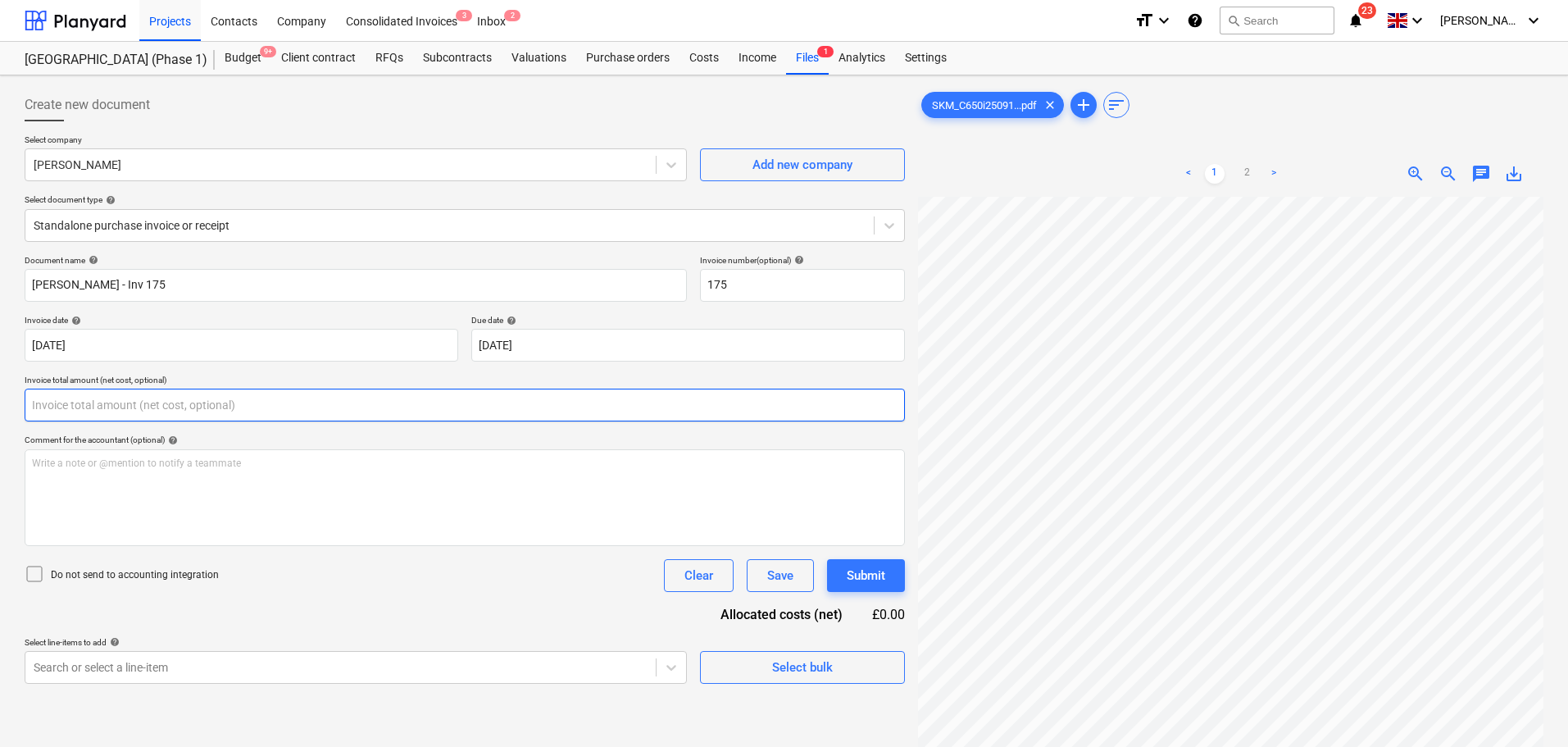
click at [152, 393] on input "text" at bounding box center [464, 405] width 881 height 33
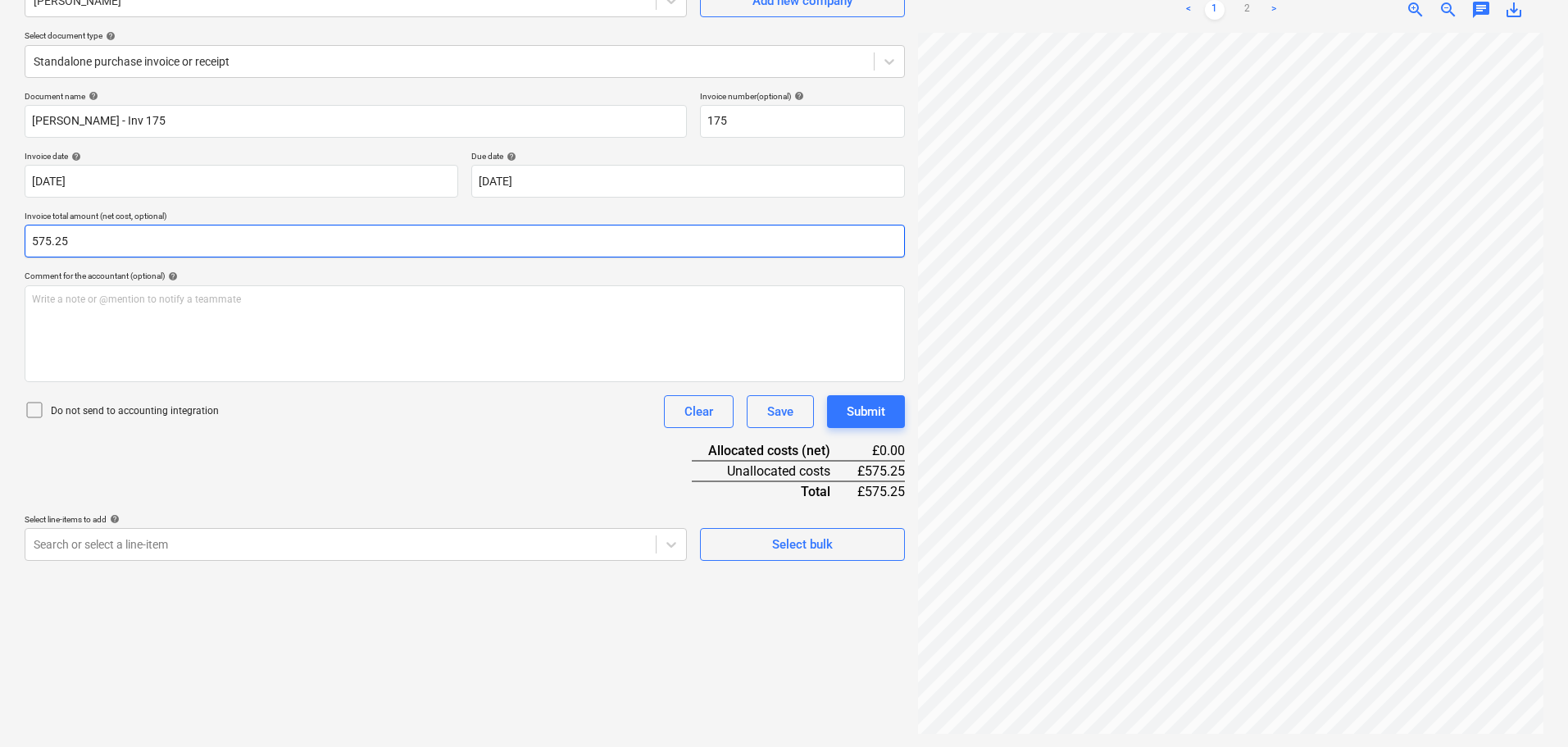
type input "575.25"
click at [175, 414] on p "Do not send to accounting integration" at bounding box center [135, 411] width 168 height 14
click at [278, 485] on div "Document name help [PERSON_NAME] - Inv 175 Invoice number (optional) help 175 I…" at bounding box center [464, 325] width 881 height 469
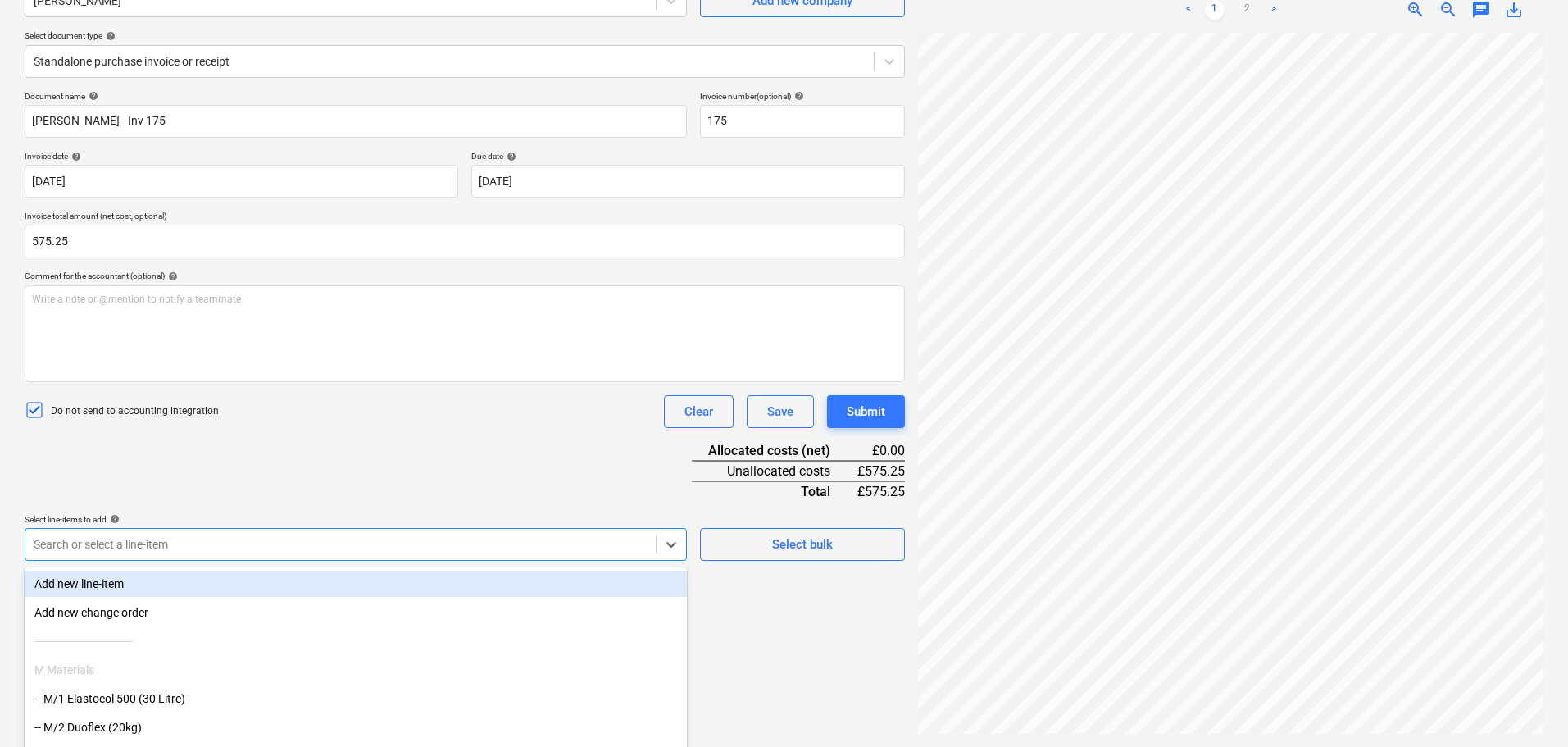
scroll to position [233, 0]
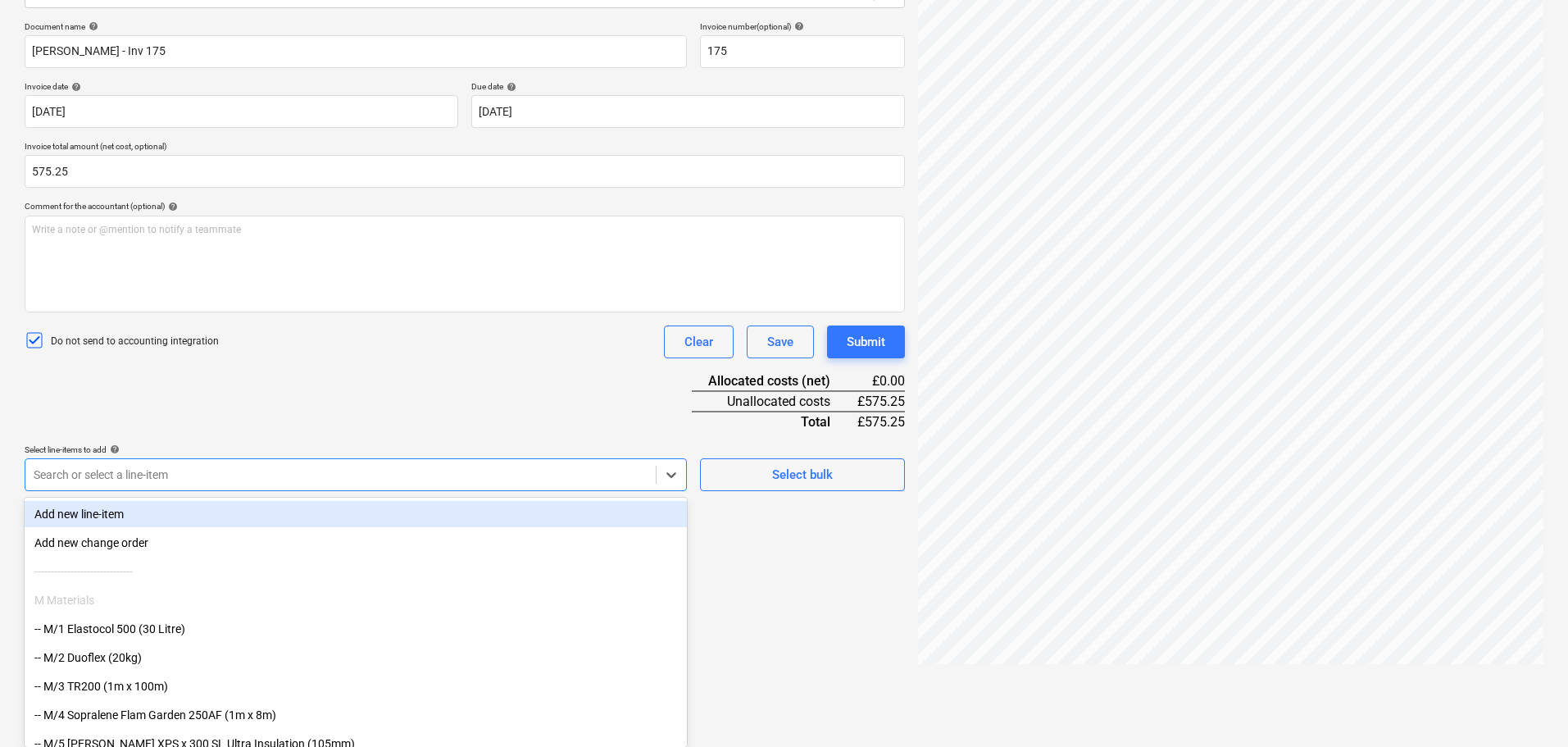
click at [264, 513] on body "Projects Contacts Company Consolidated Invoices 3 Inbox 2 format_size keyboard_…" at bounding box center [784, 140] width 1568 height 747
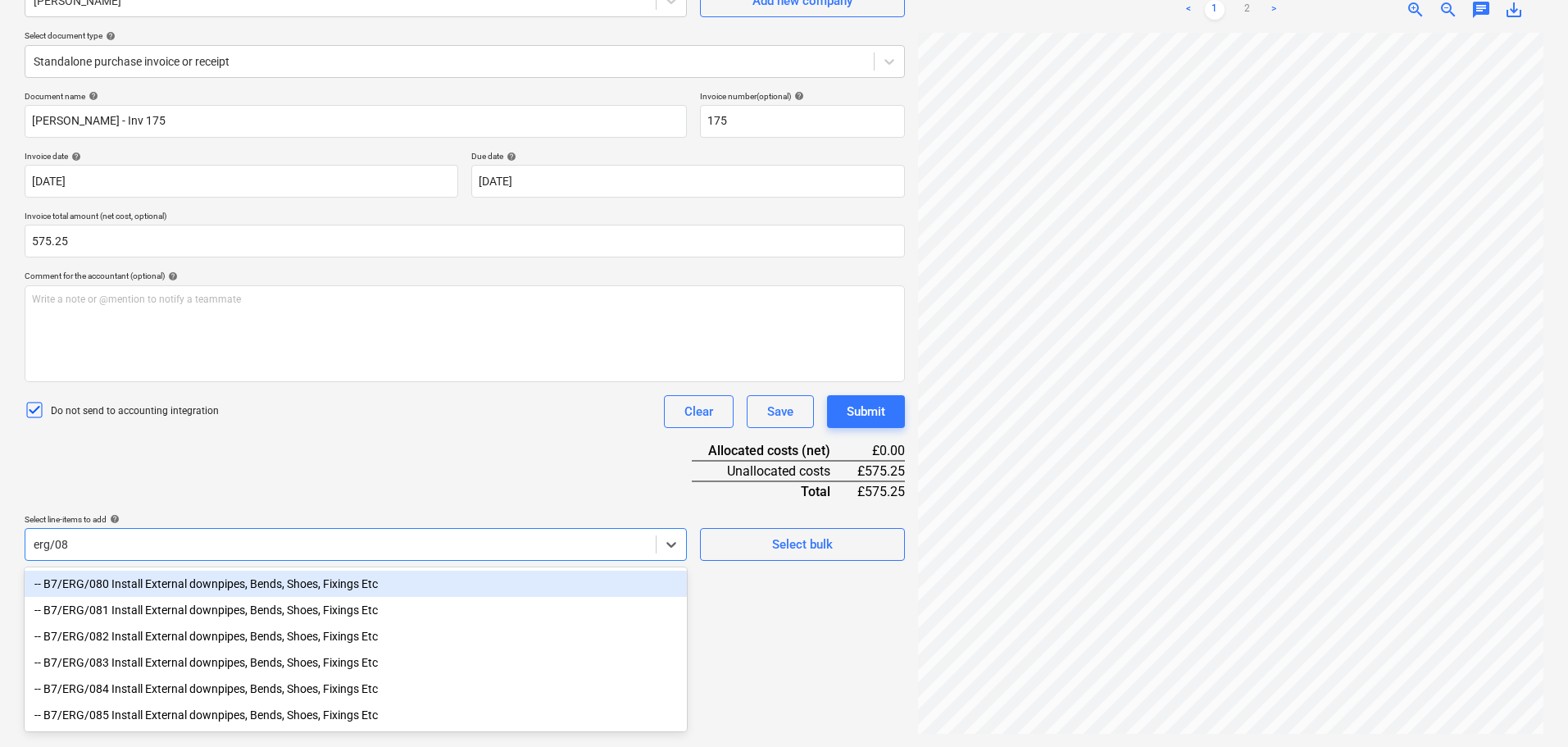
scroll to position [164, 0]
type input "erg/084"
type input "erg/051"
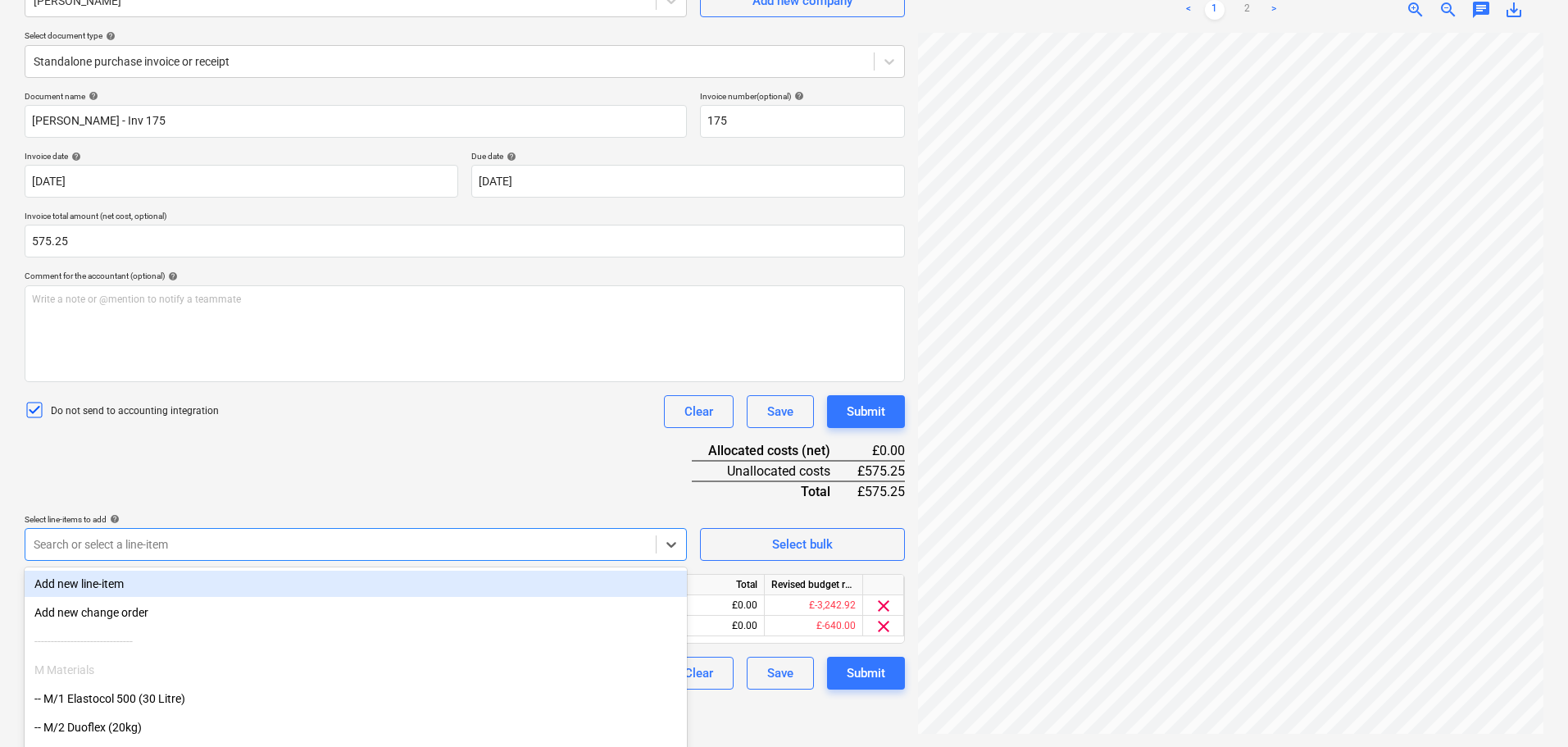
click at [334, 469] on div "Document name help [PERSON_NAME] - Inv 175 Invoice number (optional) help 175 I…" at bounding box center [464, 390] width 881 height 599
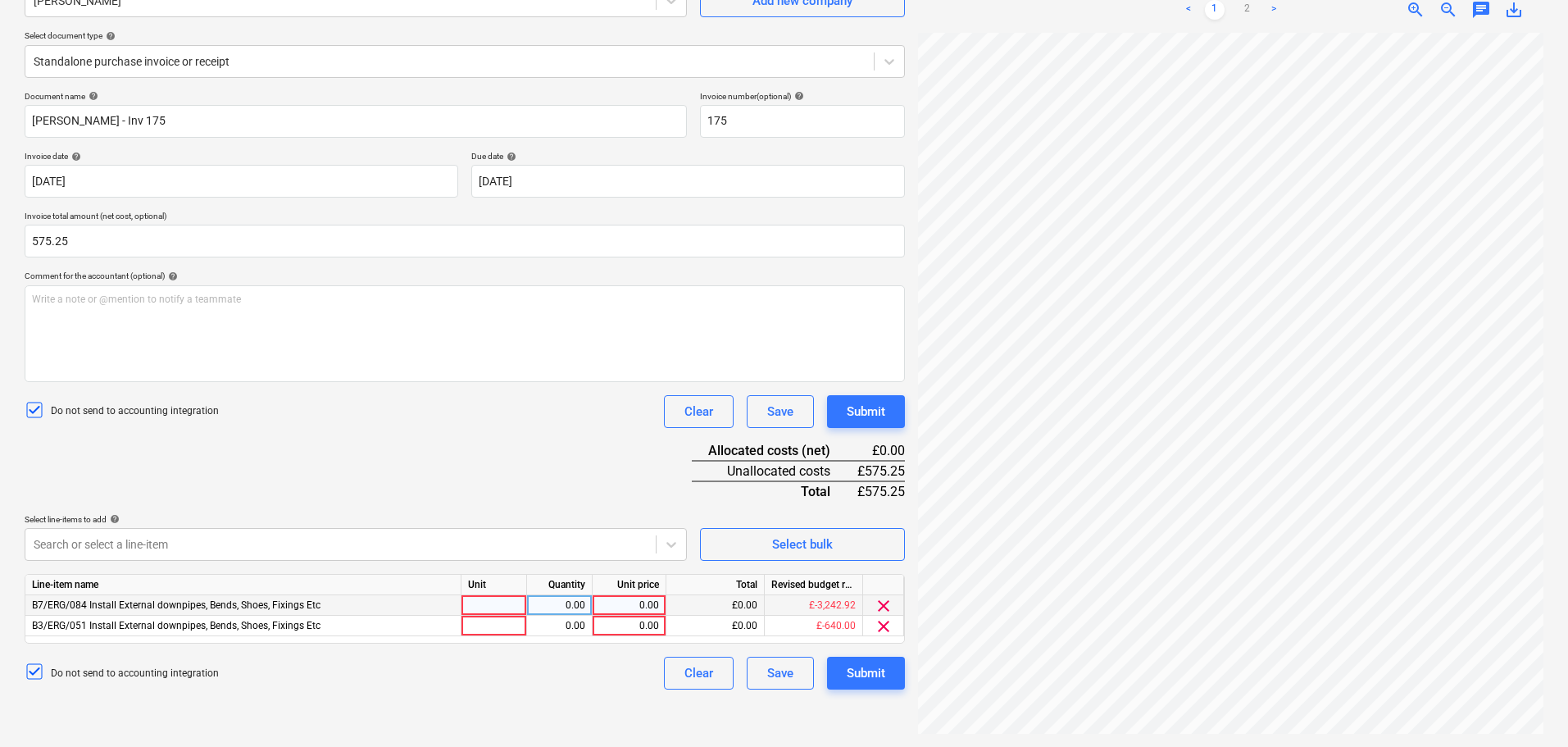
click at [491, 603] on div at bounding box center [495, 606] width 66 height 21
type input "Days"
type input ".5"
type input "185"
click at [626, 622] on div "0.00" at bounding box center [629, 626] width 60 height 21
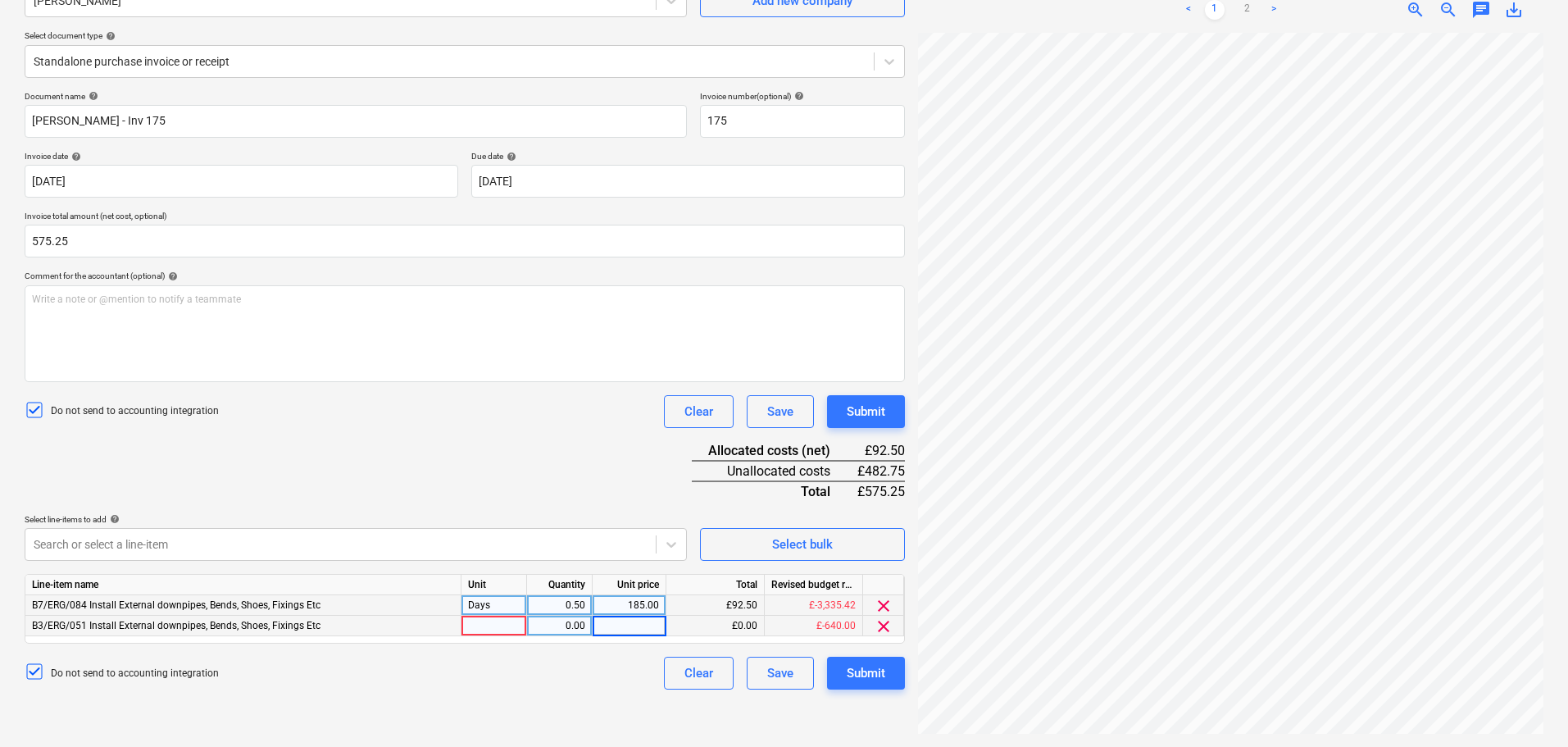
type input "185"
click at [581, 613] on div "0.50" at bounding box center [560, 606] width 52 height 21
click at [578, 622] on div "1.00" at bounding box center [560, 626] width 52 height 21
type input "0.5"
click at [489, 606] on div "Days" at bounding box center [495, 606] width 66 height 21
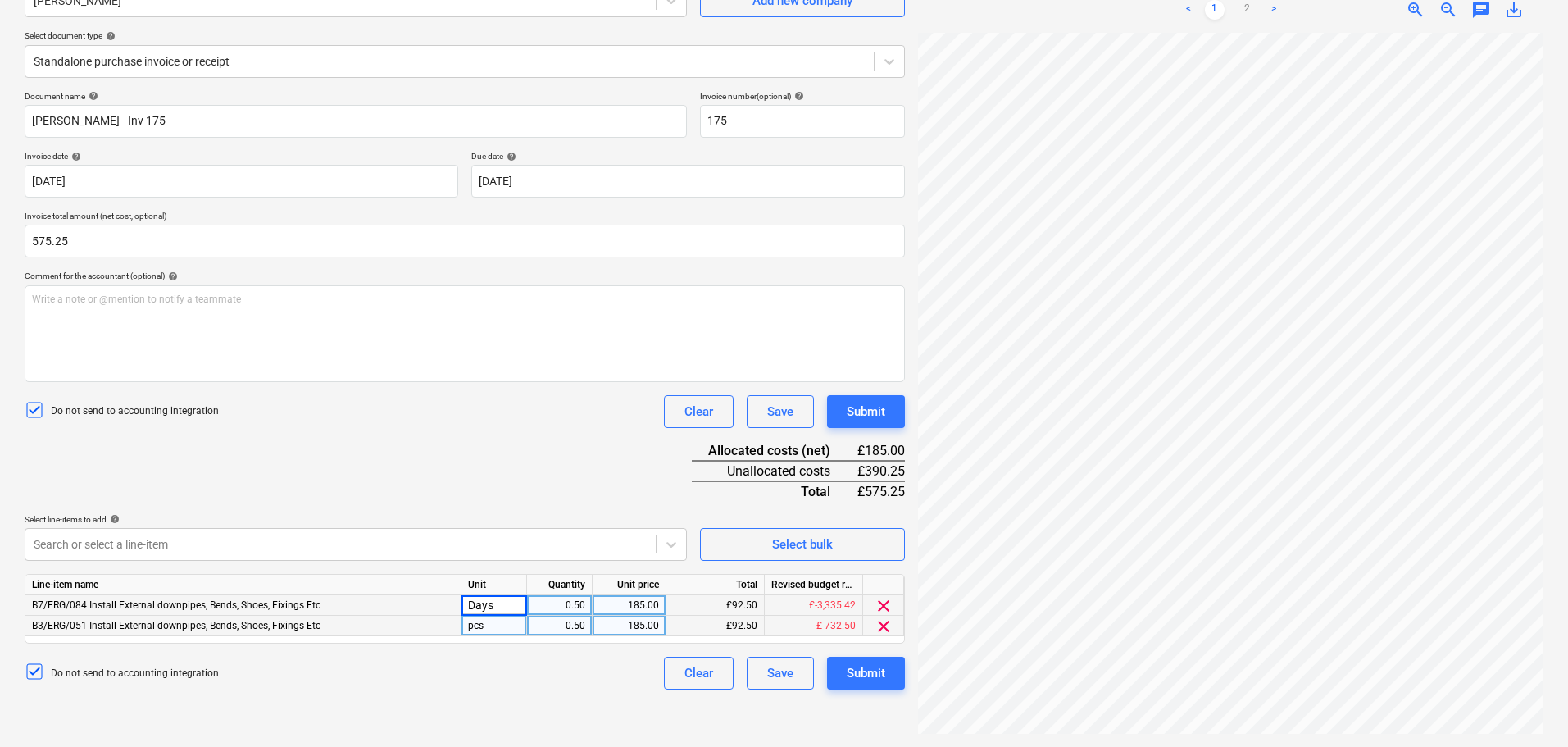
click at [488, 630] on div "pcs" at bounding box center [495, 626] width 66 height 21
click at [519, 477] on div "Document name help [PERSON_NAME] - Inv 175 Invoice number (optional) help 175 I…" at bounding box center [464, 390] width 881 height 599
click at [522, 547] on body "Projects Contacts Company Consolidated Invoices 3 Inbox 2 format_size keyboard_…" at bounding box center [784, 209] width 1568 height 747
click at [238, 552] on body "Projects Contacts Company Consolidated Invoices 3 Inbox 2 format_size keyboard_…" at bounding box center [784, 209] width 1568 height 747
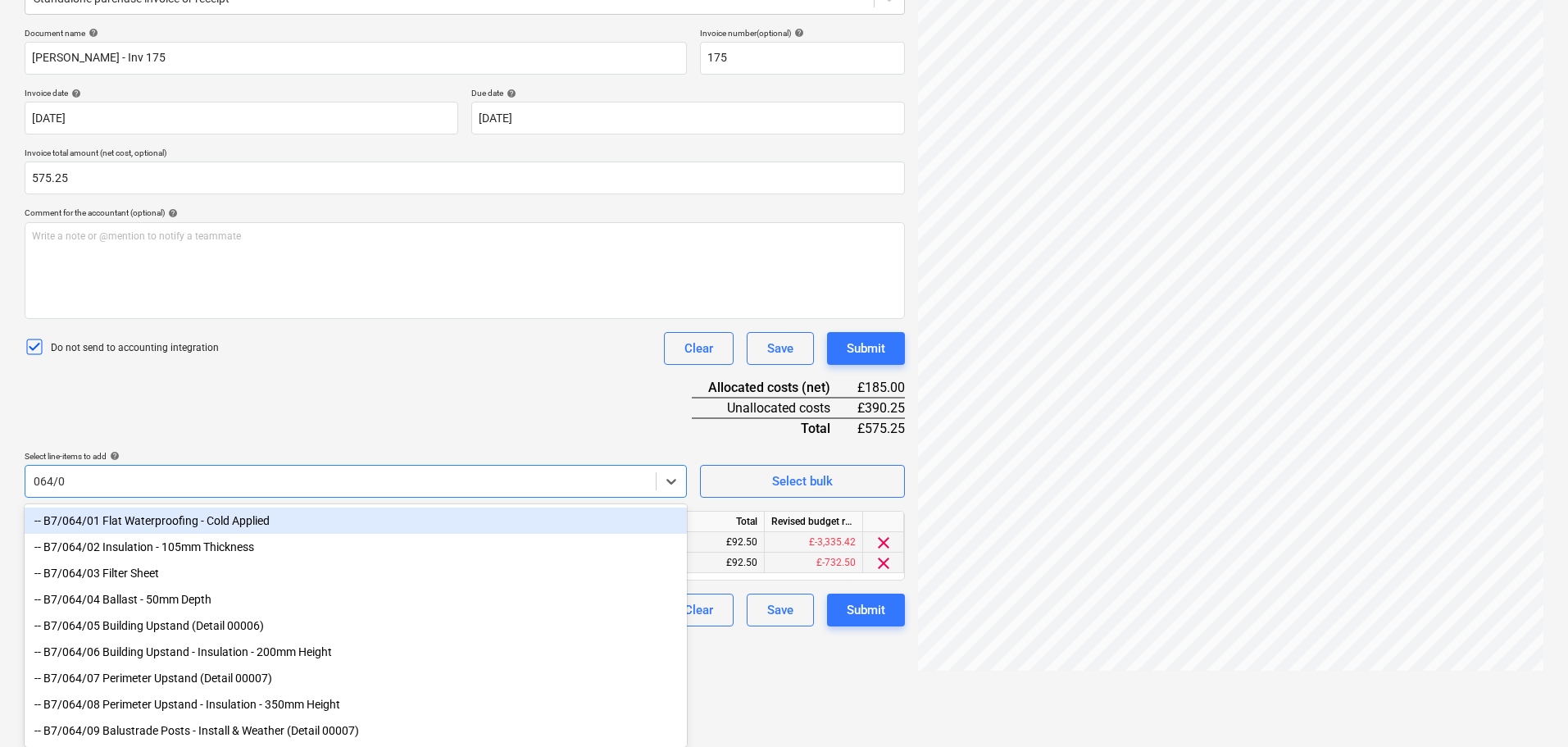
type input "064/01"
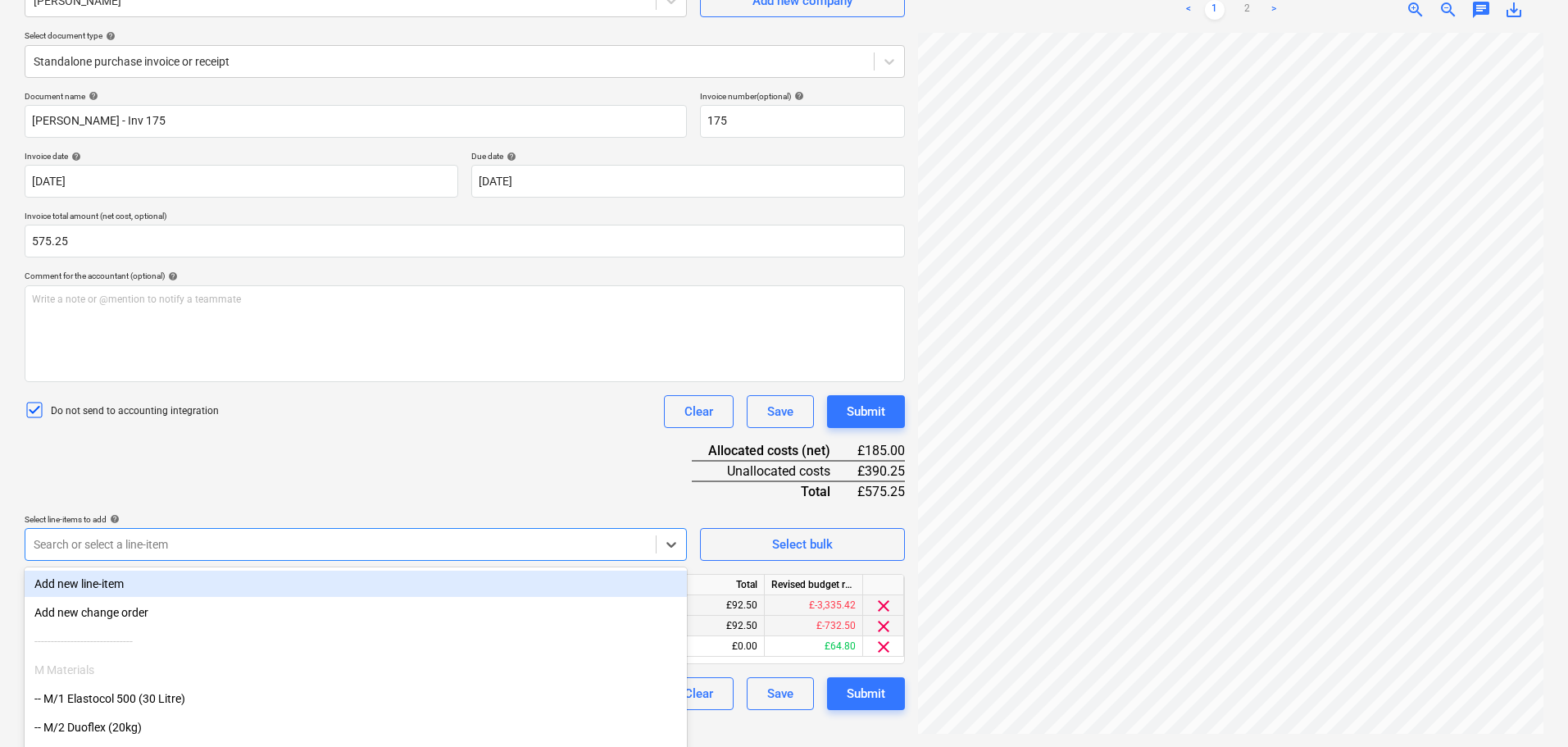
scroll to position [233, 0]
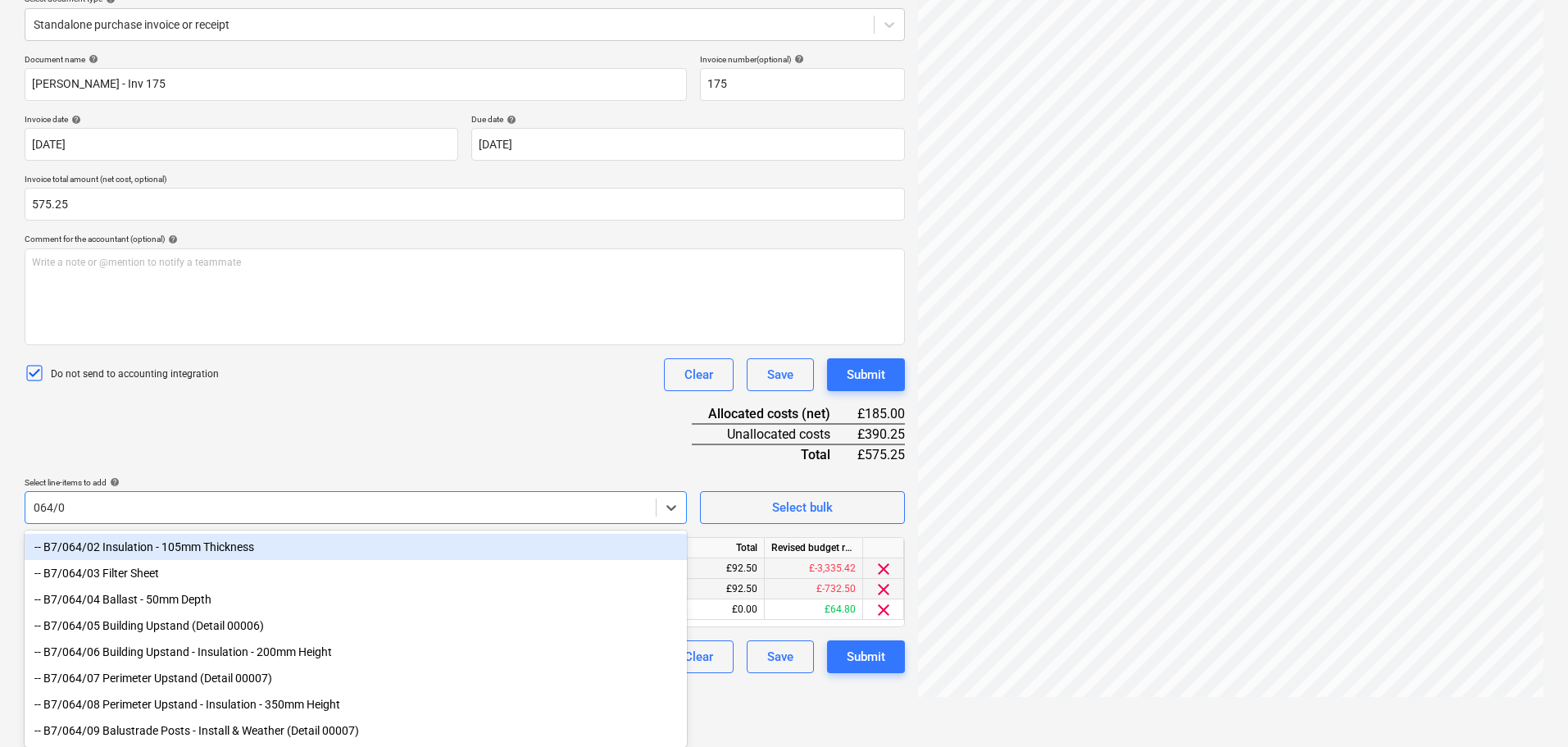
type input "064/07"
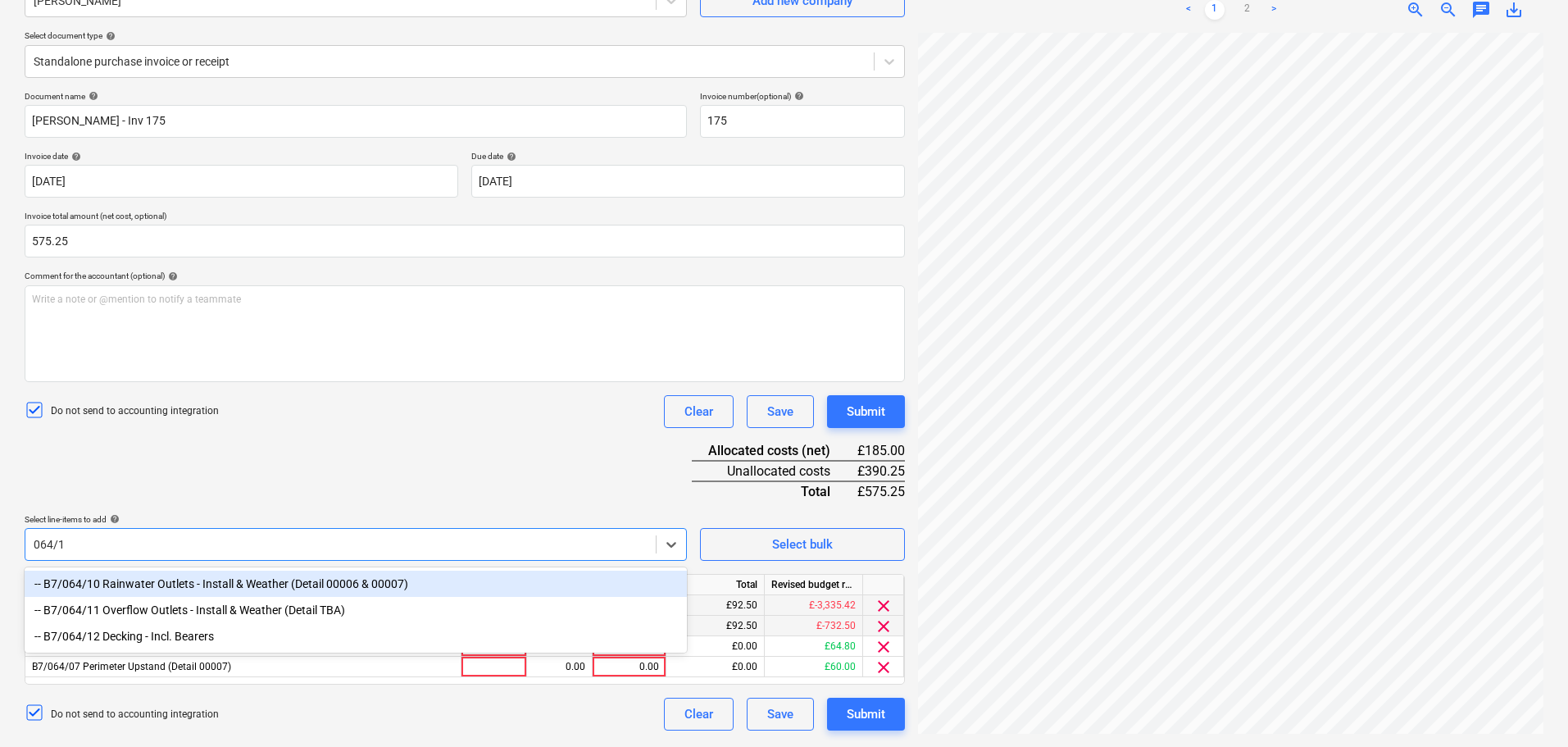
type input "064/10"
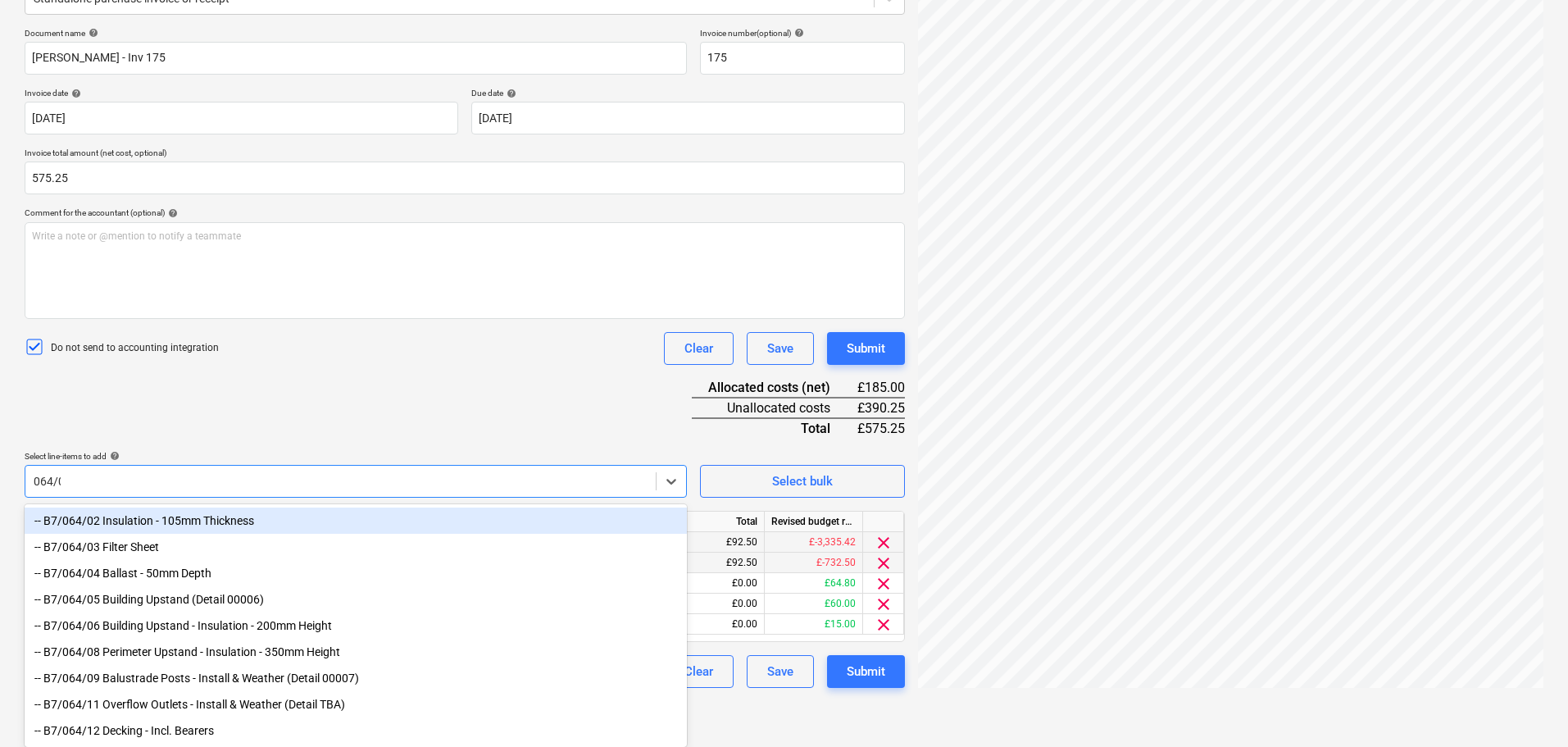
scroll to position [181, 0]
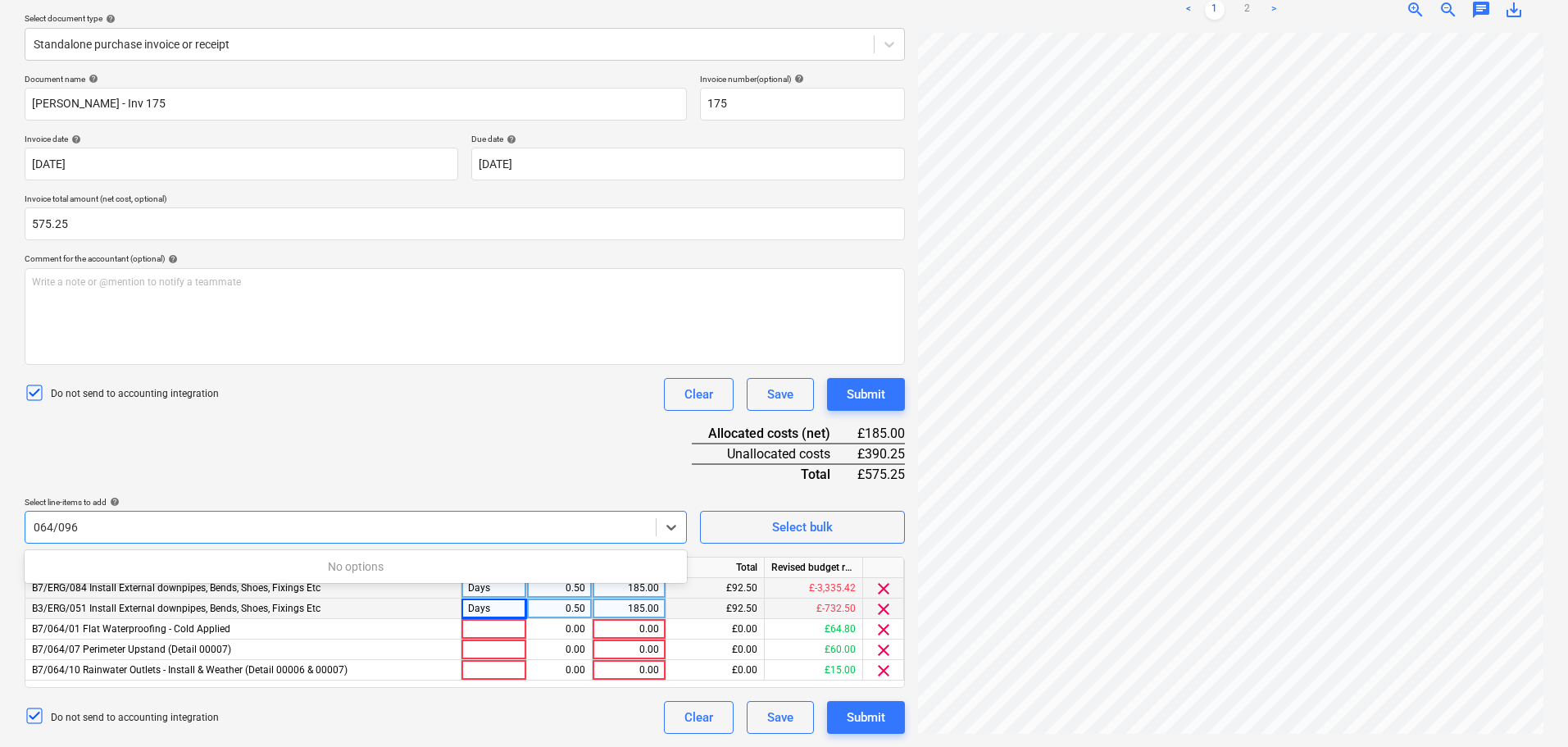
type input "064/09"
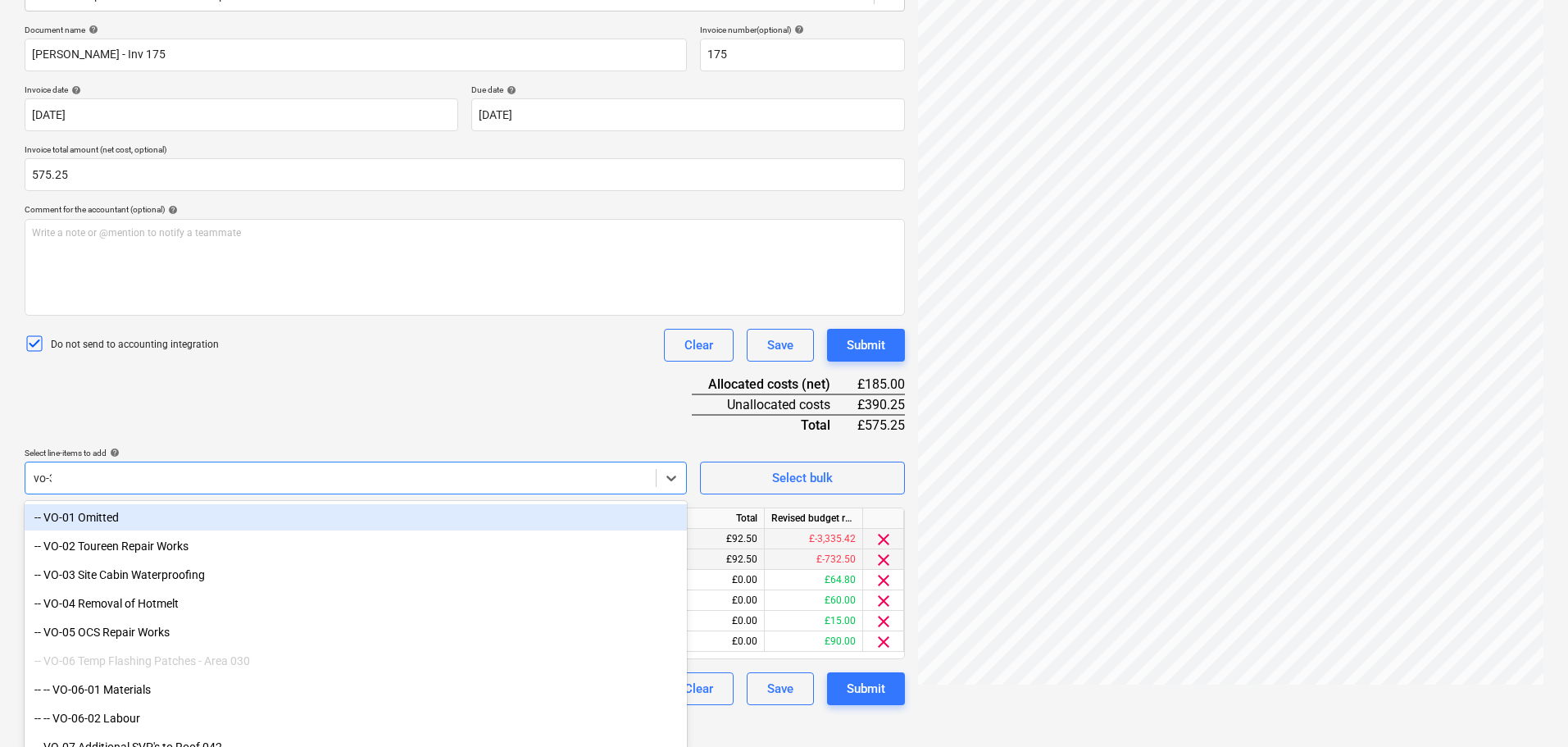
type input "vo-34"
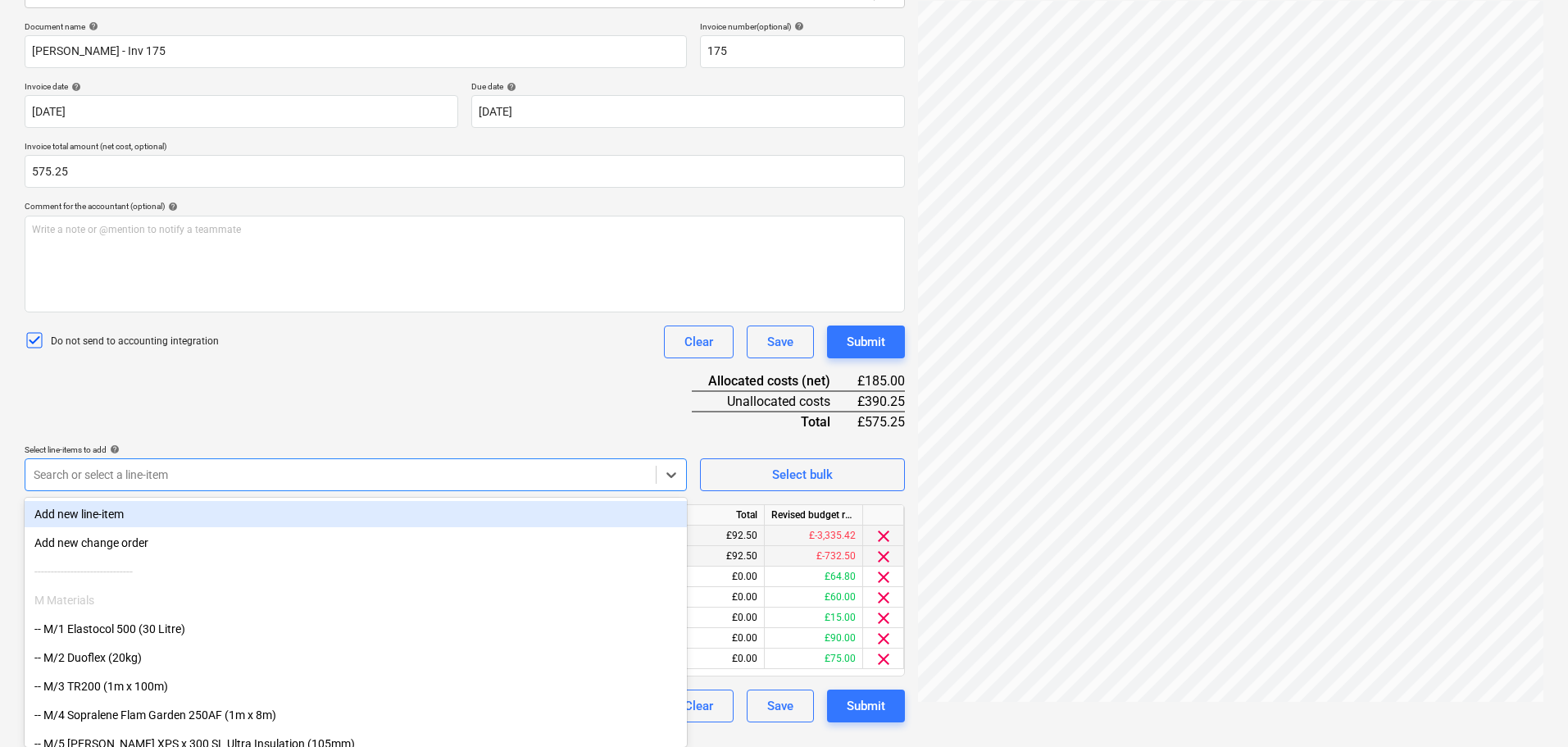
click at [289, 436] on div "Document name help [PERSON_NAME] - Inv 175 Invoice number (optional) help 175 I…" at bounding box center [464, 372] width 881 height 701
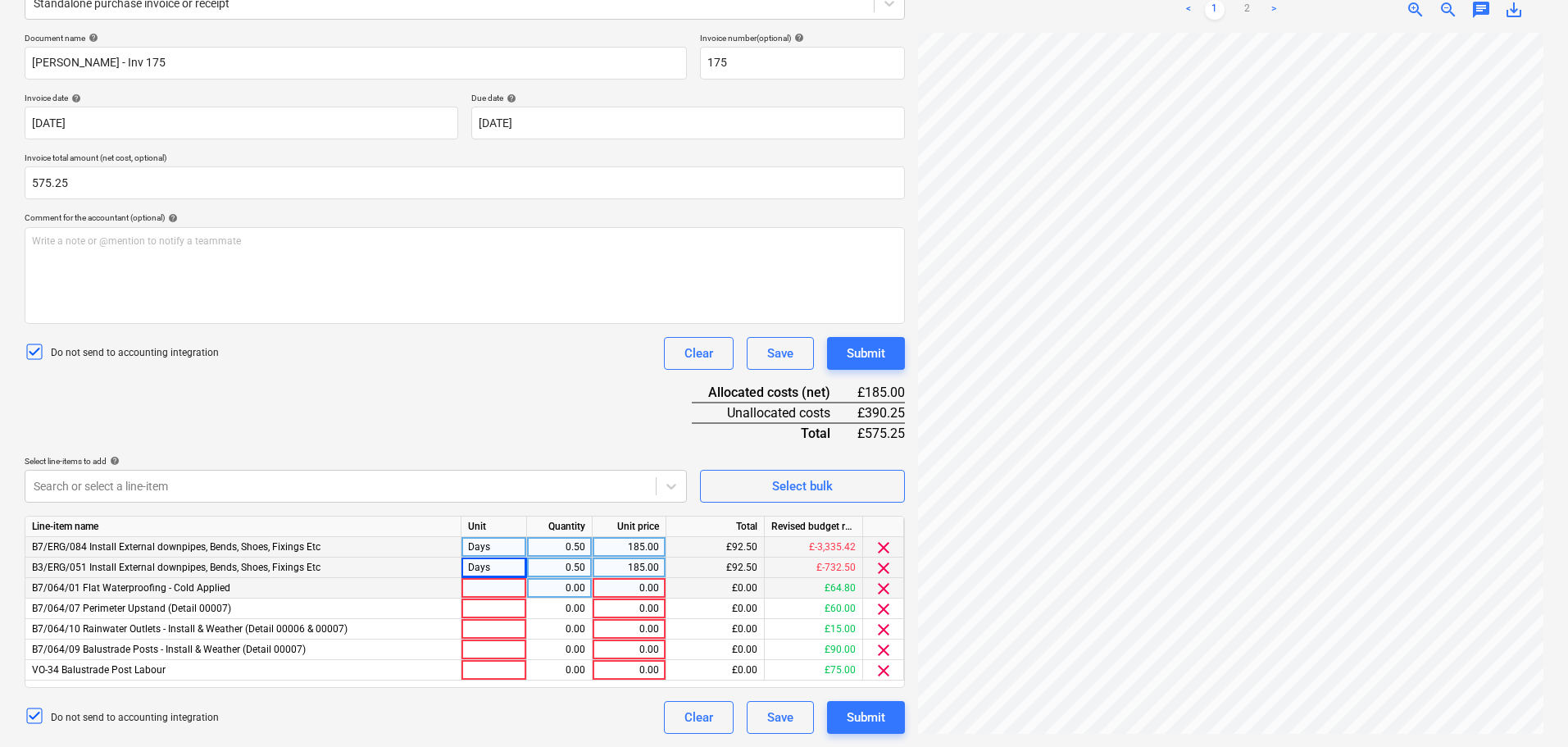
click at [499, 588] on div at bounding box center [495, 588] width 66 height 21
type input "m2"
type input "5.8"
click at [483, 605] on div at bounding box center [495, 609] width 66 height 21
type input "m"
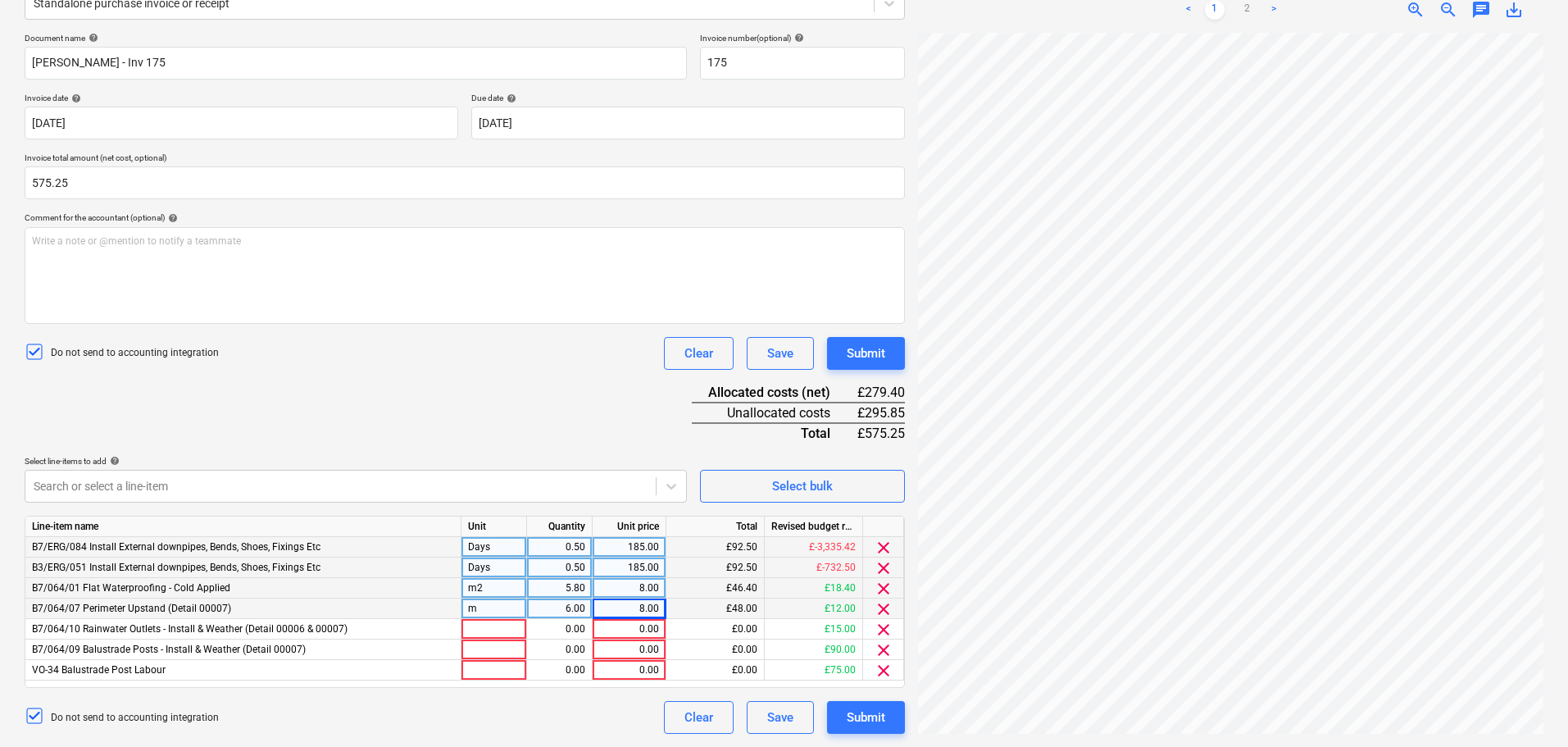
click at [485, 617] on div "m" at bounding box center [495, 609] width 66 height 21
click at [479, 631] on div at bounding box center [495, 629] width 66 height 21
type input "nr"
type input "15"
click at [476, 665] on div at bounding box center [495, 671] width 66 height 21
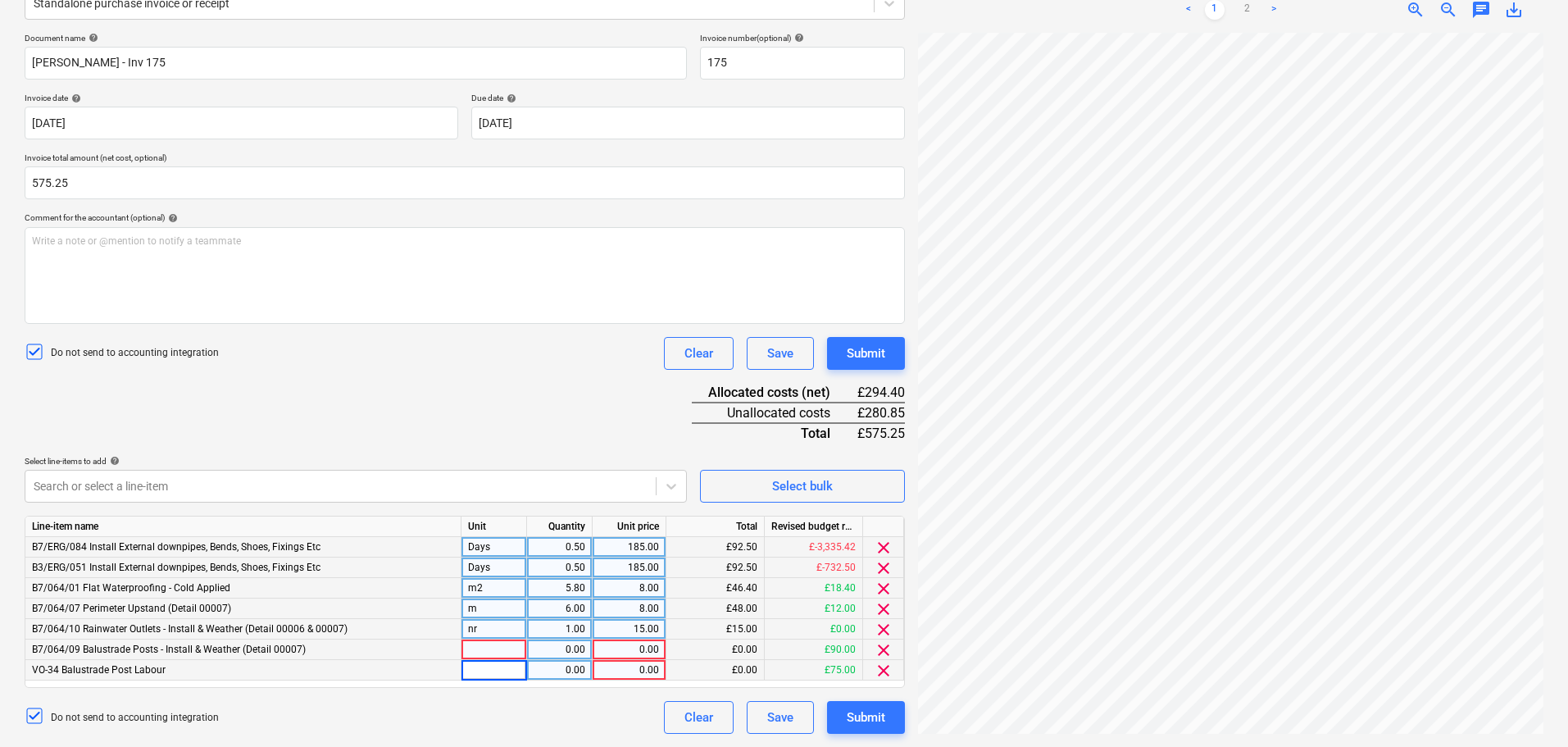
click at [484, 650] on div at bounding box center [495, 650] width 66 height 21
type input "nr"
click at [469, 665] on div at bounding box center [495, 671] width 66 height 21
type input "nr"
click at [529, 404] on div "Document name help [PERSON_NAME] - Inv 175 Invoice number (optional) help 175 I…" at bounding box center [464, 383] width 881 height 701
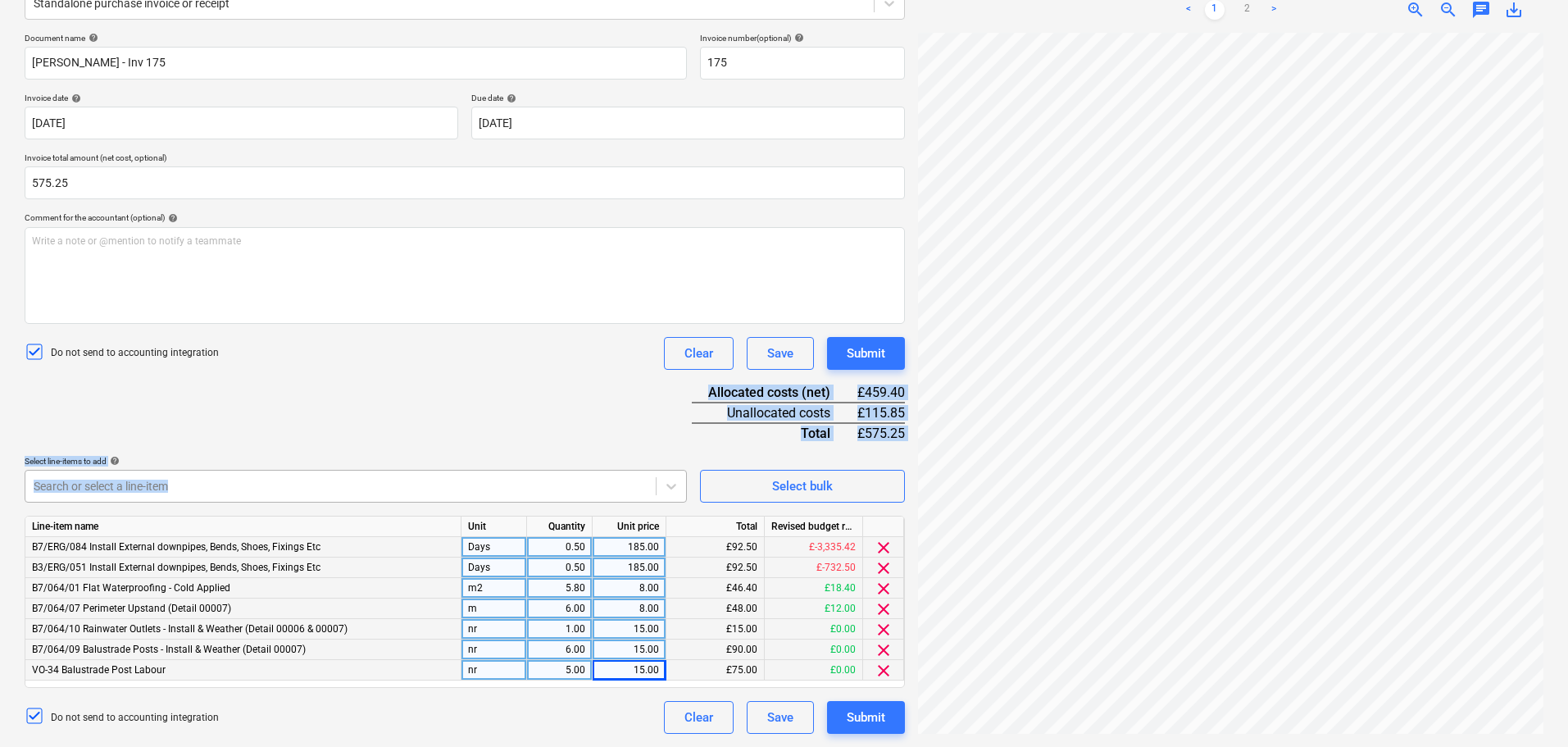
drag, startPoint x: 505, startPoint y: 397, endPoint x: 525, endPoint y: 469, distance: 74.7
click at [516, 485] on div "Document name help [PERSON_NAME] - Inv 175 Invoice number (optional) help 175 I…" at bounding box center [464, 383] width 881 height 701
click at [528, 390] on div "Document name help [PERSON_NAME] - Inv 175 Invoice number (optional) help 175 I…" at bounding box center [464, 383] width 881 height 701
click at [498, 494] on div "Document name help [PERSON_NAME] - Inv 175 Invoice number (optional) help 175 I…" at bounding box center [464, 383] width 881 height 701
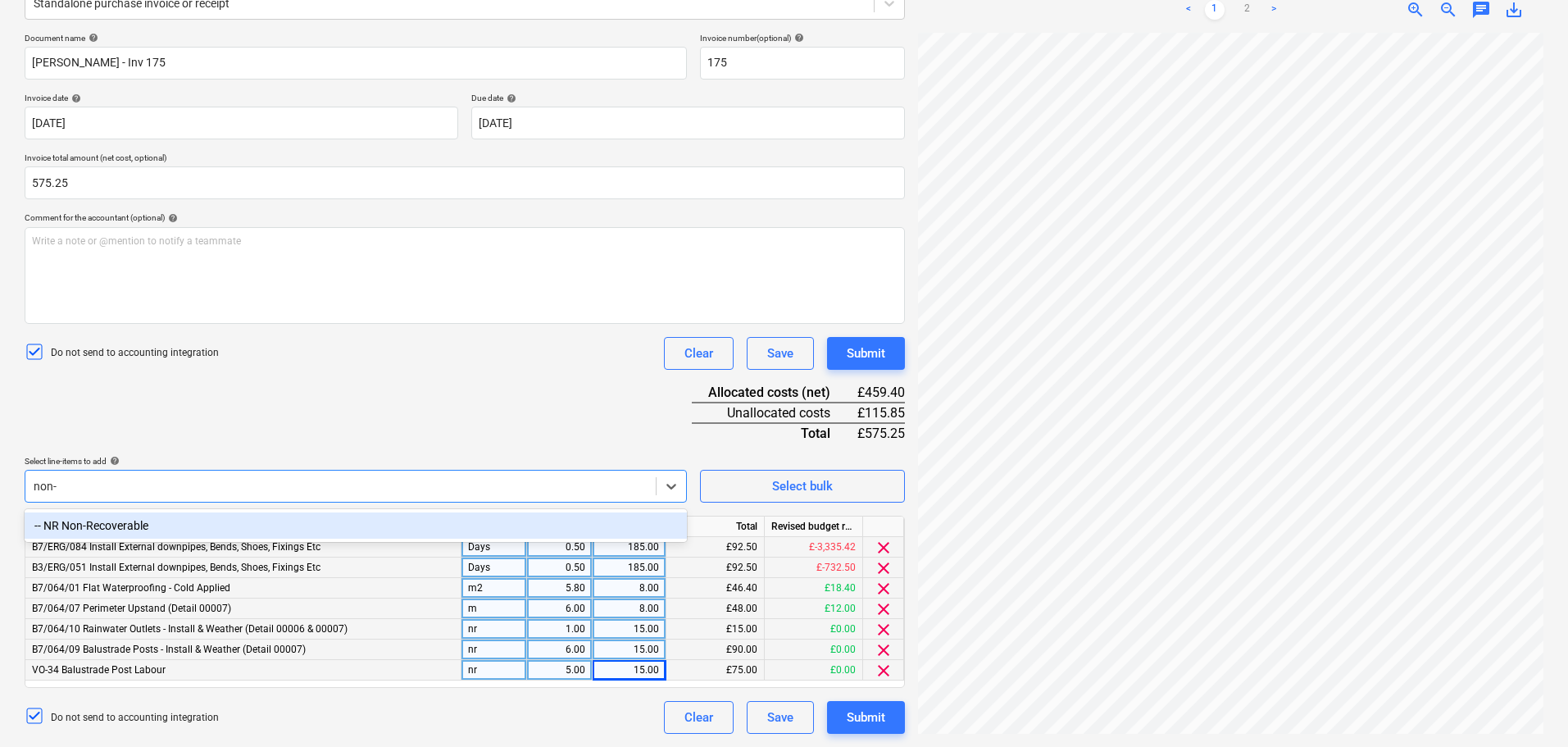
type input "non-r"
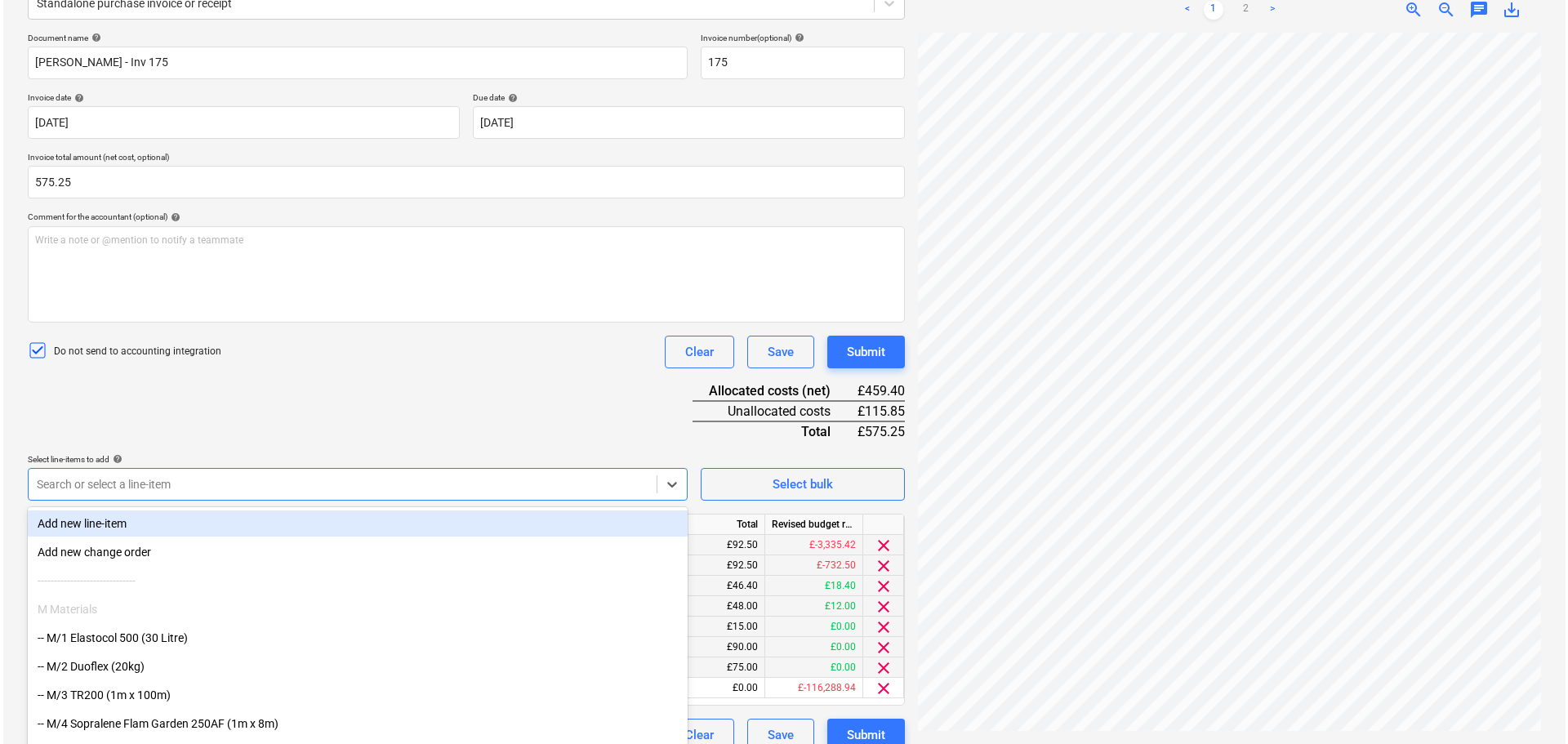
scroll to position [232, 0]
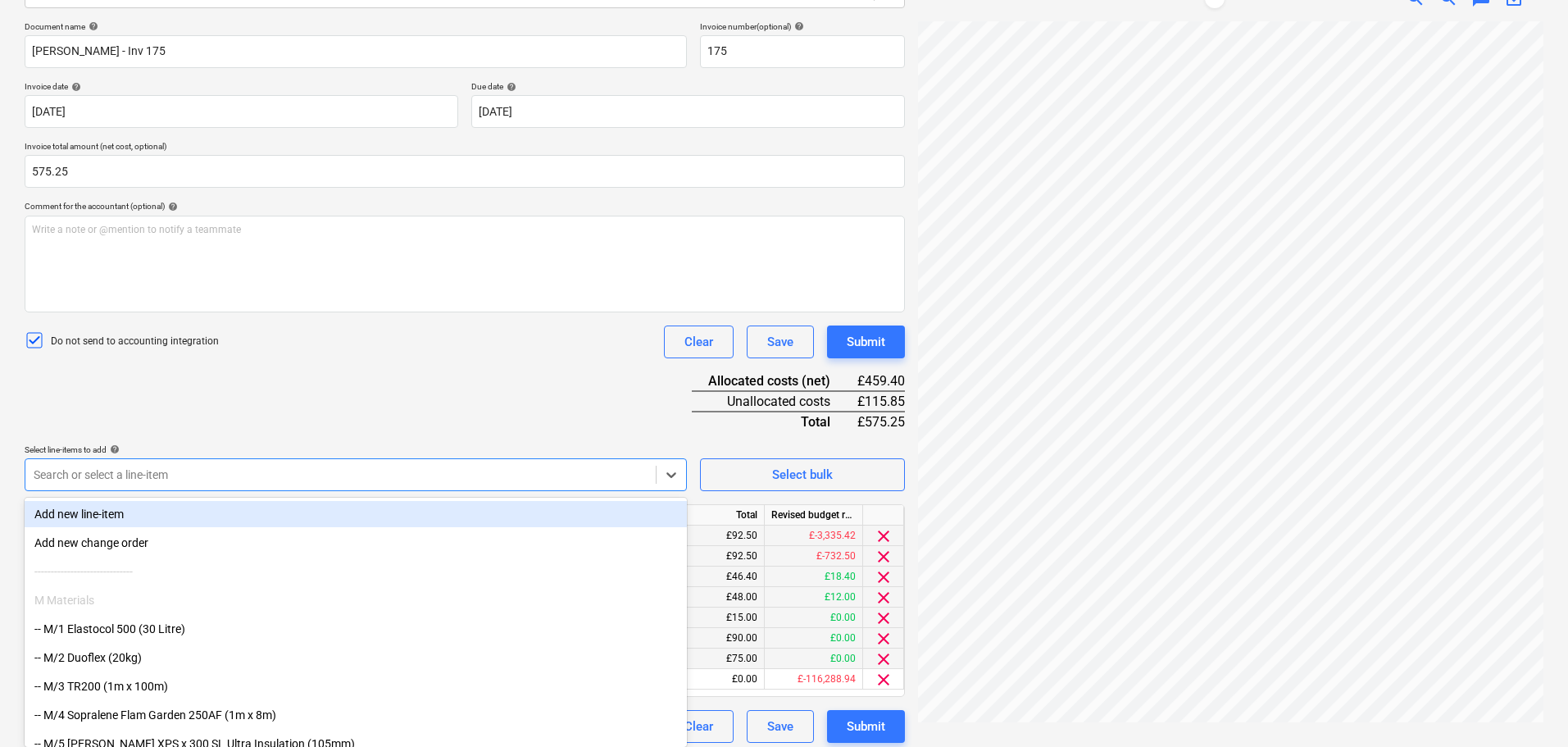
click at [513, 377] on div "Document name help [PERSON_NAME] - Inv 175 Invoice number (optional) help 175 I…" at bounding box center [464, 382] width 881 height 721
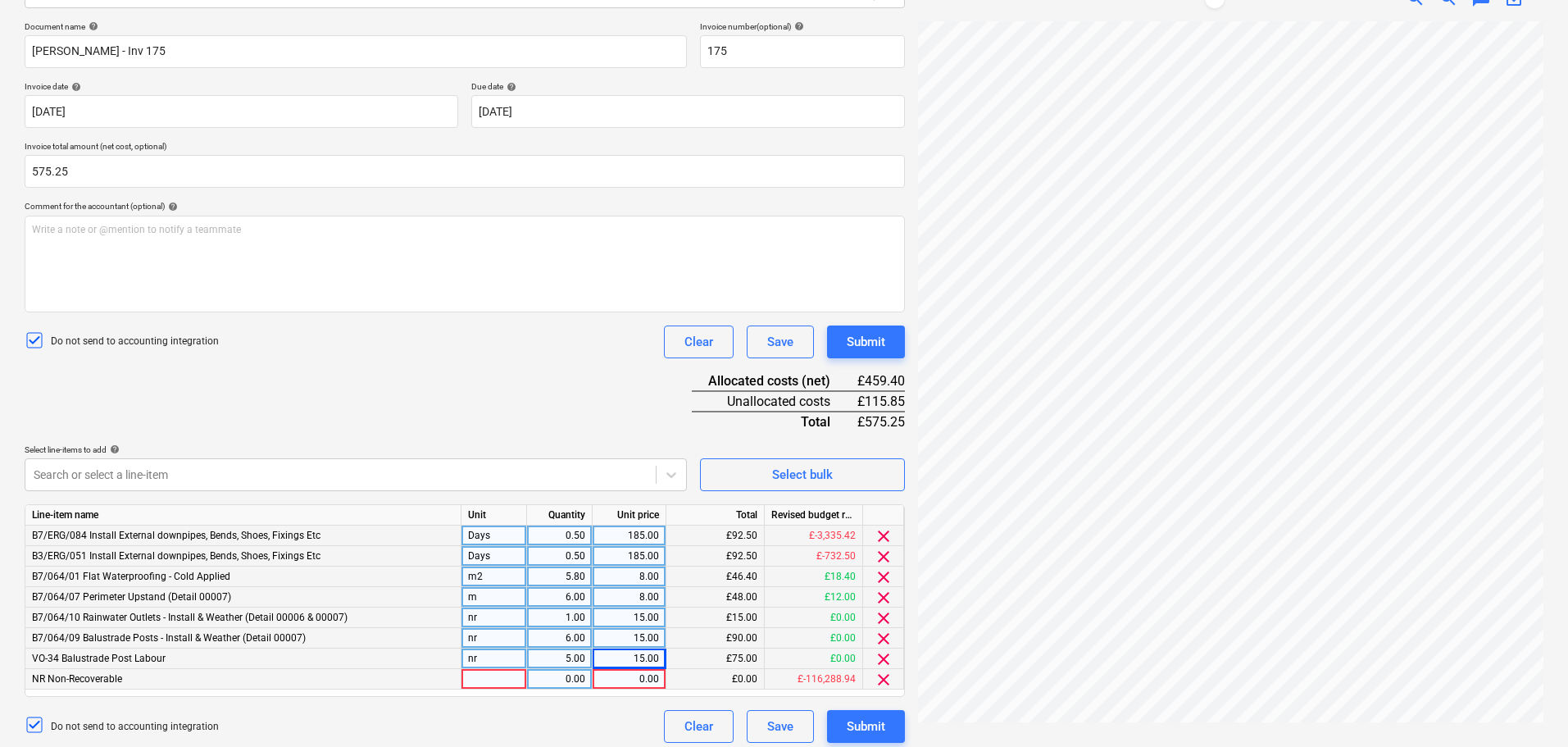
click at [490, 676] on div at bounding box center [495, 679] width 66 height 21
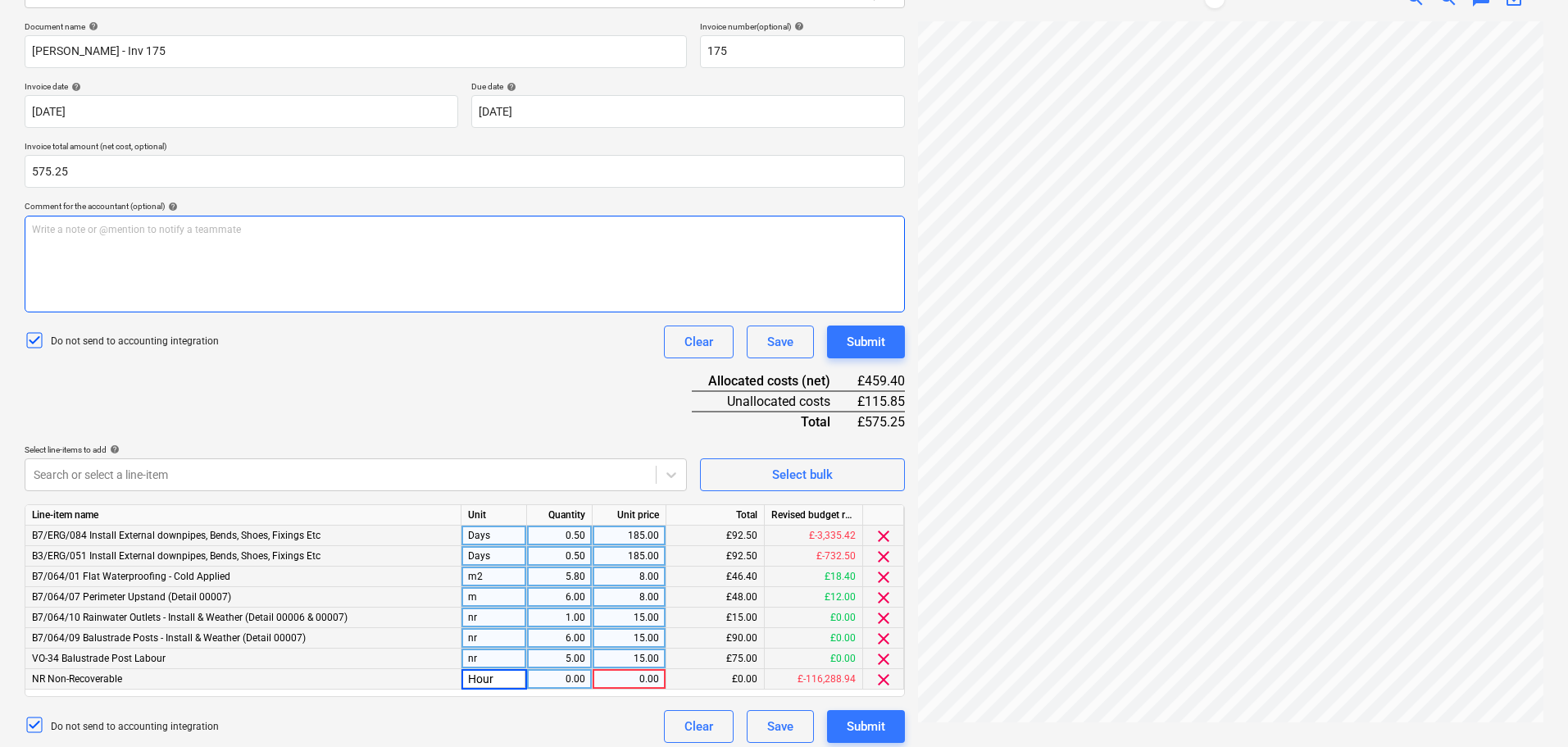
type input "Hours"
type input "23.12"
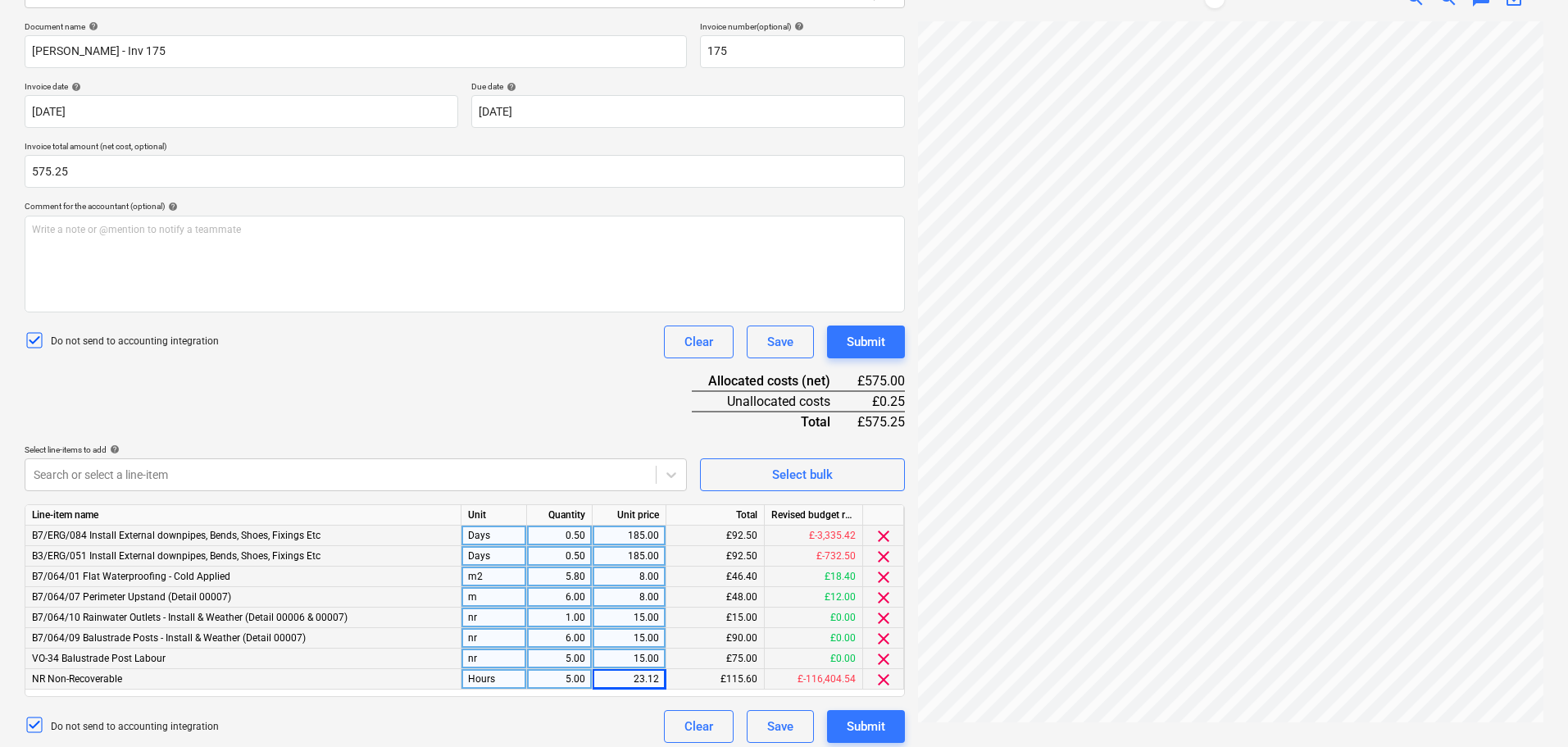
click at [478, 361] on div "Document name help [PERSON_NAME] - Inv 175 Invoice number (optional) help 175 I…" at bounding box center [464, 382] width 881 height 721
drag, startPoint x: 487, startPoint y: 375, endPoint x: 482, endPoint y: 419, distance: 44.3
click at [482, 419] on div "Document name help [PERSON_NAME] - Inv 175 Invoice number (optional) help 175 I…" at bounding box center [464, 382] width 881 height 721
click at [485, 397] on div "Document name help [PERSON_NAME] - Inv 175 Invoice number (optional) help 175 I…" at bounding box center [464, 382] width 881 height 721
click at [633, 680] on div "23.12" at bounding box center [629, 679] width 60 height 21
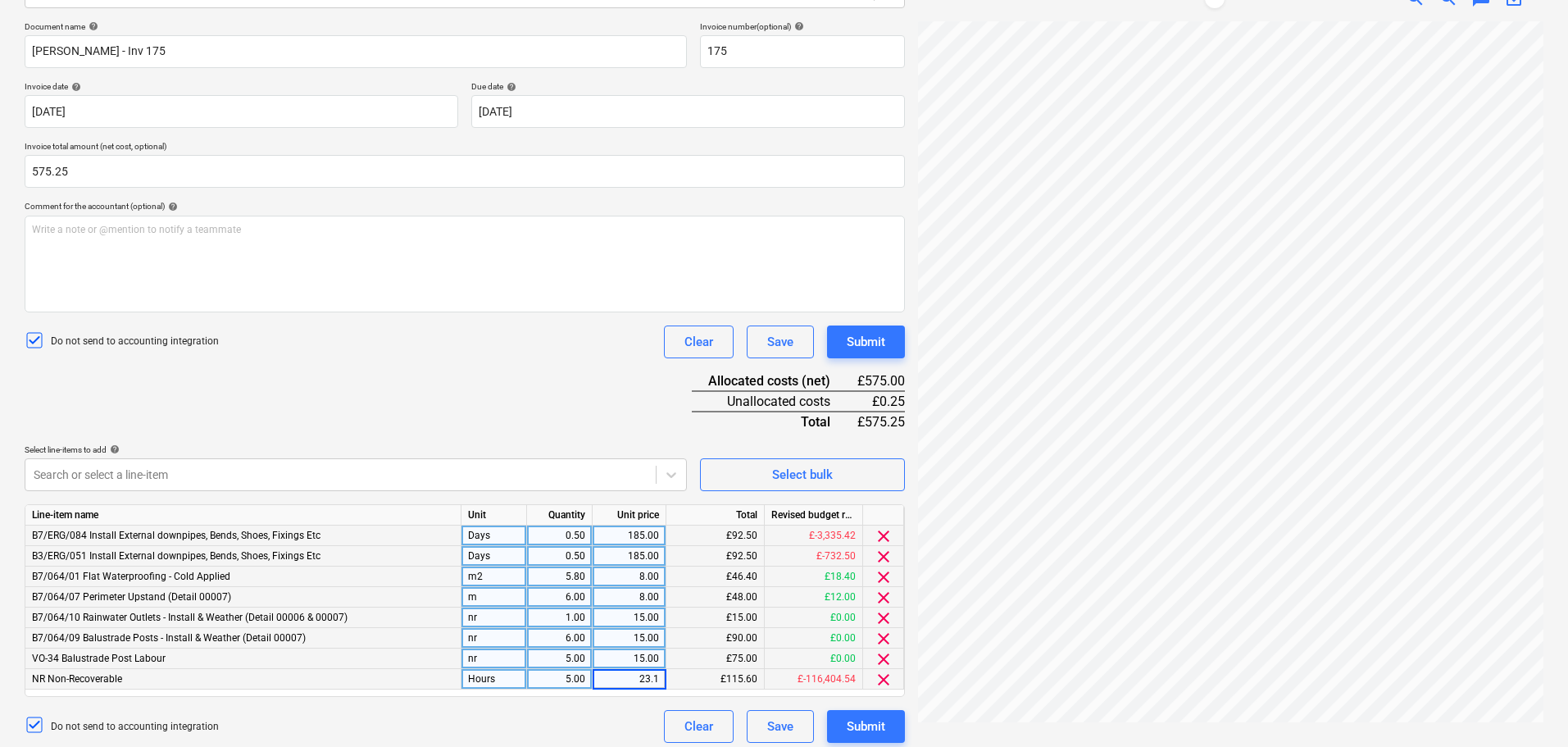
type input "23.17"
click at [462, 361] on div "Document name help [PERSON_NAME] - Inv 175 Invoice number (optional) help 175 I…" at bounding box center [464, 382] width 881 height 721
drag, startPoint x: 461, startPoint y: 361, endPoint x: 466, endPoint y: 438, distance: 77.2
click at [457, 451] on div "Document name help [PERSON_NAME] - Inv 175 Invoice number (optional) help 175 I…" at bounding box center [464, 382] width 881 height 721
click at [467, 415] on div "Document name help [PERSON_NAME] - Inv 175 Invoice number (optional) help 175 I…" at bounding box center [464, 382] width 881 height 721
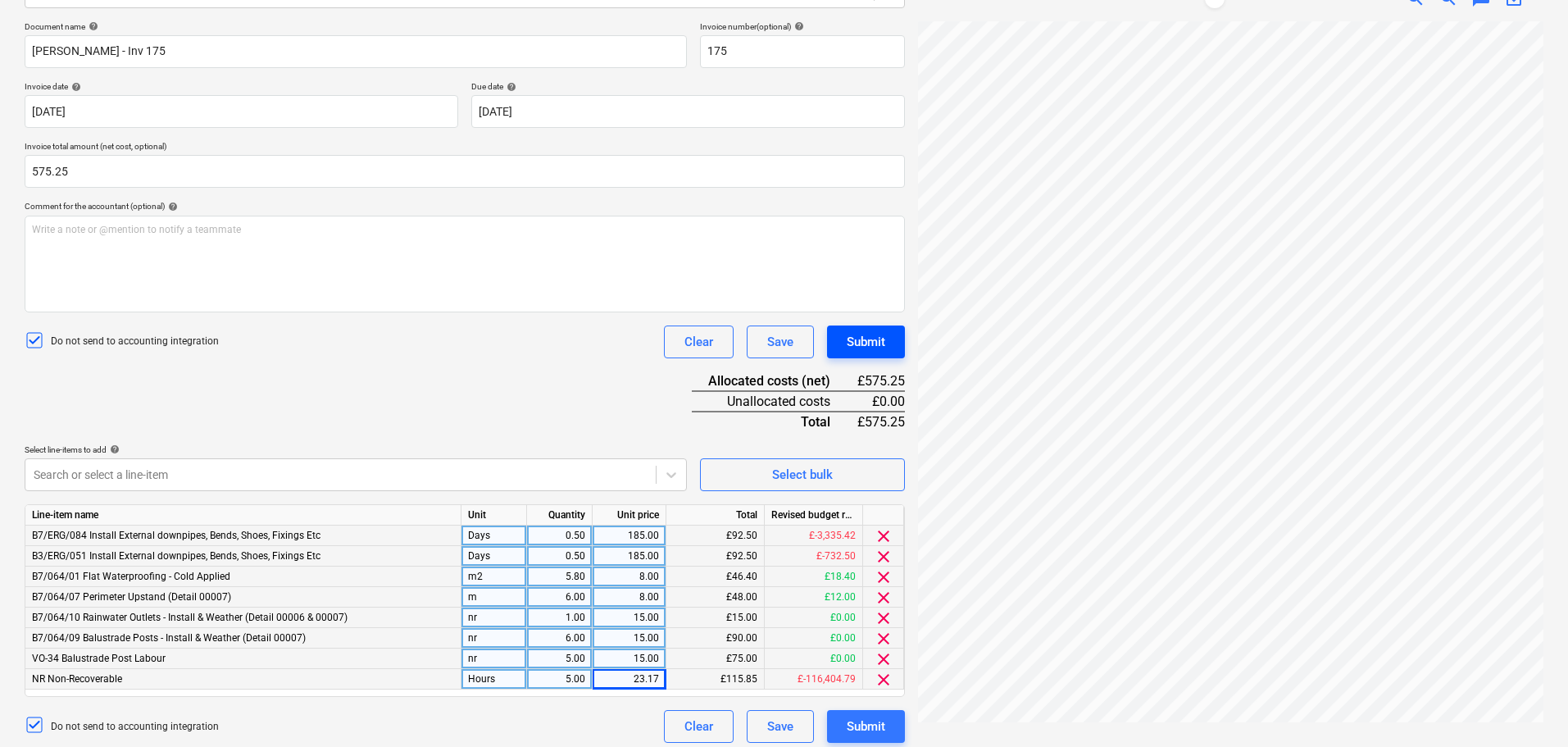
click at [864, 343] on div "Submit" at bounding box center [866, 342] width 38 height 22
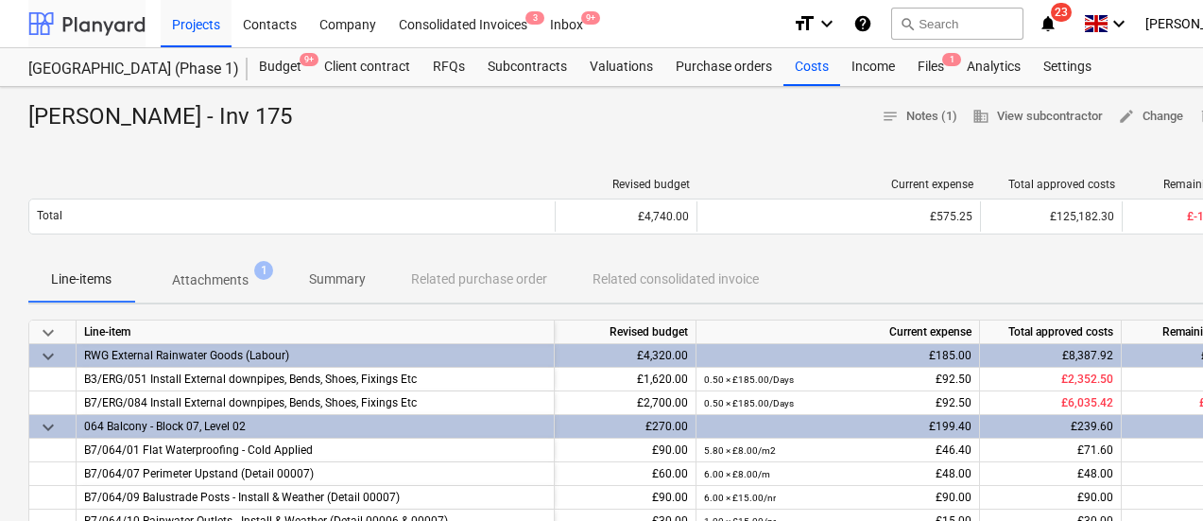
click at [106, 28] on div at bounding box center [86, 23] width 117 height 47
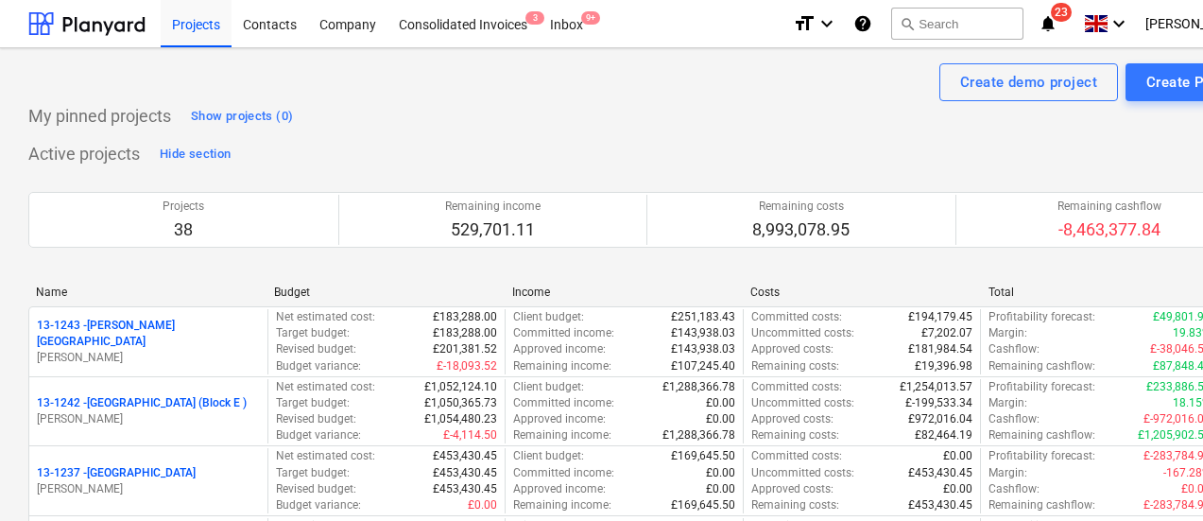
click at [738, 128] on div "My pinned projects Show projects (0)" at bounding box center [646, 116] width 1236 height 30
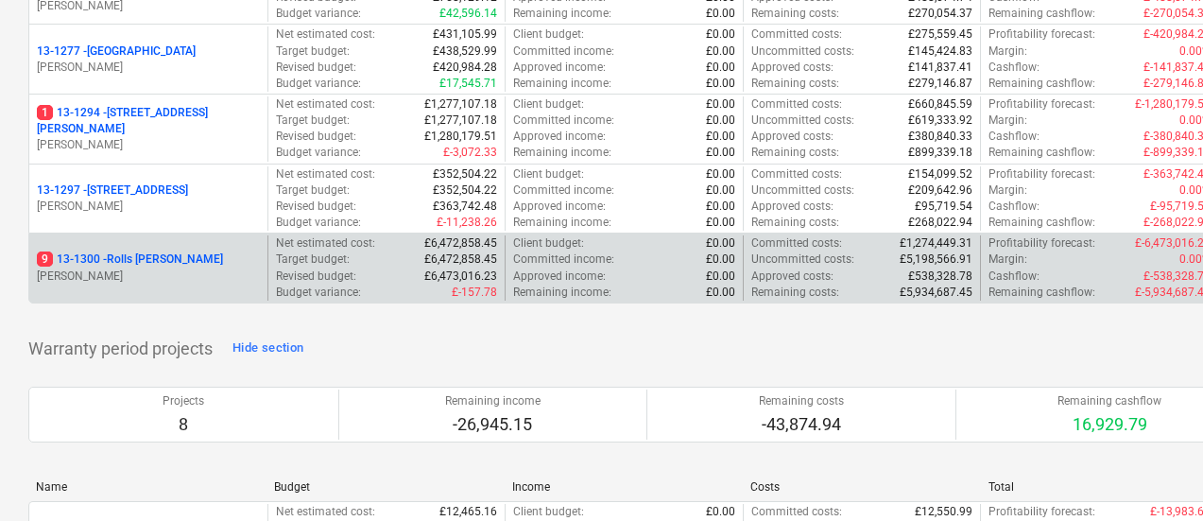
scroll to position [2646, 0]
click at [187, 259] on p "9 13-1300 - Rolls [PERSON_NAME]" at bounding box center [130, 261] width 186 height 16
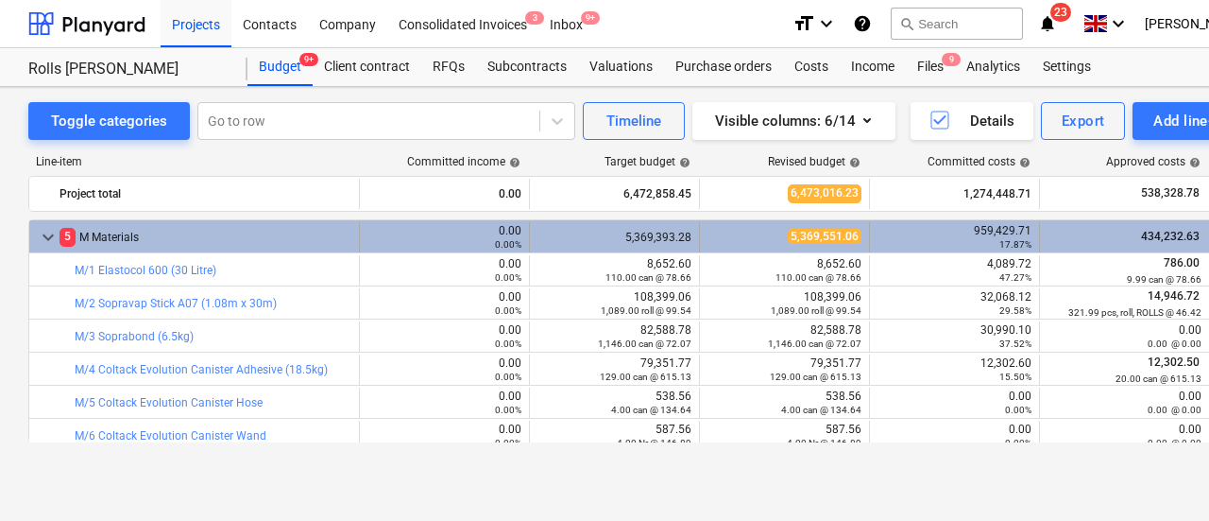
click at [164, 224] on div "5 M Materials" at bounding box center [206, 237] width 292 height 30
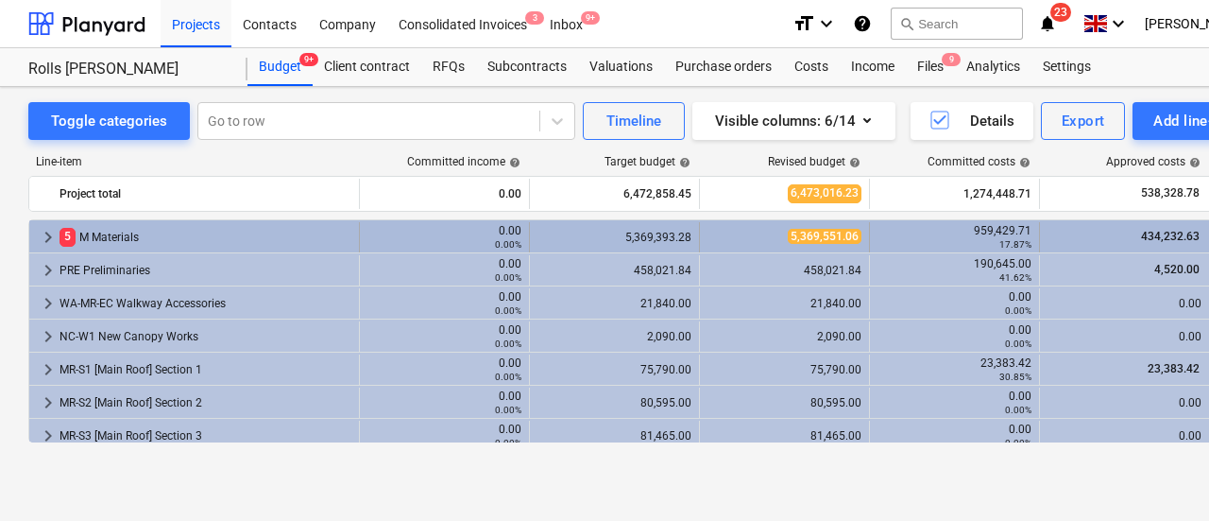
click at [264, 240] on div "5 M Materials" at bounding box center [206, 237] width 292 height 30
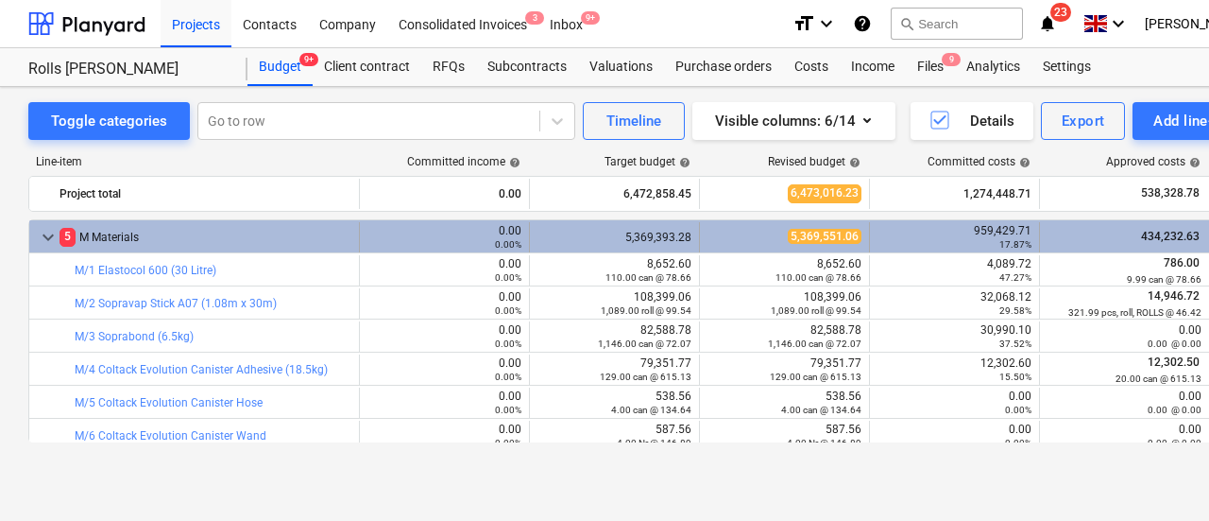
click at [248, 235] on div "5 M Materials" at bounding box center [206, 237] width 292 height 30
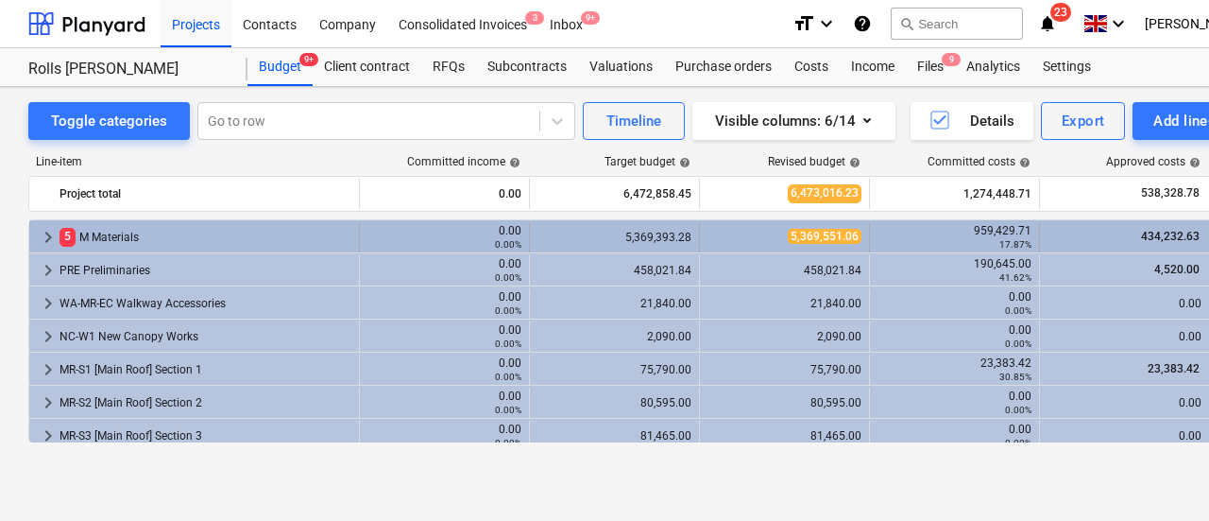
click at [232, 234] on div "5 M Materials" at bounding box center [206, 237] width 292 height 30
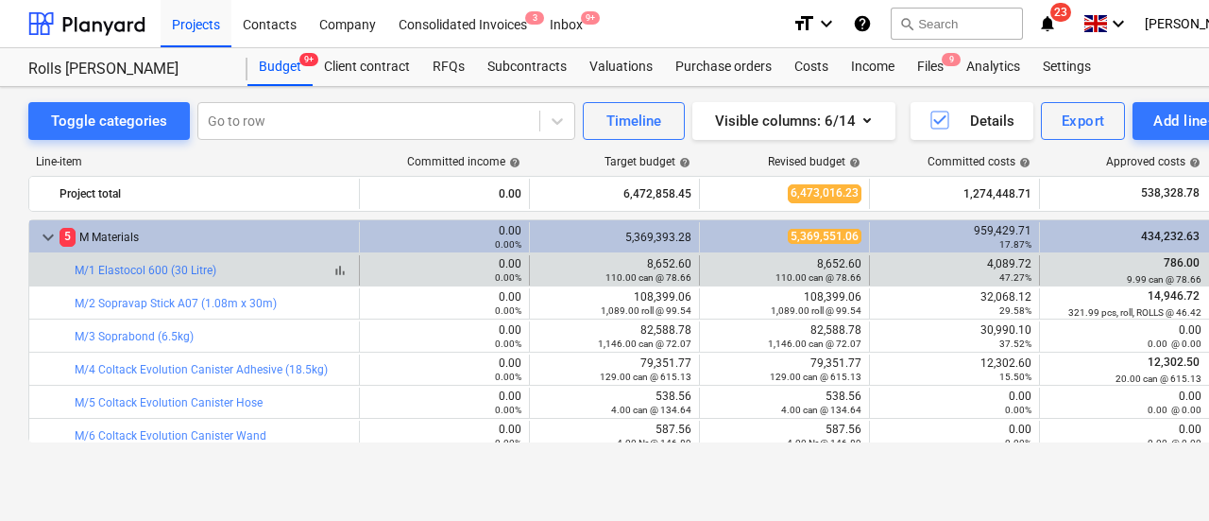
click at [246, 267] on div "bar_chart M/1 Elastocol 600 (30 Litre)" at bounding box center [213, 270] width 277 height 13
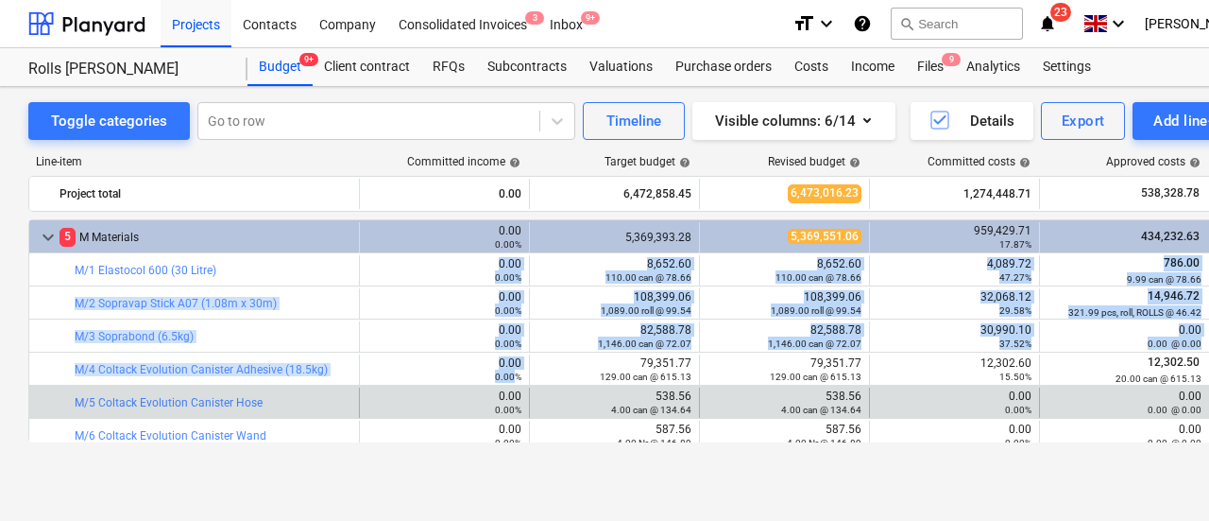
drag, startPoint x: 246, startPoint y: 267, endPoint x: 451, endPoint y: 393, distance: 240.5
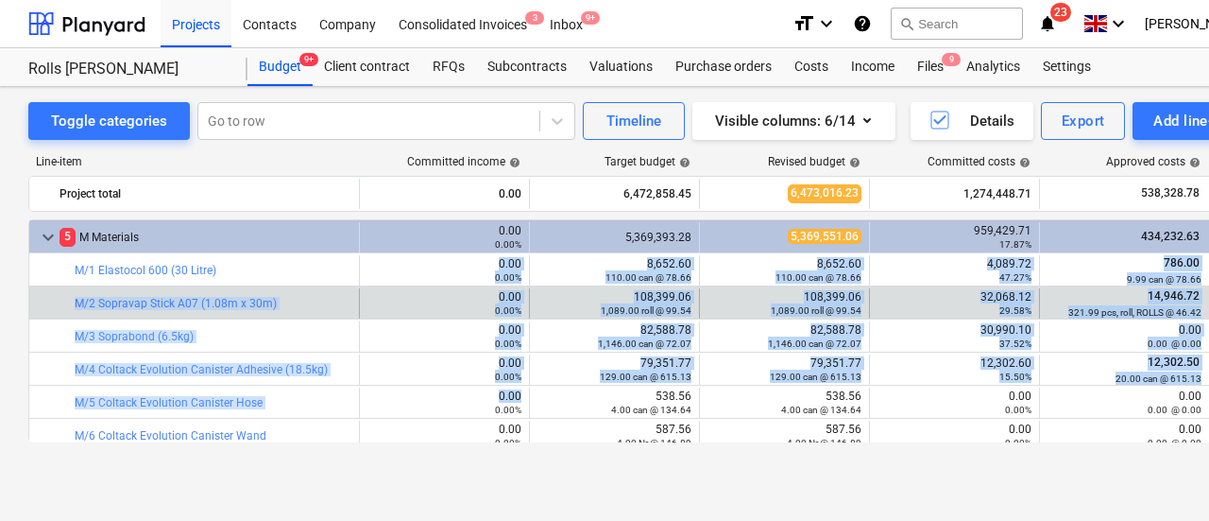
click at [457, 310] on div "0.00%" at bounding box center [445, 309] width 154 height 13
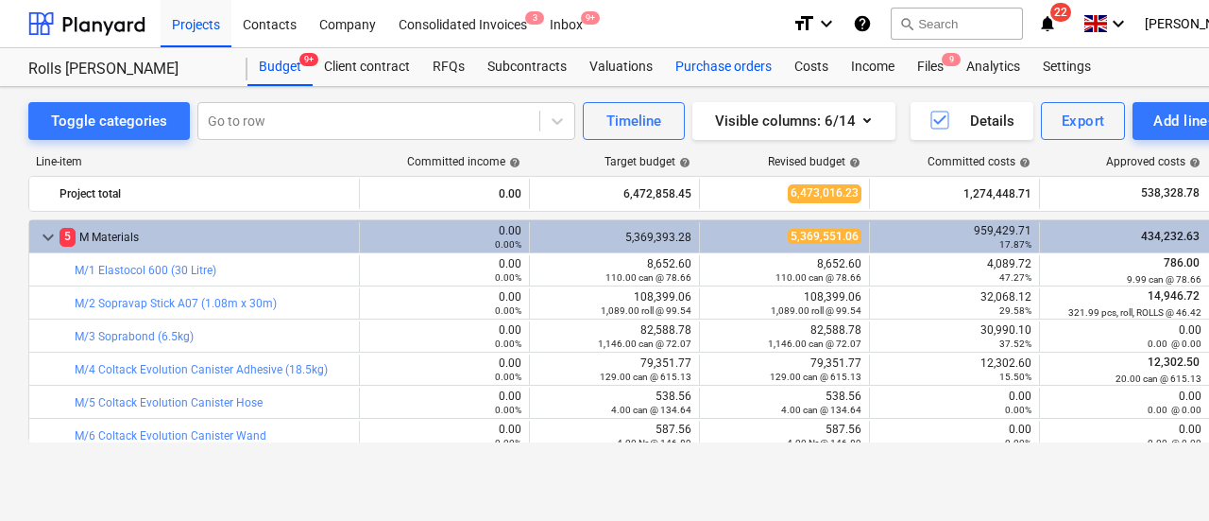
click at [714, 72] on div "Purchase orders" at bounding box center [723, 67] width 119 height 38
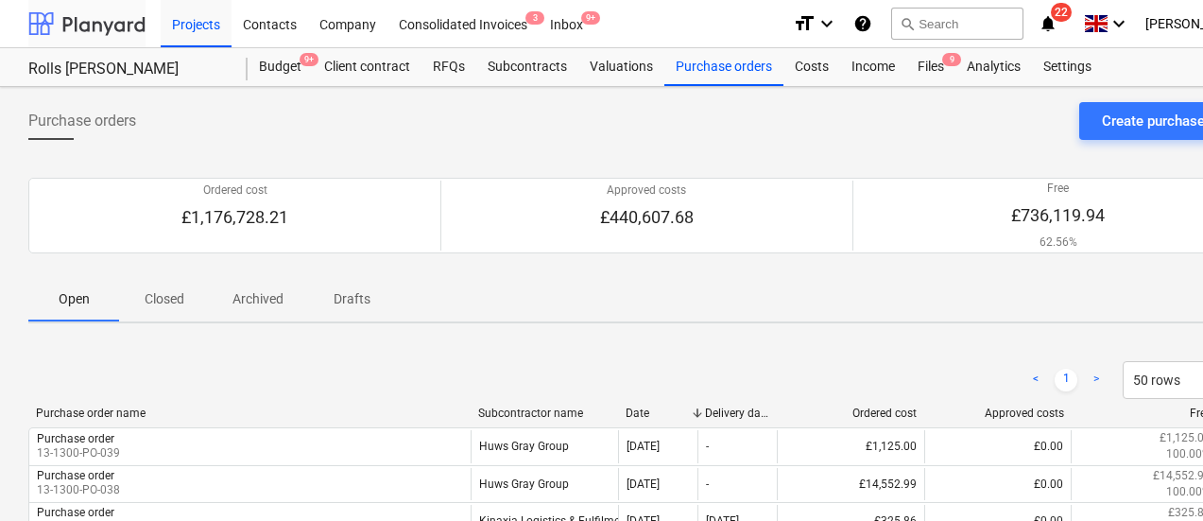
click at [92, 18] on div at bounding box center [86, 23] width 117 height 47
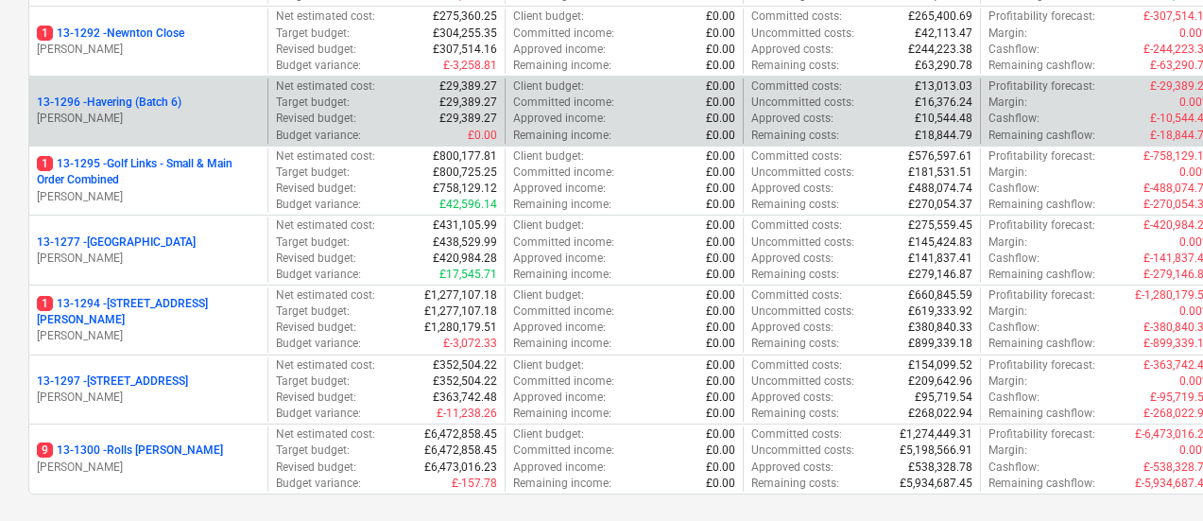
scroll to position [2646, 0]
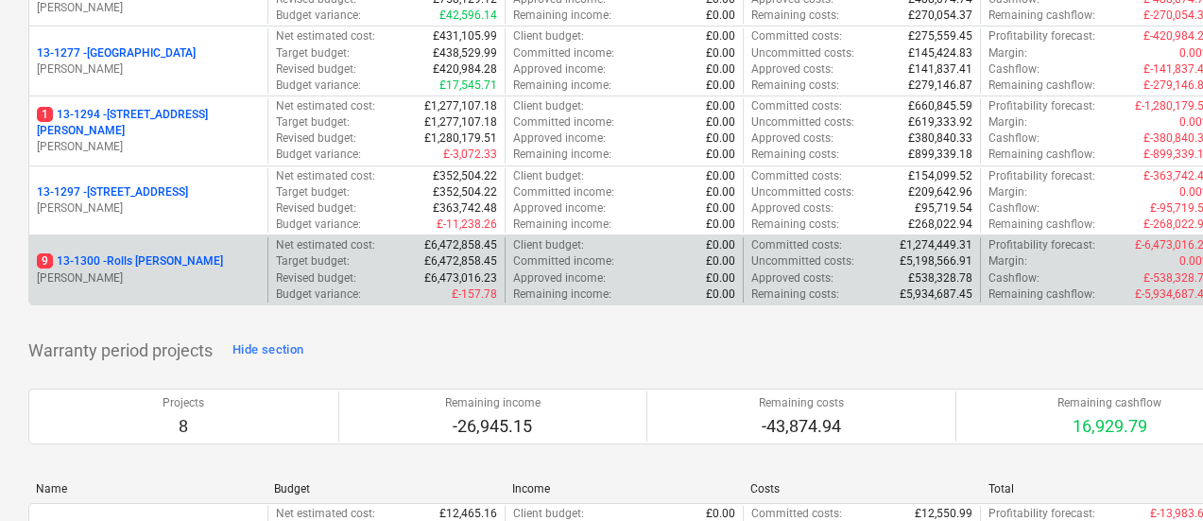
click at [172, 263] on p "9 13-1300 - Rolls [PERSON_NAME]" at bounding box center [130, 261] width 186 height 16
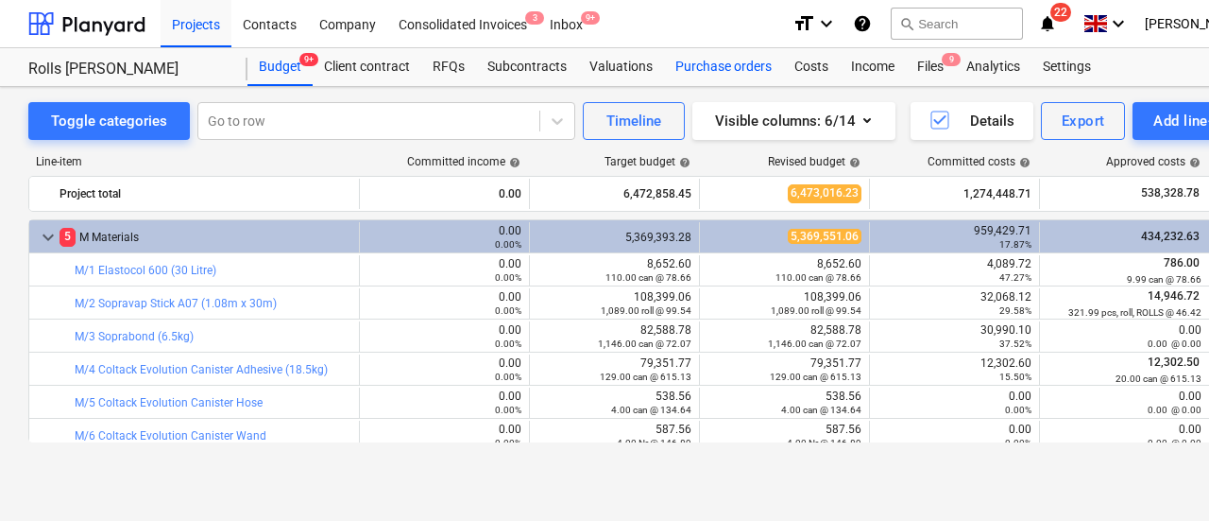
click at [711, 64] on div "Purchase orders" at bounding box center [723, 67] width 119 height 38
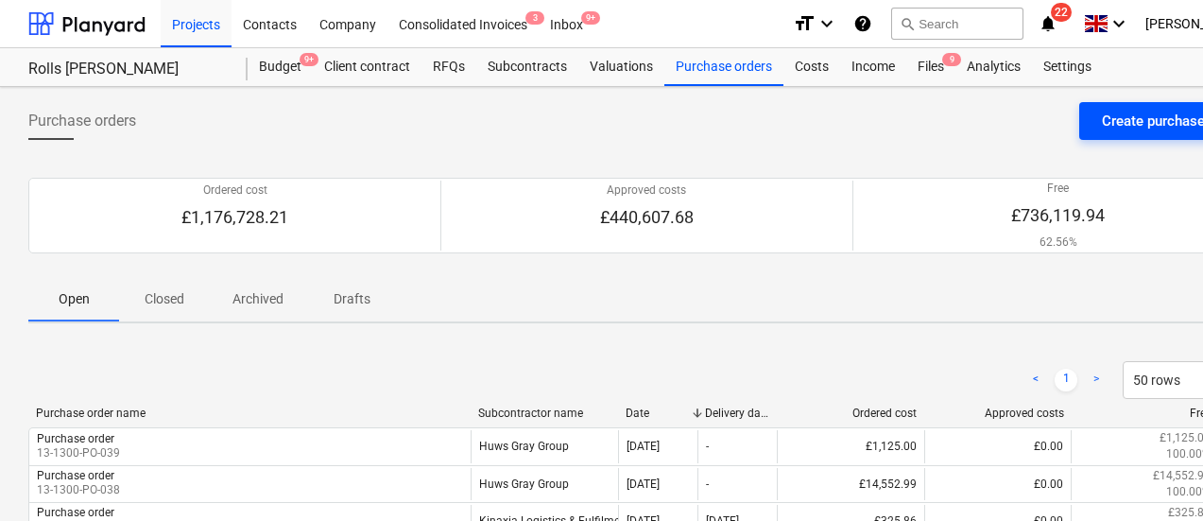
click at [1107, 119] on div "Create purchase order" at bounding box center [1172, 121] width 140 height 25
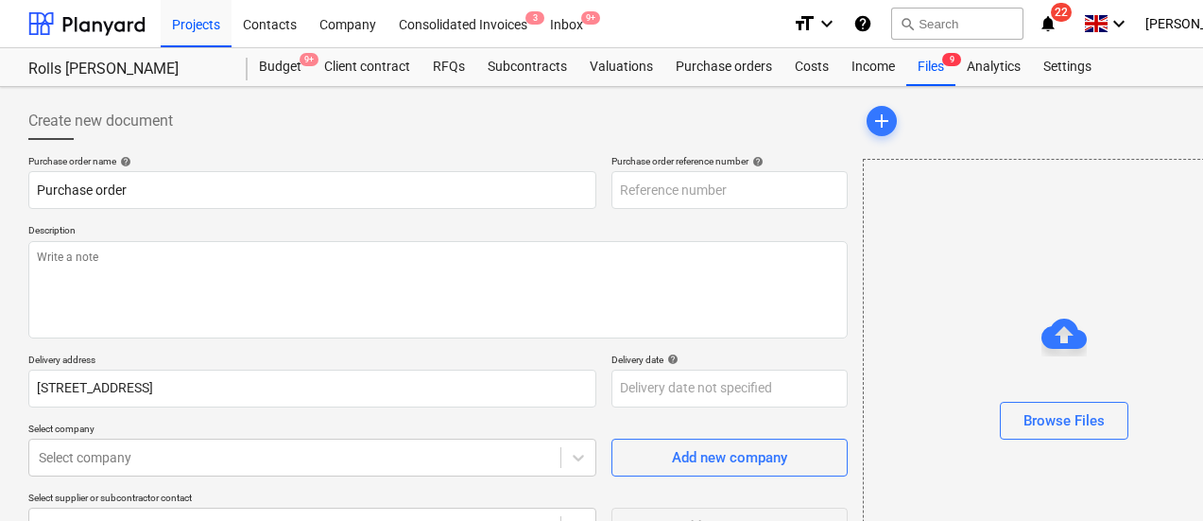
type textarea "x"
type input "13-1300-PO-040"
click at [271, 133] on div "Create new document" at bounding box center [437, 121] width 819 height 38
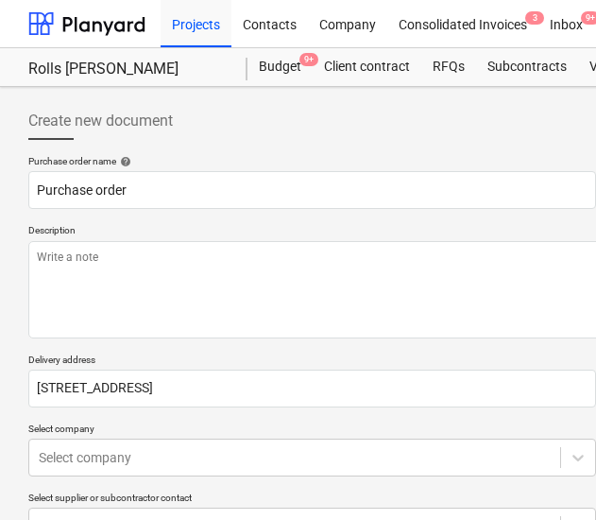
click at [285, 133] on div "Create new document" at bounding box center [437, 121] width 819 height 38
click at [215, 158] on div "Purchase order name help" at bounding box center [312, 161] width 568 height 12
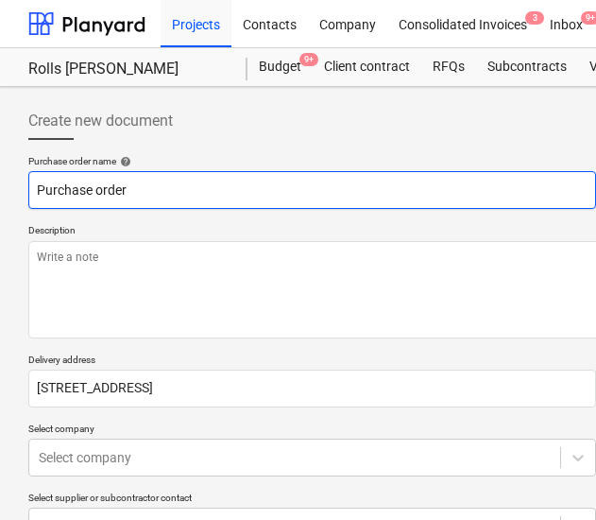
click at [143, 186] on input "Purchase order" at bounding box center [312, 190] width 568 height 38
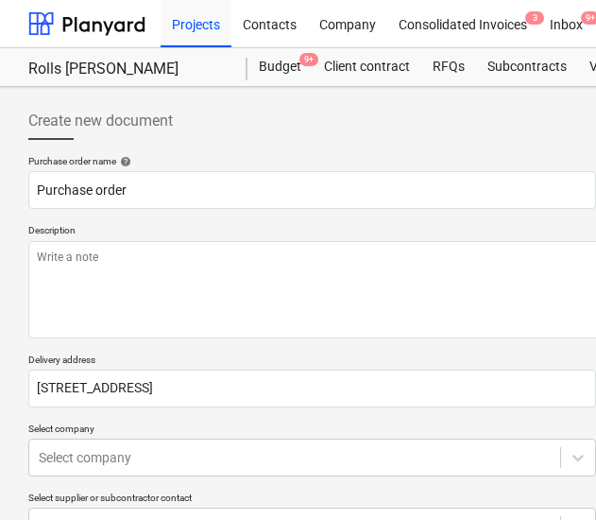
click at [250, 123] on div "Create new document" at bounding box center [437, 121] width 819 height 38
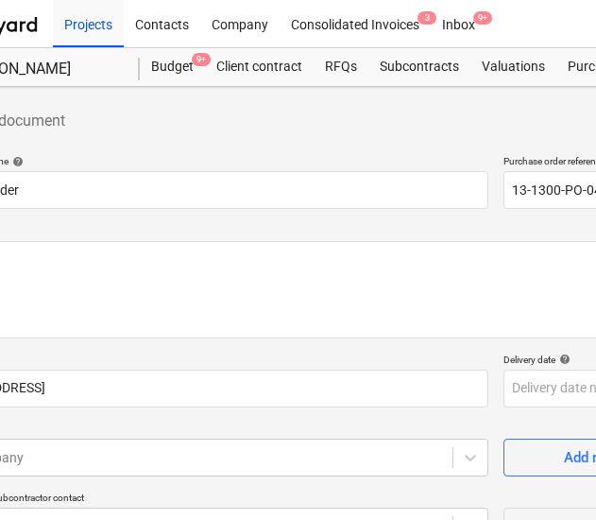
scroll to position [0, 148]
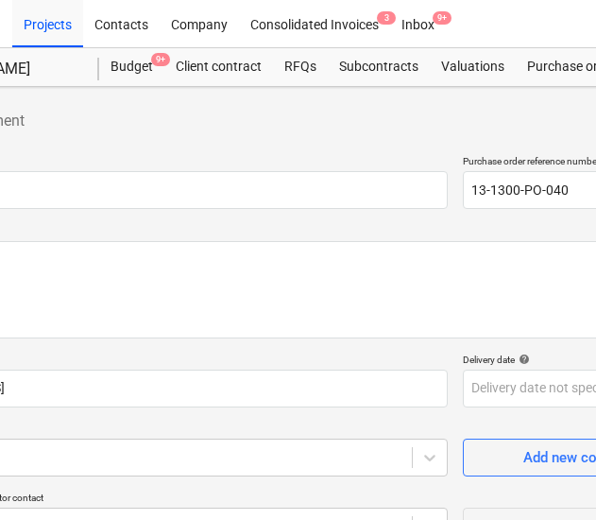
drag, startPoint x: 287, startPoint y: 152, endPoint x: 408, endPoint y: 141, distance: 121.5
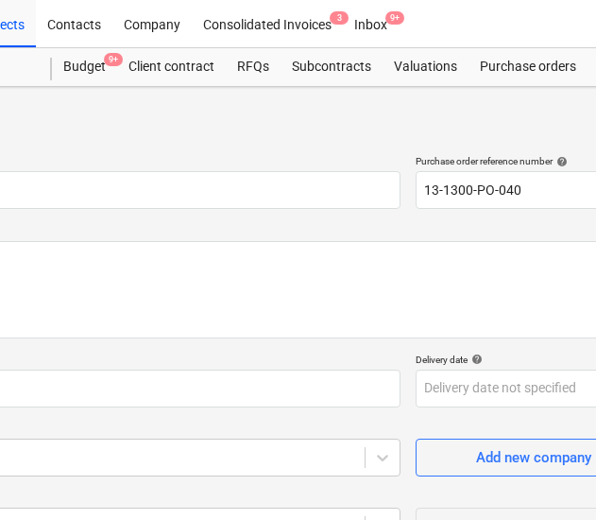
drag, startPoint x: 353, startPoint y: 135, endPoint x: 459, endPoint y: 125, distance: 106.3
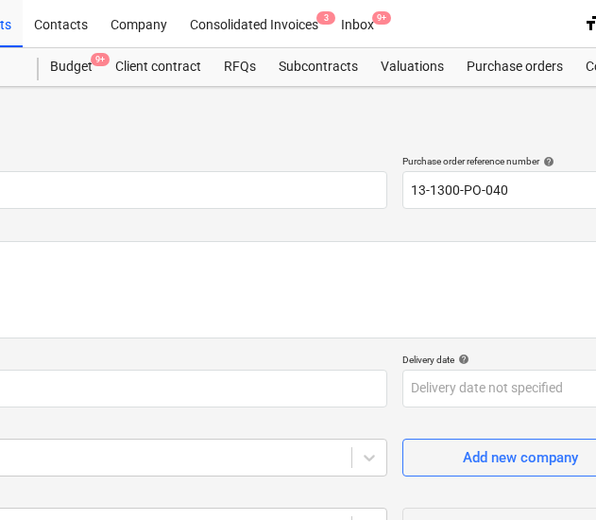
click at [420, 126] on div "Create new document" at bounding box center [229, 121] width 819 height 38
click at [430, 181] on input "13-1300-PO-040" at bounding box center [520, 190] width 236 height 38
click at [520, 189] on input "13-1300-PO-040" at bounding box center [520, 190] width 236 height 38
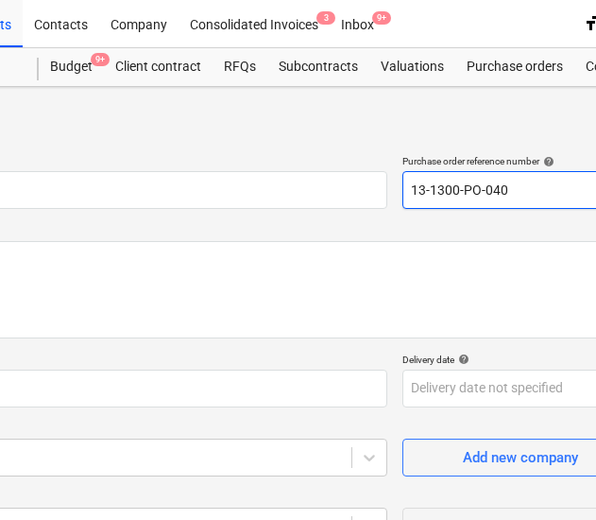
click at [520, 189] on input "13-1300-PO-040" at bounding box center [520, 190] width 236 height 38
type textarea "x"
type input "4"
type textarea "x"
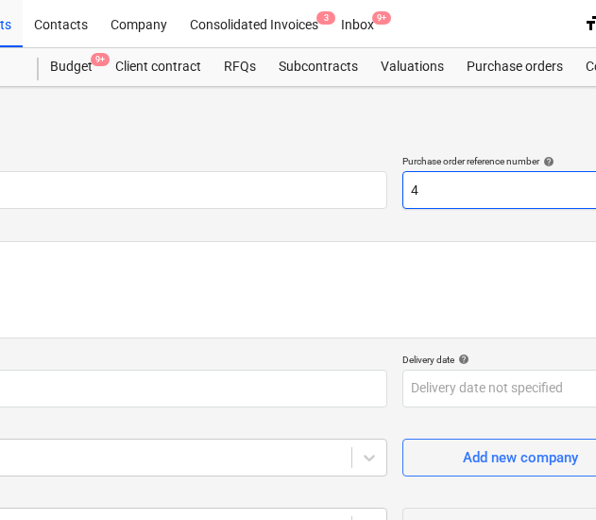
type input "44"
type textarea "x"
type input "443"
type textarea "x"
type input "4431"
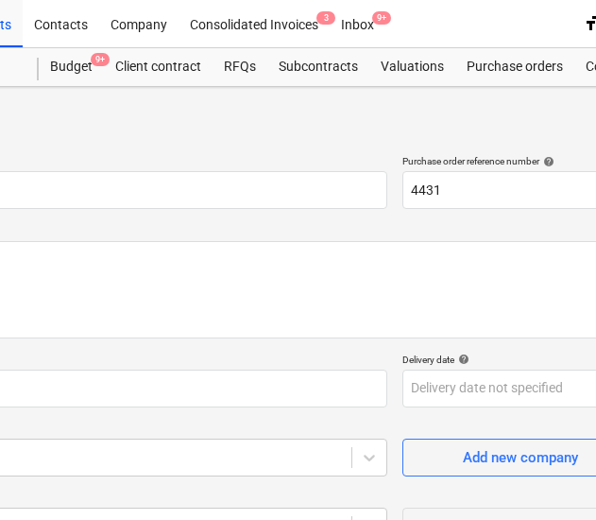
click at [423, 120] on div "Create new document" at bounding box center [229, 121] width 819 height 38
click at [351, 150] on div at bounding box center [229, 147] width 819 height 15
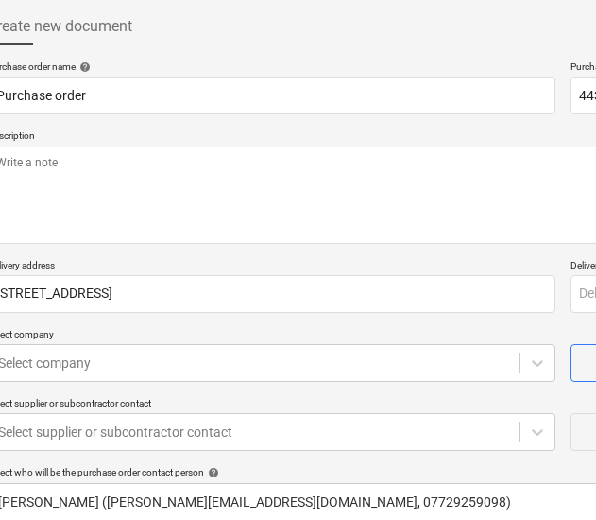
drag, startPoint x: 401, startPoint y: 143, endPoint x: 277, endPoint y: 142, distance: 123.8
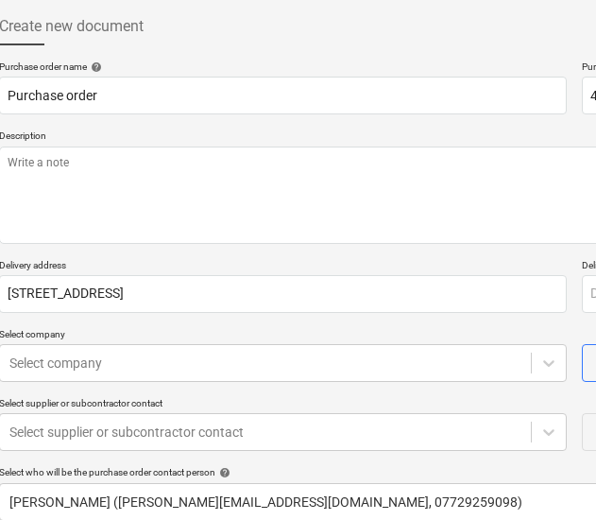
drag, startPoint x: 382, startPoint y: 263, endPoint x: 308, endPoint y: 266, distance: 73.8
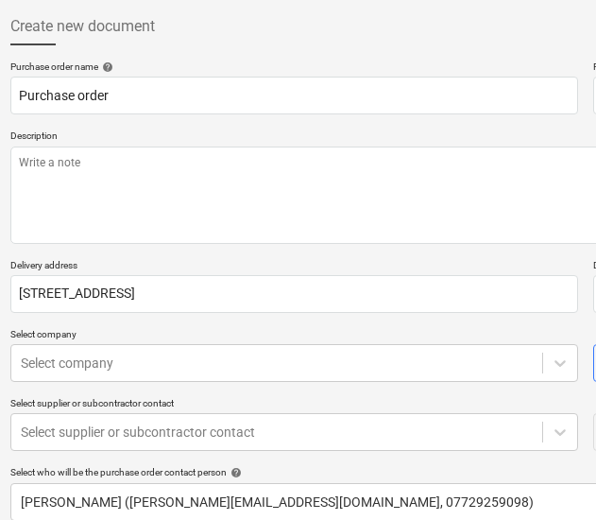
drag, startPoint x: 314, startPoint y: 257, endPoint x: 179, endPoint y: 255, distance: 135.1
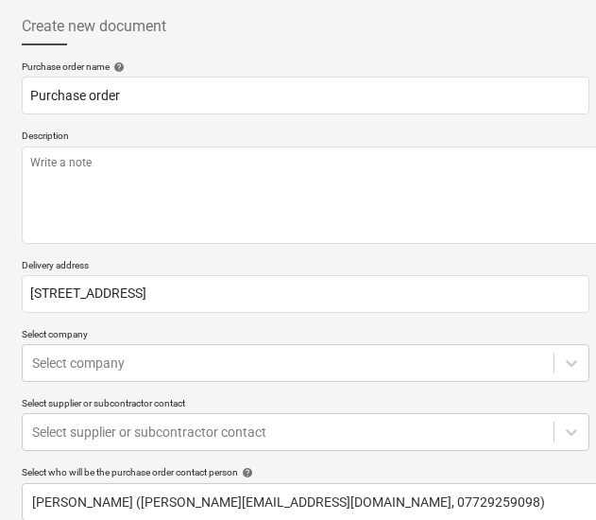
click at [181, 251] on div "Purchase order name help Purchase order Purchase order reference number help 44…" at bounding box center [431, 369] width 819 height 619
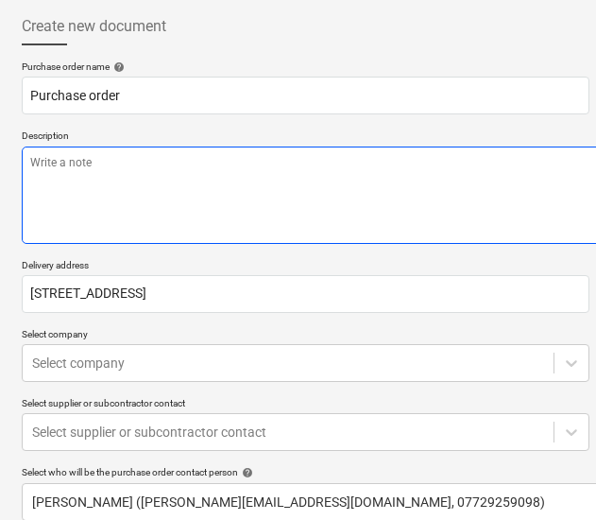
click at [335, 146] on textarea at bounding box center [431, 194] width 819 height 97
paste textarea "Site Contact [PERSON_NAME] [PHONE_NUMBER] or Skyler Office 01634791810.Driver t…"
type textarea "x"
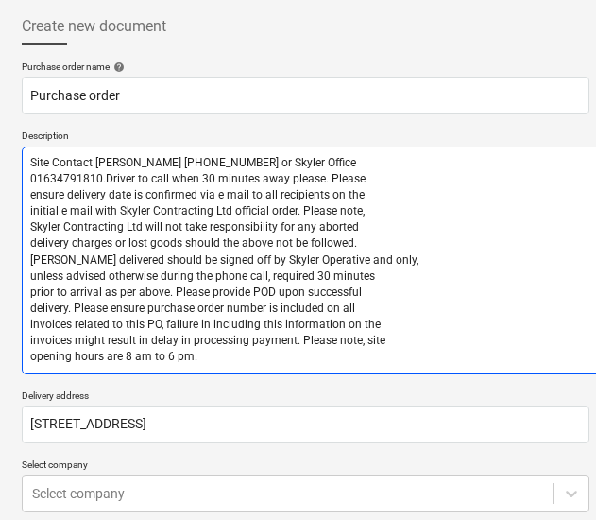
type textarea "Site Contact [PERSON_NAME] [PHONE_NUMBER] or Skyler Office 01634791810.Driver t…"
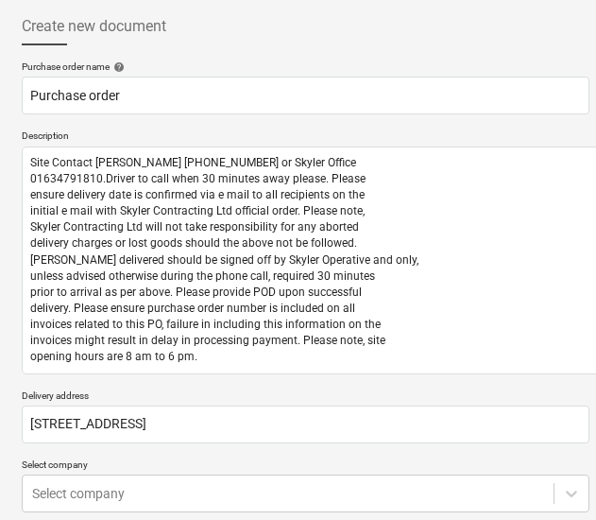
click at [290, 29] on div "Create new document" at bounding box center [431, 27] width 819 height 38
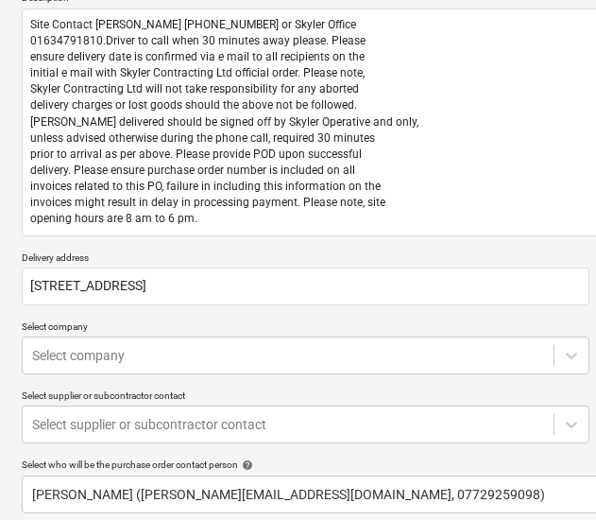
scroll to position [378, 7]
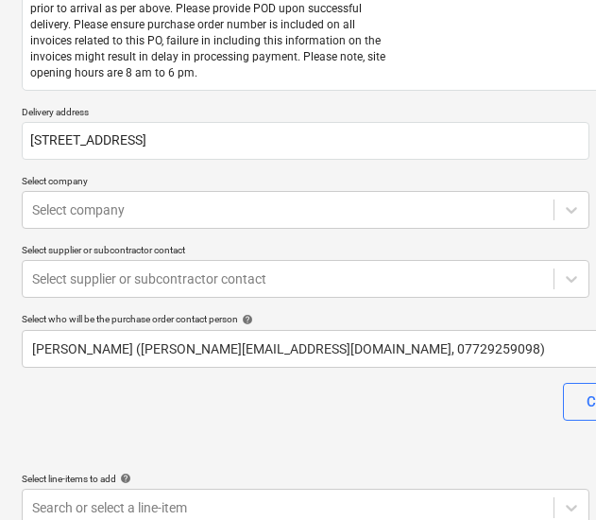
click at [296, 169] on div "Purchase order name help Purchase order Purchase order reference number help 44…" at bounding box center [431, 151] width 819 height 749
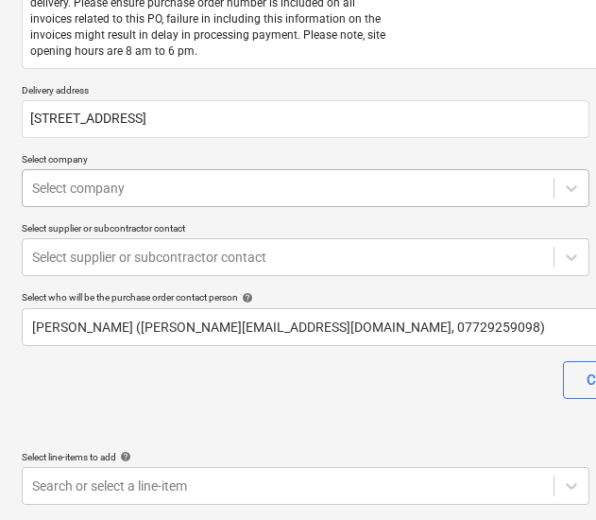
click at [137, 188] on div at bounding box center [288, 188] width 512 height 19
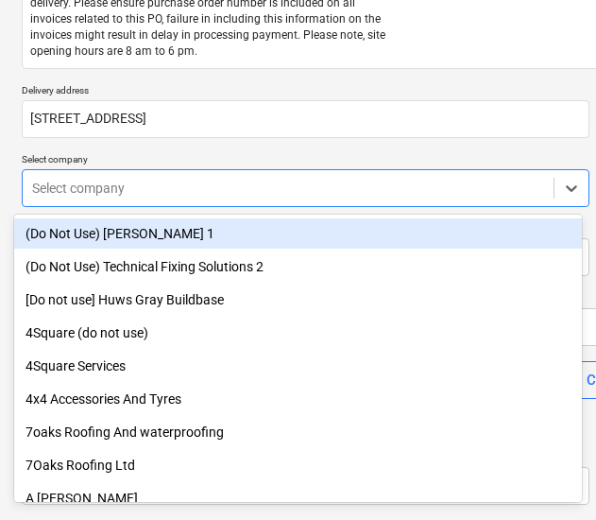
type textarea "x"
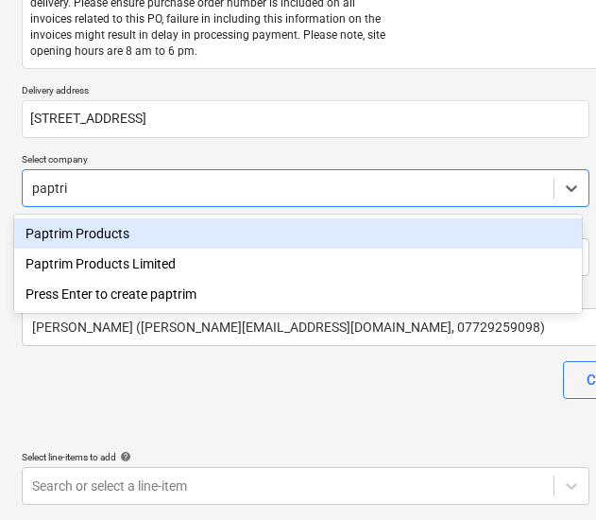
type input "paptrim"
click at [110, 231] on div "Paptrim Products" at bounding box center [298, 233] width 568 height 30
type textarea "x"
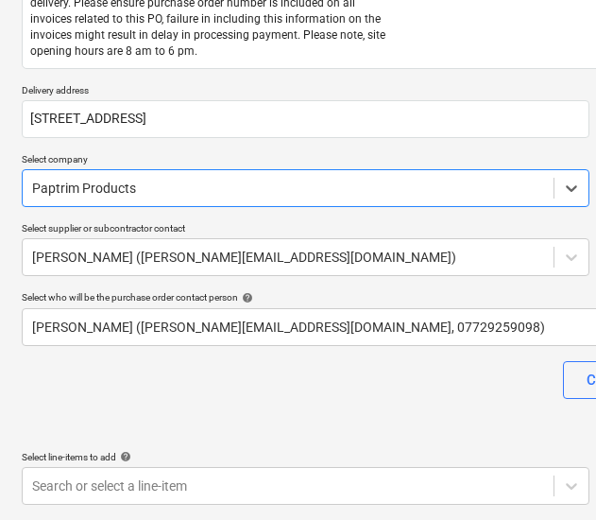
click at [223, 357] on div "Purchase order name help Purchase order Purchase order reference number help 44…" at bounding box center [431, 129] width 819 height 749
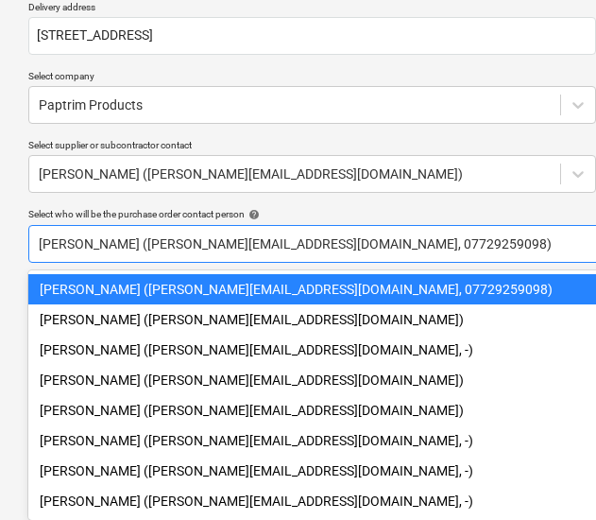
click at [104, 282] on div "[PERSON_NAME] ([PERSON_NAME][EMAIL_ADDRESS][DOMAIN_NAME], 07729259098)" at bounding box center [437, 289] width 819 height 30
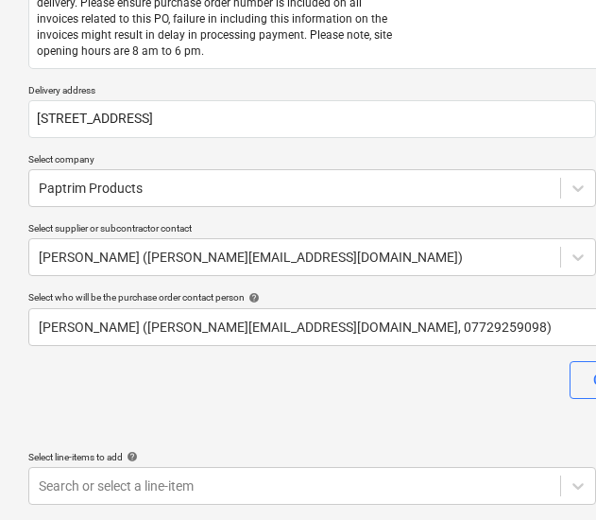
click at [413, 364] on div "Clear Save Submit" at bounding box center [437, 380] width 819 height 38
click at [415, 404] on div "Purchase order name help Purchase order Purchase order reference number help 44…" at bounding box center [437, 129] width 819 height 749
click at [421, 396] on div "Clear Save Submit" at bounding box center [437, 380] width 819 height 38
click at [252, 434] on div "Purchase order name help Purchase order Purchase order reference number help 44…" at bounding box center [437, 129] width 819 height 749
click at [292, 392] on div "Clear Save Submit" at bounding box center [437, 380] width 819 height 38
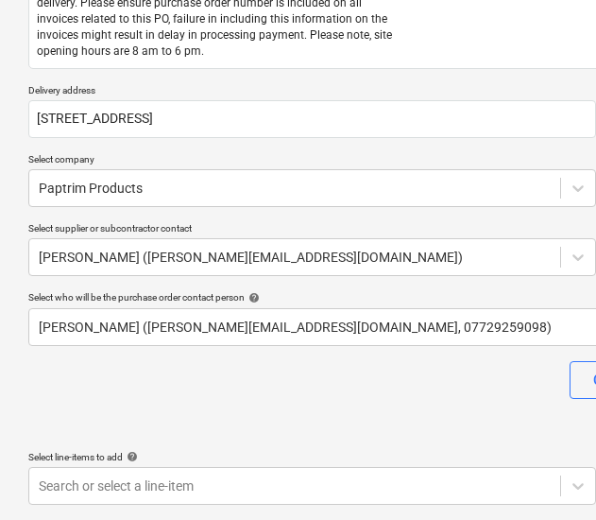
click at [292, 392] on div "Clear Save Submit" at bounding box center [437, 380] width 819 height 38
click at [291, 392] on div "Clear Save Submit" at bounding box center [437, 380] width 819 height 38
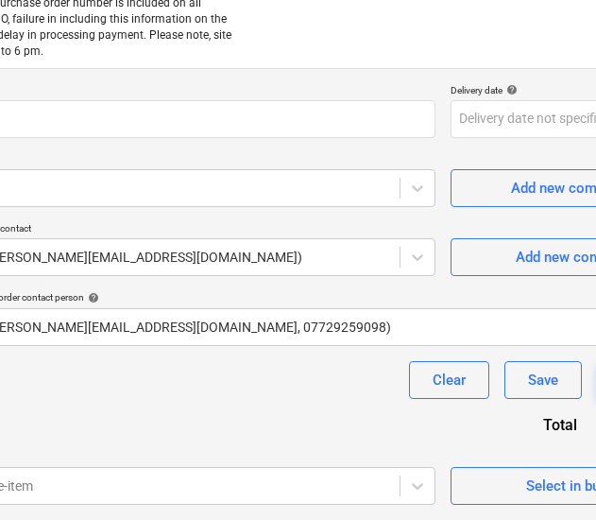
drag, startPoint x: 377, startPoint y: 373, endPoint x: 522, endPoint y: 357, distance: 146.4
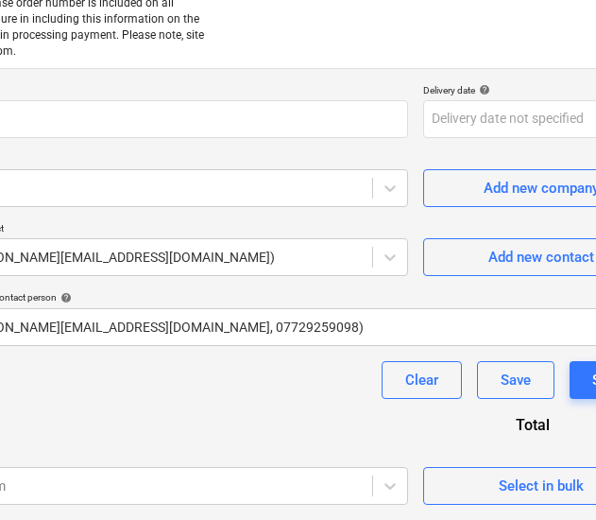
click at [456, 421] on div "Total" at bounding box center [497, 425] width 166 height 22
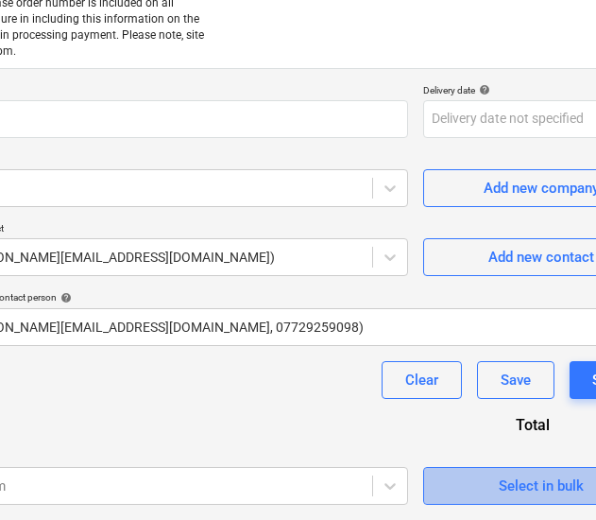
click at [454, 477] on span "Select in bulk" at bounding box center [541, 485] width 189 height 25
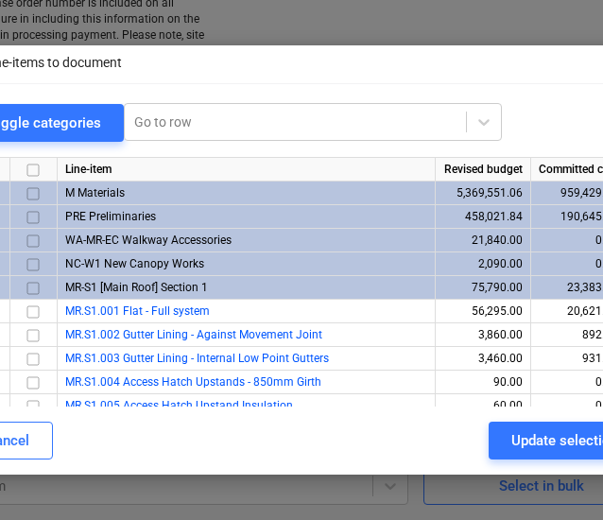
click at [554, 25] on div "Add line-items to document close Toggle categories Go to row Line-item Revised …" at bounding box center [301, 260] width 603 height 520
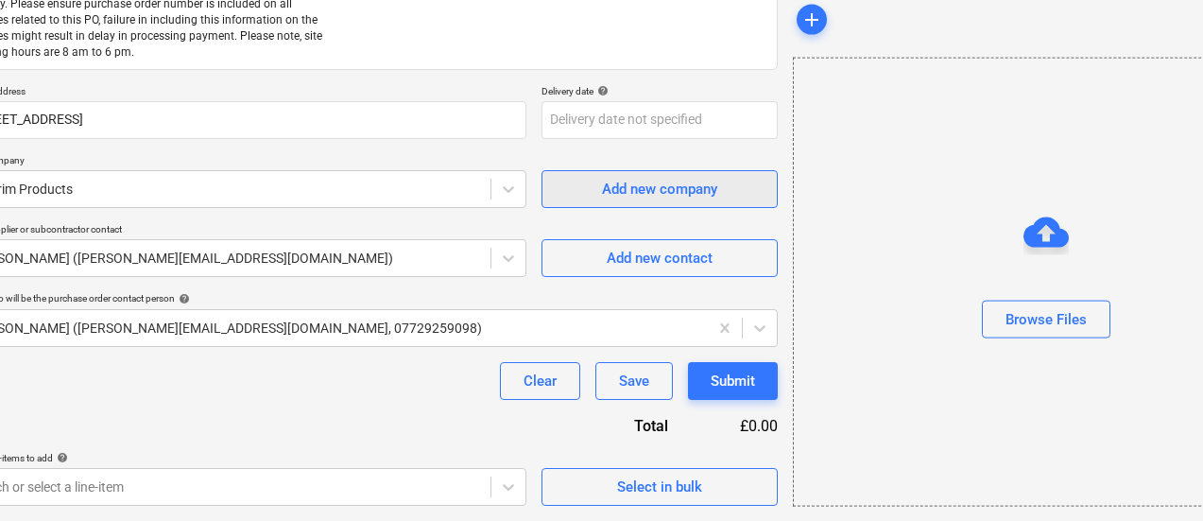
scroll to position [399, 43]
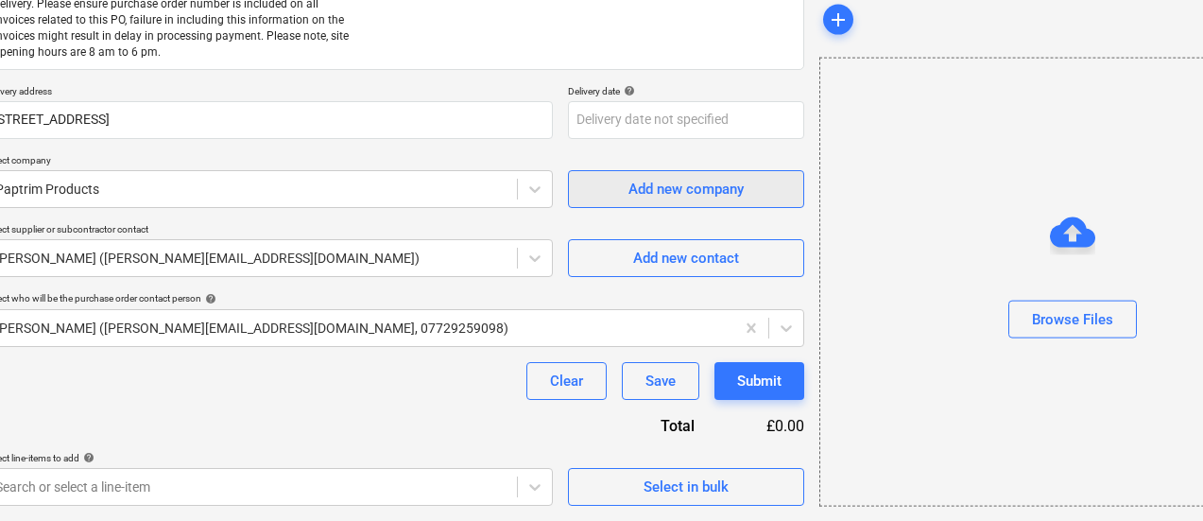
drag, startPoint x: 873, startPoint y: 184, endPoint x: 527, endPoint y: 184, distance: 345.8
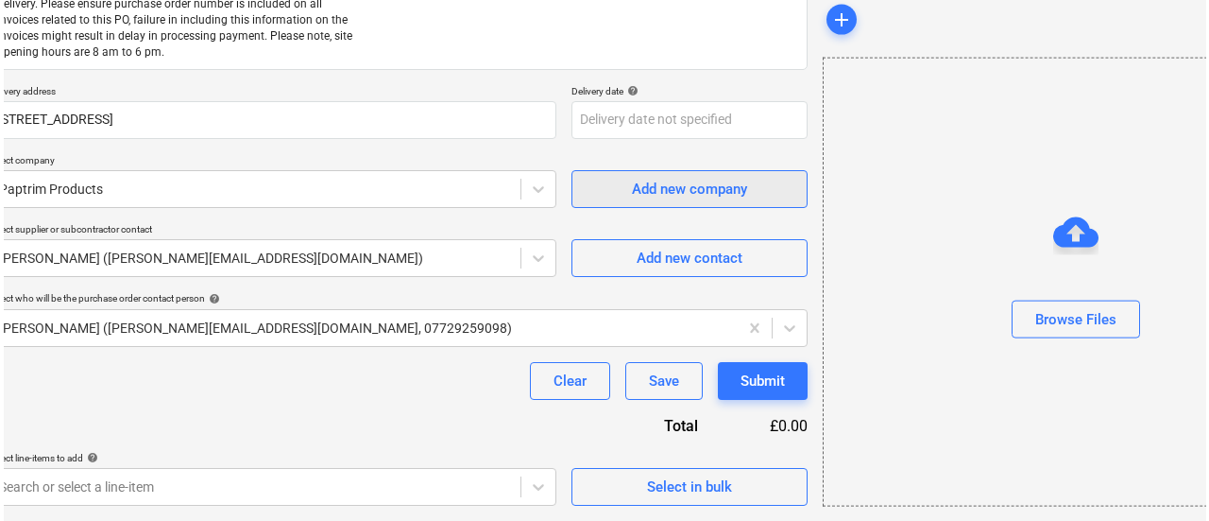
scroll to position [399, 0]
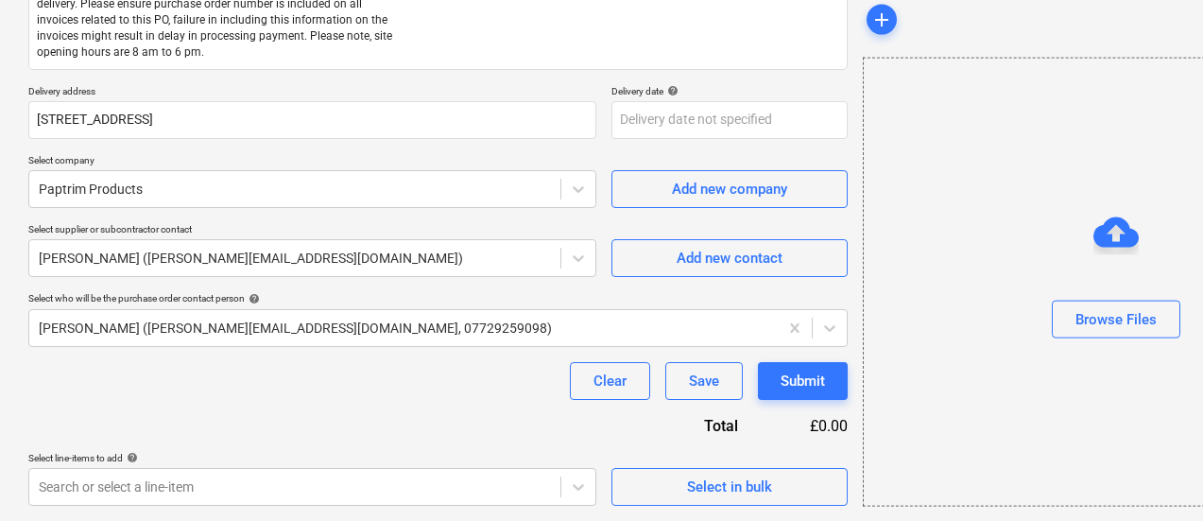
drag, startPoint x: 491, startPoint y: 402, endPoint x: 239, endPoint y: 362, distance: 255.5
click at [687, 478] on div "Select in bulk" at bounding box center [729, 486] width 85 height 25
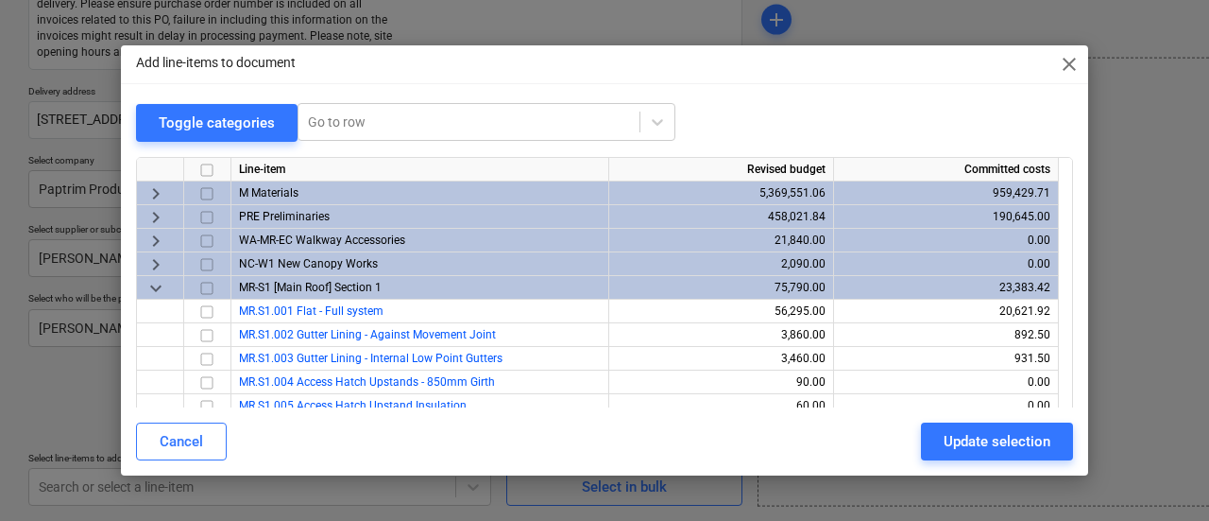
click at [152, 195] on span "keyboard_arrow_right" at bounding box center [156, 193] width 23 height 23
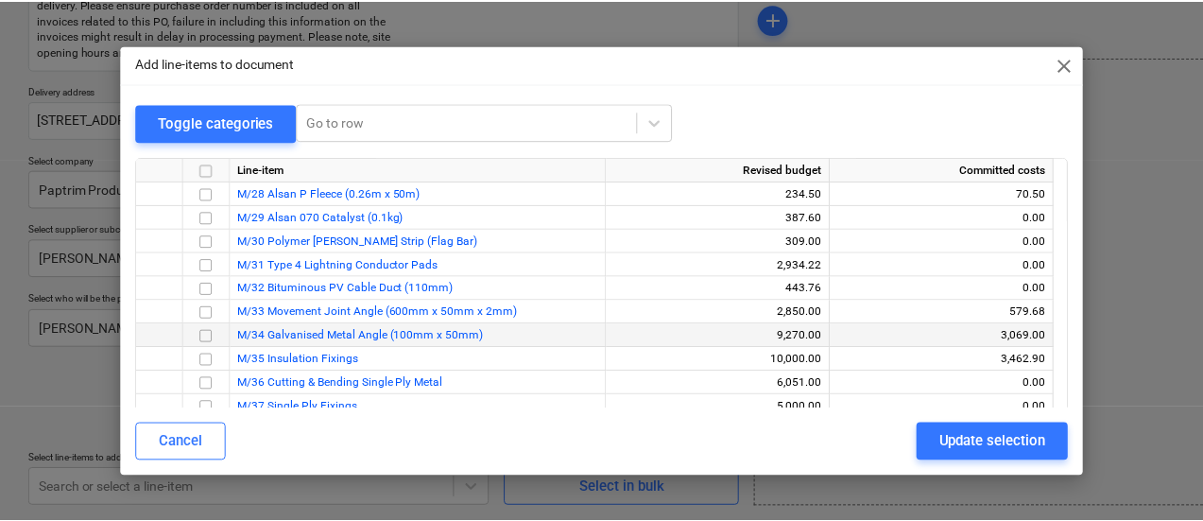
scroll to position [756, 0]
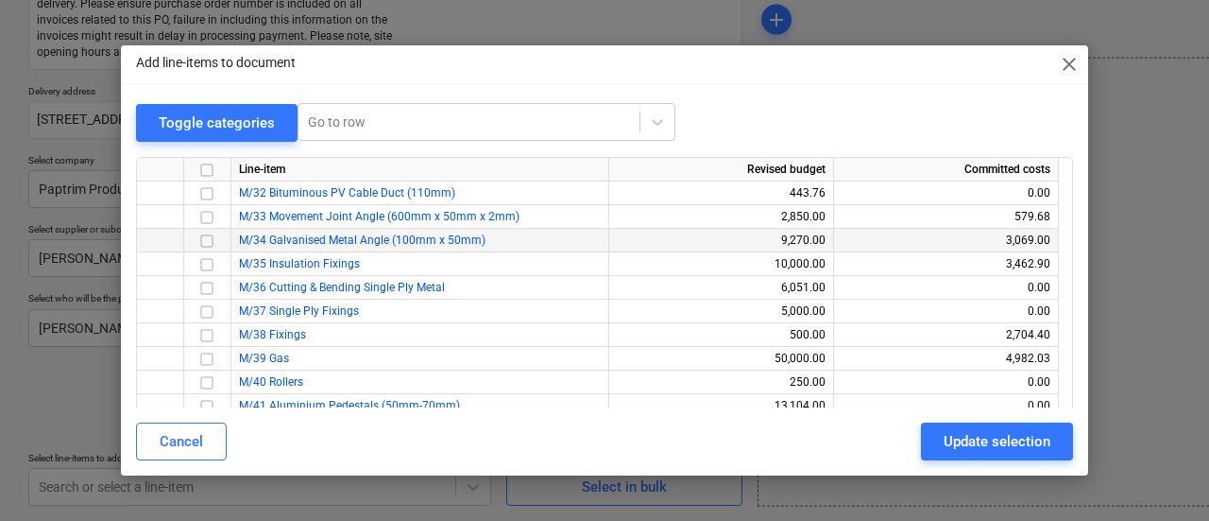
click at [208, 243] on input "checkbox" at bounding box center [207, 241] width 23 height 23
click at [964, 434] on div "Update selection" at bounding box center [997, 441] width 107 height 25
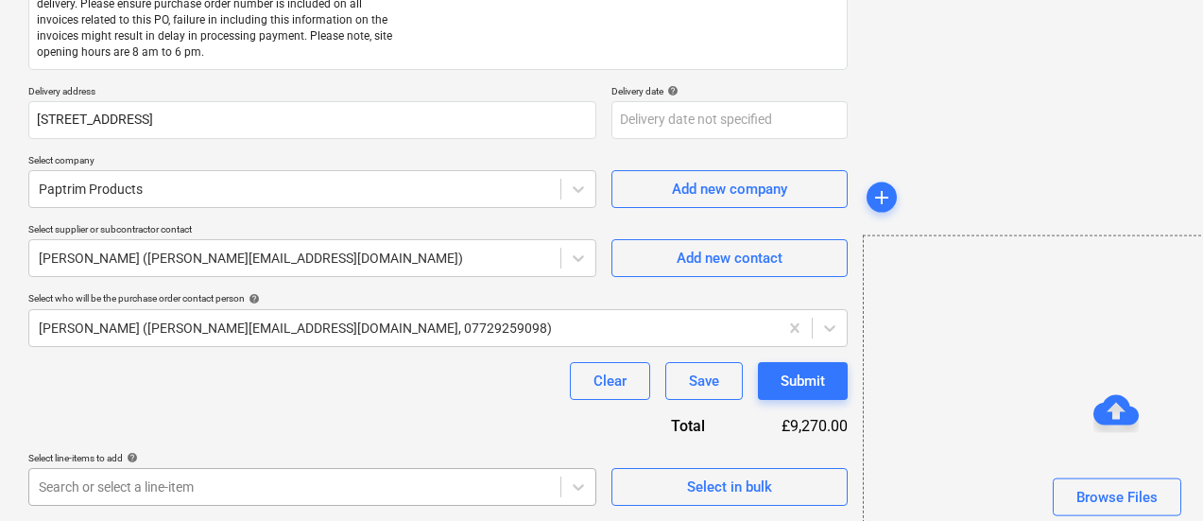
scroll to position [576, 0]
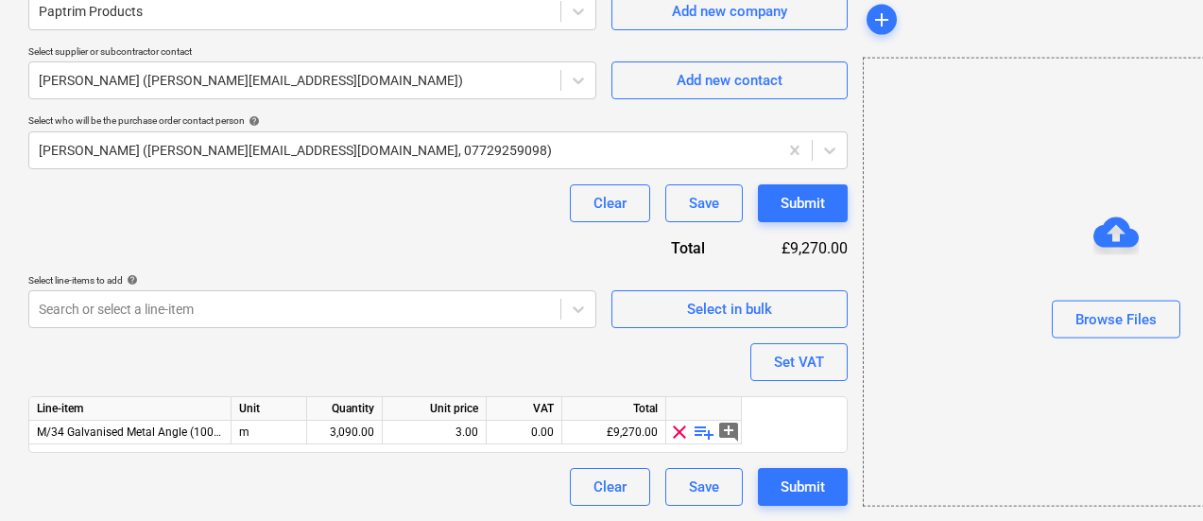
click at [320, 383] on div "Purchase order name help Purchase order Purchase order reference number help 44…" at bounding box center [437, 42] width 819 height 927
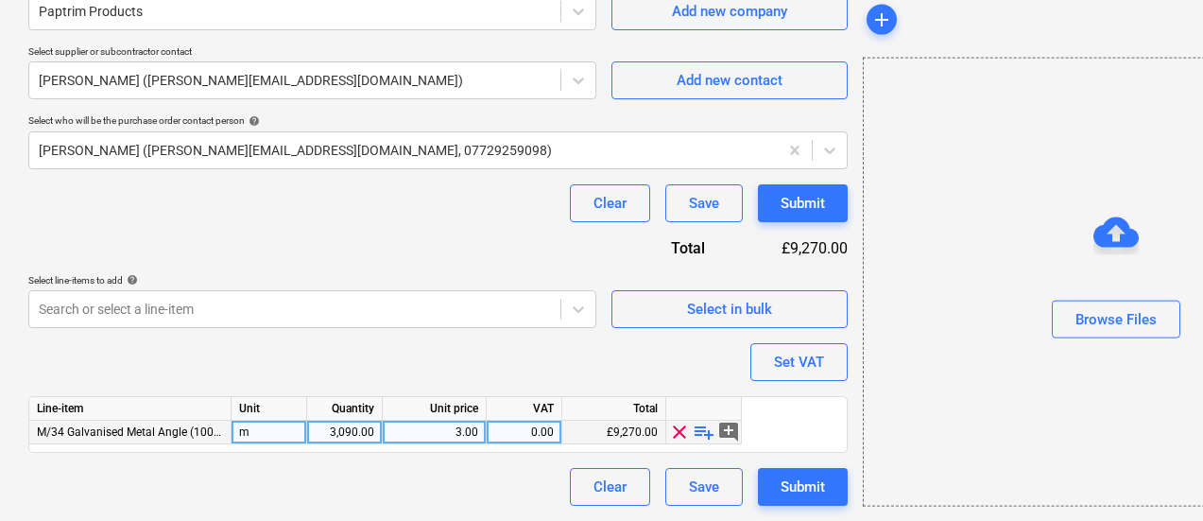
type textarea "x"
click at [335, 432] on div "3,090.00" at bounding box center [345, 432] width 60 height 24
type input "300"
click at [338, 368] on div "Purchase order name help Purchase order Purchase order reference number help 44…" at bounding box center [437, 42] width 819 height 927
click at [253, 355] on div "Purchase order name help Purchase order Purchase order reference number help 44…" at bounding box center [437, 42] width 819 height 927
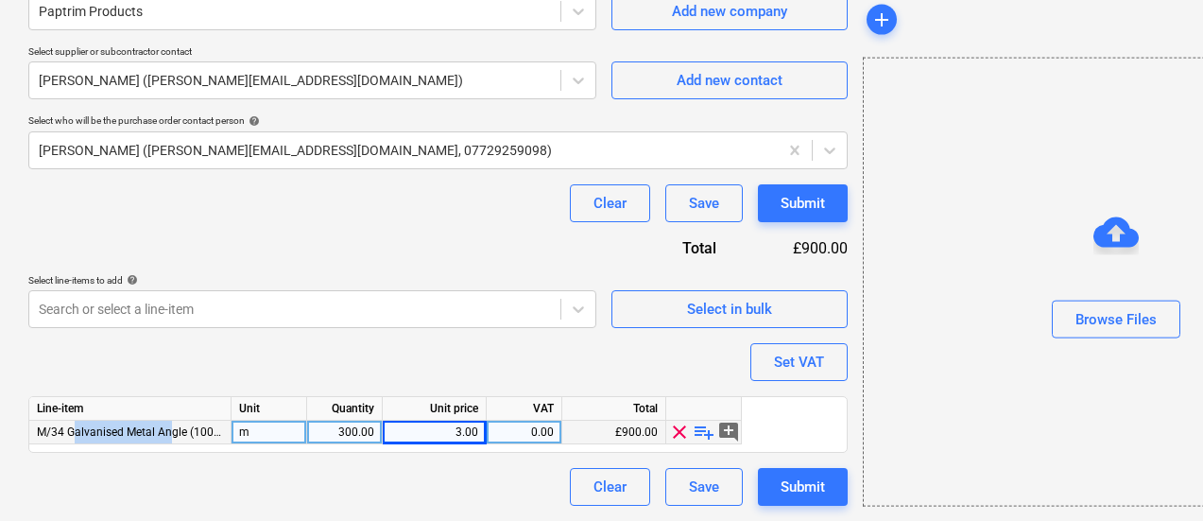
drag, startPoint x: 72, startPoint y: 434, endPoint x: 177, endPoint y: 432, distance: 104.9
click at [177, 432] on span "M/34 Galvanised Metal Angle (100mm x 50mm)" at bounding box center [160, 431] width 247 height 13
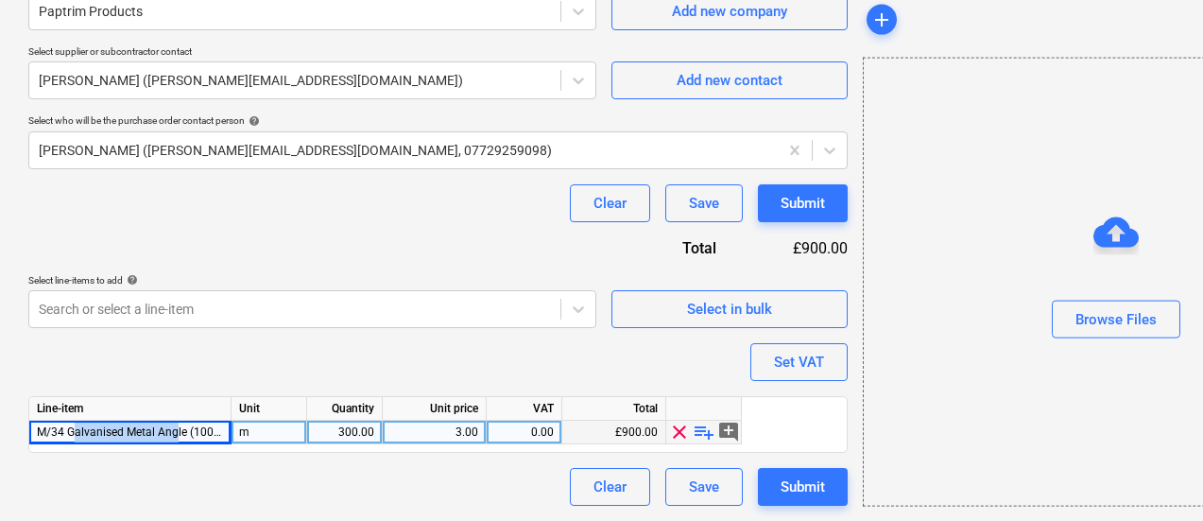
click at [157, 431] on span "M/34 Galvanised Metal Angle (100mm x 50mm)" at bounding box center [160, 431] width 247 height 13
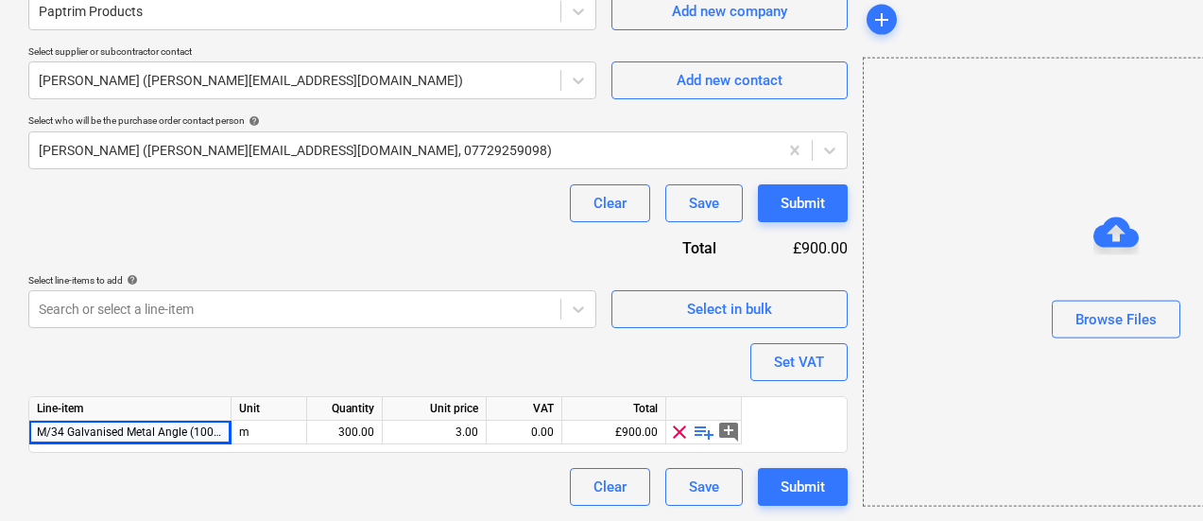
click at [208, 350] on div "Purchase order name help Purchase order Purchase order reference number help 44…" at bounding box center [437, 42] width 819 height 927
type textarea "x"
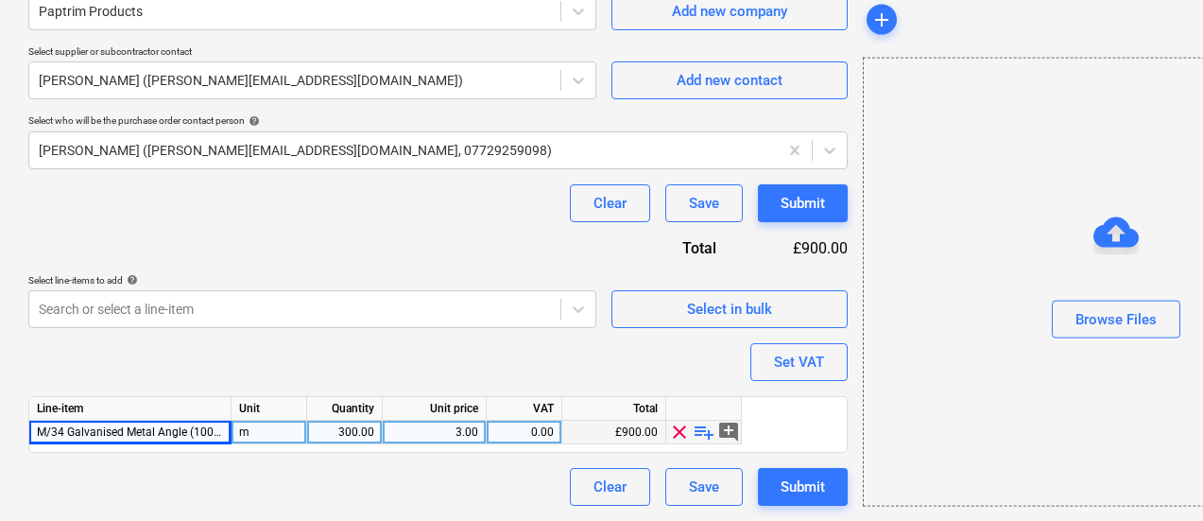
click at [437, 433] on div "3.00" at bounding box center [434, 432] width 88 height 24
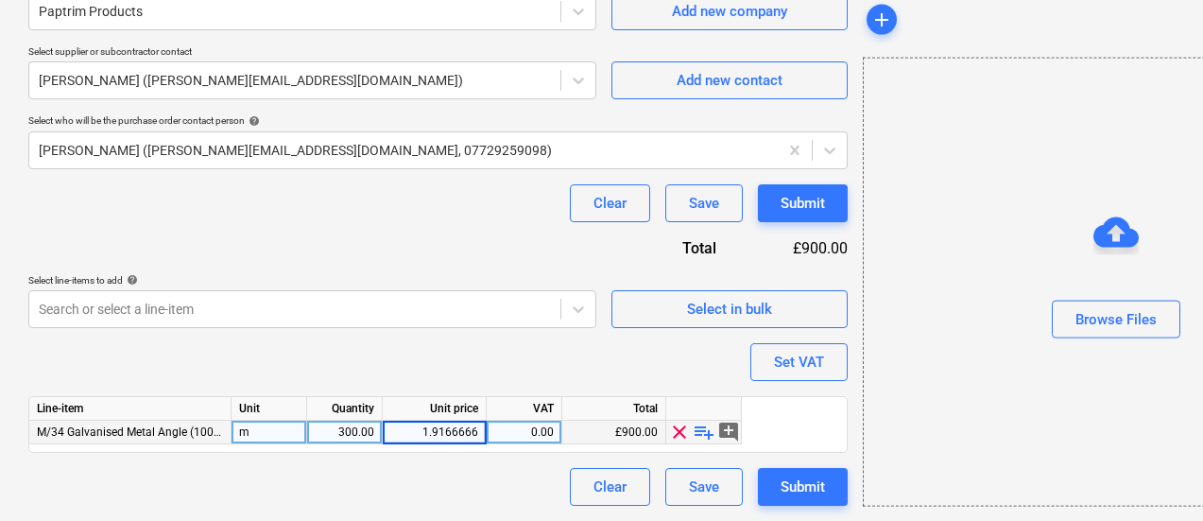
type input "1.91666667"
click at [404, 233] on div "Purchase order name help Purchase order Purchase order reference number help 44…" at bounding box center [437, 42] width 819 height 927
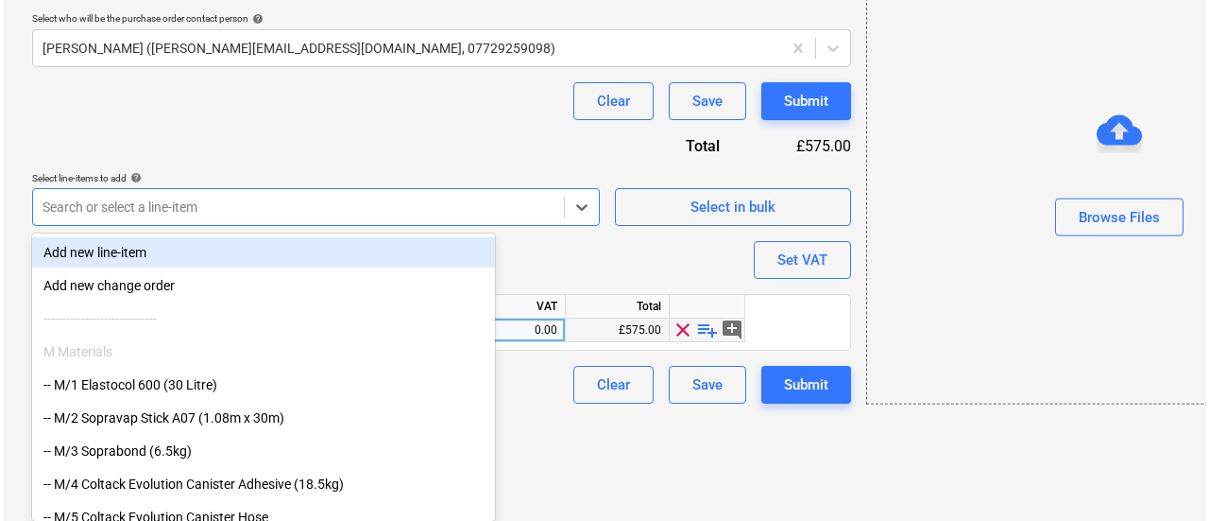
scroll to position [576, 0]
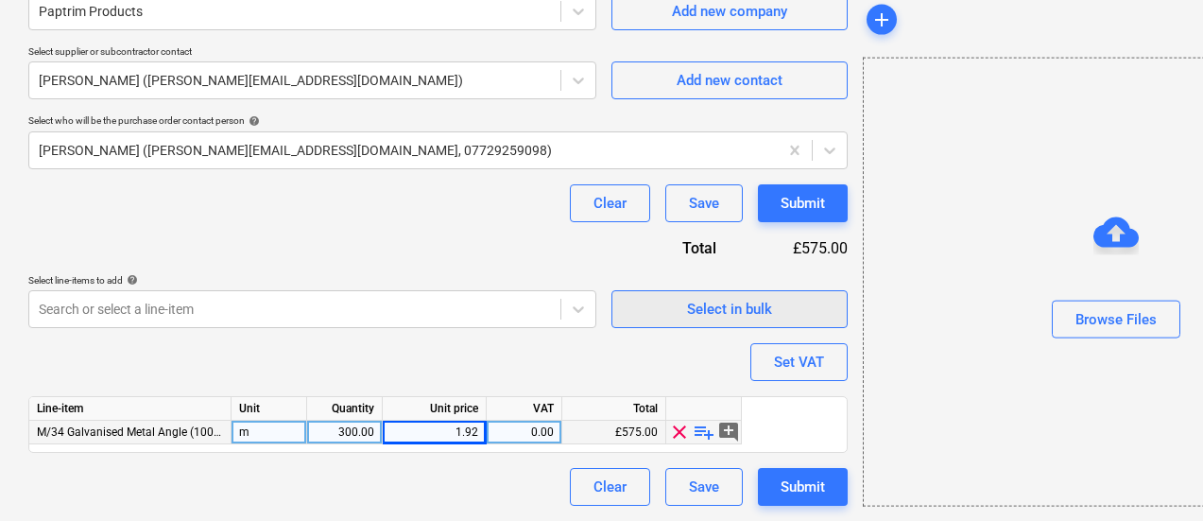
click at [687, 314] on div "Select in bulk" at bounding box center [729, 309] width 85 height 25
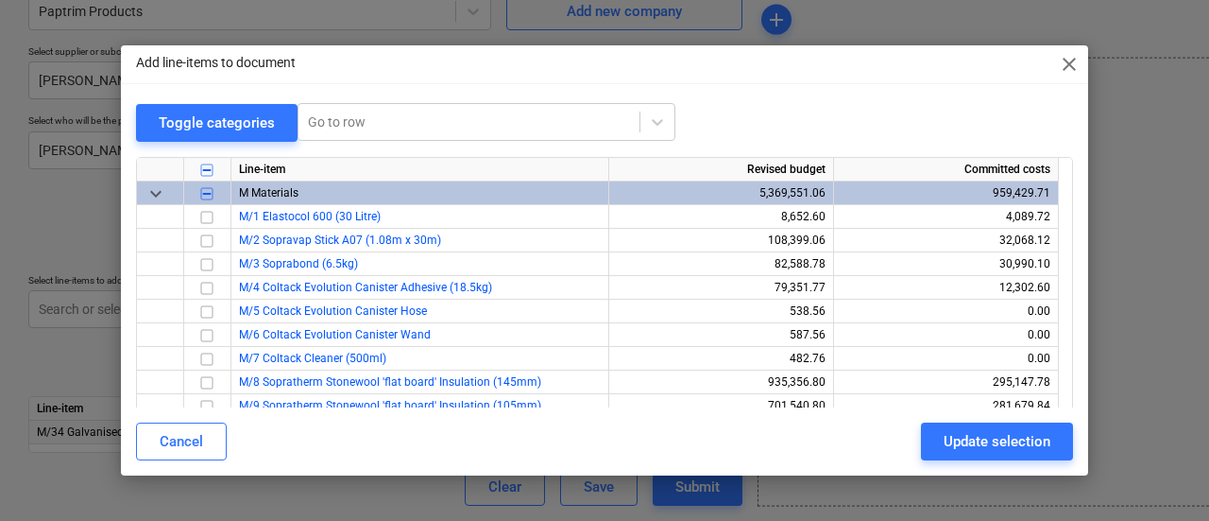
click at [763, 122] on div "Toggle categories Go to row" at bounding box center [604, 122] width 937 height 39
click at [158, 185] on span "keyboard_arrow_down" at bounding box center [156, 193] width 23 height 23
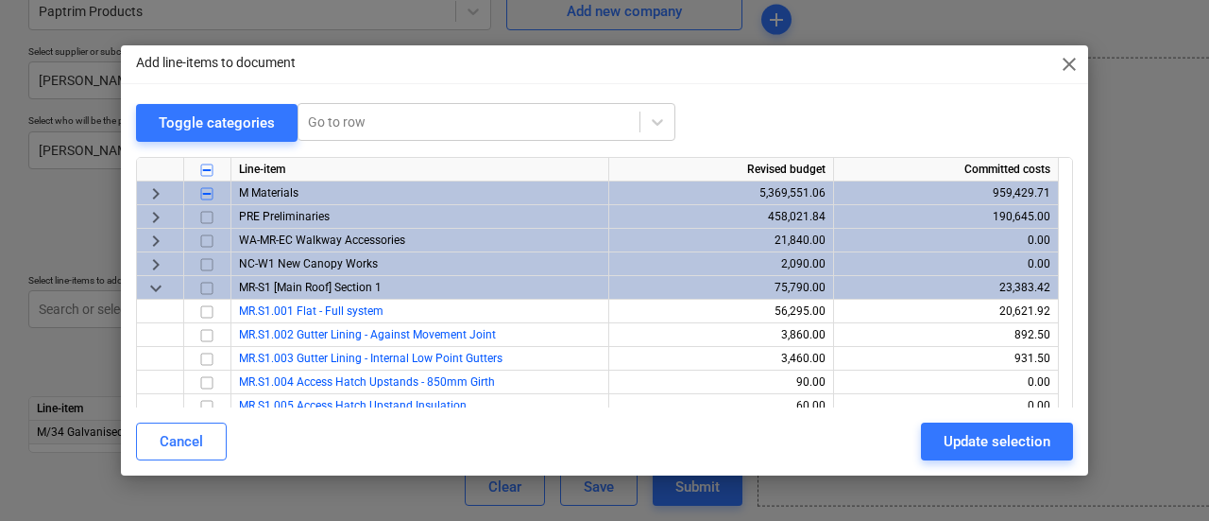
click at [156, 285] on span "keyboard_arrow_down" at bounding box center [156, 288] width 23 height 23
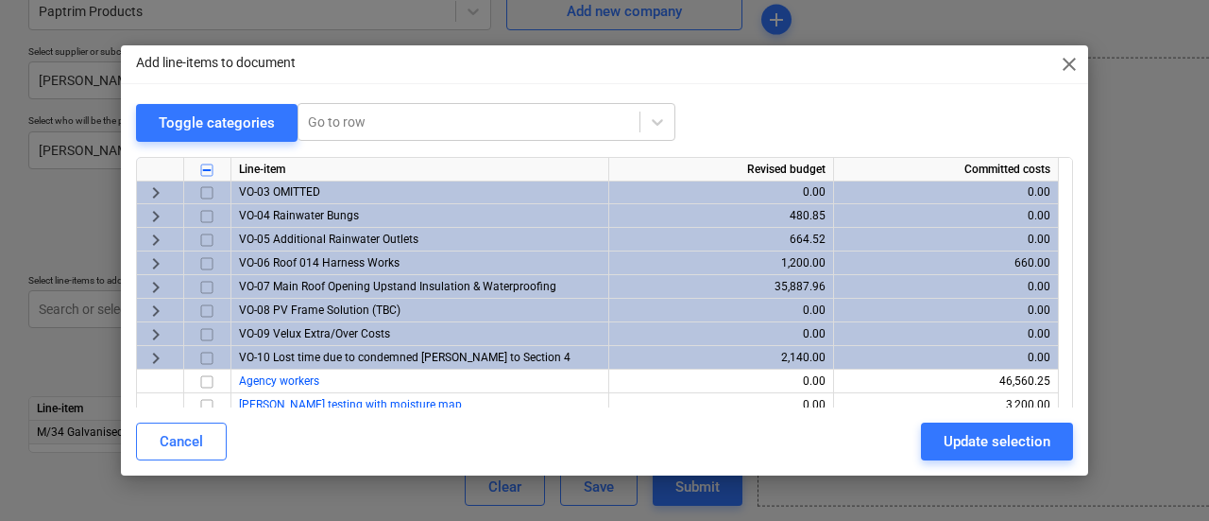
scroll to position [615, 0]
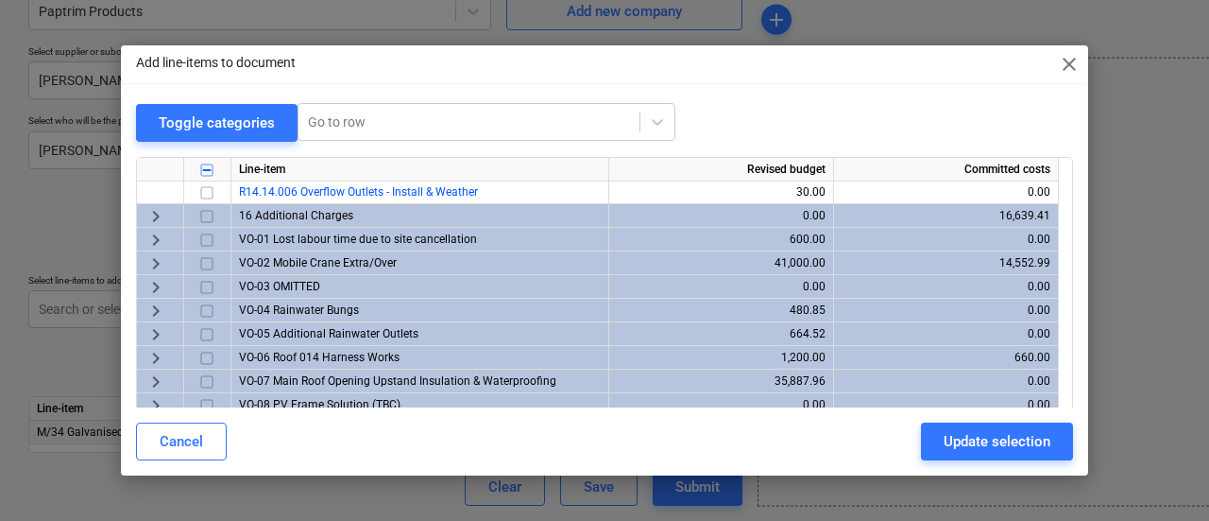
click at [150, 214] on span "keyboard_arrow_right" at bounding box center [156, 216] width 23 height 23
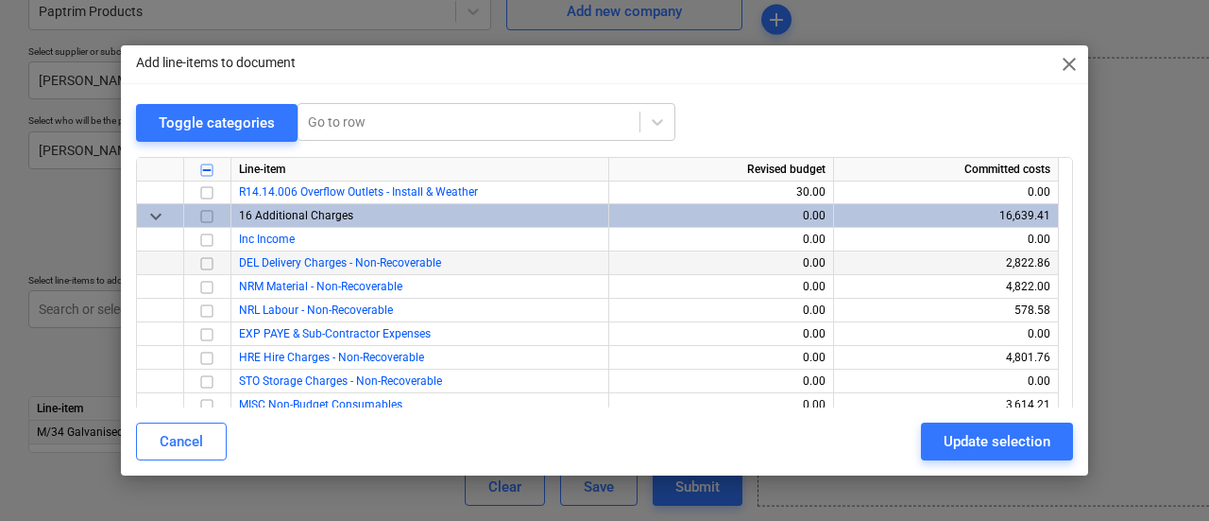
click at [209, 265] on input "checkbox" at bounding box center [207, 263] width 23 height 23
click at [998, 444] on div "Update selection" at bounding box center [997, 441] width 107 height 25
type textarea "x"
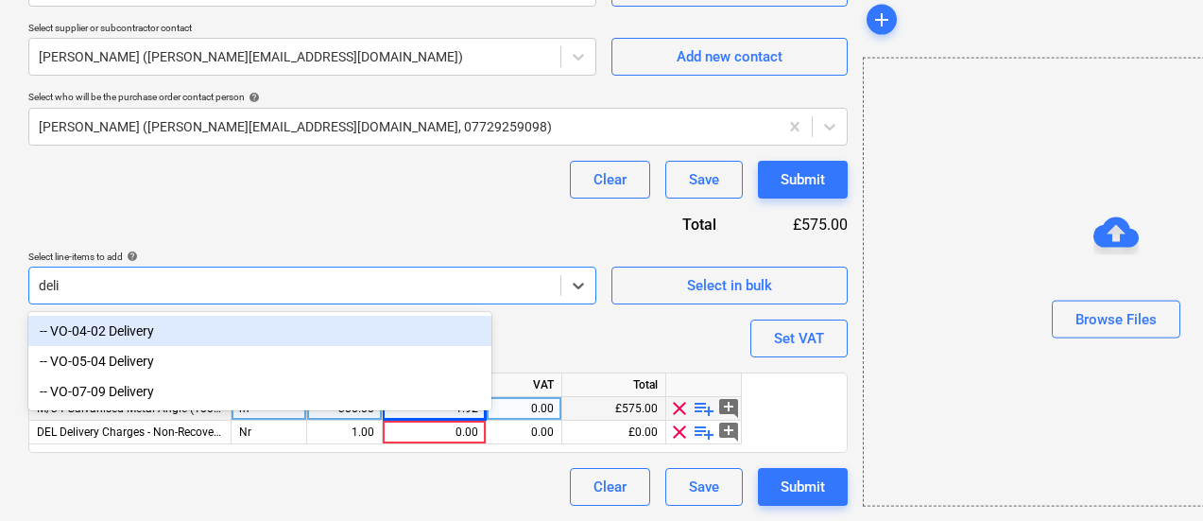
scroll to position [600, 0]
type input "delivery"
type textarea "x"
click at [83, 178] on div "Clear Save Submit" at bounding box center [437, 180] width 819 height 38
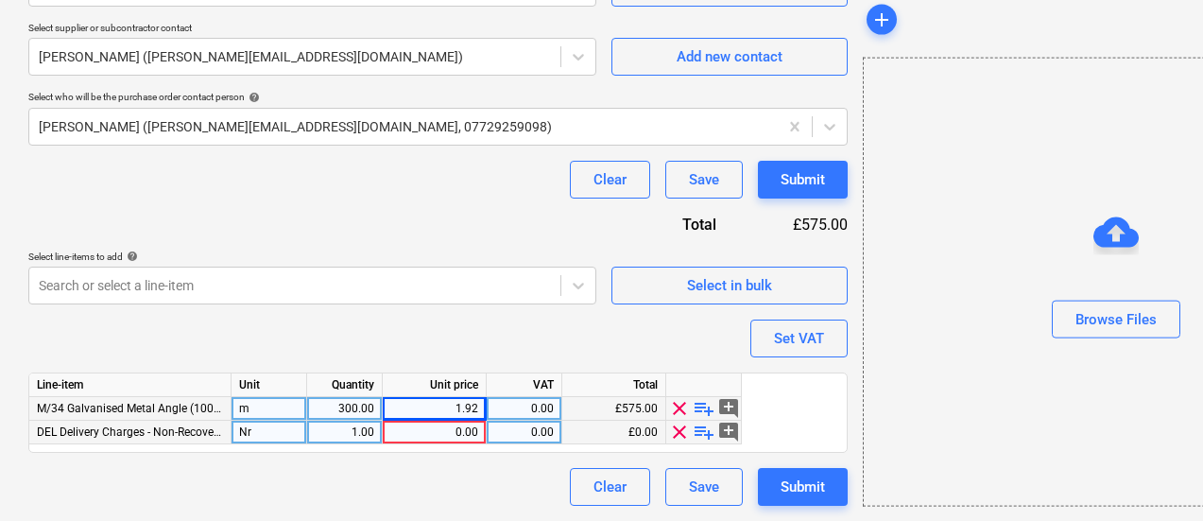
click at [417, 422] on div "0.00" at bounding box center [434, 432] width 88 height 24
type input "75"
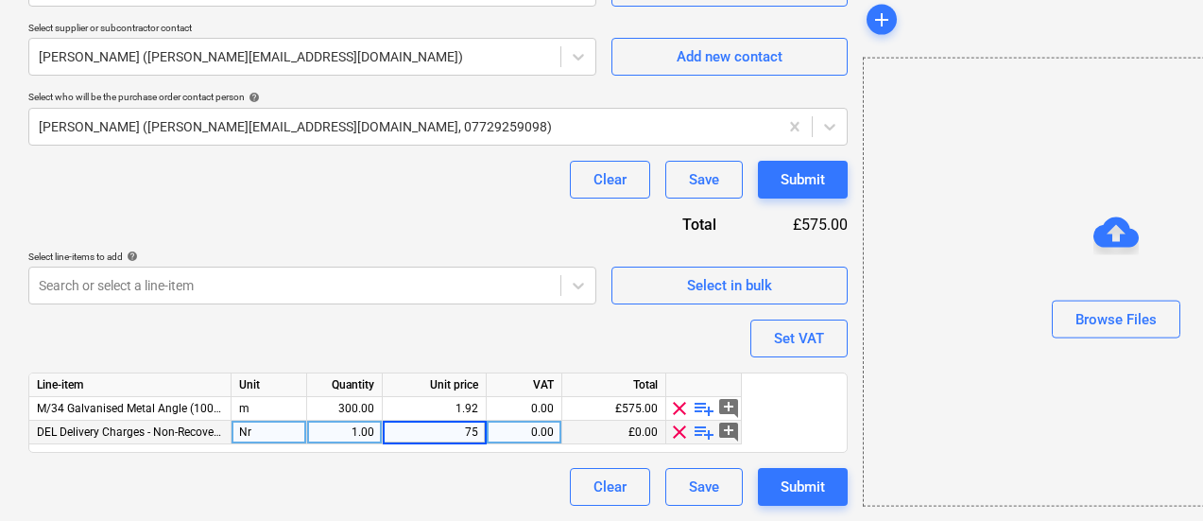
click at [352, 206] on div "Purchase order name help Purchase order Purchase order reference number help 44…" at bounding box center [437, 30] width 819 height 950
click at [780, 172] on div "Submit" at bounding box center [802, 179] width 44 height 25
type textarea "x"
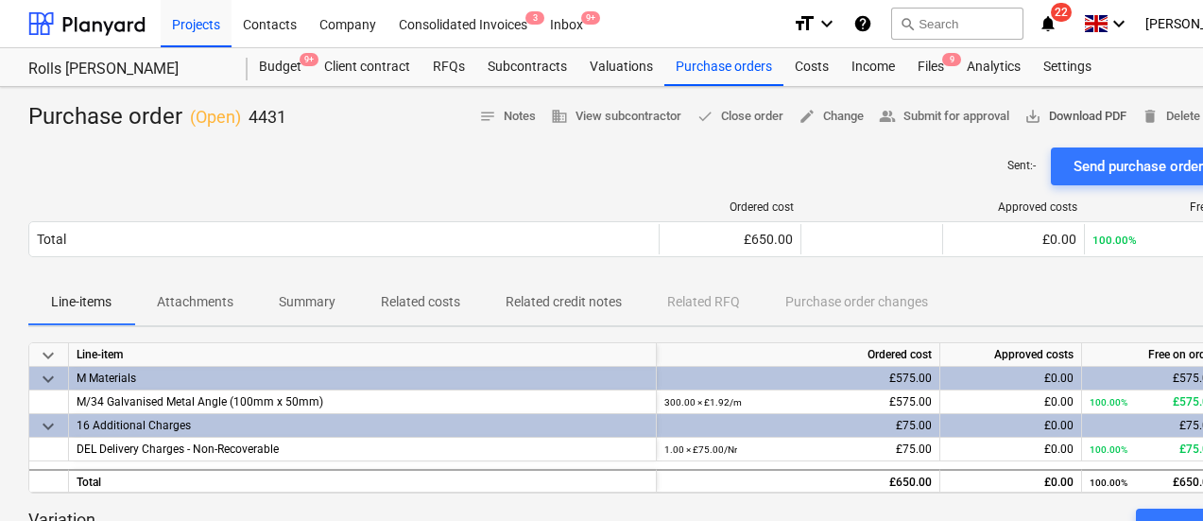
click at [1044, 112] on span "save_alt Download PDF" at bounding box center [1075, 117] width 102 height 22
click at [400, 130] on div "Purchase order ( Open ) 4431 notes Notes business View subcontractor done Close…" at bounding box center [646, 117] width 1236 height 30
drag, startPoint x: 389, startPoint y: 143, endPoint x: 392, endPoint y: 274, distance: 131.4
click at [431, 330] on div "Purchase order ( Open ) 4431 notes Notes business View subcontractor done Close…" at bounding box center [646, 498] width 1293 height 823
click at [383, 183] on div "Sent : - Send purchase order email" at bounding box center [646, 166] width 1236 height 38
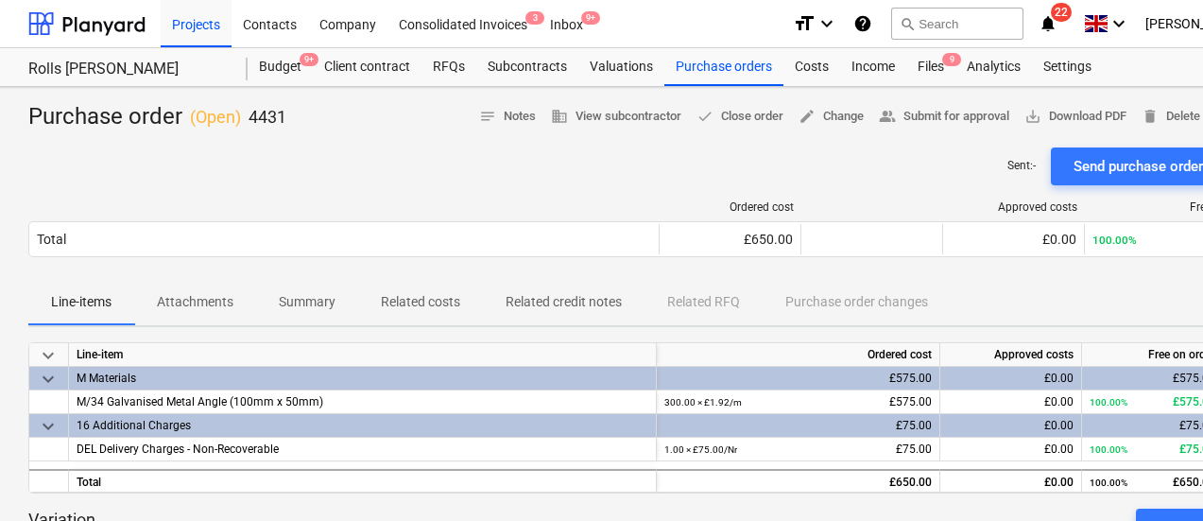
drag, startPoint x: 385, startPoint y: 161, endPoint x: 485, endPoint y: 415, distance: 272.8
click at [485, 415] on div "Purchase order ( Open ) 4431 notes Notes business View subcontractor done Close…" at bounding box center [646, 498] width 1293 height 823
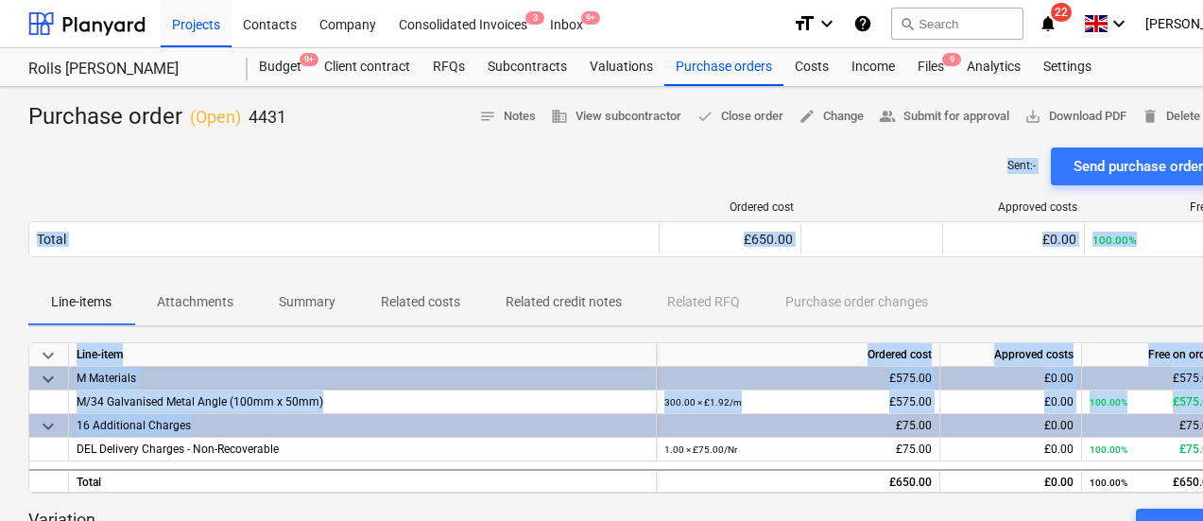
click at [450, 173] on div "Sent : - Send purchase order email" at bounding box center [646, 166] width 1236 height 38
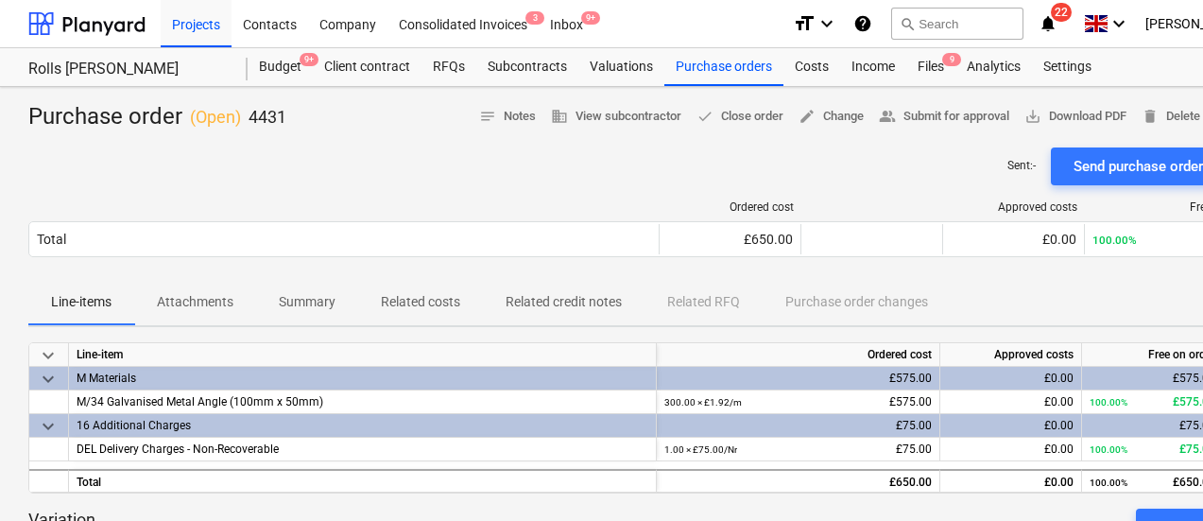
click at [445, 173] on div "Sent : - Send purchase order email" at bounding box center [646, 166] width 1236 height 38
click at [194, 161] on div "Sent : - Send purchase order email" at bounding box center [646, 166] width 1236 height 38
click at [510, 154] on div "Sent : - Send purchase order email" at bounding box center [646, 166] width 1236 height 38
